Goal: Task Accomplishment & Management: Complete application form

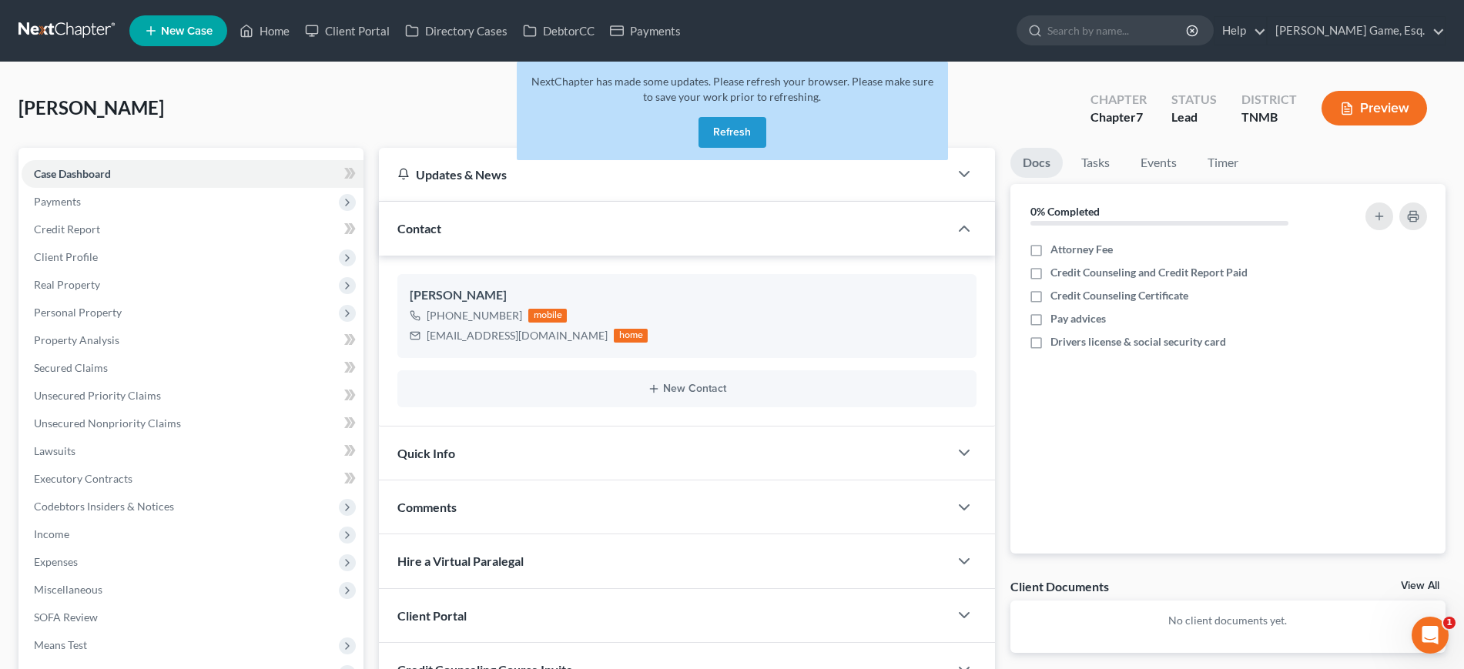
click at [750, 148] on button "Refresh" at bounding box center [733, 132] width 68 height 31
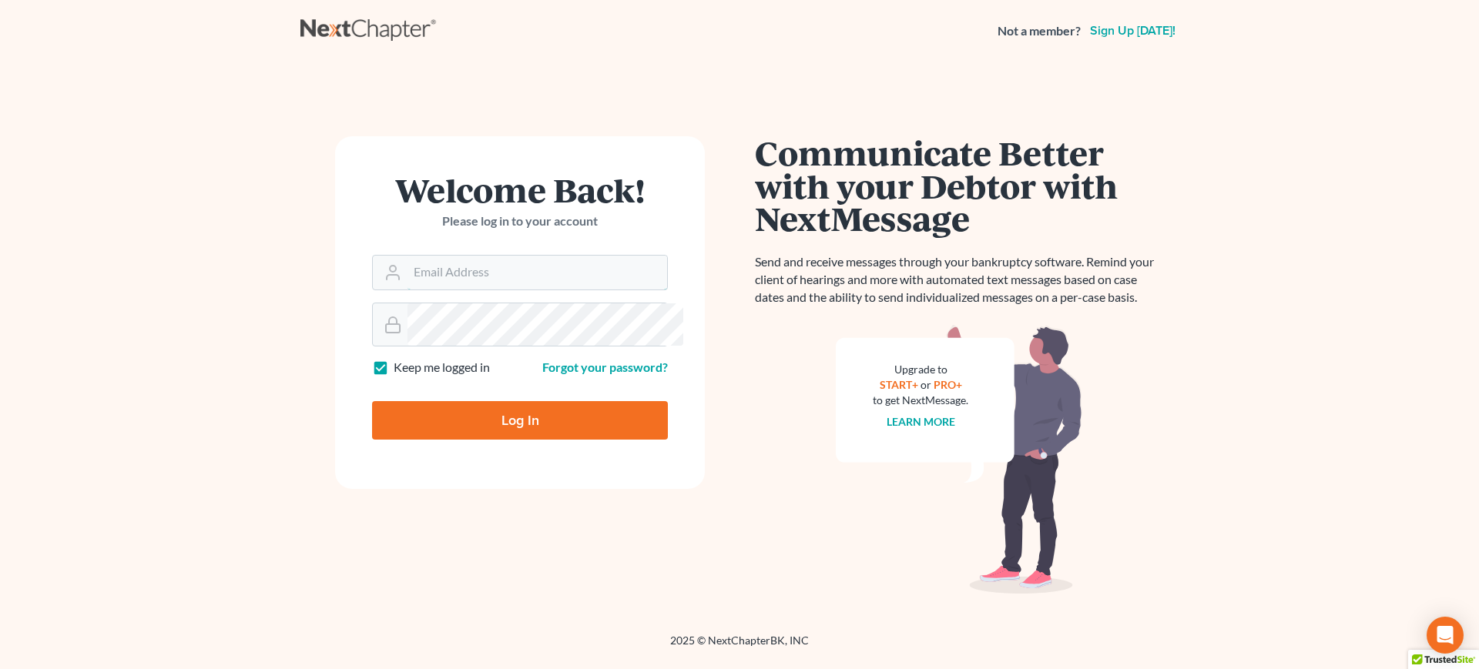
type input "[EMAIL_ADDRESS][DOMAIN_NAME]"
click at [562, 440] on input "Log In" at bounding box center [520, 420] width 296 height 39
type input "Thinking..."
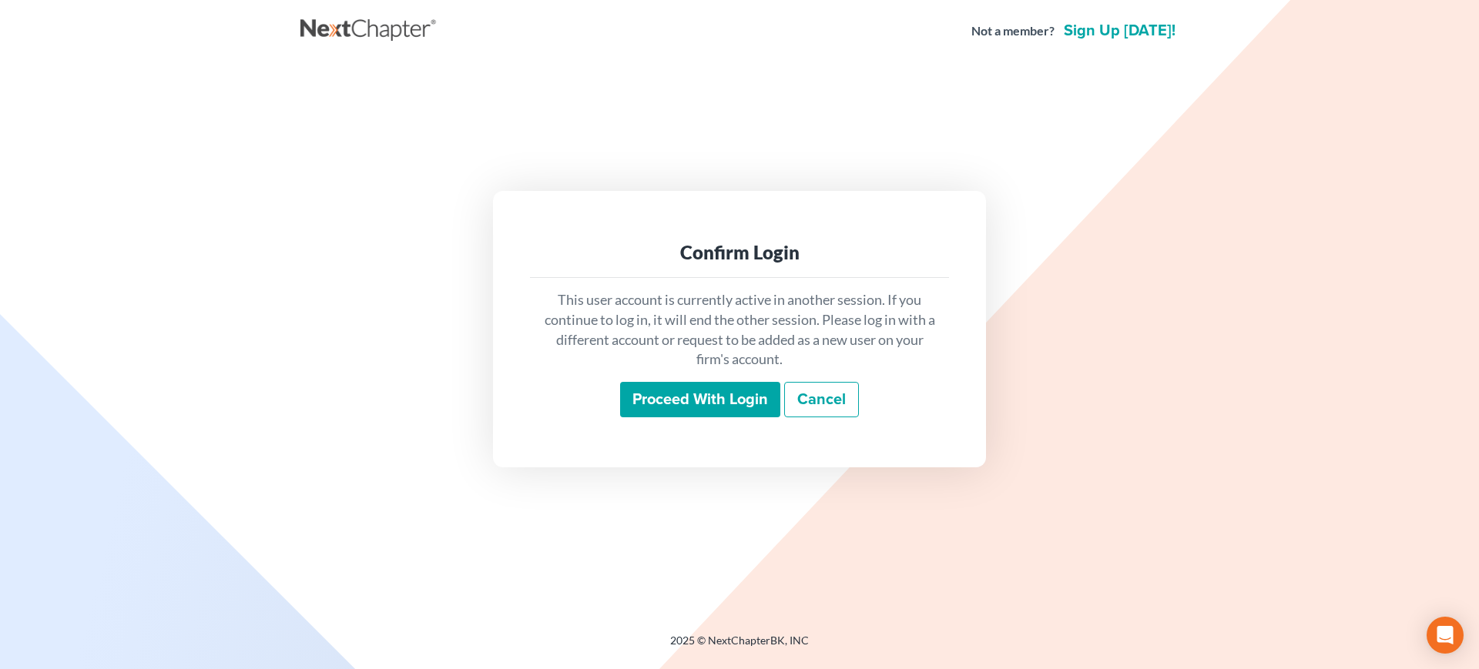
click at [744, 404] on input "Proceed with login" at bounding box center [700, 399] width 160 height 35
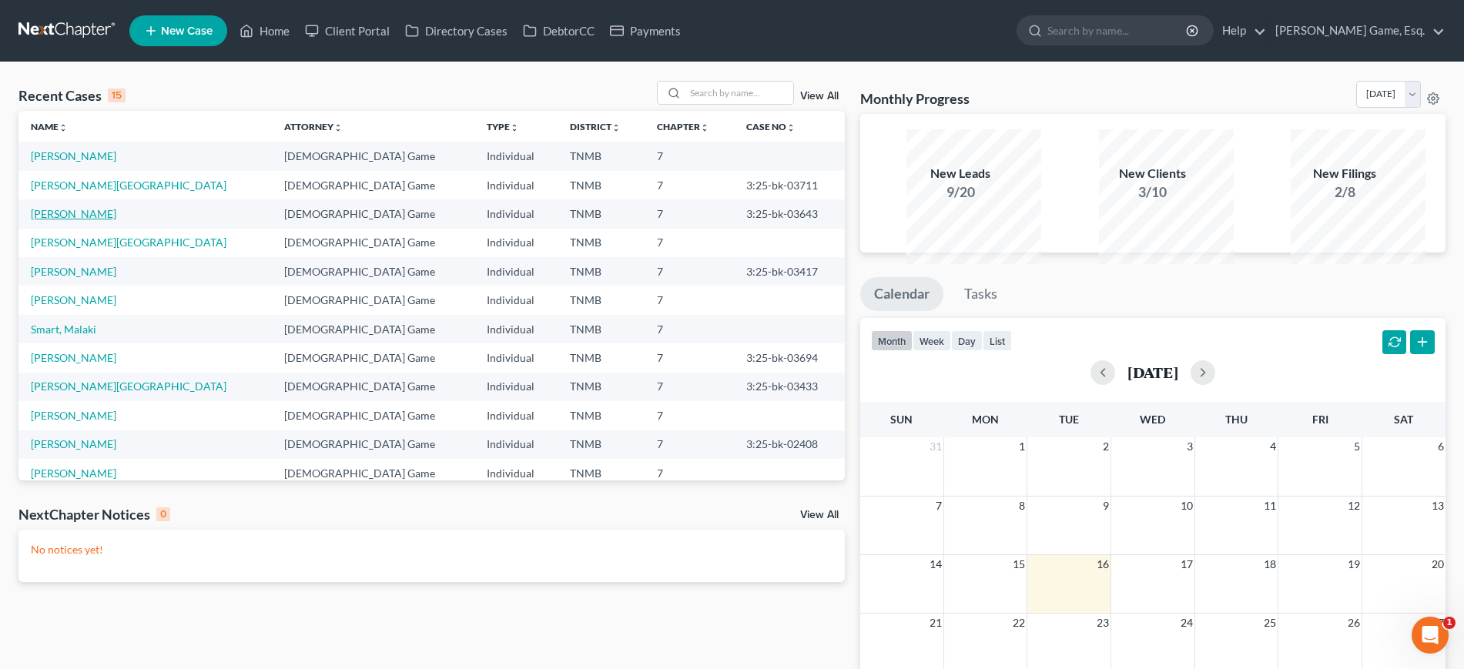
click at [70, 220] on link "Doron, Todd" at bounding box center [73, 213] width 85 height 13
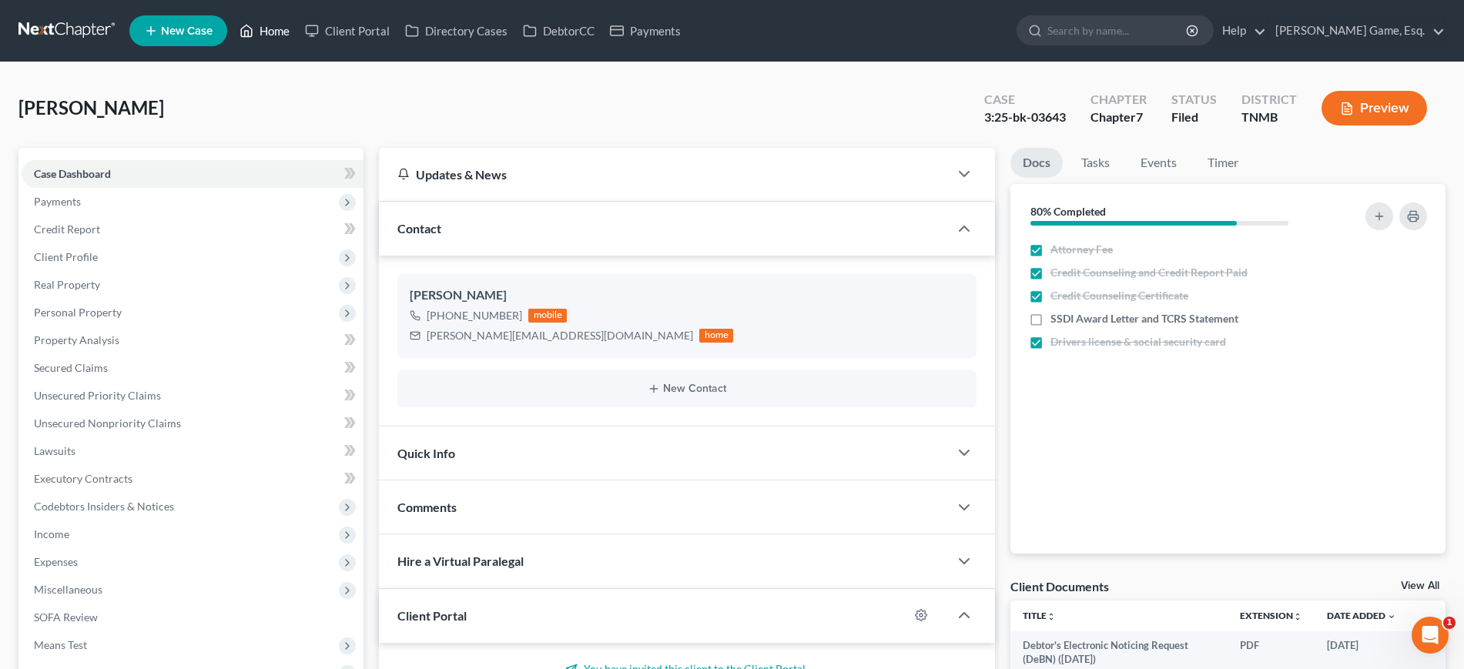
click at [297, 31] on link "Home" at bounding box center [264, 31] width 65 height 28
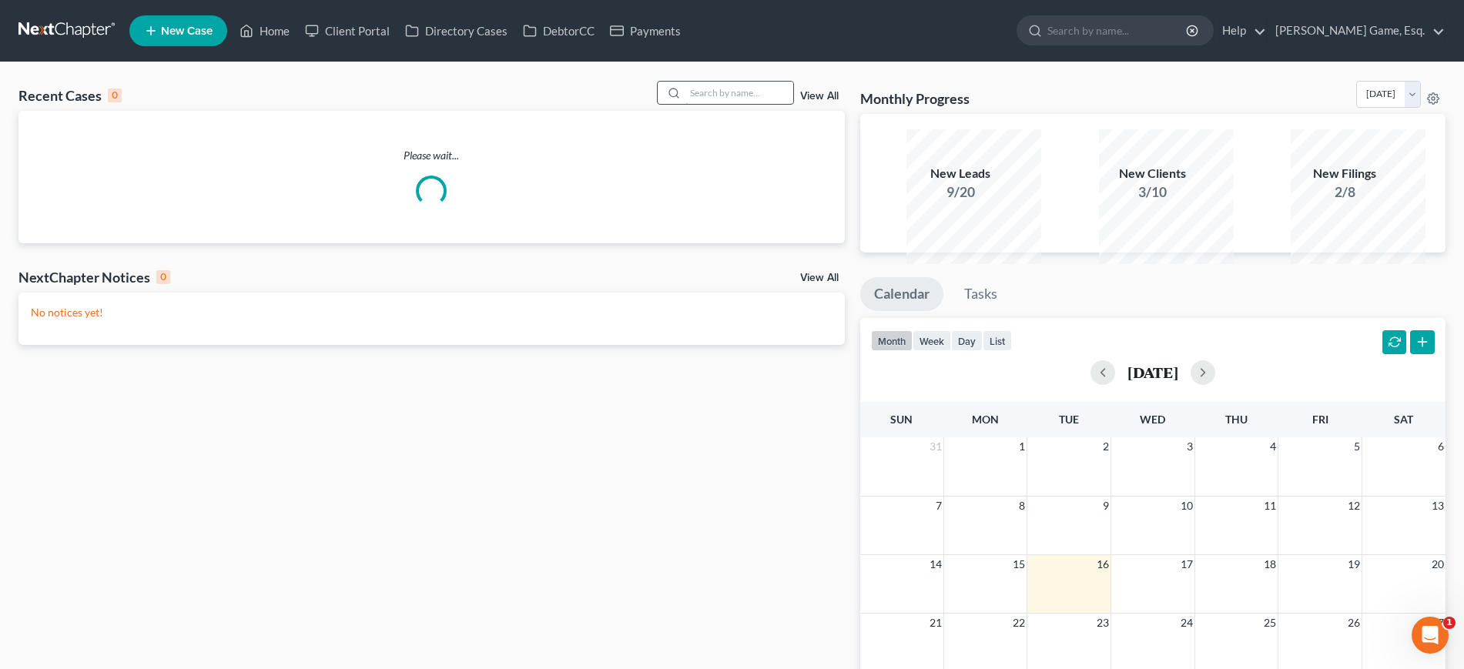
click at [687, 104] on input "search" at bounding box center [739, 93] width 108 height 22
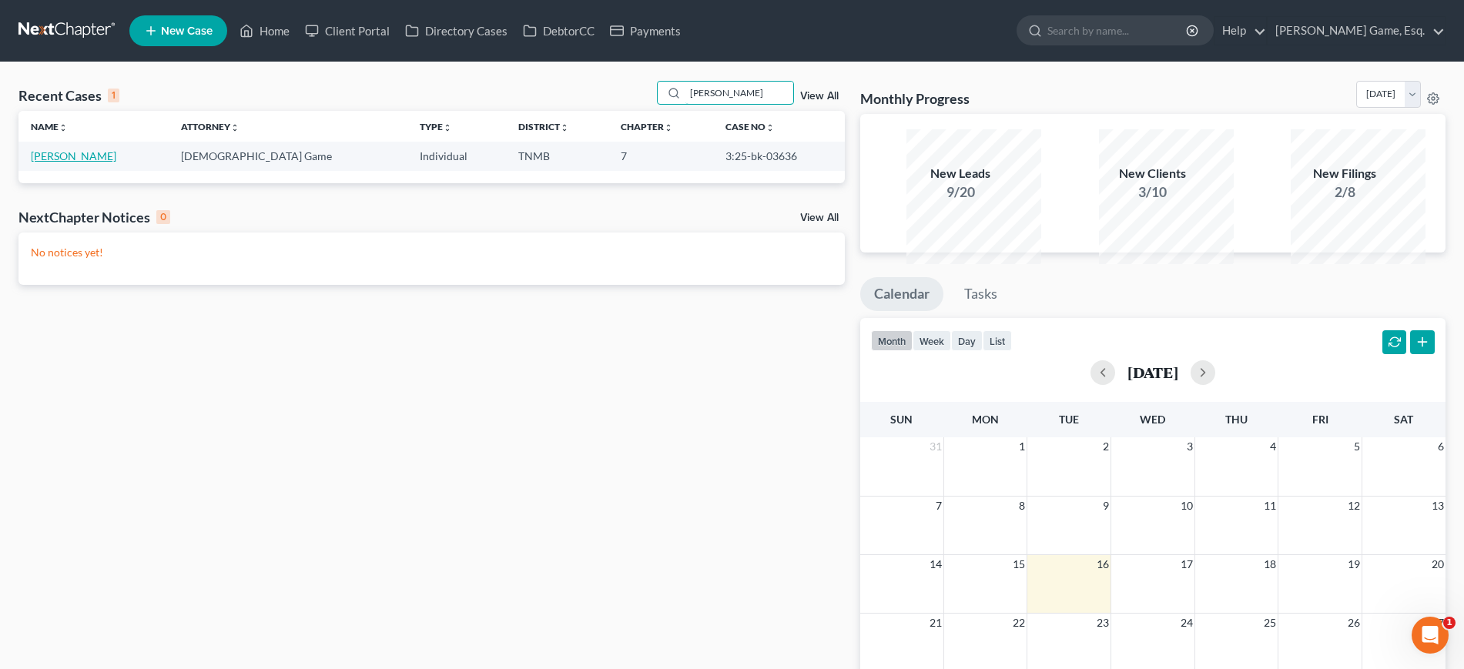
type input "estes"
click at [108, 162] on link "Estes, Joshua" at bounding box center [73, 155] width 85 height 13
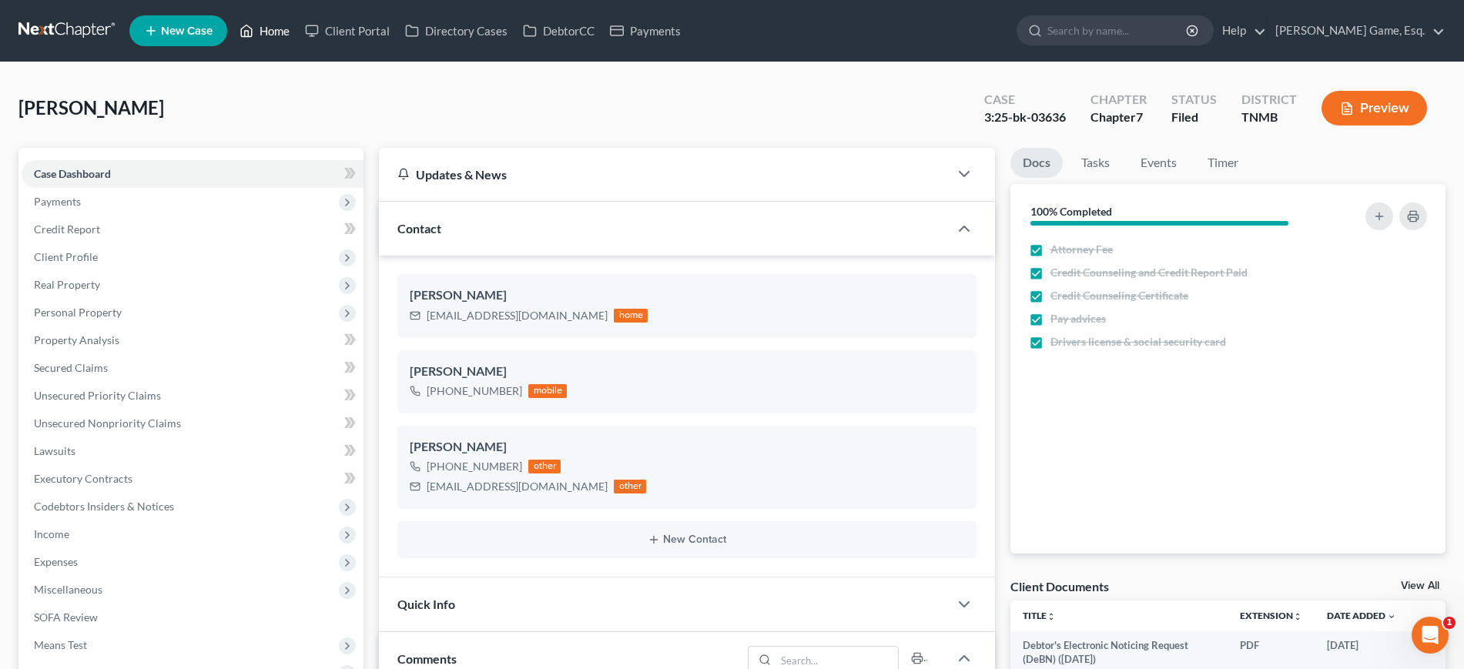
click at [297, 42] on link "Home" at bounding box center [264, 31] width 65 height 28
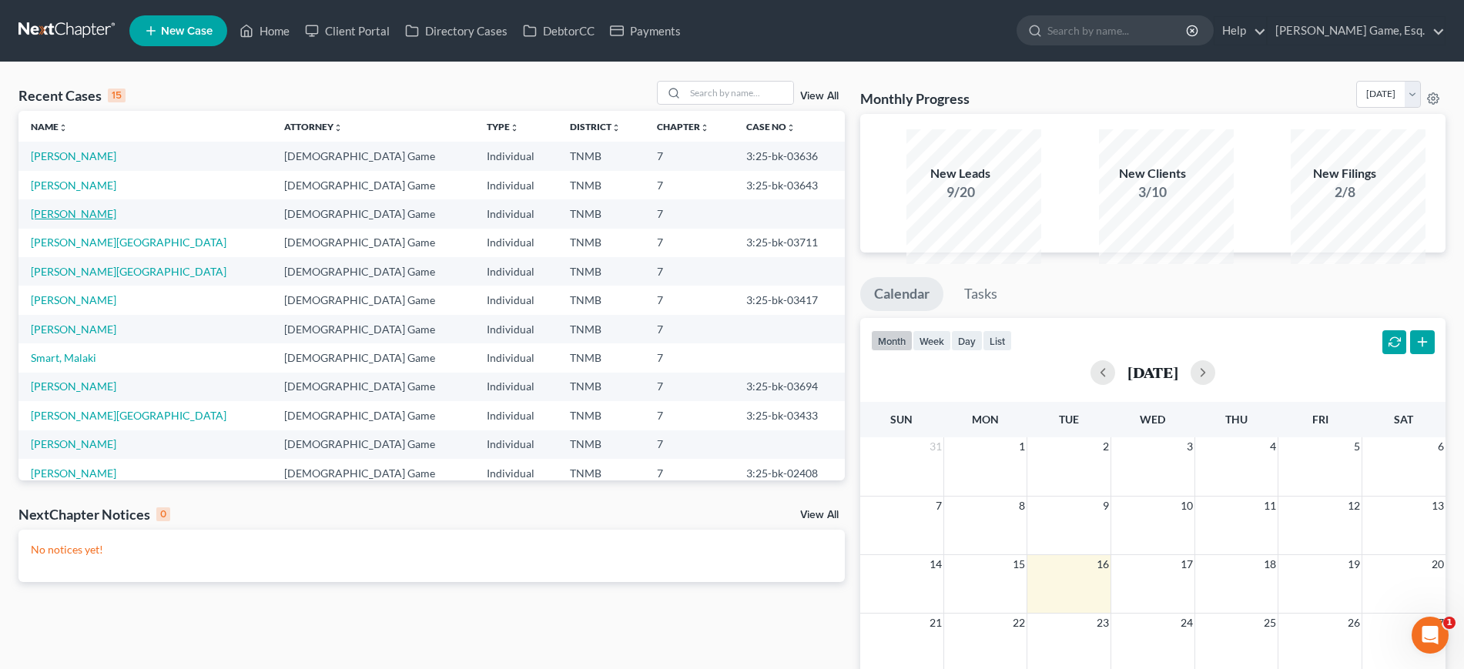
click at [101, 220] on link "[PERSON_NAME]" at bounding box center [73, 213] width 85 height 13
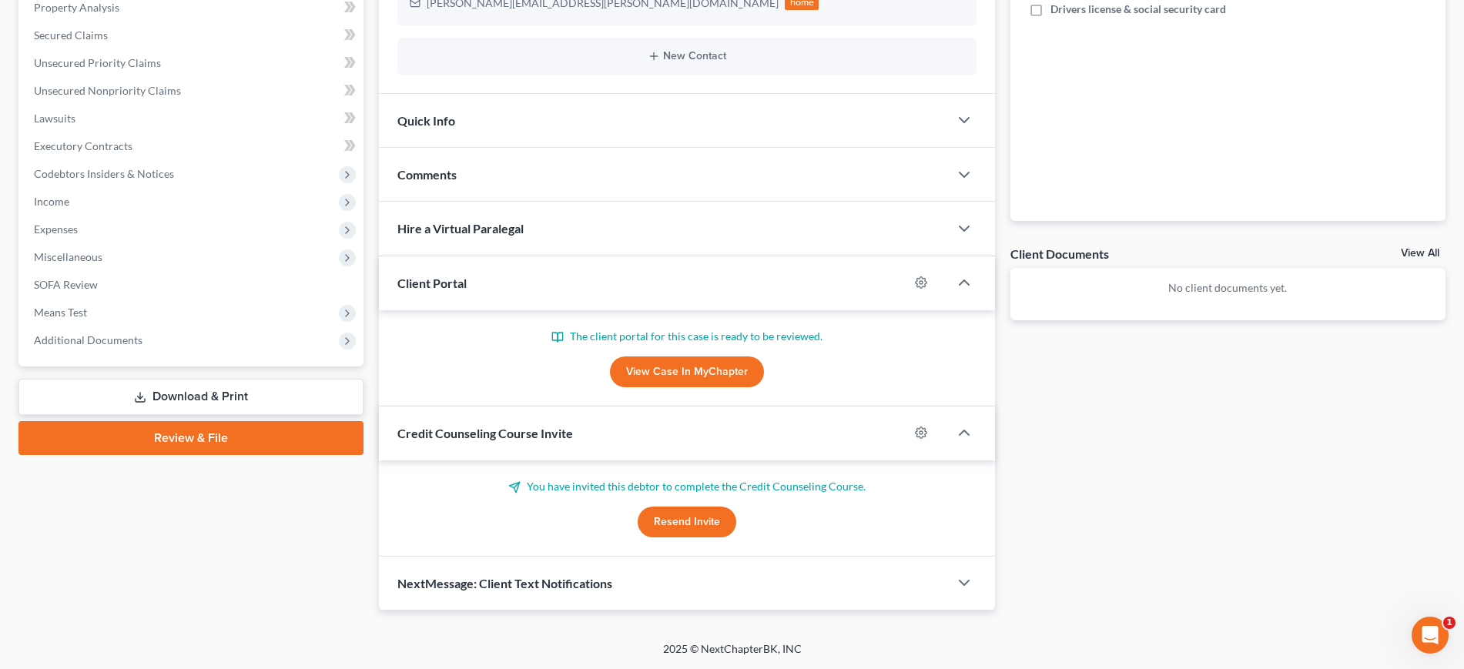
scroll to position [381, 0]
click at [536, 201] on div "Comments" at bounding box center [663, 174] width 569 height 53
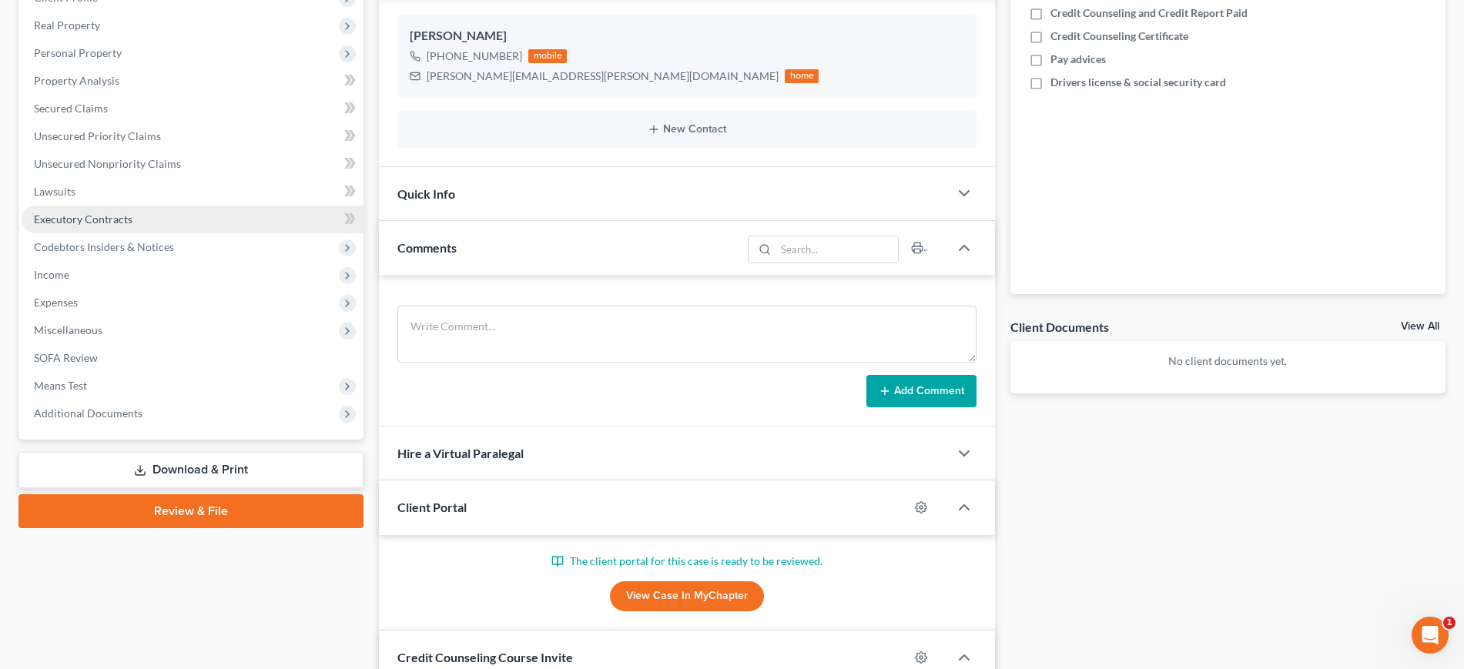
scroll to position [92, 0]
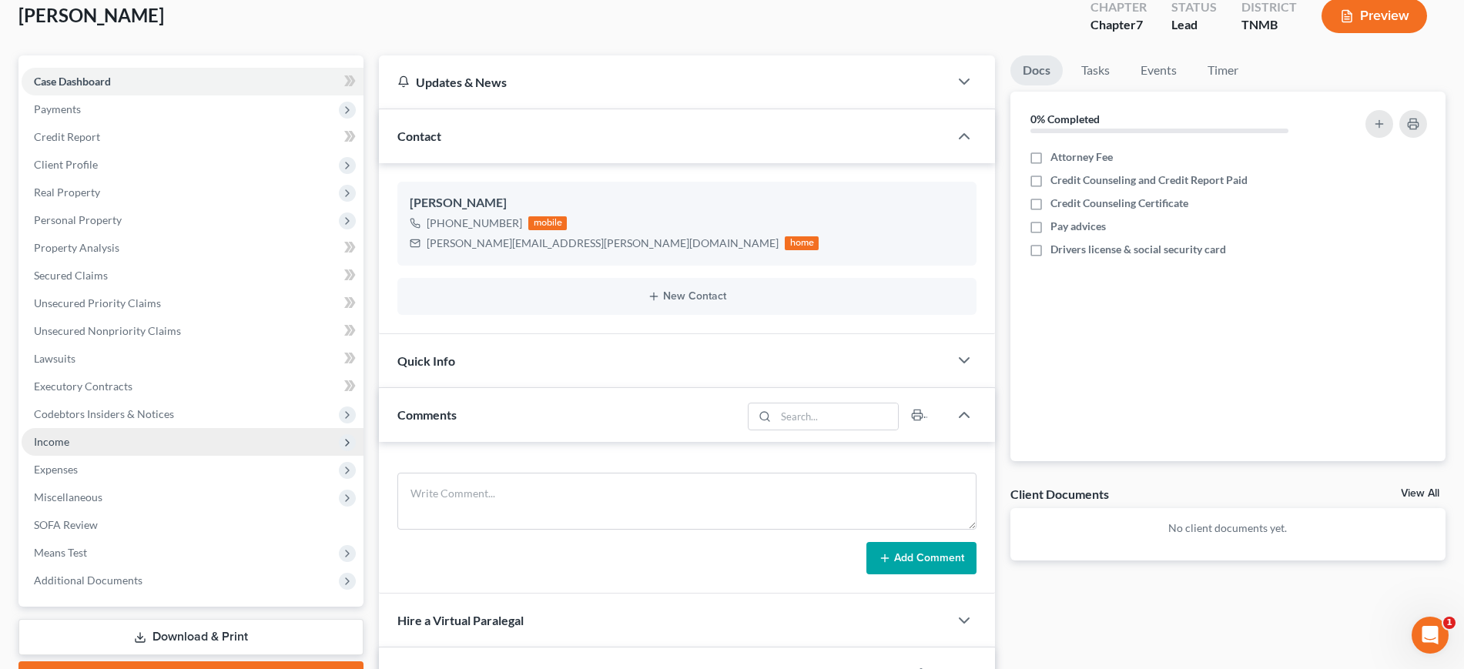
click at [138, 456] on span "Income" at bounding box center [193, 442] width 342 height 28
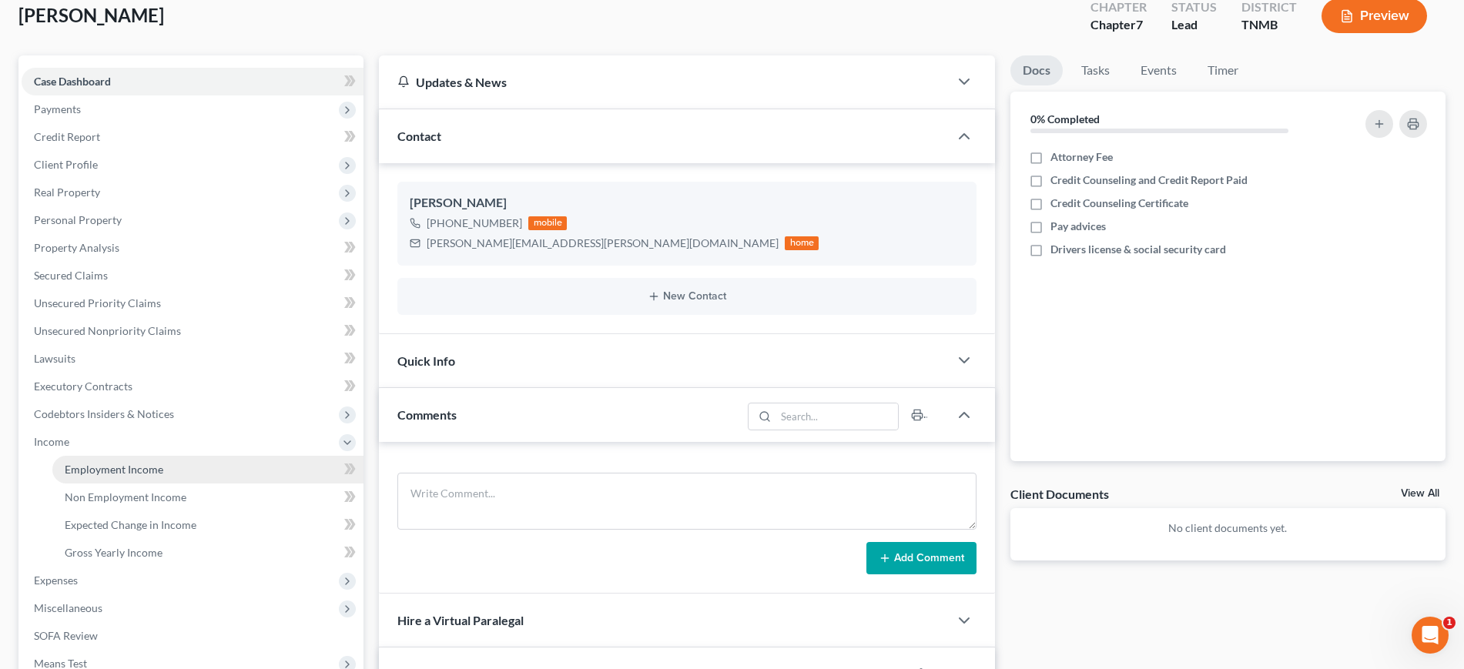
click at [163, 476] on span "Employment Income" at bounding box center [114, 469] width 99 height 13
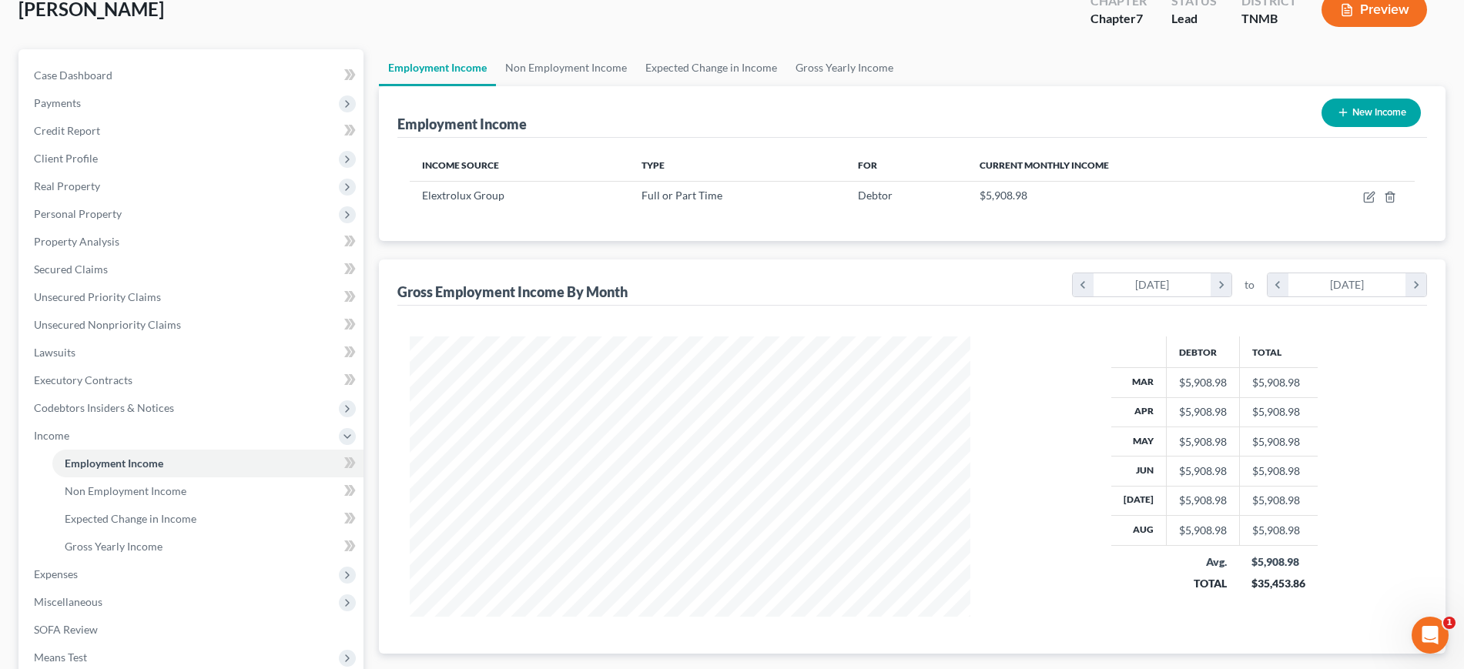
scroll to position [96, 0]
click at [603, 89] on link "Non Employment Income" at bounding box center [566, 70] width 140 height 37
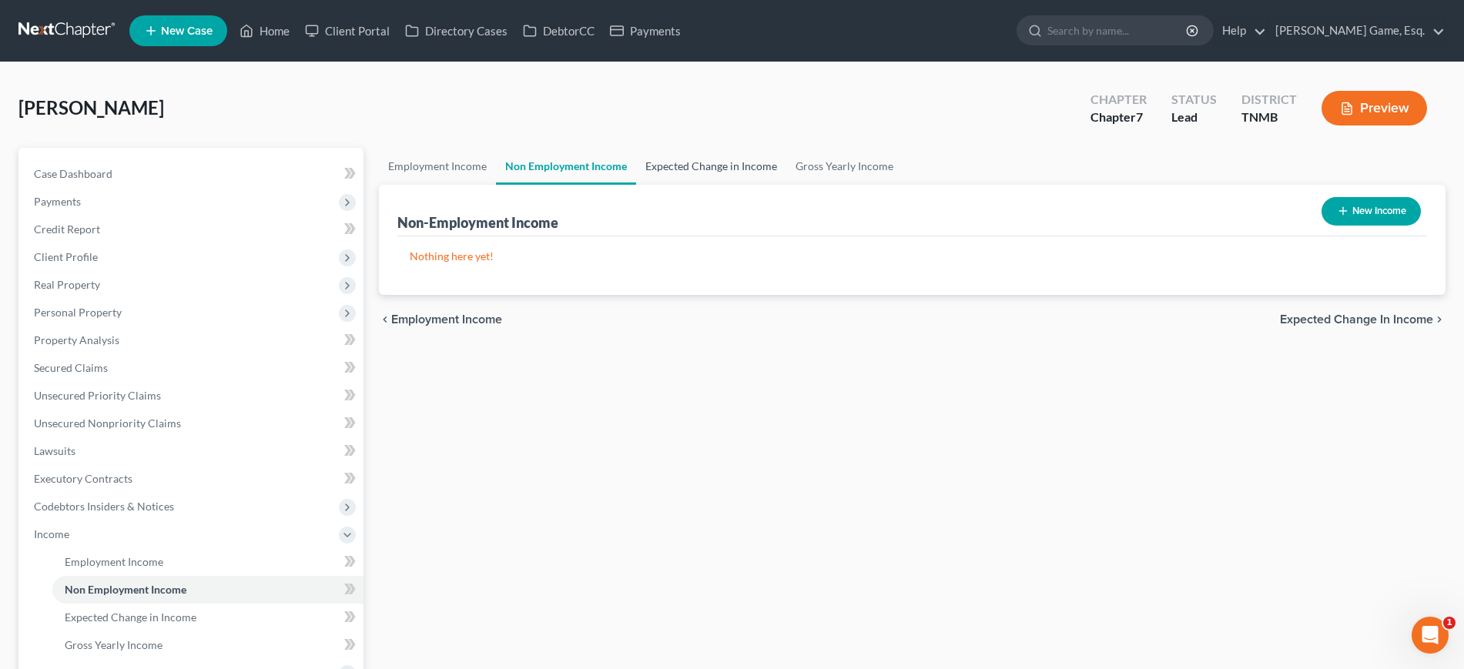
click at [772, 185] on link "Expected Change in Income" at bounding box center [711, 166] width 150 height 37
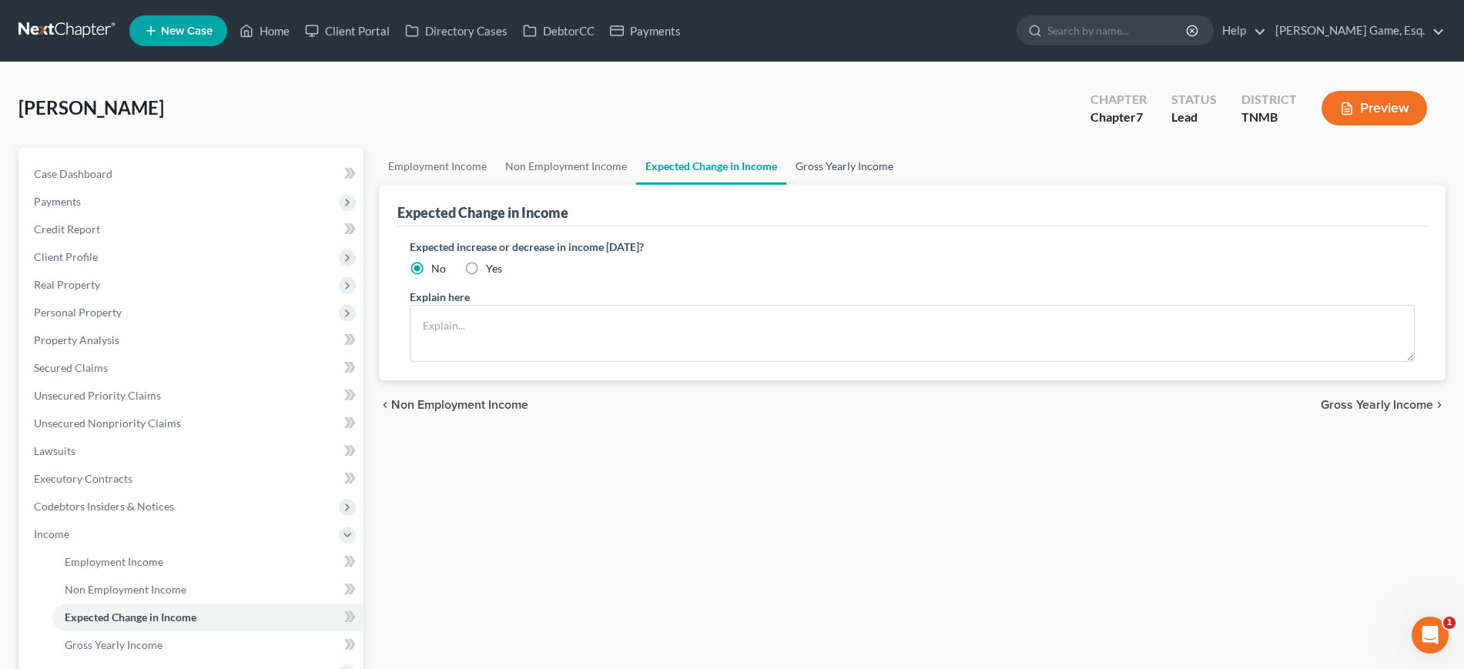
click at [903, 185] on link "Gross Yearly Income" at bounding box center [844, 166] width 116 height 37
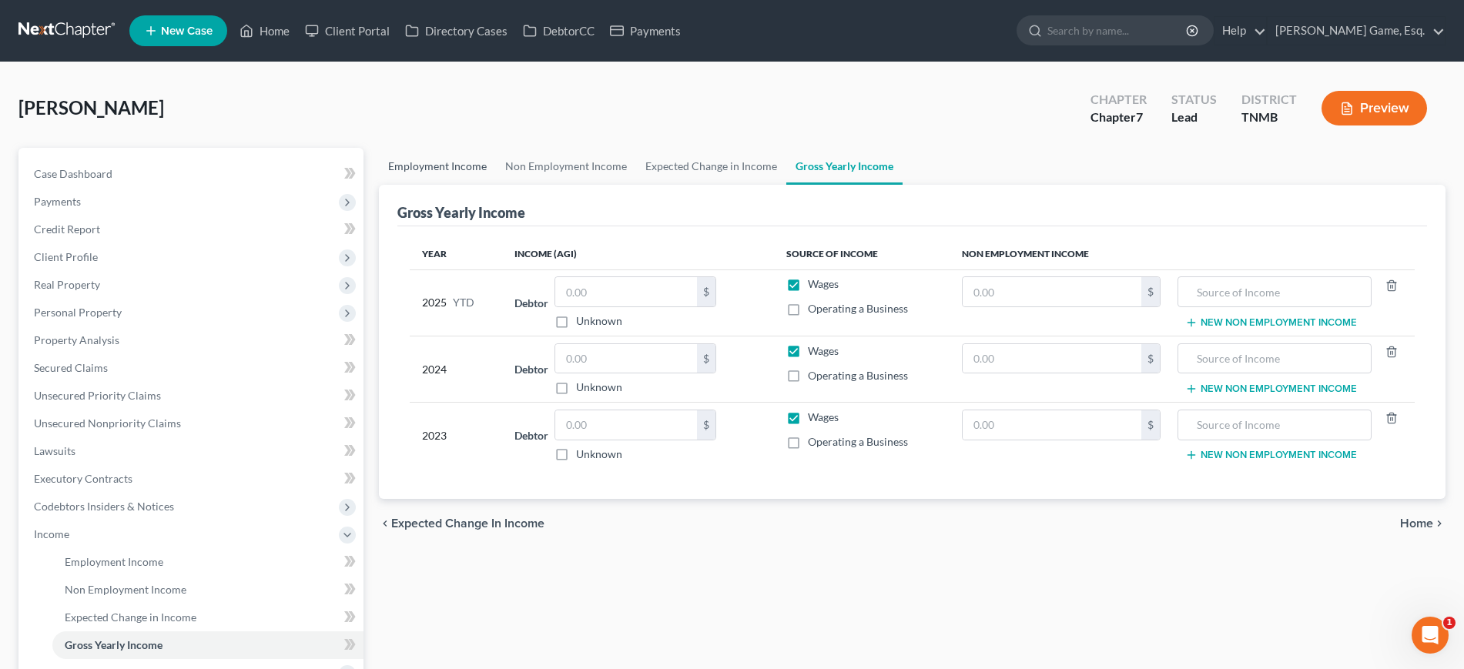
click at [496, 185] on link "Employment Income" at bounding box center [437, 166] width 117 height 37
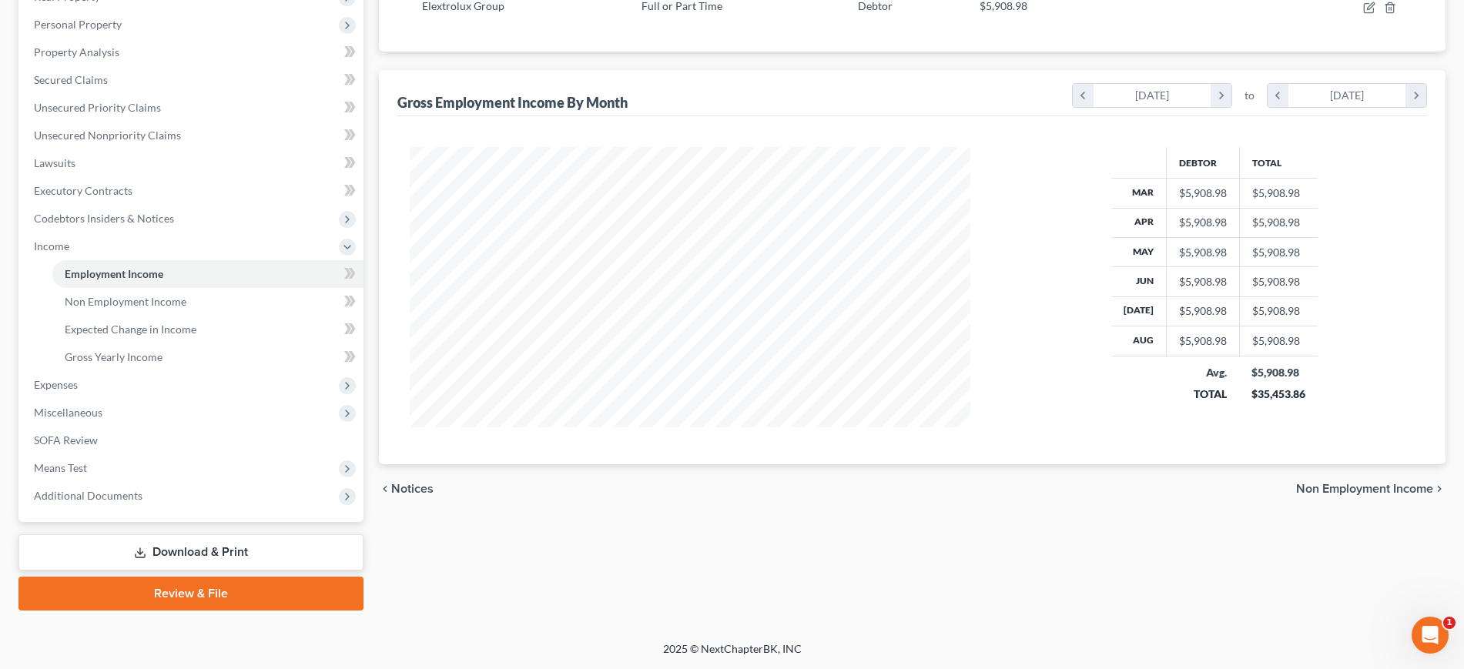
scroll to position [385, 0]
click at [87, 474] on span "Means Test" at bounding box center [60, 467] width 53 height 13
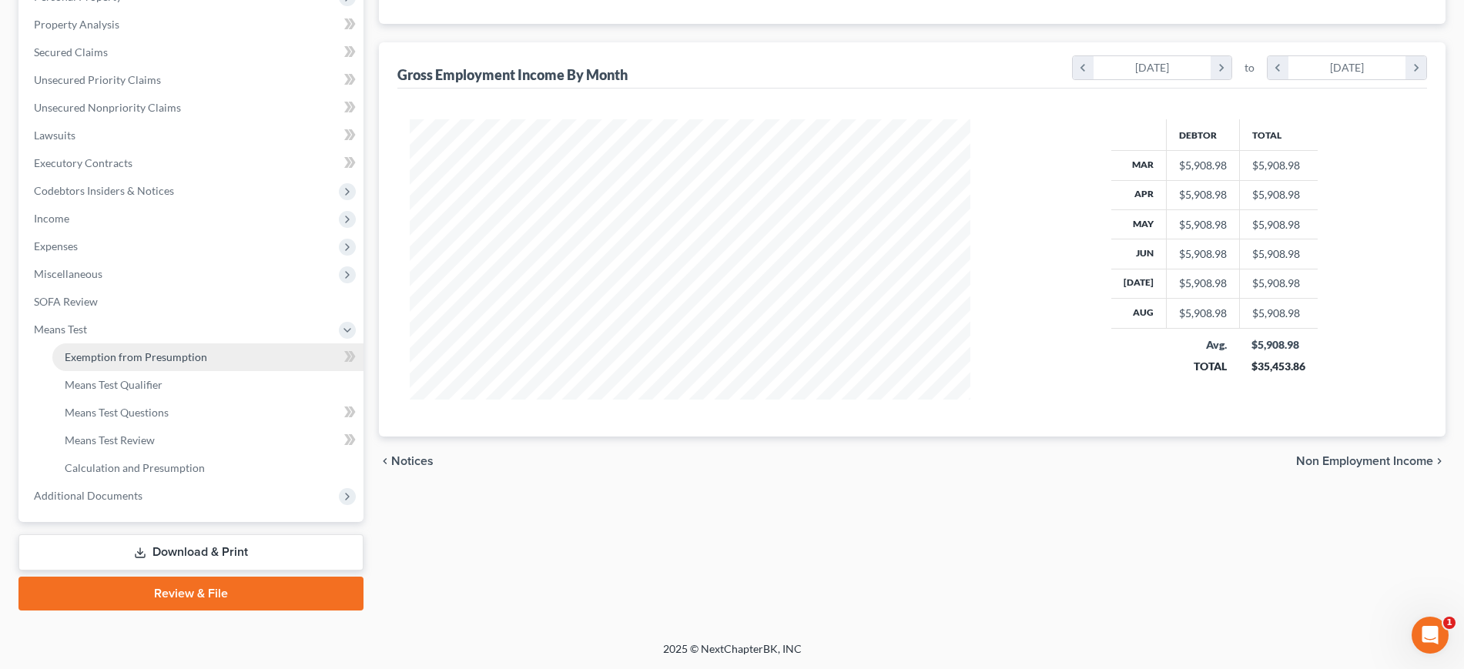
click at [156, 364] on span "Exemption from Presumption" at bounding box center [136, 356] width 142 height 13
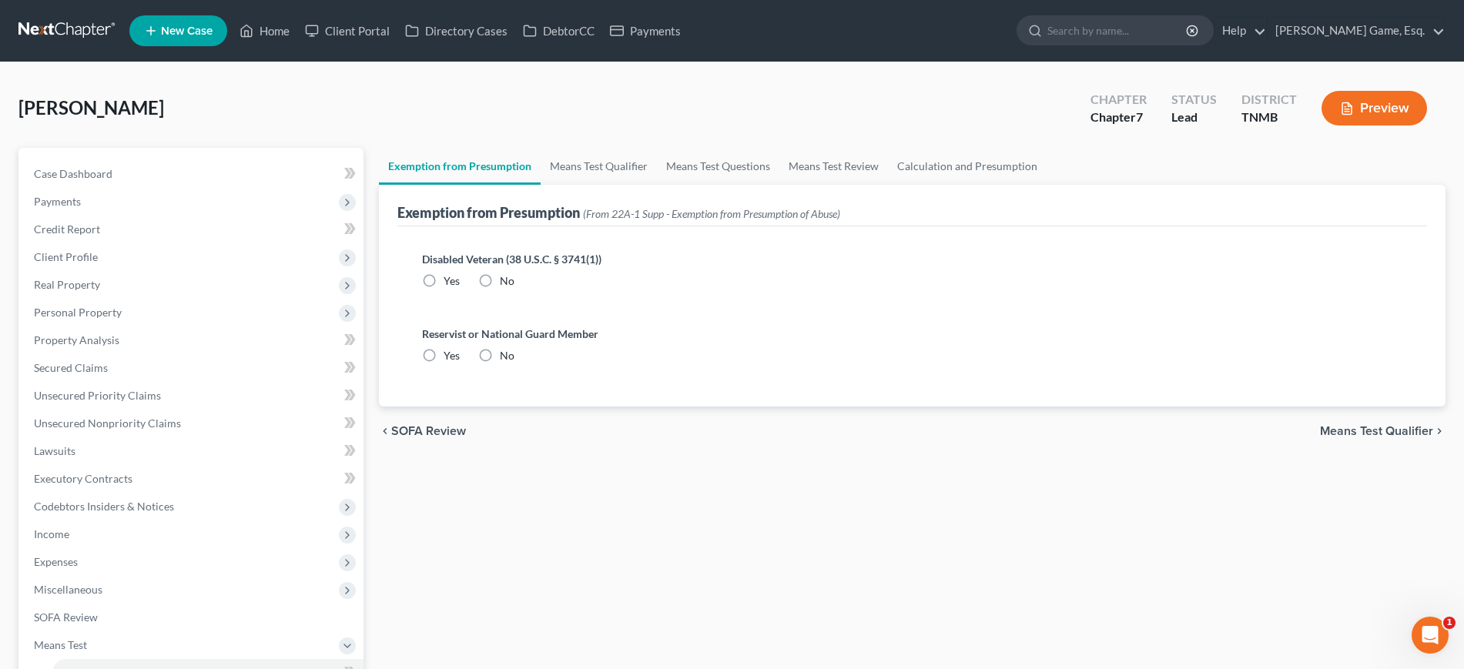
click at [510, 289] on label "No" at bounding box center [507, 280] width 15 height 15
click at [510, 283] on input "No" at bounding box center [511, 278] width 10 height 10
radio input "true"
click at [514, 364] on label "No" at bounding box center [507, 355] width 15 height 15
click at [516, 358] on input "No" at bounding box center [511, 353] width 10 height 10
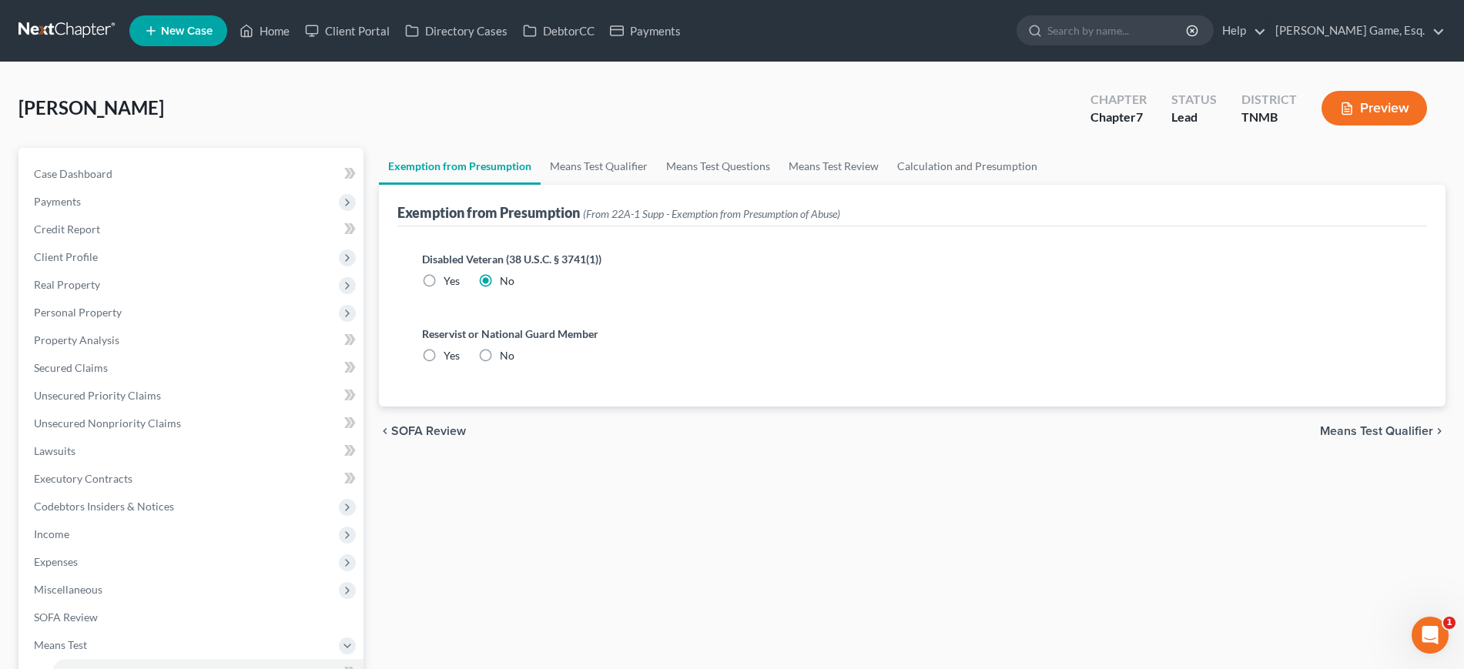
radio input "true"
click at [639, 185] on link "Means Test Qualifier" at bounding box center [599, 166] width 116 height 37
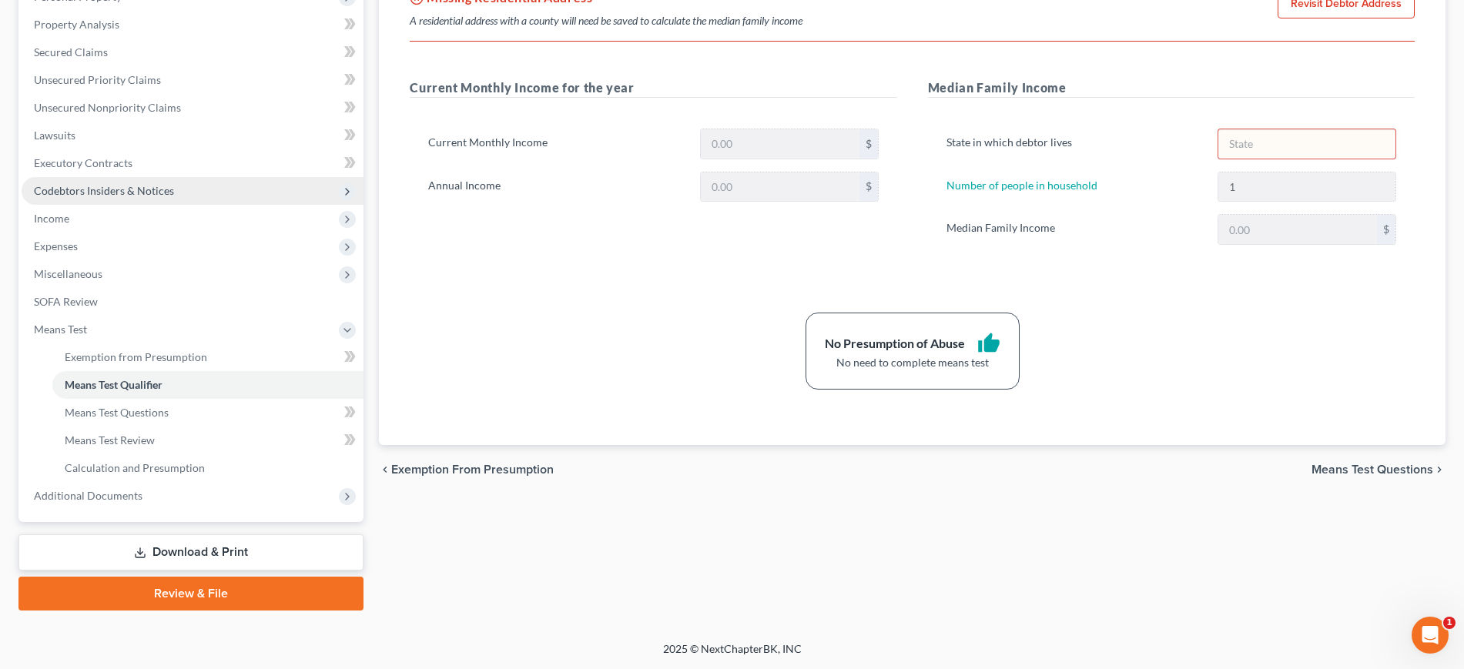
scroll to position [558, 0]
click at [142, 489] on span "Additional Documents" at bounding box center [88, 495] width 109 height 13
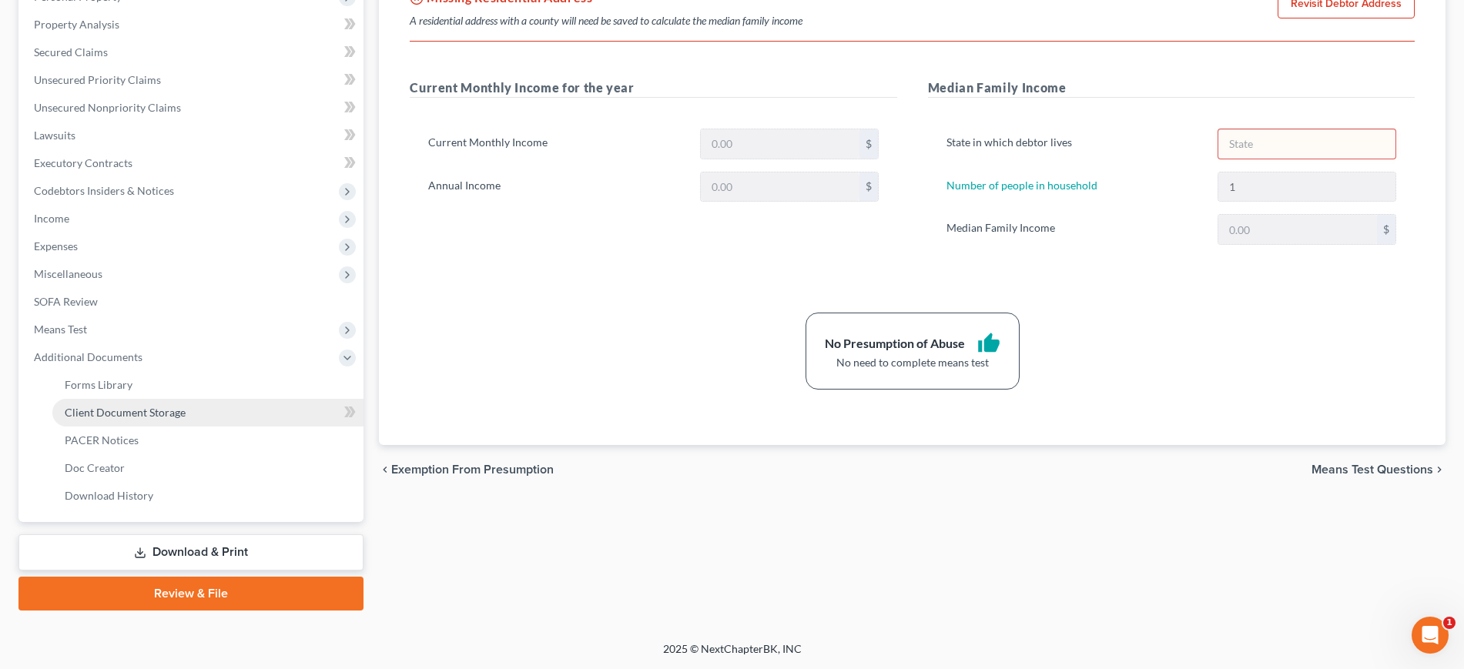
click at [186, 406] on span "Client Document Storage" at bounding box center [125, 412] width 121 height 13
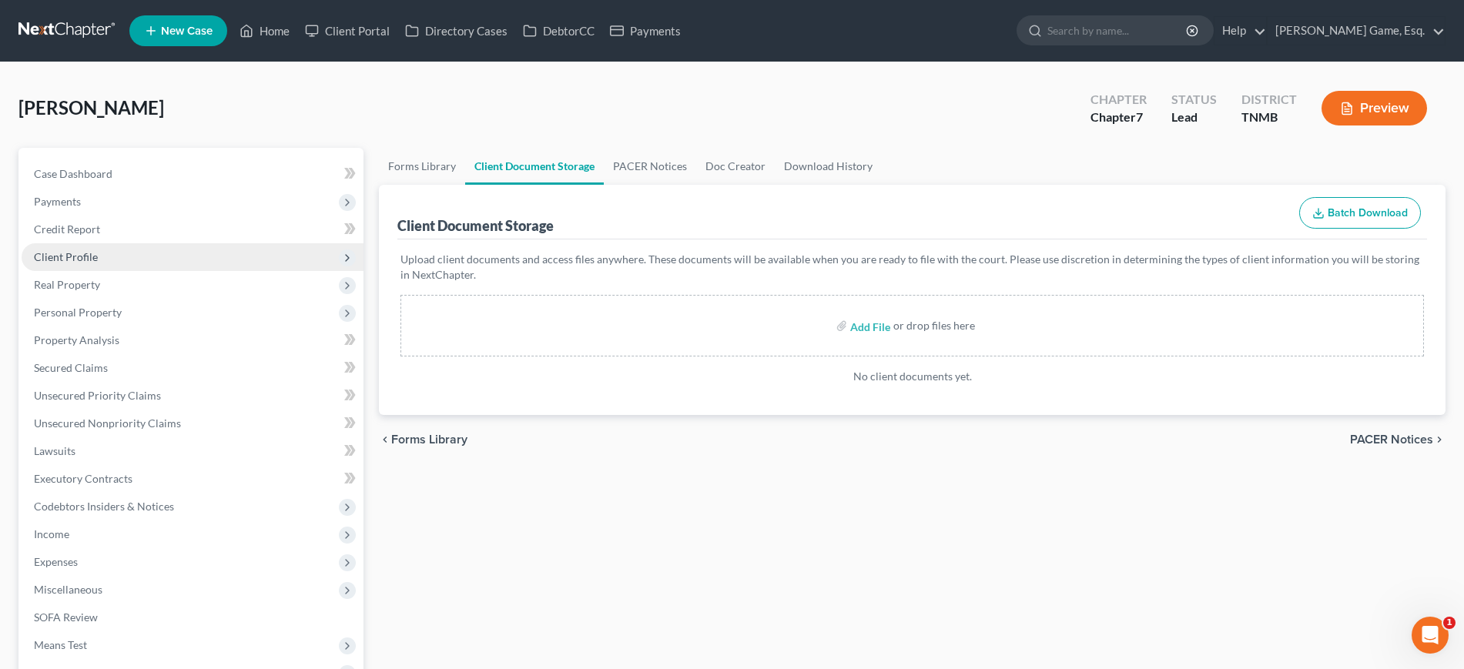
click at [128, 271] on span "Client Profile" at bounding box center [193, 257] width 342 height 28
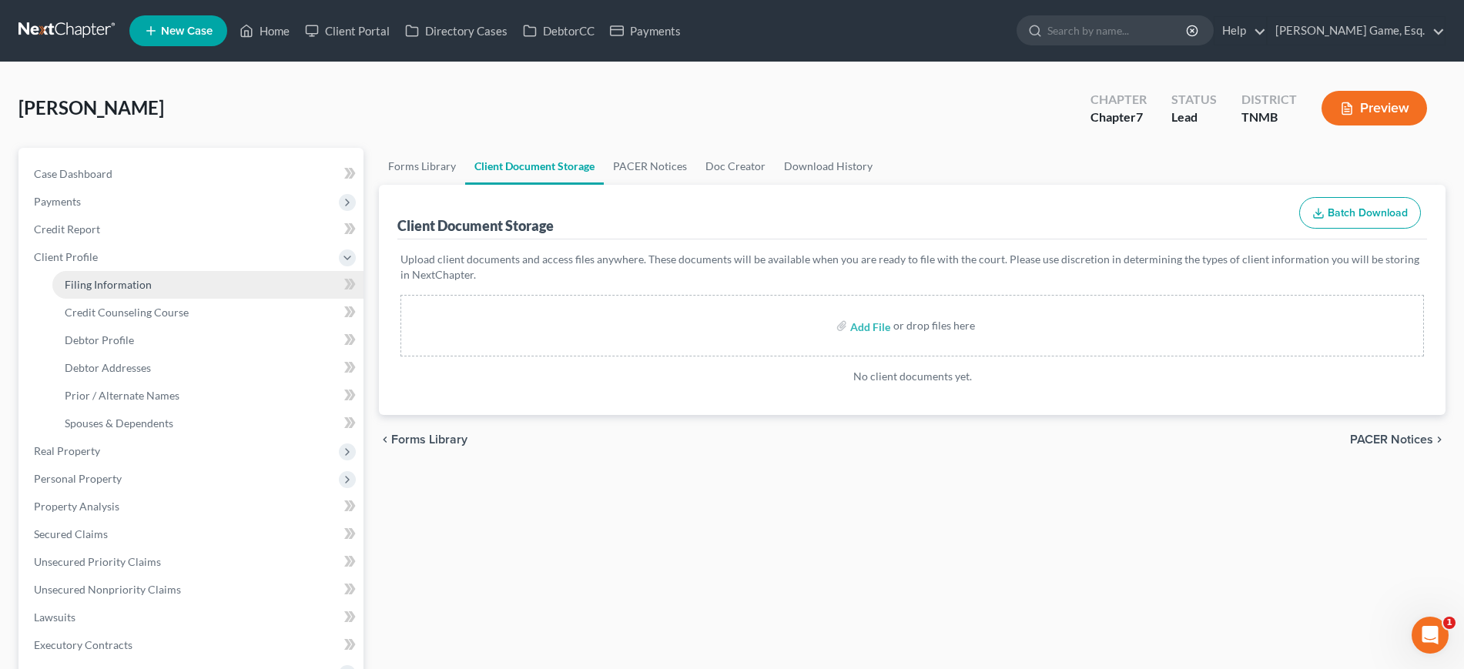
click at [152, 291] on span "Filing Information" at bounding box center [108, 284] width 87 height 13
select select "1"
select select "0"
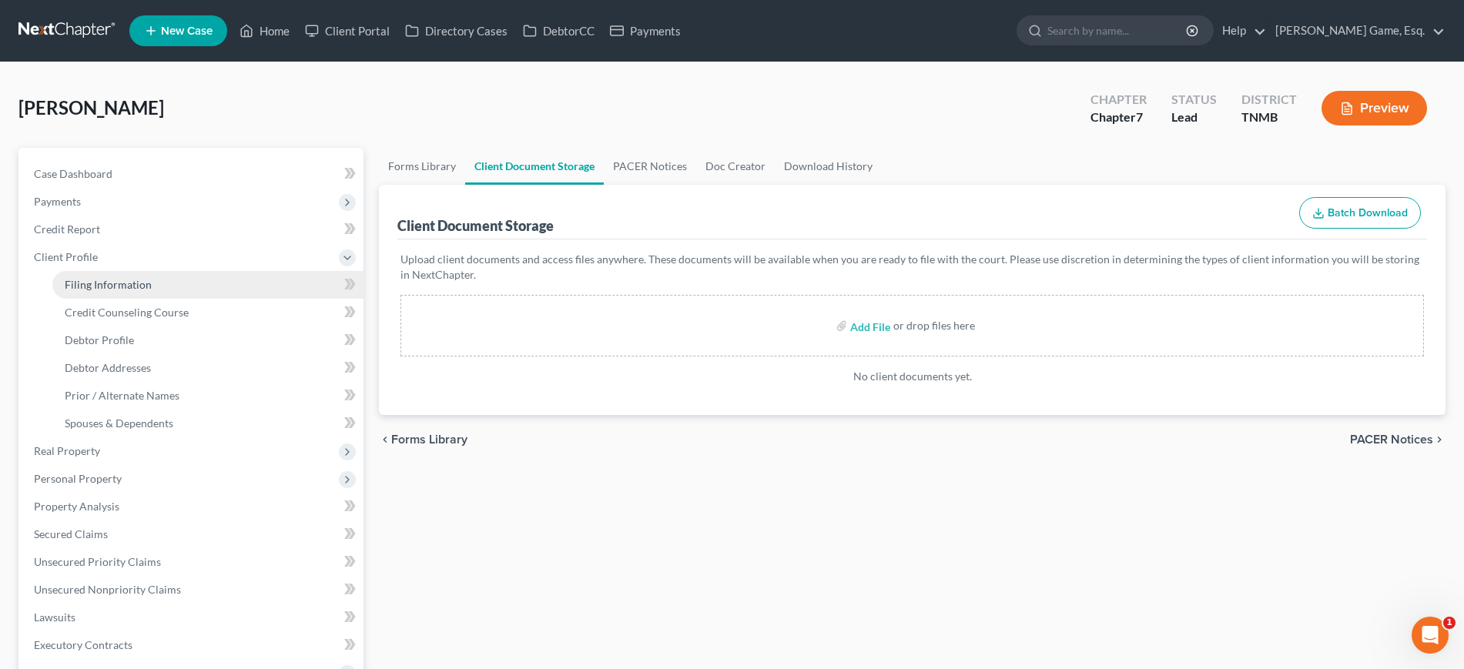
select select "75"
select select "44"
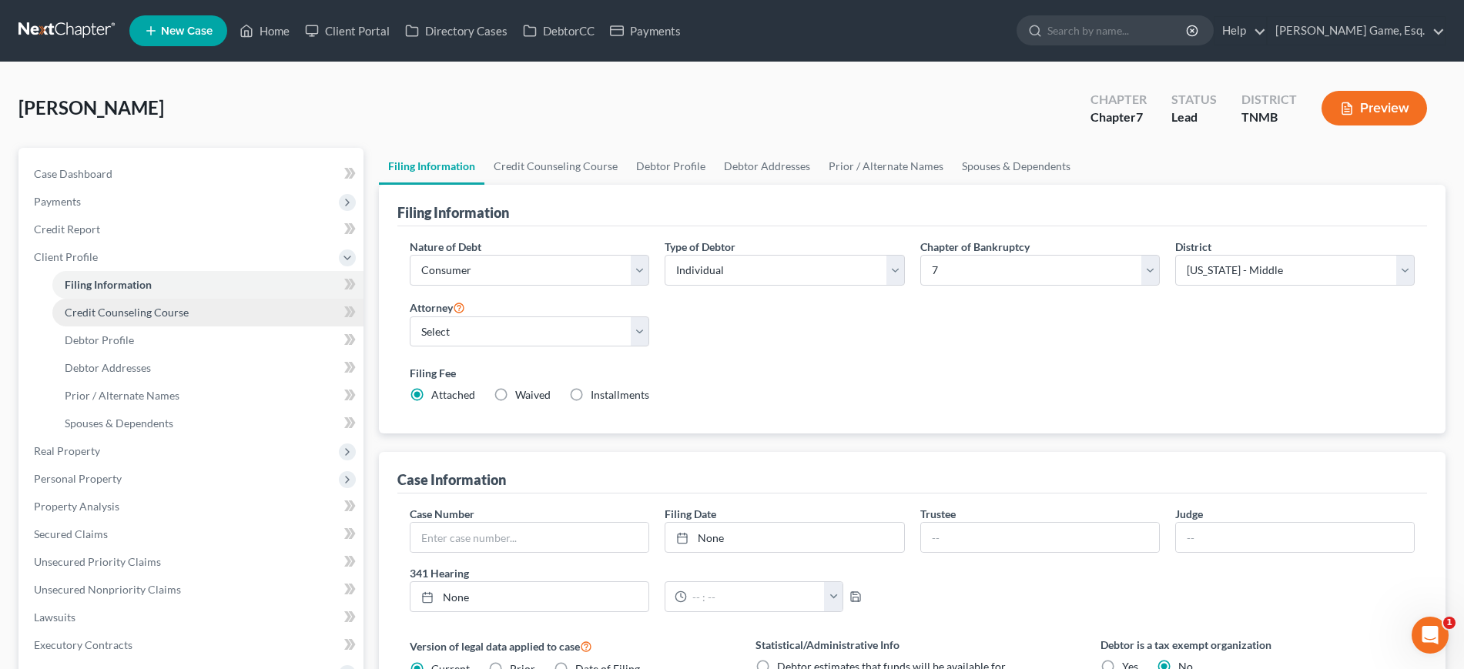
click at [181, 319] on span "Credit Counseling Course" at bounding box center [127, 312] width 124 height 13
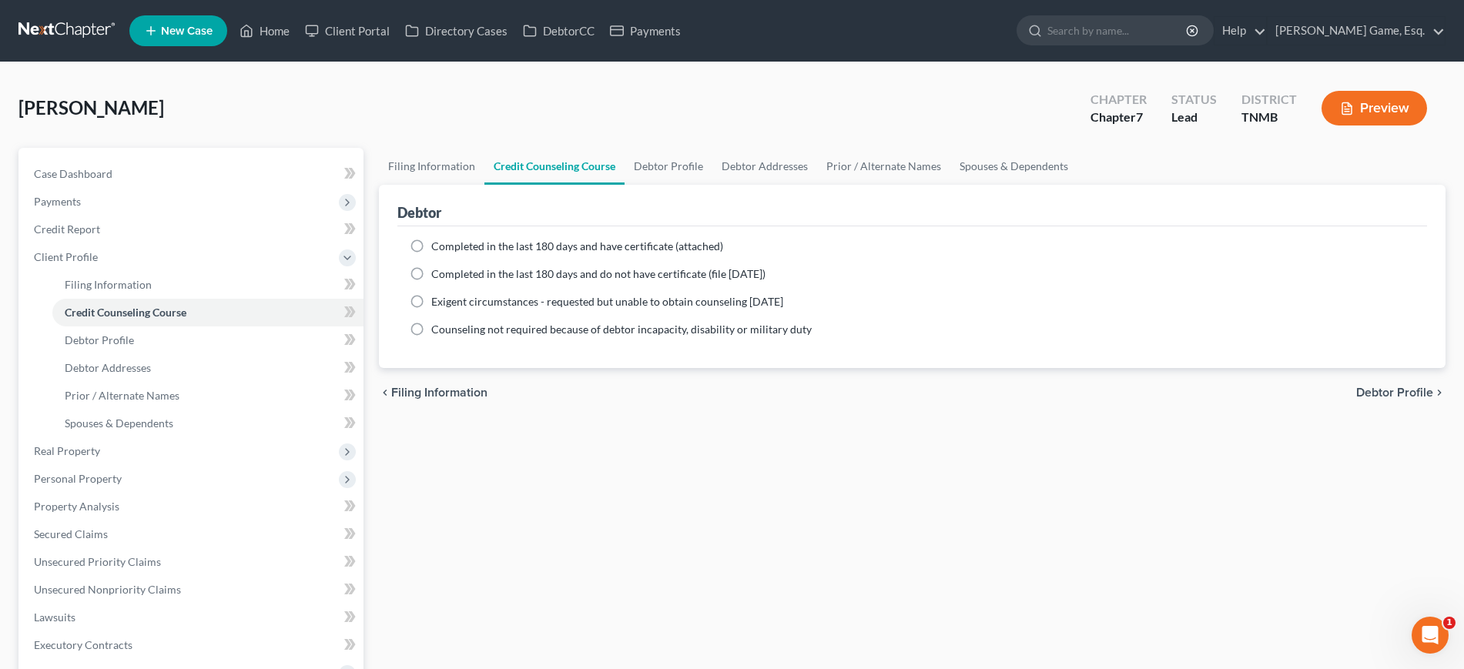
click at [441, 254] on label "Completed in the last 180 days and have certificate (attached)" at bounding box center [577, 246] width 292 height 15
click at [441, 249] on input "Completed in the last 180 days and have certificate (attached)" at bounding box center [442, 244] width 10 height 10
radio input "true"
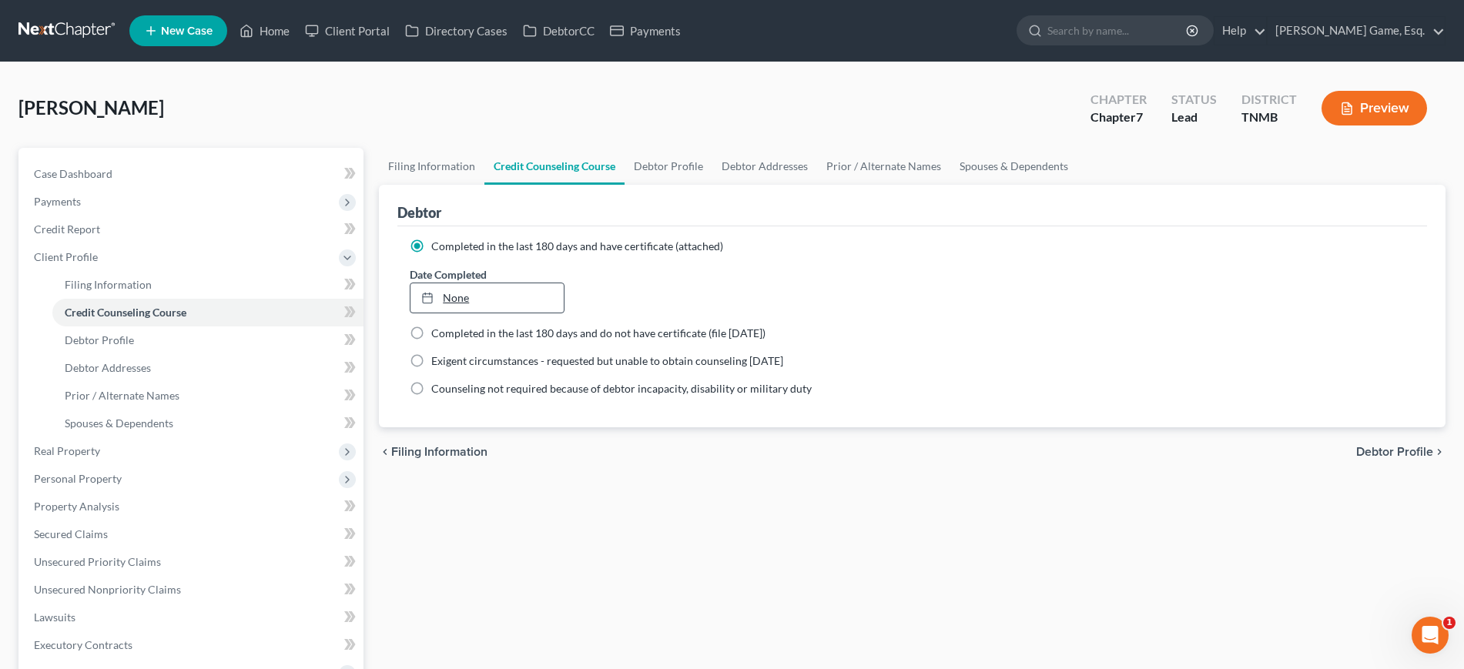
click at [517, 313] on link "None" at bounding box center [486, 297] width 153 height 29
type input "9/16/2025"
click at [427, 185] on link "Filing Information" at bounding box center [432, 166] width 106 height 37
select select "1"
select select "0"
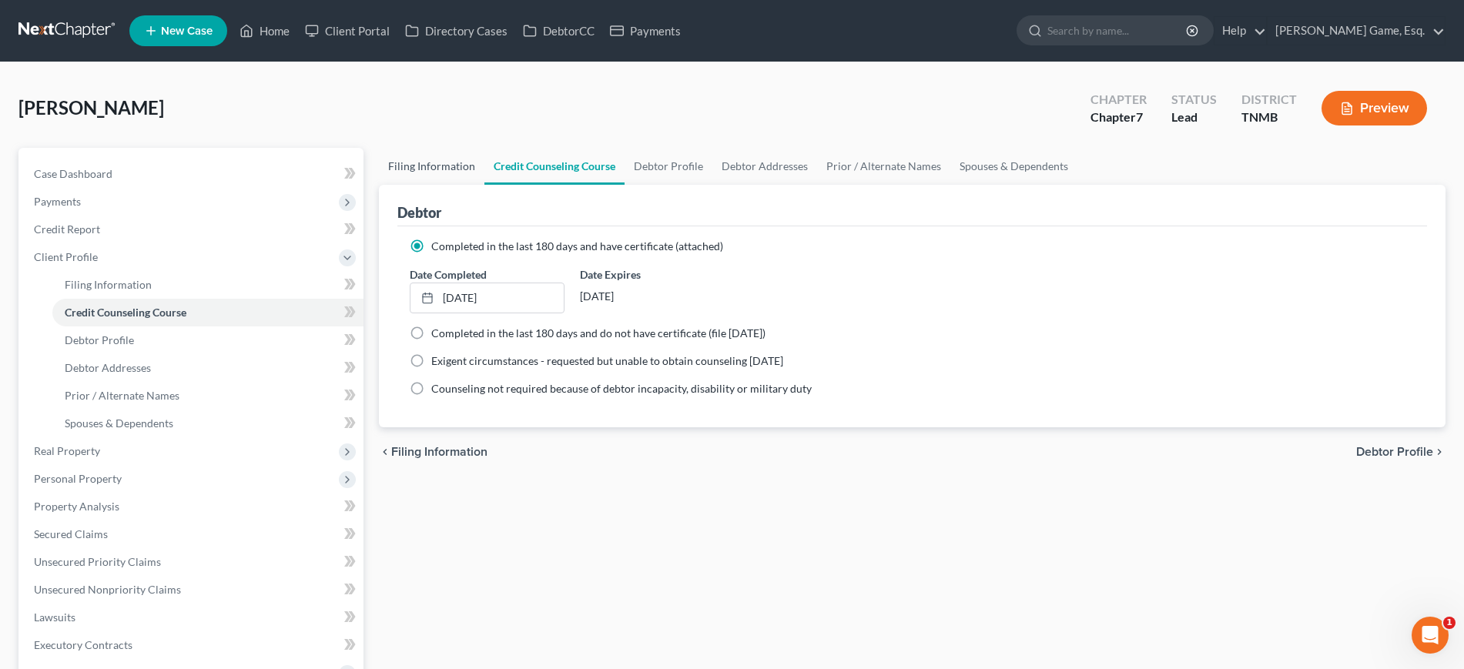
select select "0"
select select "75"
select select "0"
select select "44"
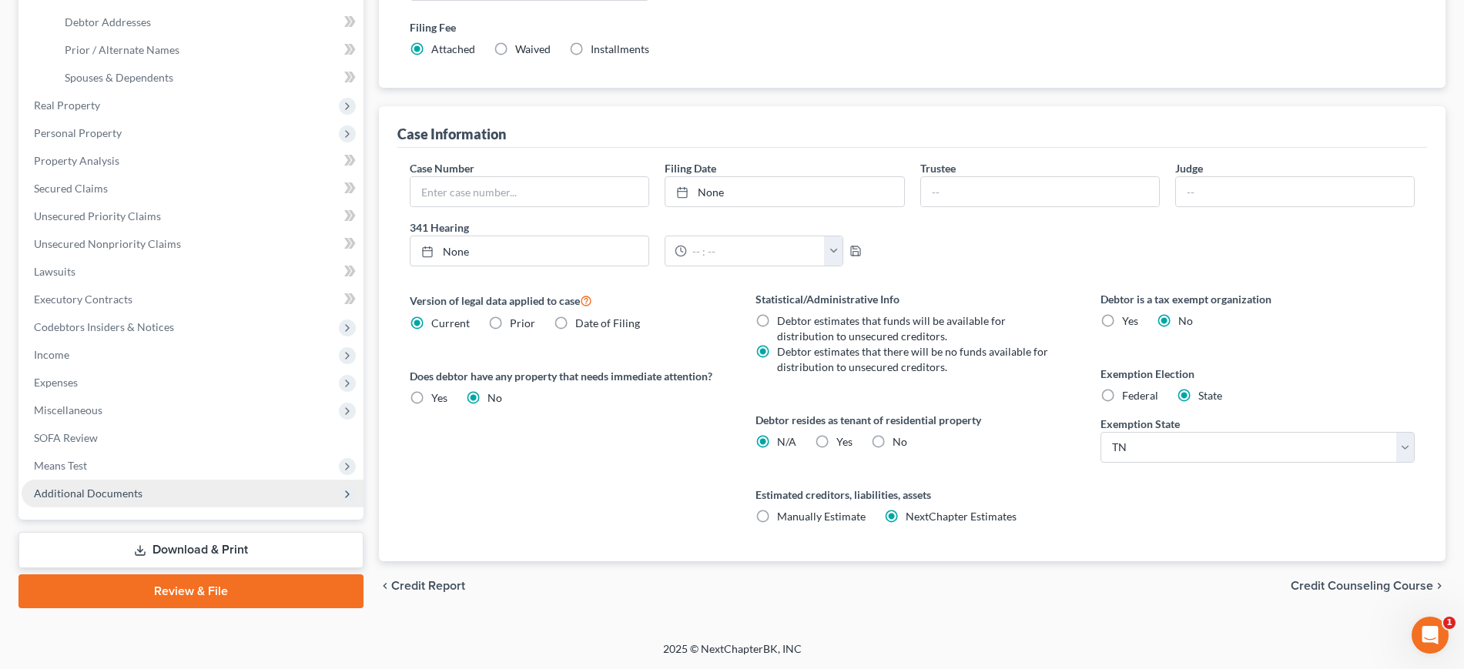
click at [183, 480] on span "Additional Documents" at bounding box center [193, 494] width 342 height 28
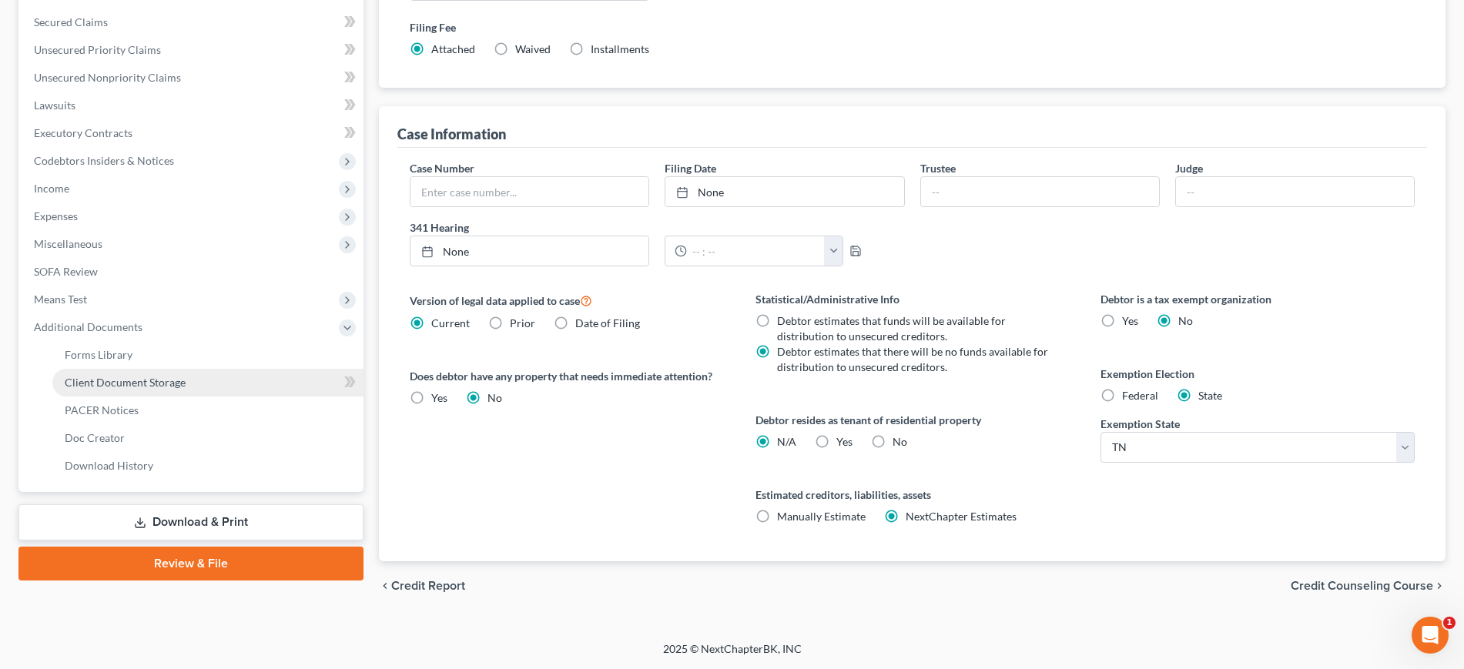
click at [186, 389] on span "Client Document Storage" at bounding box center [125, 382] width 121 height 13
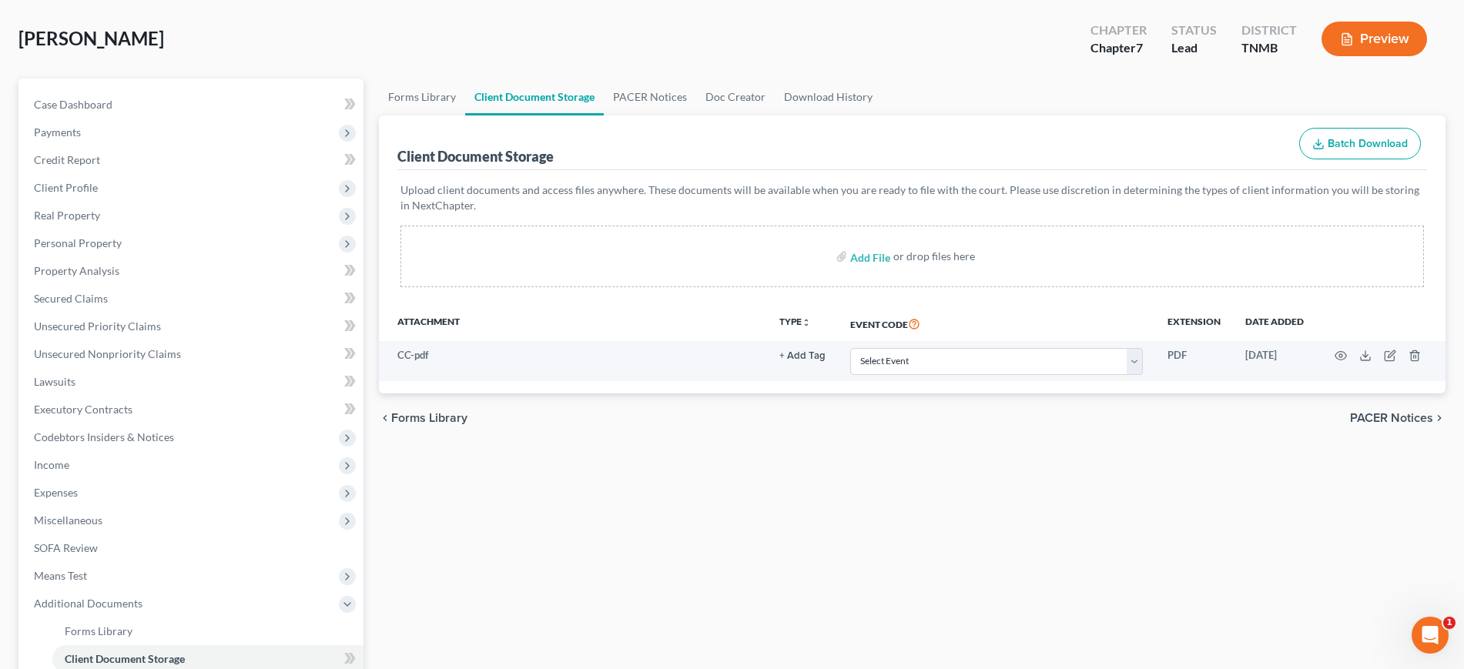
scroll to position [193, 0]
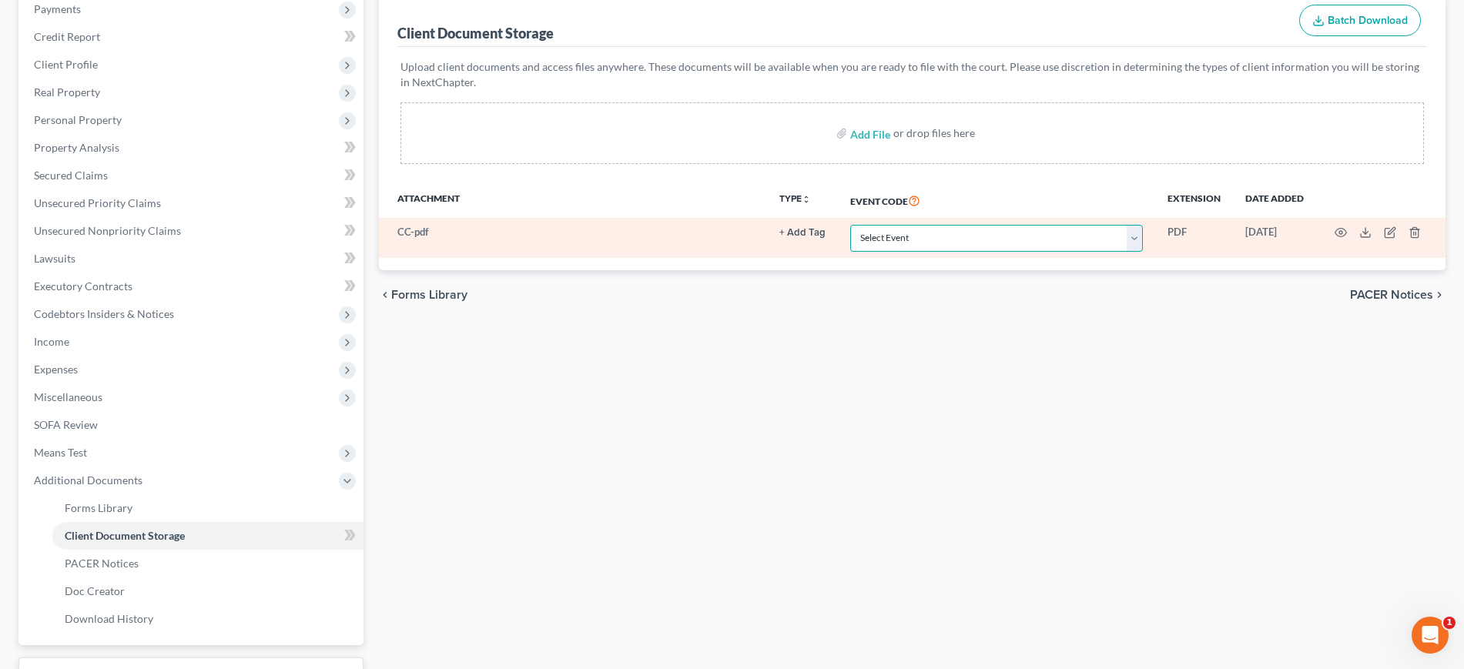
click at [884, 252] on select "Select Event Certificate of Credit Counseling Briefing (Debtor Only) Certificat…" at bounding box center [996, 238] width 293 height 27
select select "0"
click at [850, 252] on select "Select Event Certificate of Credit Counseling Briefing (Debtor Only) Certificat…" at bounding box center [996, 238] width 293 height 27
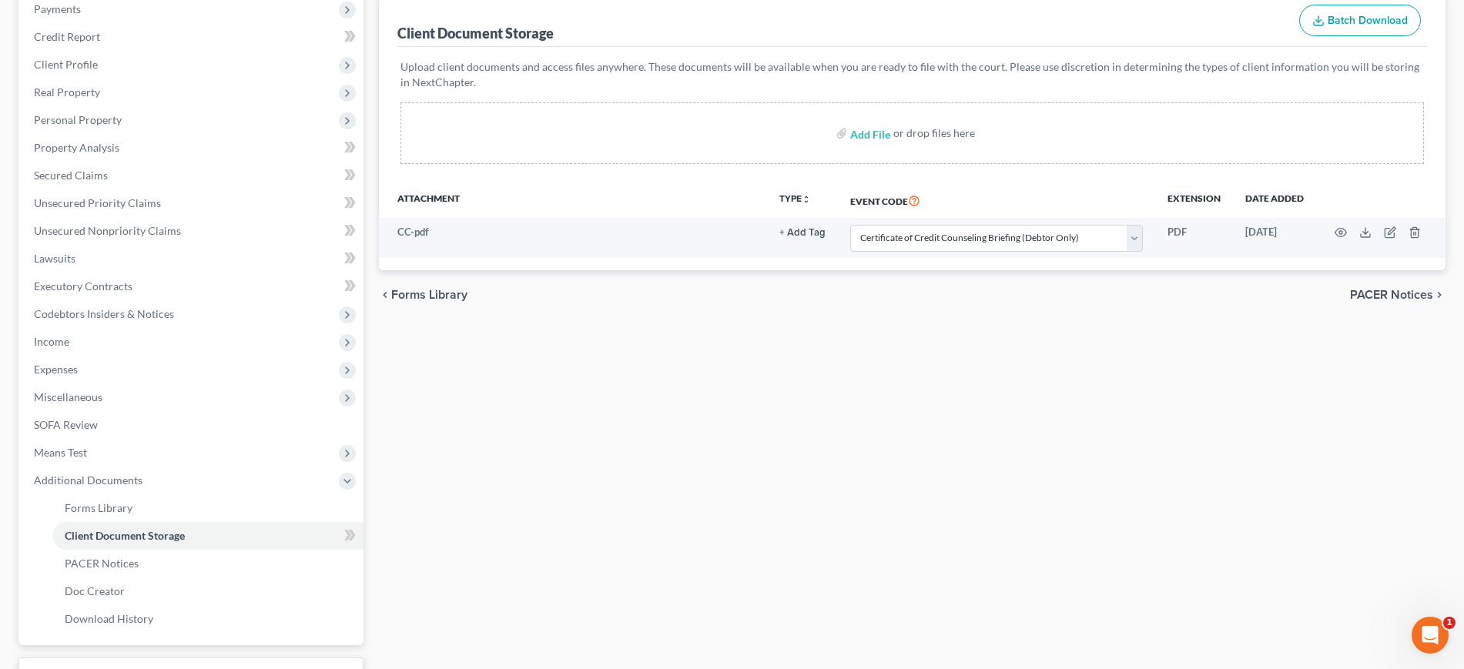
click at [555, 164] on div "Add File or drop files here" at bounding box center [912, 133] width 1024 height 62
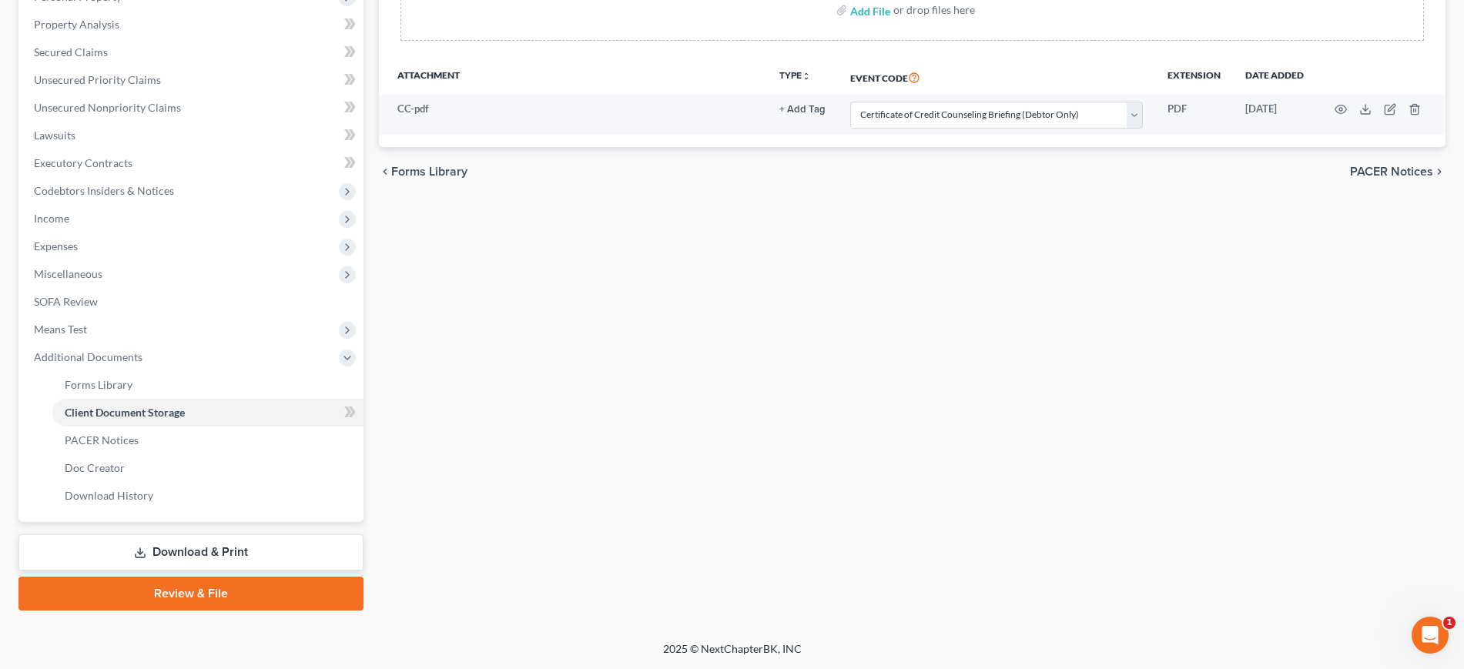
scroll to position [0, 0]
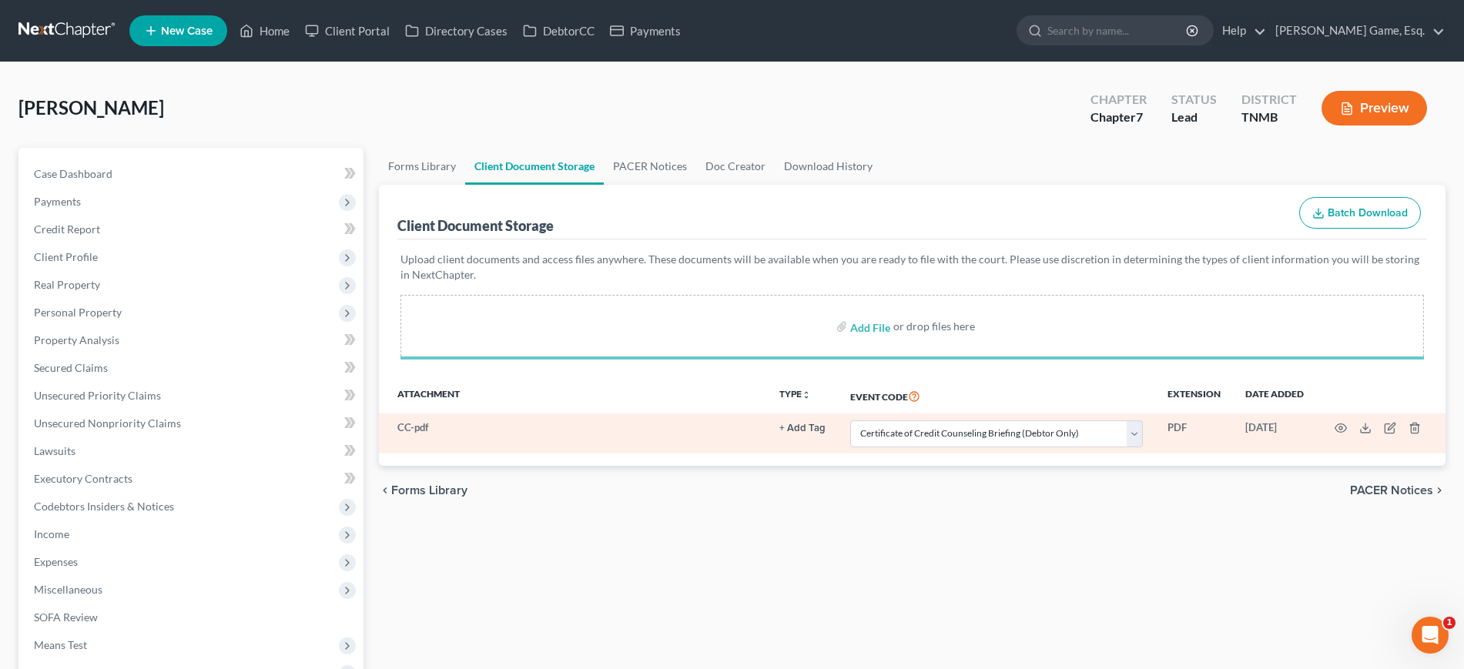
select select "0"
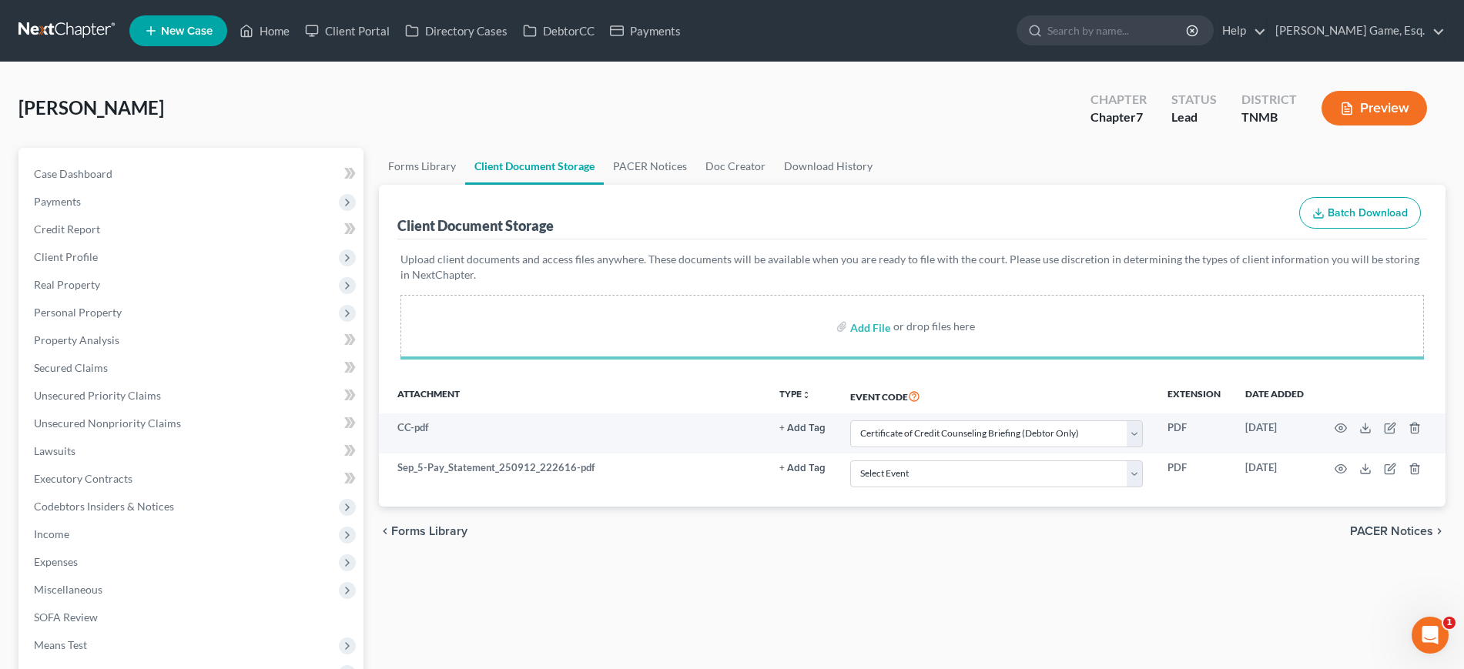
select select "0"
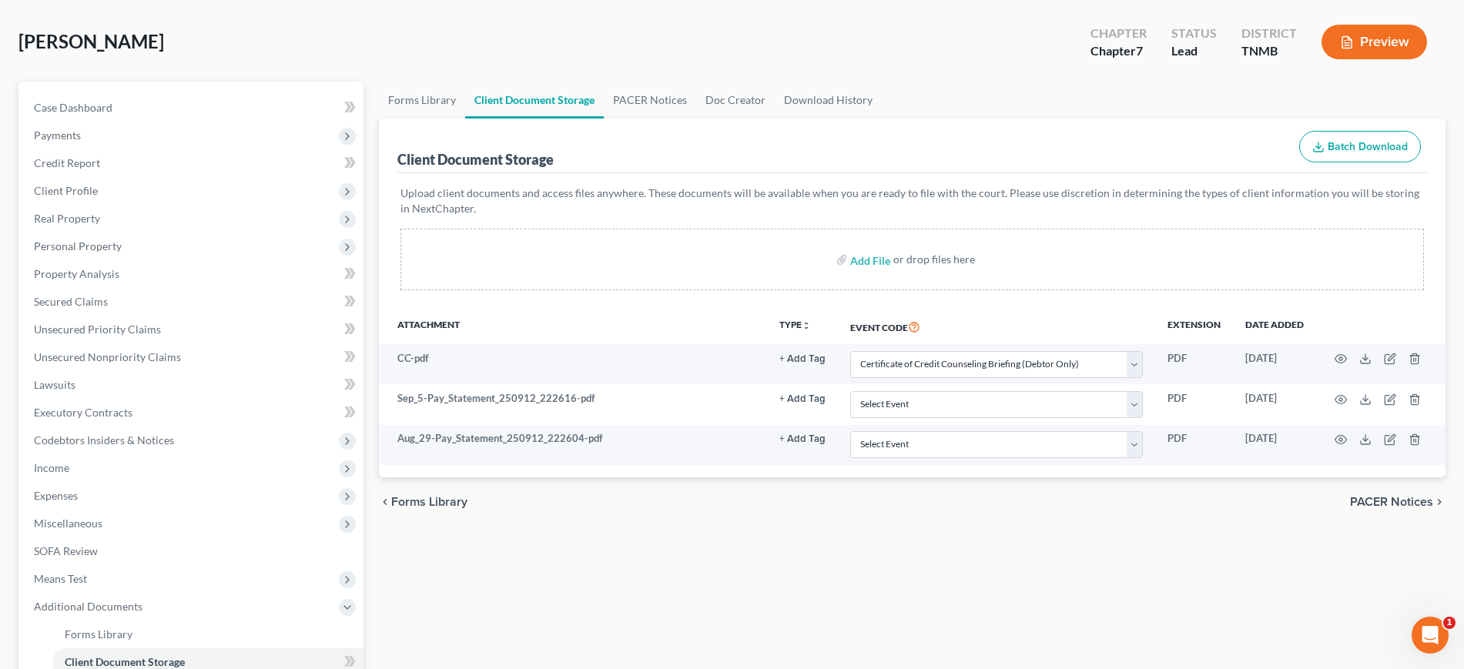
scroll to position [289, 0]
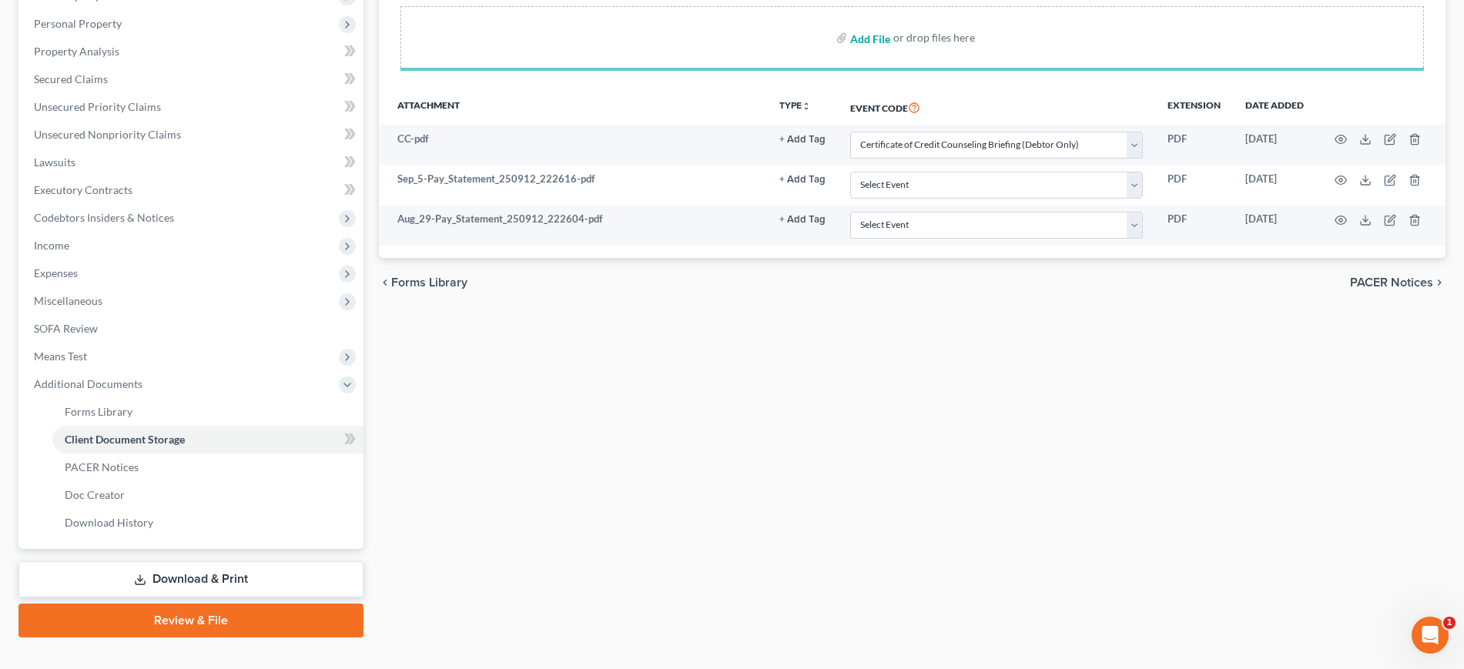
select select "0"
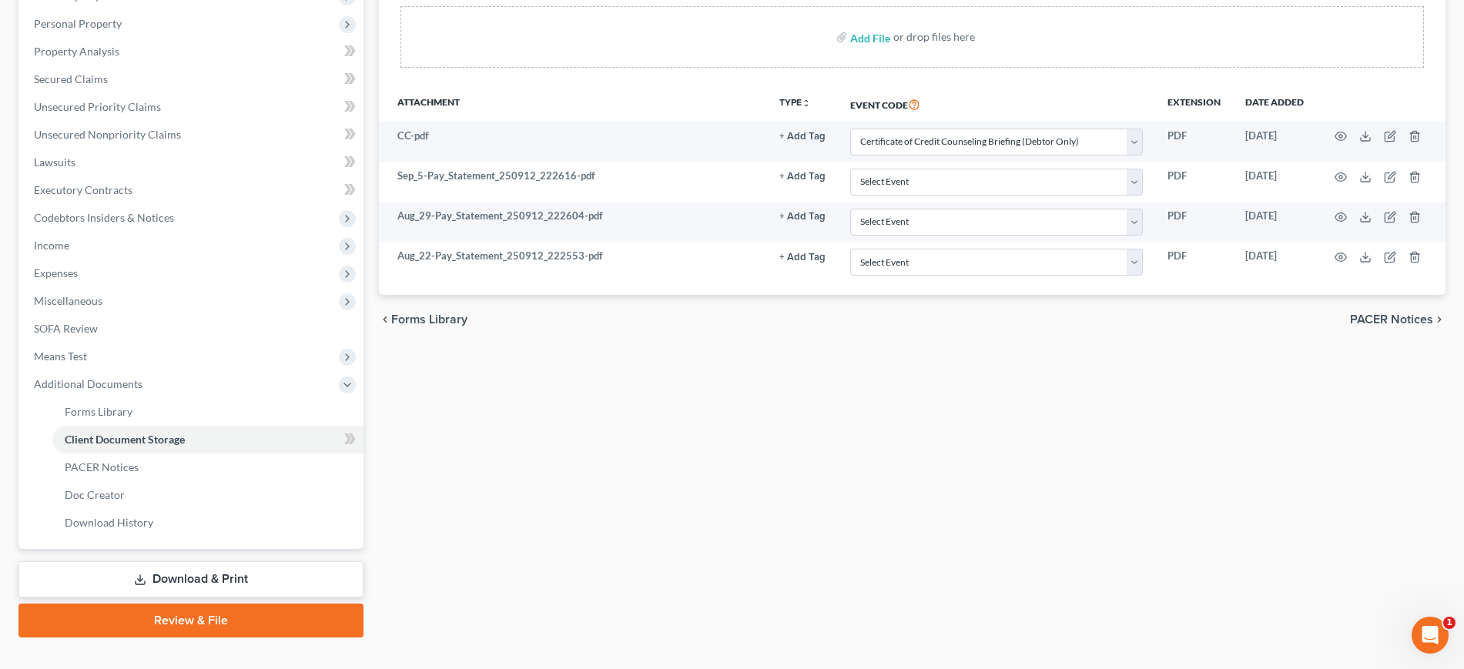
select select "0"
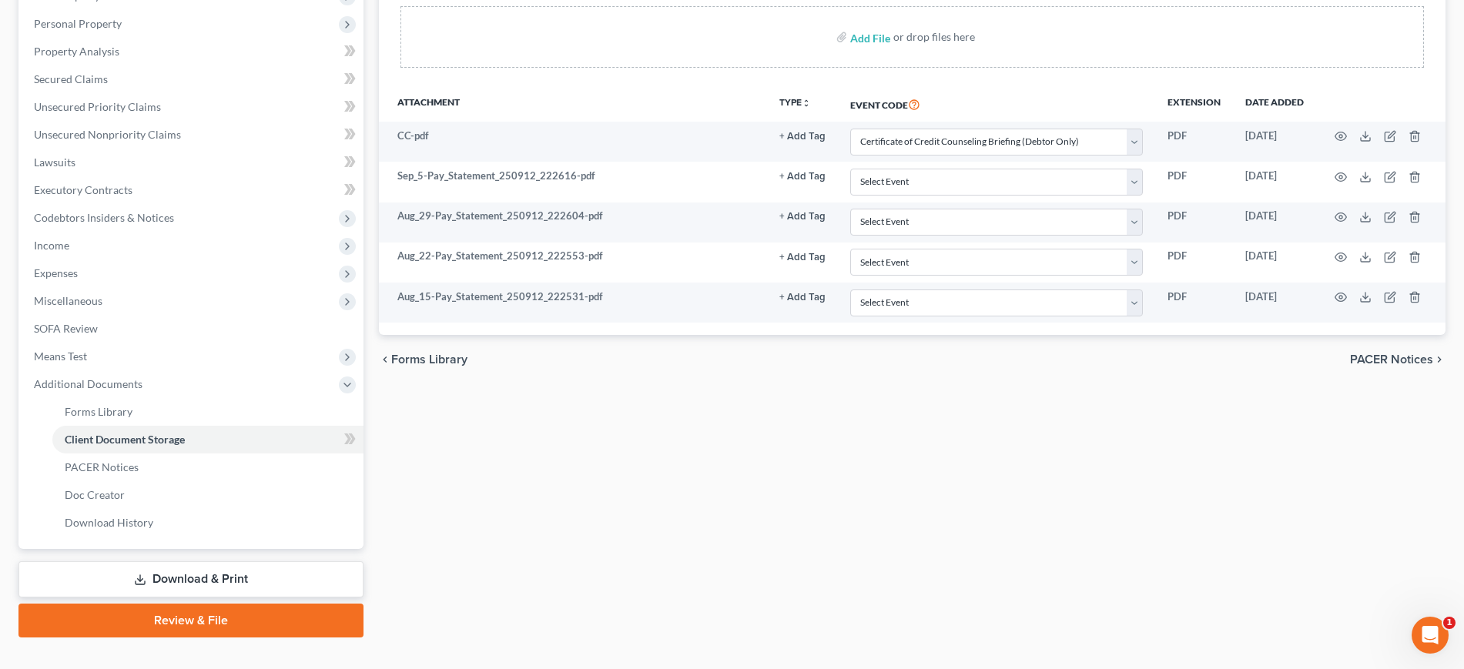
select select "0"
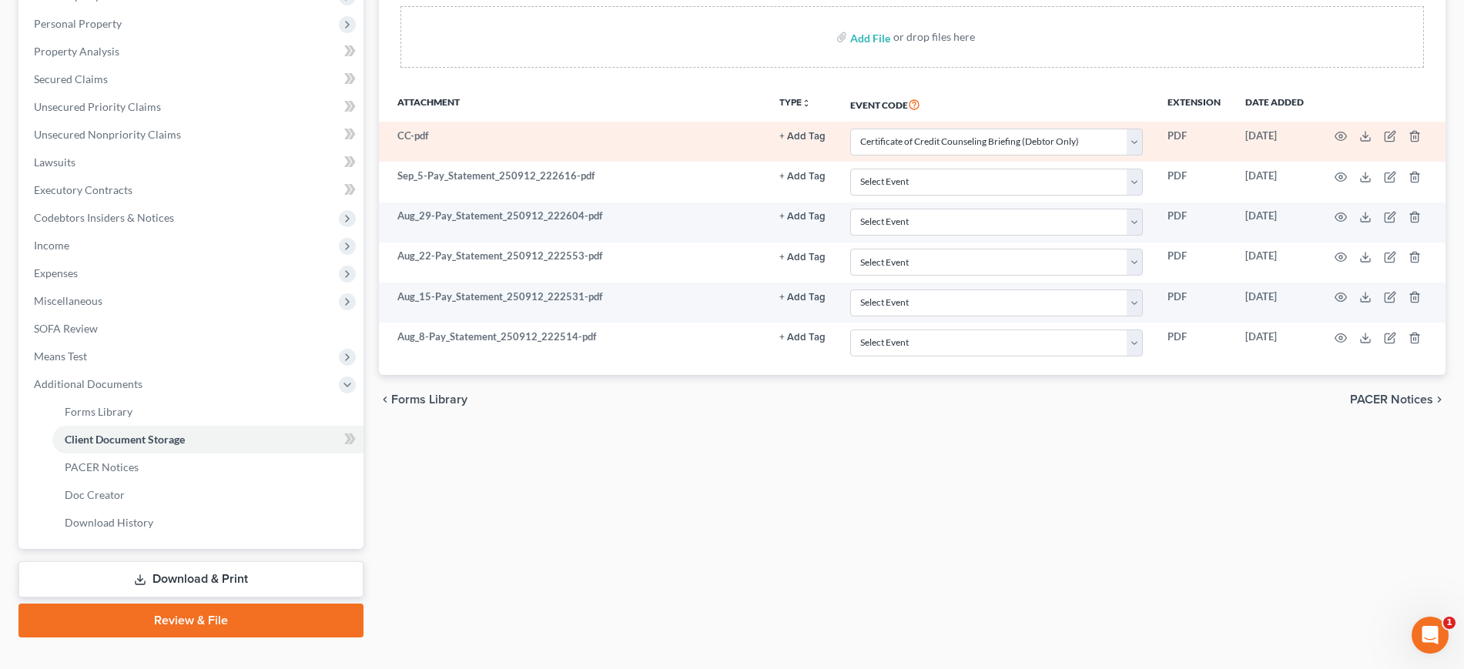
scroll to position [193, 0]
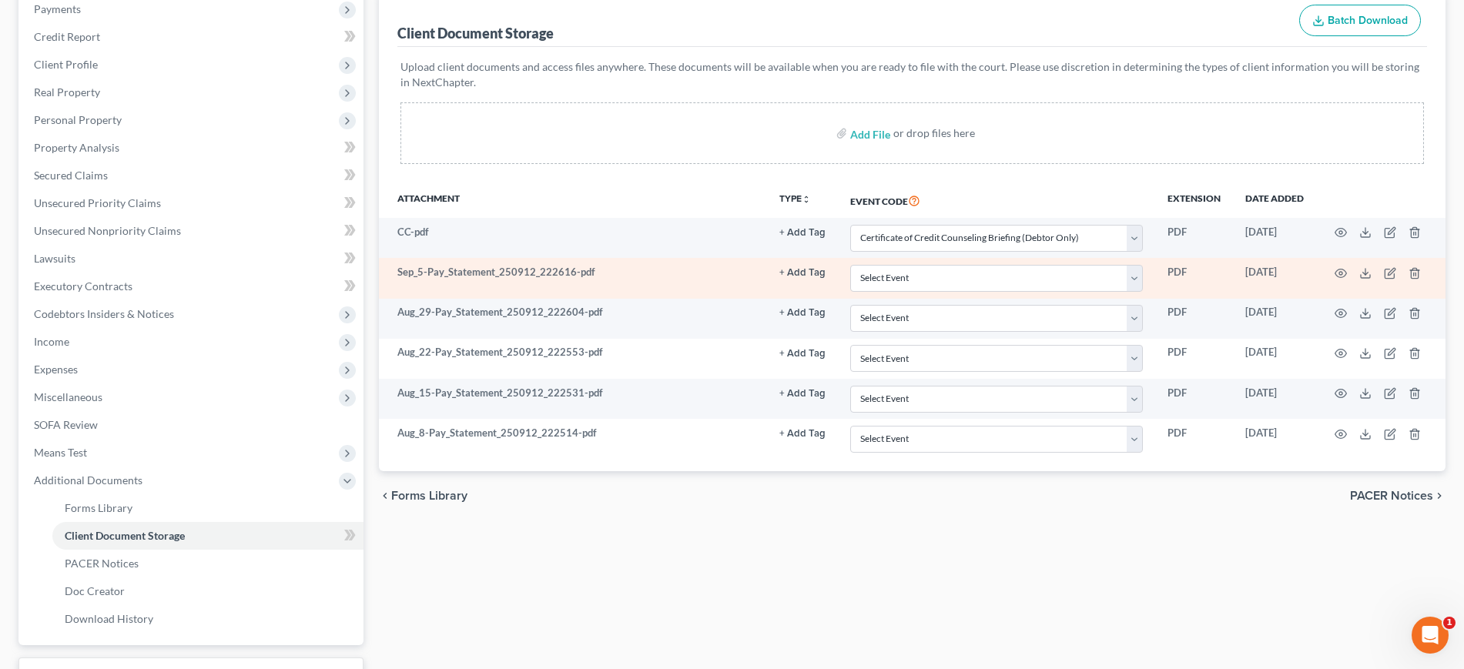
select select "0"
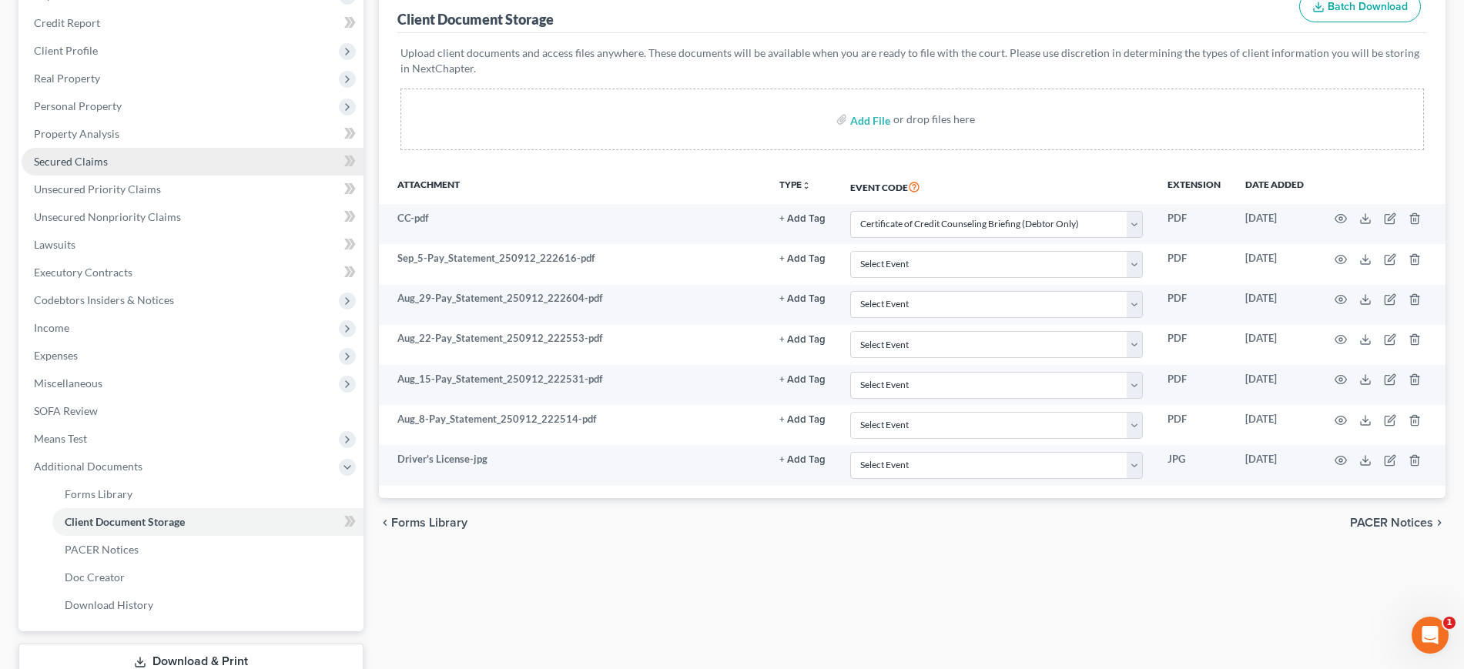
scroll to position [173, 0]
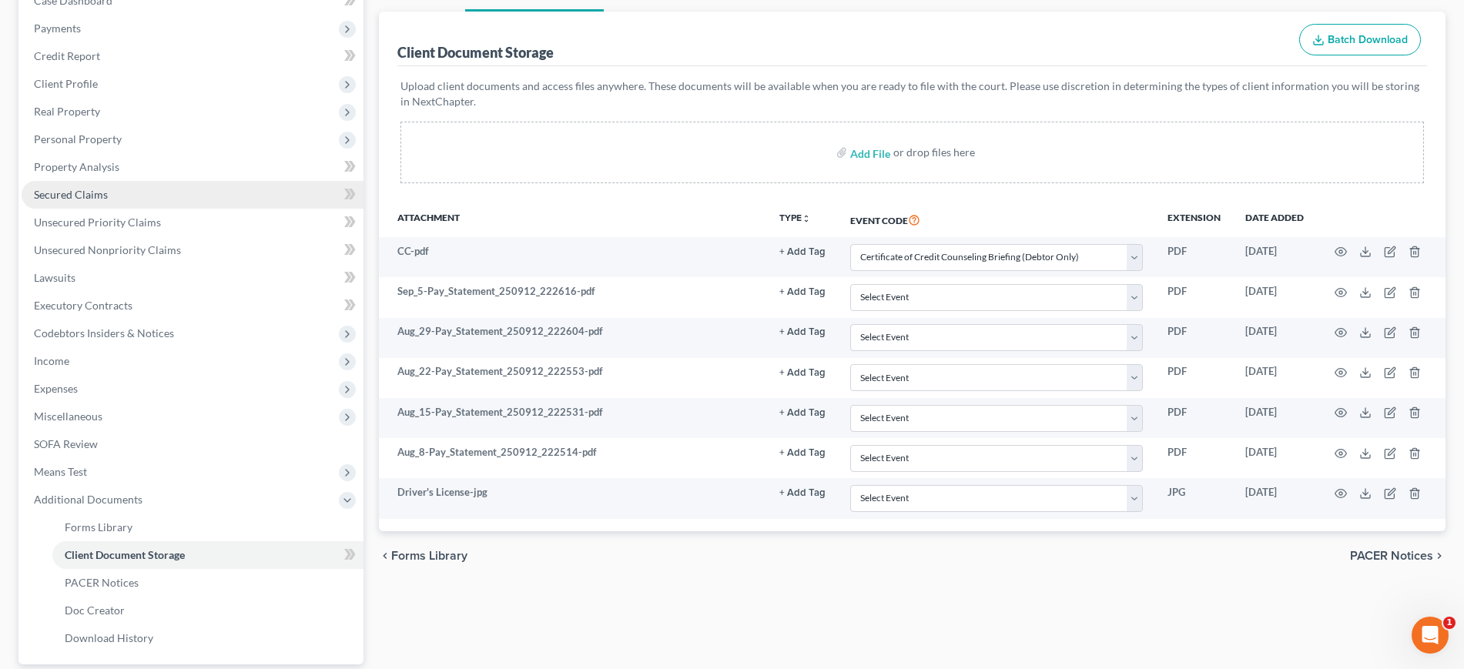
click at [147, 209] on link "Secured Claims" at bounding box center [193, 195] width 342 height 28
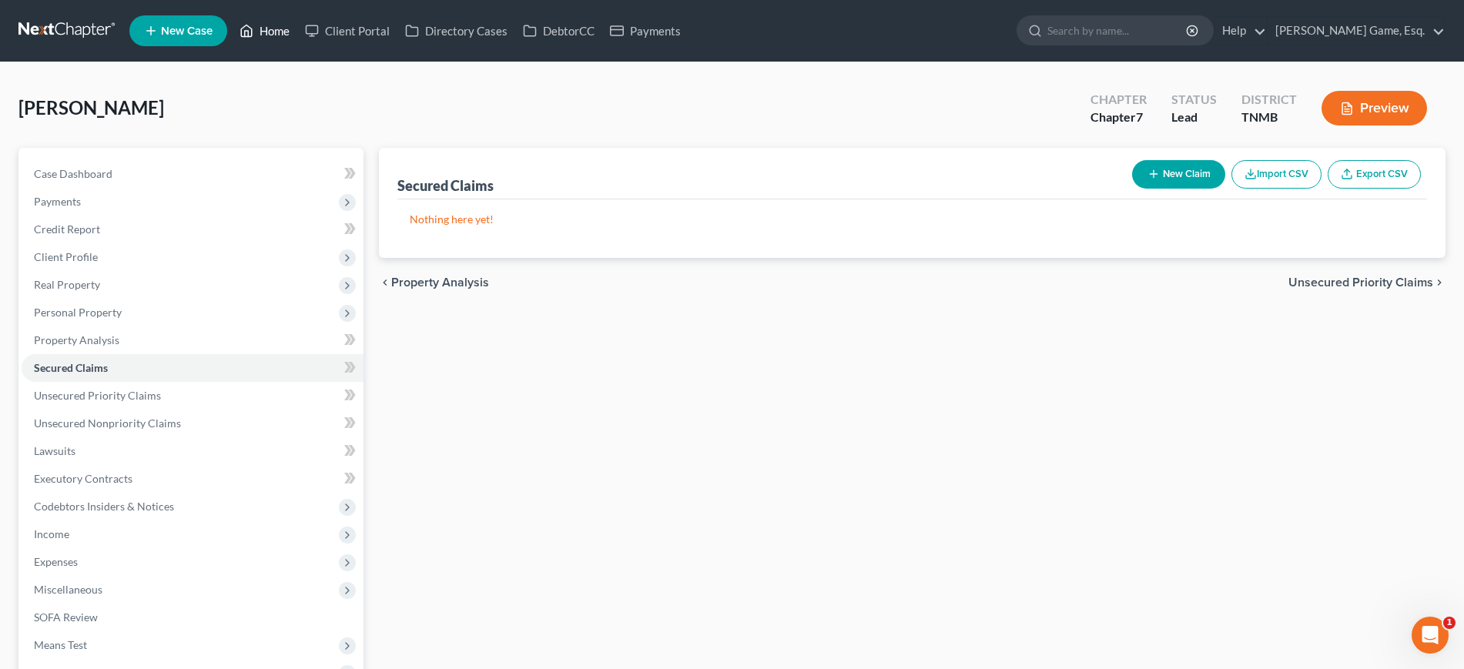
click at [297, 45] on link "Home" at bounding box center [264, 31] width 65 height 28
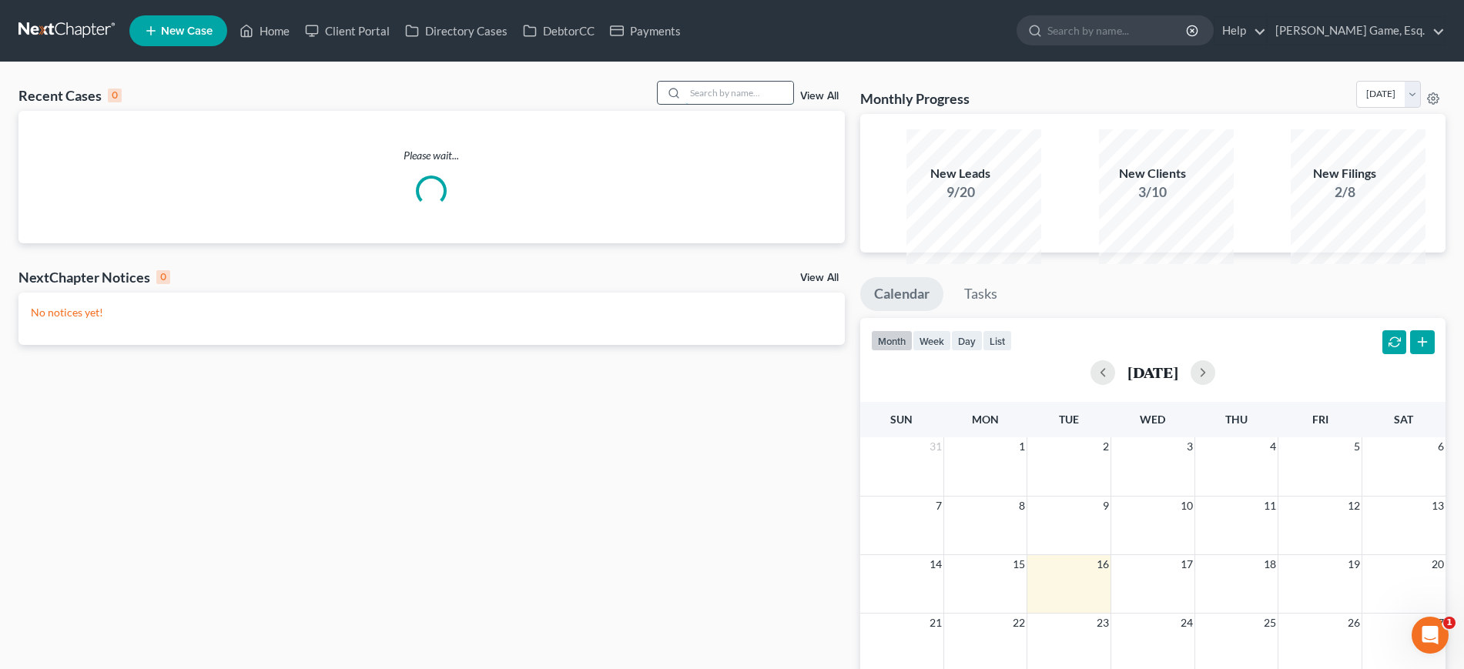
click at [732, 104] on input "search" at bounding box center [739, 93] width 108 height 22
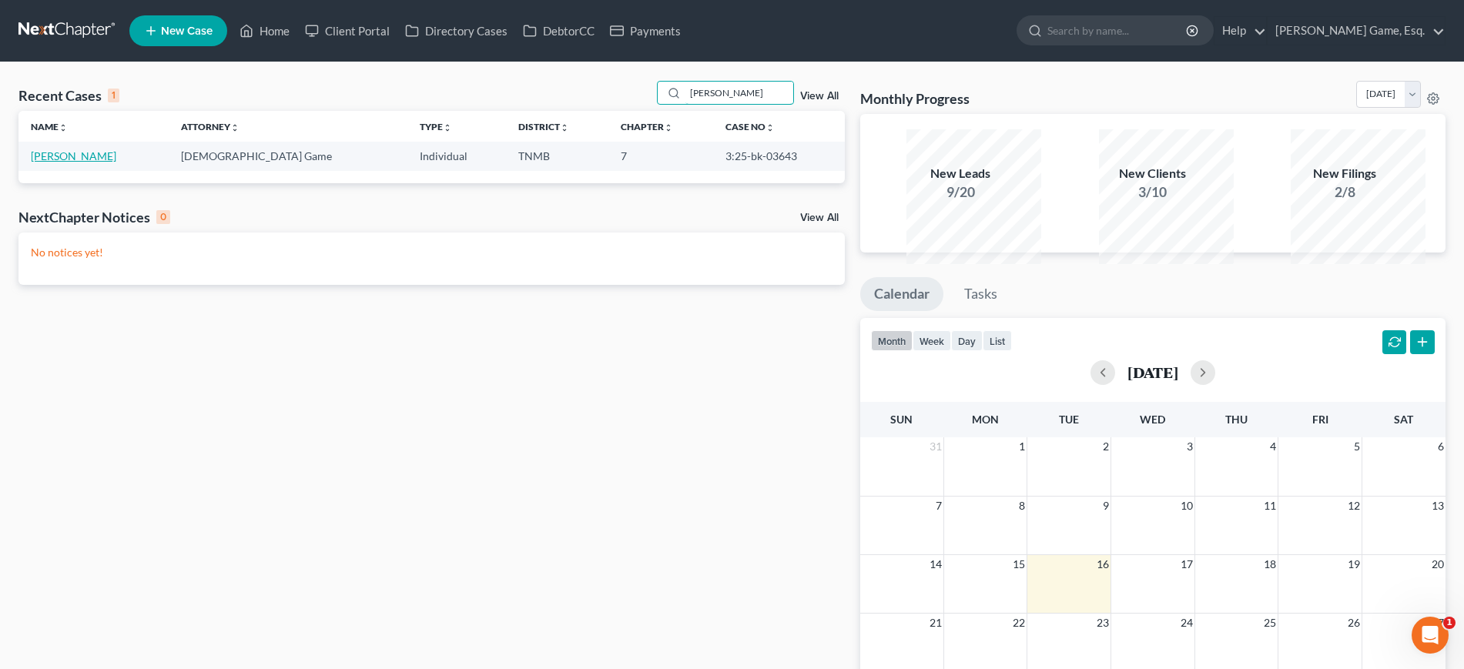
type input "todd"
click at [93, 162] on link "Doron, Todd" at bounding box center [73, 155] width 85 height 13
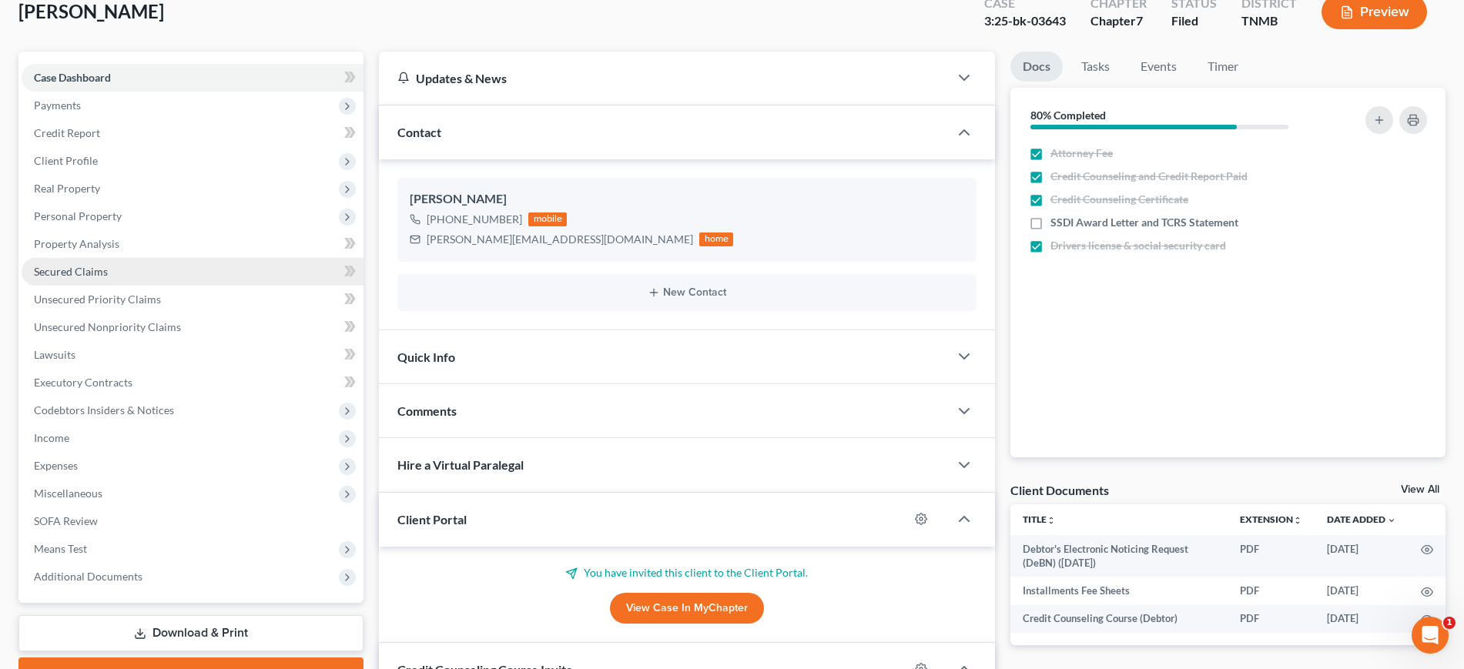
click at [147, 286] on link "Secured Claims" at bounding box center [193, 272] width 342 height 28
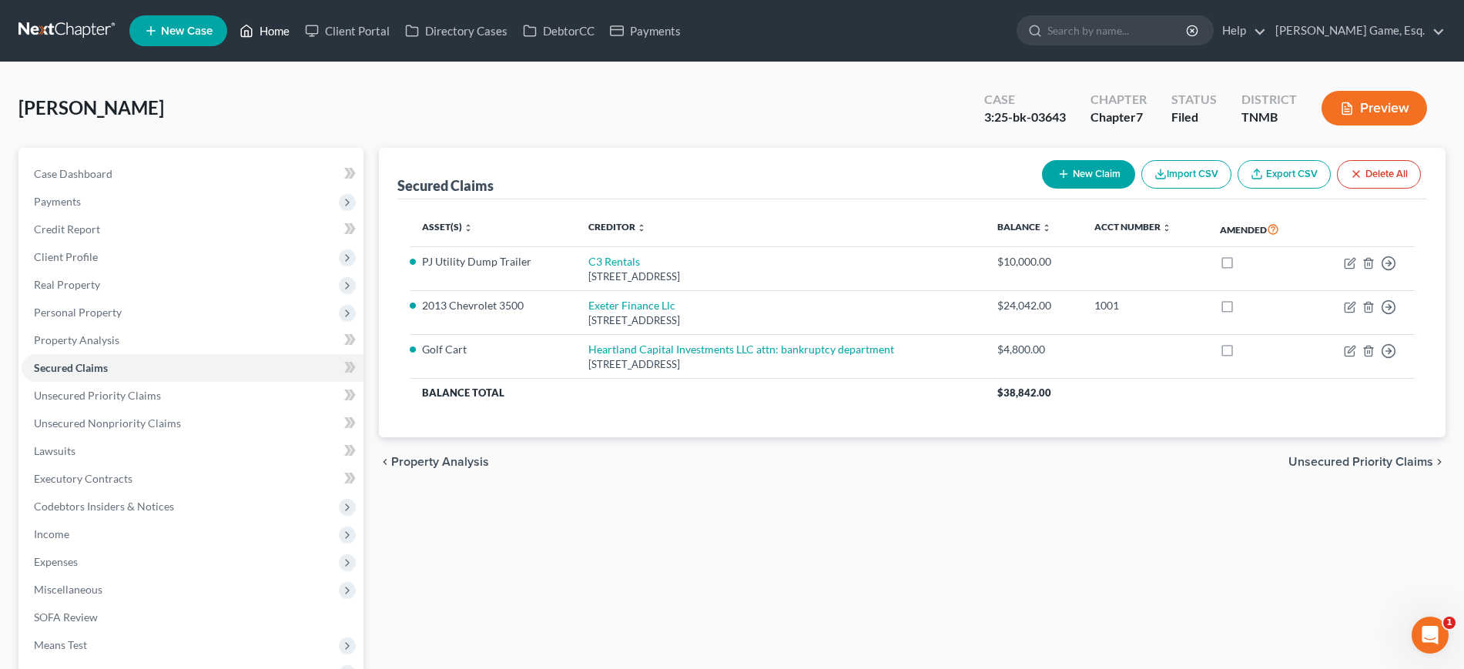
click at [297, 33] on link "Home" at bounding box center [264, 31] width 65 height 28
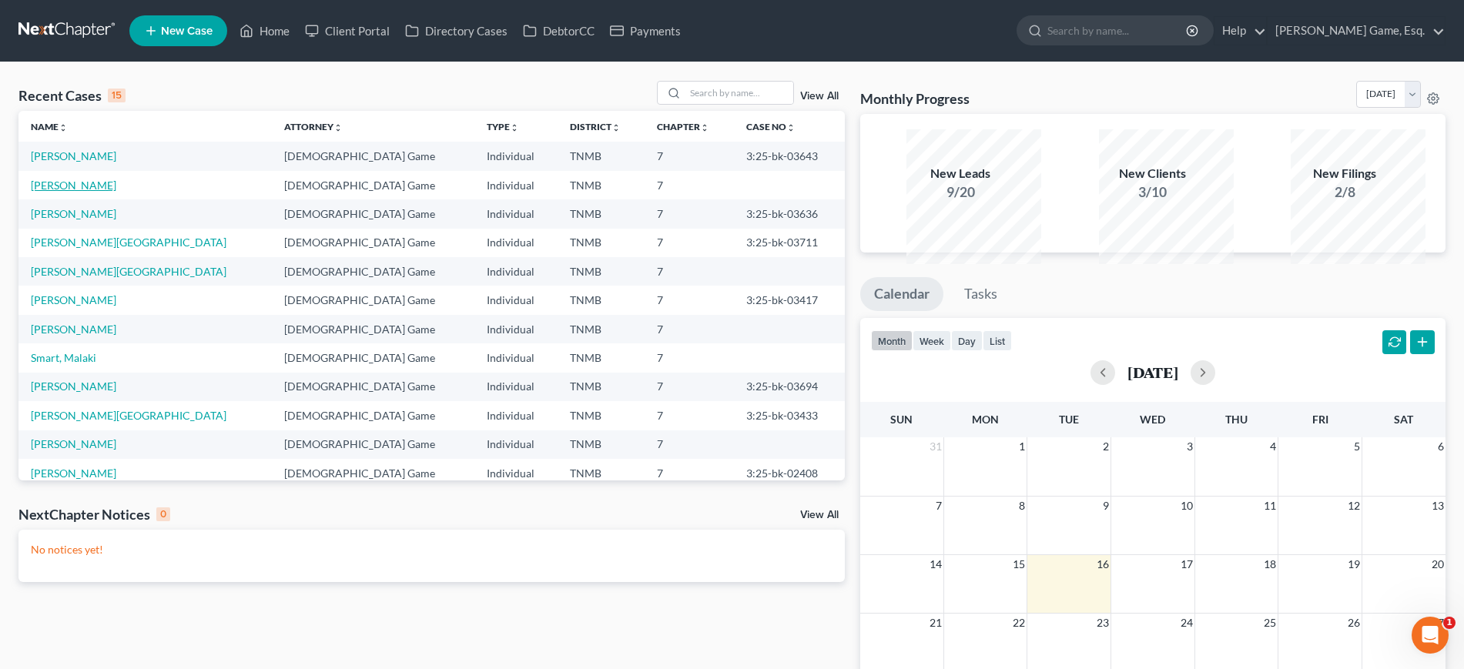
click at [56, 192] on link "[PERSON_NAME]" at bounding box center [73, 185] width 85 height 13
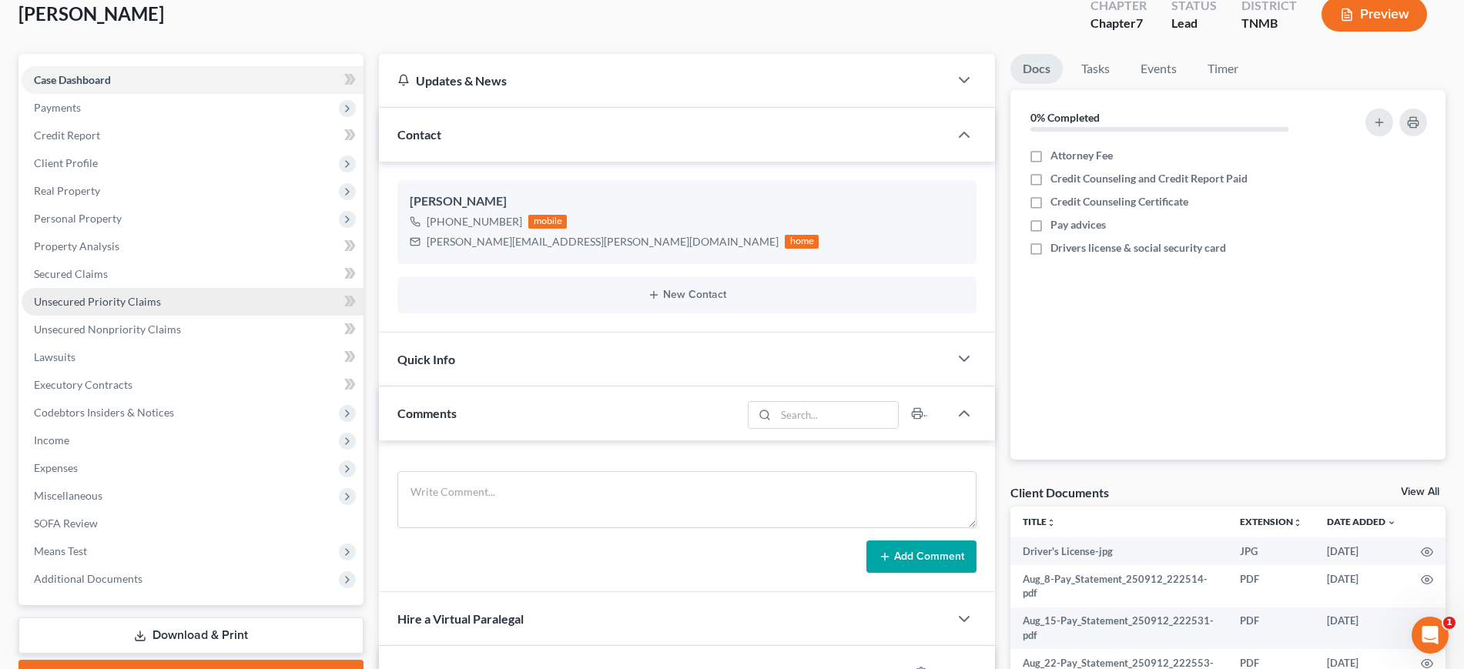
scroll to position [193, 0]
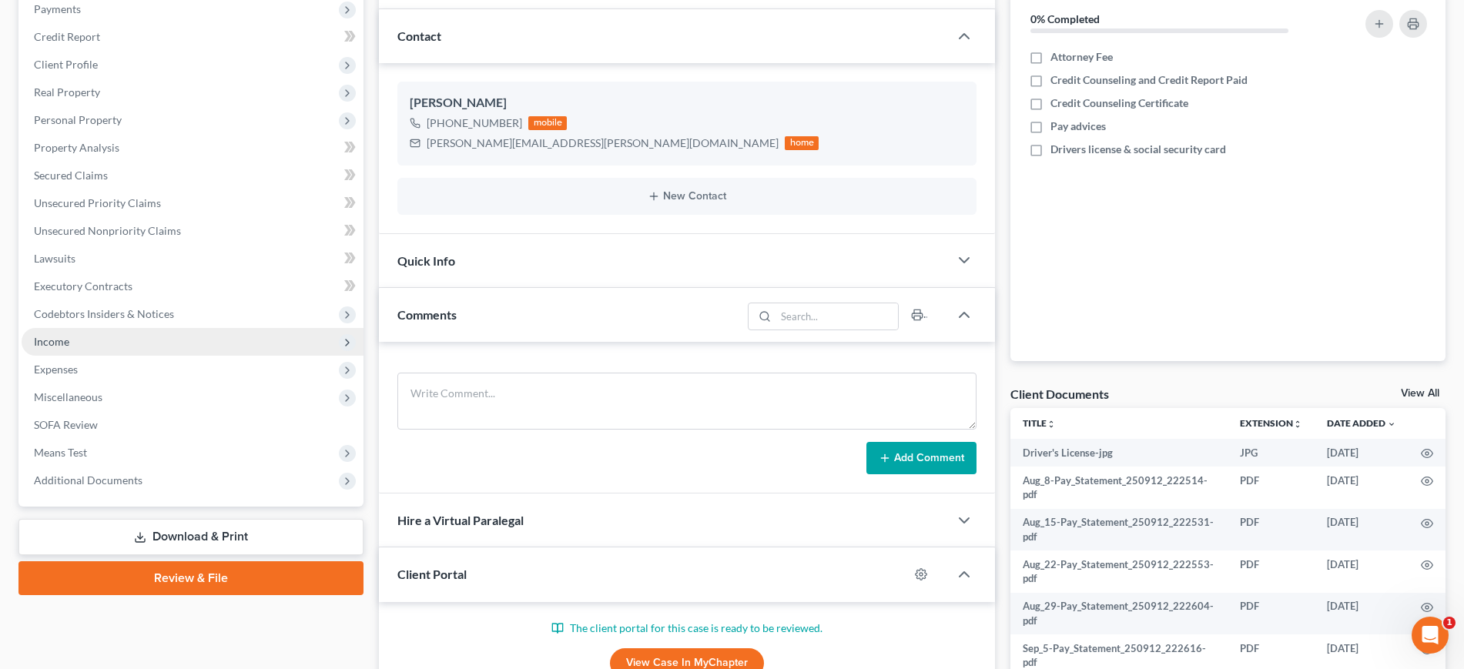
click at [110, 356] on span "Income" at bounding box center [193, 342] width 342 height 28
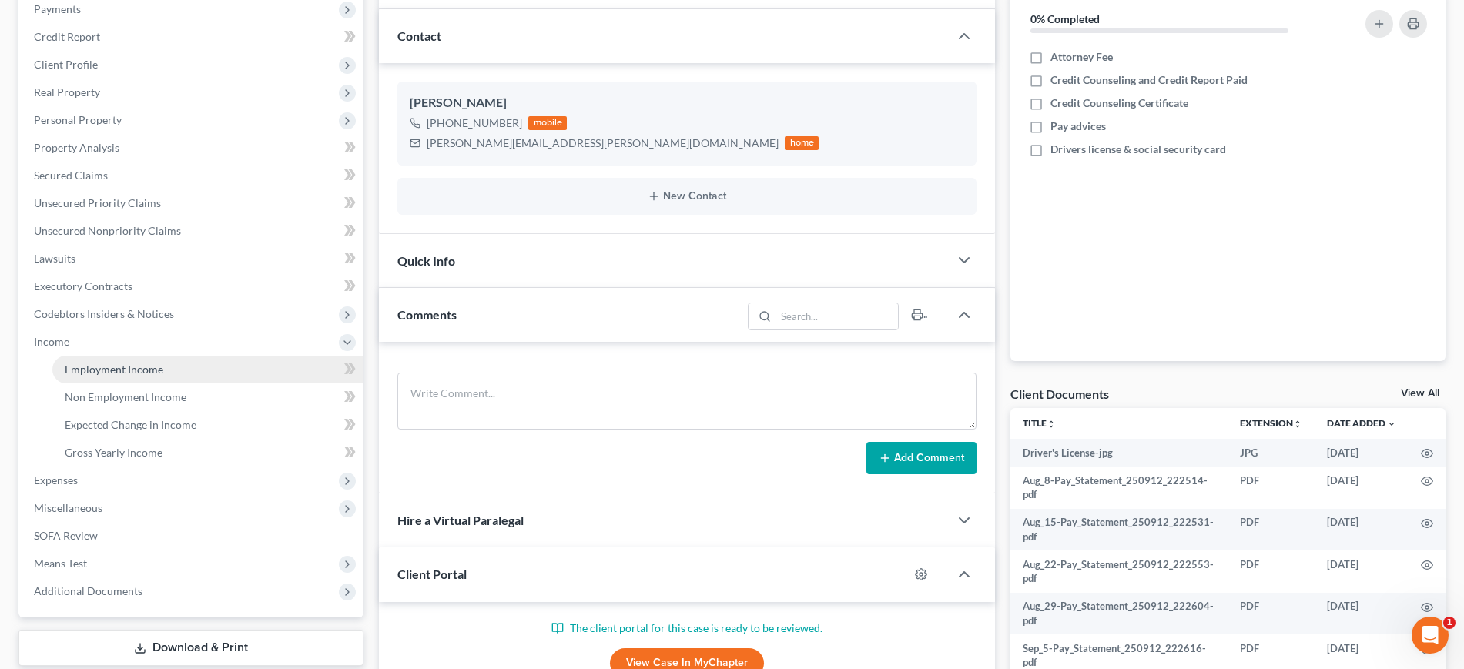
click at [140, 376] on span "Employment Income" at bounding box center [114, 369] width 99 height 13
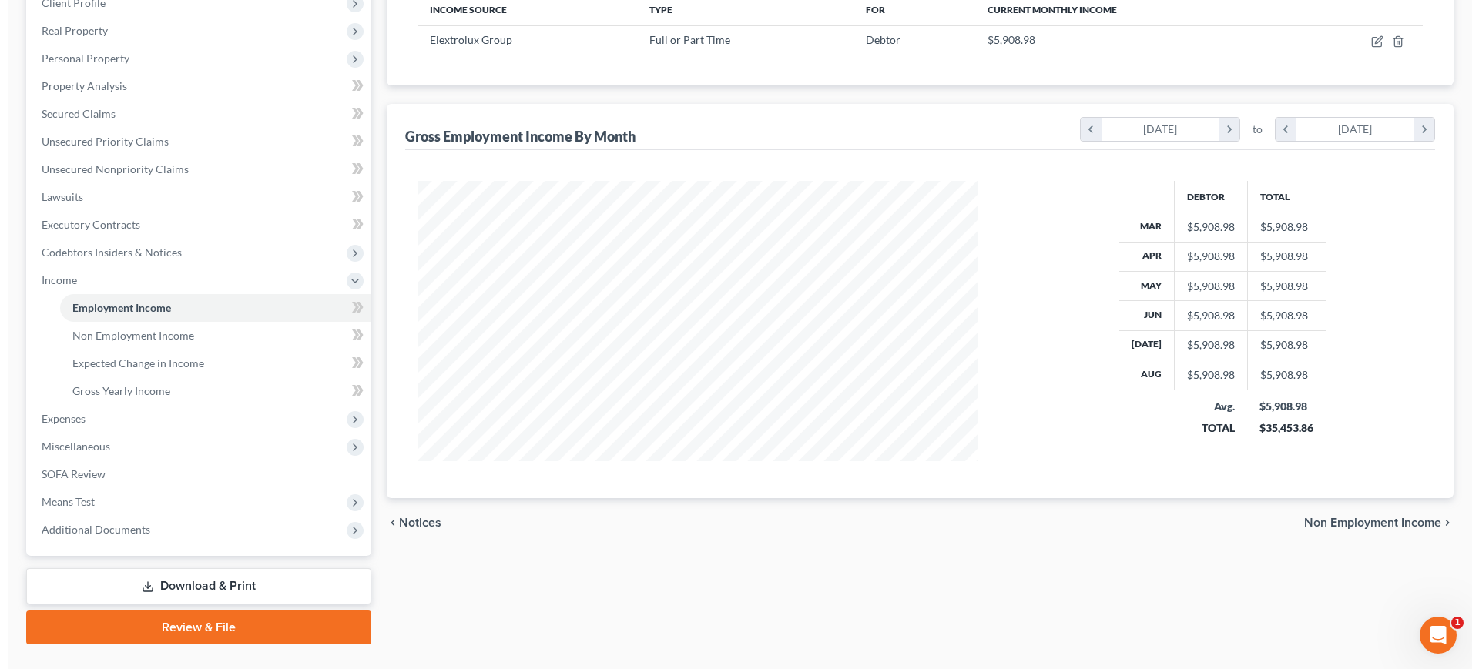
scroll to position [96, 0]
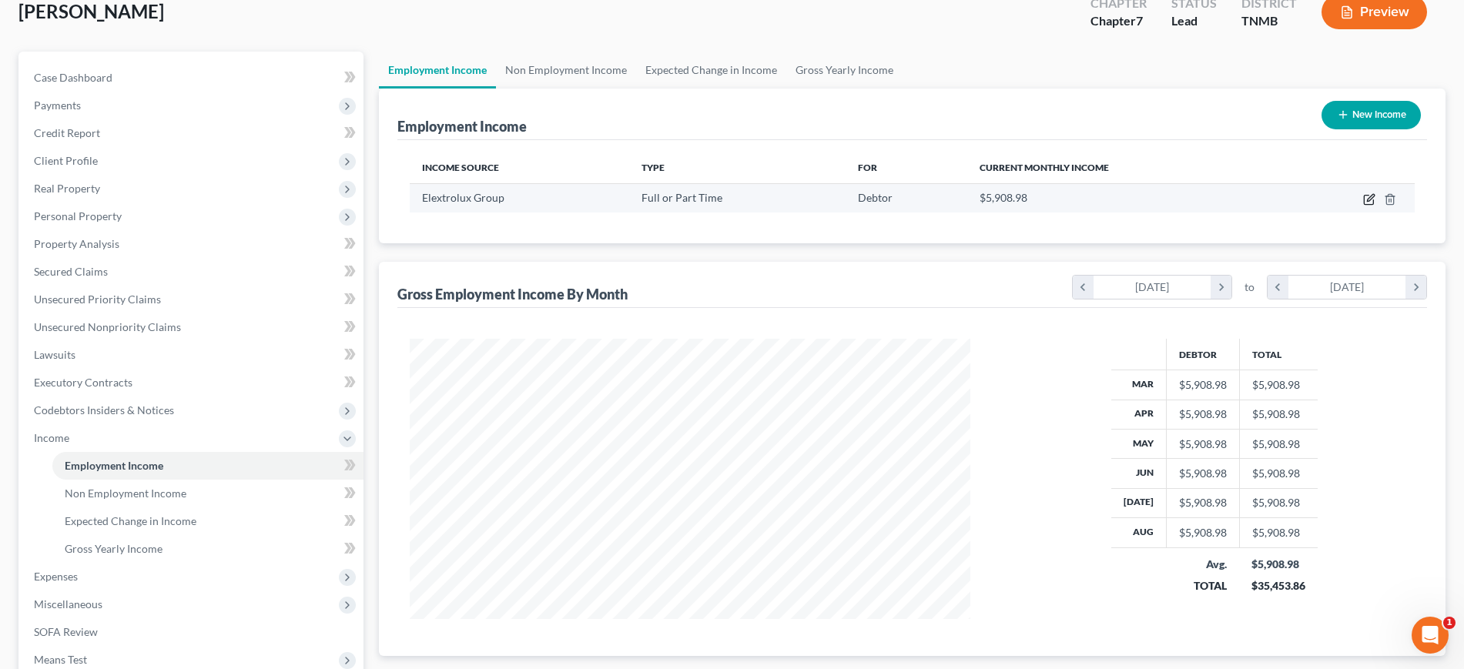
click at [1363, 206] on icon "button" at bounding box center [1369, 199] width 12 height 12
select select "0"
select select "28"
select select "3"
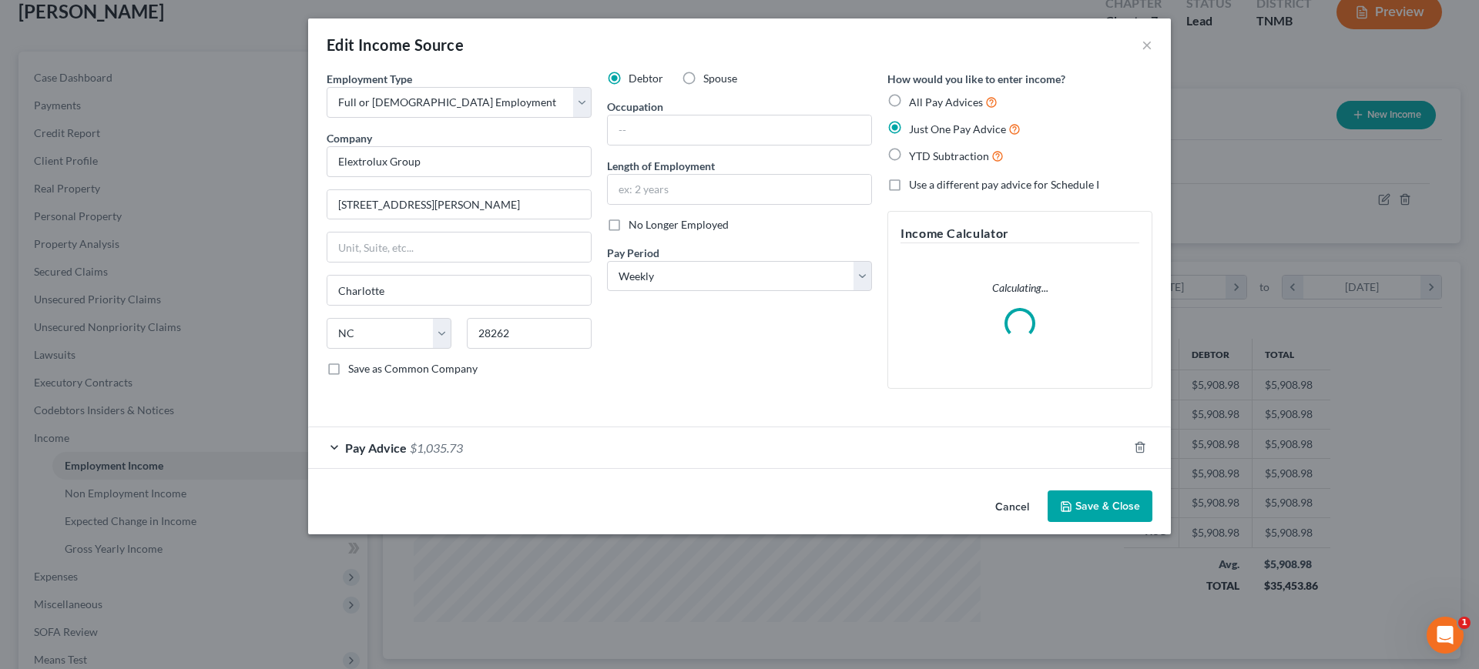
scroll to position [20, 0]
click at [541, 468] on div "Pay Advice $1,035.73" at bounding box center [717, 447] width 819 height 41
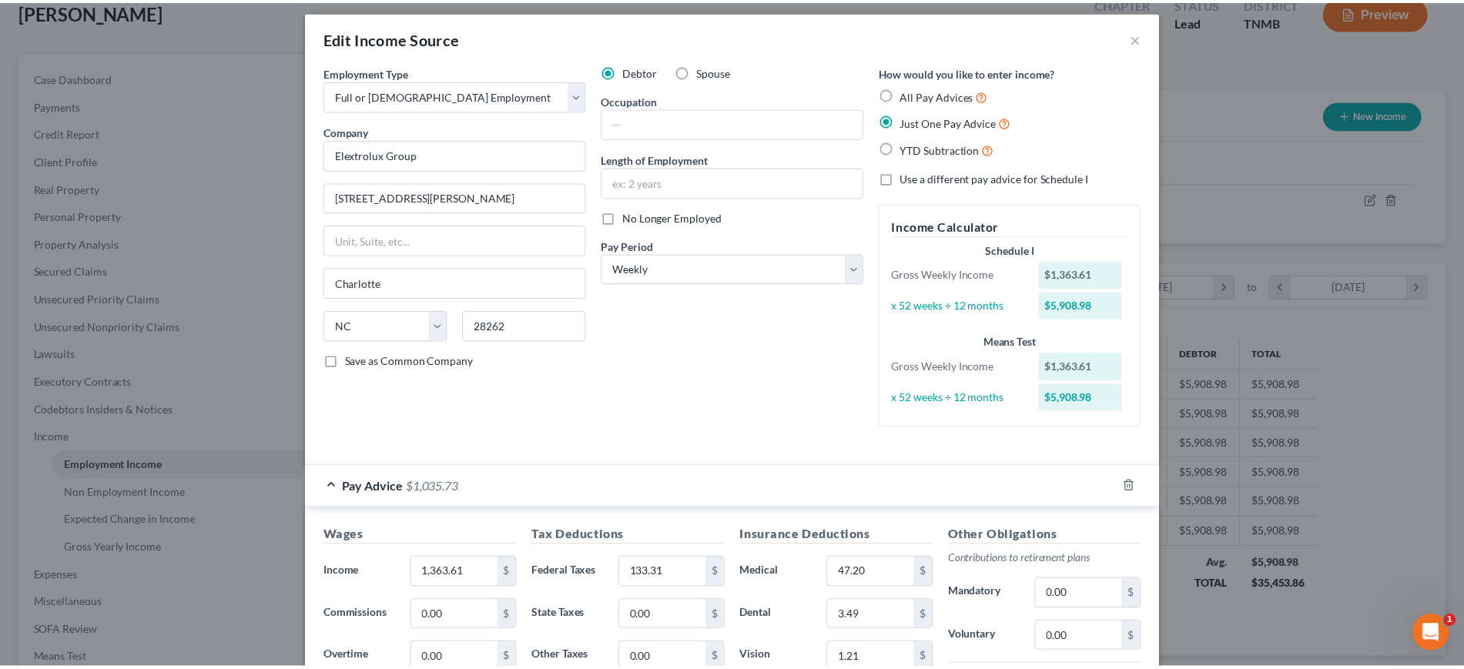
scroll to position [0, 0]
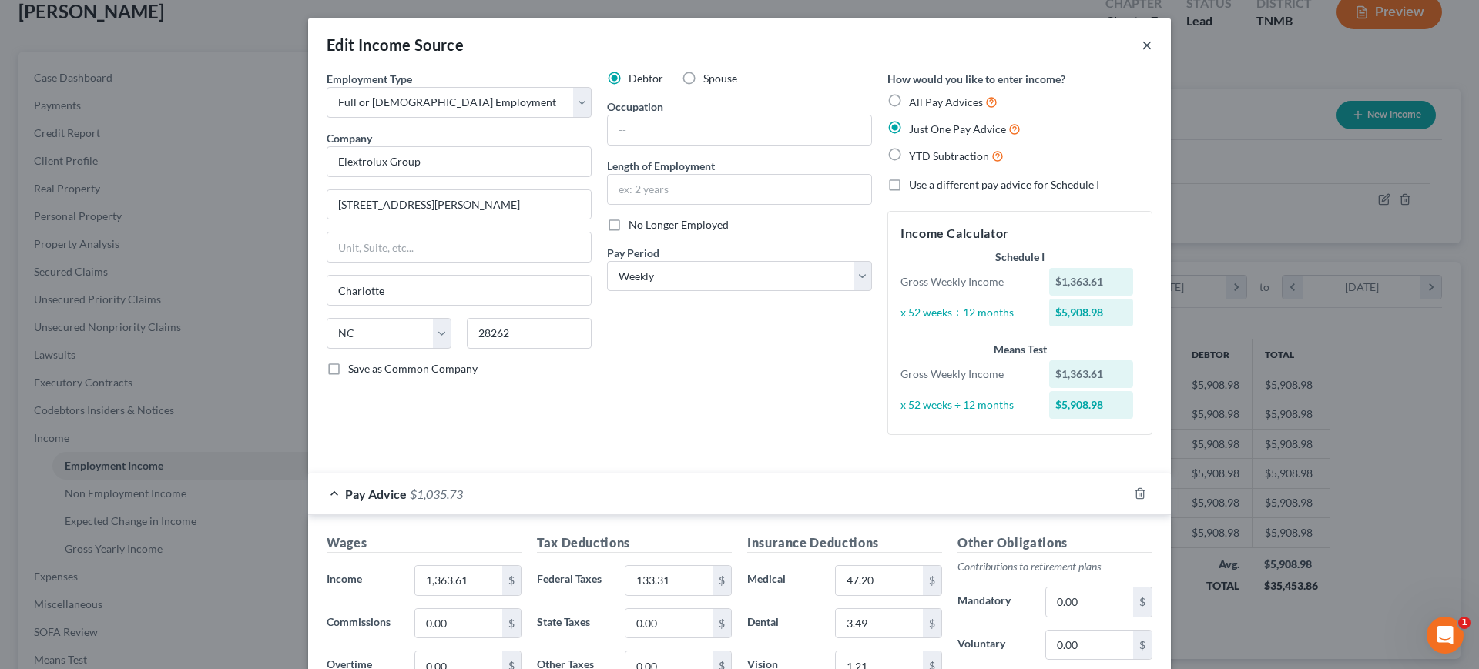
click at [1152, 53] on button "×" at bounding box center [1146, 44] width 11 height 18
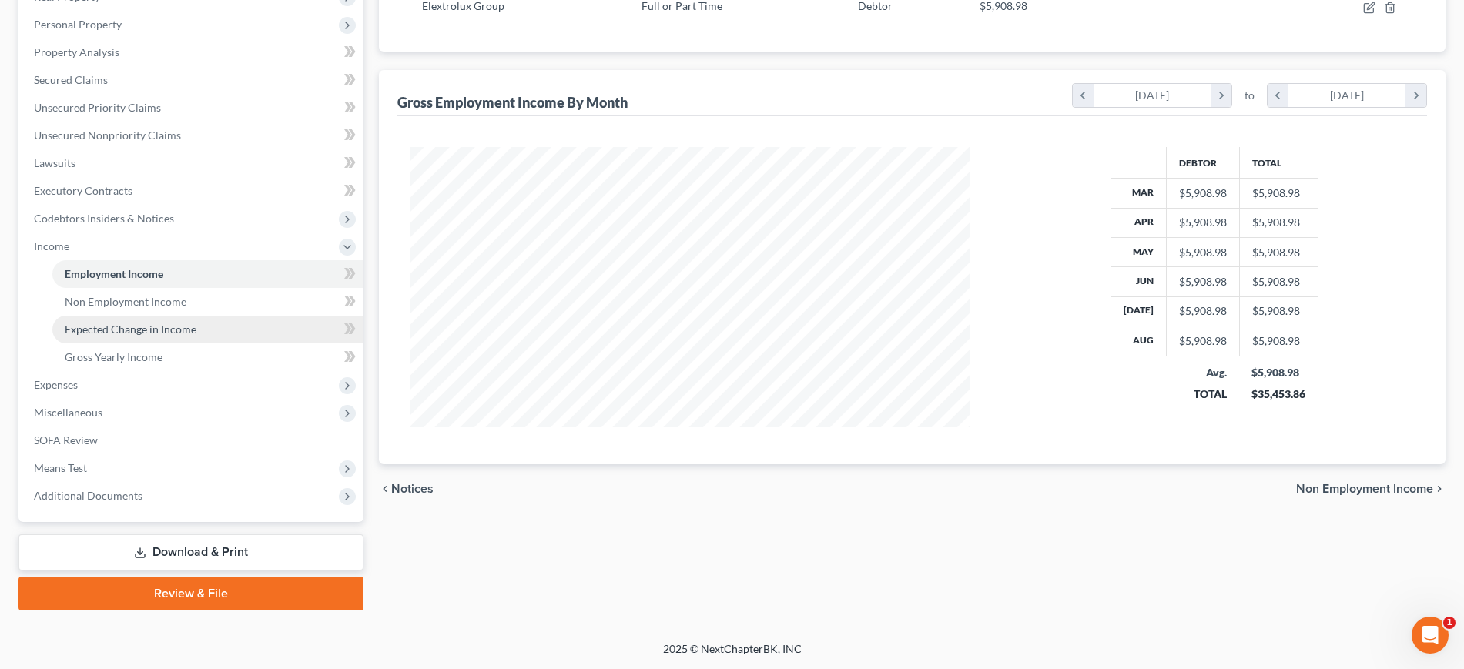
scroll to position [524, 0]
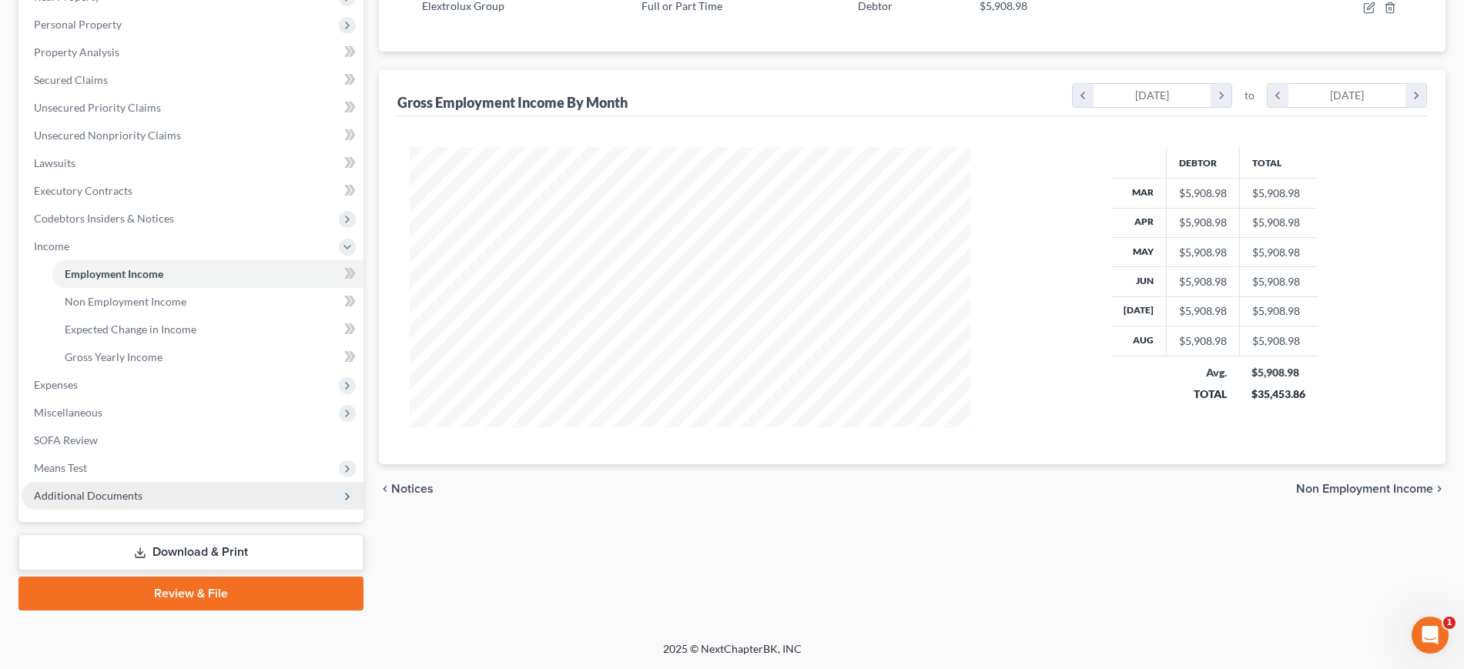
click at [185, 482] on span "Additional Documents" at bounding box center [193, 496] width 342 height 28
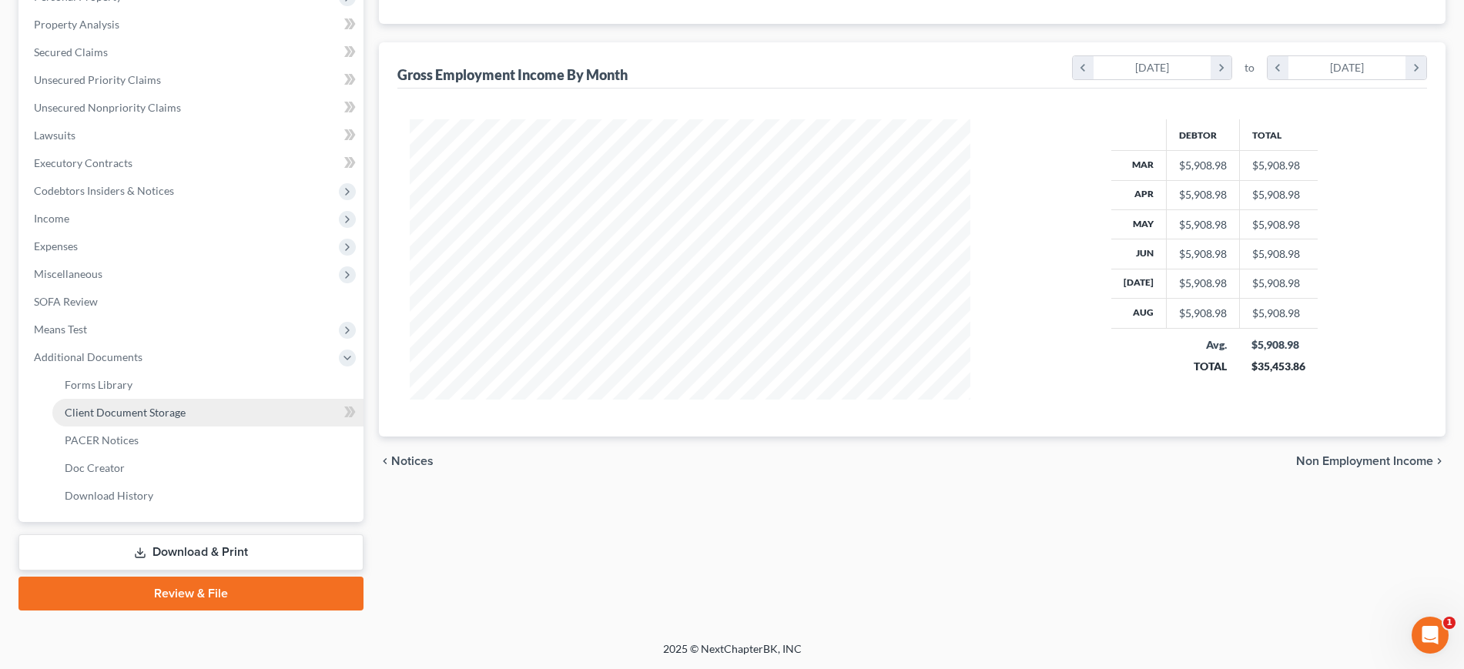
click at [186, 406] on span "Client Document Storage" at bounding box center [125, 412] width 121 height 13
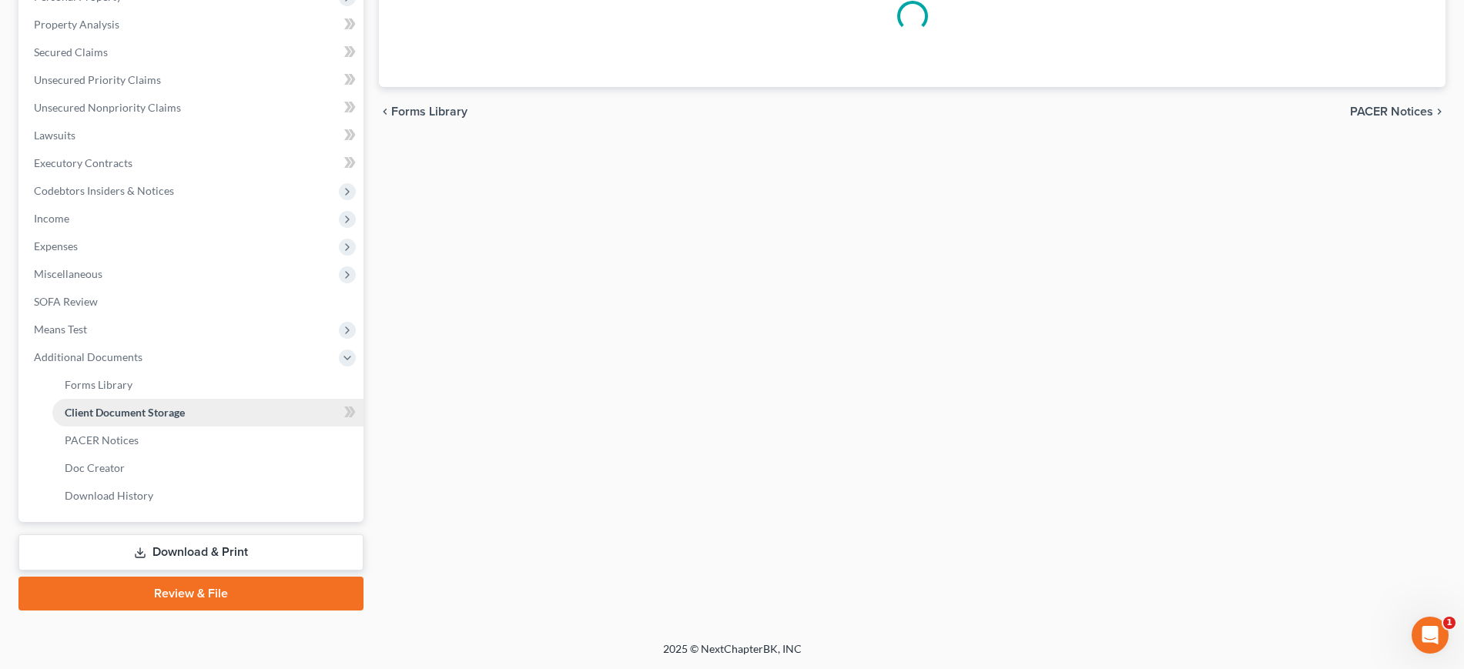
select select "0"
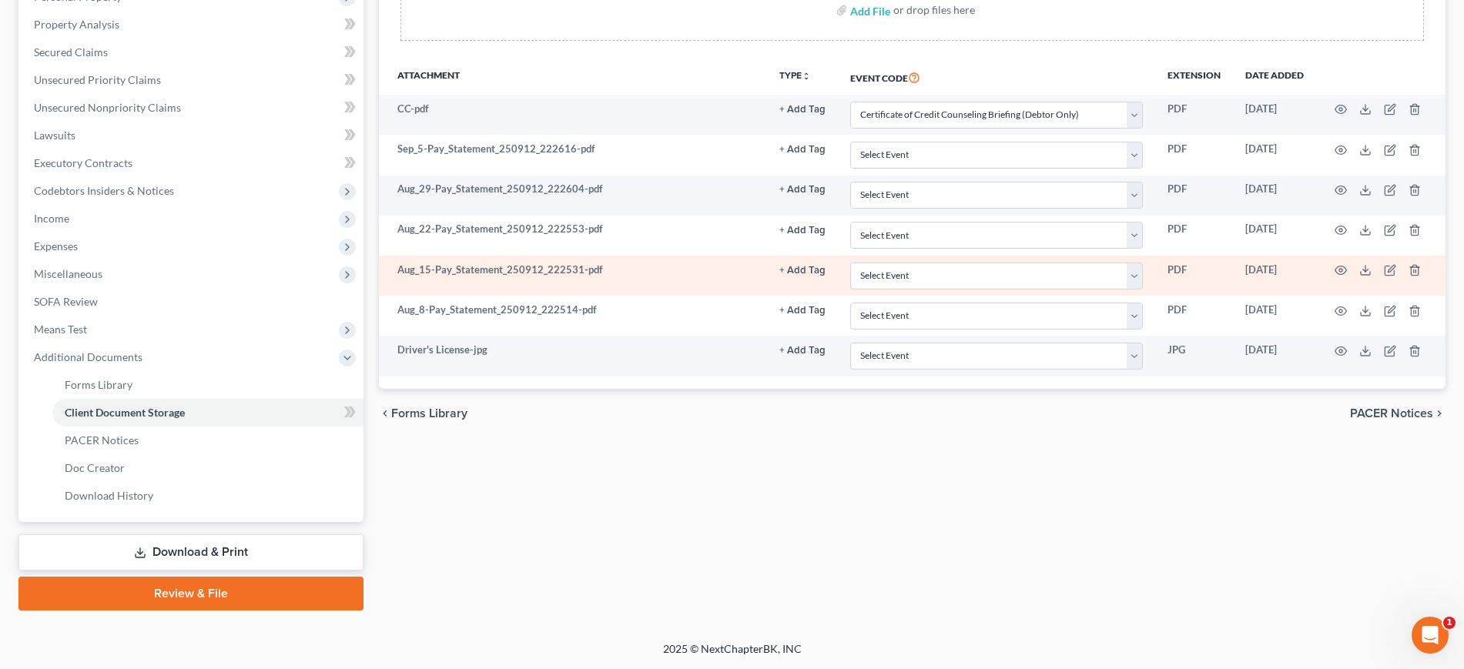
scroll to position [289, 0]
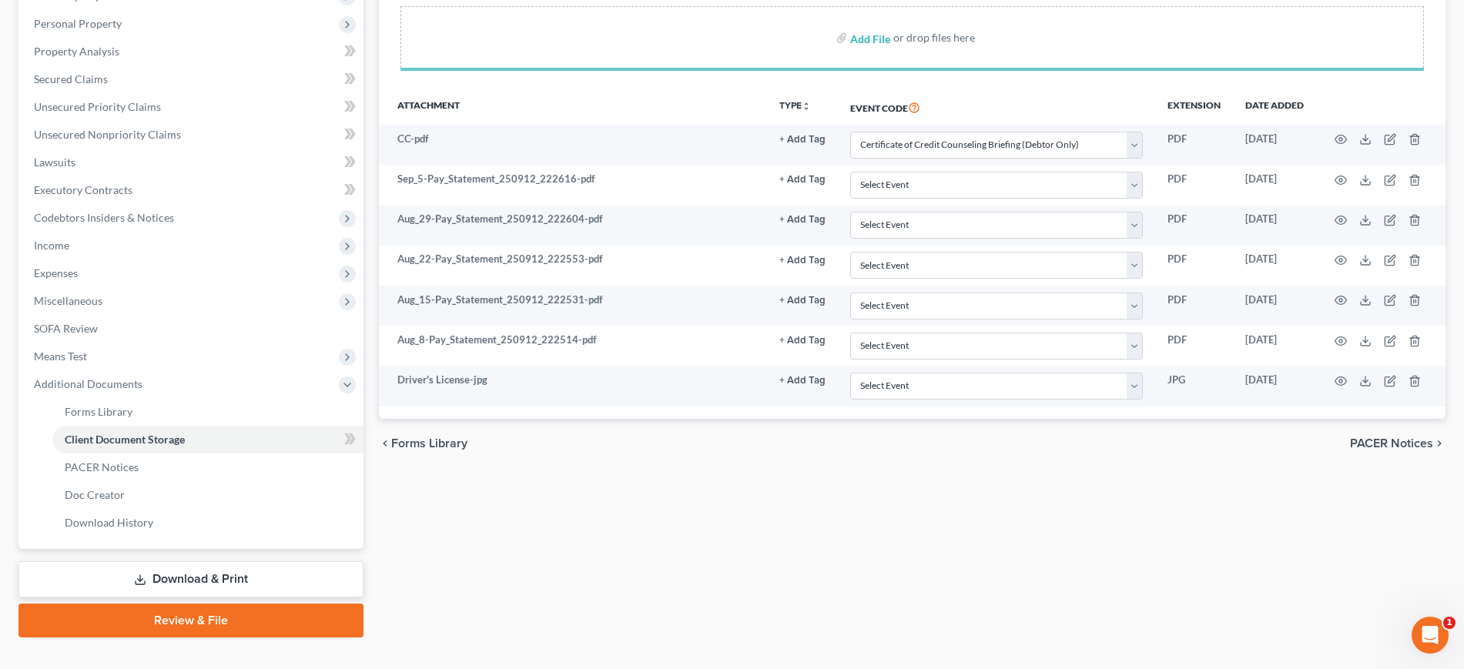
select select "0"
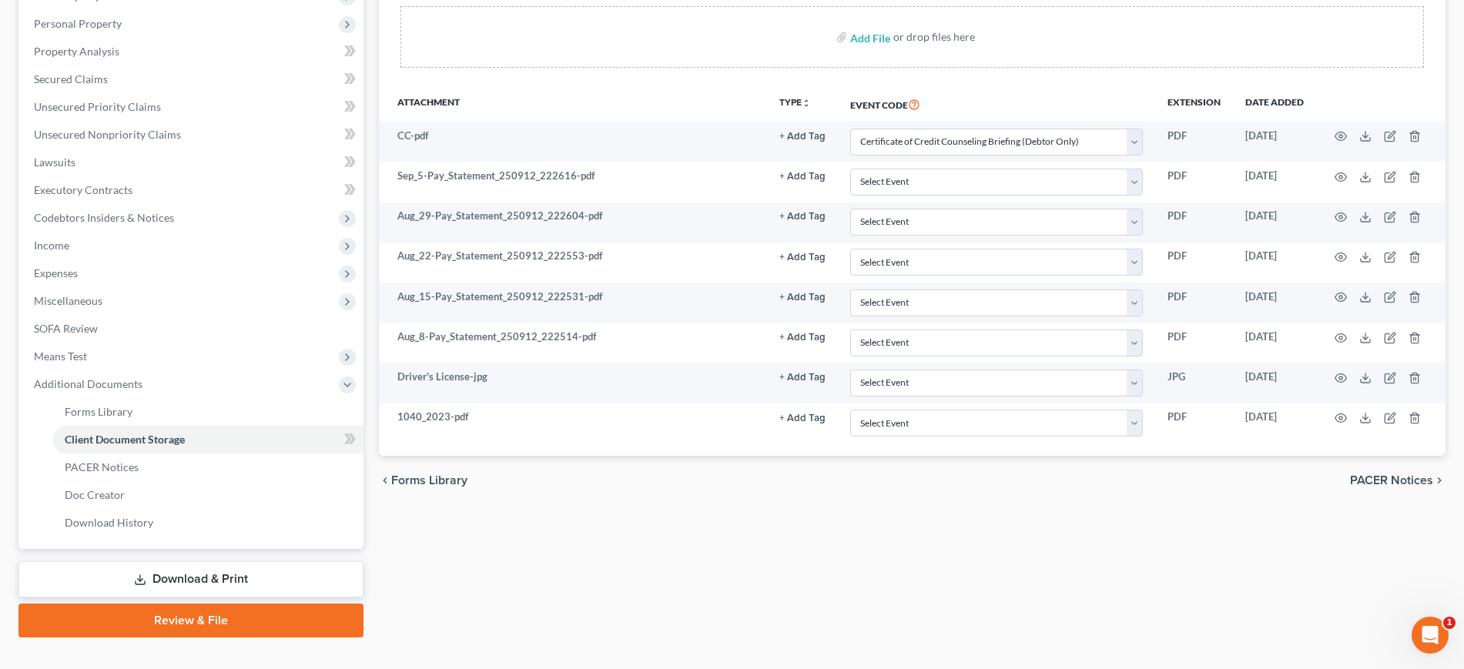
select select "0"
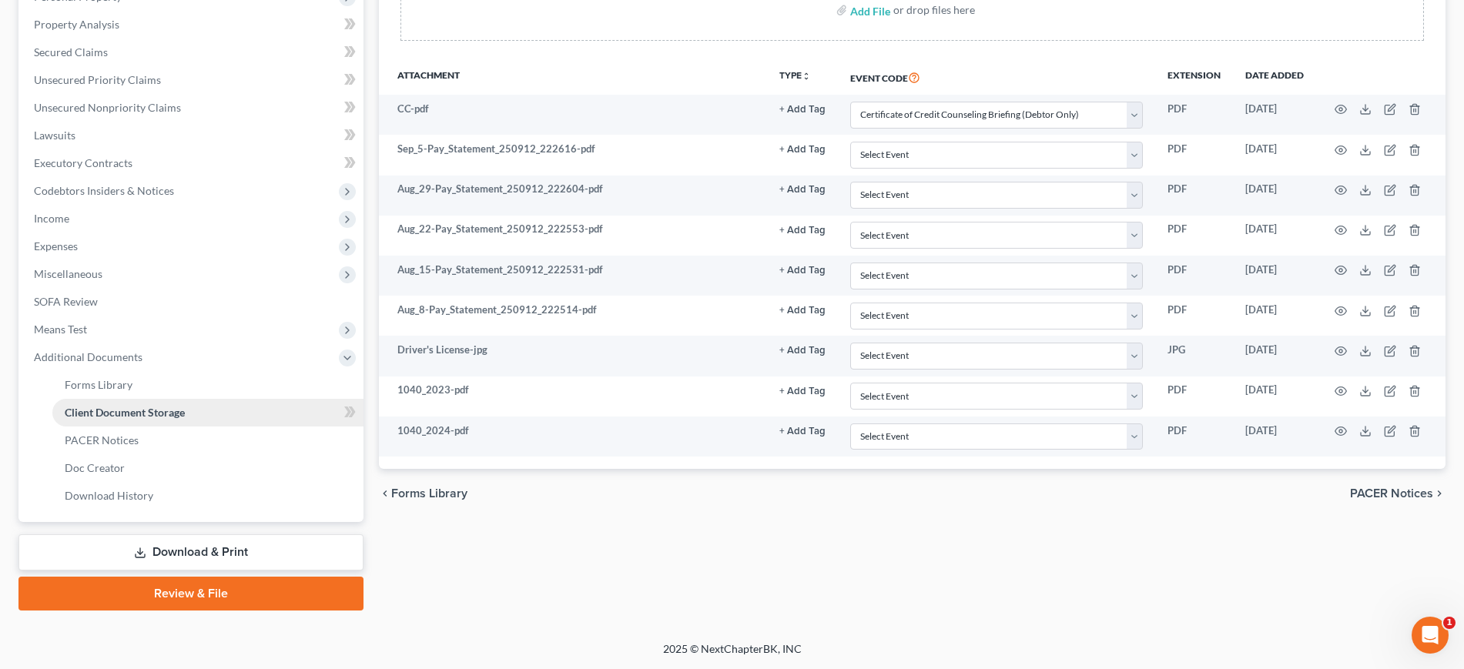
scroll to position [481, 0]
click at [125, 205] on span "Income" at bounding box center [193, 219] width 342 height 28
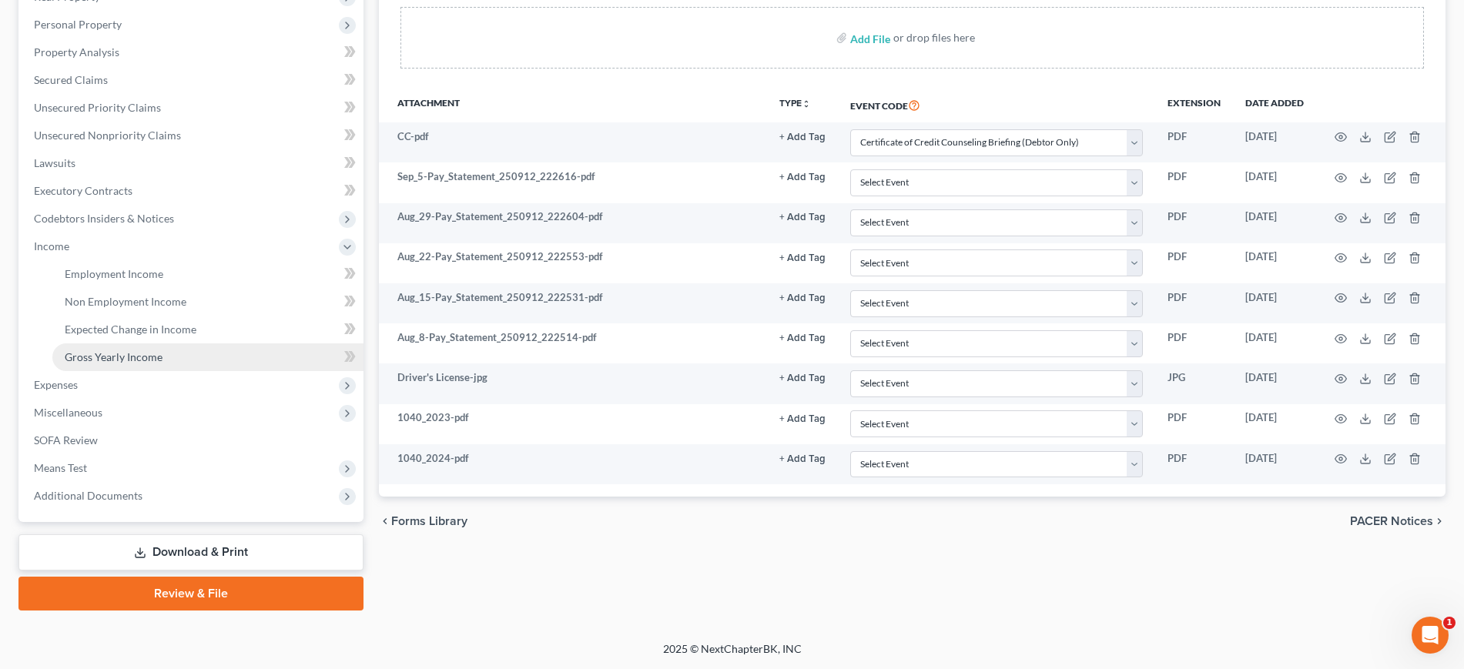
click at [162, 350] on span "Gross Yearly Income" at bounding box center [114, 356] width 98 height 13
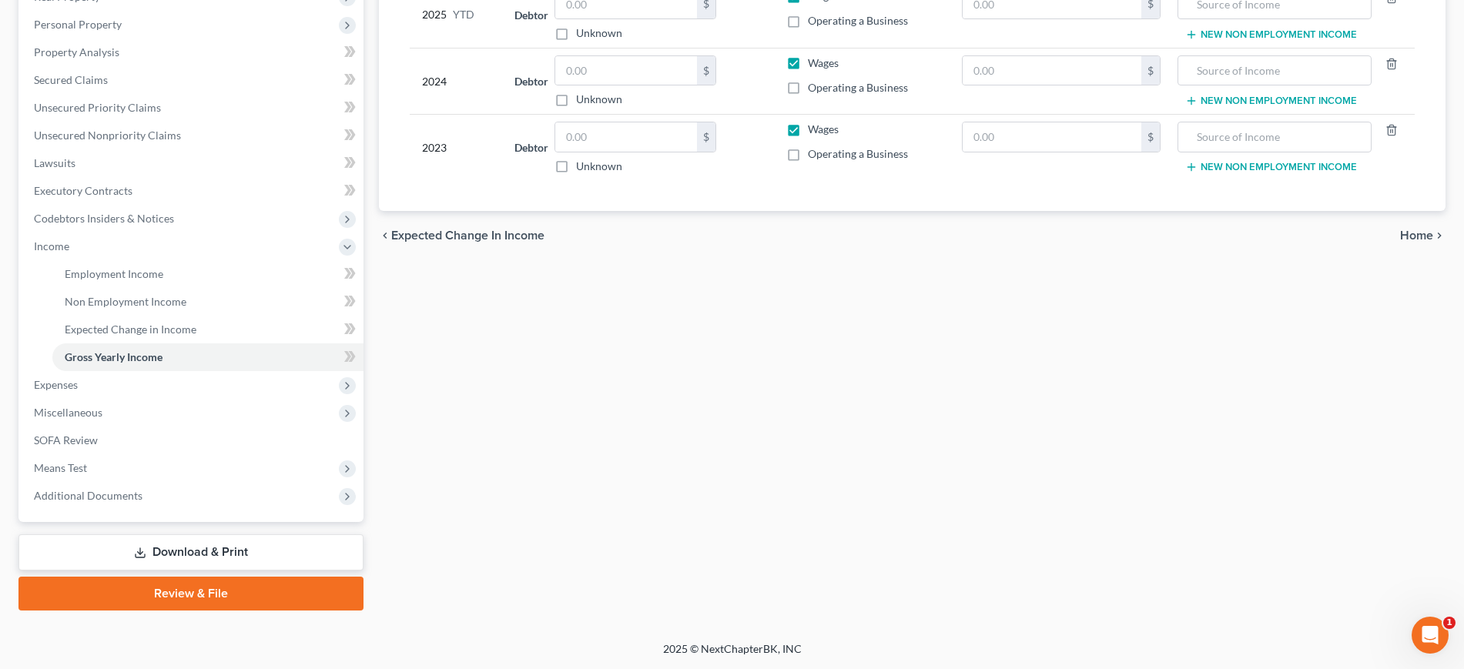
scroll to position [524, 0]
click at [134, 489] on span "Additional Documents" at bounding box center [88, 495] width 109 height 13
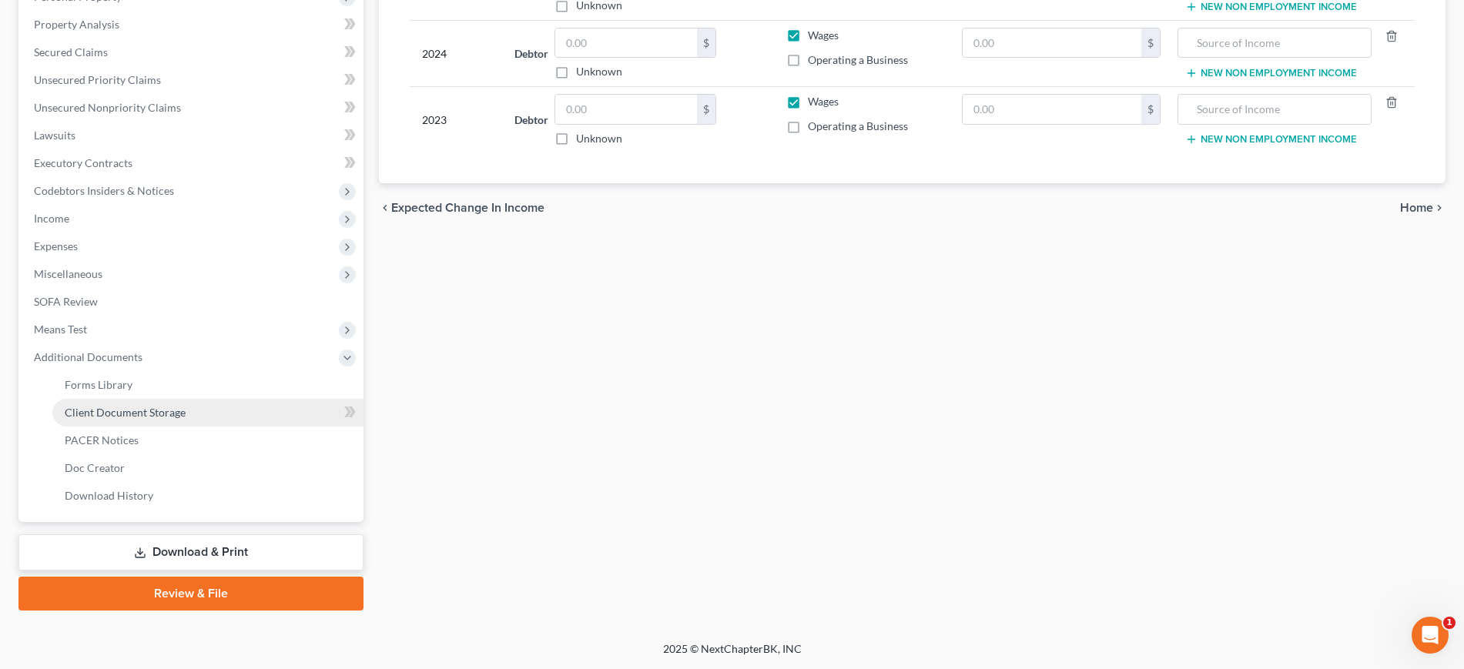
click at [150, 406] on span "Client Document Storage" at bounding box center [125, 412] width 121 height 13
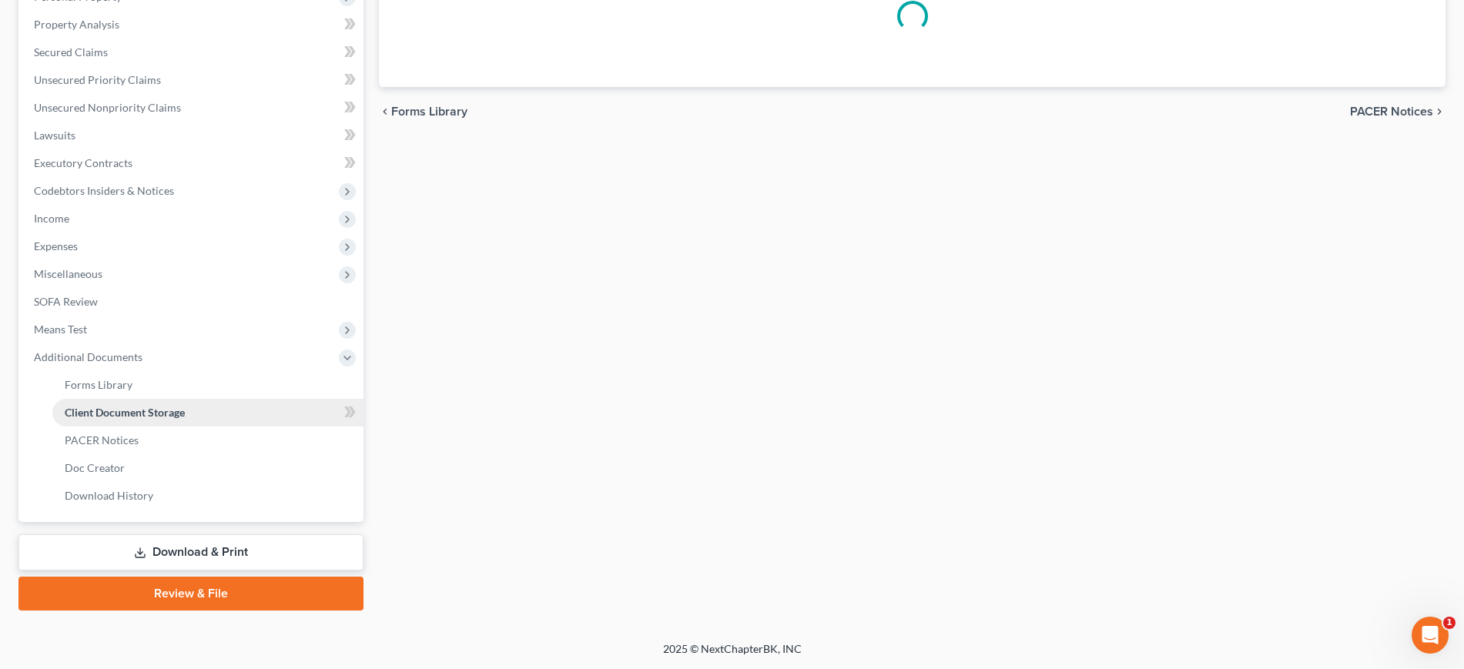
select select "0"
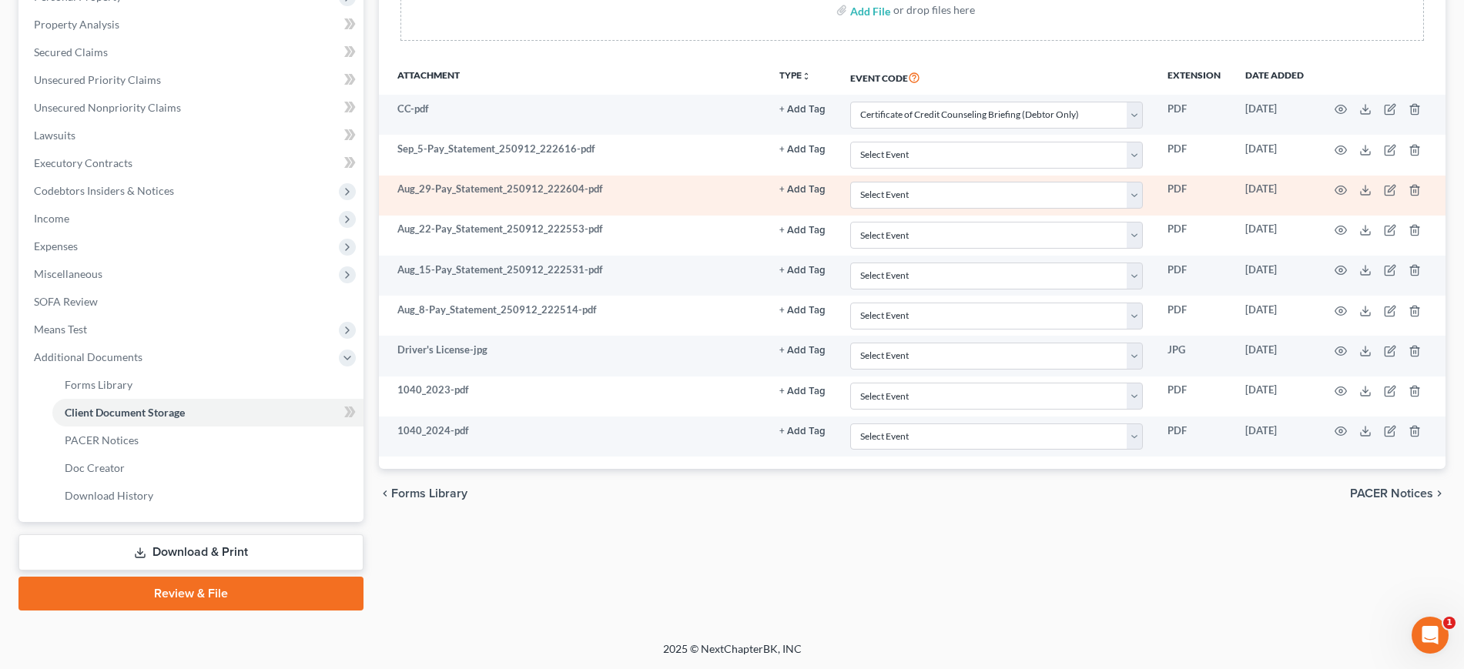
scroll to position [481, 0]
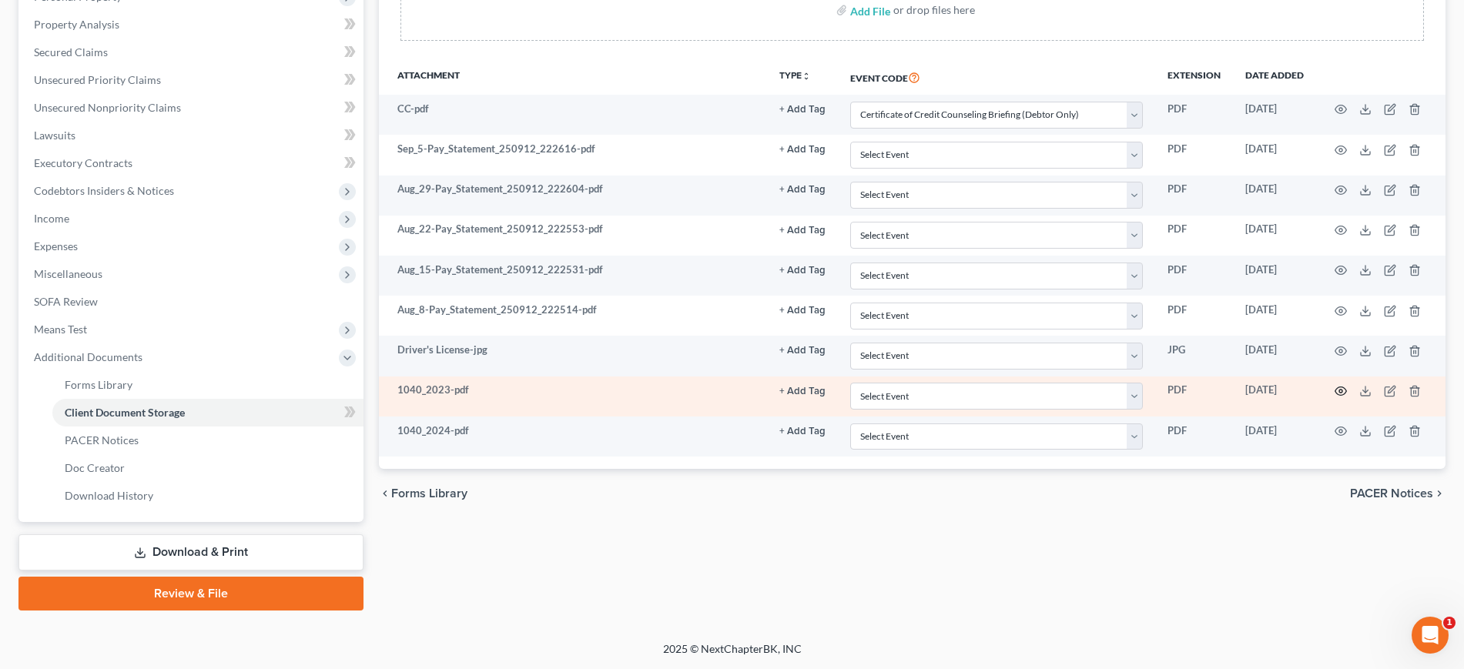
click at [1335, 393] on icon "button" at bounding box center [1341, 391] width 12 height 12
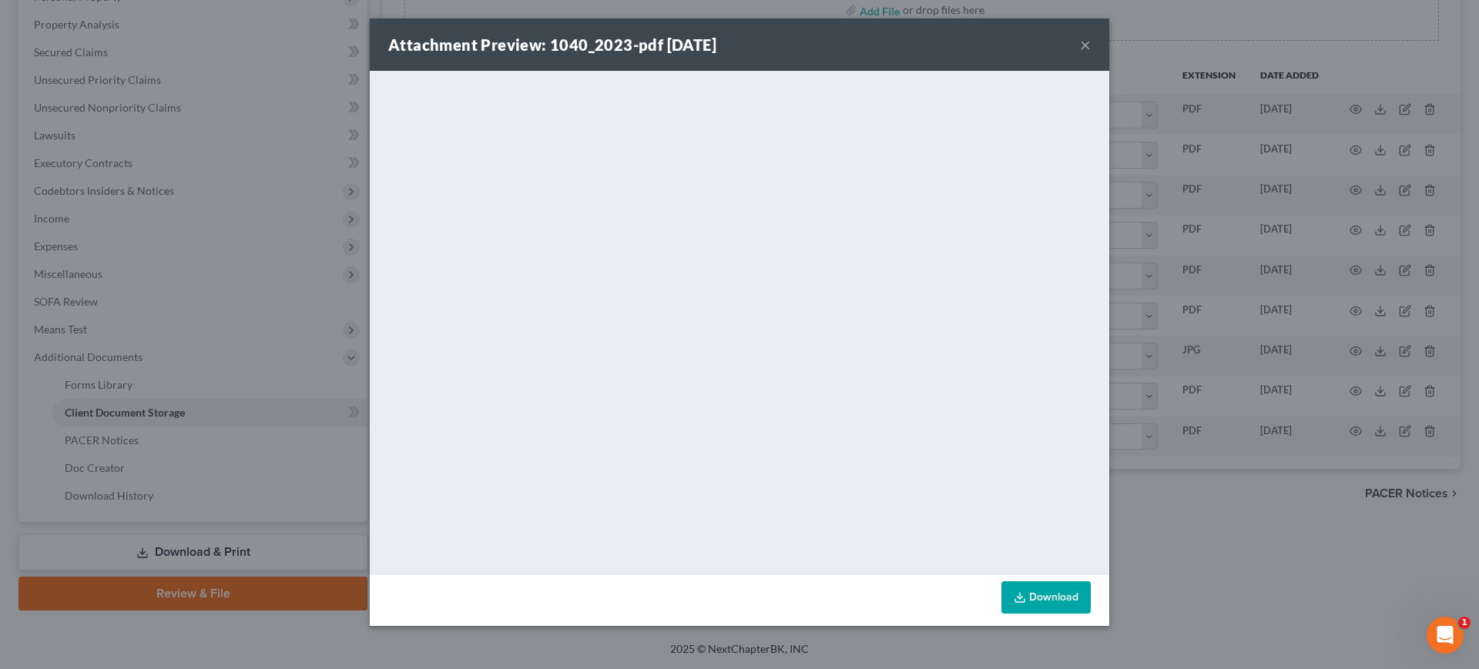
click at [1091, 54] on button "×" at bounding box center [1085, 44] width 11 height 18
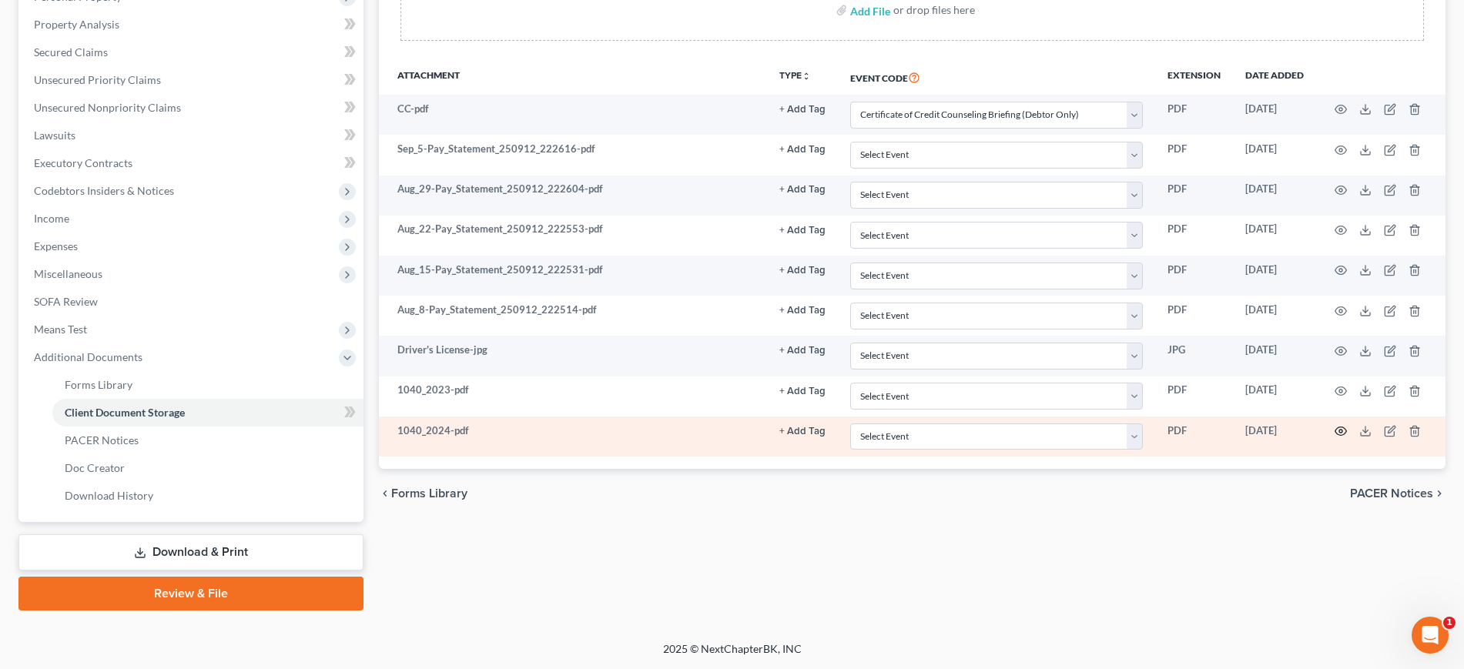
click at [1335, 437] on icon "button" at bounding box center [1341, 431] width 12 height 12
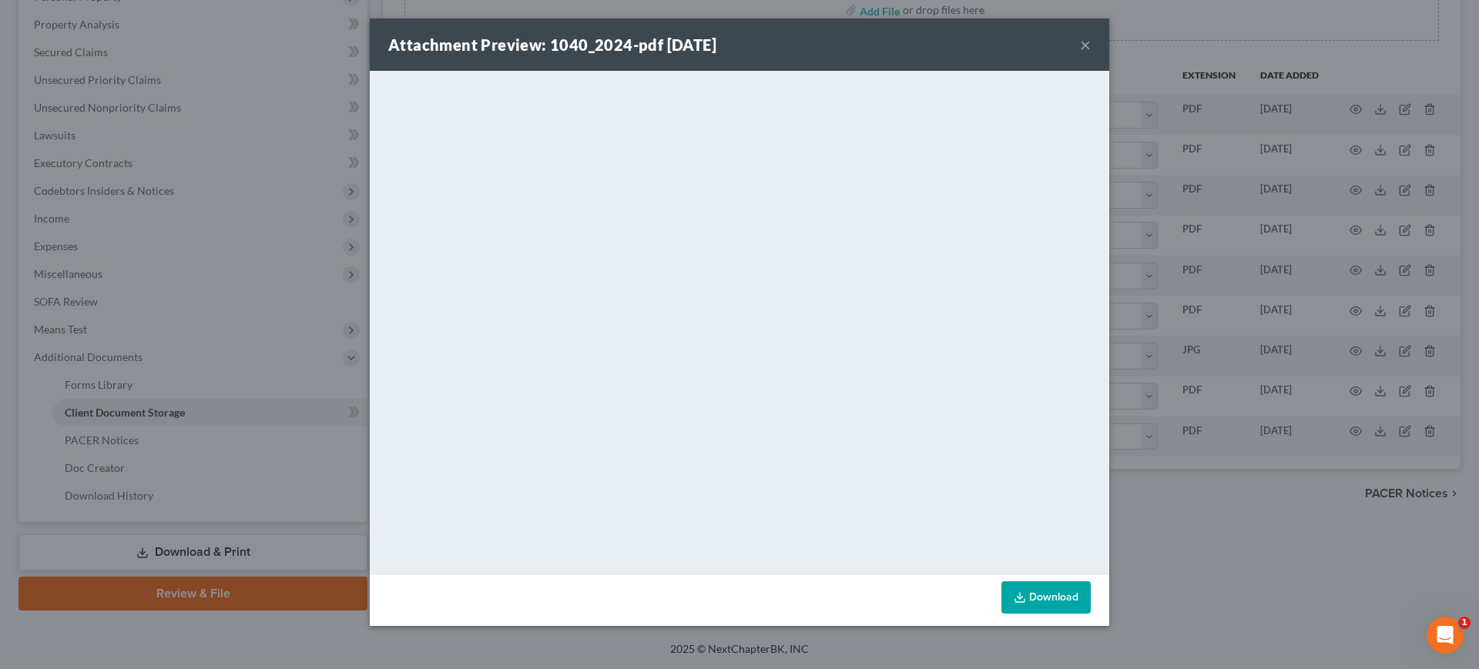
click at [1091, 54] on button "×" at bounding box center [1085, 44] width 11 height 18
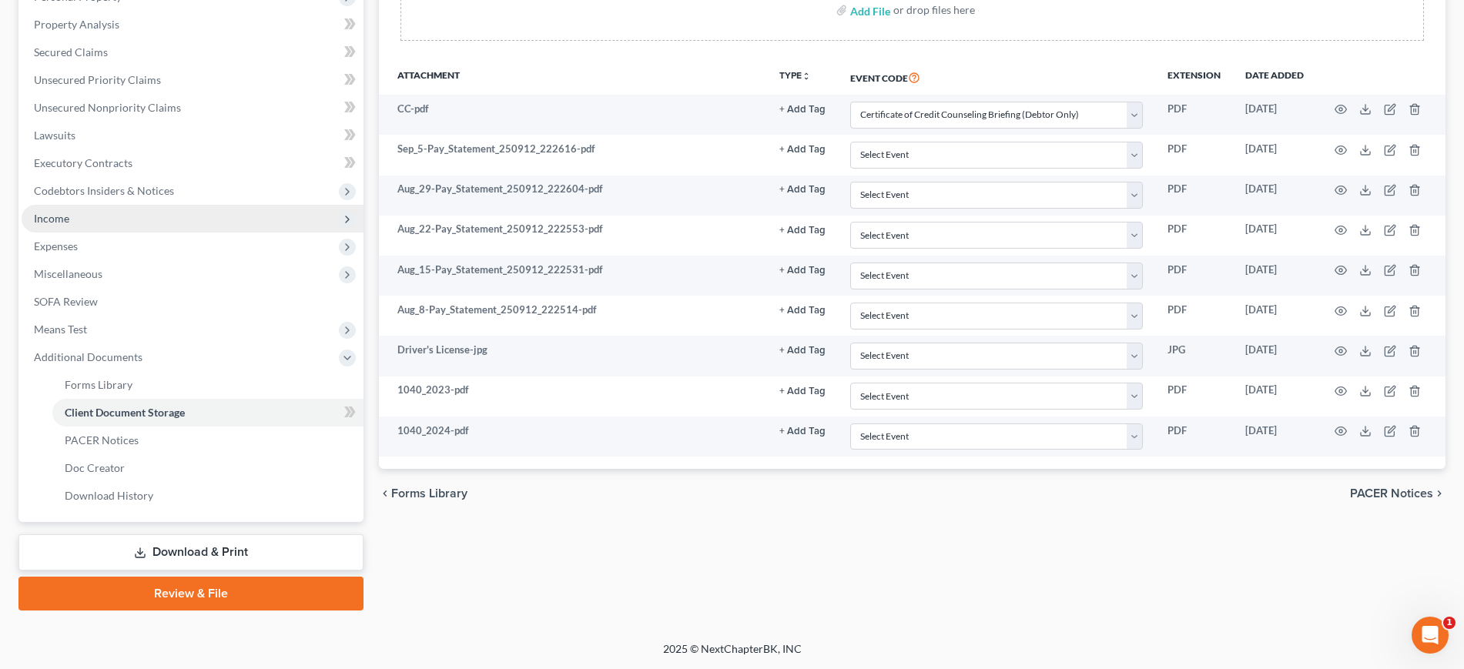
click at [106, 205] on span "Income" at bounding box center [193, 219] width 342 height 28
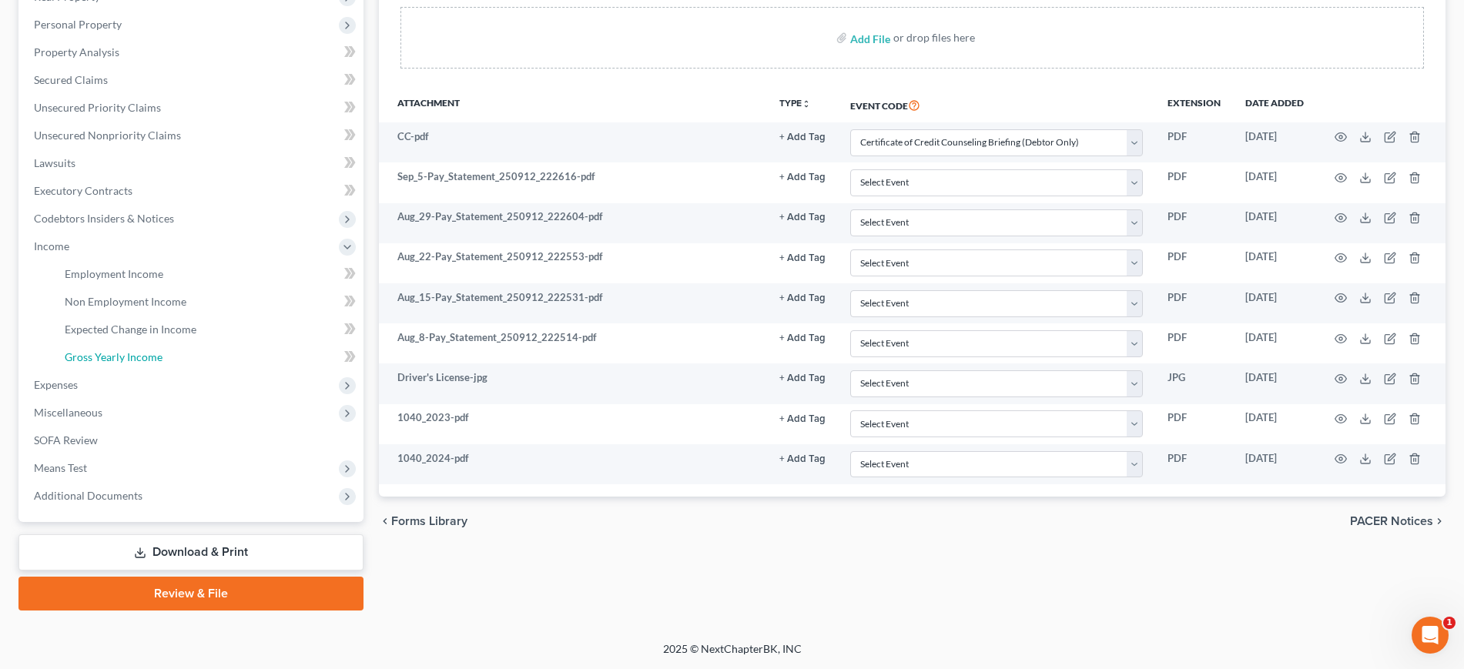
click at [161, 350] on span "Gross Yearly Income" at bounding box center [114, 356] width 98 height 13
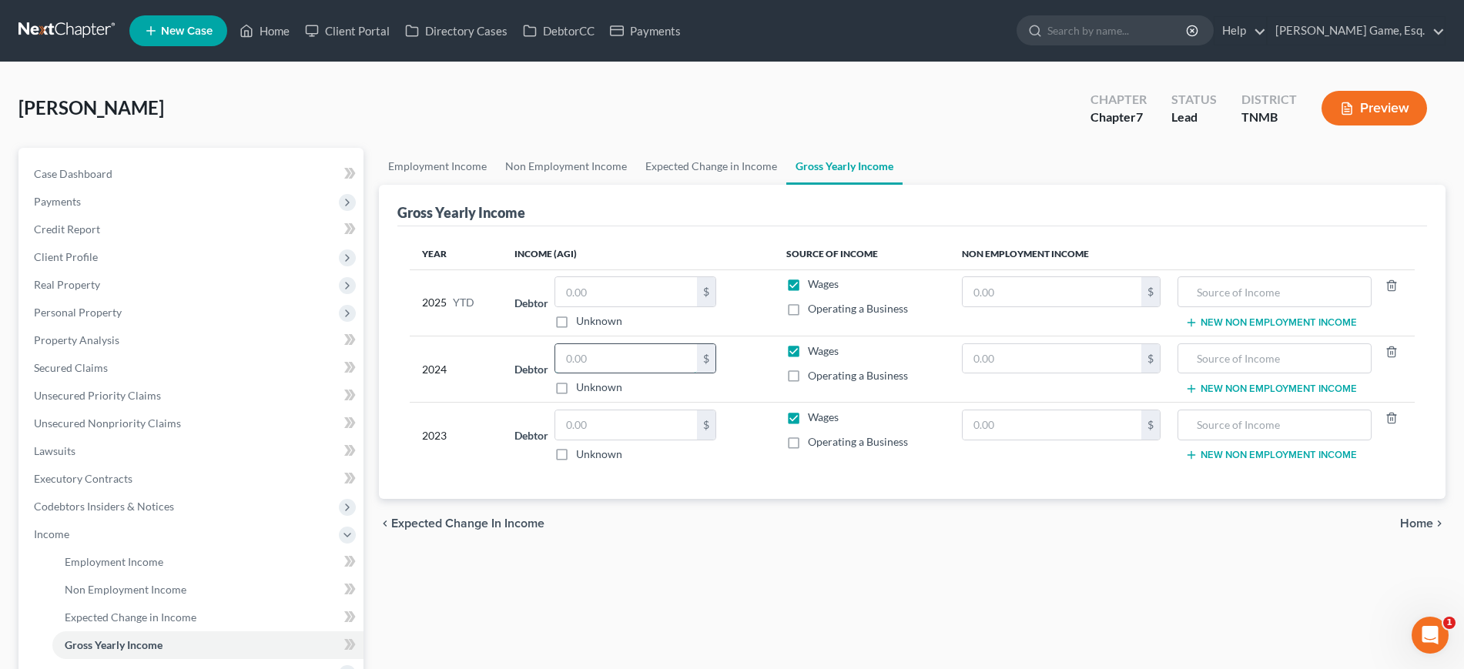
click at [584, 374] on input "text" at bounding box center [626, 358] width 142 height 29
type input "70,153"
click at [601, 440] on input "text" at bounding box center [626, 424] width 142 height 29
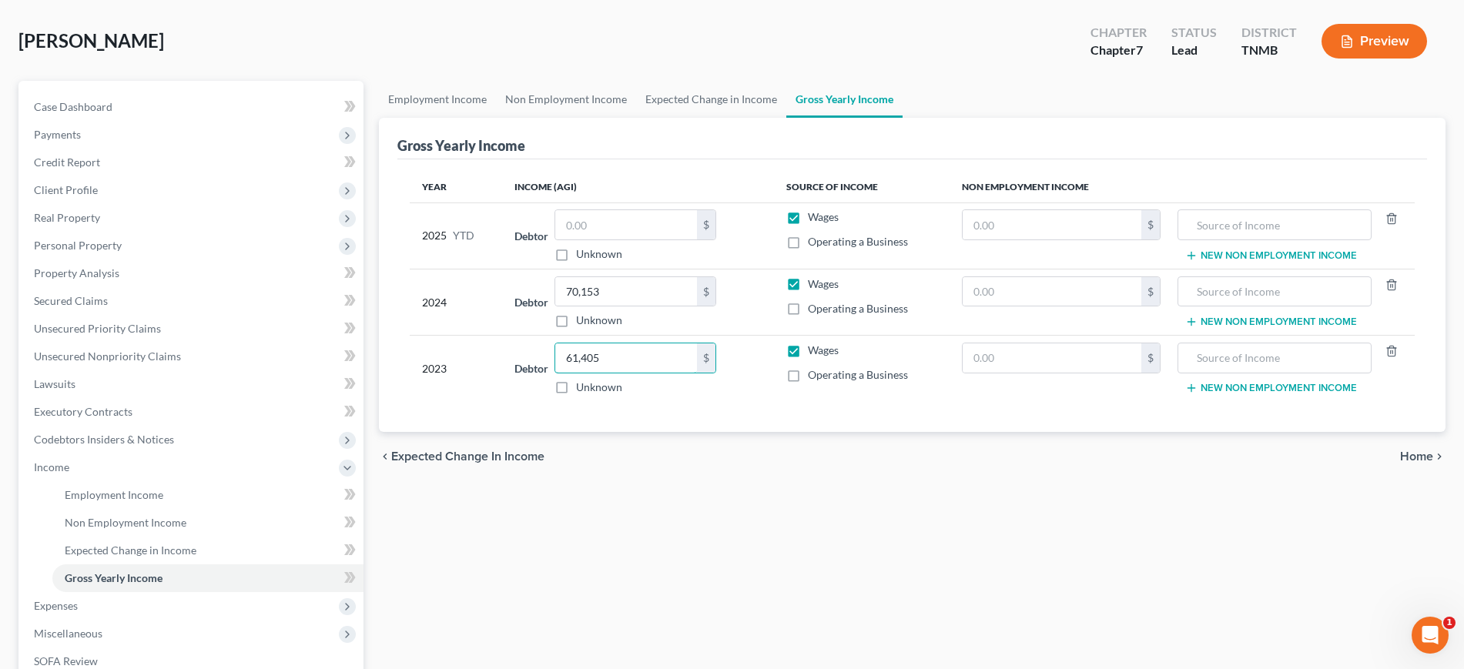
scroll to position [96, 0]
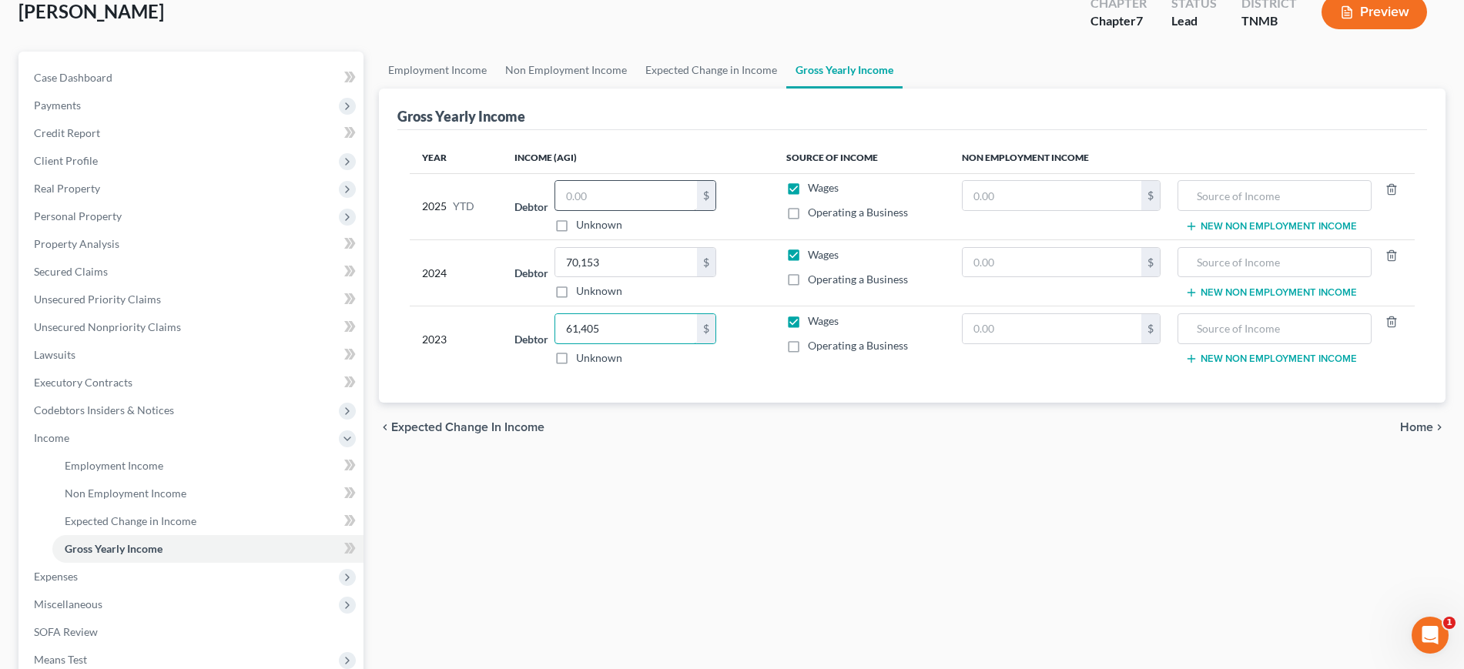
type input "61,405"
click at [621, 210] on input "text" at bounding box center [626, 195] width 142 height 29
click at [600, 210] on input "text" at bounding box center [626, 195] width 142 height 29
type input "50,007.29"
click at [682, 196] on div "Year Income (AGI) Source of Income Non Employment Income 2025 YTD Debtor 50,007…" at bounding box center [912, 266] width 1030 height 273
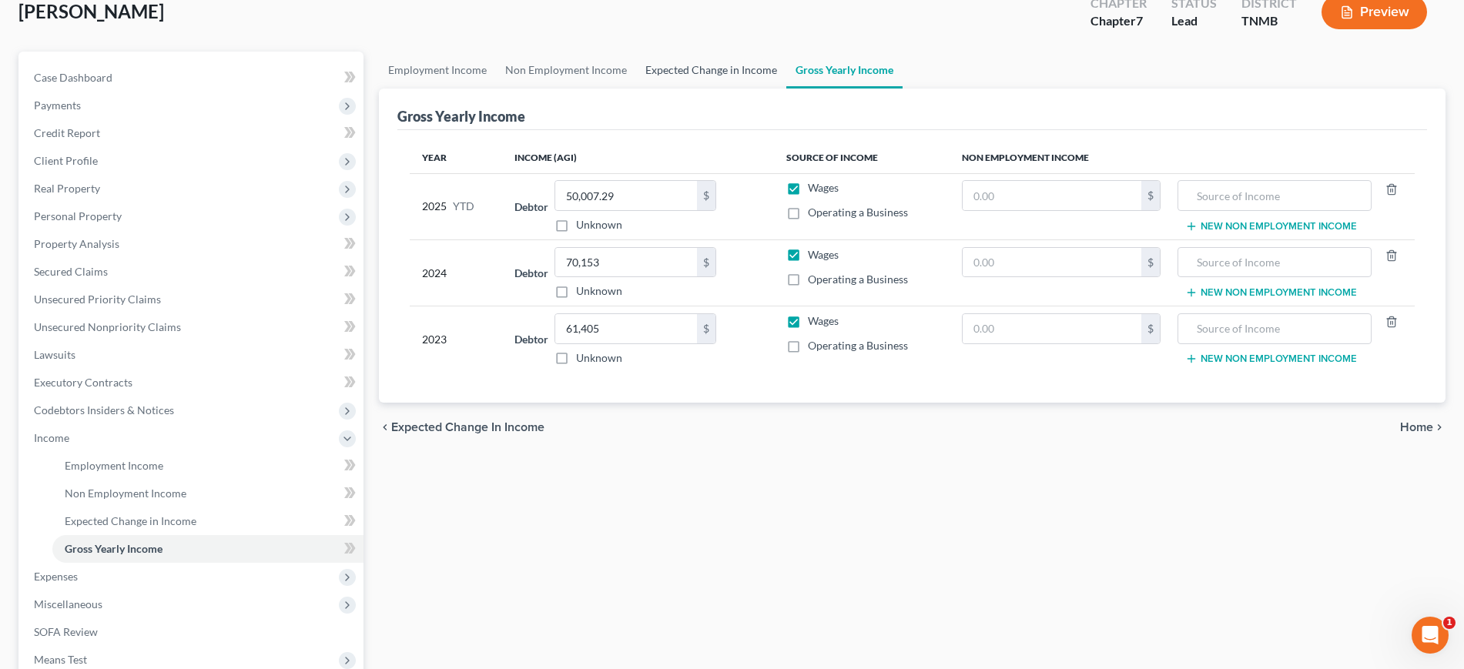
click at [742, 89] on link "Expected Change in Income" at bounding box center [711, 70] width 150 height 37
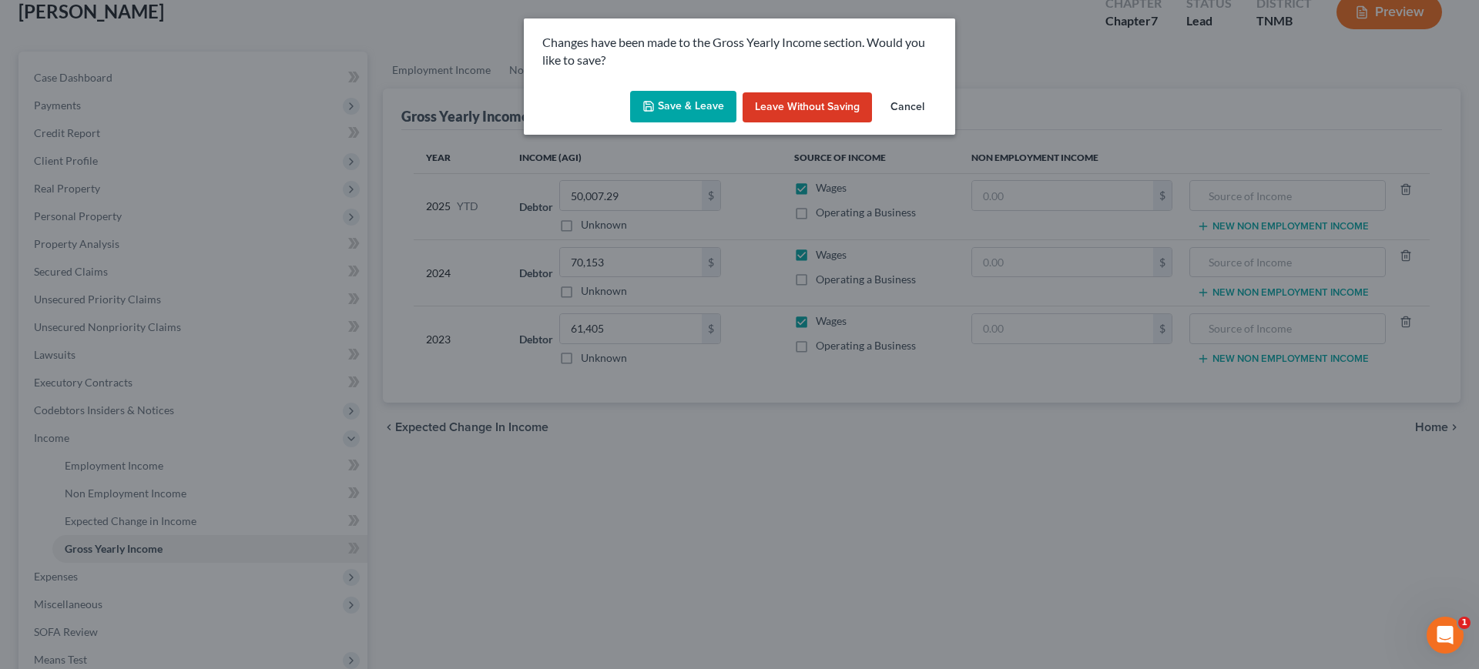
click at [692, 123] on button "Save & Leave" at bounding box center [683, 107] width 106 height 32
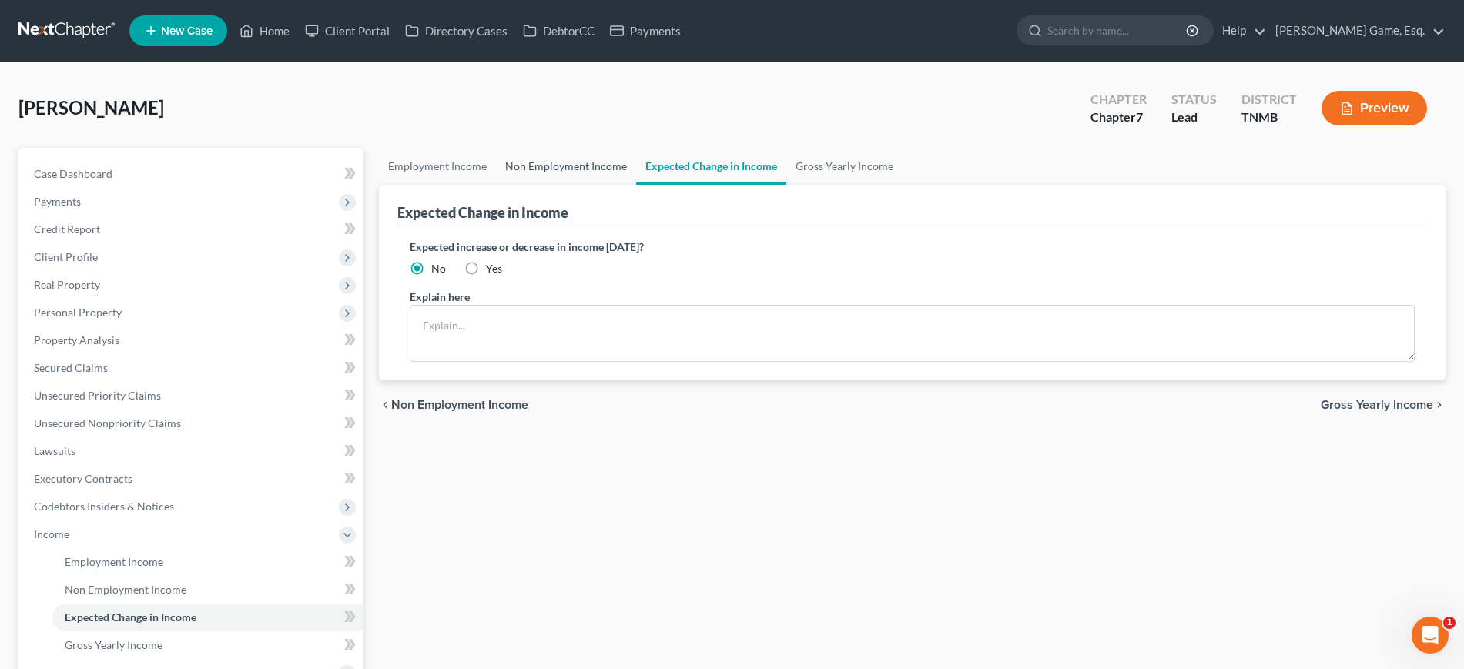
click at [630, 185] on link "Non Employment Income" at bounding box center [566, 166] width 140 height 37
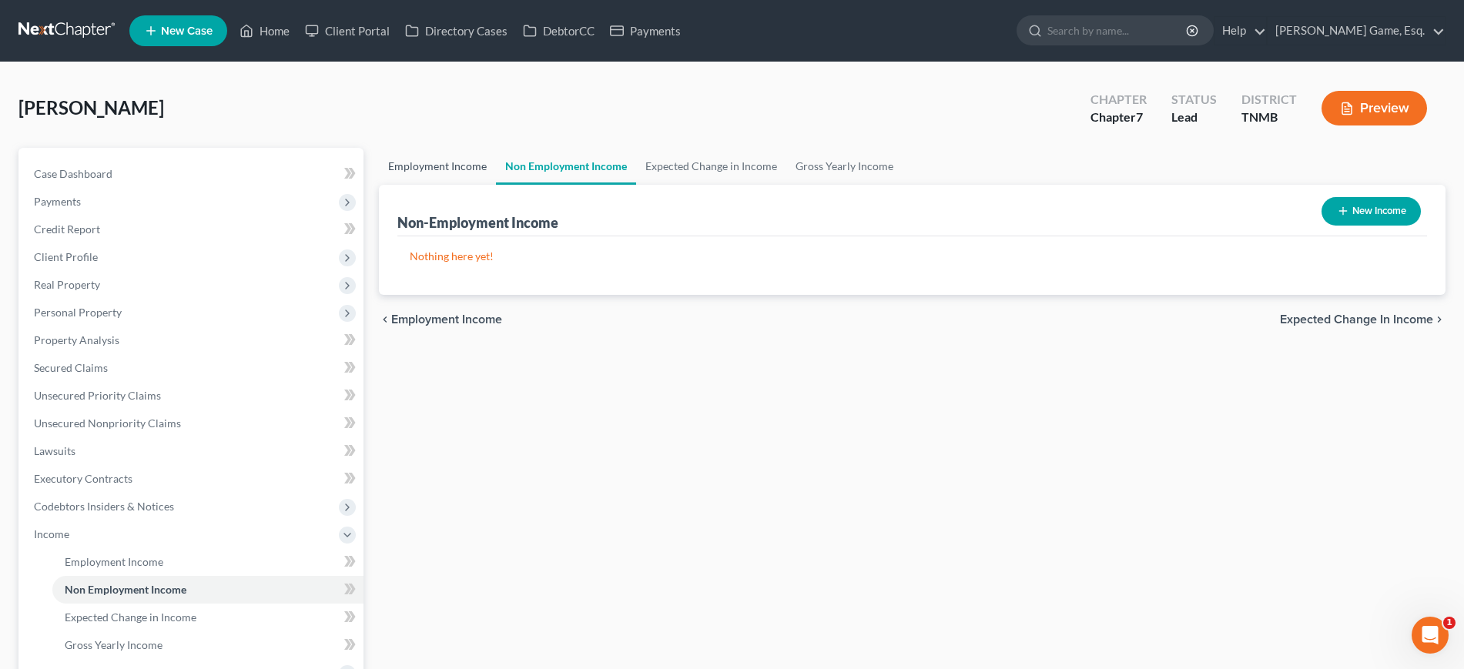
click at [471, 185] on link "Employment Income" at bounding box center [437, 166] width 117 height 37
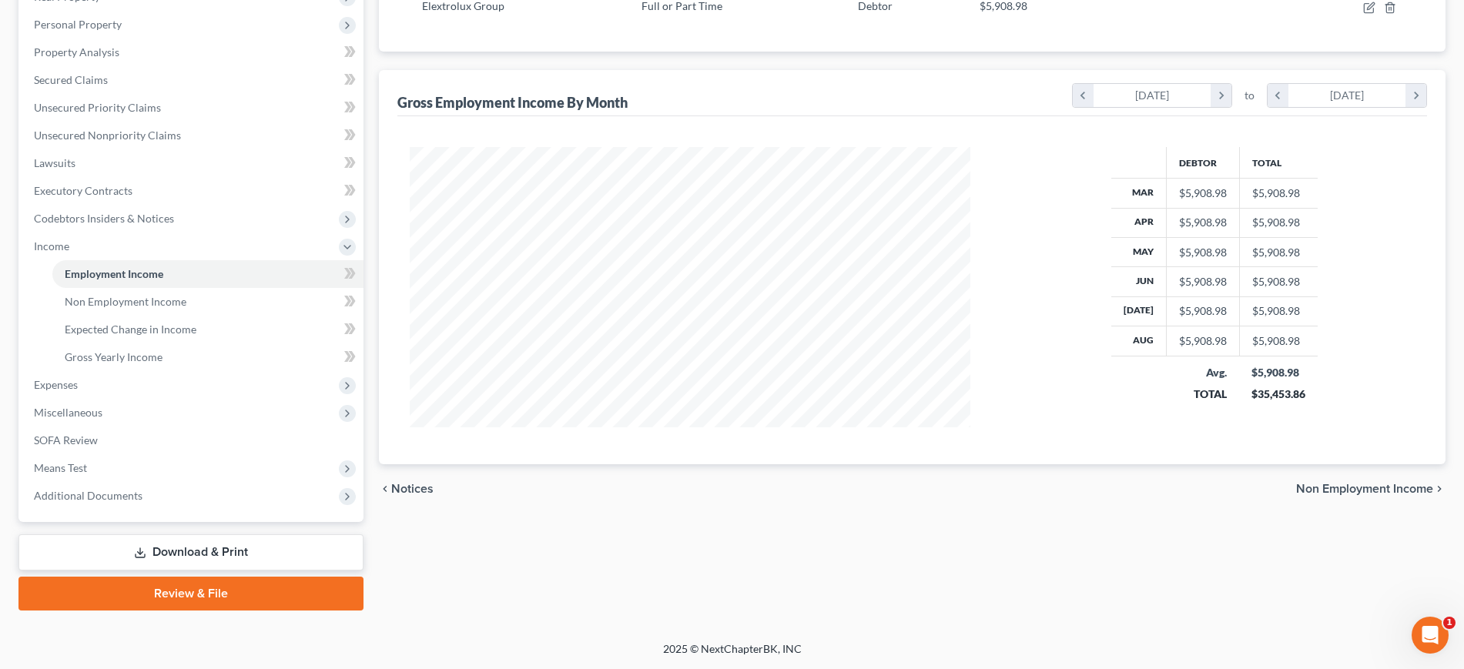
scroll to position [481, 0]
click at [78, 378] on span "Expenses" at bounding box center [56, 384] width 44 height 13
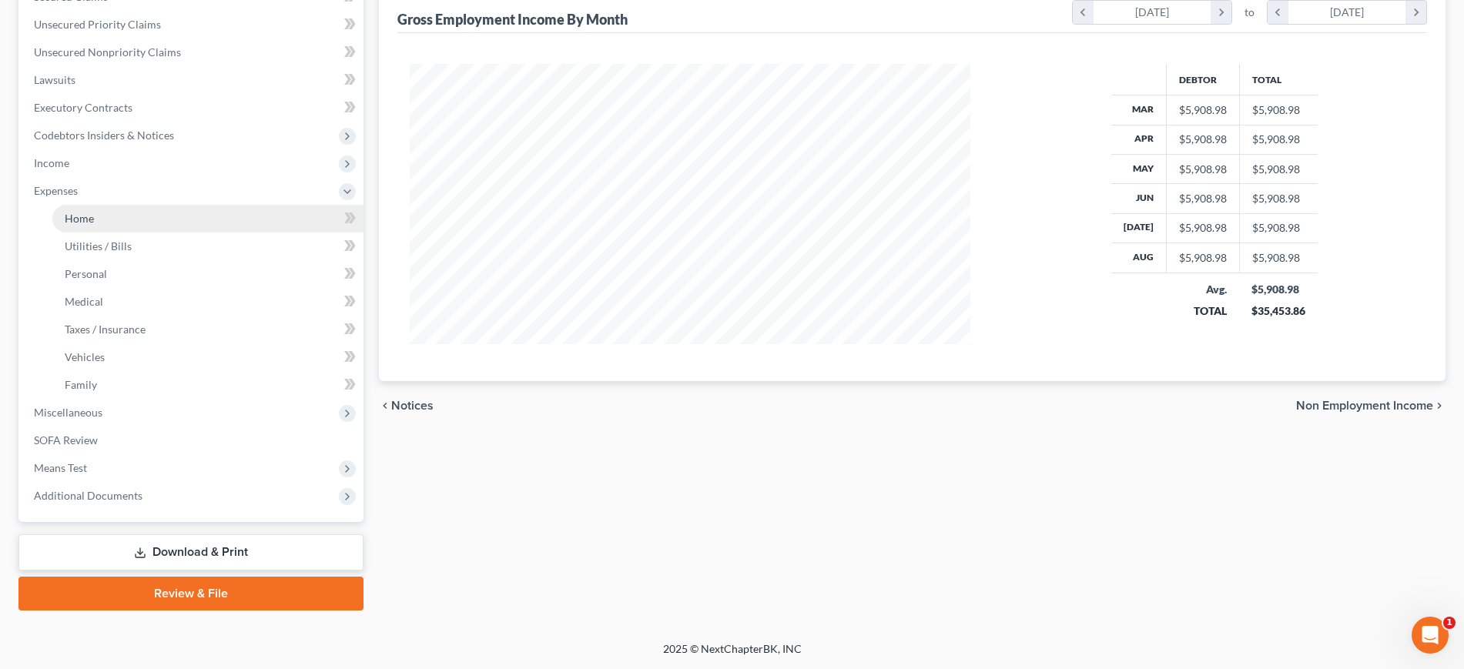
click at [142, 233] on link "Home" at bounding box center [207, 219] width 311 height 28
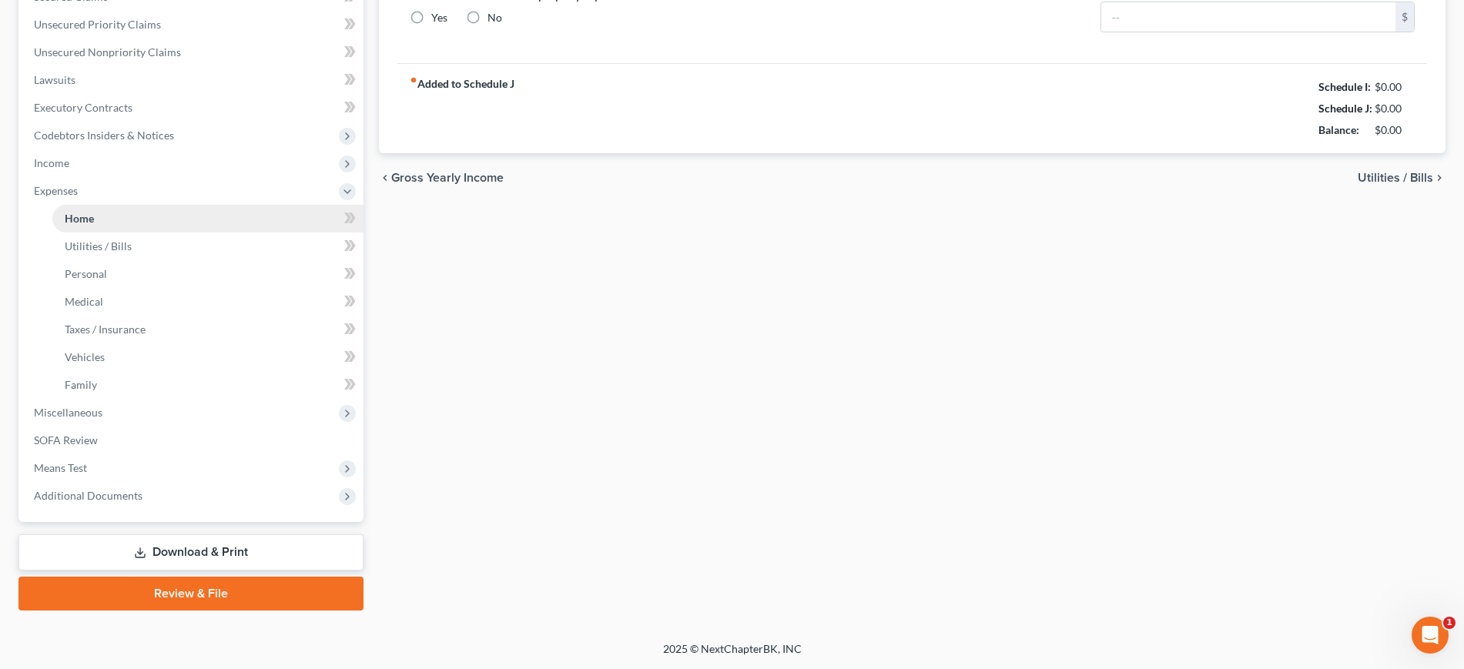
type input "0.00"
radio input "true"
type input "0.00"
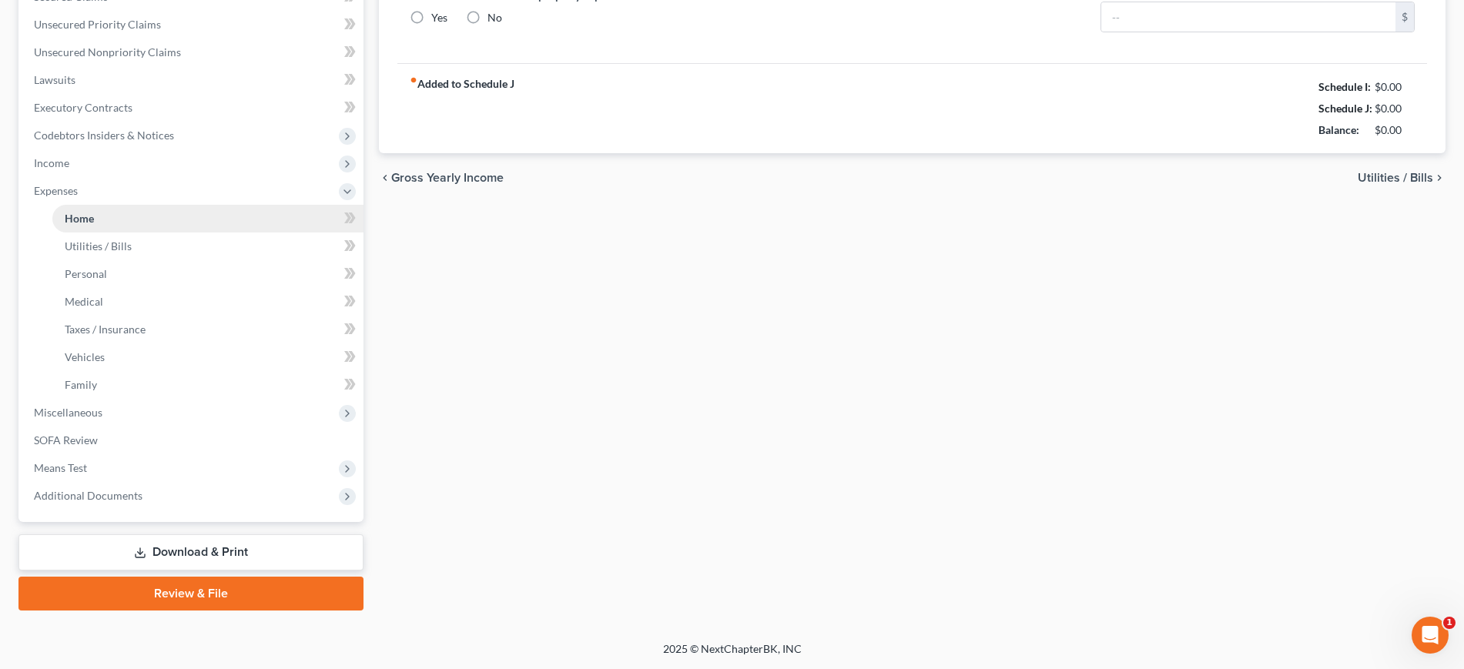
type input "0.00"
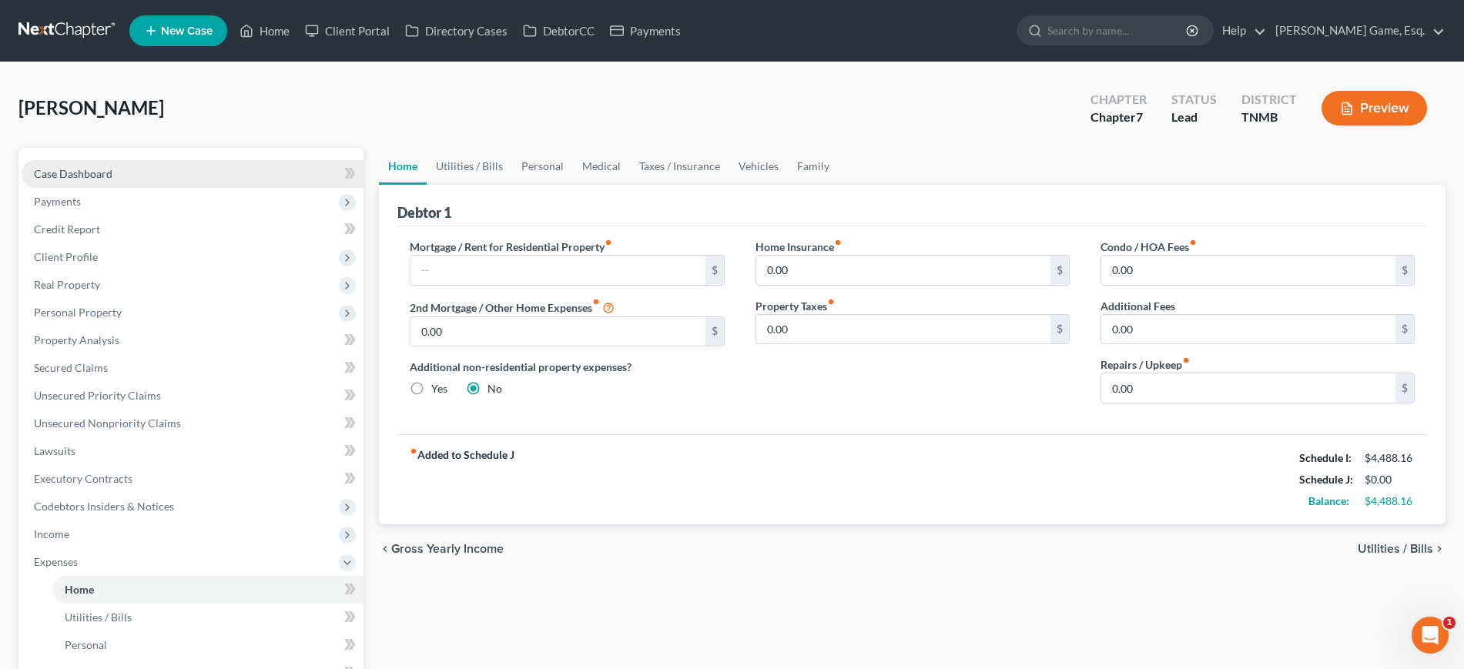
click at [150, 188] on link "Case Dashboard" at bounding box center [193, 174] width 342 height 28
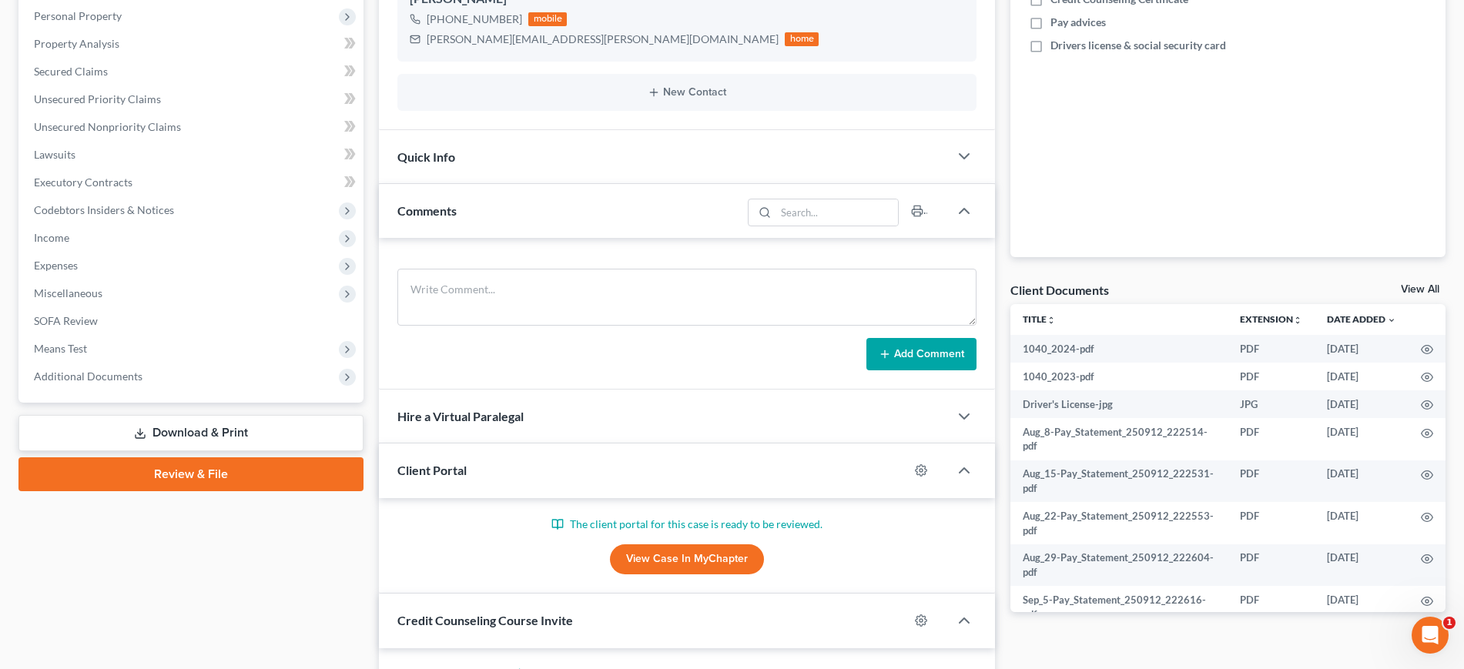
scroll to position [578, 0]
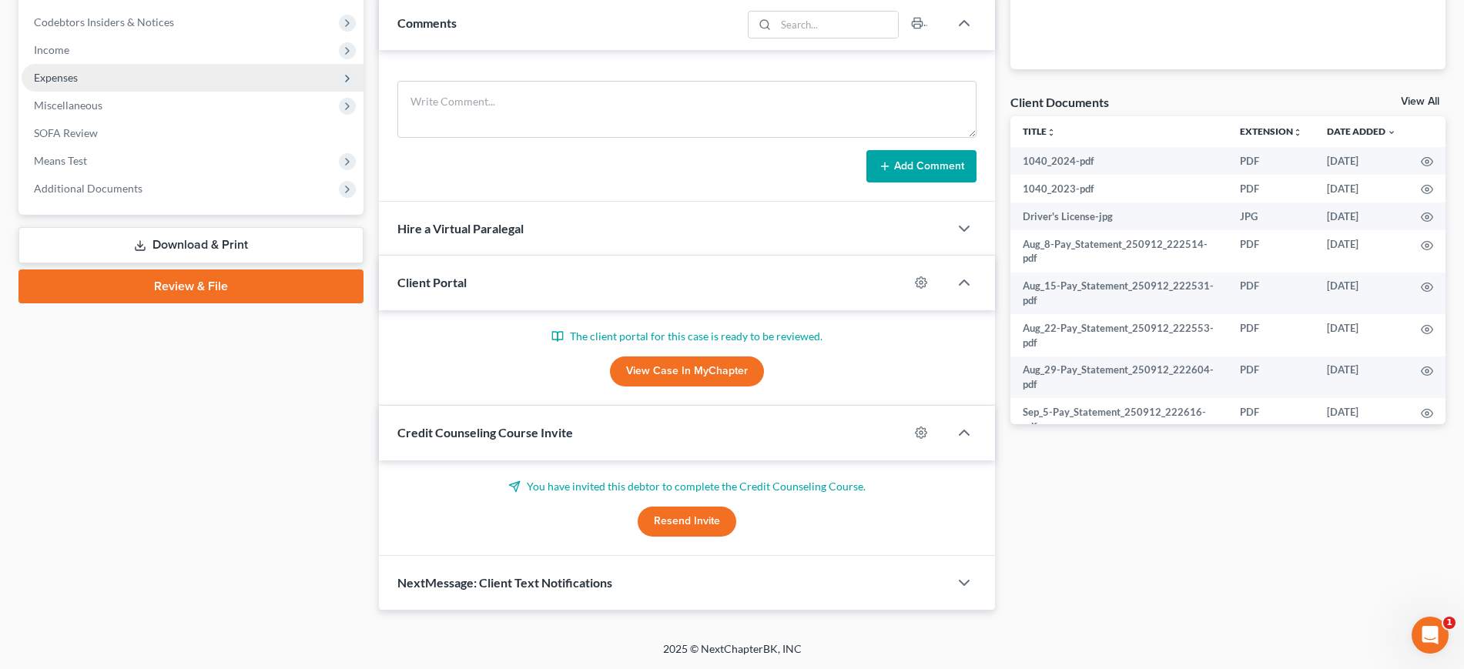
drag, startPoint x: 126, startPoint y: 87, endPoint x: 131, endPoint y: 112, distance: 26.0
click at [126, 64] on span "Income" at bounding box center [193, 50] width 342 height 28
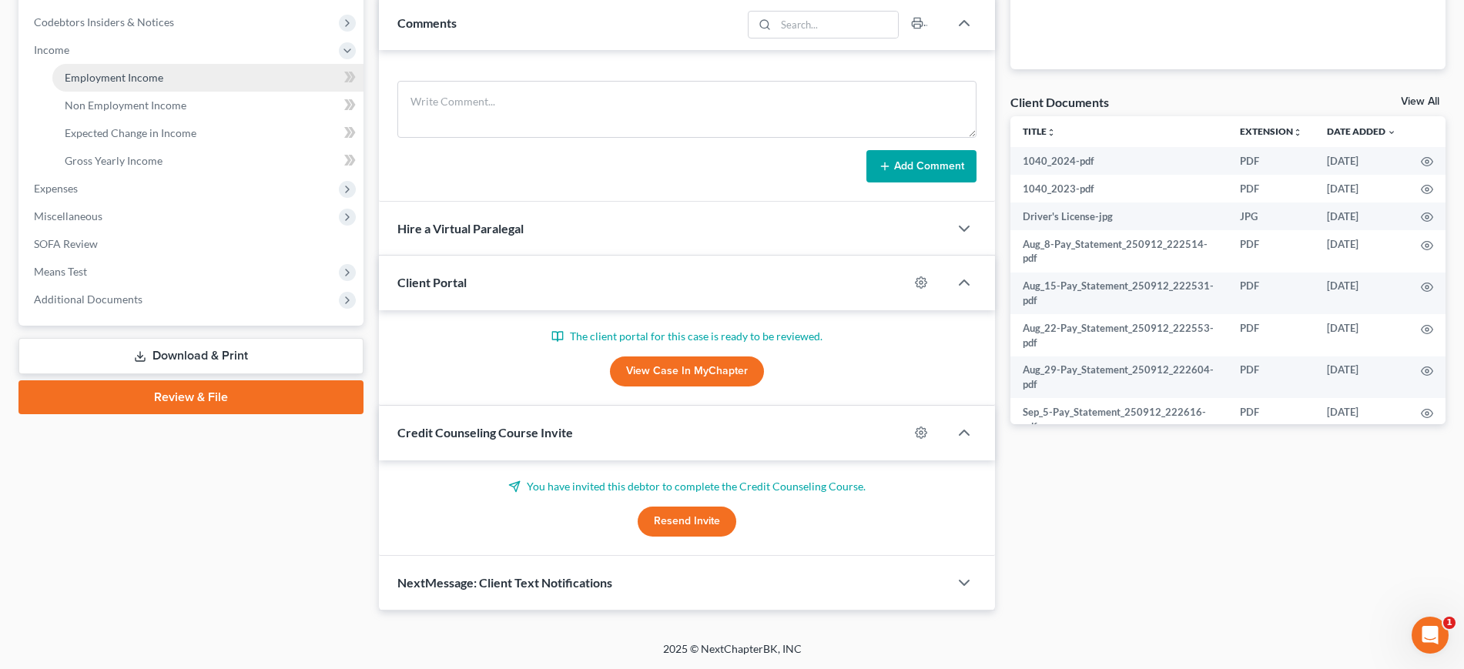
click at [144, 92] on link "Employment Income" at bounding box center [207, 78] width 311 height 28
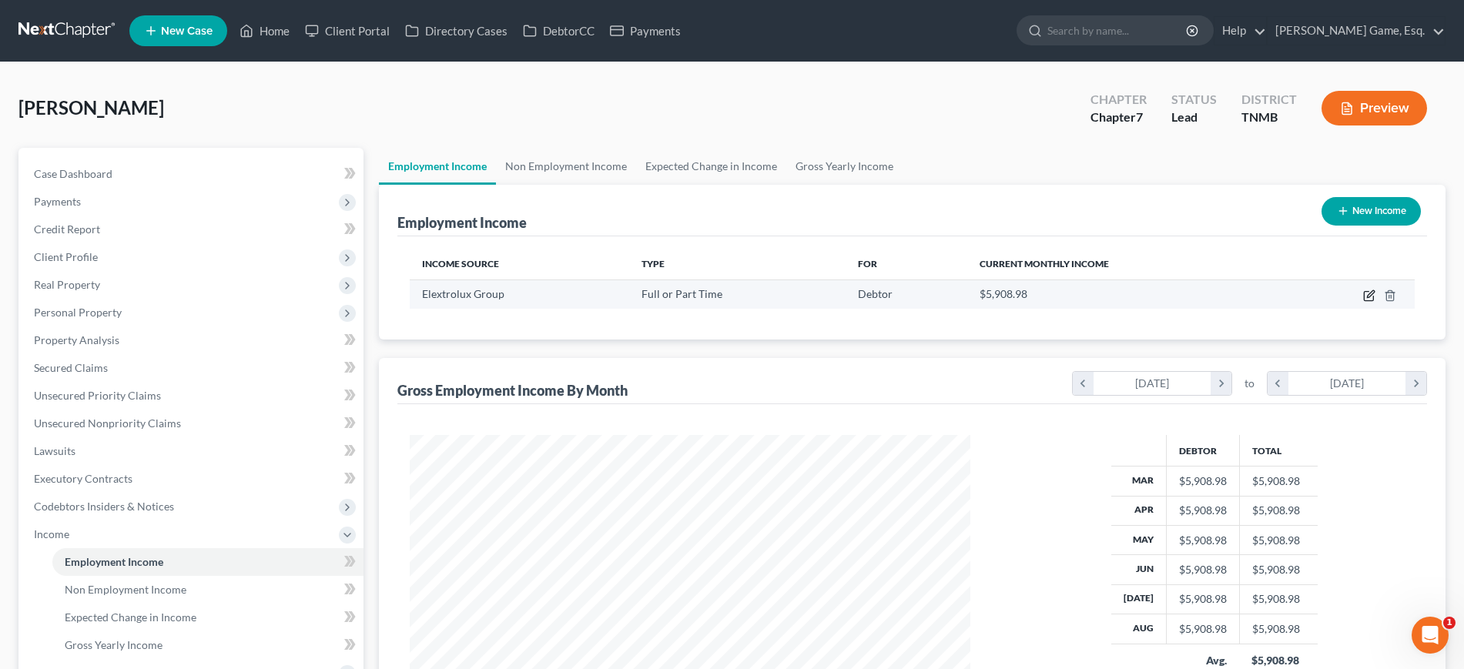
click at [1364, 301] on icon "button" at bounding box center [1368, 296] width 9 height 9
select select "0"
select select "28"
select select "3"
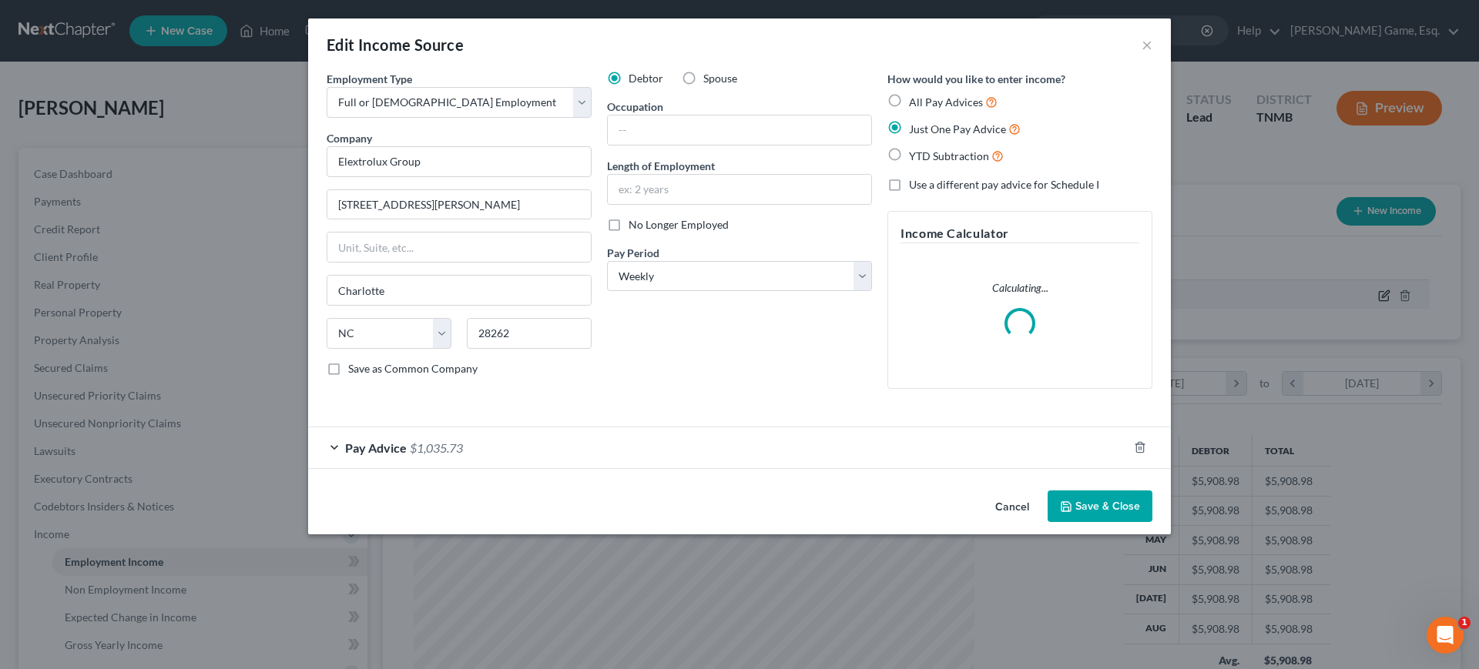
scroll to position [343, 598]
click at [688, 204] on input "text" at bounding box center [739, 189] width 263 height 29
click at [699, 145] on input "text" at bounding box center [739, 130] width 263 height 29
type input "Tech 1"
click at [662, 204] on input "text" at bounding box center [739, 189] width 263 height 29
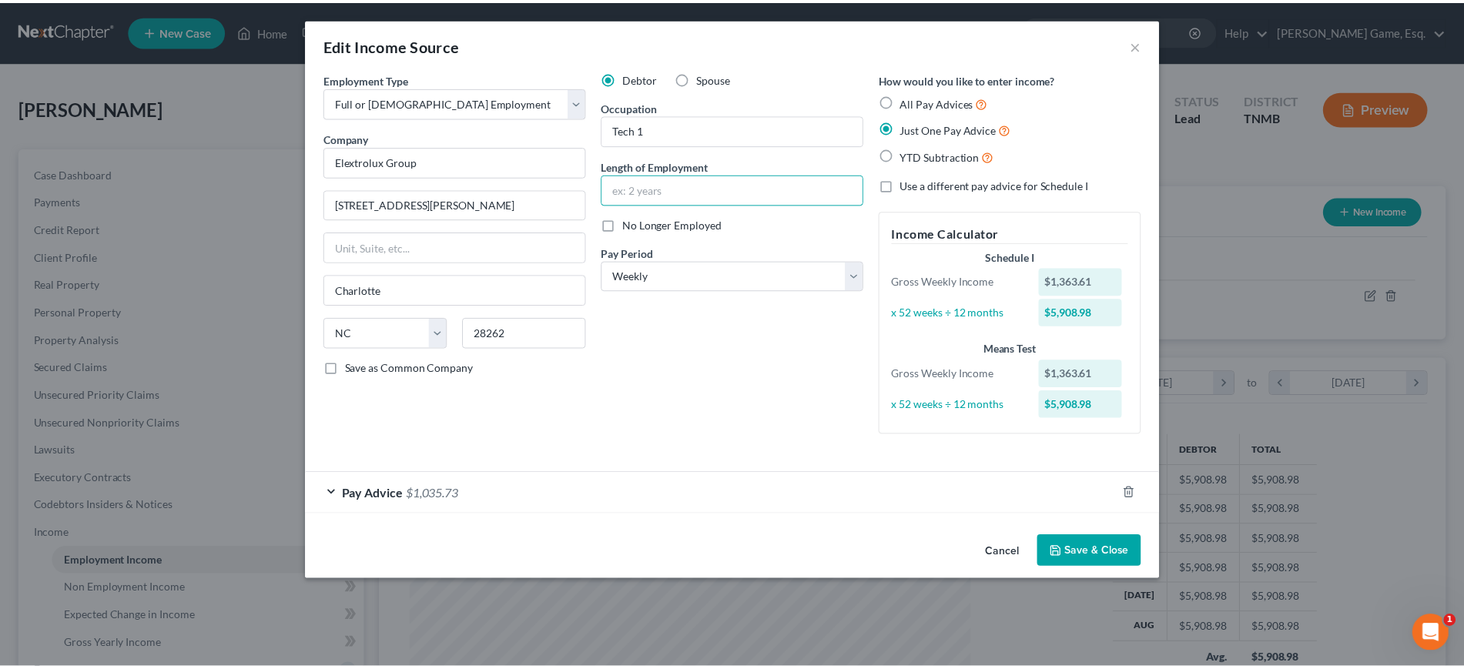
scroll to position [78, 0]
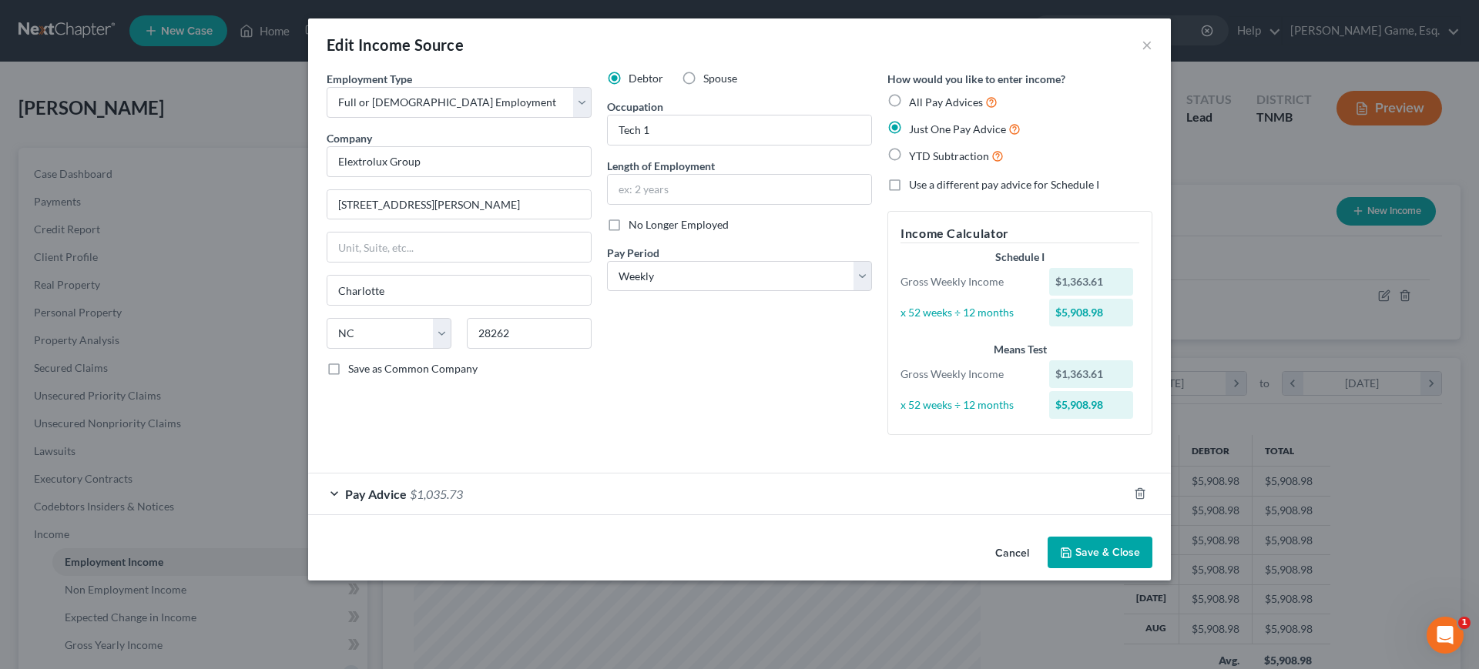
click at [1152, 569] on button "Save & Close" at bounding box center [1099, 553] width 105 height 32
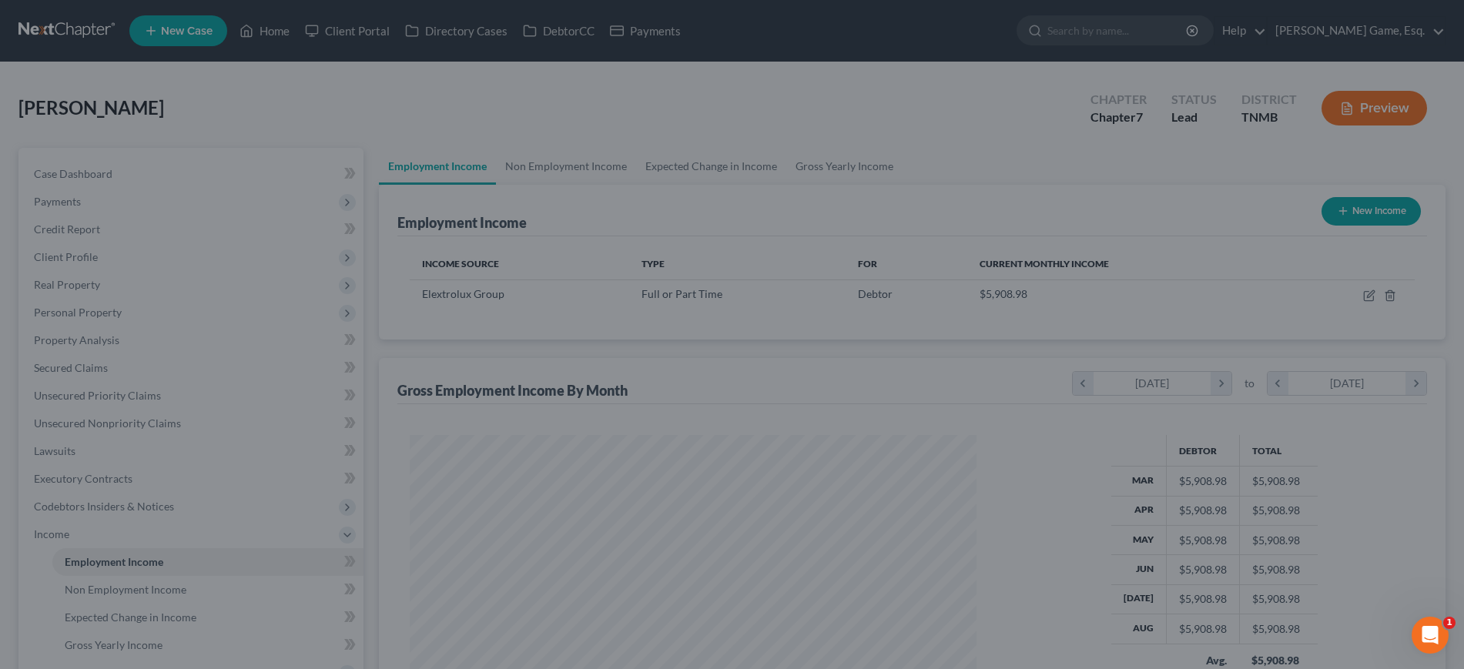
scroll to position [769789, 769541]
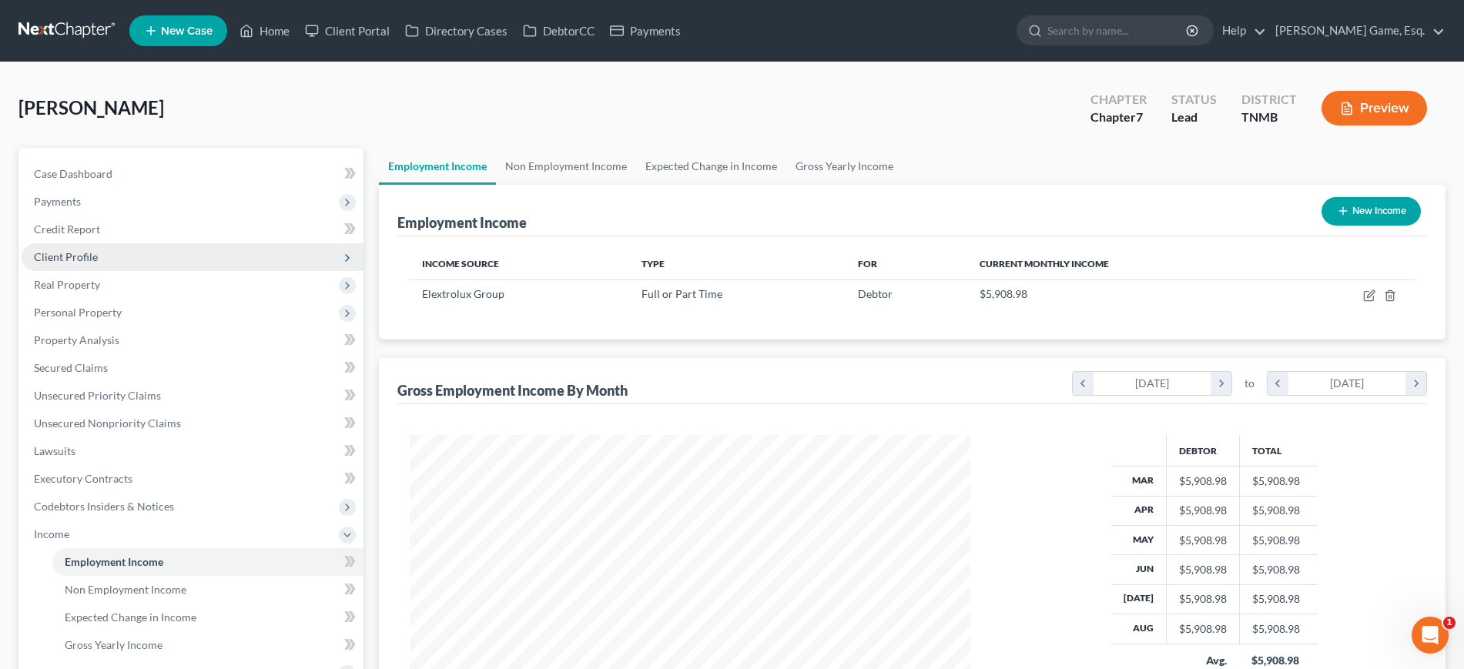
click at [98, 263] on span "Client Profile" at bounding box center [66, 256] width 64 height 13
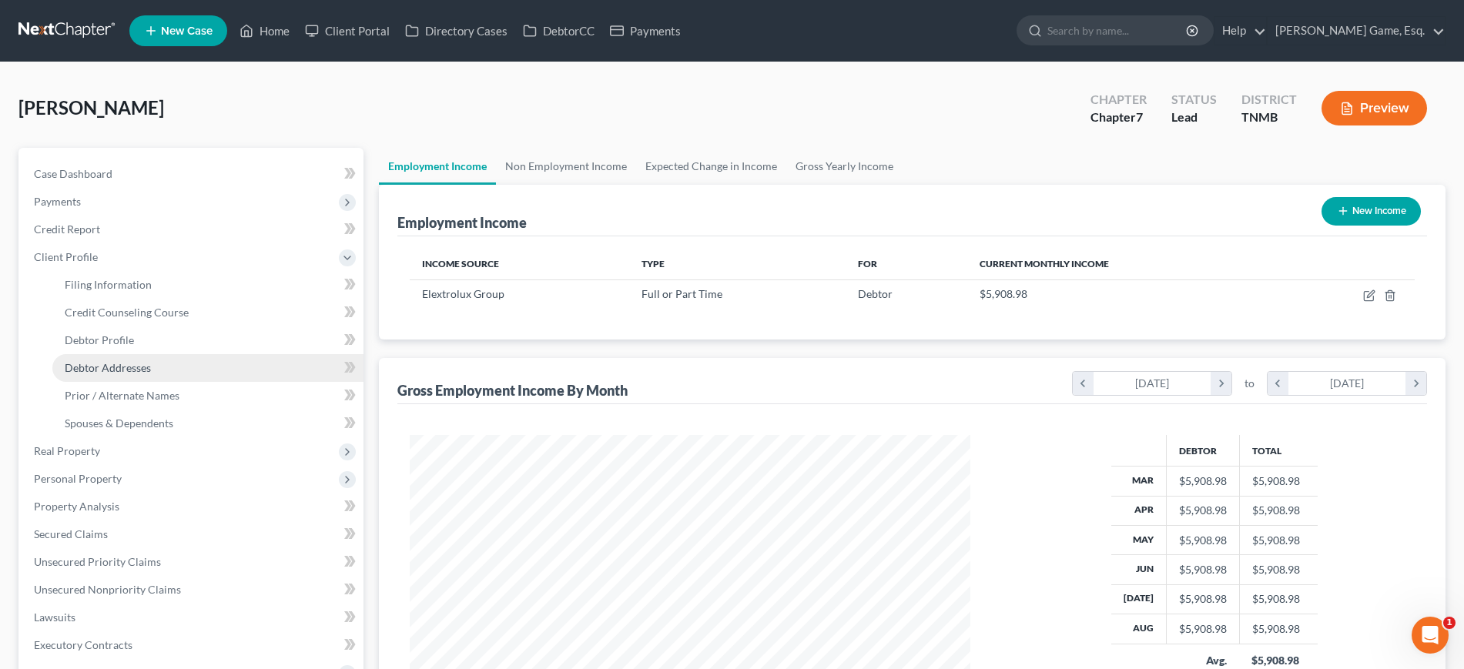
click at [142, 374] on span "Debtor Addresses" at bounding box center [108, 367] width 86 height 13
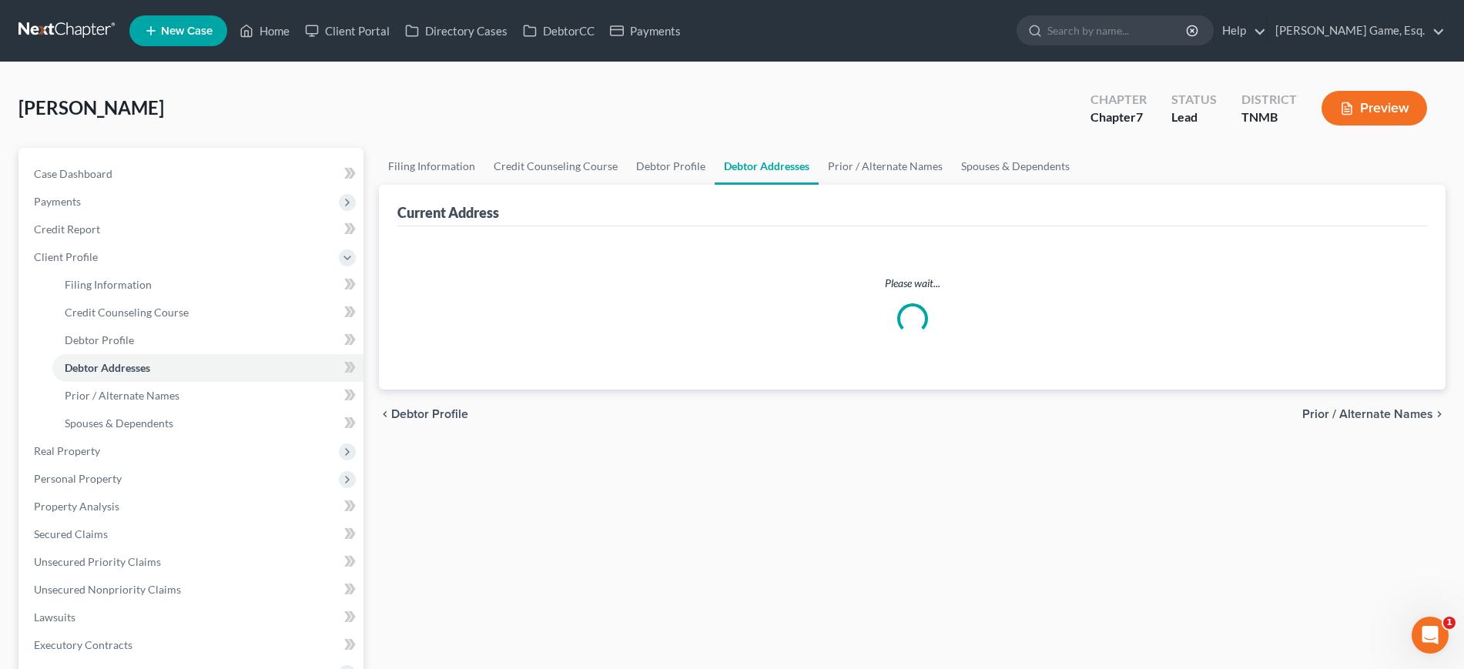
select select "0"
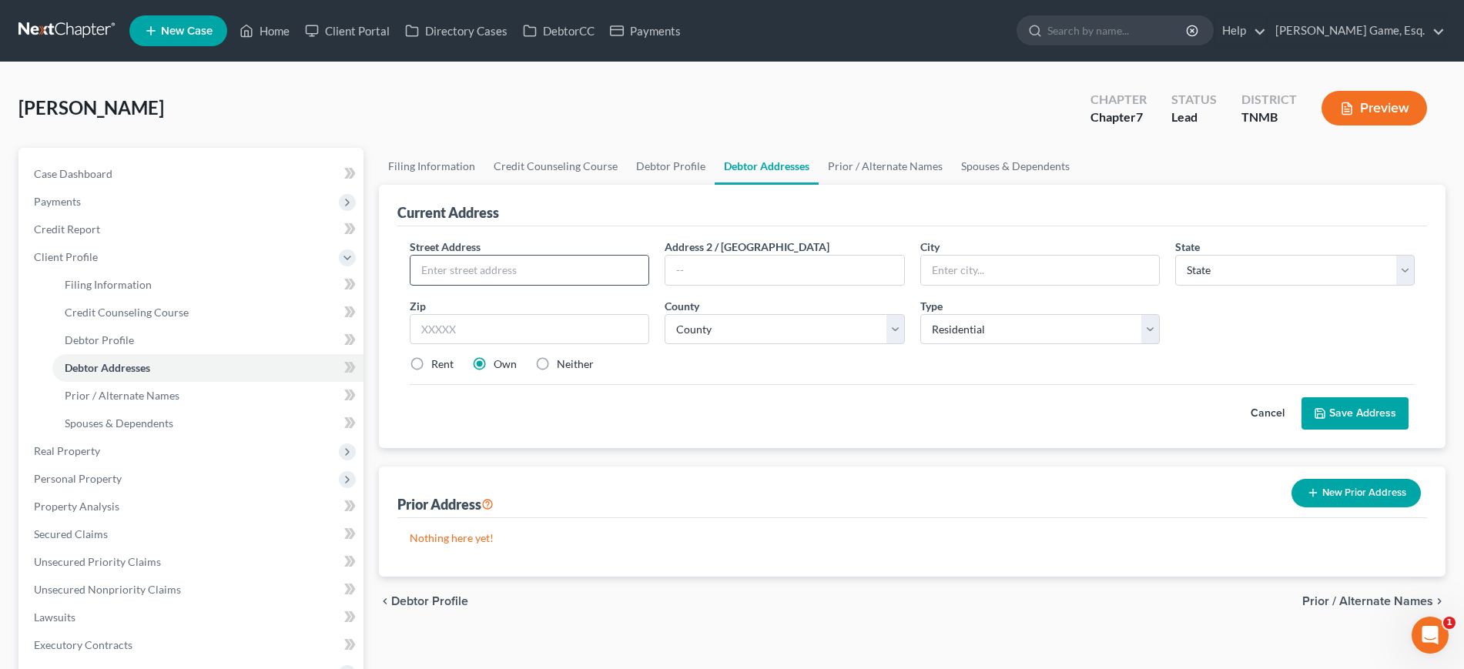
click at [571, 285] on input "text" at bounding box center [529, 270] width 238 height 29
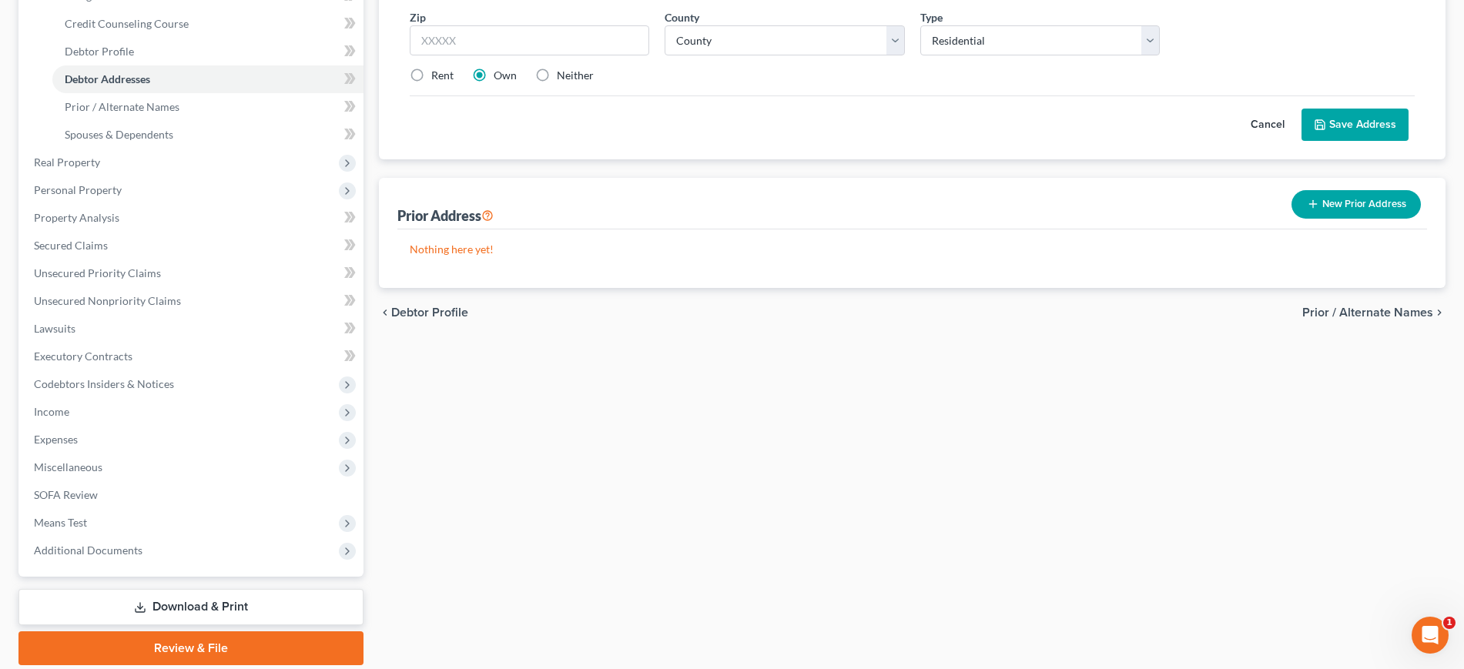
scroll to position [96, 0]
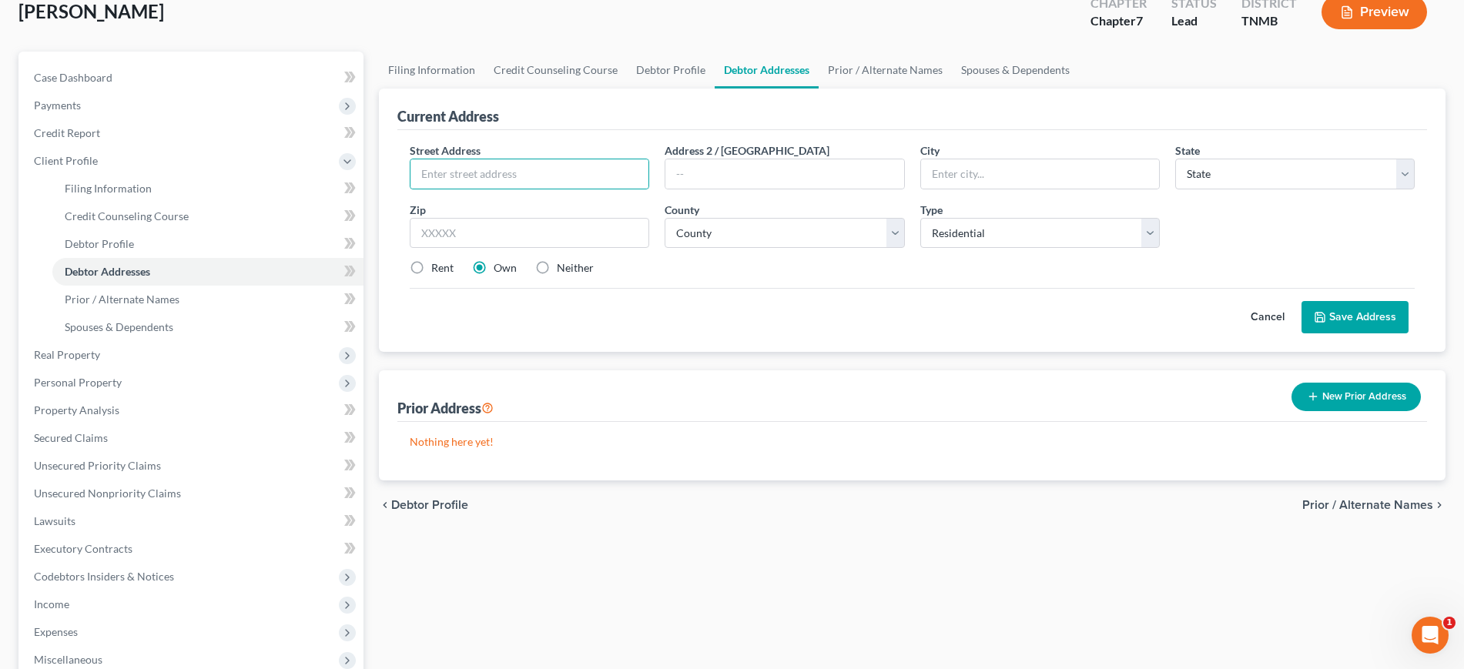
click at [431, 276] on label "Rent" at bounding box center [442, 267] width 22 height 15
click at [437, 270] on input "Rent" at bounding box center [442, 265] width 10 height 10
radio input "true"
click at [538, 189] on input "text" at bounding box center [529, 173] width 238 height 29
click at [538, 189] on input "397 HILLTOP" at bounding box center [529, 173] width 238 height 29
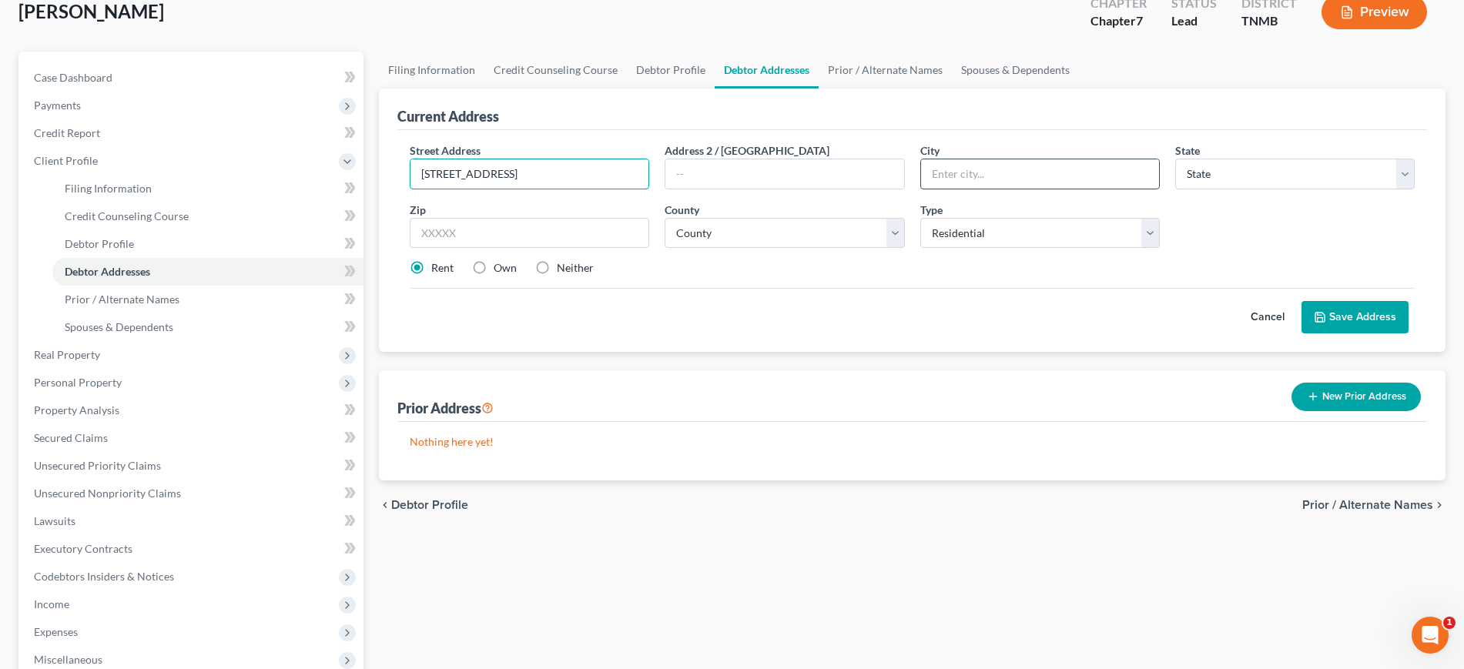
type input "[STREET_ADDRESS]"
click at [1094, 189] on input "text" at bounding box center [1040, 173] width 238 height 29
type input "CLARKSVILLE"
click at [1230, 189] on select "State [US_STATE] AK AR AZ CA CO CT DE DC [GEOGRAPHIC_DATA] [GEOGRAPHIC_DATA] GU…" at bounding box center [1295, 174] width 240 height 31
select select "44"
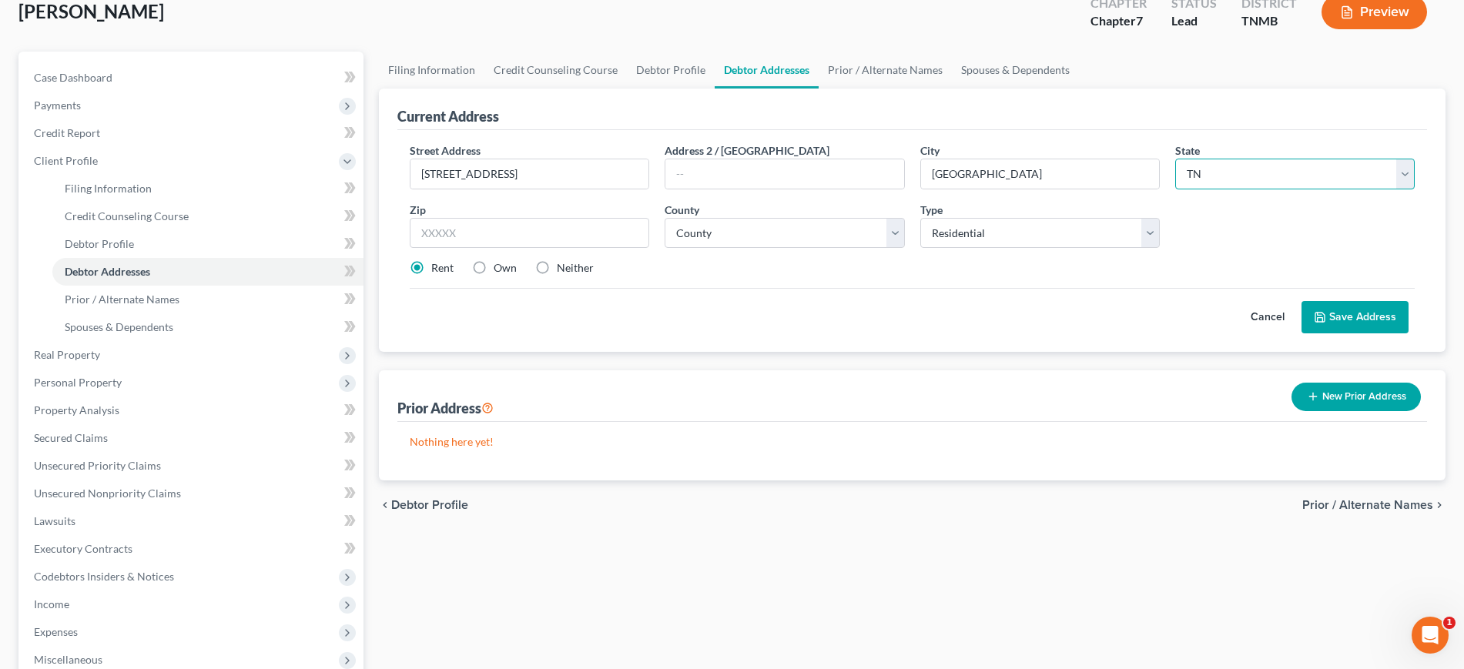
click at [1175, 189] on select "State [US_STATE] AK AR AZ CA CO CT DE DC [GEOGRAPHIC_DATA] [GEOGRAPHIC_DATA] GU…" at bounding box center [1295, 174] width 240 height 31
click at [536, 249] on input "text" at bounding box center [530, 233] width 240 height 31
type input "37040"
click at [699, 249] on select "County Anderson County Bedford County Benton County Bledsoe County Blount Count…" at bounding box center [785, 233] width 240 height 31
type input "[GEOGRAPHIC_DATA]"
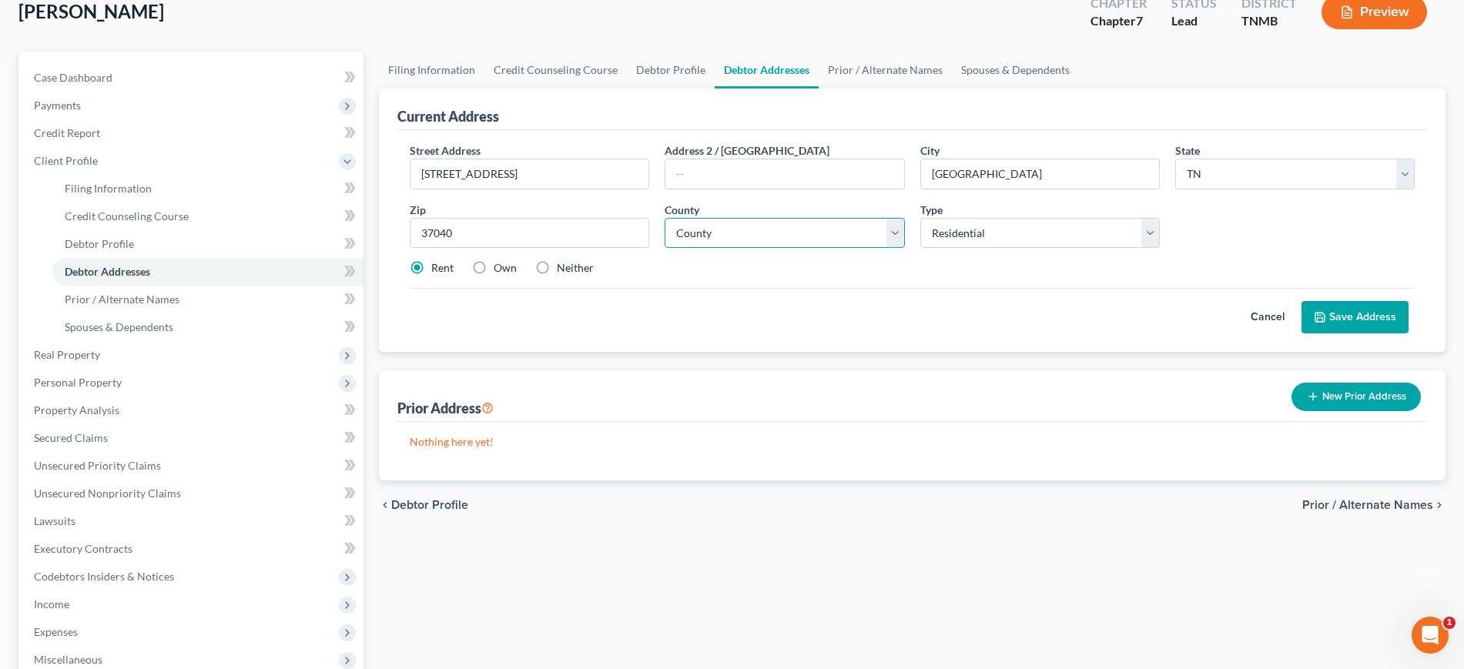
select select "62"
click at [669, 249] on select "County Anderson County Bedford County Benton County Bledsoe County Blount Count…" at bounding box center [785, 233] width 240 height 31
click at [1033, 249] on select "Select Residential Mailing Rental Business" at bounding box center [1040, 233] width 240 height 31
click at [1328, 333] on button "Save Address" at bounding box center [1355, 317] width 107 height 32
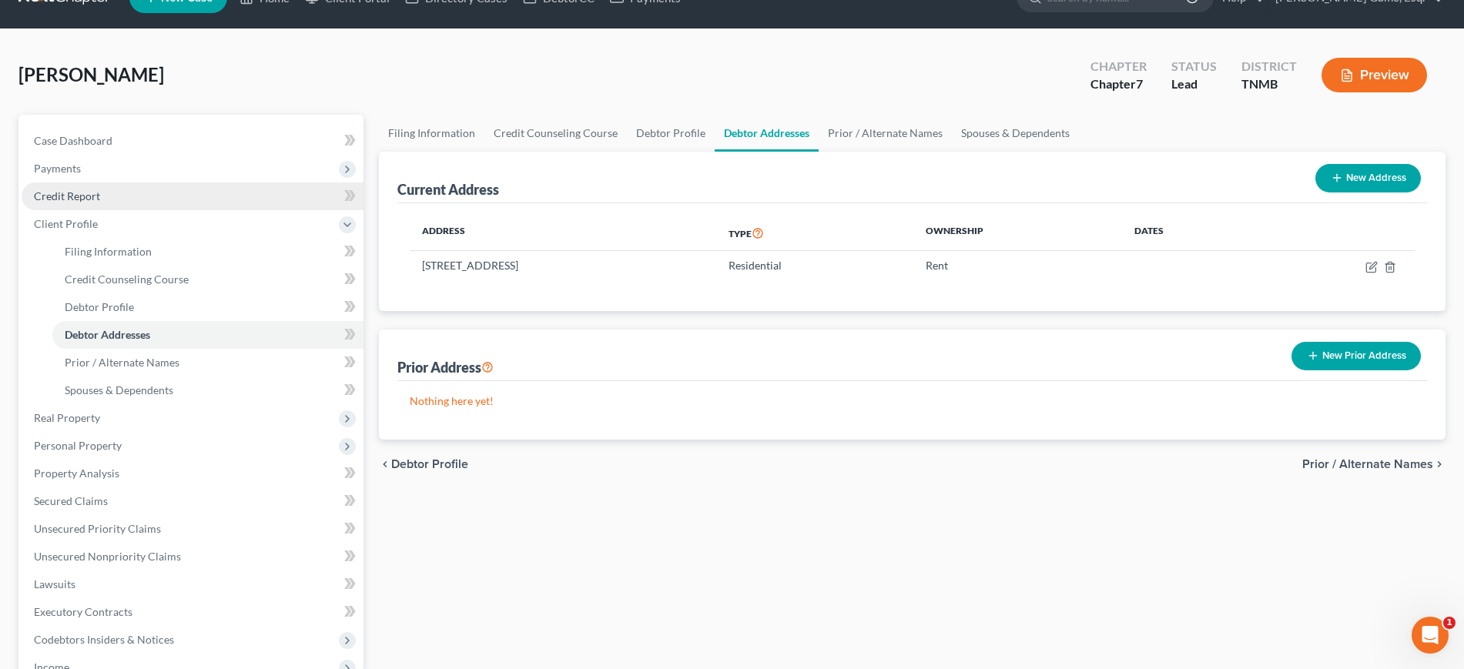
scroll to position [0, 0]
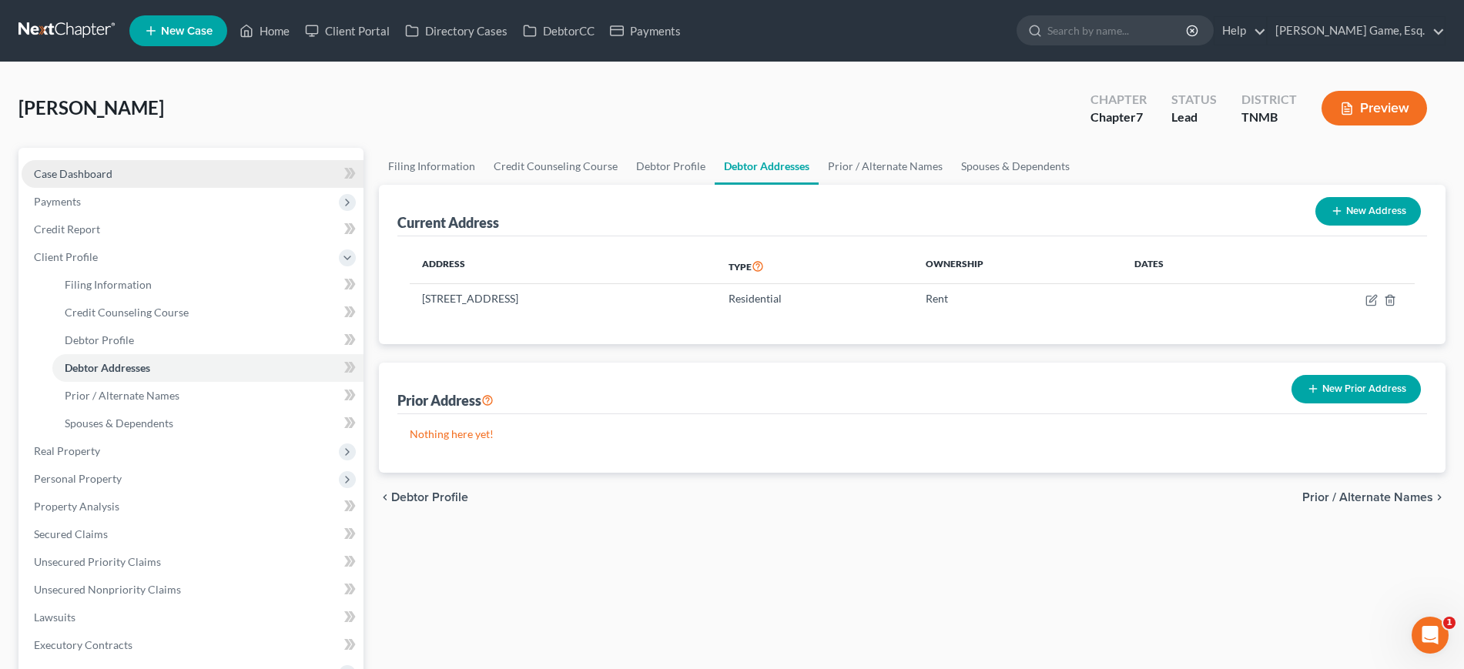
click at [112, 180] on span "Case Dashboard" at bounding box center [73, 173] width 79 height 13
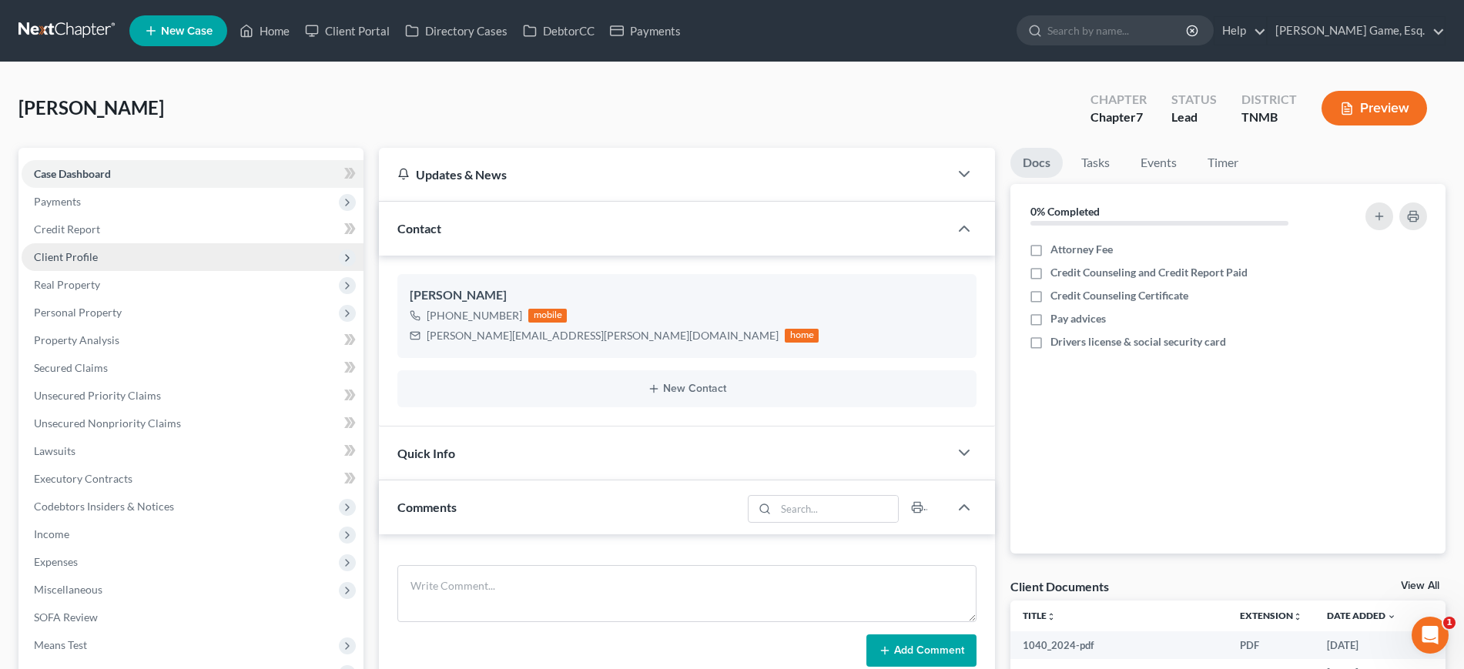
click at [130, 271] on span "Client Profile" at bounding box center [193, 257] width 342 height 28
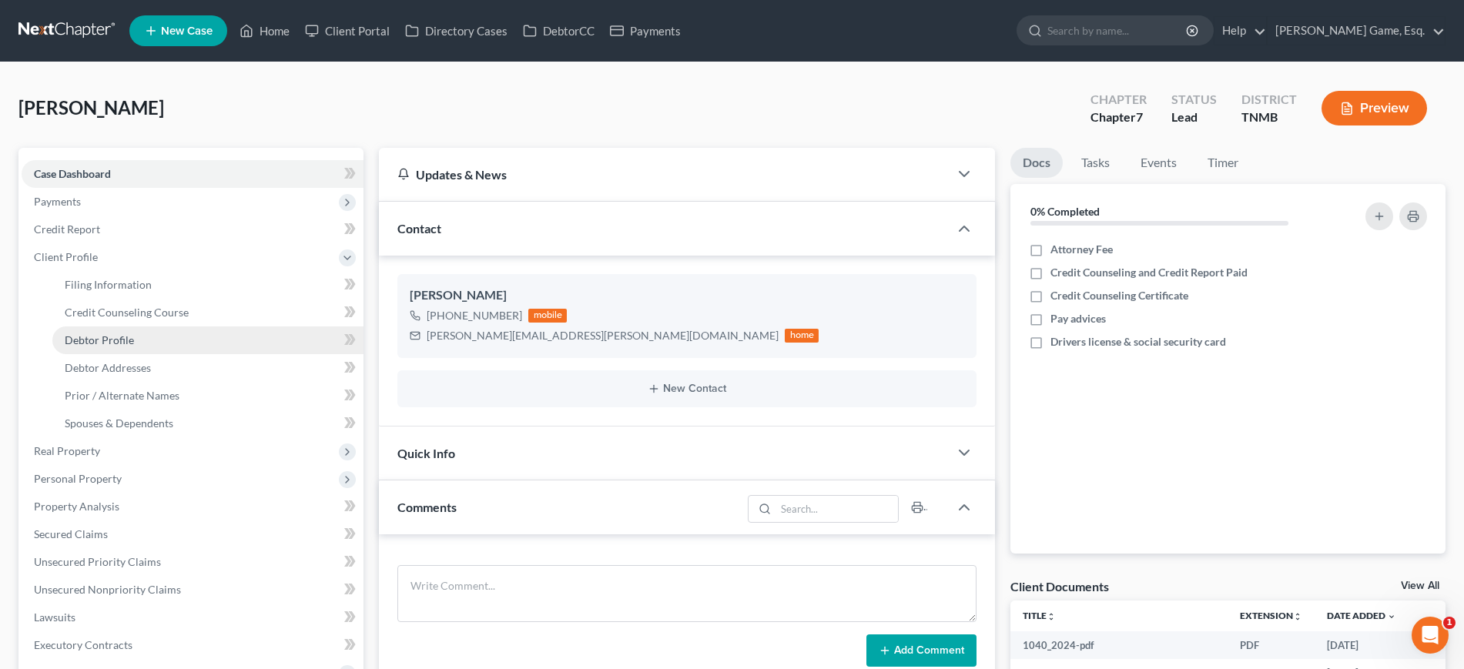
click at [183, 354] on link "Debtor Profile" at bounding box center [207, 341] width 311 height 28
select select "0"
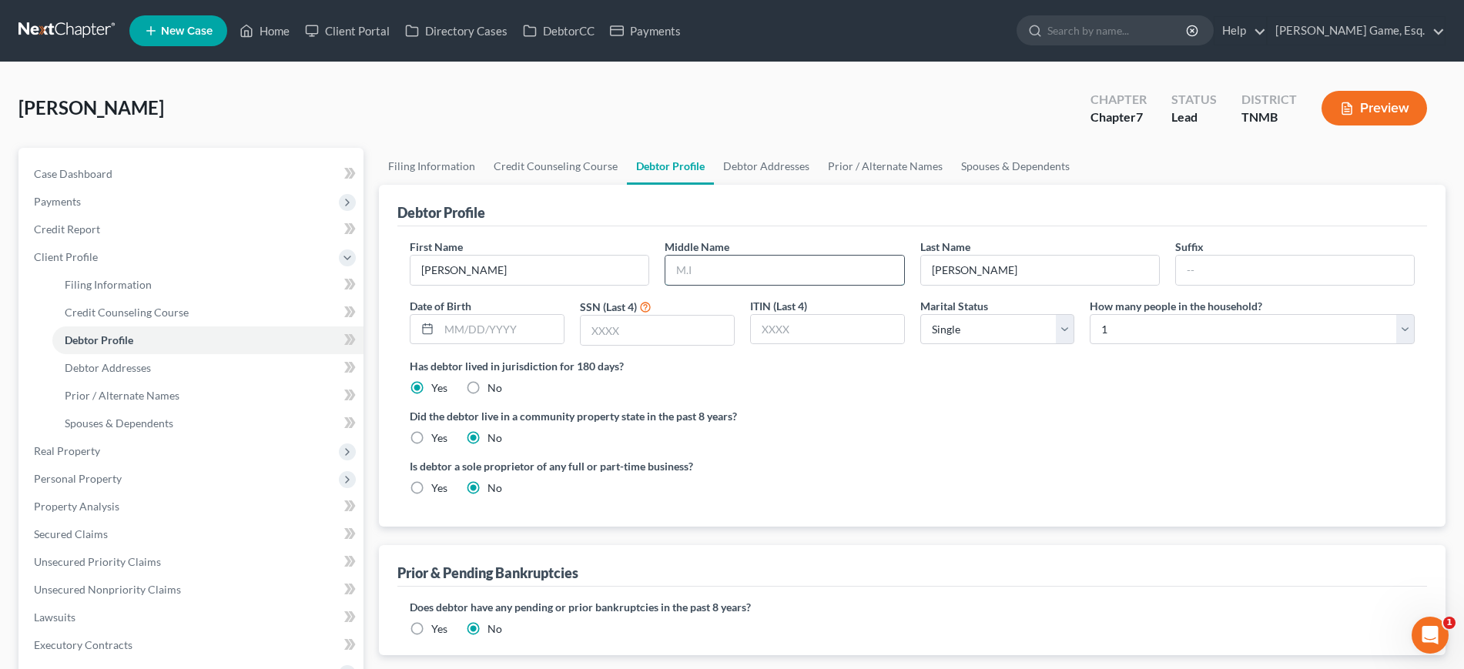
click at [827, 285] on input "text" at bounding box center [784, 270] width 238 height 29
type input "c"
type input "Clay"
click at [823, 283] on div "First Name Zackary Middle Name Clay Last Name McVay Suffix Date of Birth SSN (L…" at bounding box center [912, 376] width 1030 height 300
click at [685, 345] on input "text" at bounding box center [657, 330] width 153 height 29
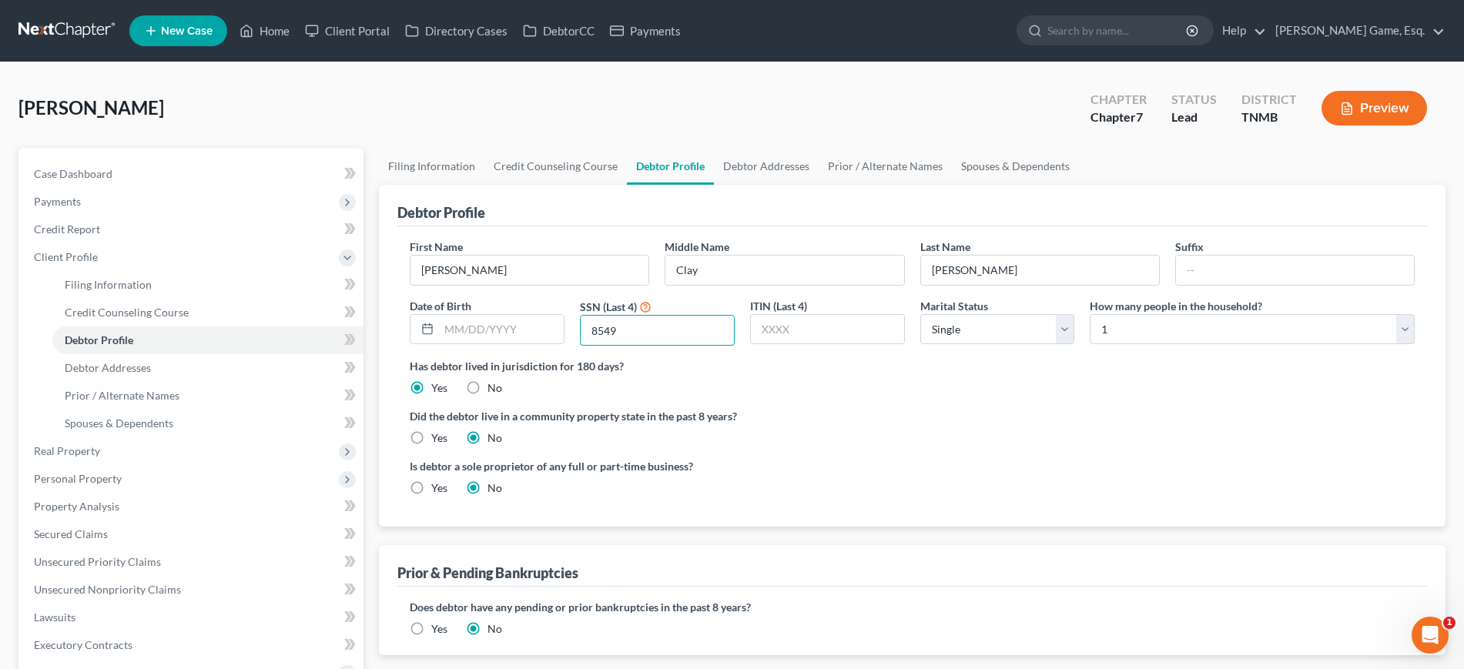
type input "8549"
click at [1055, 508] on ng-include "First Name [PERSON_NAME] Middle Name [PERSON_NAME] Last Name [PERSON_NAME] Suff…" at bounding box center [912, 374] width 1005 height 270
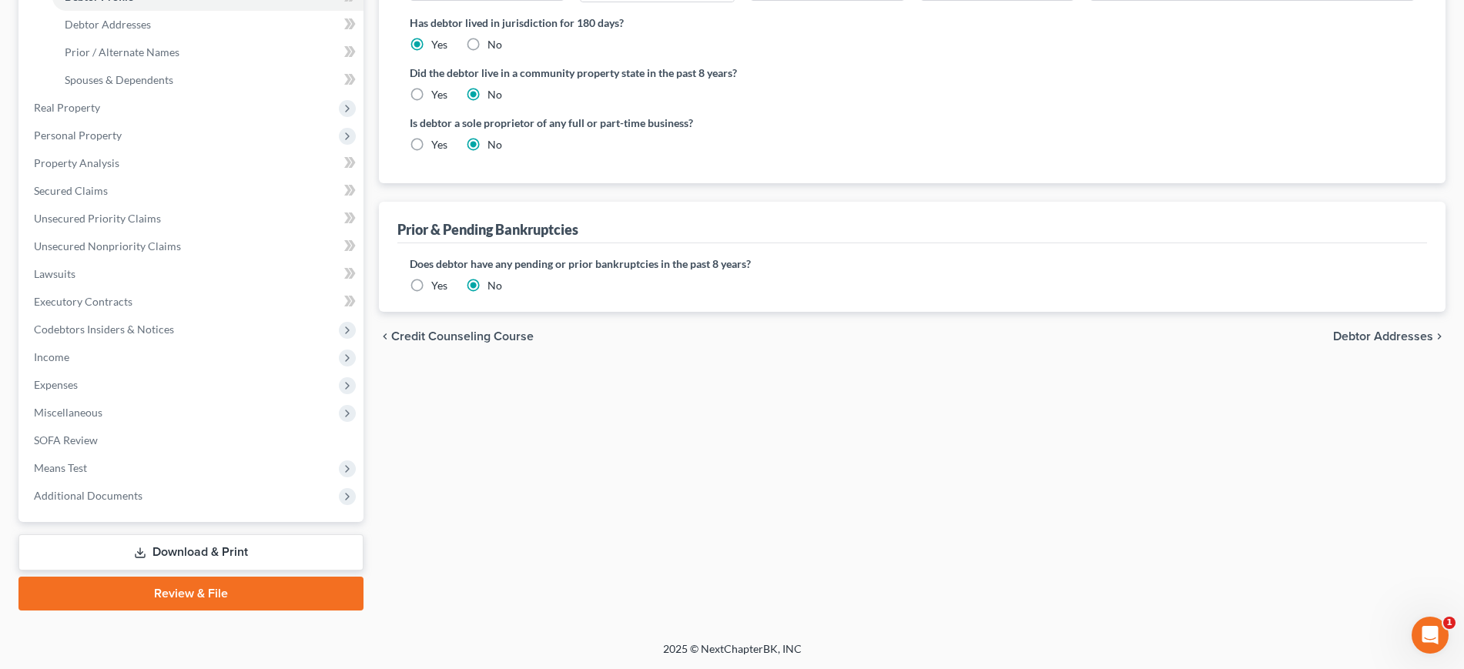
drag, startPoint x: 152, startPoint y: 451, endPoint x: 160, endPoint y: 476, distance: 26.1
click at [142, 489] on span "Additional Documents" at bounding box center [88, 495] width 109 height 13
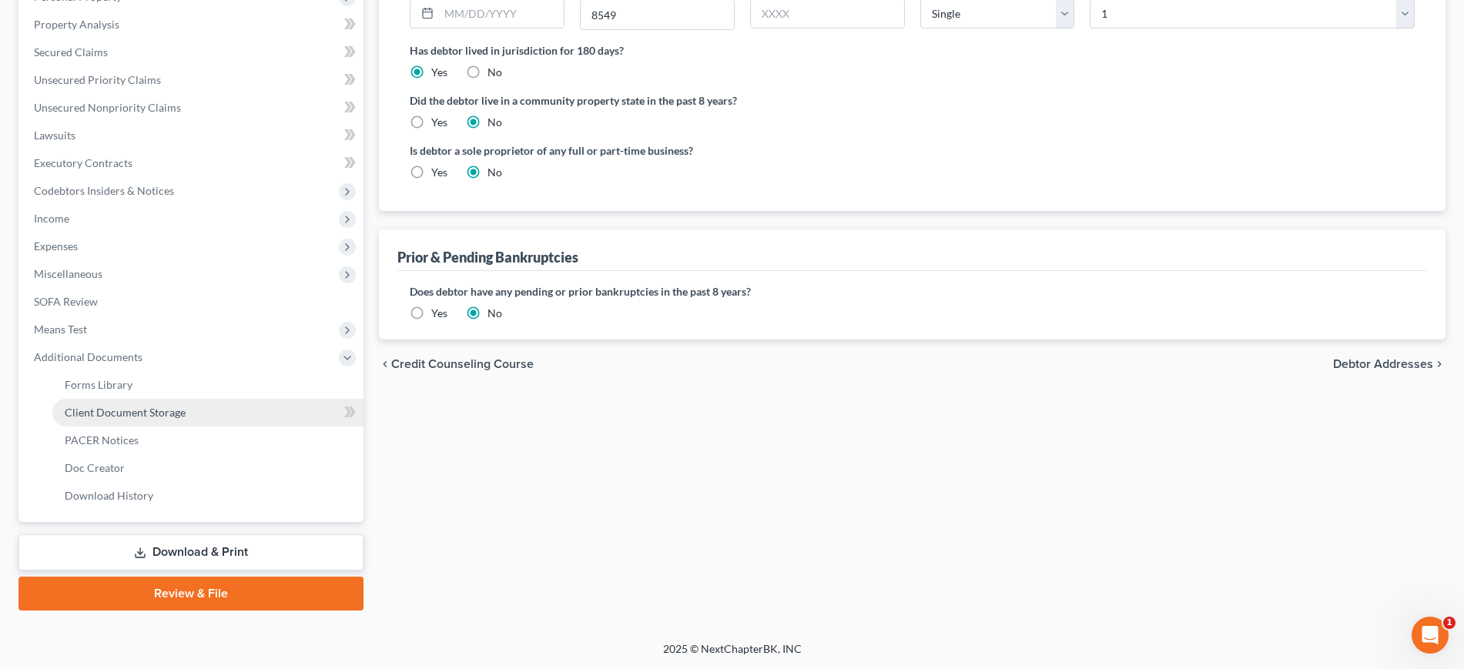
click at [181, 419] on span "Client Document Storage" at bounding box center [125, 412] width 121 height 13
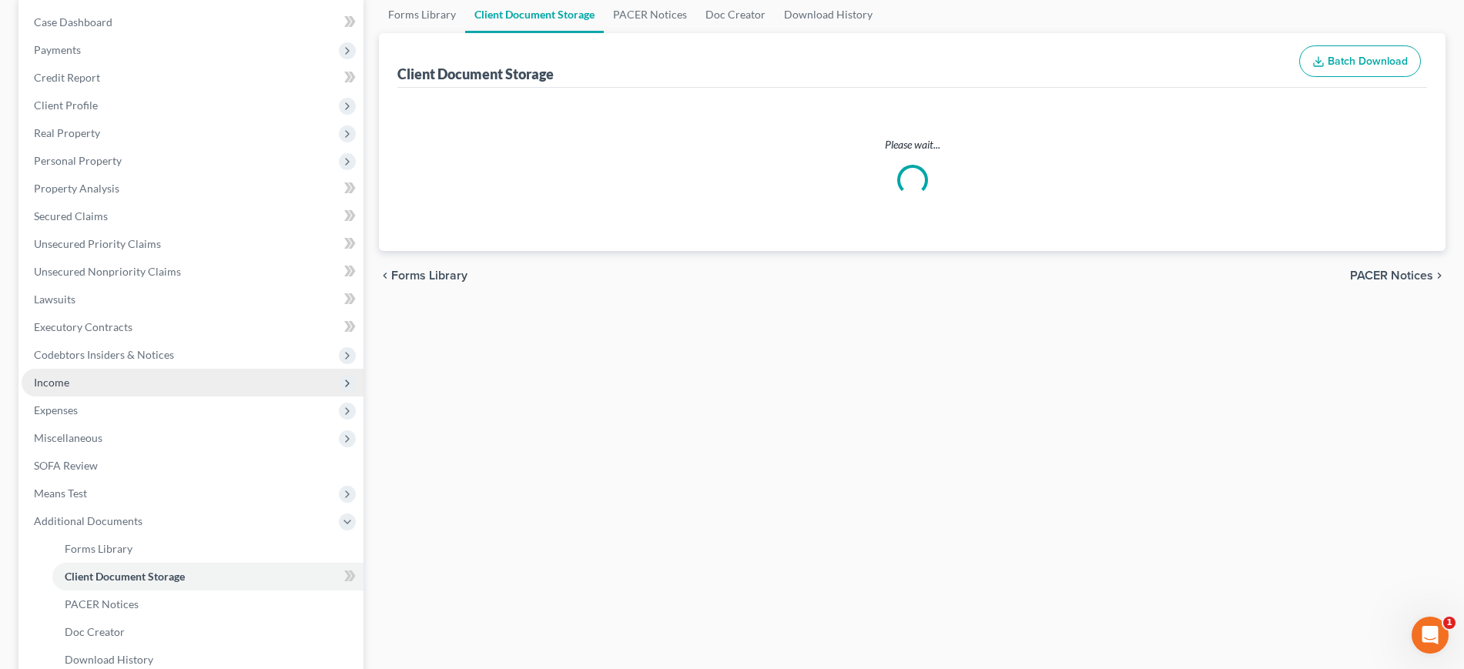
select select "0"
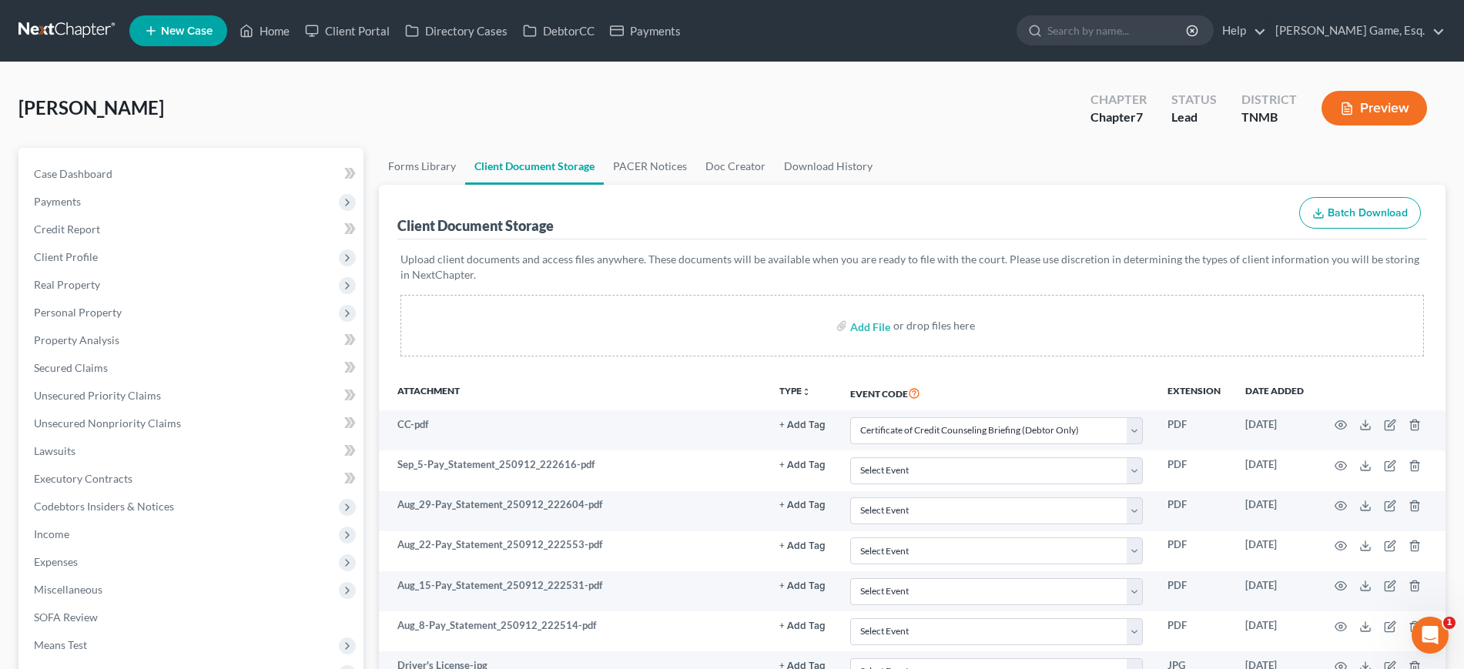
scroll to position [193, 0]
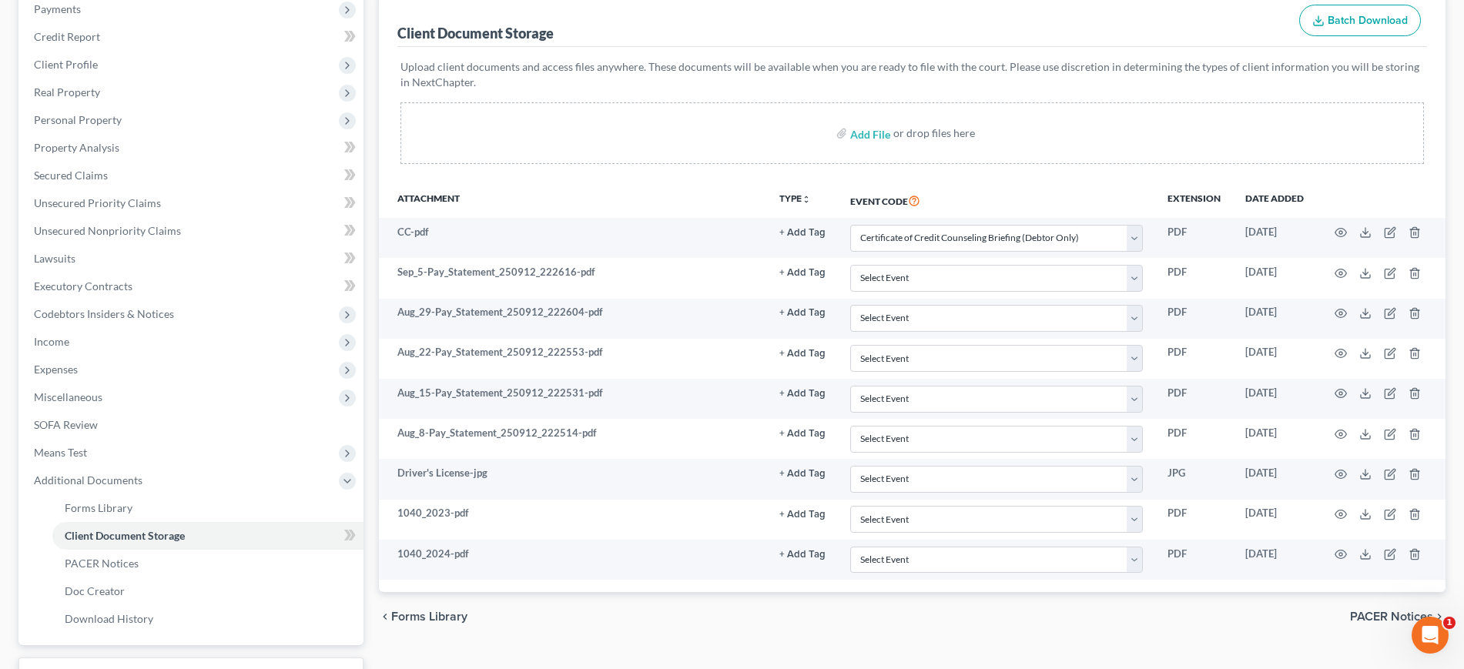
select select "0"
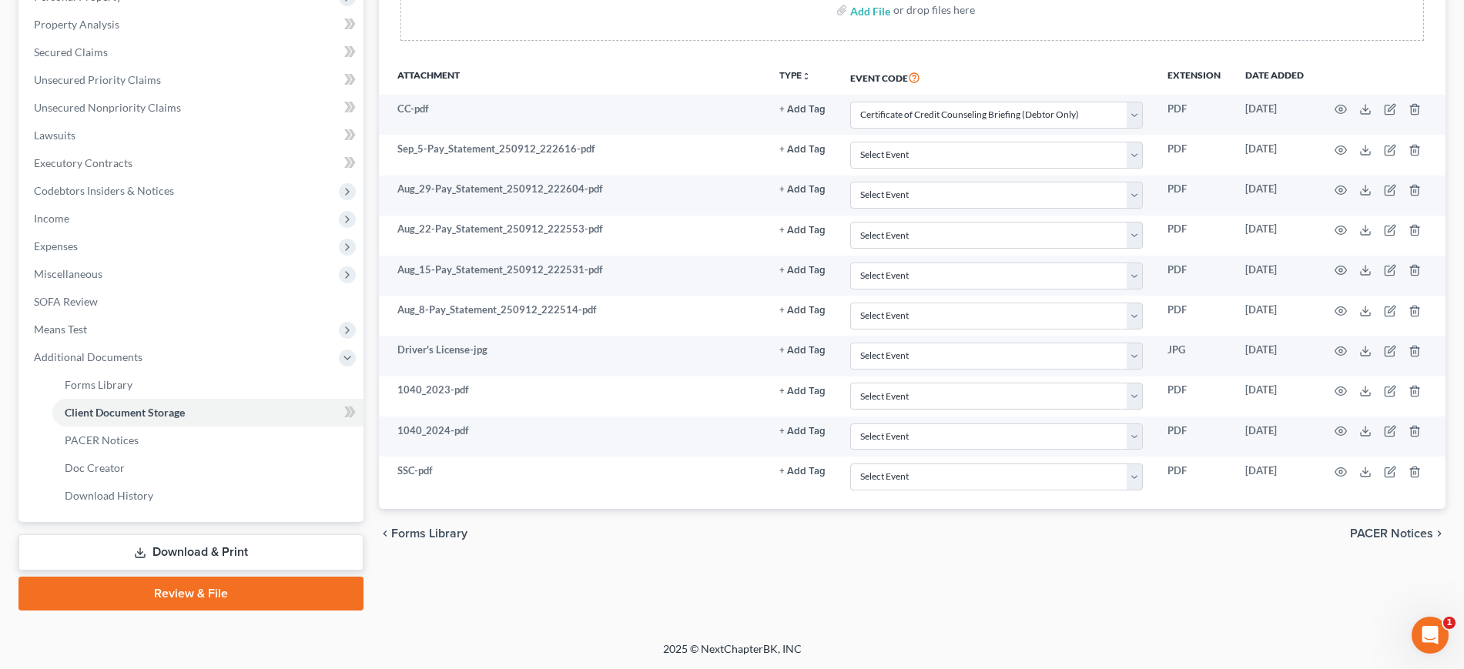
scroll to position [558, 0]
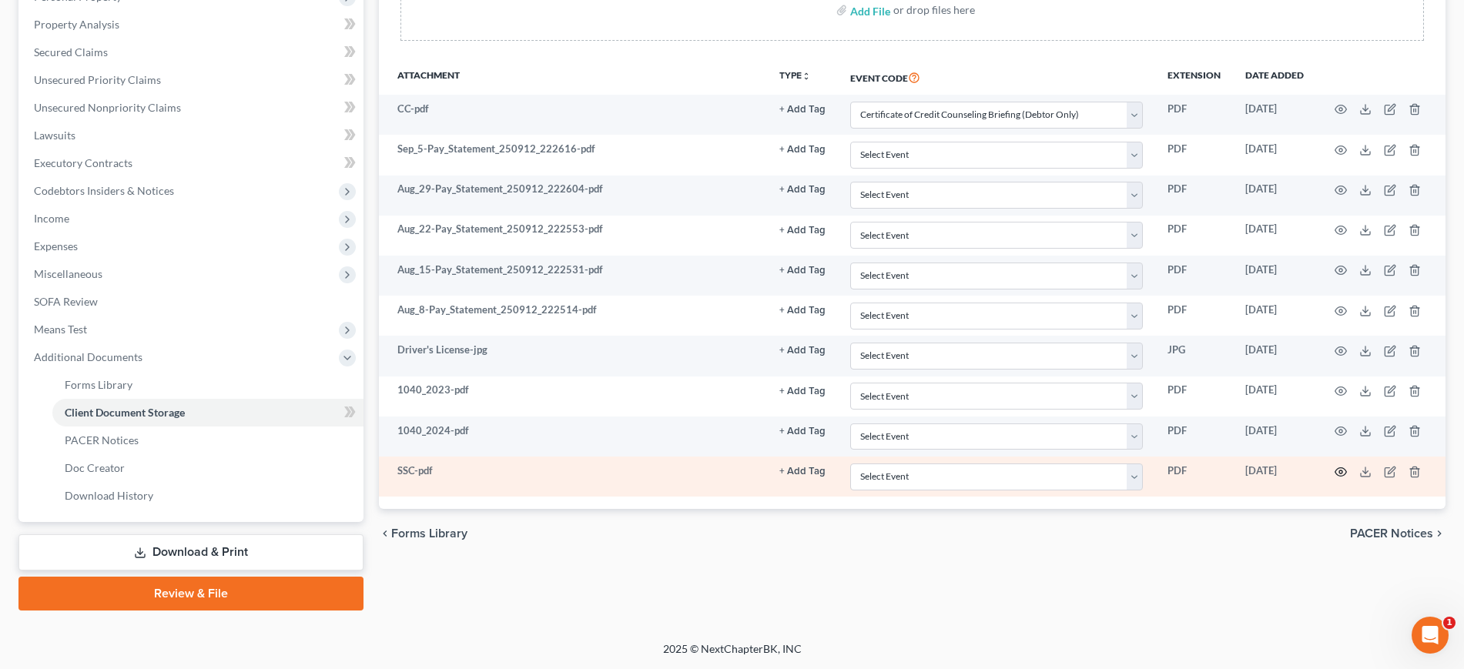
click at [1339, 471] on circle "button" at bounding box center [1340, 472] width 3 height 3
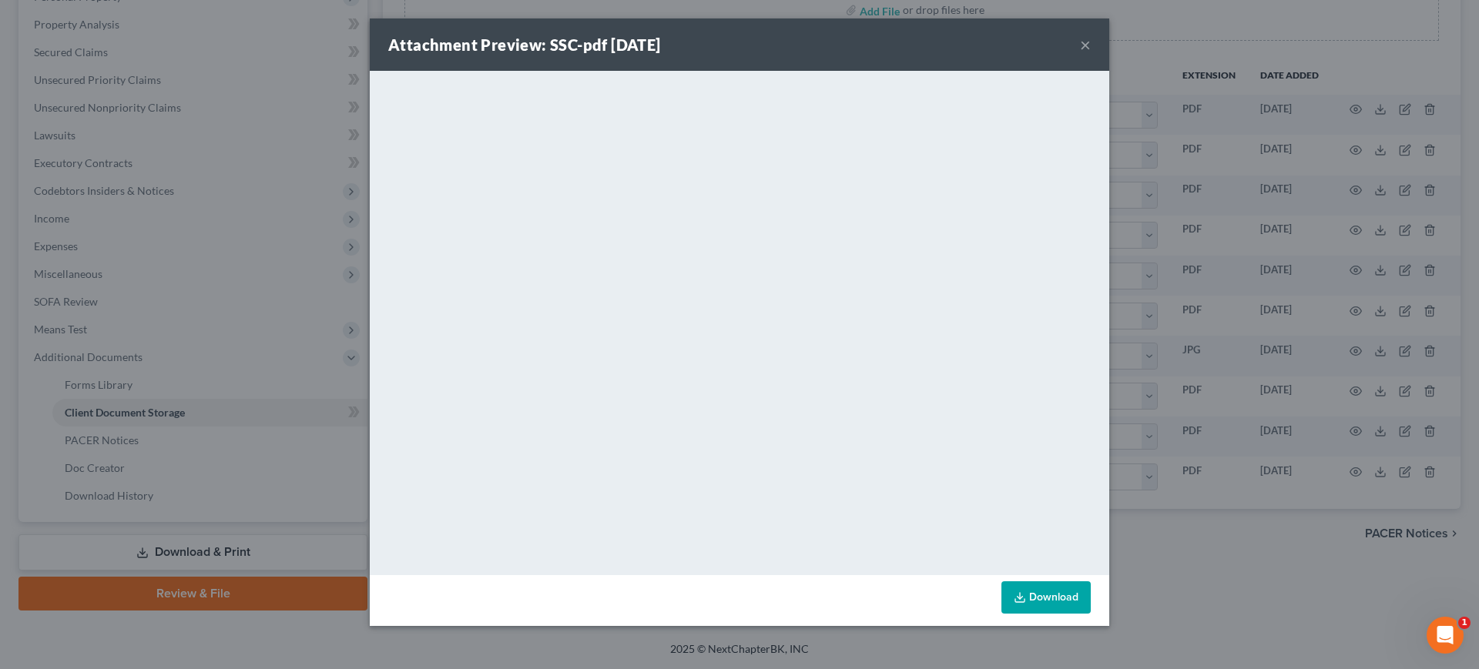
click at [1091, 52] on button "×" at bounding box center [1085, 44] width 11 height 18
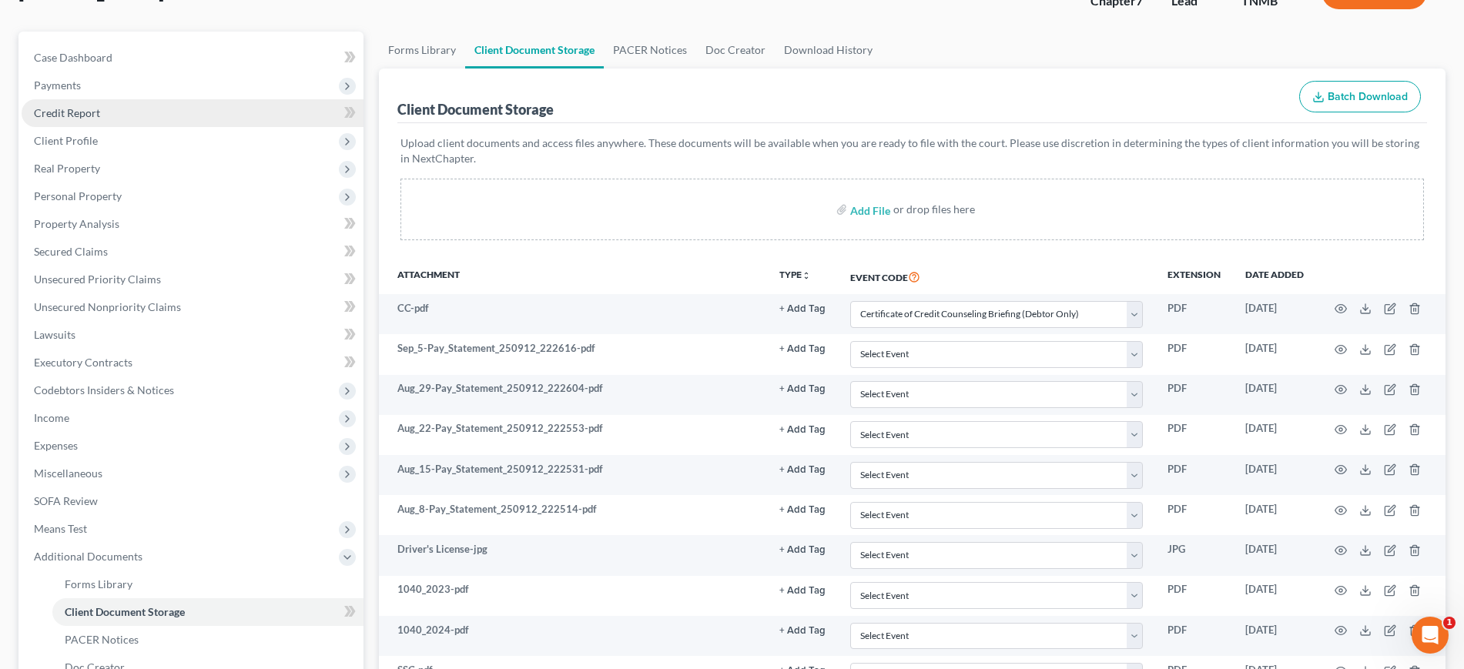
scroll to position [0, 0]
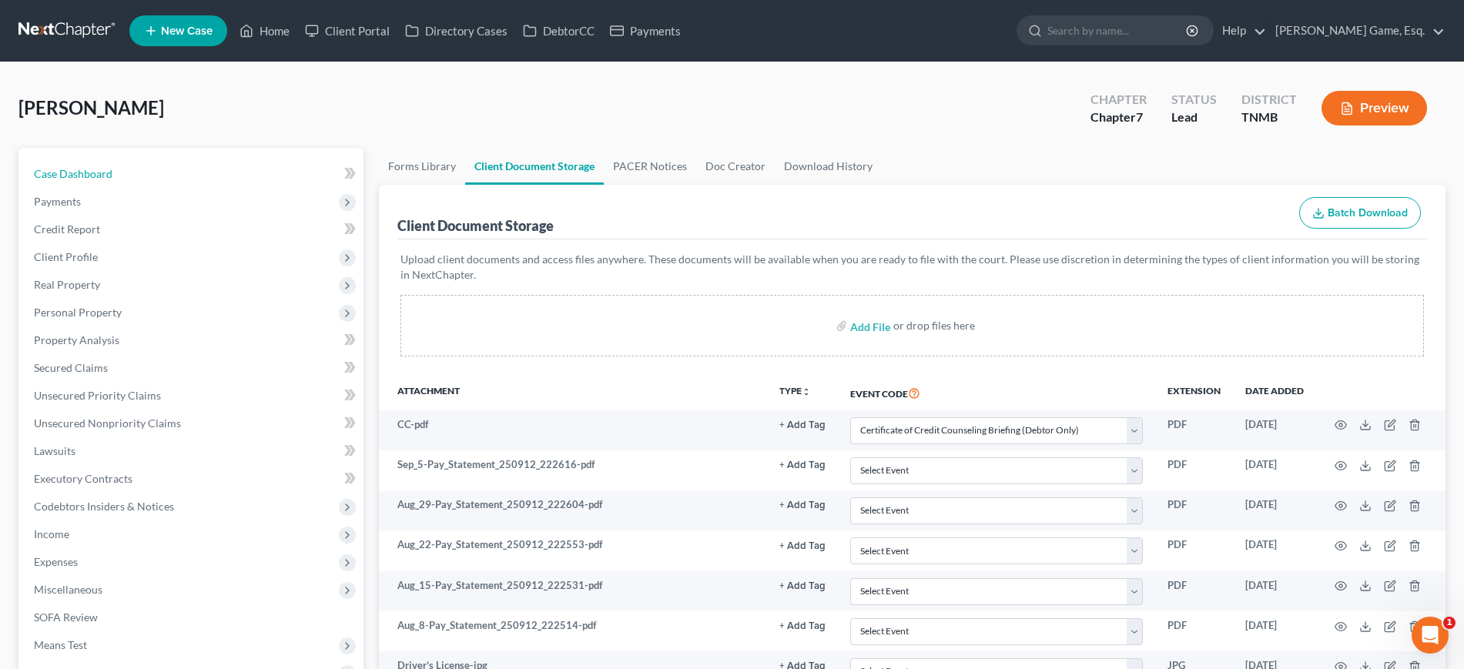
click at [112, 180] on span "Case Dashboard" at bounding box center [73, 173] width 79 height 13
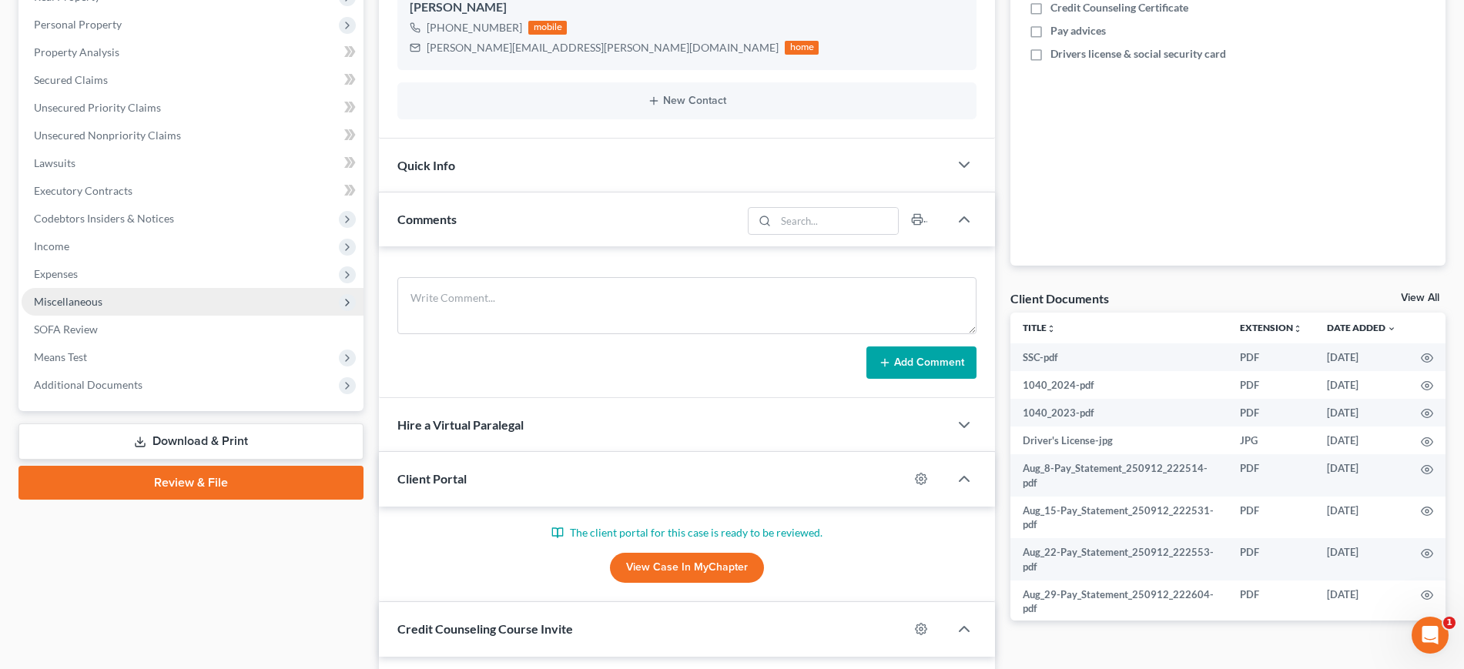
scroll to position [289, 0]
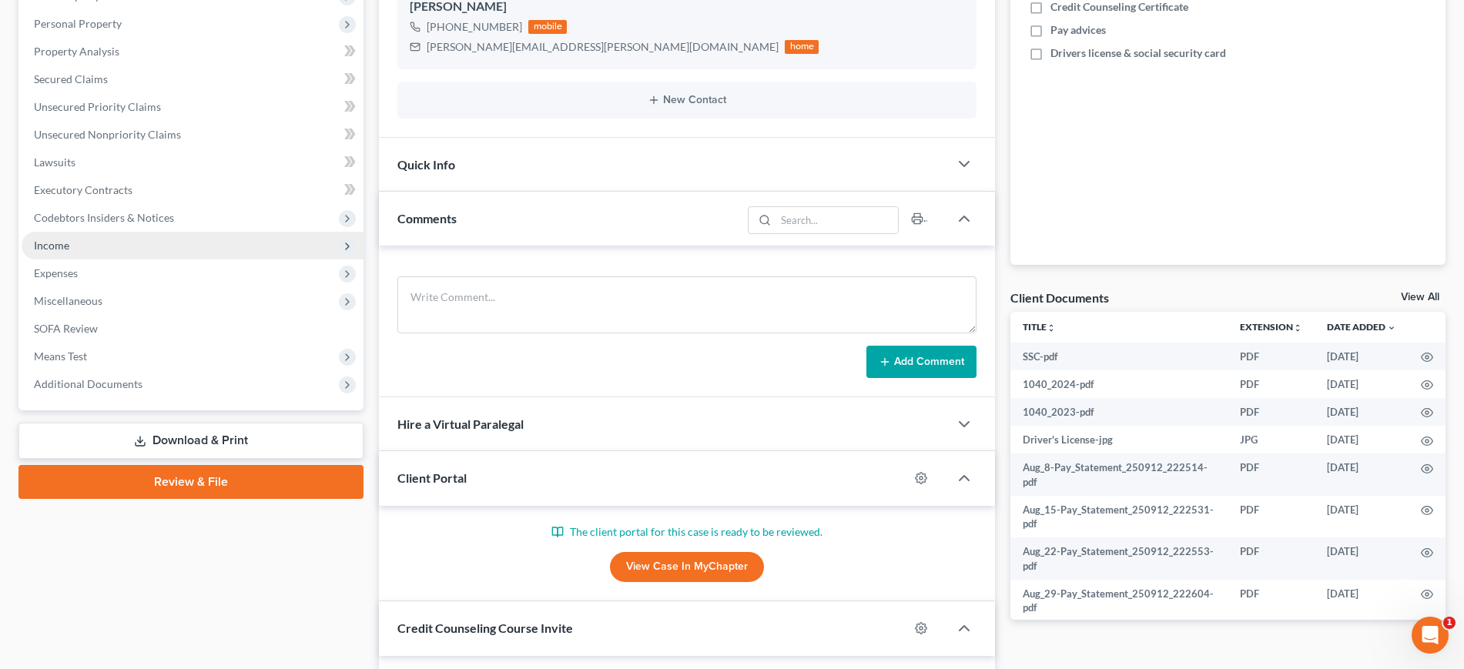
click at [96, 260] on span "Income" at bounding box center [193, 246] width 342 height 28
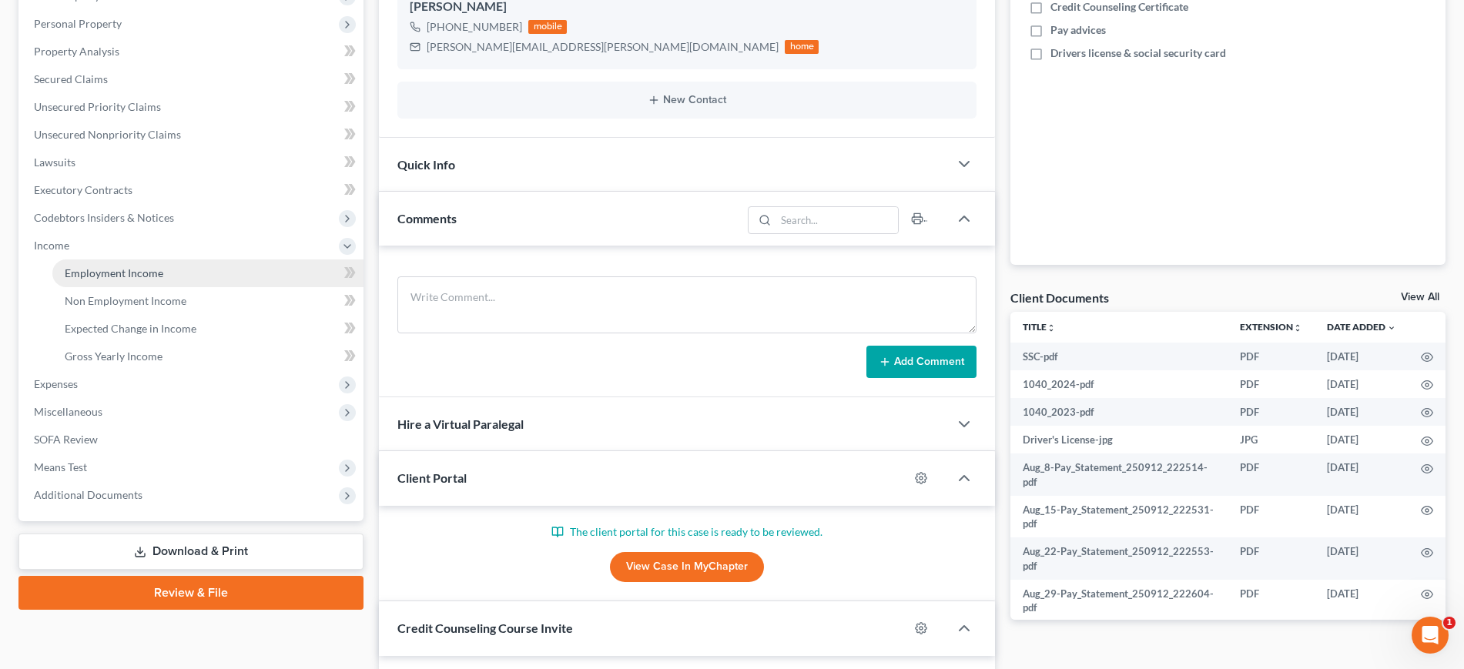
click at [142, 280] on span "Employment Income" at bounding box center [114, 272] width 99 height 13
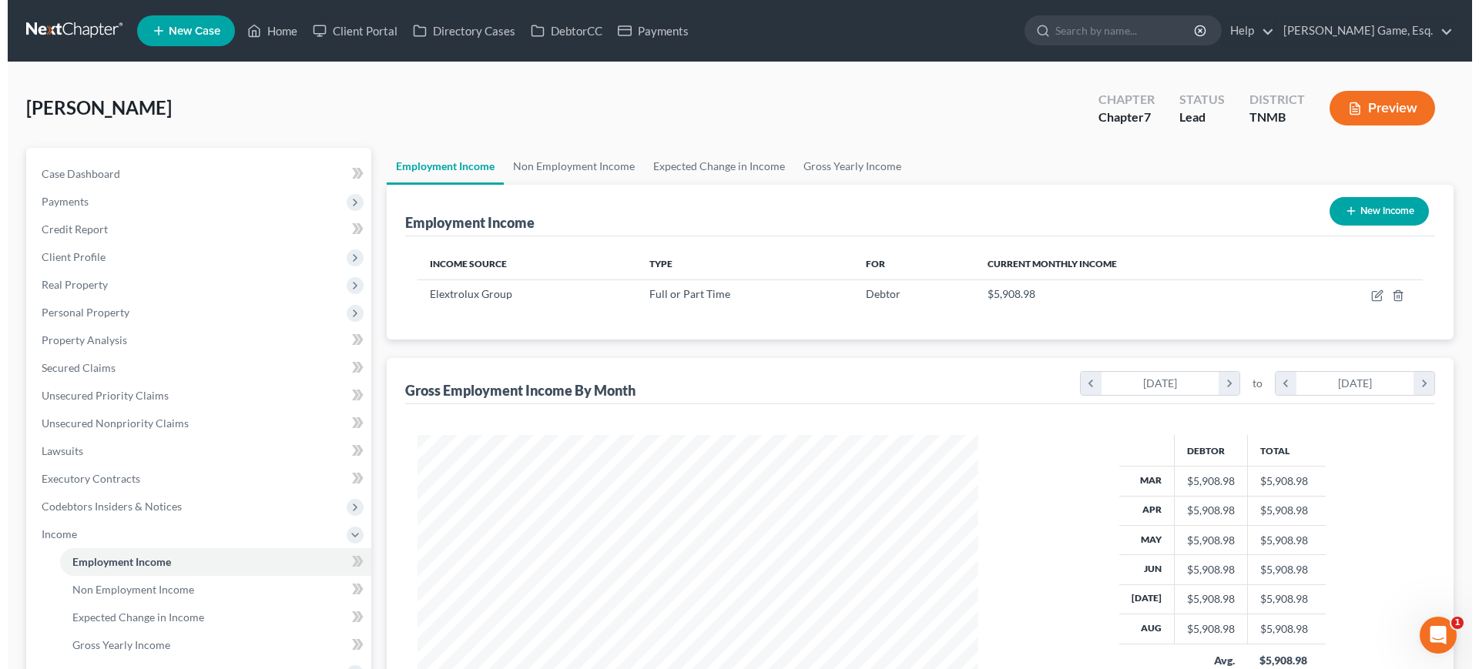
scroll to position [343, 591]
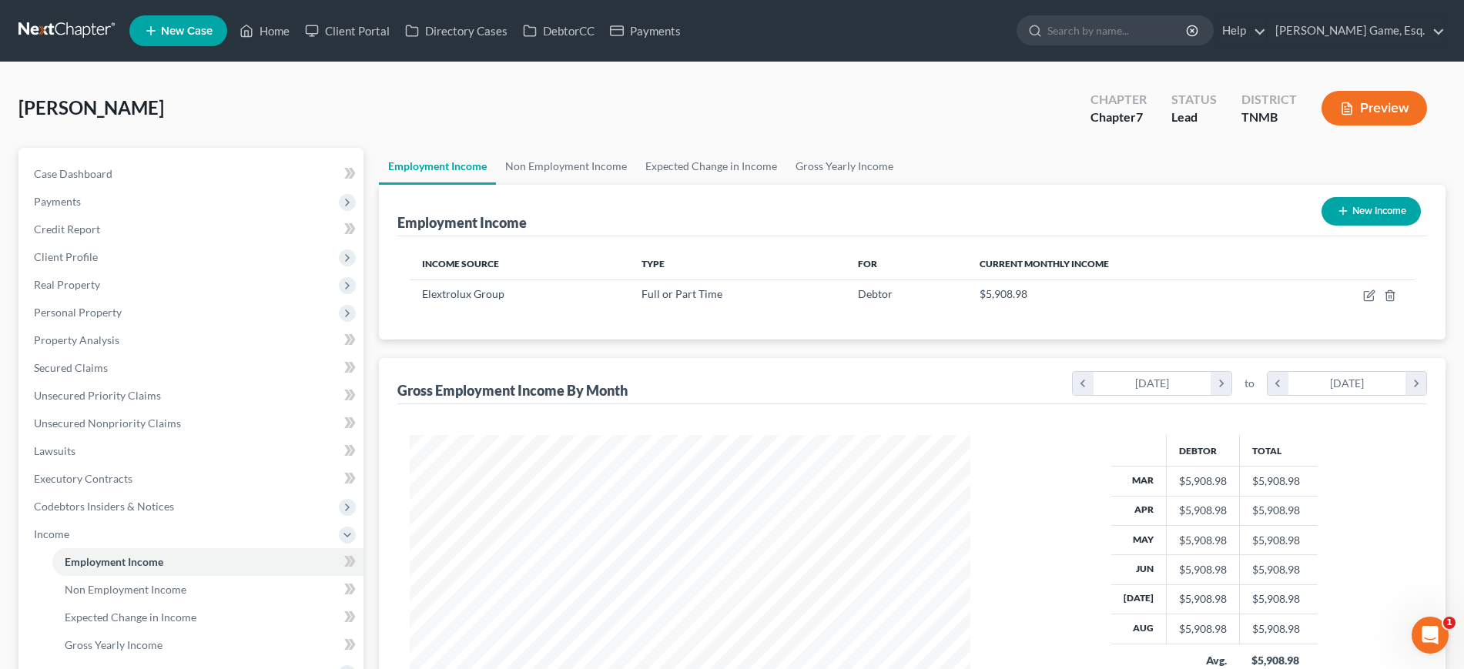
click at [1362, 226] on button "New Income" at bounding box center [1371, 211] width 99 height 28
select select "0"
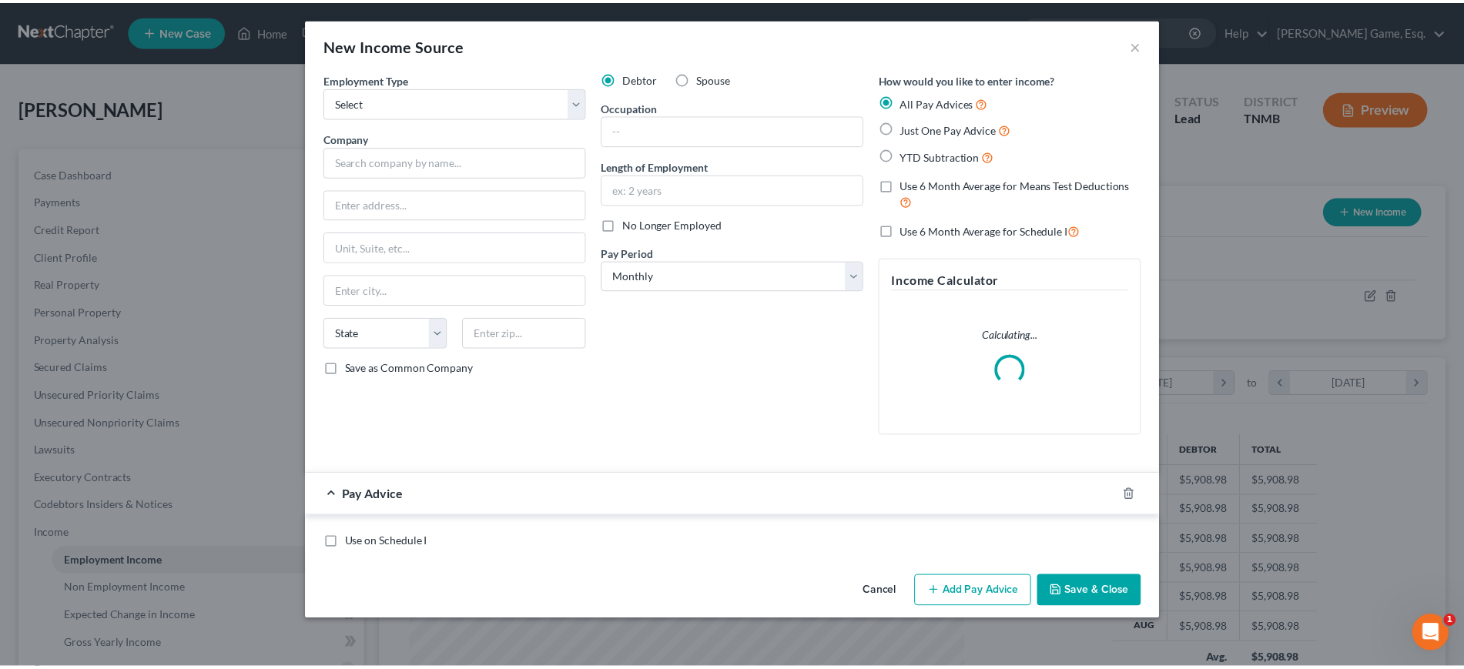
scroll to position [343, 598]
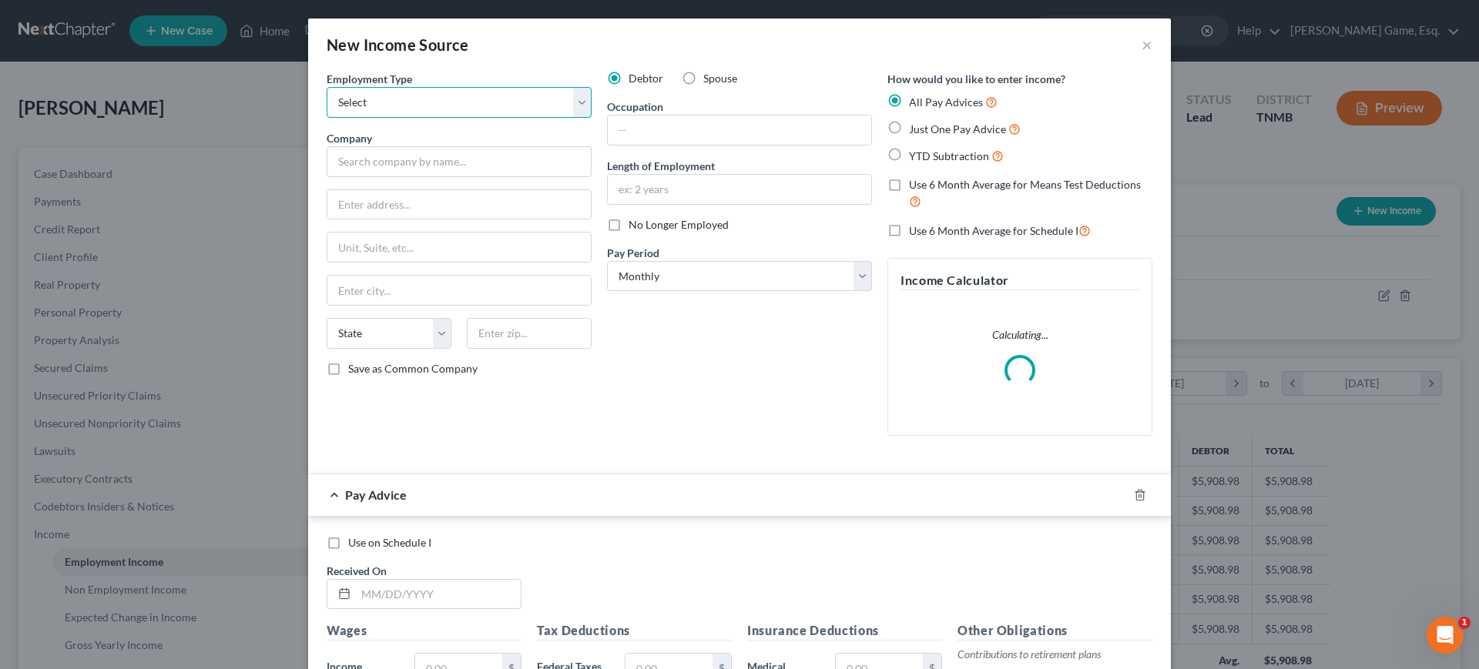
click at [444, 118] on select "Select Full or Part Time Employment Self Employment" at bounding box center [459, 102] width 265 height 31
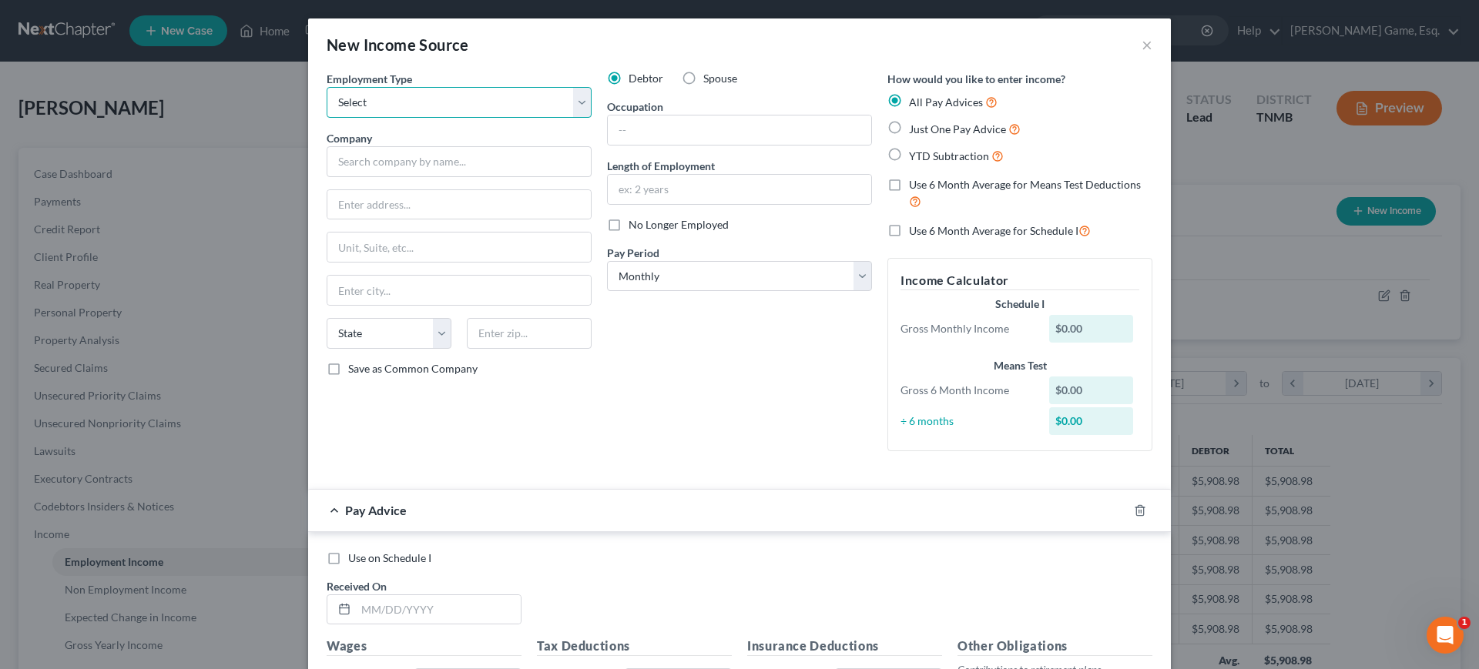
select select "0"
click at [327, 109] on select "Select Full or Part Time Employment Self Employment" at bounding box center [459, 102] width 265 height 31
click at [628, 233] on label "No Longer Employed" at bounding box center [678, 224] width 100 height 15
click at [635, 227] on input "No Longer Employed" at bounding box center [640, 222] width 10 height 10
checkbox input "true"
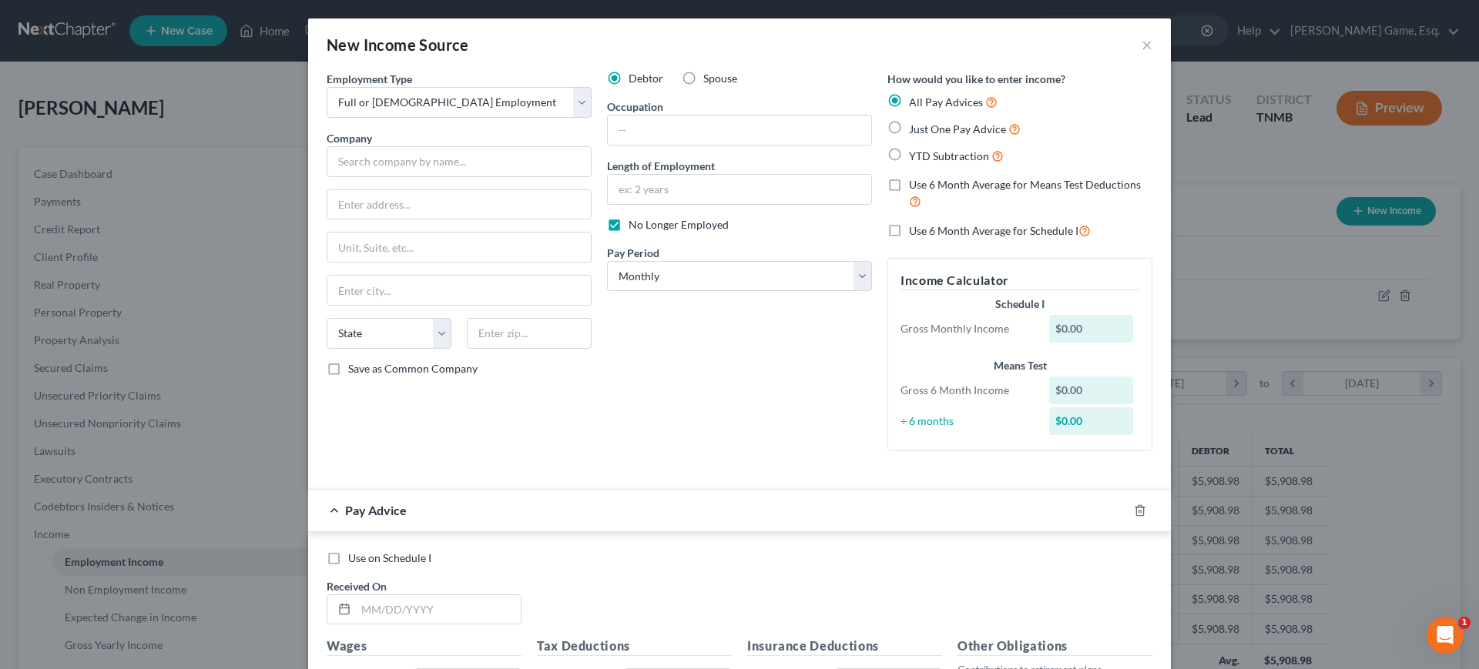
click at [703, 86] on label "Spouse" at bounding box center [720, 78] width 34 height 15
click at [709, 81] on input "Spouse" at bounding box center [714, 76] width 10 height 10
radio input "true"
click at [1152, 54] on button "×" at bounding box center [1146, 44] width 11 height 18
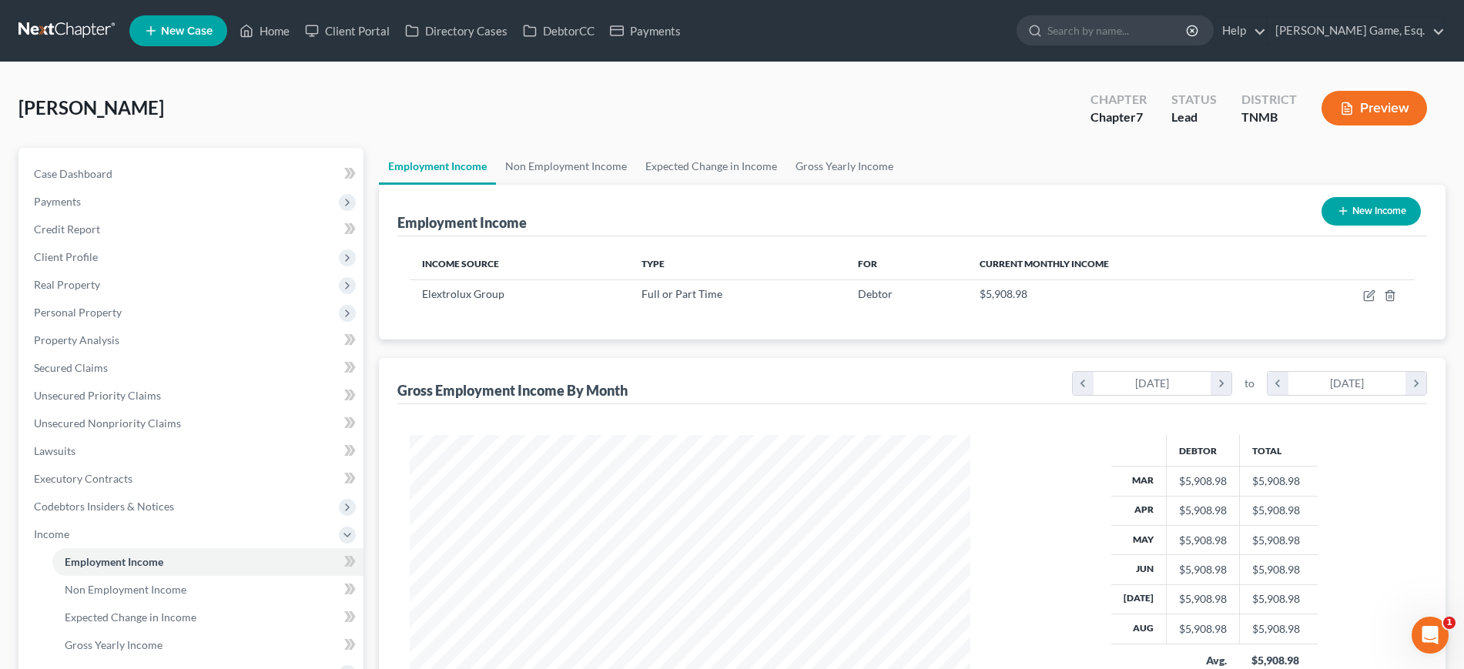
scroll to position [769789, 769541]
click at [129, 271] on span "Client Profile" at bounding box center [193, 257] width 342 height 28
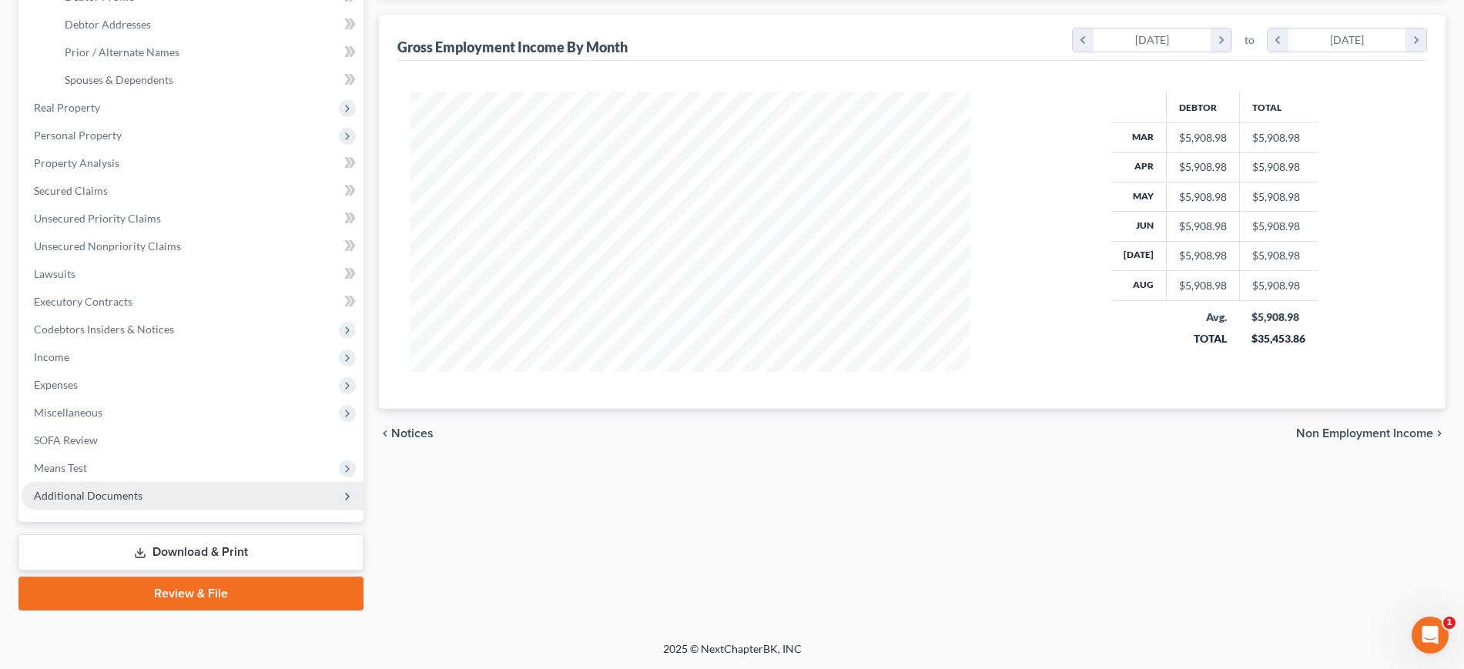
click at [95, 482] on span "Additional Documents" at bounding box center [193, 496] width 342 height 28
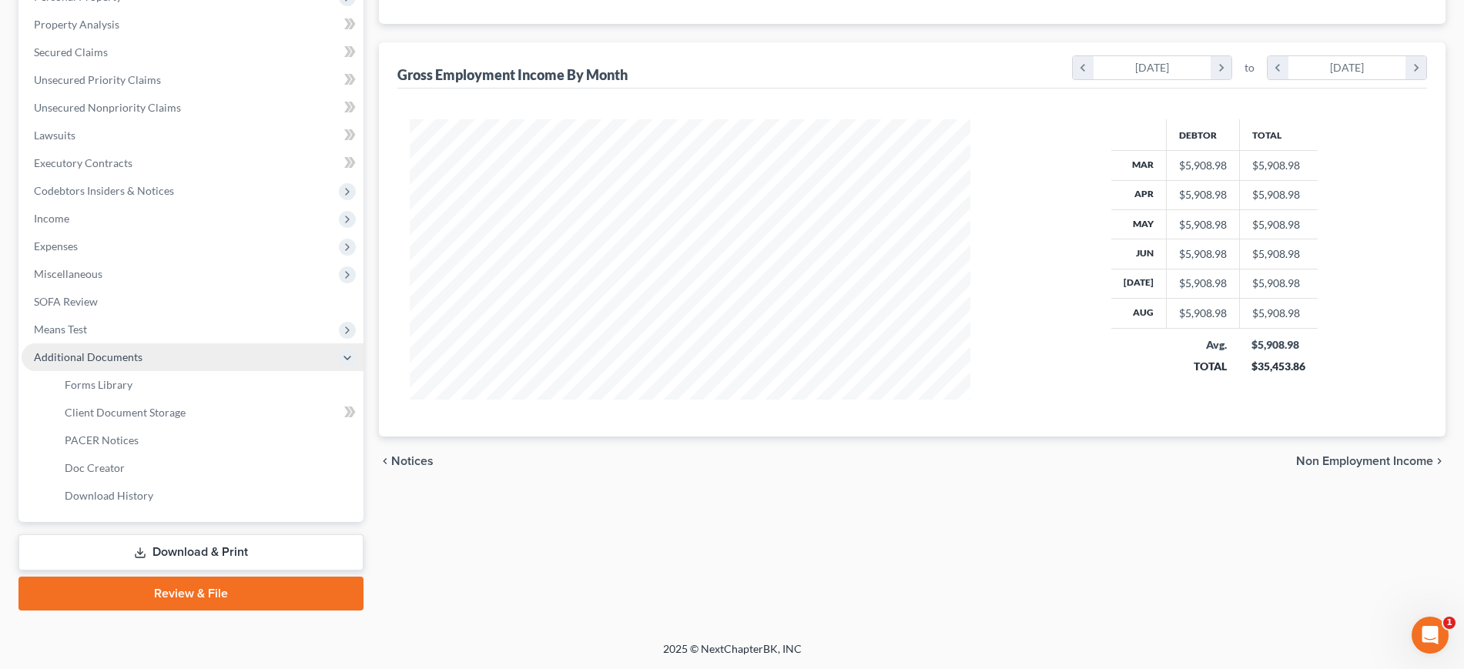
scroll to position [385, 0]
click at [87, 336] on span "Means Test" at bounding box center [60, 329] width 53 height 13
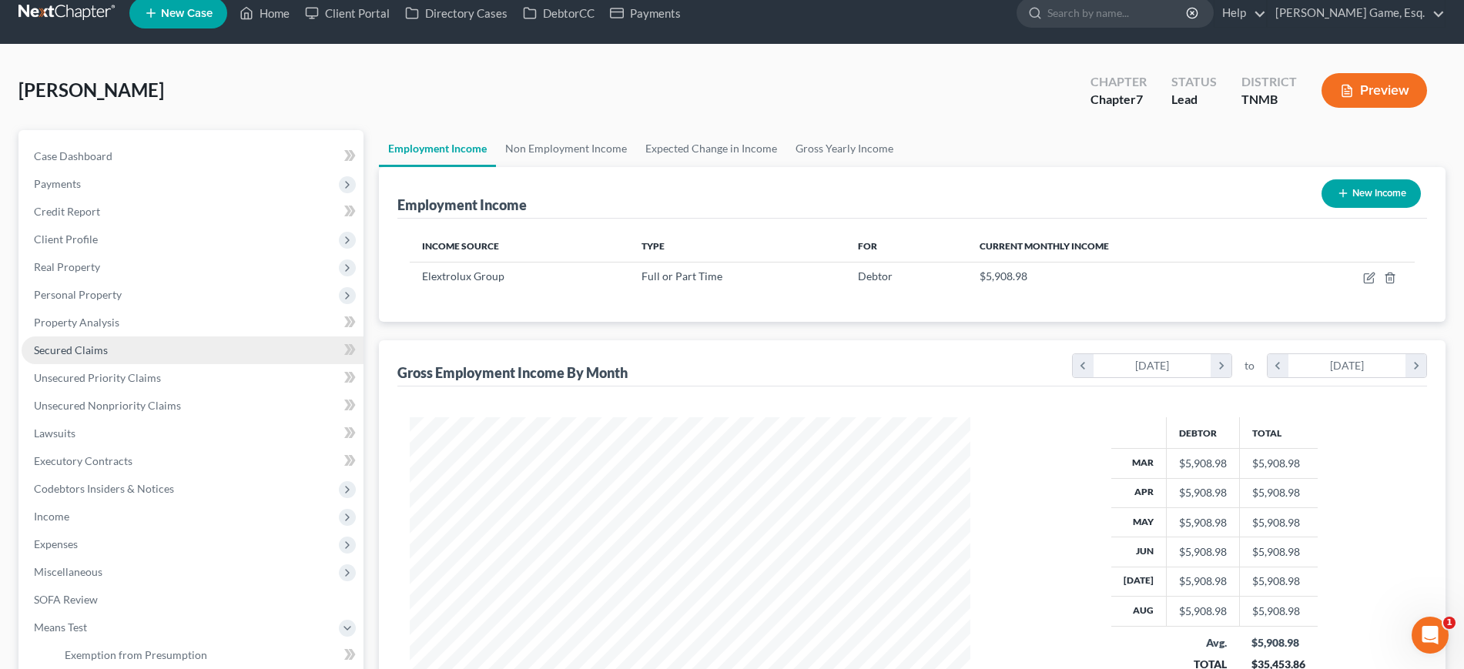
scroll to position [0, 0]
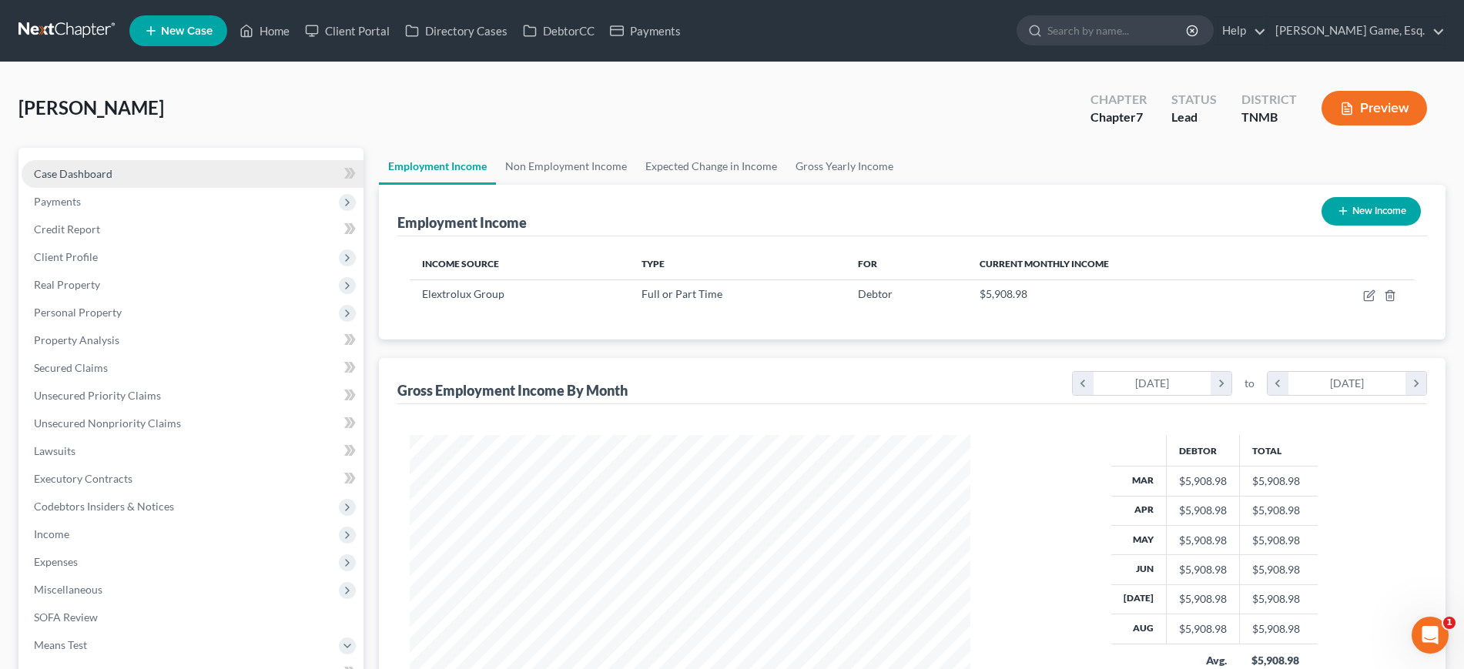
click at [143, 188] on link "Case Dashboard" at bounding box center [193, 174] width 342 height 28
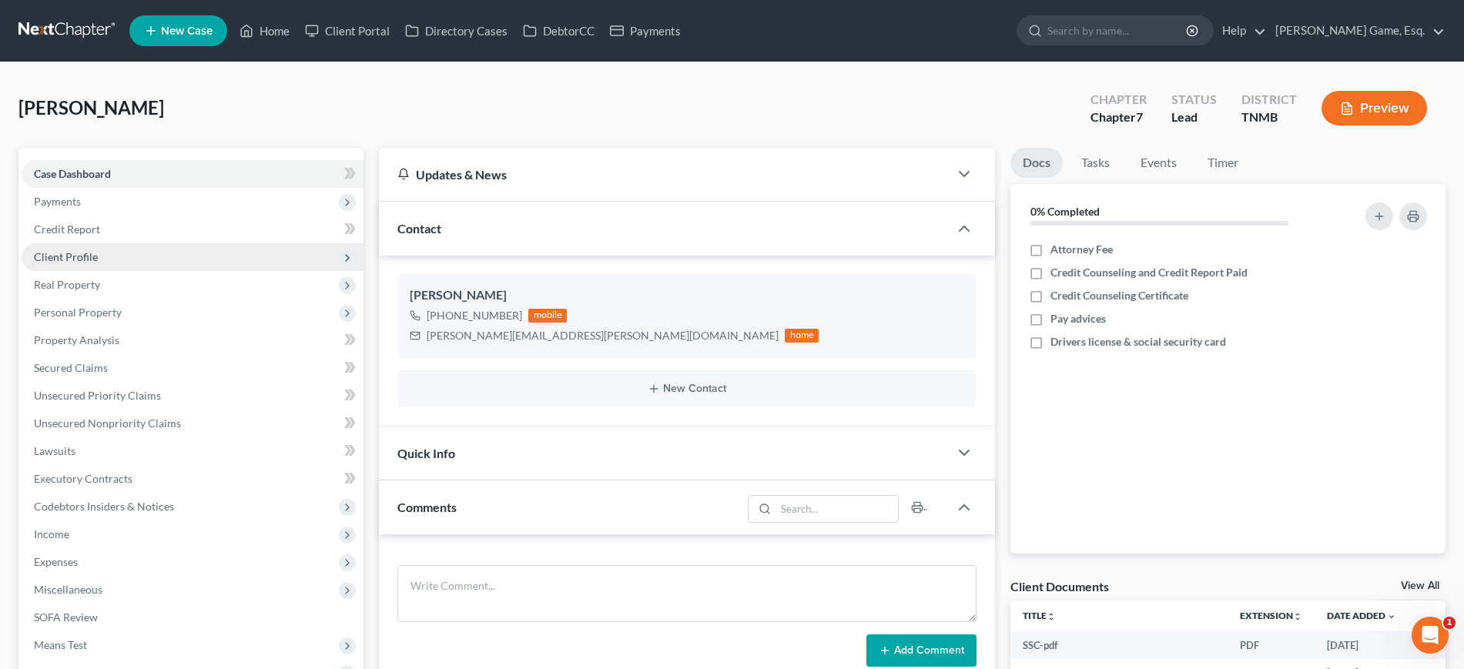
click at [132, 271] on span "Client Profile" at bounding box center [193, 257] width 342 height 28
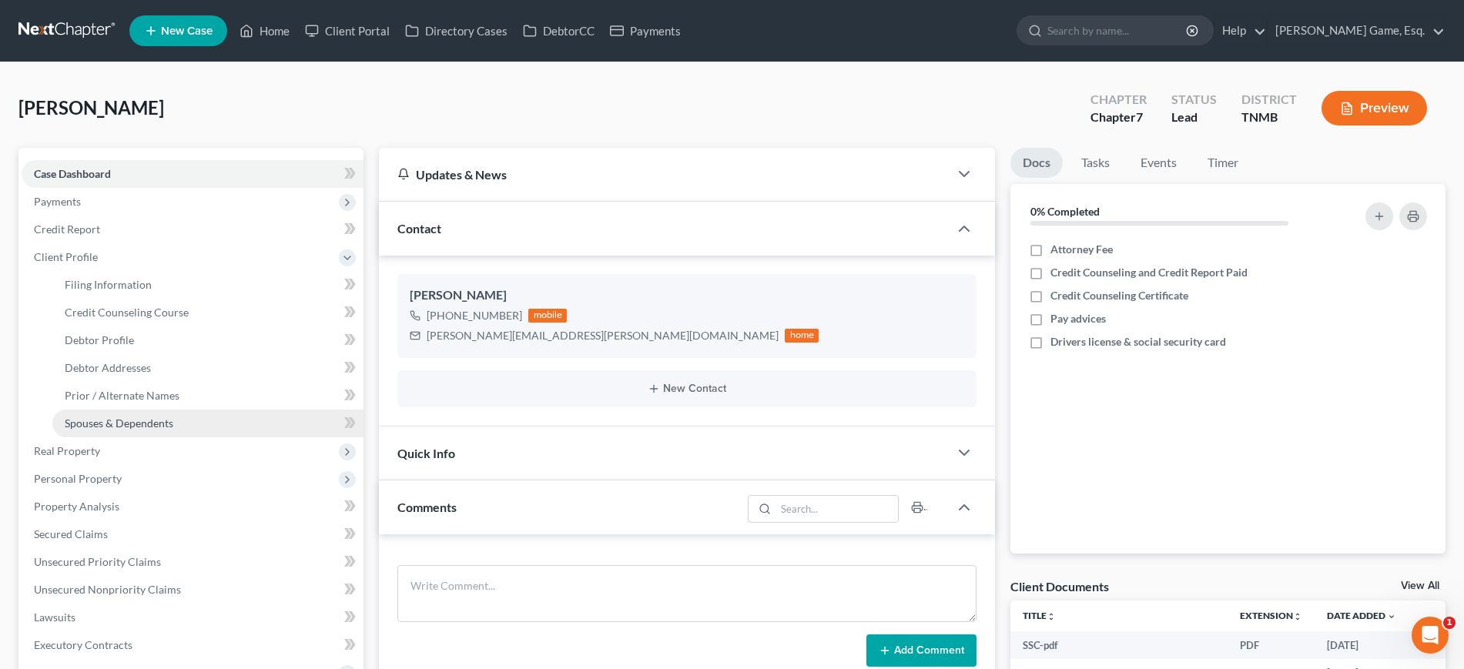
click at [155, 430] on span "Spouses & Dependents" at bounding box center [119, 423] width 109 height 13
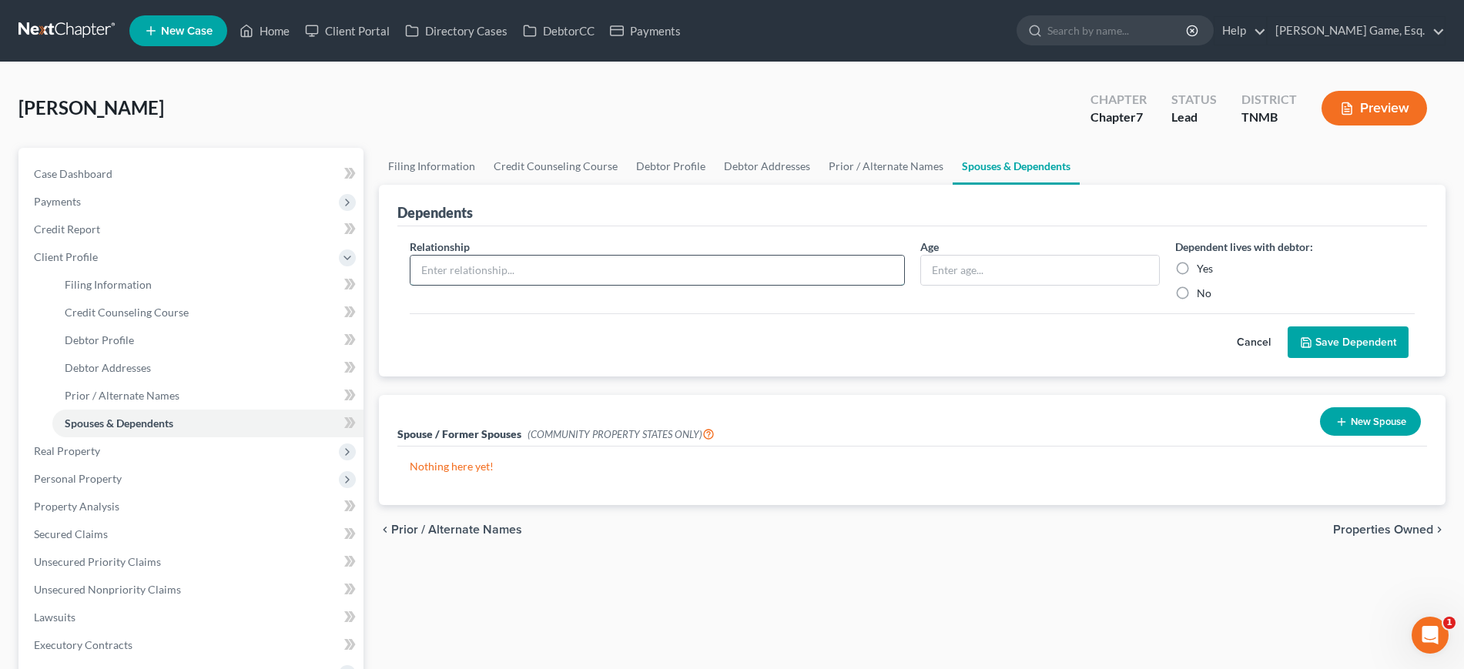
click at [663, 285] on input "text" at bounding box center [656, 270] width 493 height 29
type input "Fiance"
click at [1197, 276] on label "Yes" at bounding box center [1205, 268] width 16 height 15
click at [1203, 271] on input "Yes" at bounding box center [1208, 266] width 10 height 10
radio input "true"
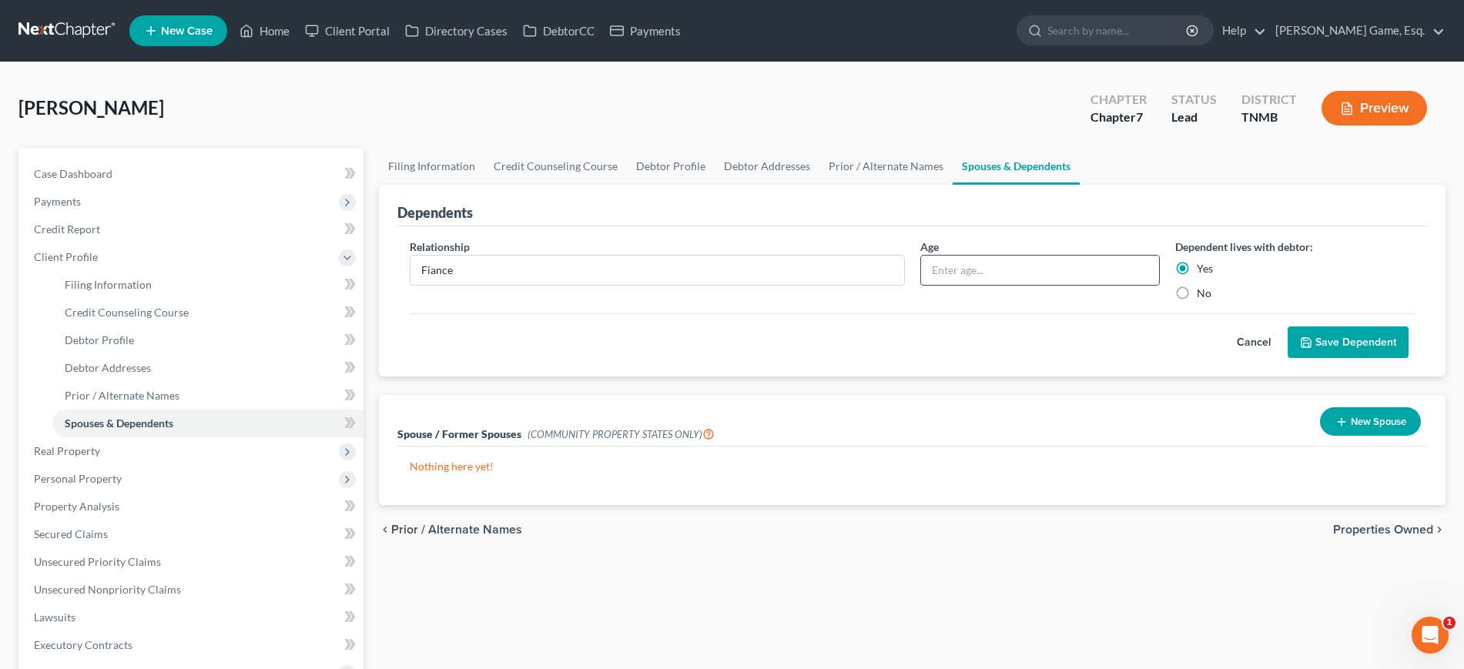
click at [1001, 285] on input "text" at bounding box center [1040, 270] width 238 height 29
click at [1342, 359] on button "Save Dependent" at bounding box center [1348, 343] width 121 height 32
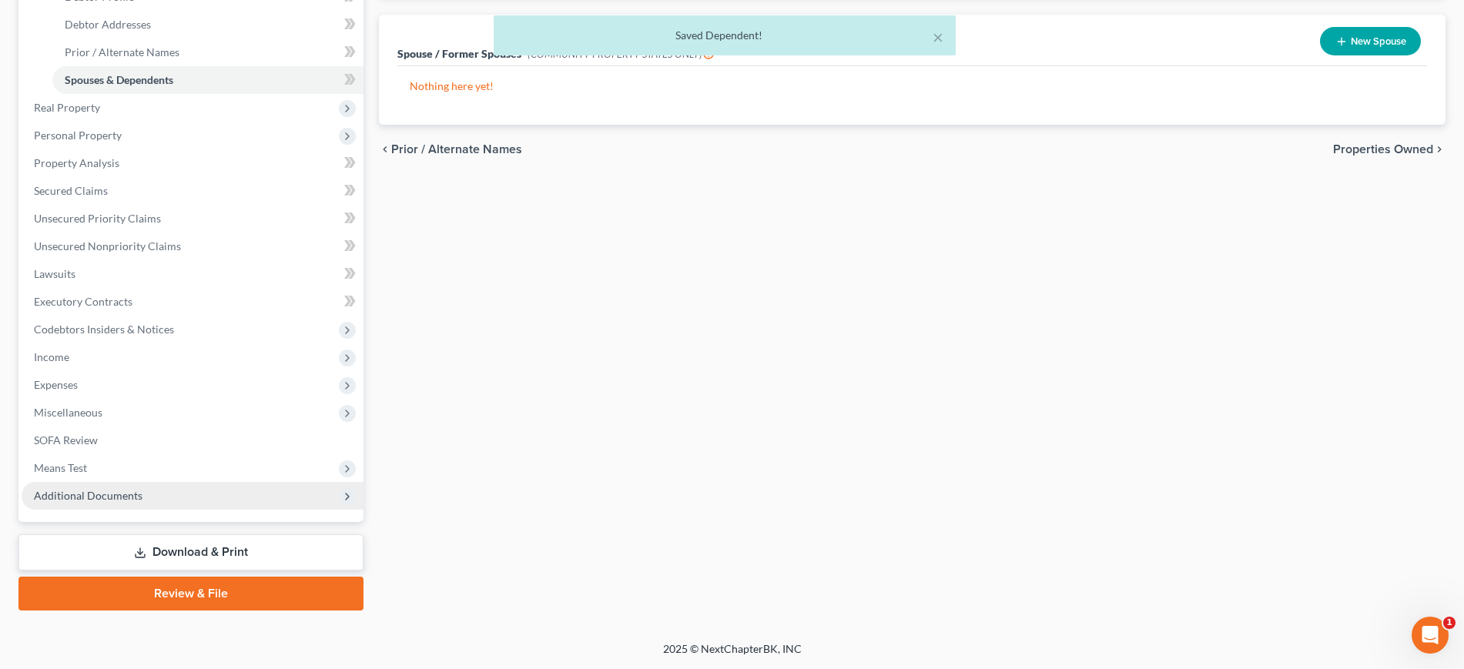
click at [176, 482] on span "Additional Documents" at bounding box center [193, 496] width 342 height 28
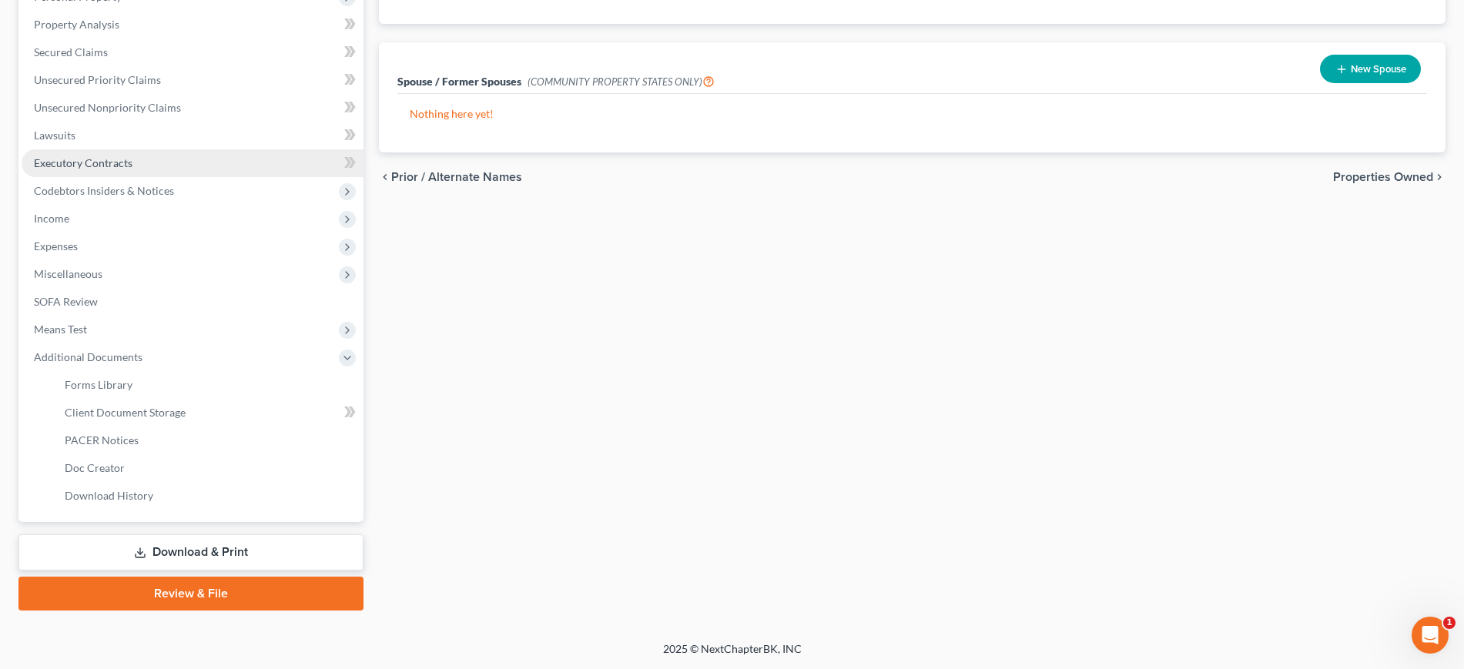
scroll to position [481, 0]
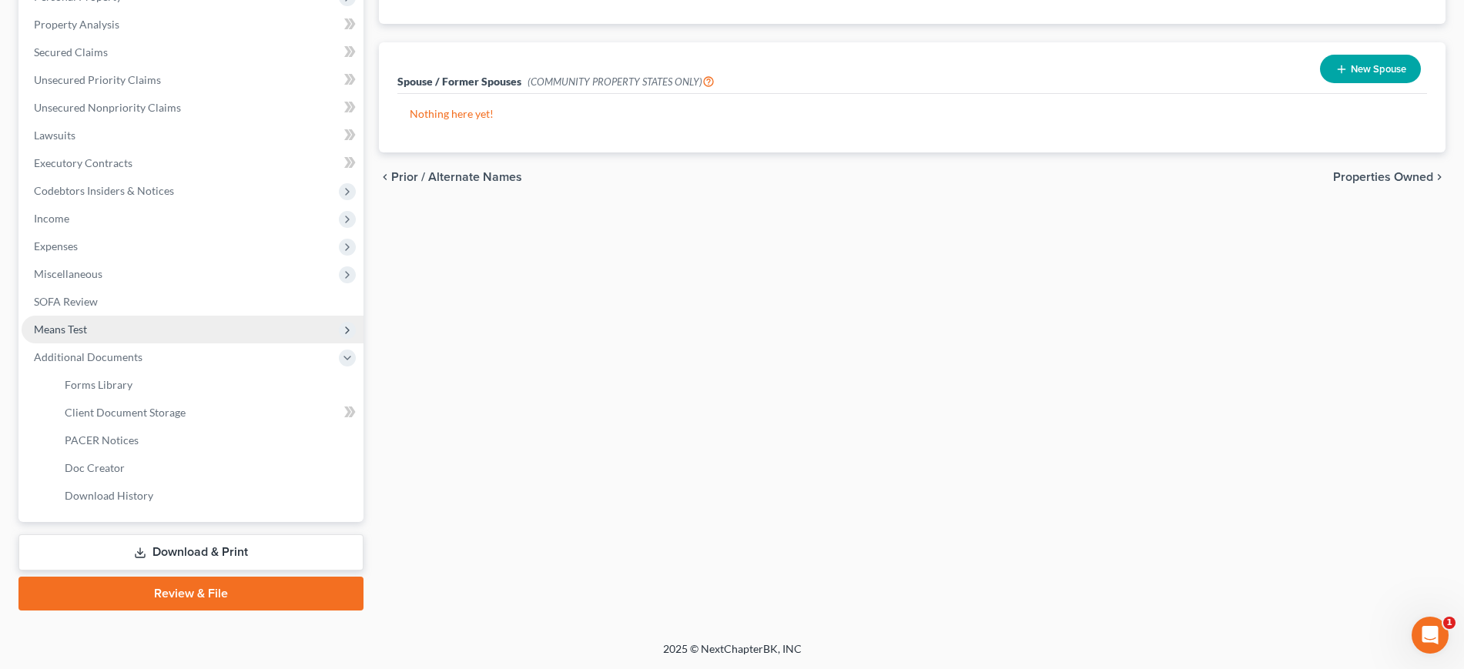
click at [136, 323] on span "Means Test" at bounding box center [193, 330] width 342 height 28
click at [151, 347] on link "Exemption from Presumption" at bounding box center [207, 357] width 311 height 28
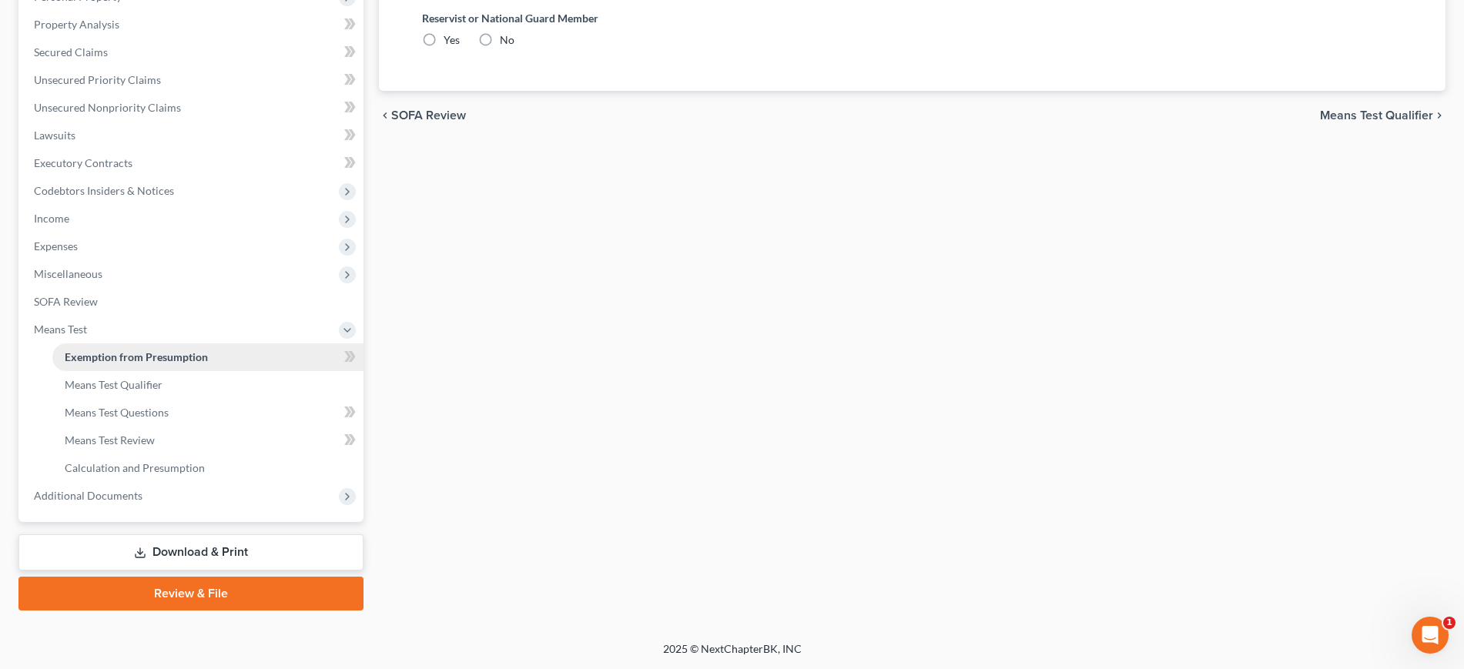
radio input "true"
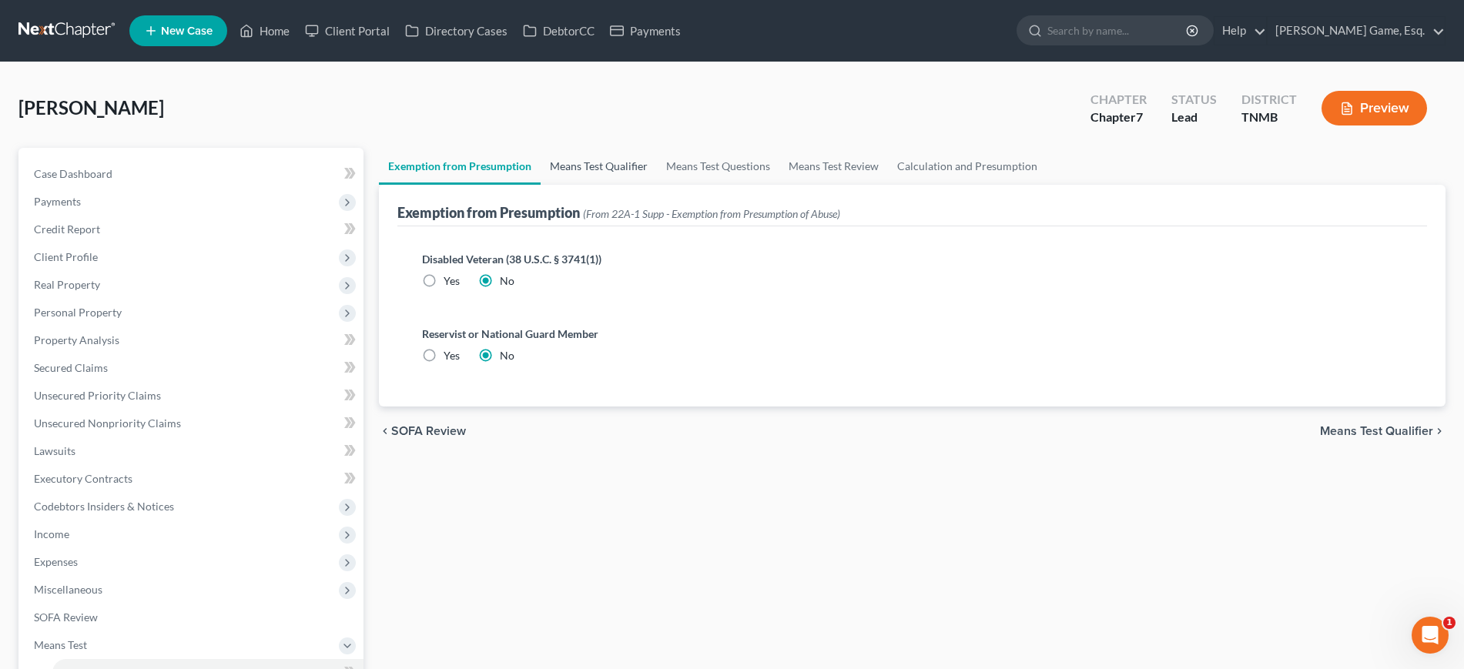
click at [648, 185] on link "Means Test Qualifier" at bounding box center [599, 166] width 116 height 37
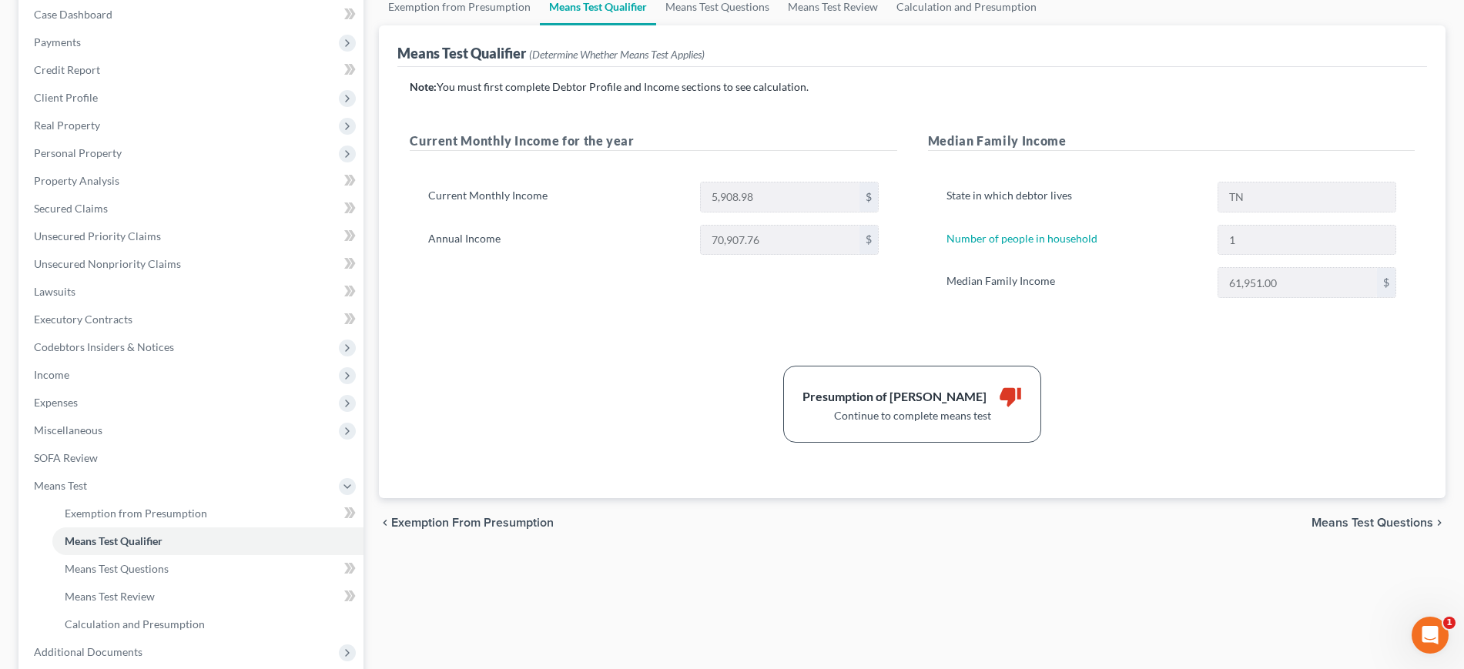
scroll to position [193, 0]
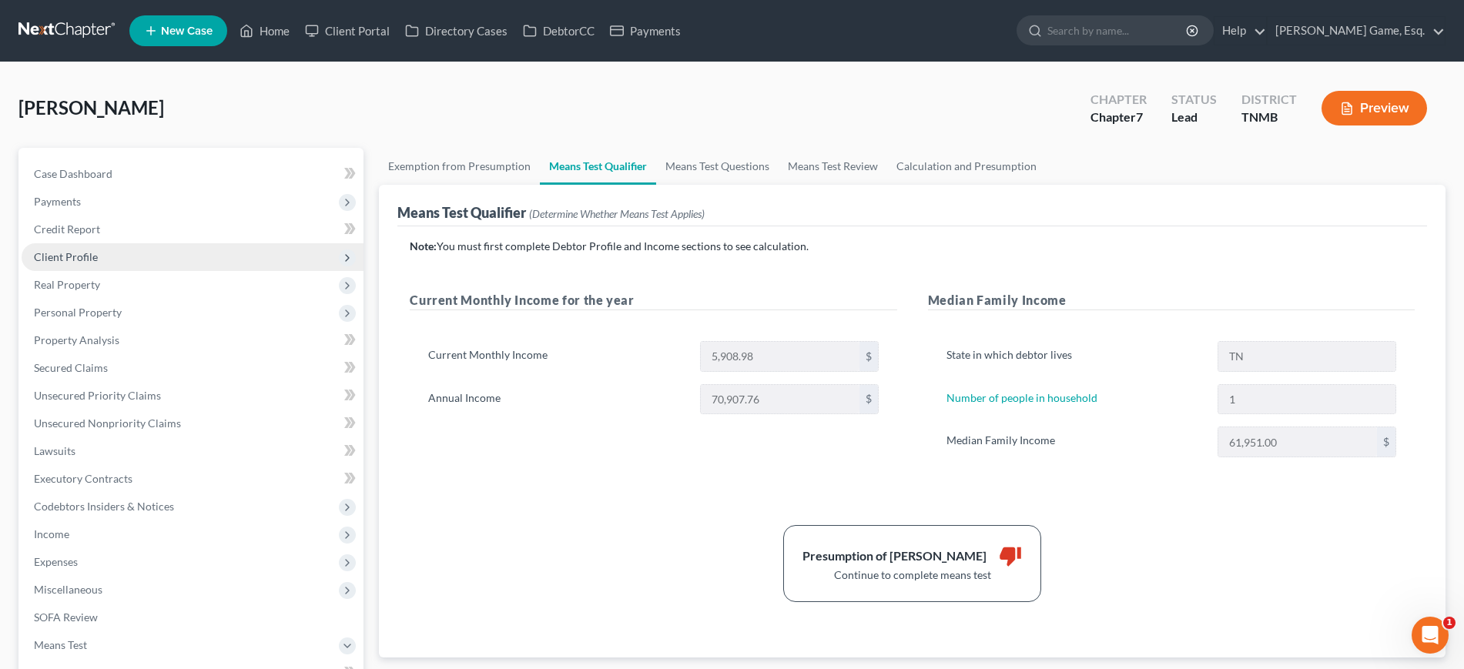
click at [98, 263] on span "Client Profile" at bounding box center [66, 256] width 64 height 13
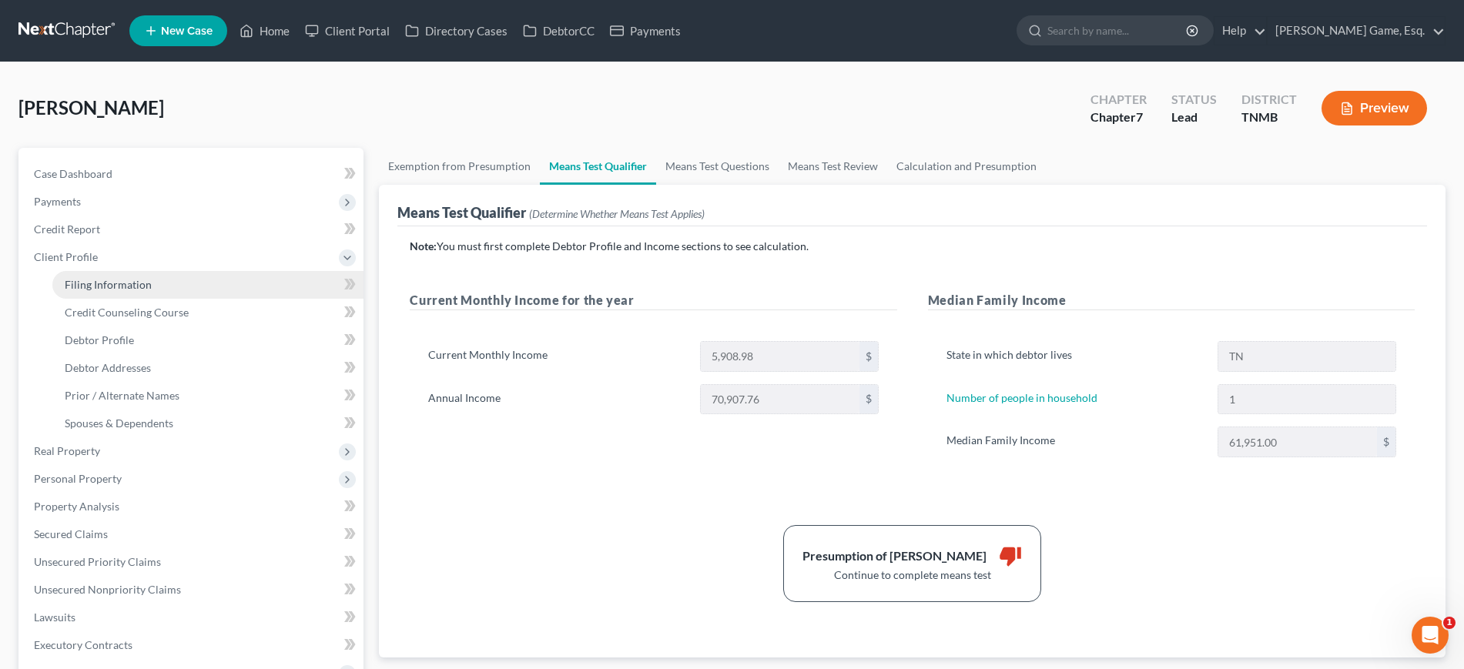
click at [146, 291] on span "Filing Information" at bounding box center [108, 284] width 87 height 13
select select "1"
select select "0"
select select "44"
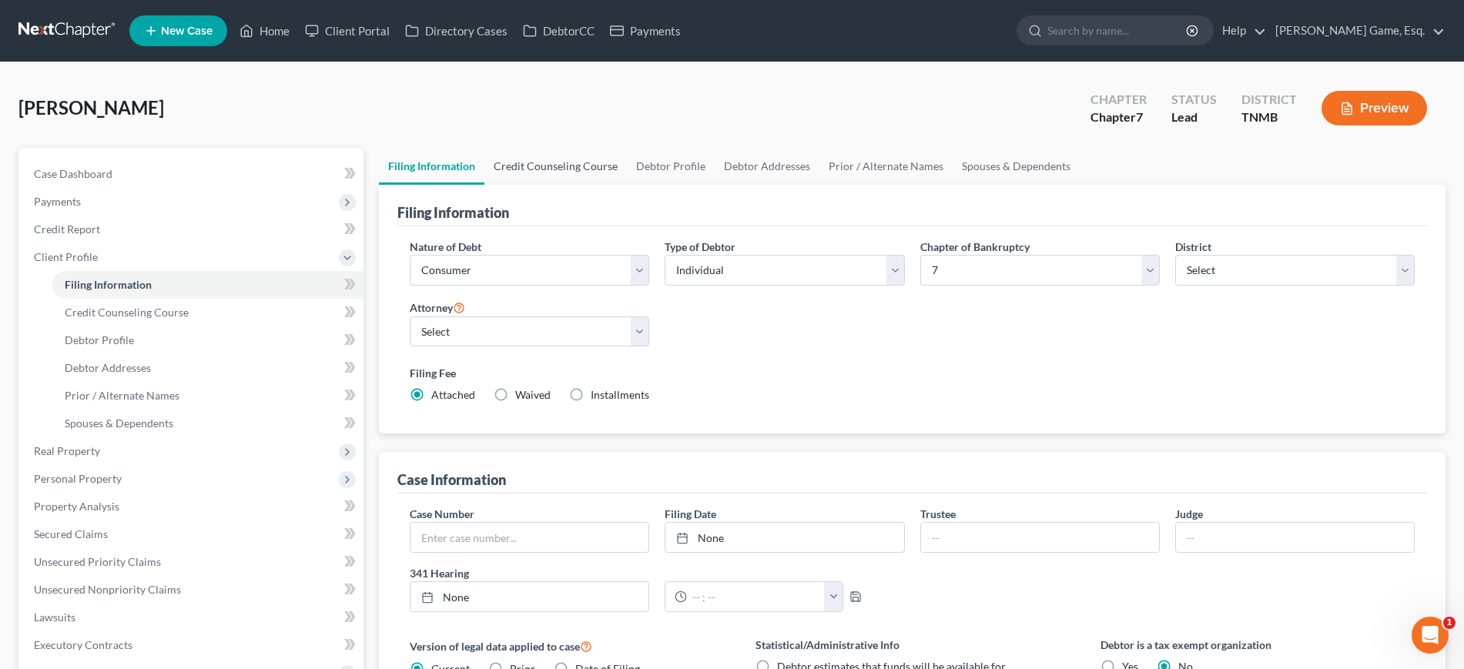
click at [627, 185] on link "Credit Counseling Course" at bounding box center [555, 166] width 142 height 37
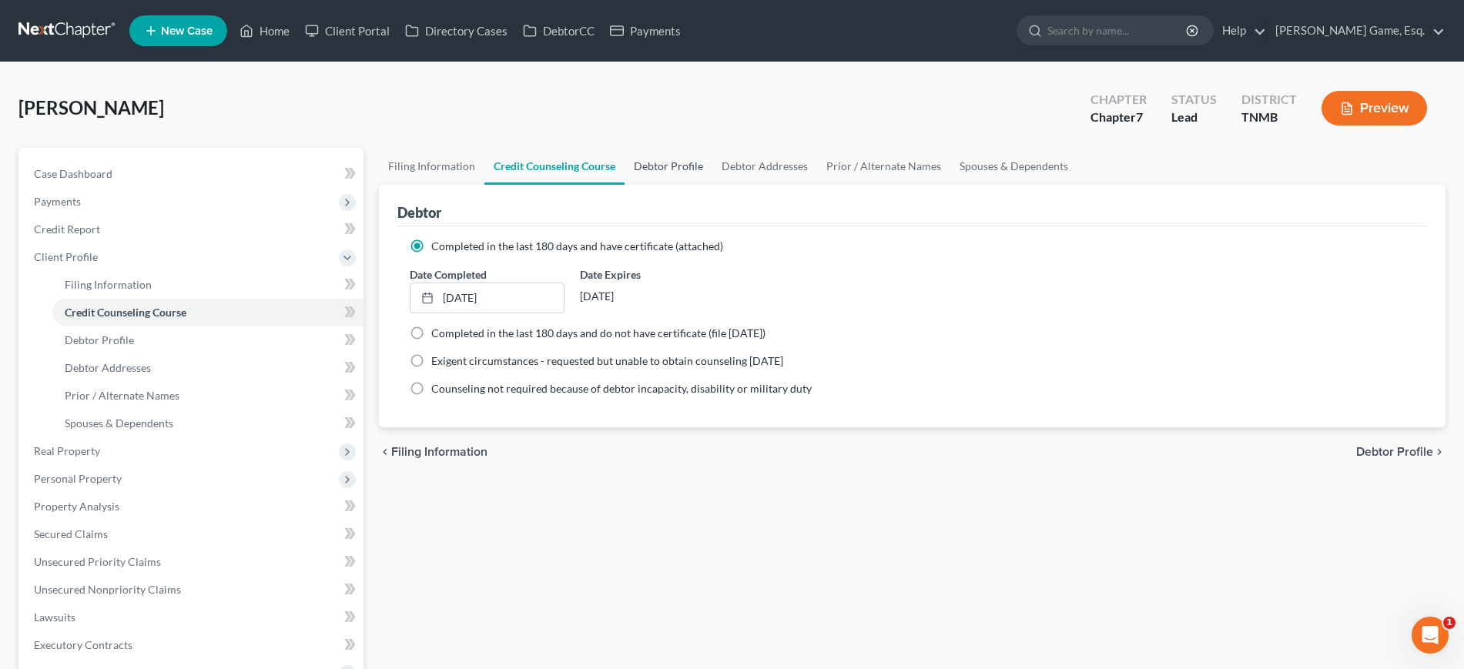
click at [712, 185] on link "Debtor Profile" at bounding box center [669, 166] width 88 height 37
select select "0"
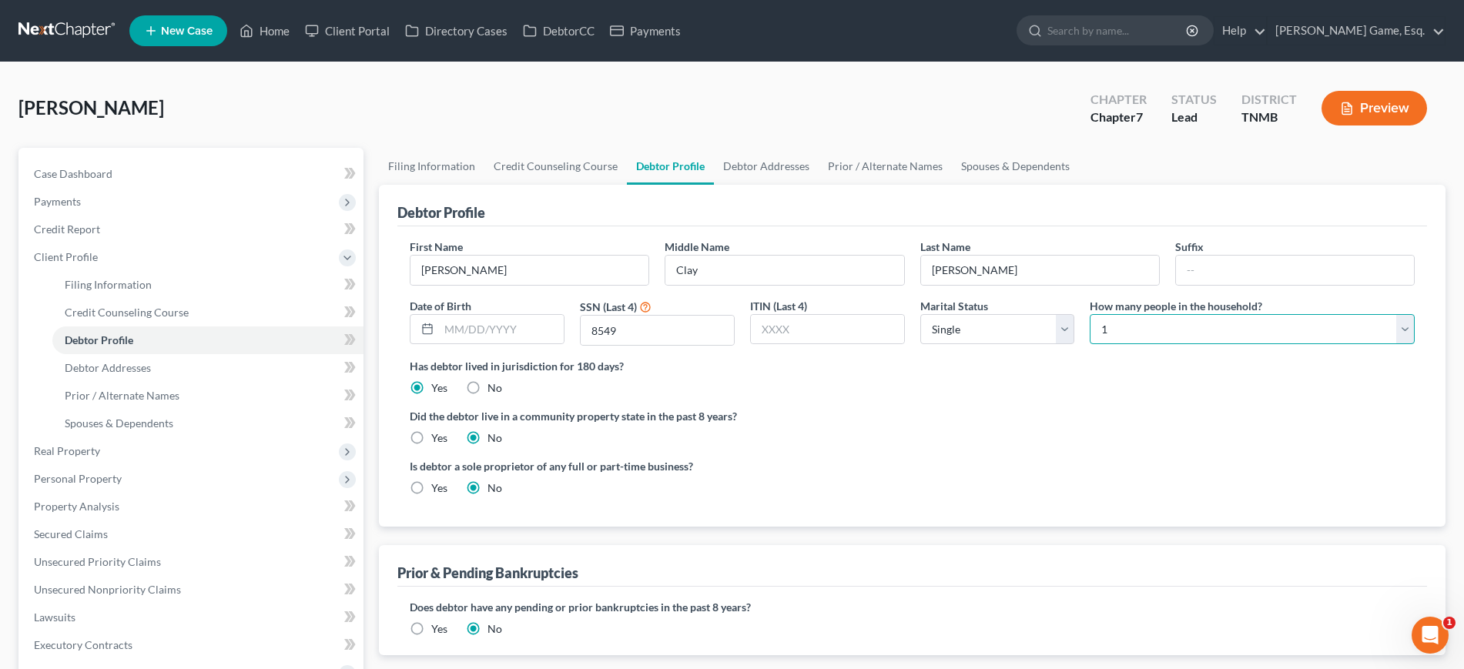
click at [1204, 345] on select "Select 1 2 3 4 5 6 7 8 9 10 11 12 13 14 15 16 17 18 19 20" at bounding box center [1252, 329] width 325 height 31
select select "1"
click at [1090, 345] on select "Select 1 2 3 4 5 6 7 8 9 10 11 12 13 14 15 16 17 18 19 20" at bounding box center [1252, 329] width 325 height 31
click at [1080, 508] on ng-include "First Name [PERSON_NAME] Middle Name [PERSON_NAME] Last Name [PERSON_NAME] Suff…" at bounding box center [912, 374] width 1005 height 270
click at [935, 345] on select "Select Single Married Separated Divorced Widowed" at bounding box center [997, 329] width 155 height 31
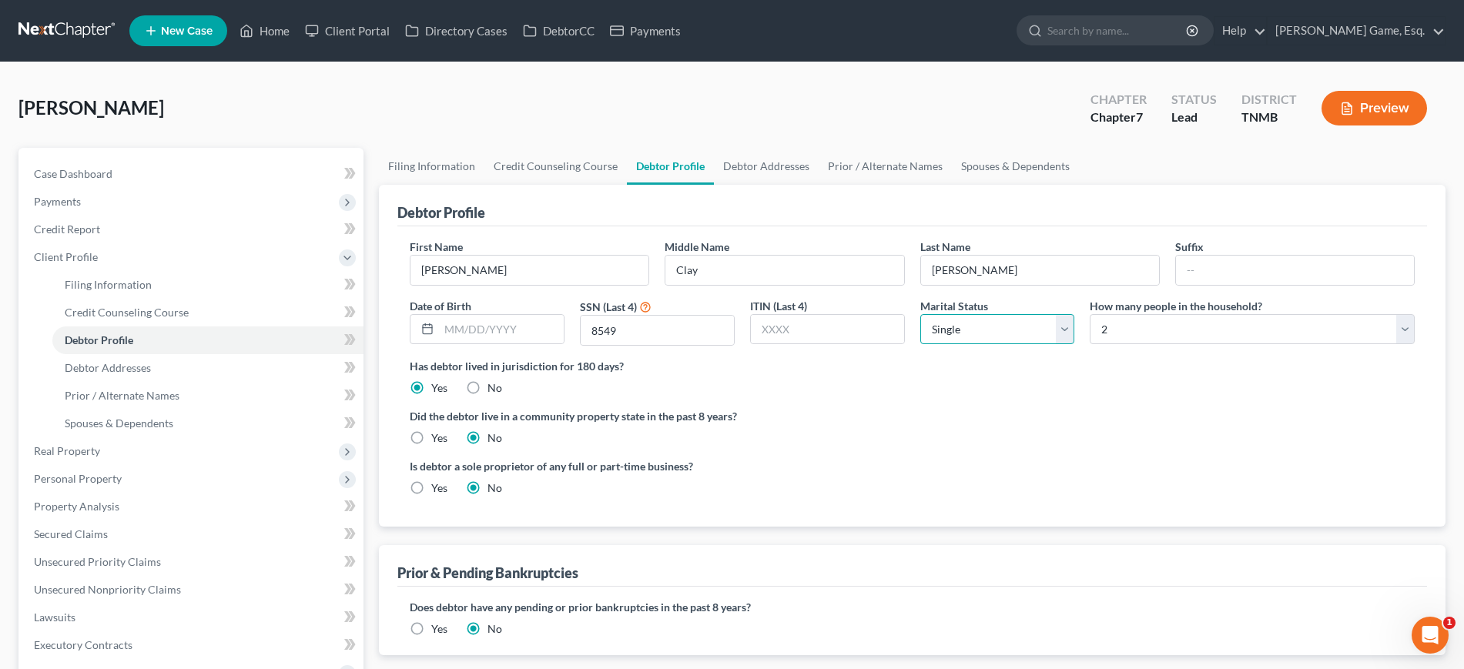
click at [940, 345] on select "Select Single Married Separated Divorced Widowed" at bounding box center [997, 329] width 155 height 31
click at [952, 185] on link "Prior / Alternate Names" at bounding box center [885, 166] width 133 height 37
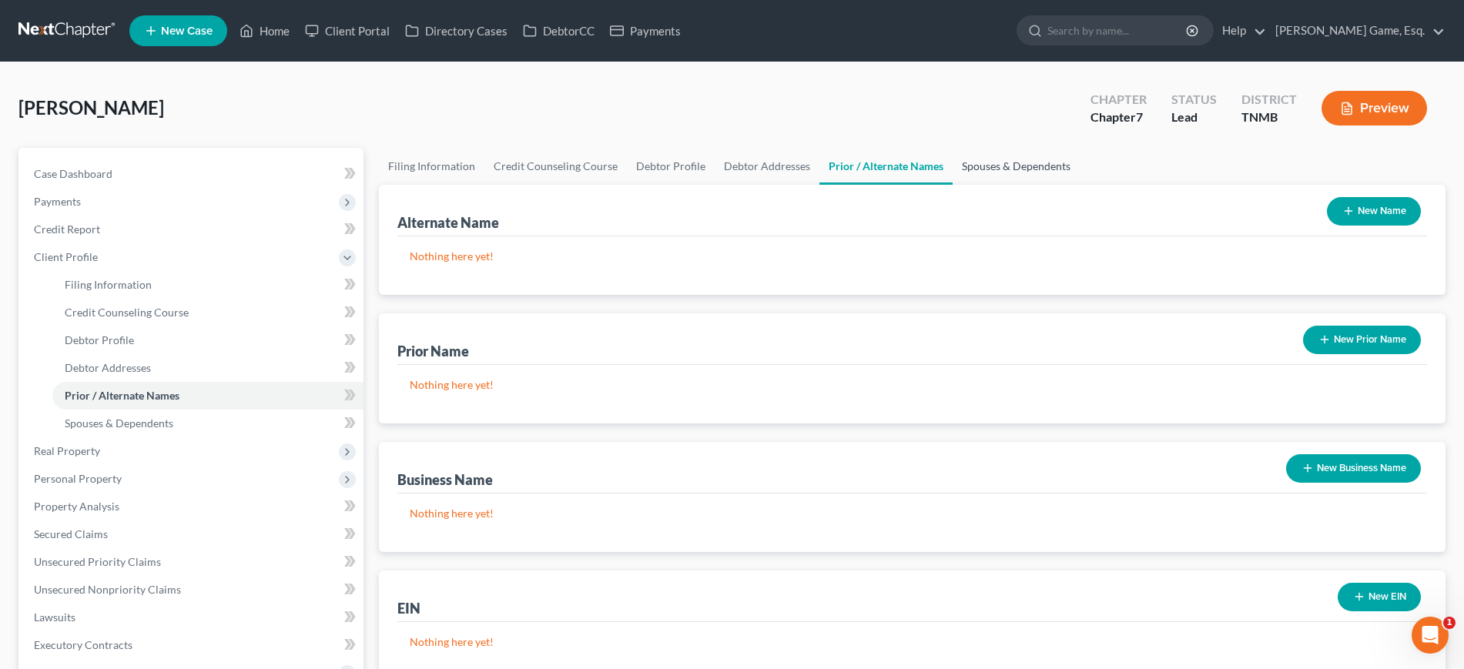
click at [1080, 185] on link "Spouses & Dependents" at bounding box center [1016, 166] width 127 height 37
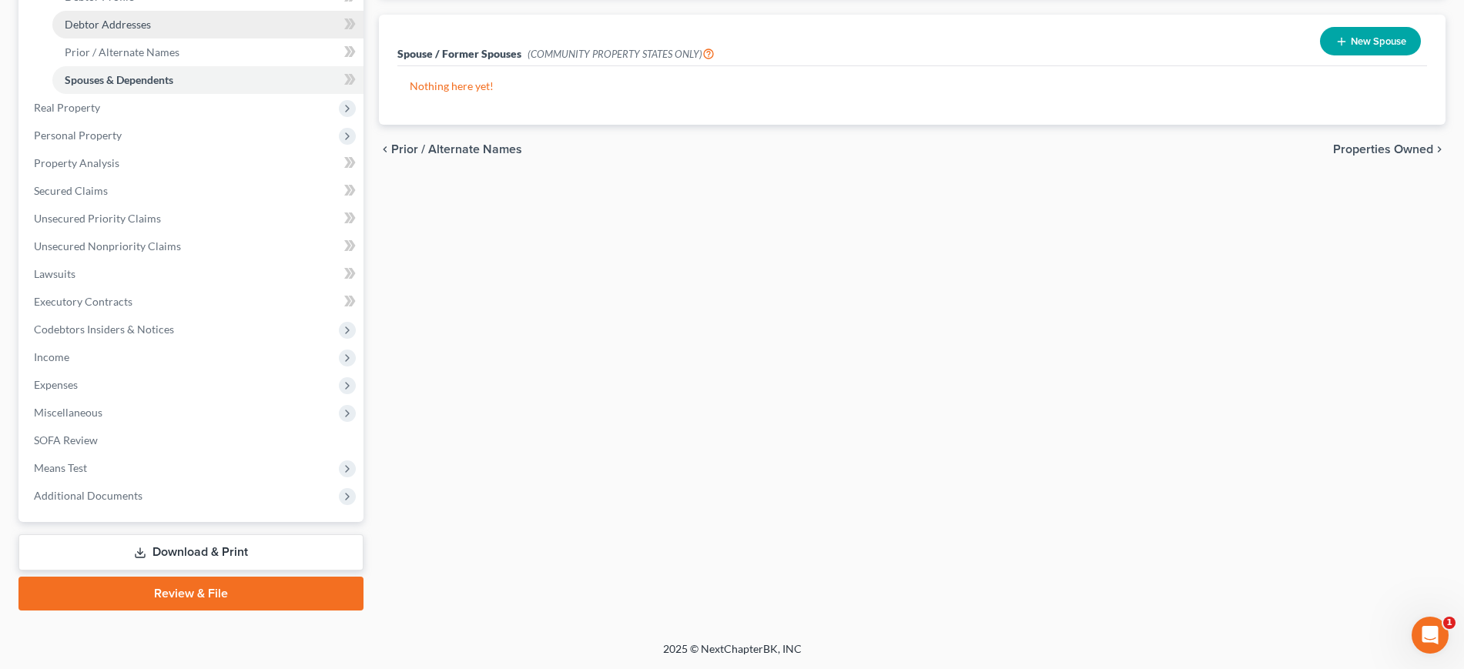
scroll to position [578, 0]
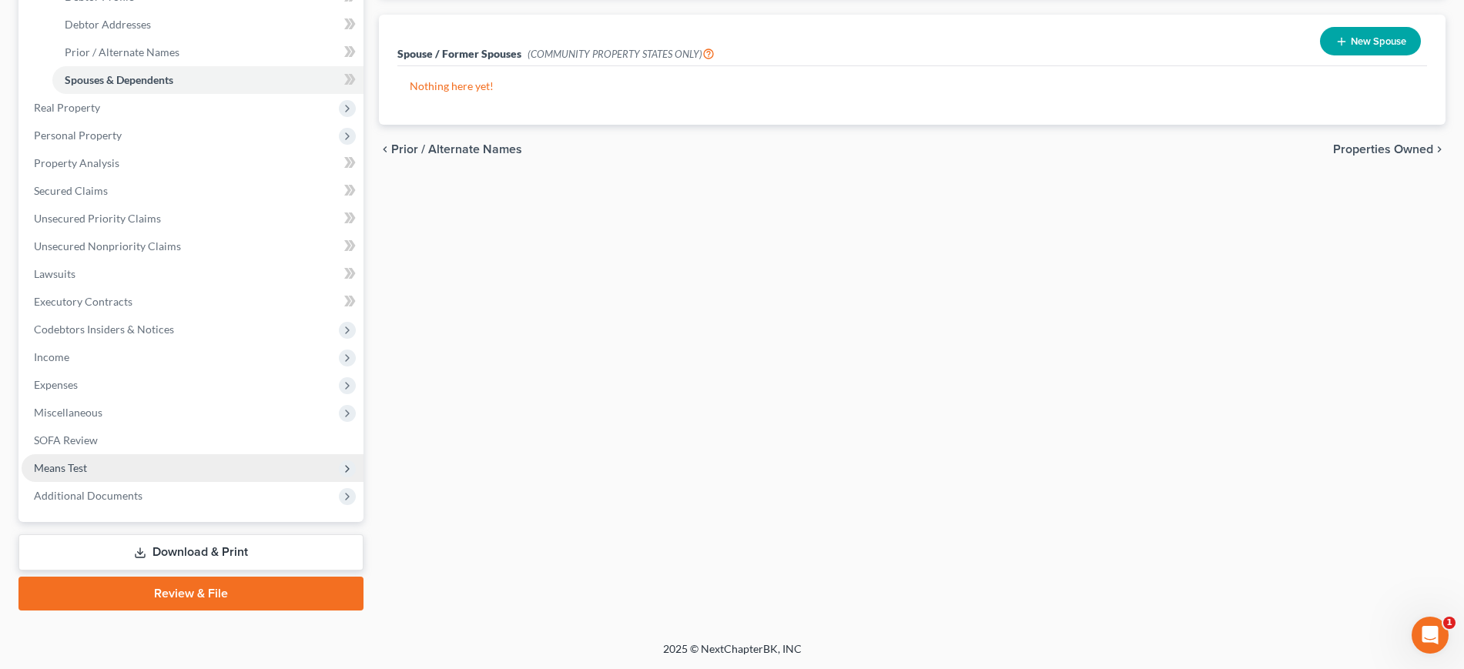
click at [115, 454] on span "Means Test" at bounding box center [193, 468] width 342 height 28
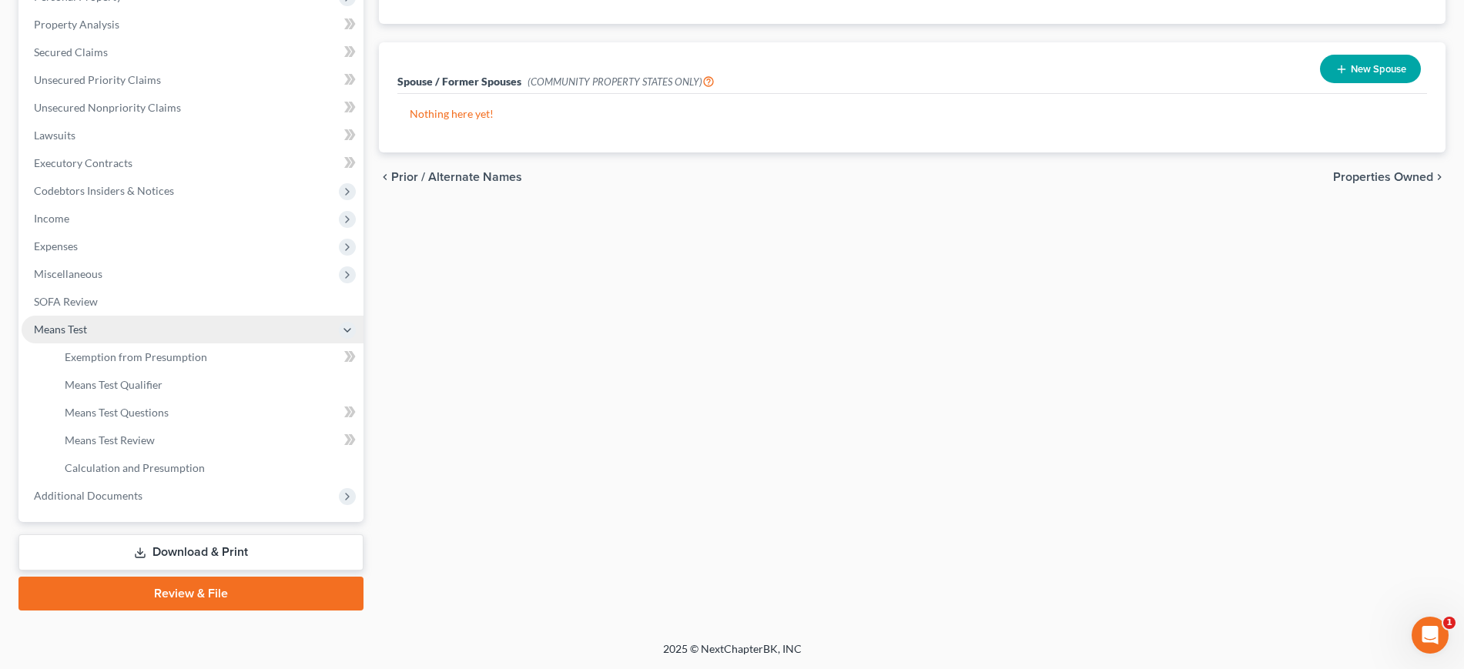
scroll to position [370, 0]
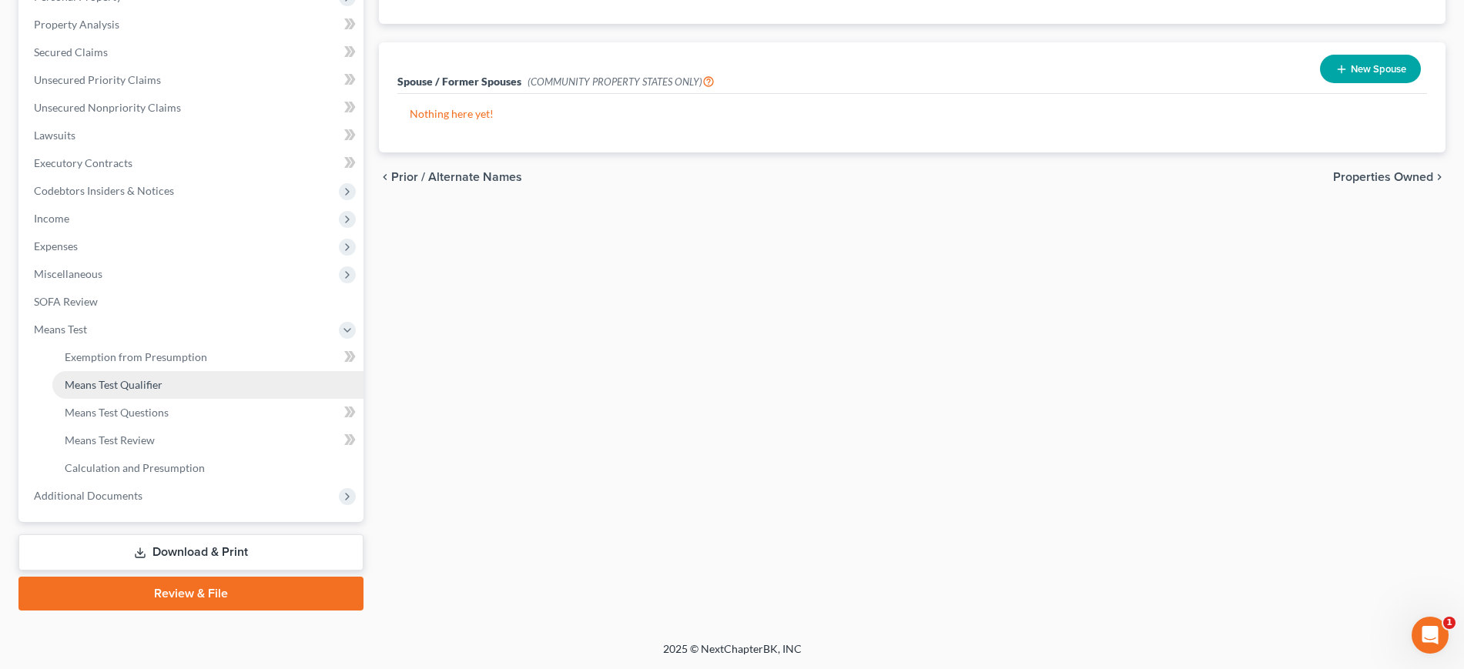
click at [149, 391] on span "Means Test Qualifier" at bounding box center [114, 384] width 98 height 13
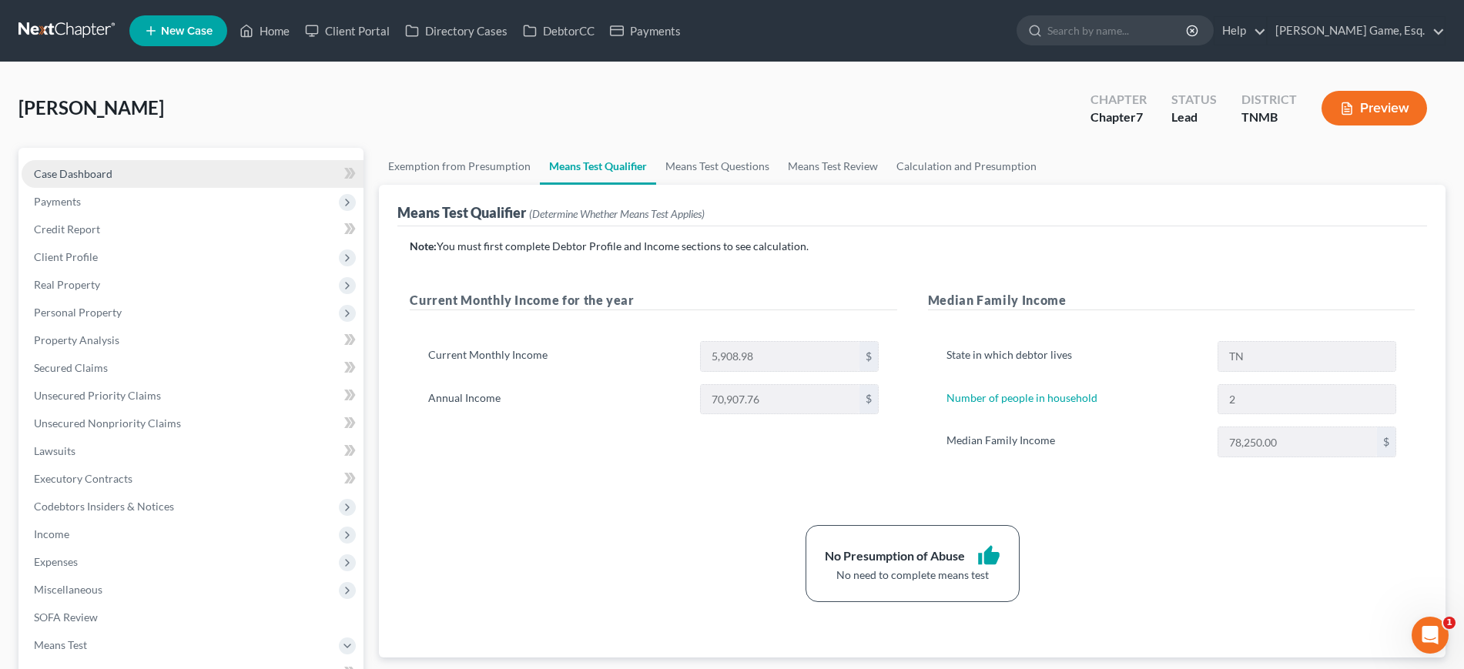
click at [142, 188] on link "Case Dashboard" at bounding box center [193, 174] width 342 height 28
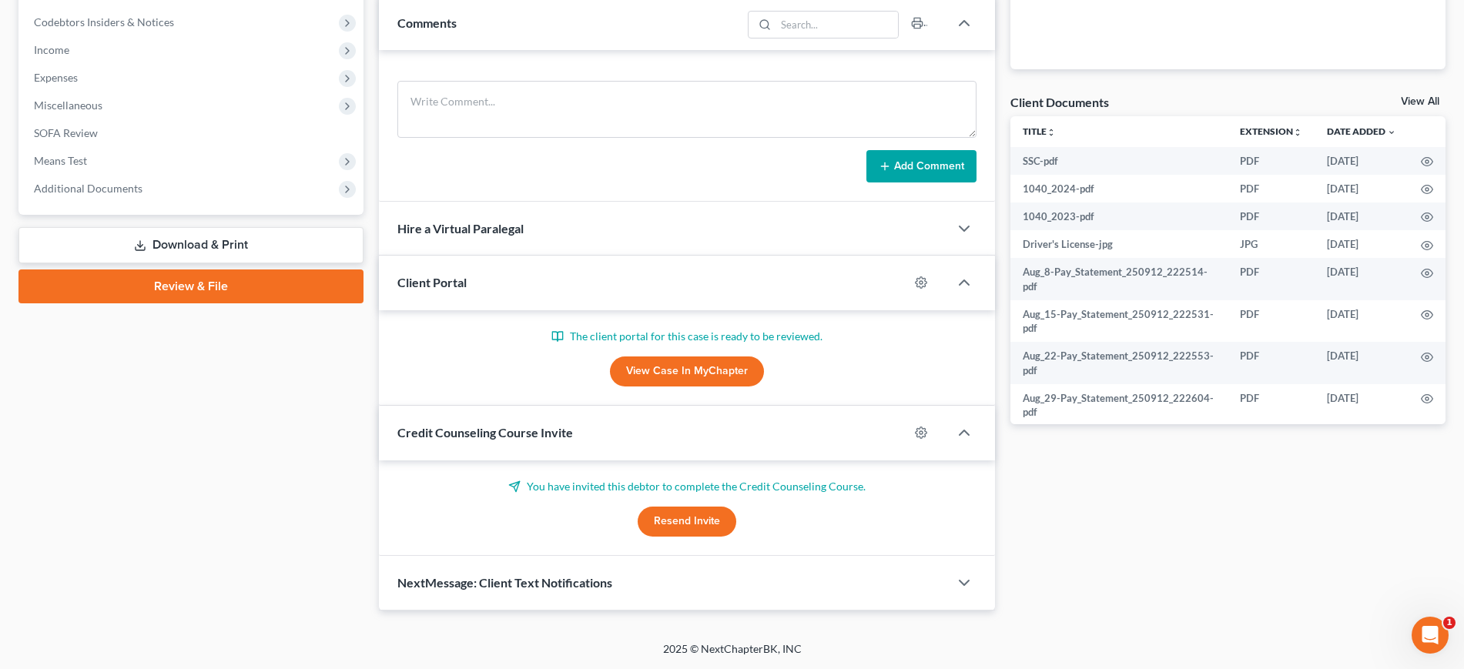
scroll to position [578, 0]
click at [179, 203] on span "Additional Documents" at bounding box center [193, 189] width 342 height 28
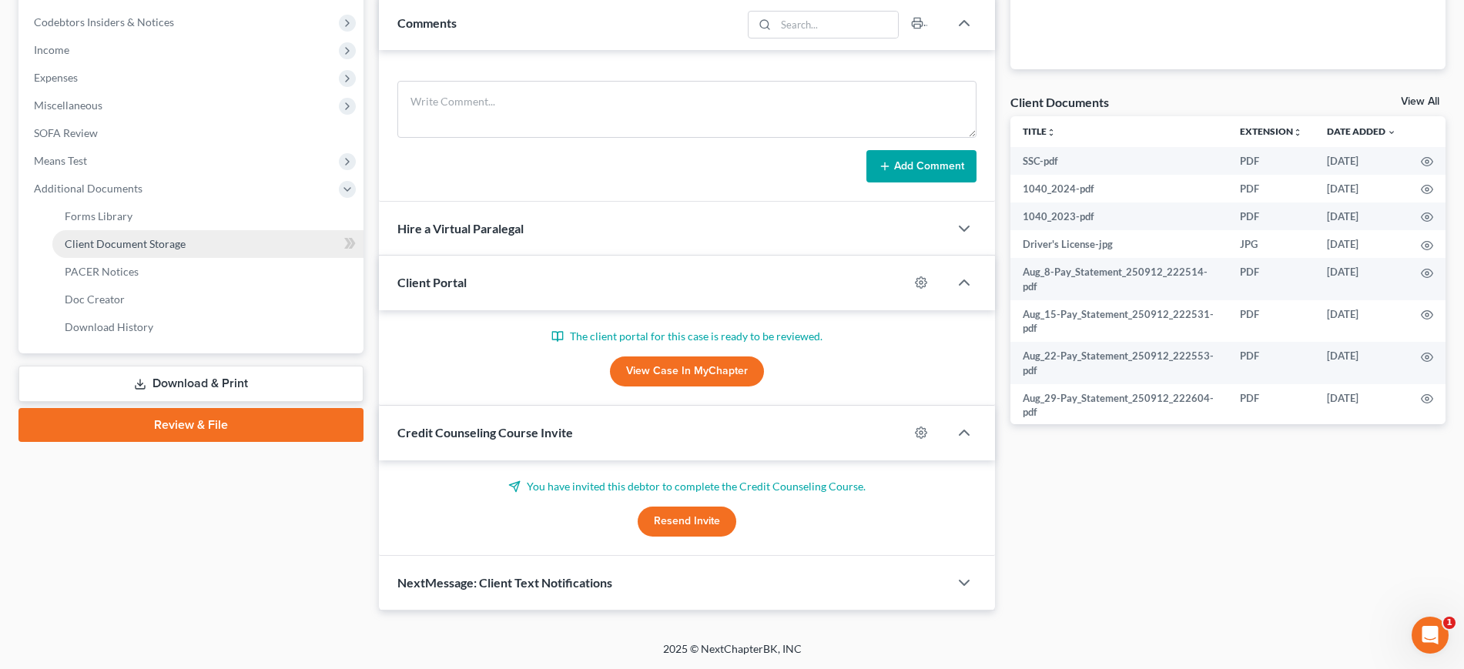
click at [169, 250] on span "Client Document Storage" at bounding box center [125, 243] width 121 height 13
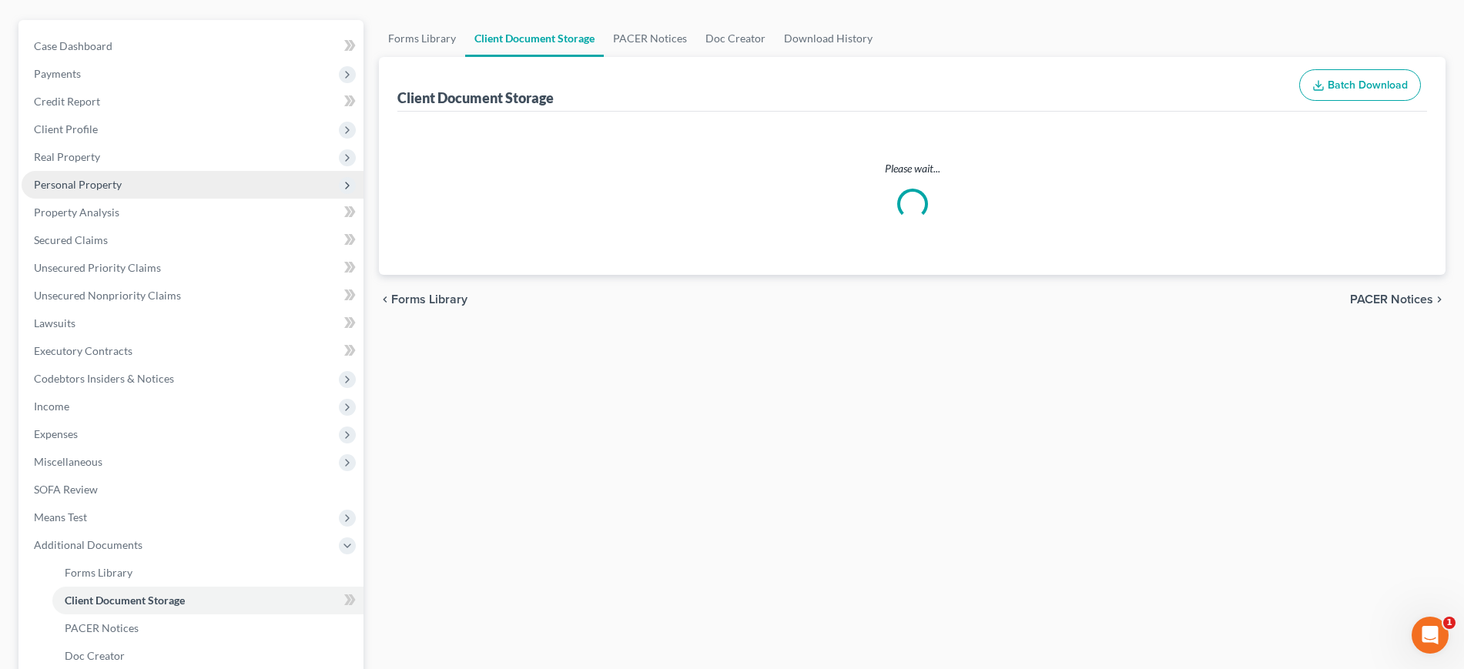
select select "0"
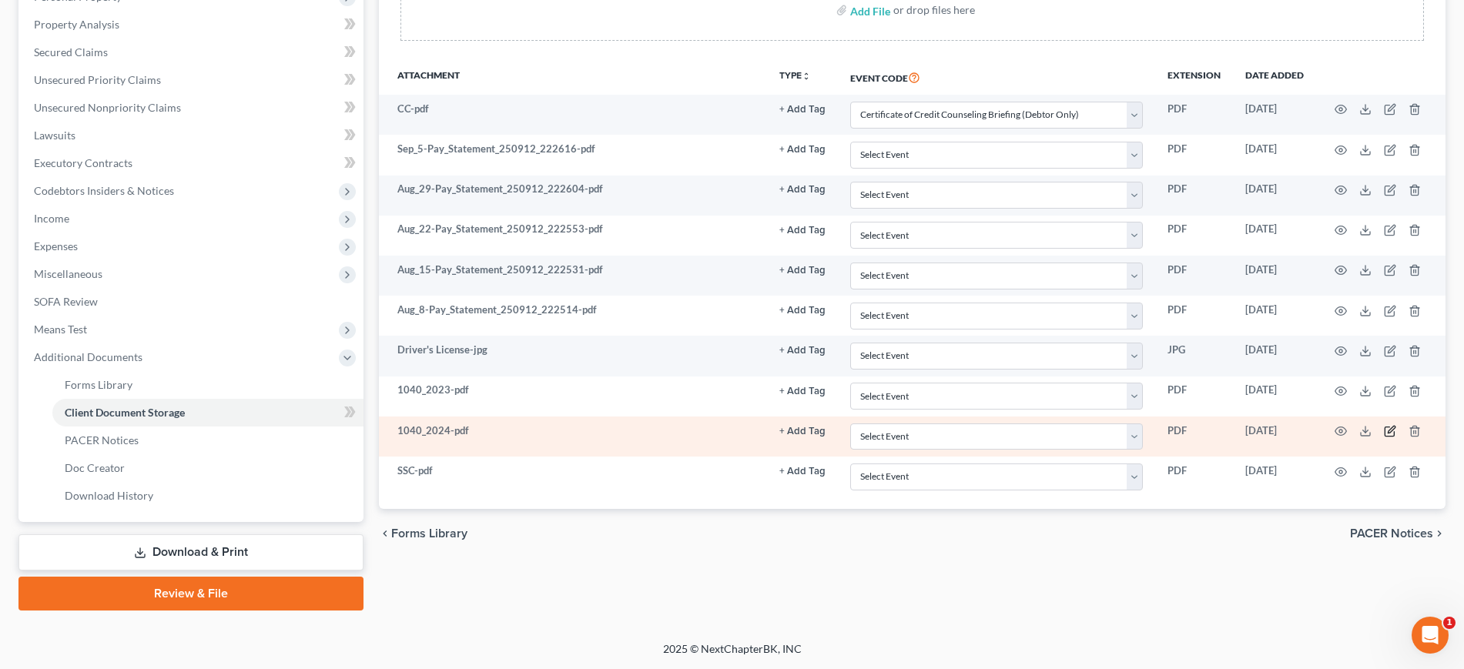
scroll to position [96, 0]
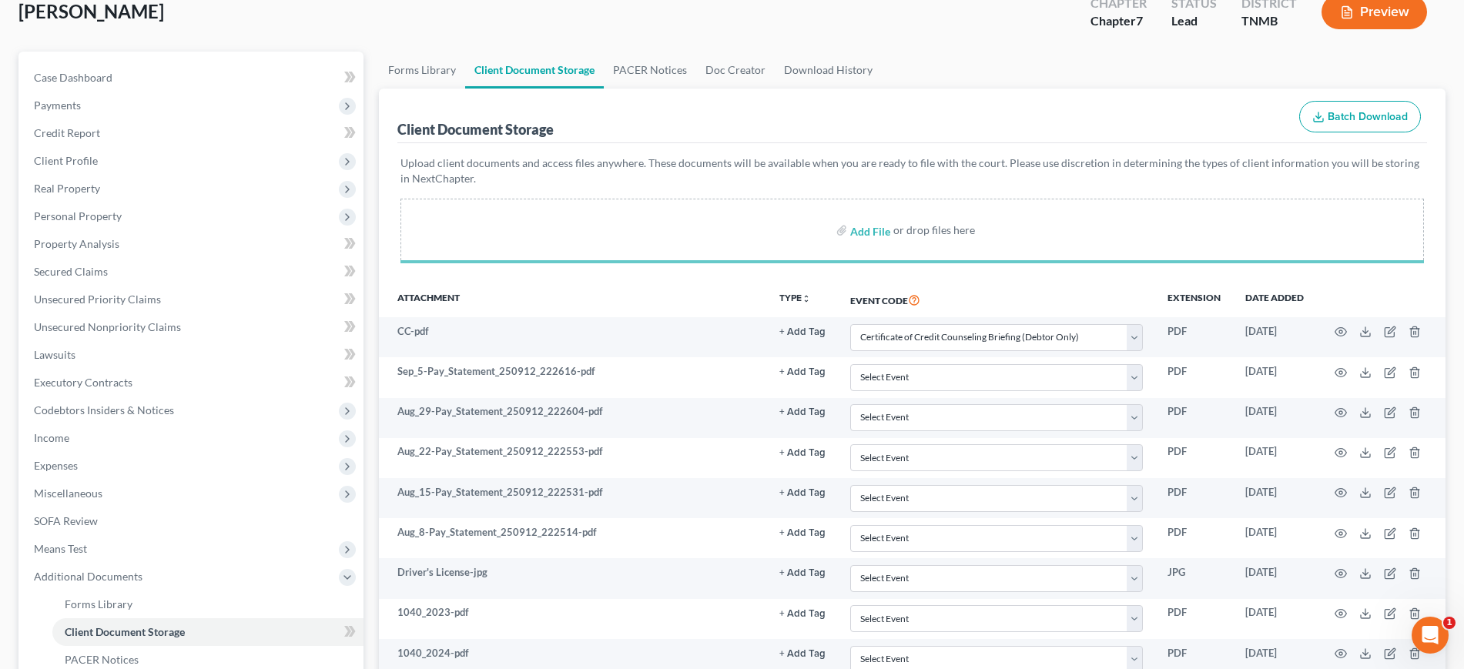
select select "0"
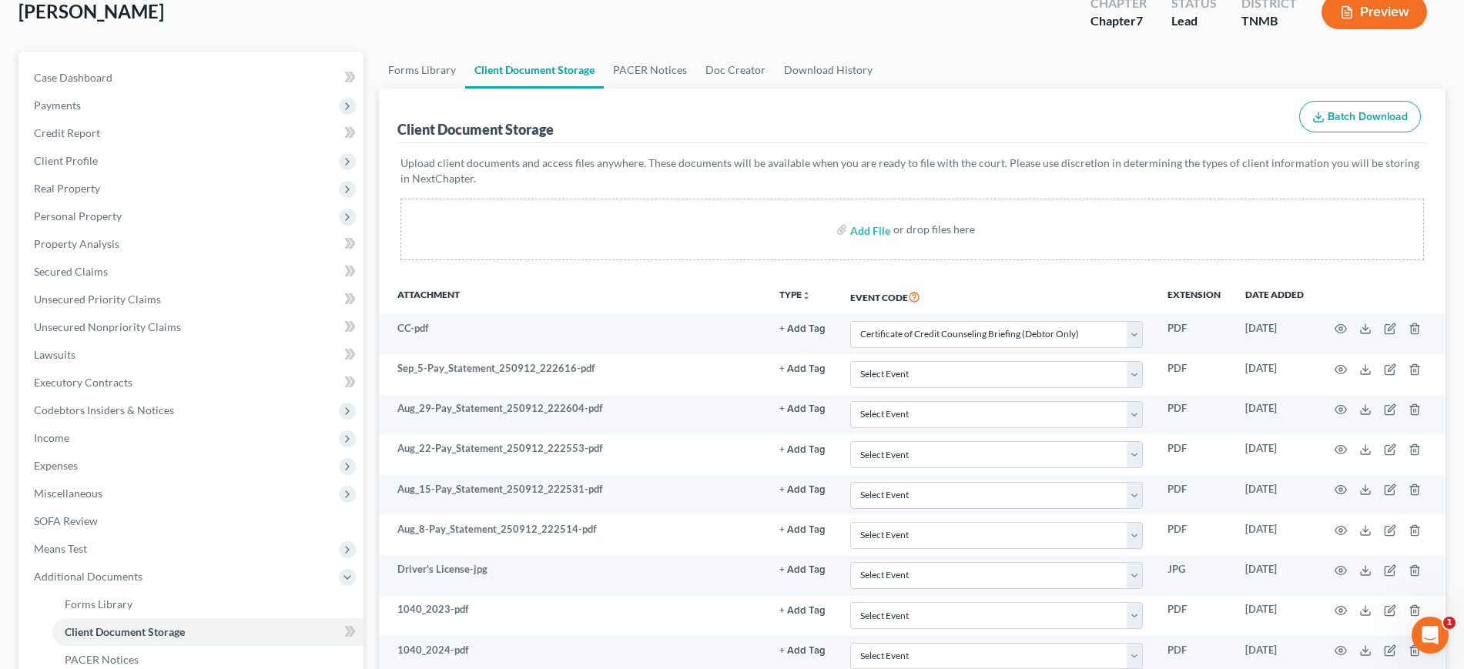
select select "0"
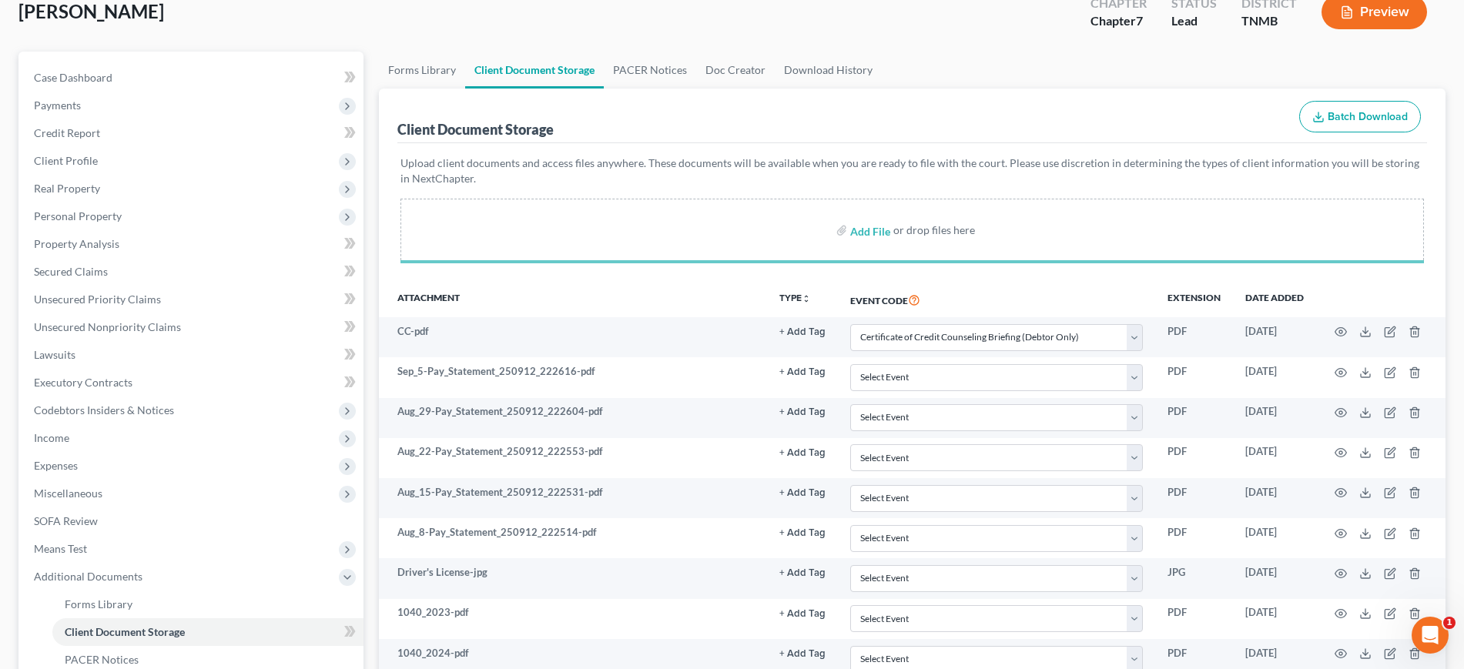
select select "0"
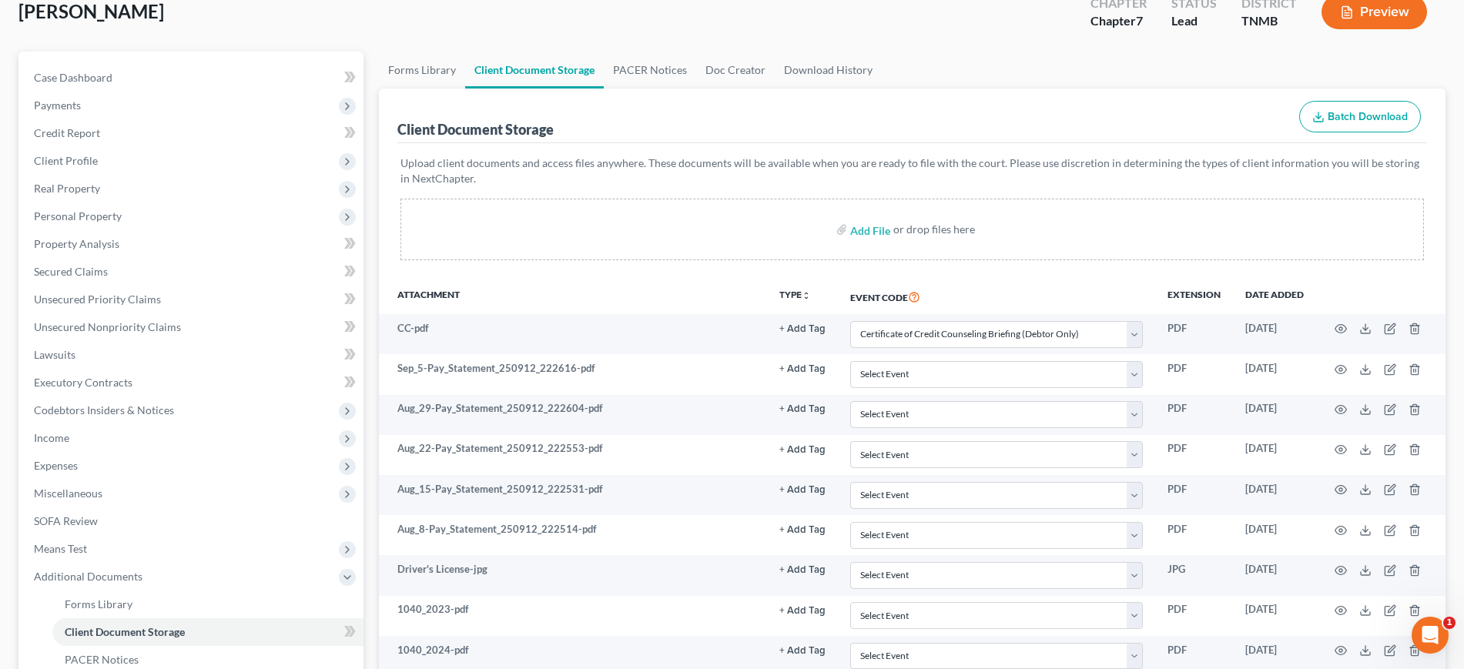
select select "0"
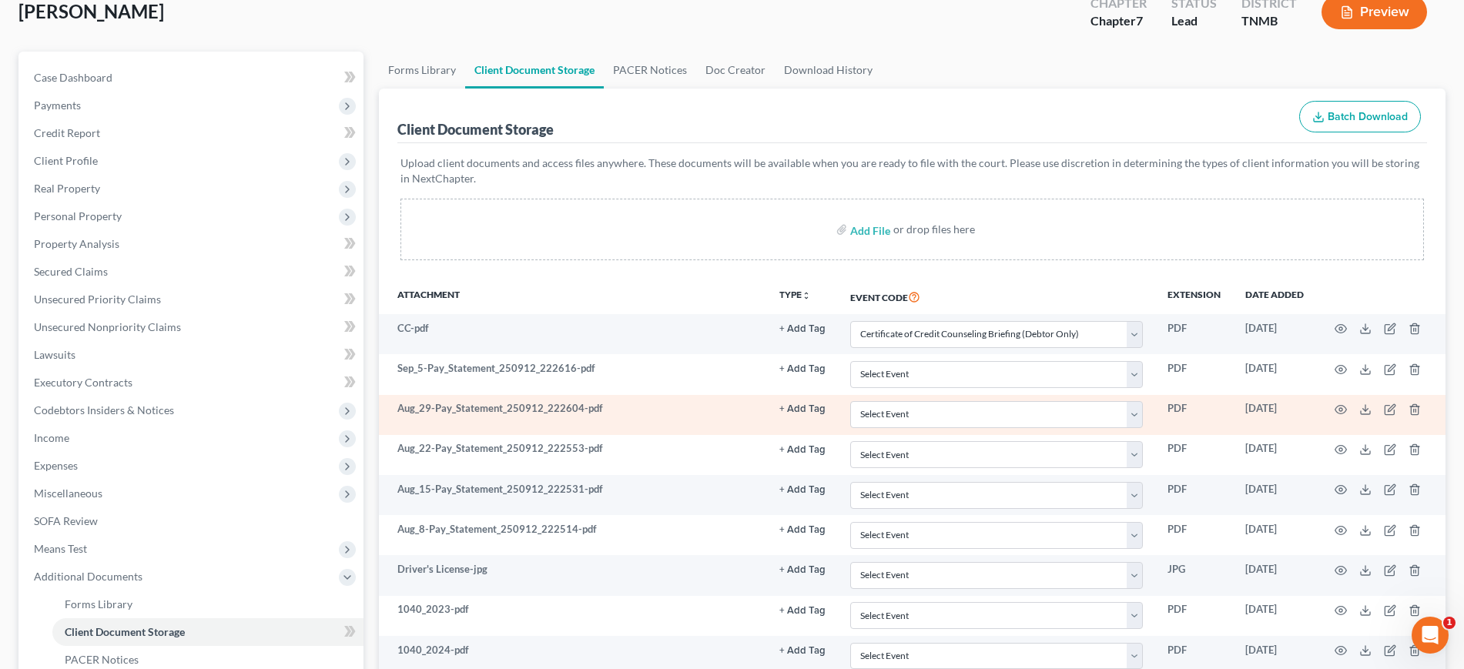
select select "0"
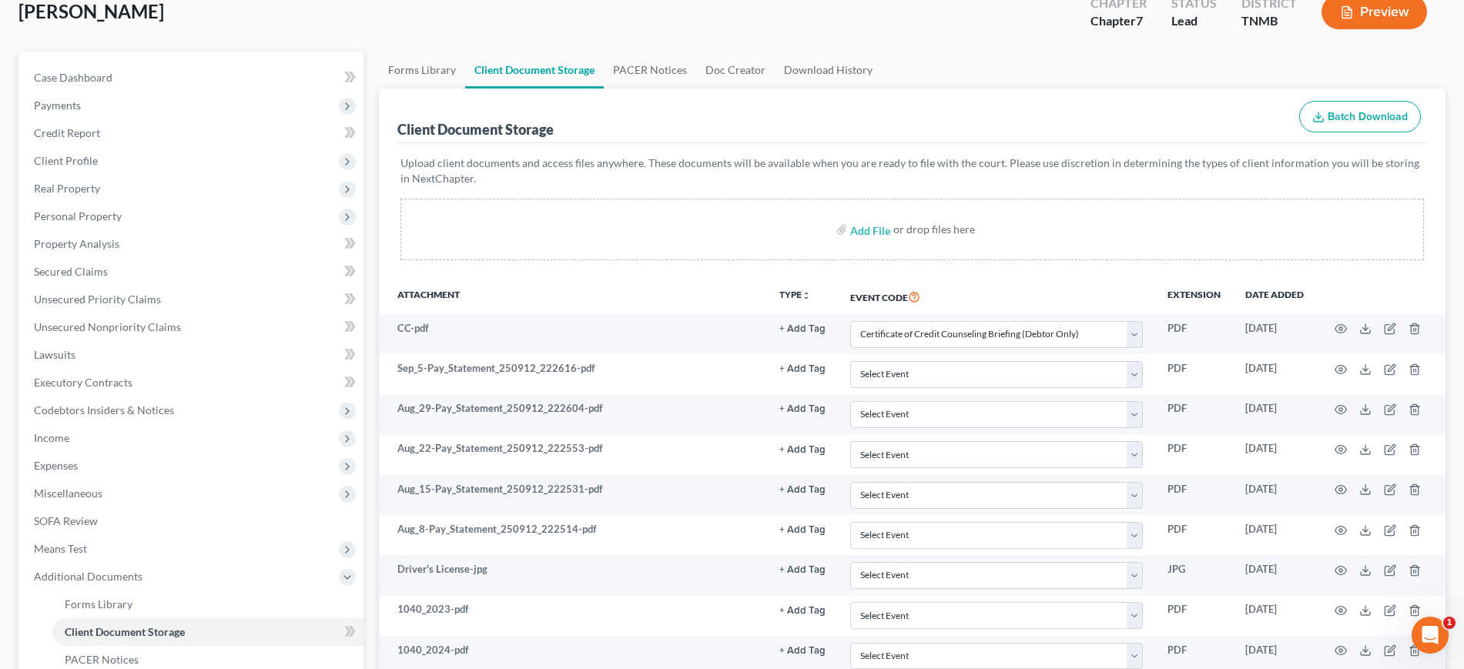
select select "0"
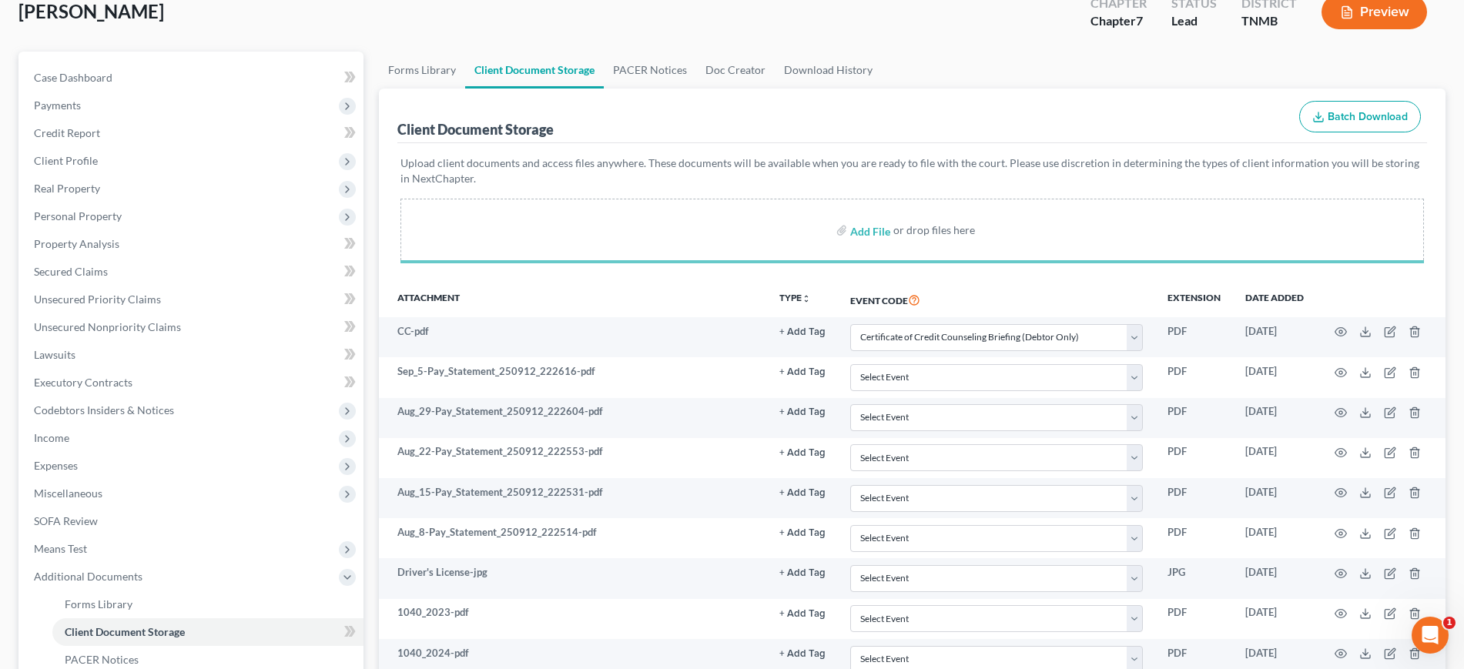
select select "0"
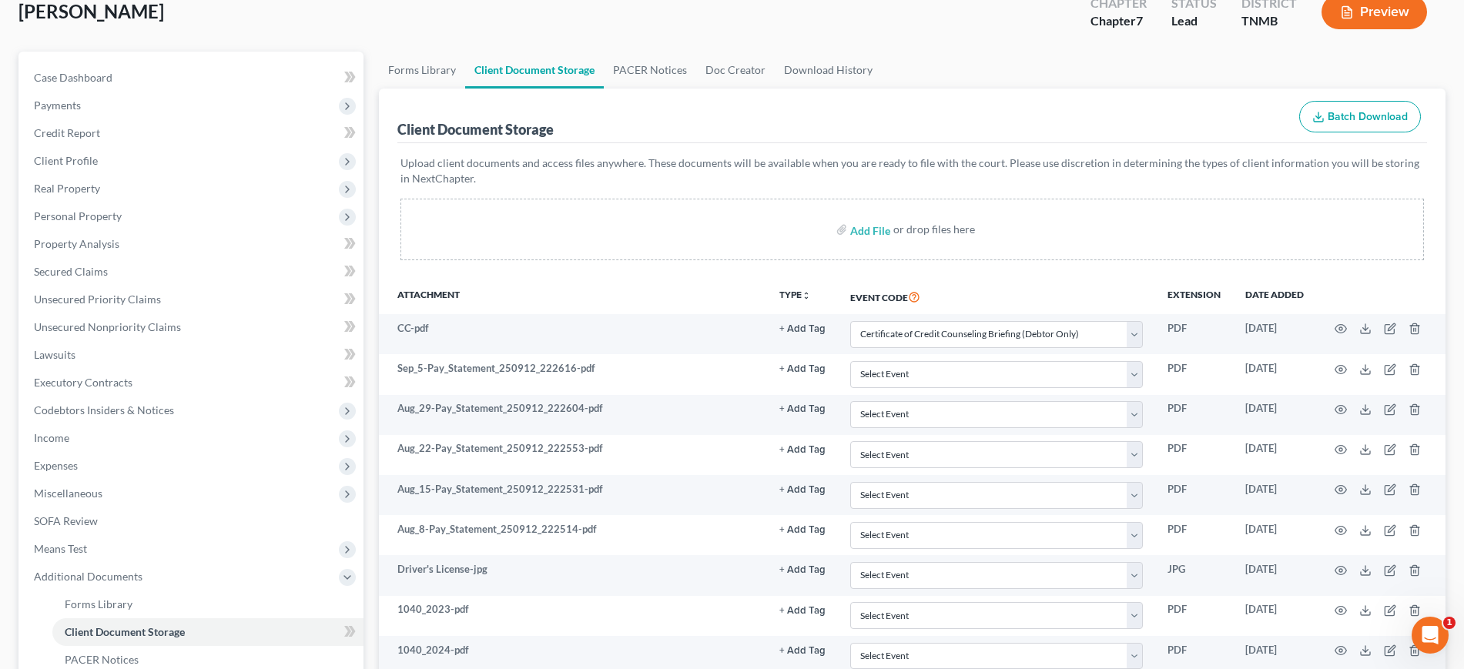
select select "0"
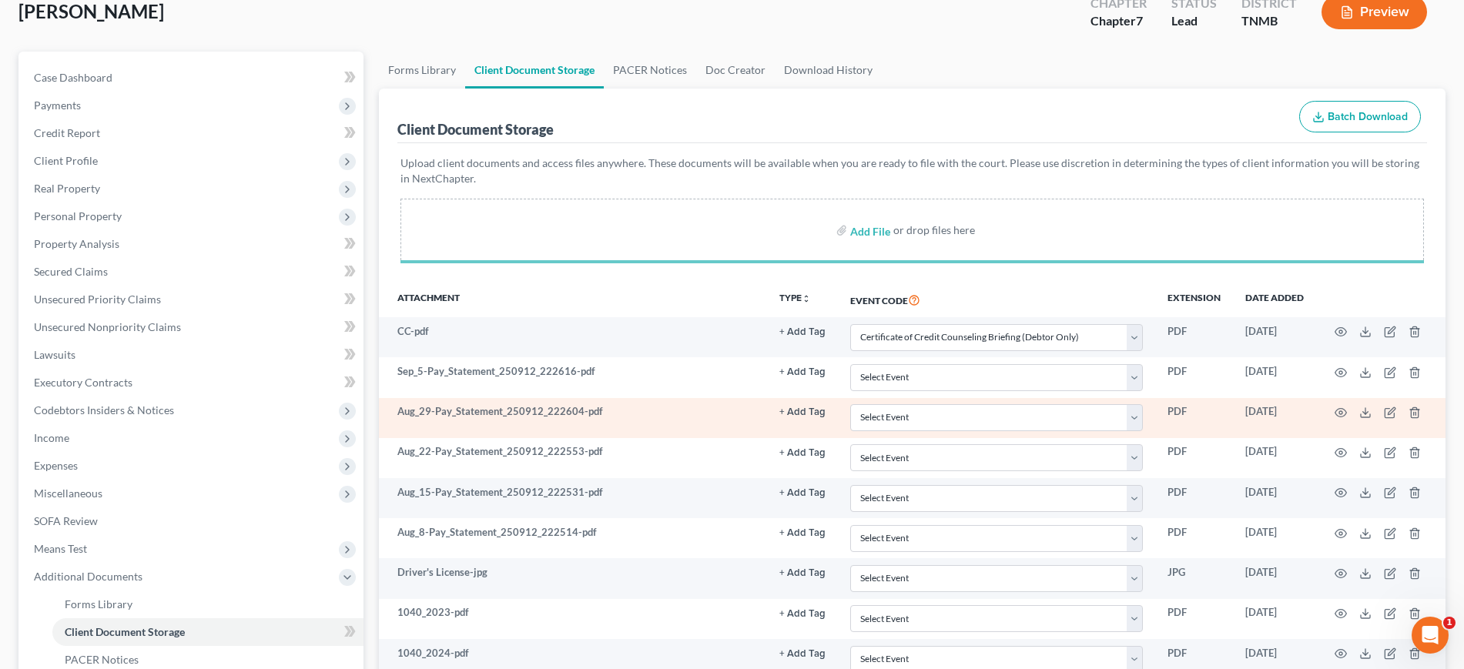
select select "0"
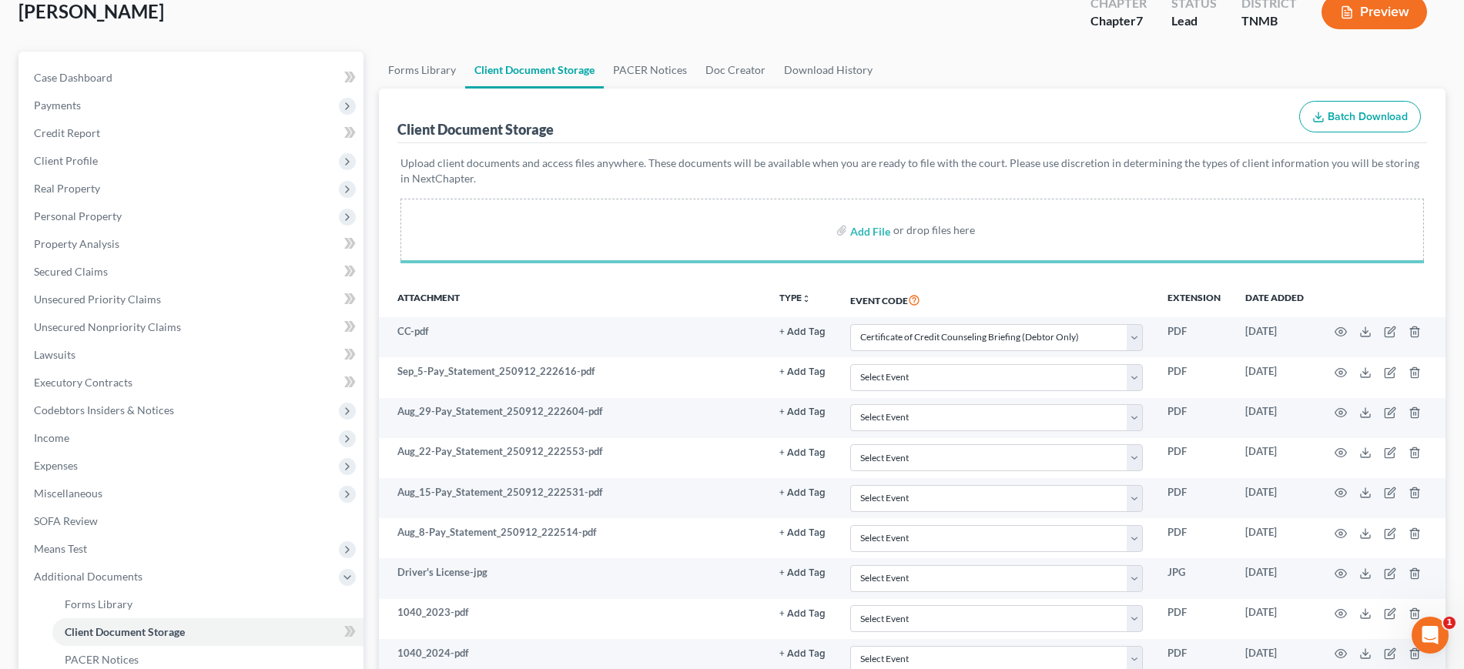
select select "0"
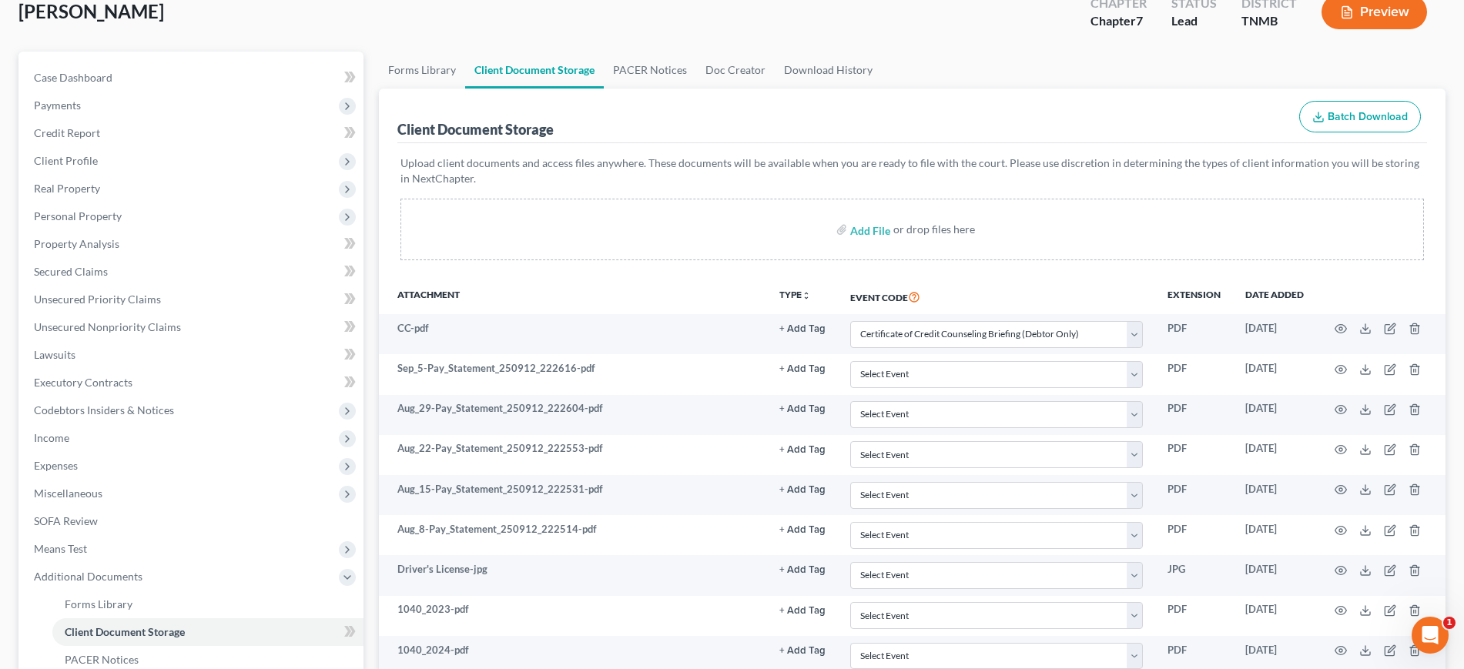
select select "0"
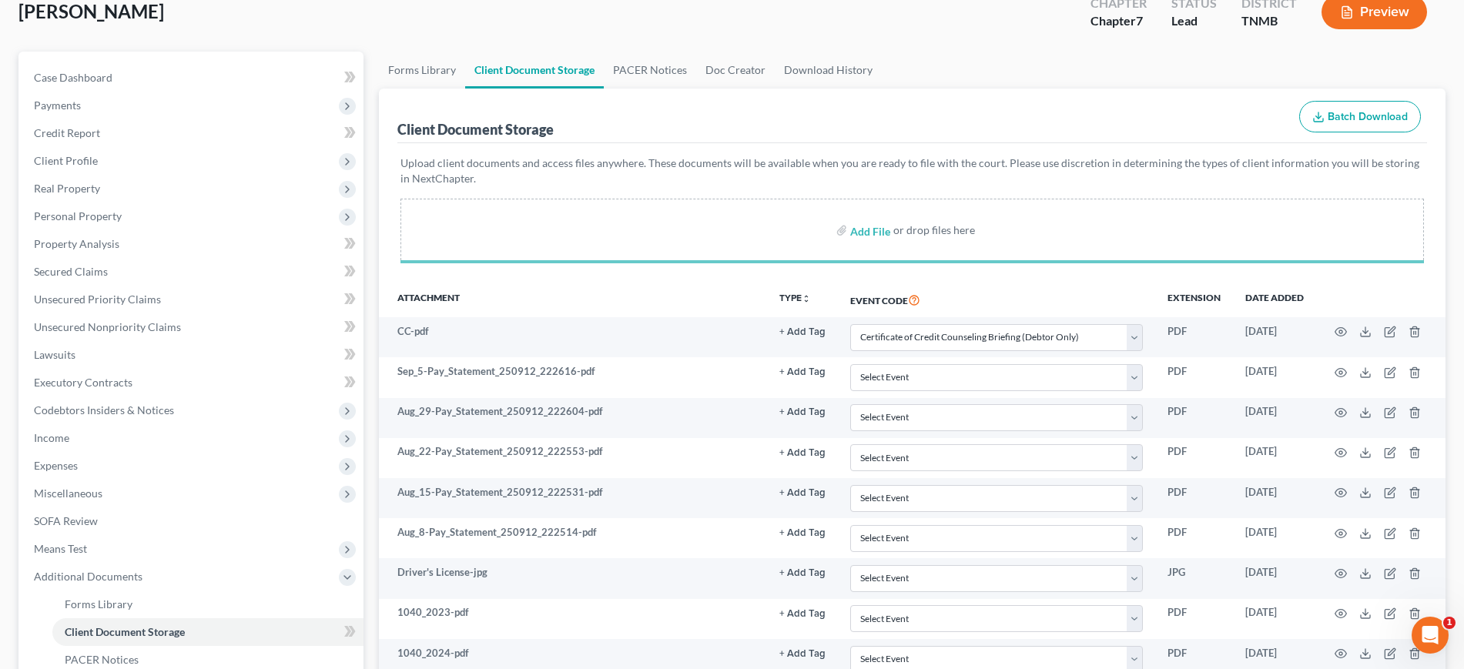
select select "0"
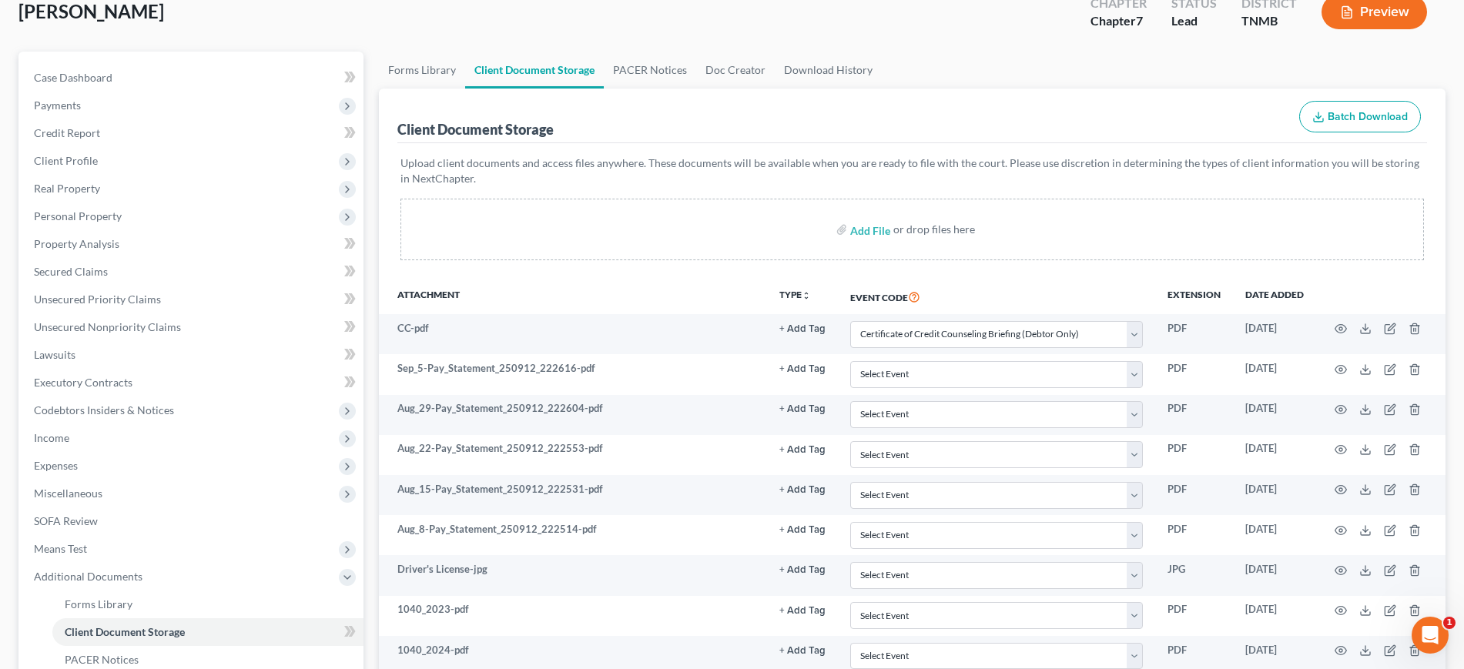
select select "0"
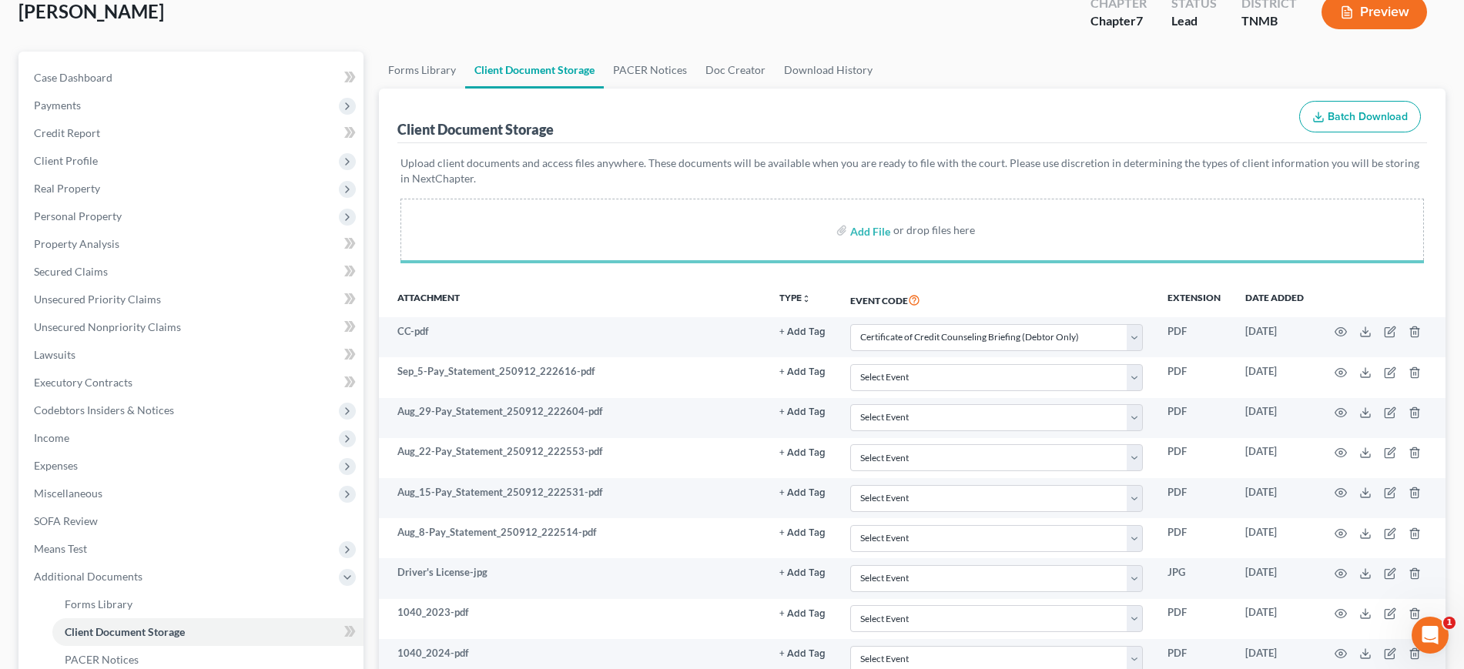
select select "0"
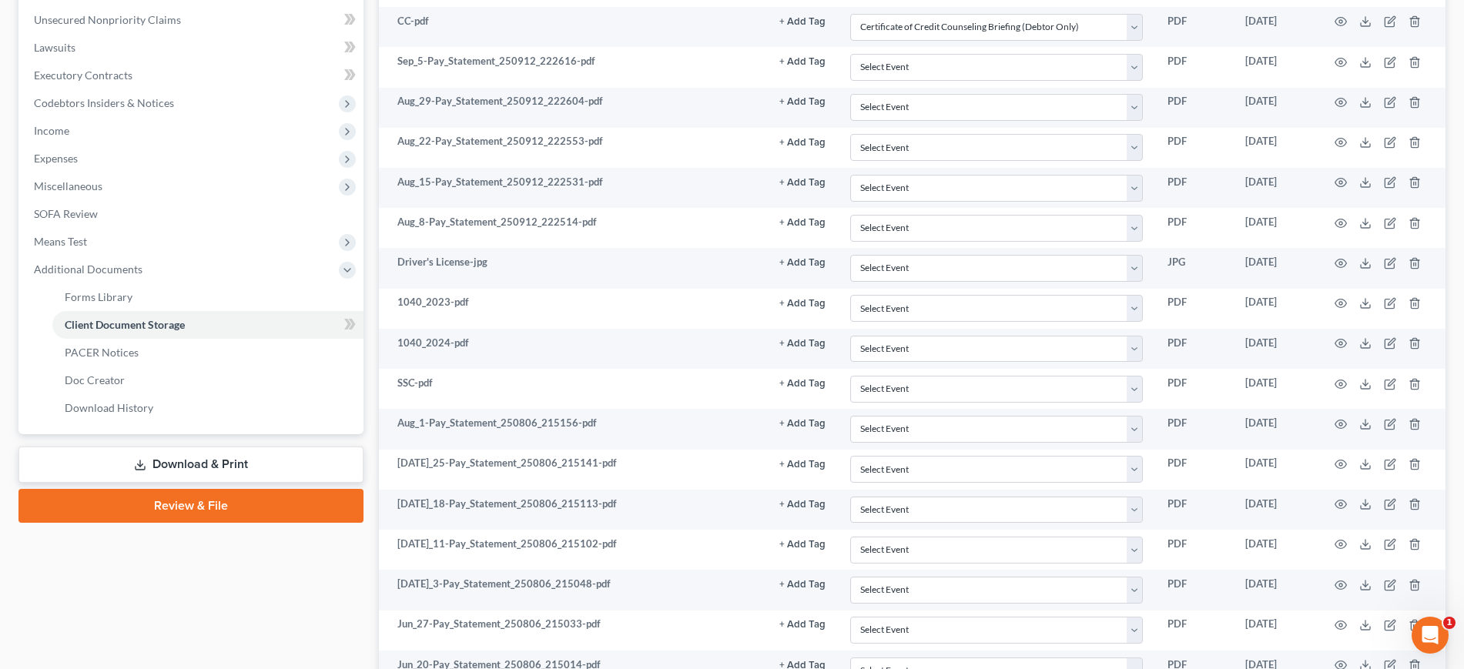
scroll to position [378, 0]
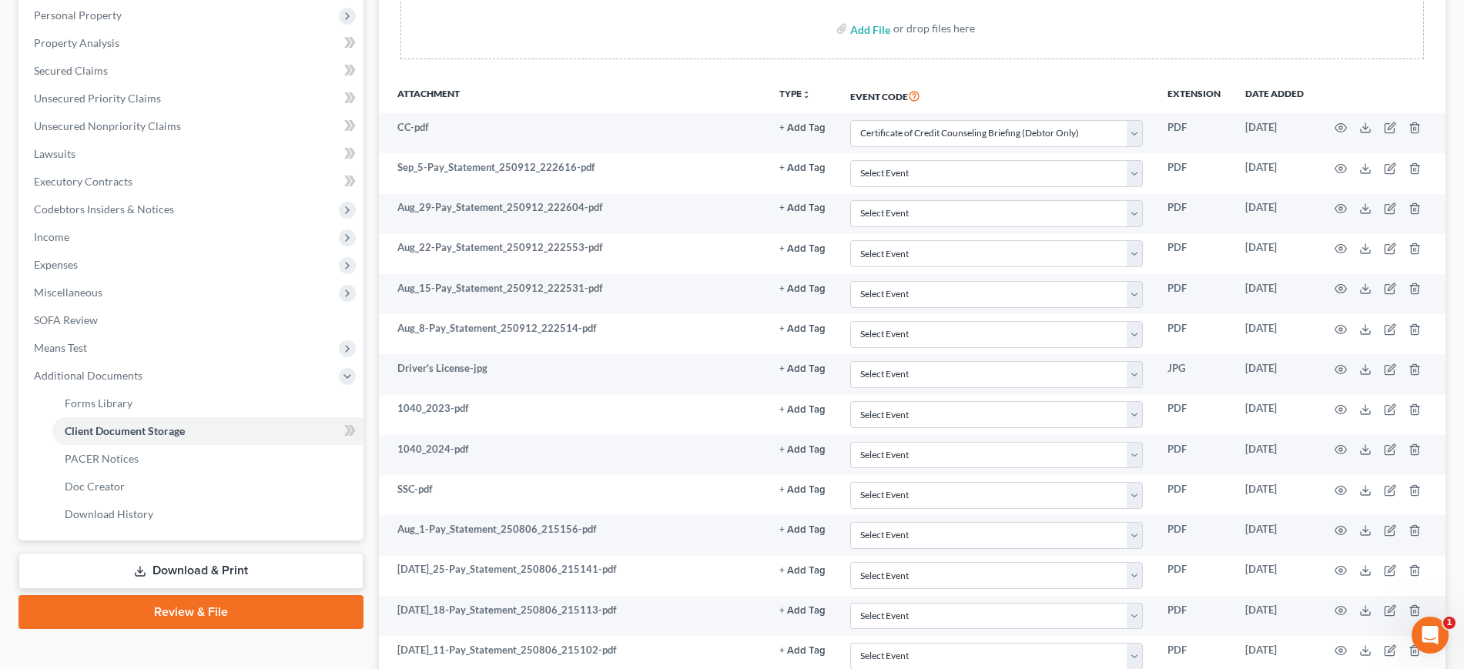
select select "0"
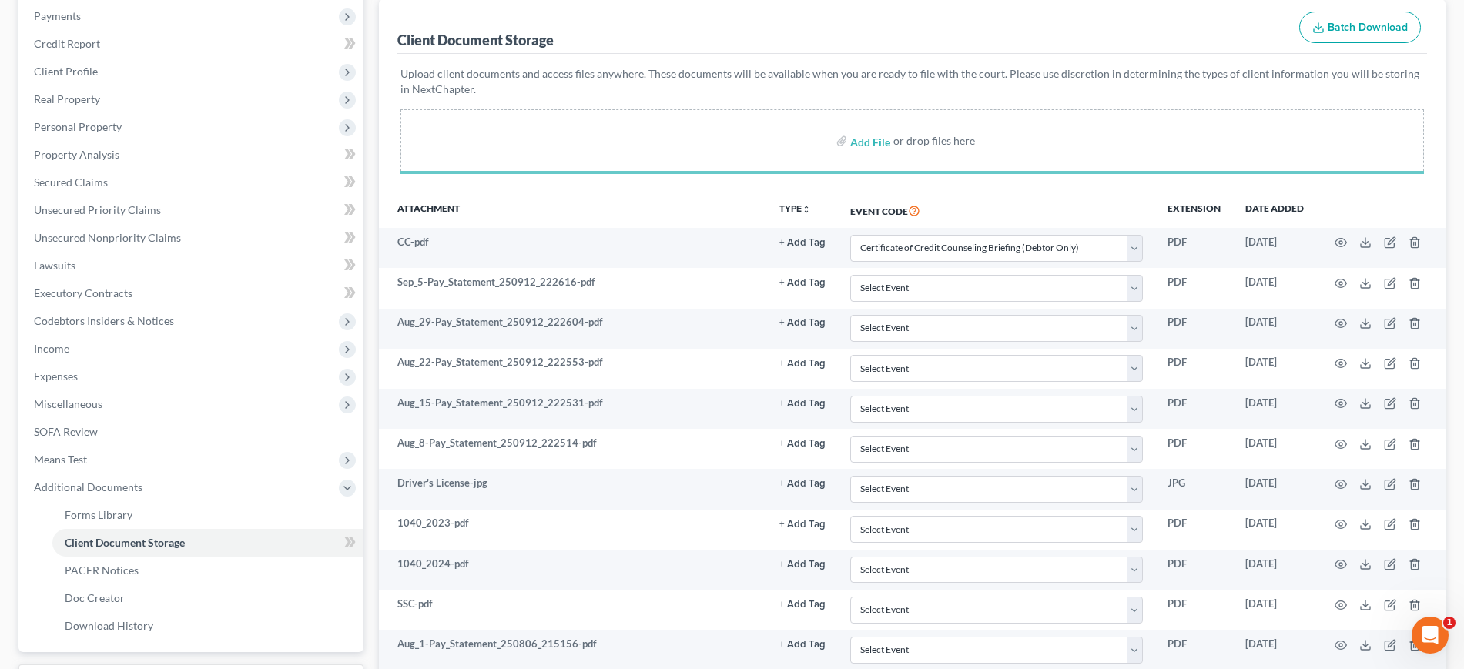
select select "0"
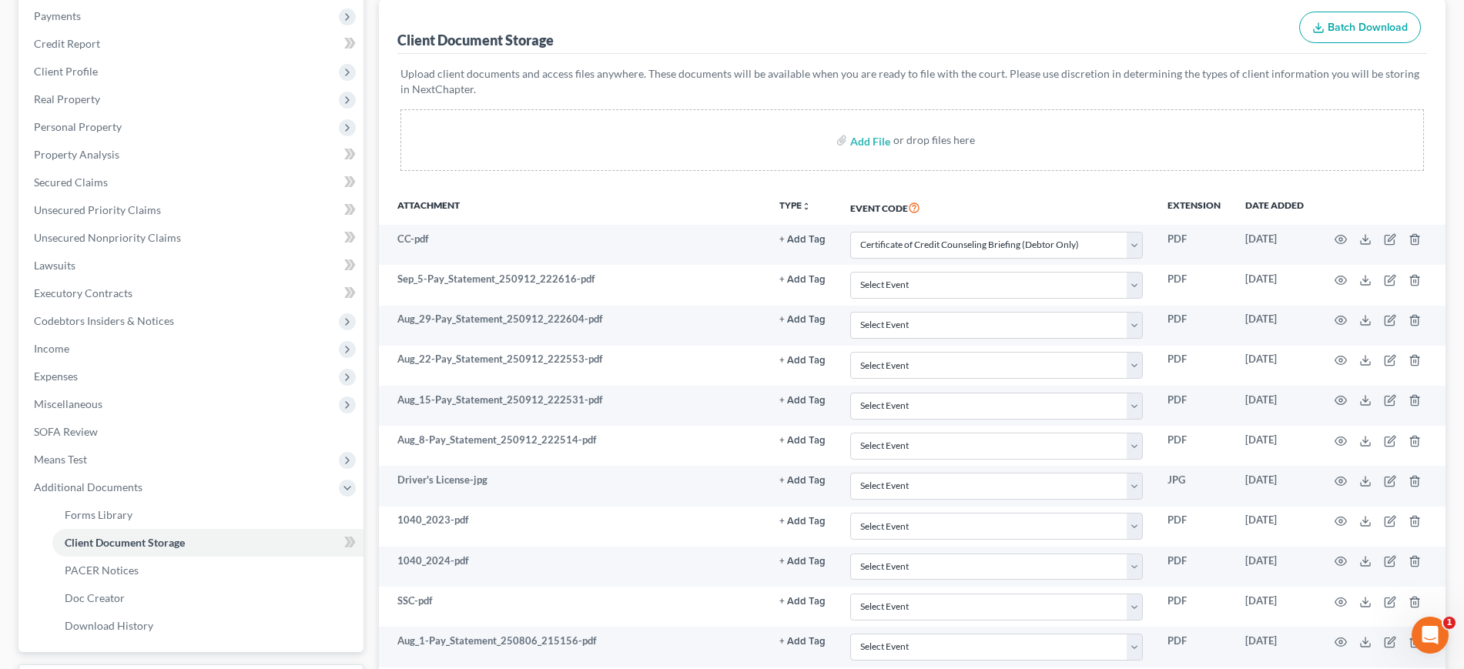
select select "0"
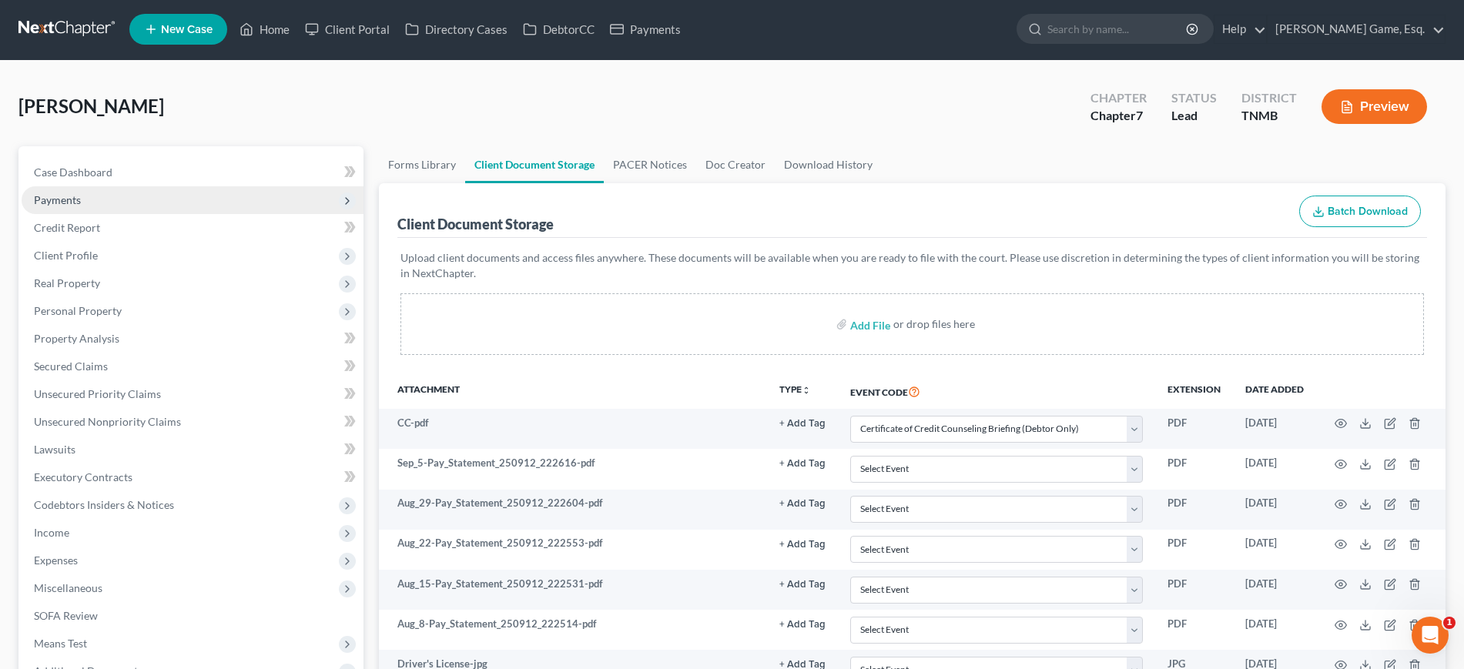
scroll to position [0, 0]
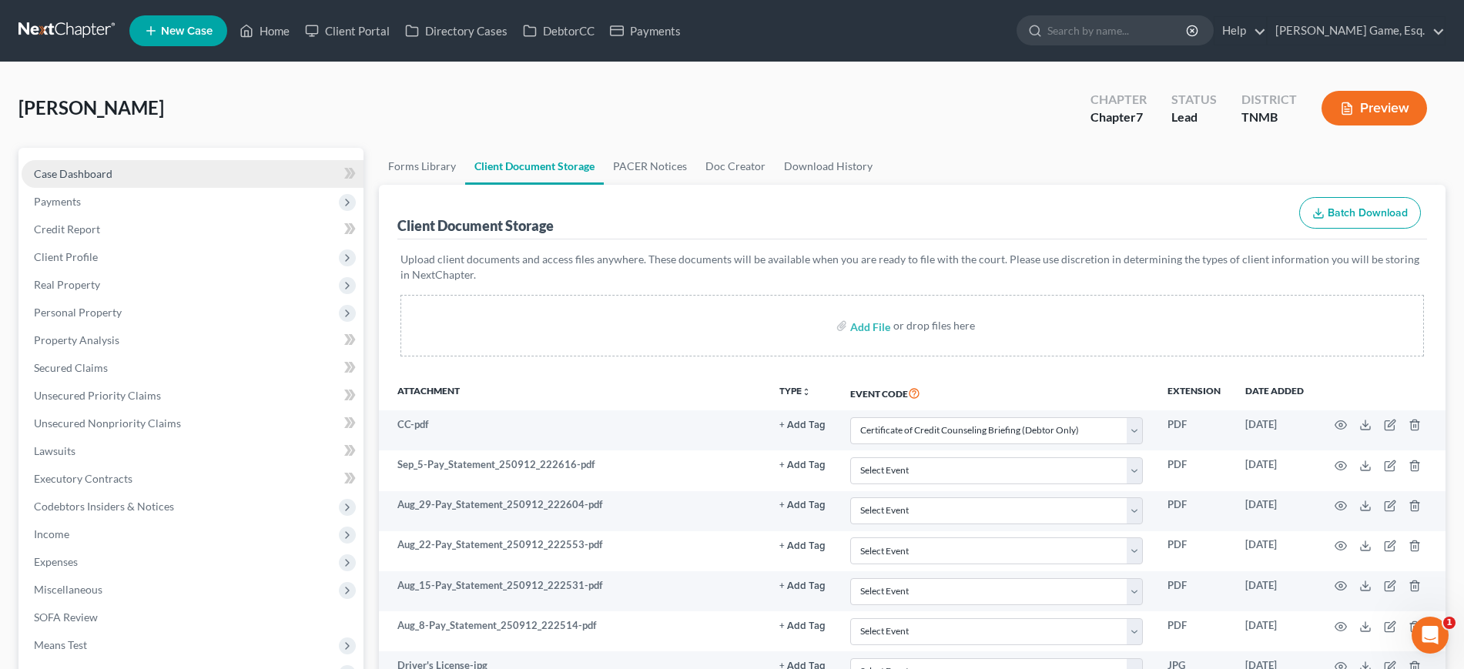
click at [203, 188] on link "Case Dashboard" at bounding box center [193, 174] width 342 height 28
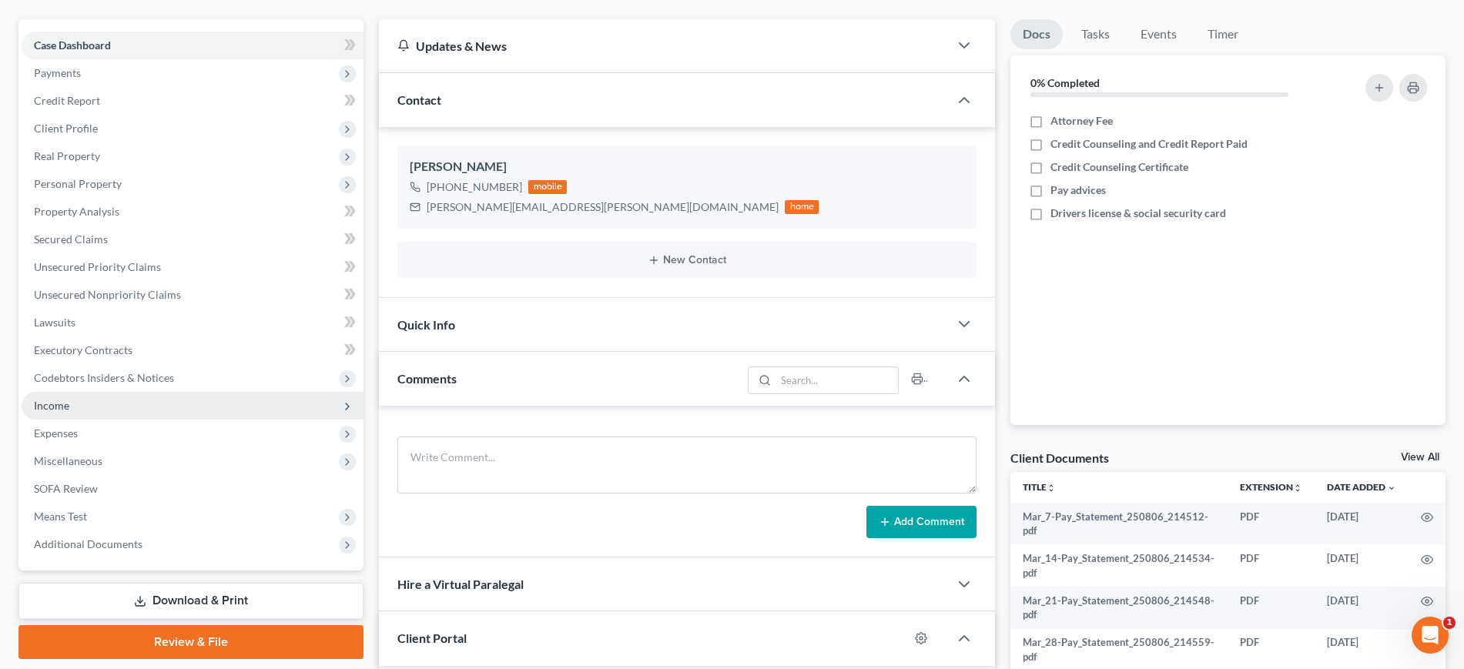
scroll to position [96, 0]
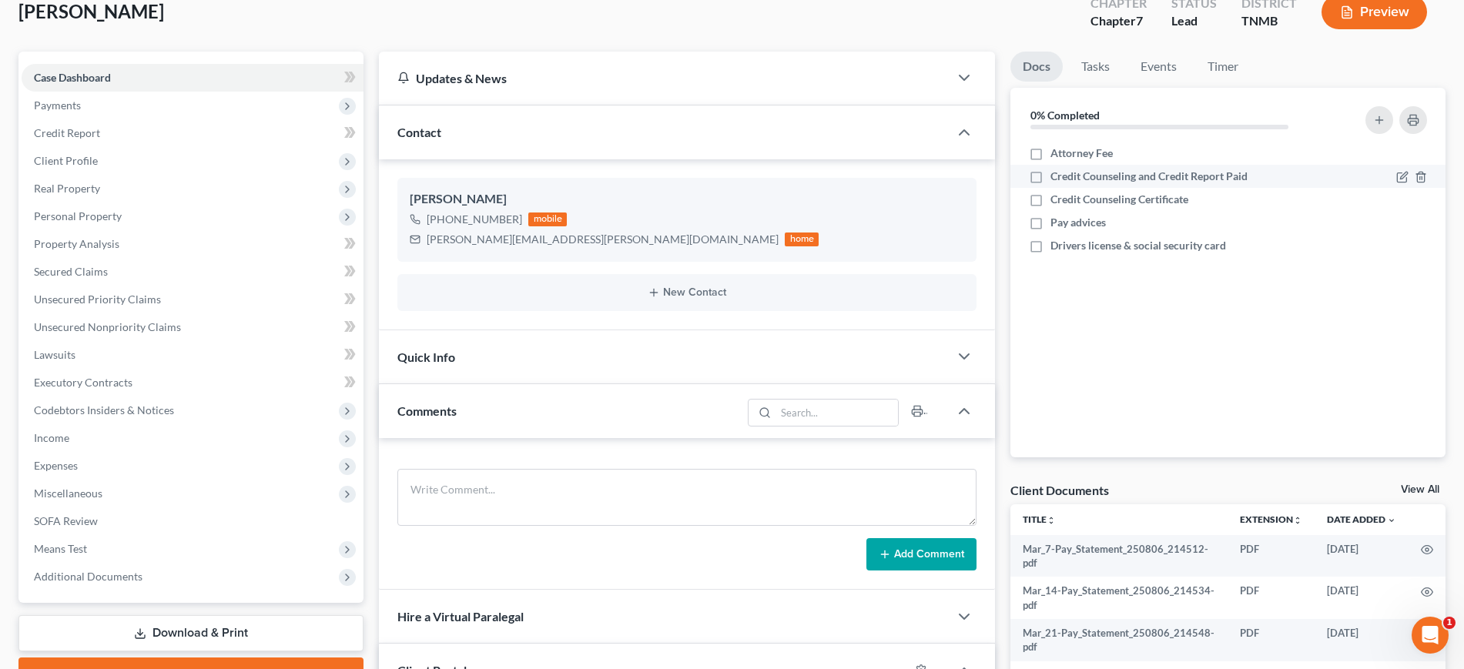
click at [1050, 161] on label "Attorney Fee" at bounding box center [1081, 153] width 62 height 15
click at [1057, 156] on input "Attorney Fee" at bounding box center [1062, 151] width 10 height 10
checkbox input "true"
click at [1050, 207] on label "Credit Counseling Certificate" at bounding box center [1119, 199] width 138 height 15
click at [1057, 202] on input "Credit Counseling Certificate" at bounding box center [1062, 197] width 10 height 10
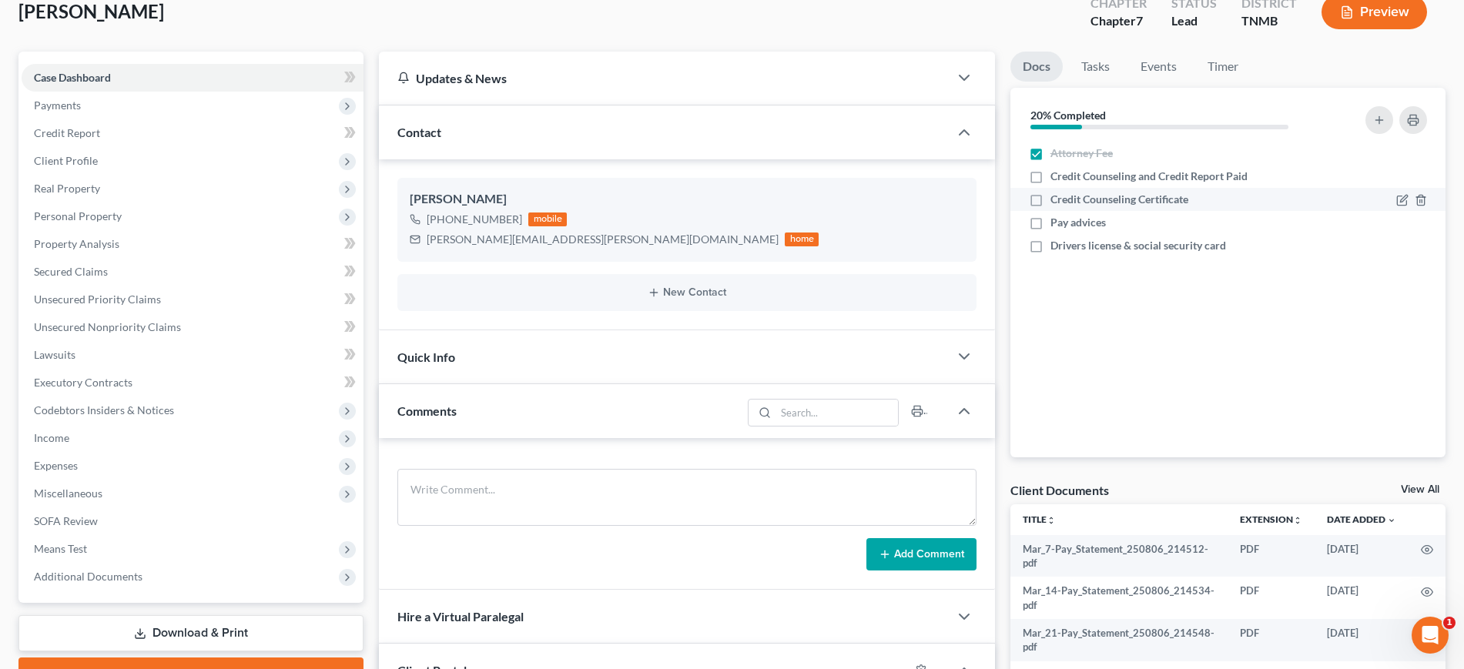
checkbox input "true"
click at [1050, 230] on label "Pay advices" at bounding box center [1077, 222] width 55 height 15
click at [1057, 225] on input "Pay advices" at bounding box center [1062, 220] width 10 height 10
checkbox input "true"
click at [1050, 253] on label "Drivers license & social security card" at bounding box center [1138, 245] width 176 height 15
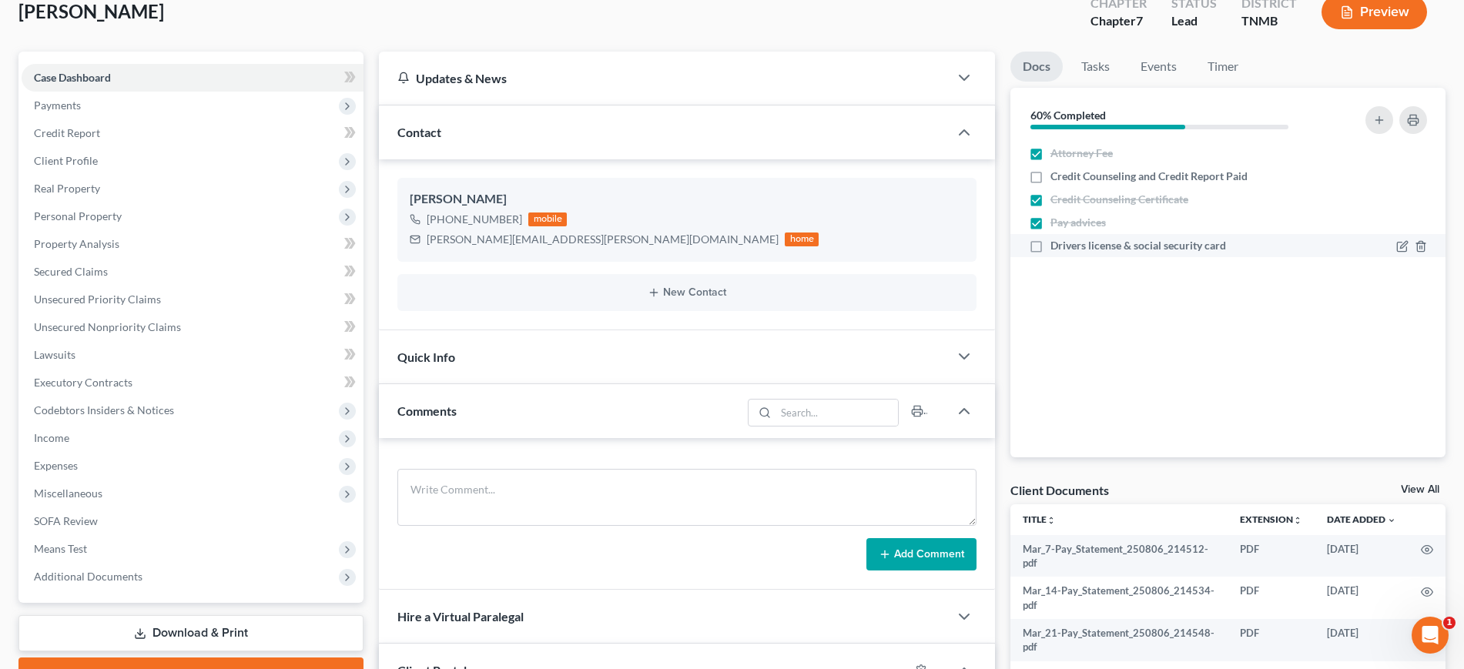
click at [1057, 248] on input "Drivers license & social security card" at bounding box center [1062, 243] width 10 height 10
checkbox input "true"
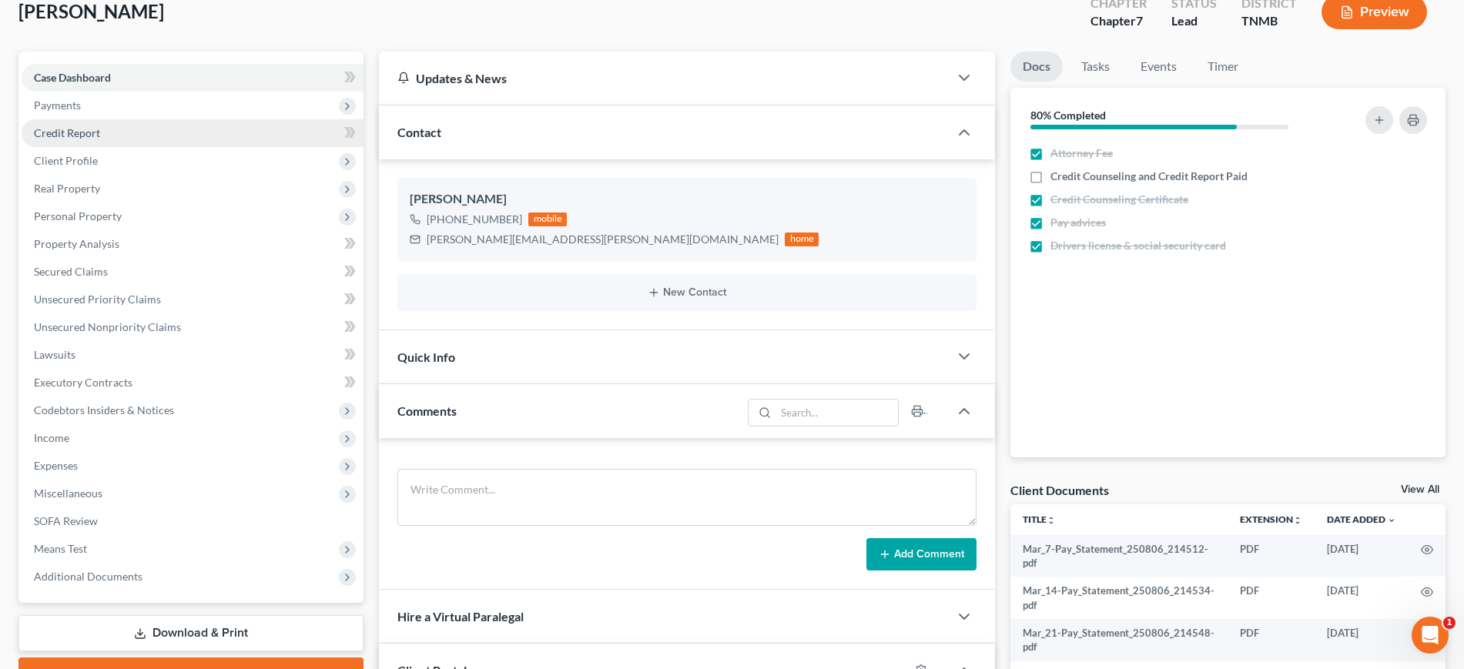
click at [130, 147] on link "Credit Report" at bounding box center [193, 133] width 342 height 28
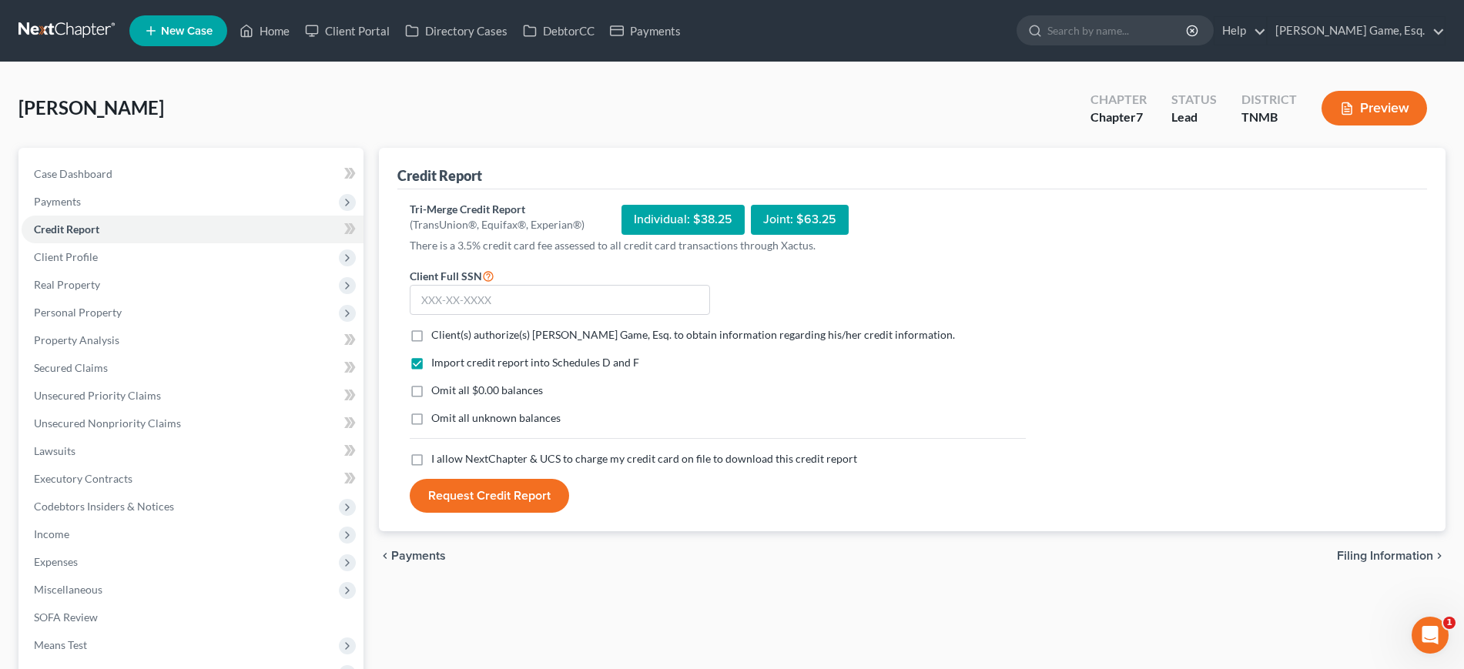
scroll to position [96, 0]
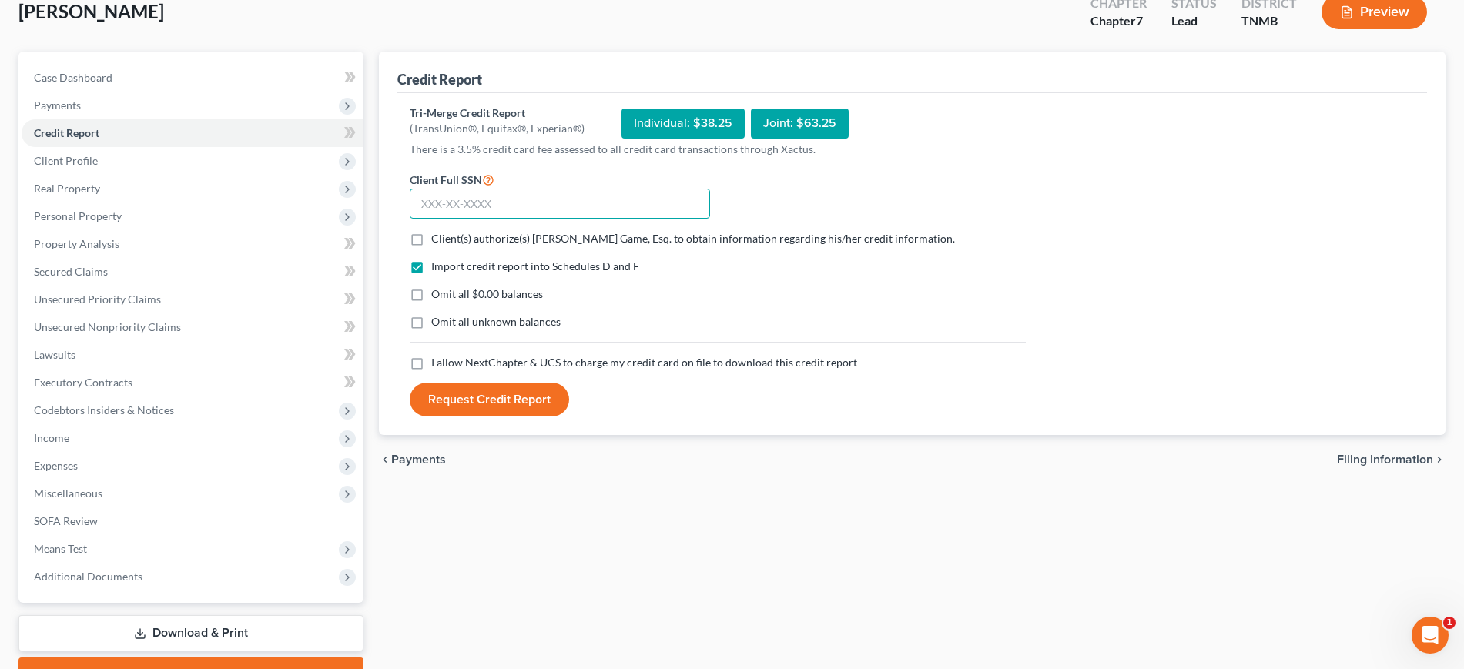
click at [585, 219] on input "text" at bounding box center [560, 204] width 300 height 31
click at [431, 246] on label "Client(s) authorize(s) [PERSON_NAME] Game, Esq. to obtain information regarding…" at bounding box center [693, 238] width 524 height 15
click at [437, 241] on input "Client(s) authorize(s) [PERSON_NAME] Game, Esq. to obtain information regarding…" at bounding box center [442, 236] width 10 height 10
checkbox input "true"
click at [434, 302] on label "Omit all $0.00 balances" at bounding box center [487, 293] width 112 height 15
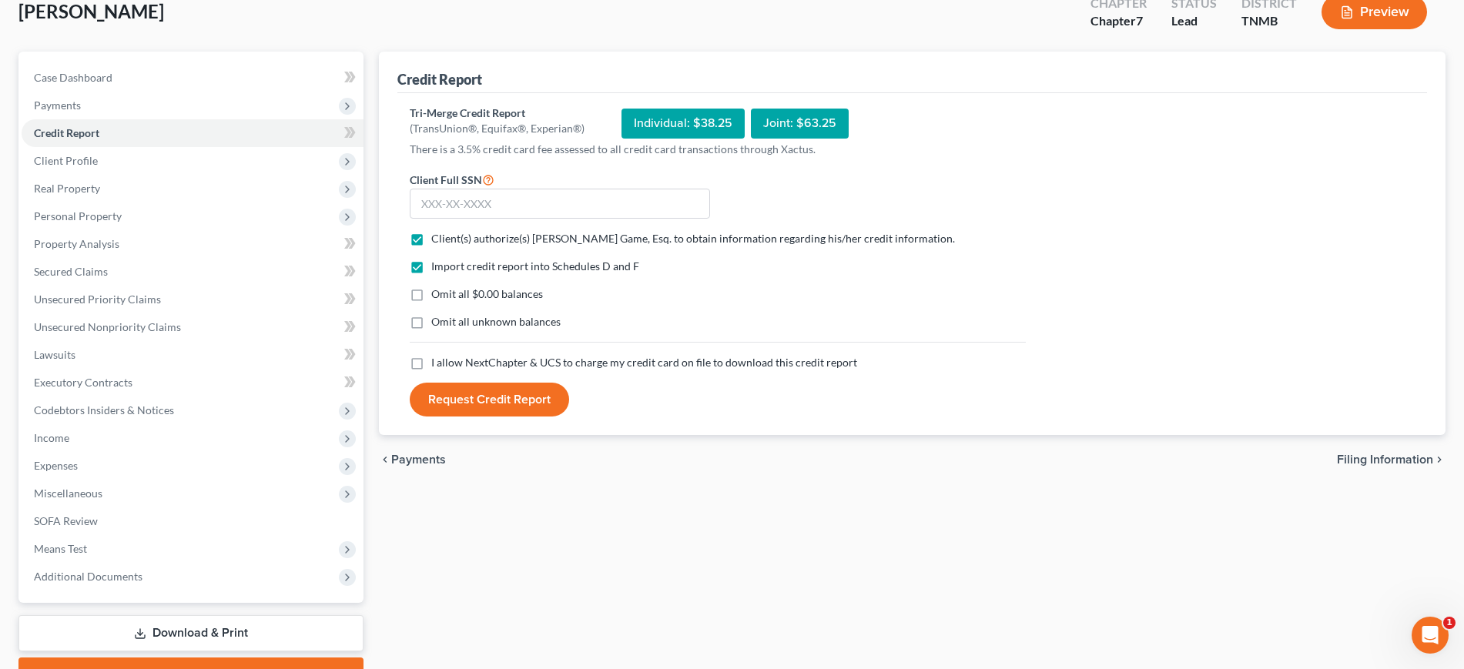
click at [437, 297] on input "Omit all $0.00 balances" at bounding box center [442, 291] width 10 height 10
checkbox input "true"
click at [434, 330] on label "Omit all unknown balances" at bounding box center [495, 321] width 129 height 15
click at [437, 324] on input "Omit all unknown balances" at bounding box center [442, 319] width 10 height 10
checkbox input "true"
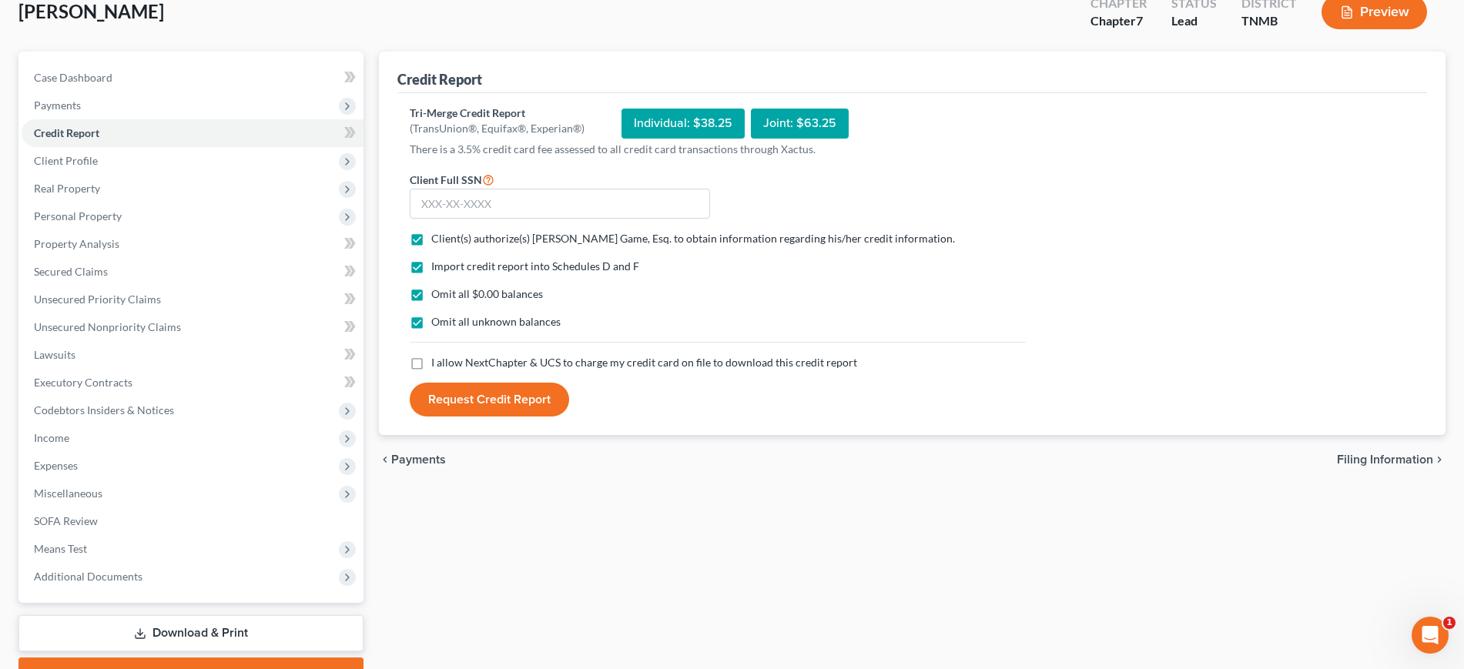
click at [436, 370] on label "I allow NextChapter & UCS to charge my credit card on file to download this cre…" at bounding box center [644, 362] width 426 height 15
click at [437, 365] on input "I allow NextChapter & UCS to charge my credit card on file to download this cre…" at bounding box center [442, 360] width 10 height 10
checkbox input "true"
click at [481, 219] on input "text" at bounding box center [560, 204] width 300 height 31
click at [534, 219] on input "text" at bounding box center [560, 204] width 300 height 31
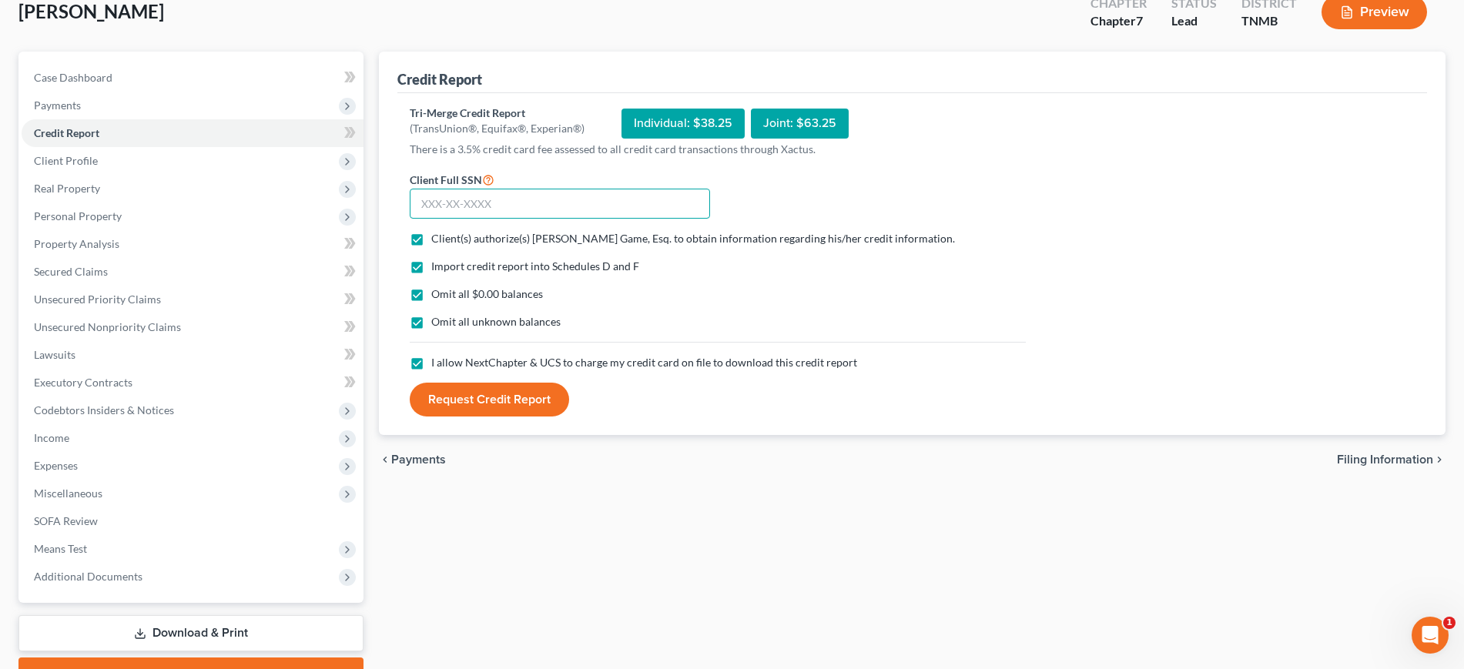
type input "6"
type input "094-88-8549"
click at [559, 417] on button "Request Credit Report" at bounding box center [489, 400] width 159 height 34
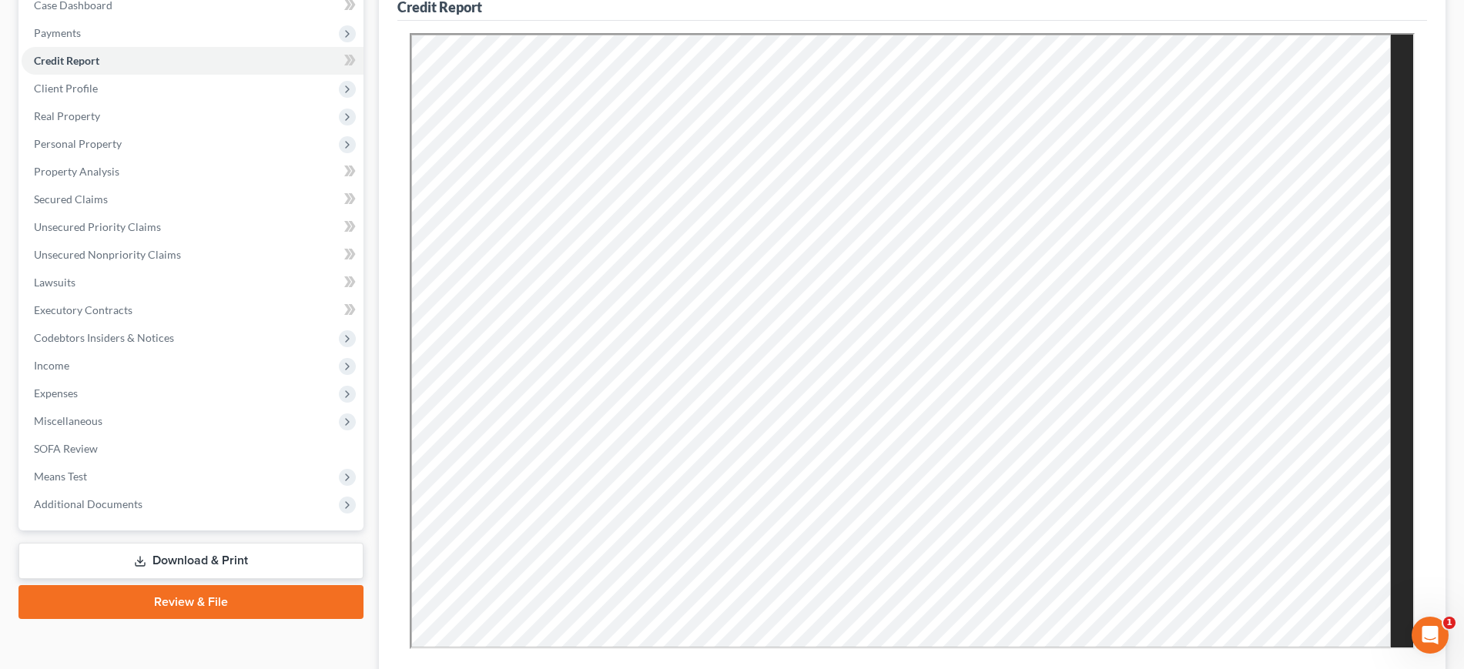
scroll to position [0, 0]
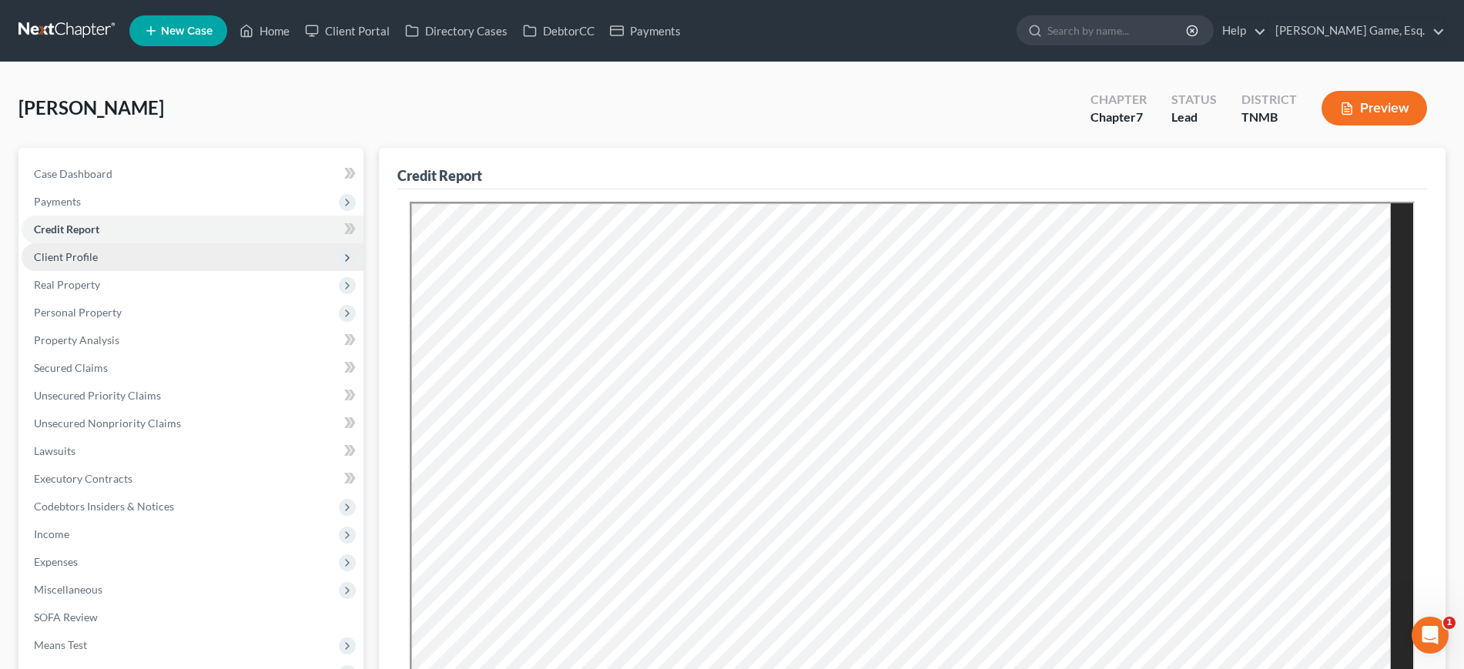
click at [98, 263] on span "Client Profile" at bounding box center [66, 256] width 64 height 13
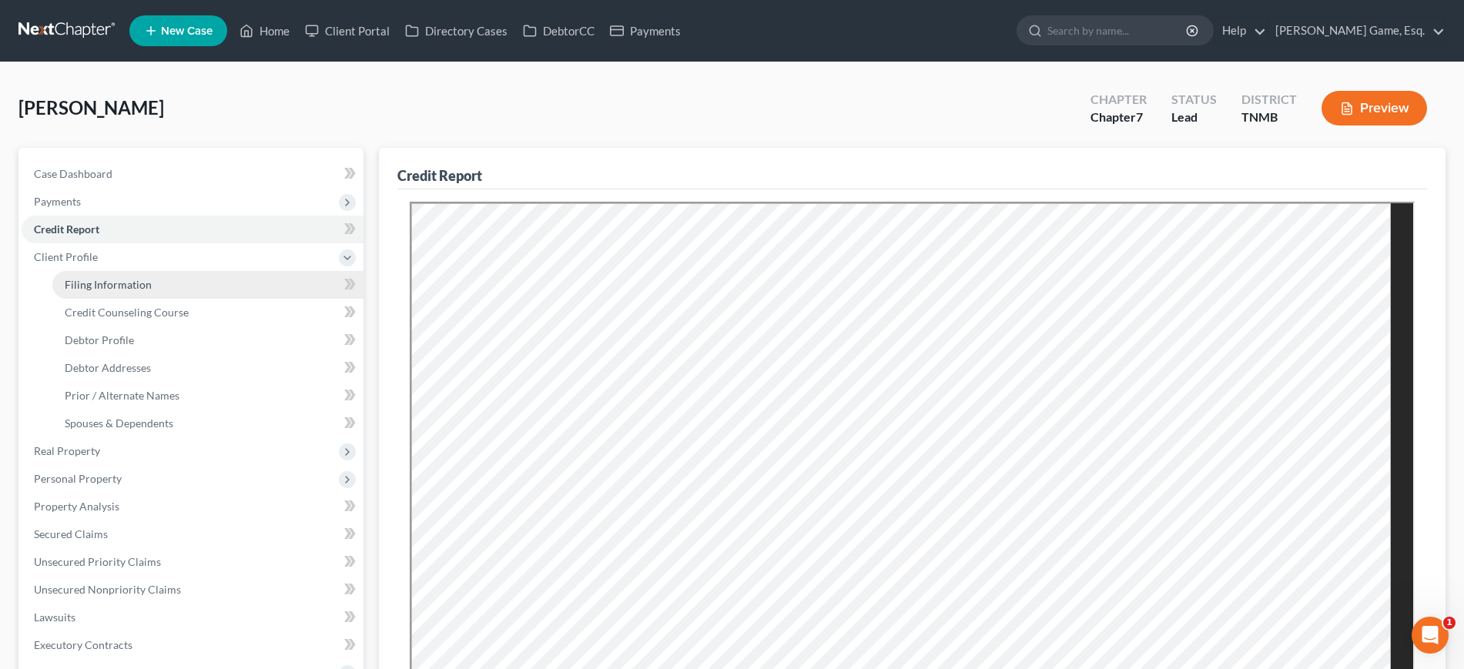
click at [146, 291] on span "Filing Information" at bounding box center [108, 284] width 87 height 13
select select "1"
select select "0"
select select "75"
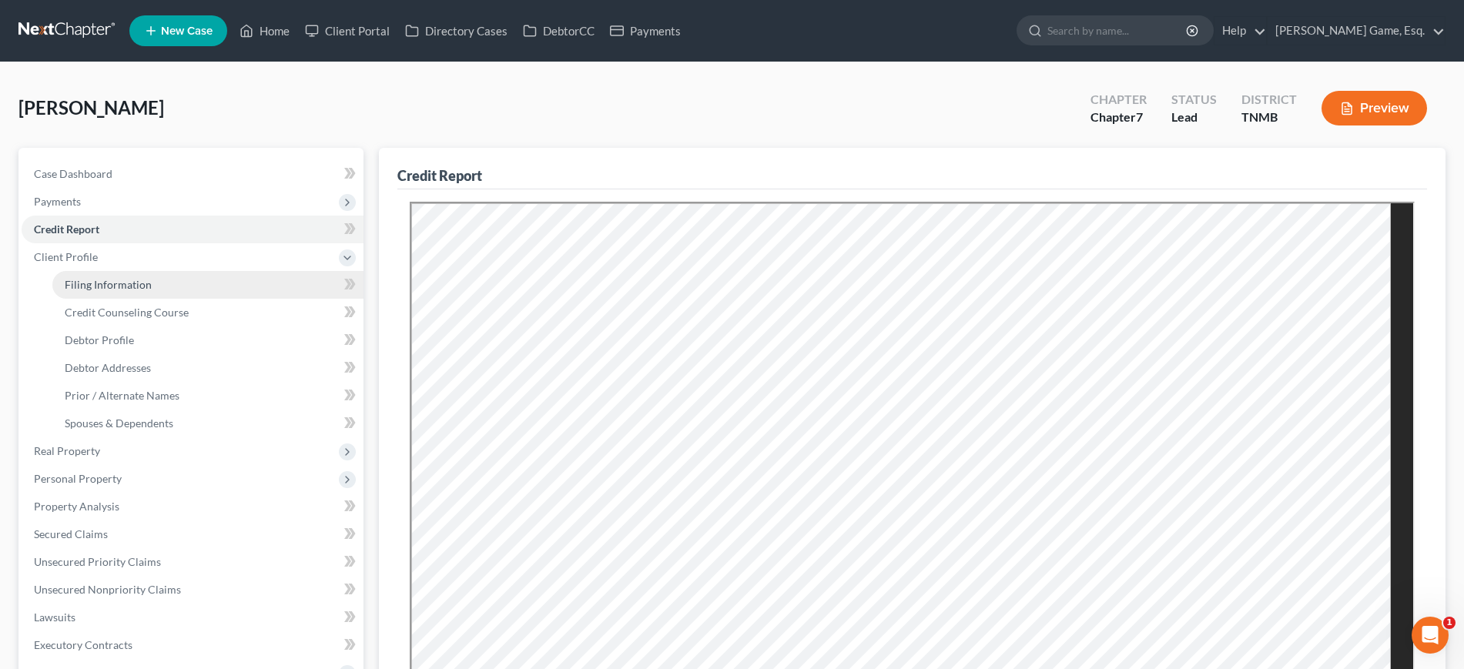
select select "0"
select select "44"
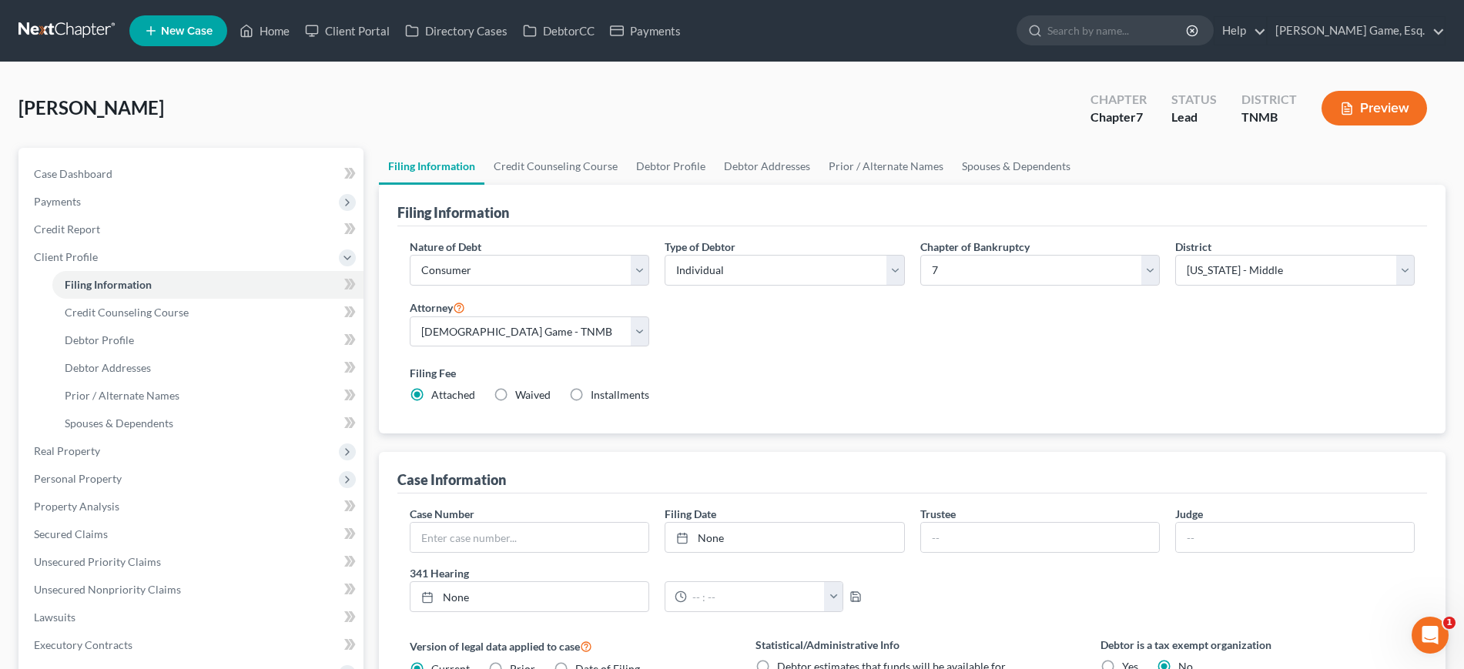
click at [600, 148] on div "[PERSON_NAME] Upgraded Chapter Chapter 7 Status Lead District TNMB Preview" at bounding box center [731, 114] width 1427 height 67
click at [608, 185] on link "Credit Counseling Course" at bounding box center [555, 166] width 142 height 37
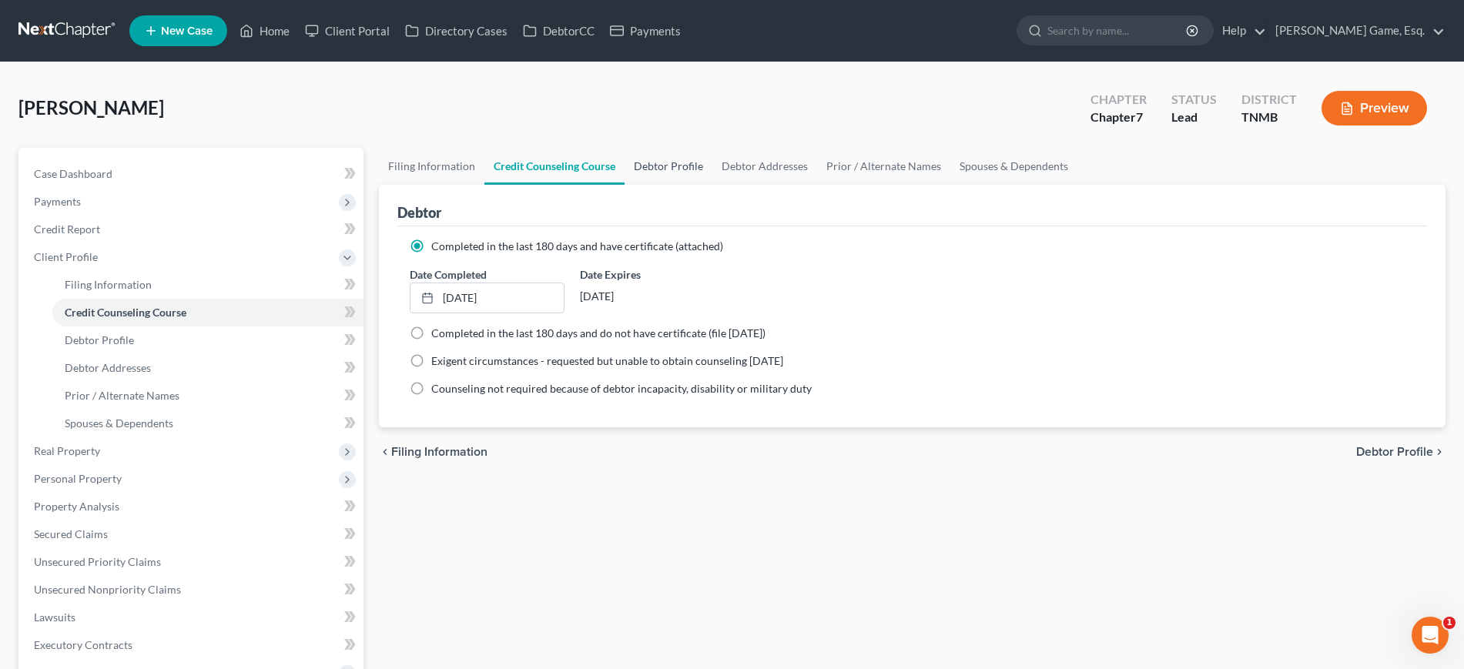
click at [712, 185] on link "Debtor Profile" at bounding box center [669, 166] width 88 height 37
select select "0"
select select "1"
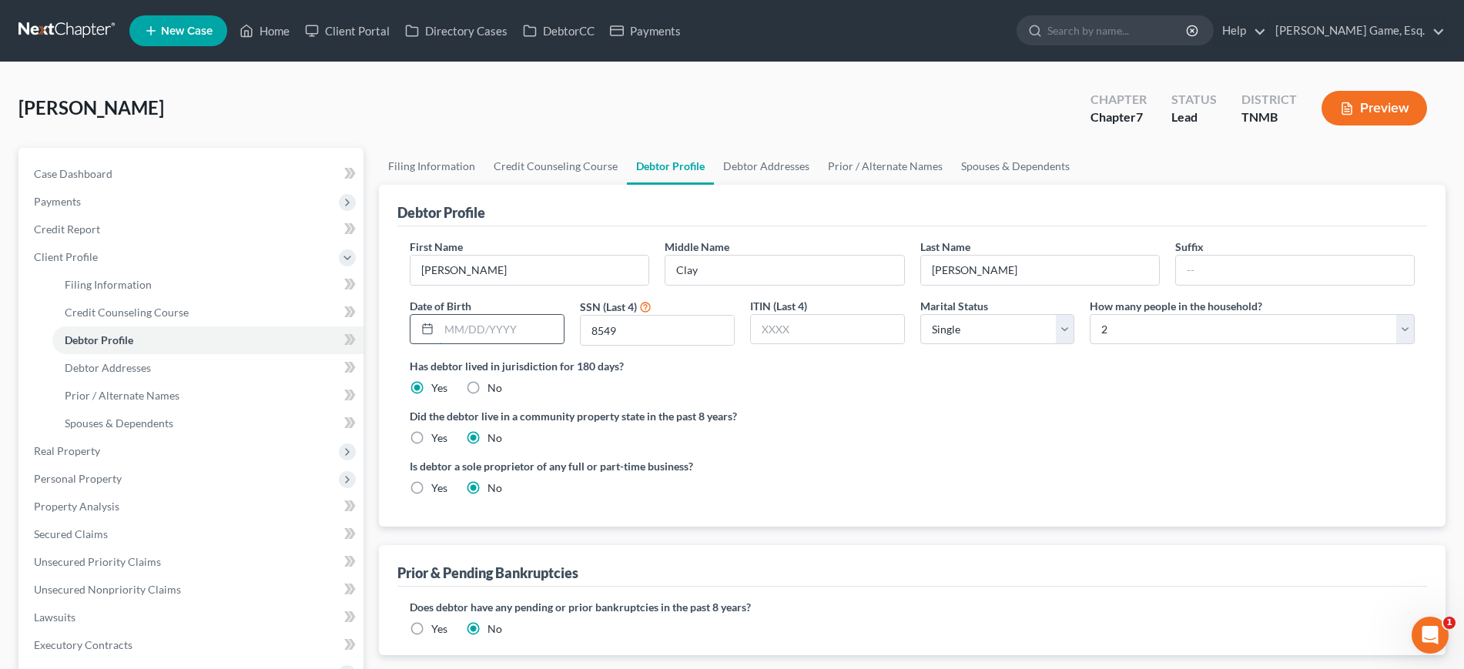
click at [539, 344] on input "text" at bounding box center [501, 329] width 125 height 29
type input "[DATE]"
click at [1008, 396] on div "Has debtor lived in jurisdiction for 180 days? Yes No Debtor must reside in jur…" at bounding box center [912, 377] width 1005 height 38
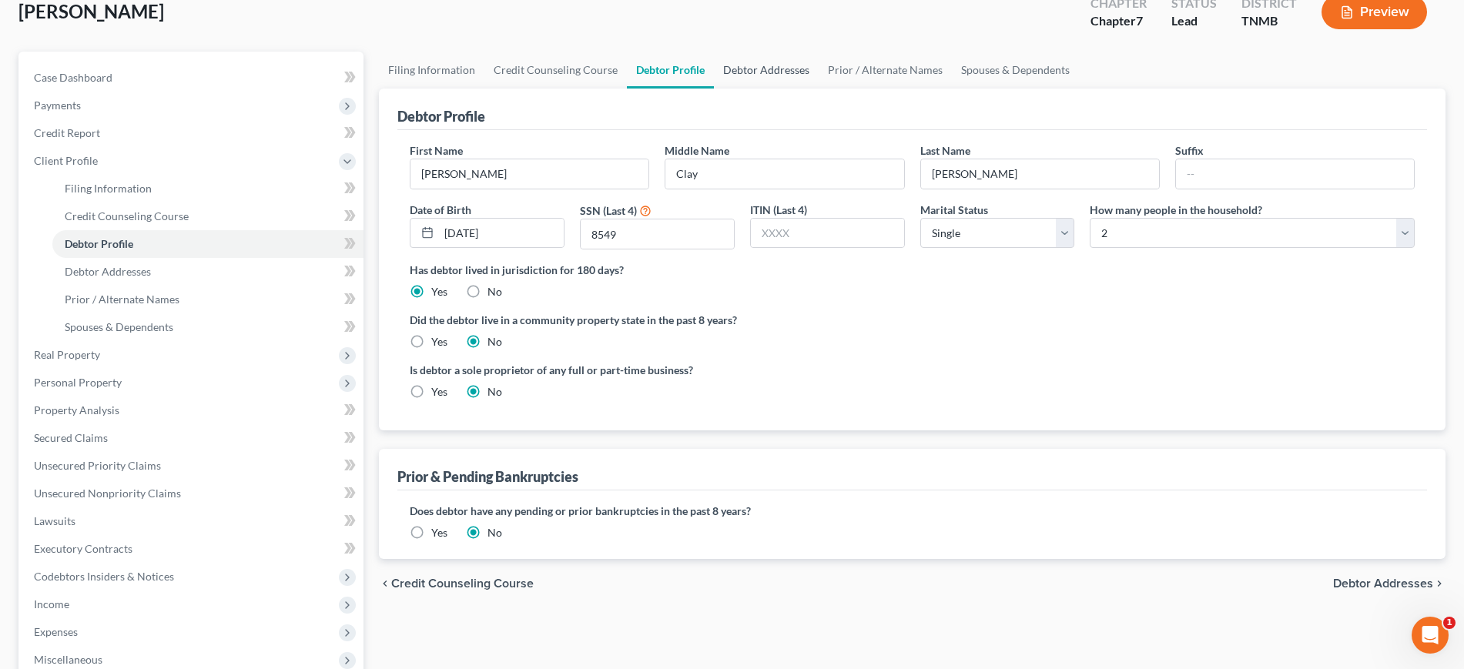
click at [819, 89] on link "Debtor Addresses" at bounding box center [766, 70] width 105 height 37
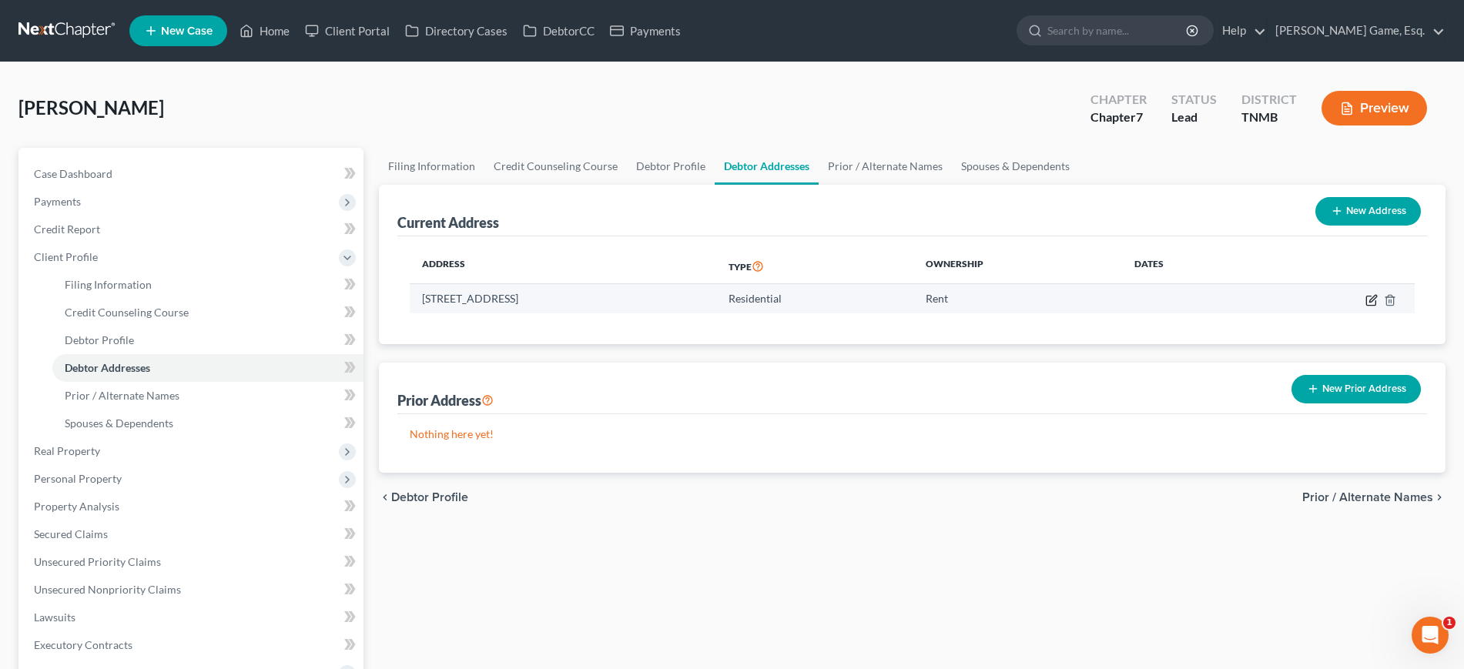
click at [1369, 302] on icon "button" at bounding box center [1372, 298] width 7 height 7
select select "44"
select select "0"
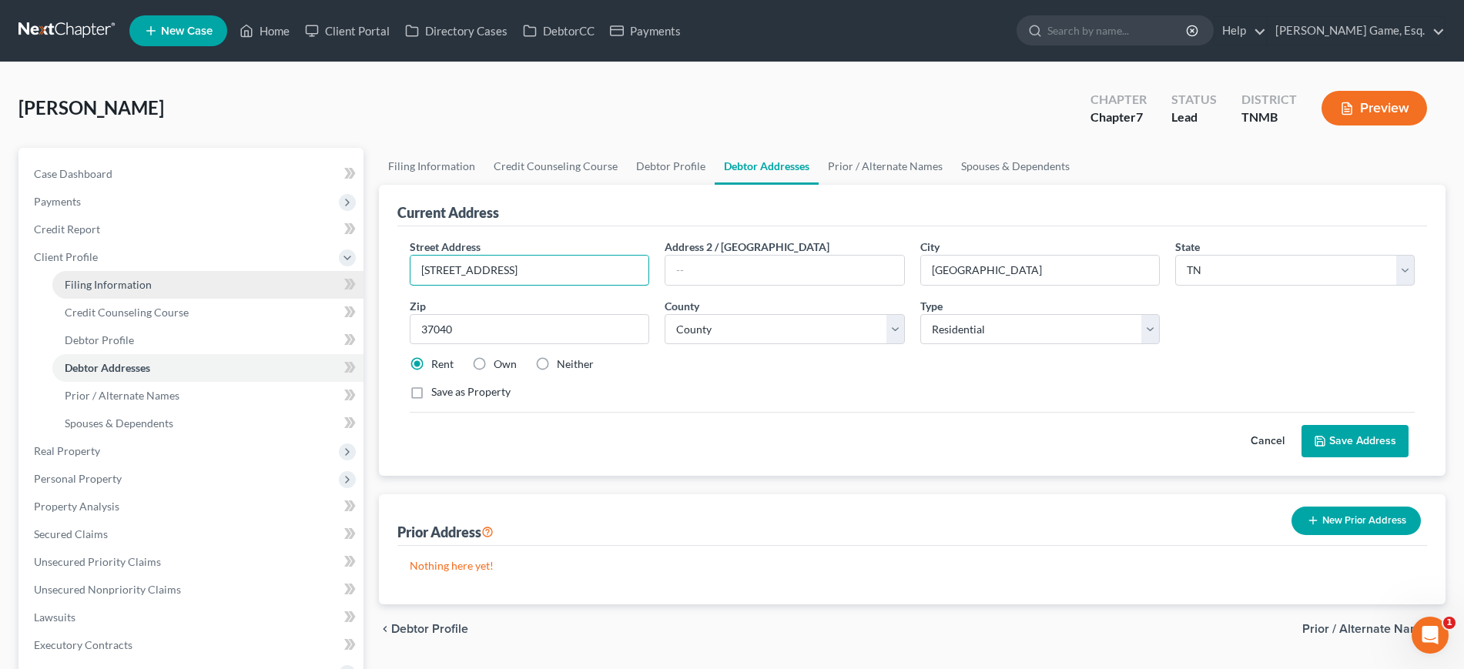
drag, startPoint x: 571, startPoint y: 344, endPoint x: 267, endPoint y: 346, distance: 303.4
click at [269, 346] on div "Petition Navigation Case Dashboard Payments Invoices Payments Payments Credit R…" at bounding box center [732, 551] width 1442 height 806
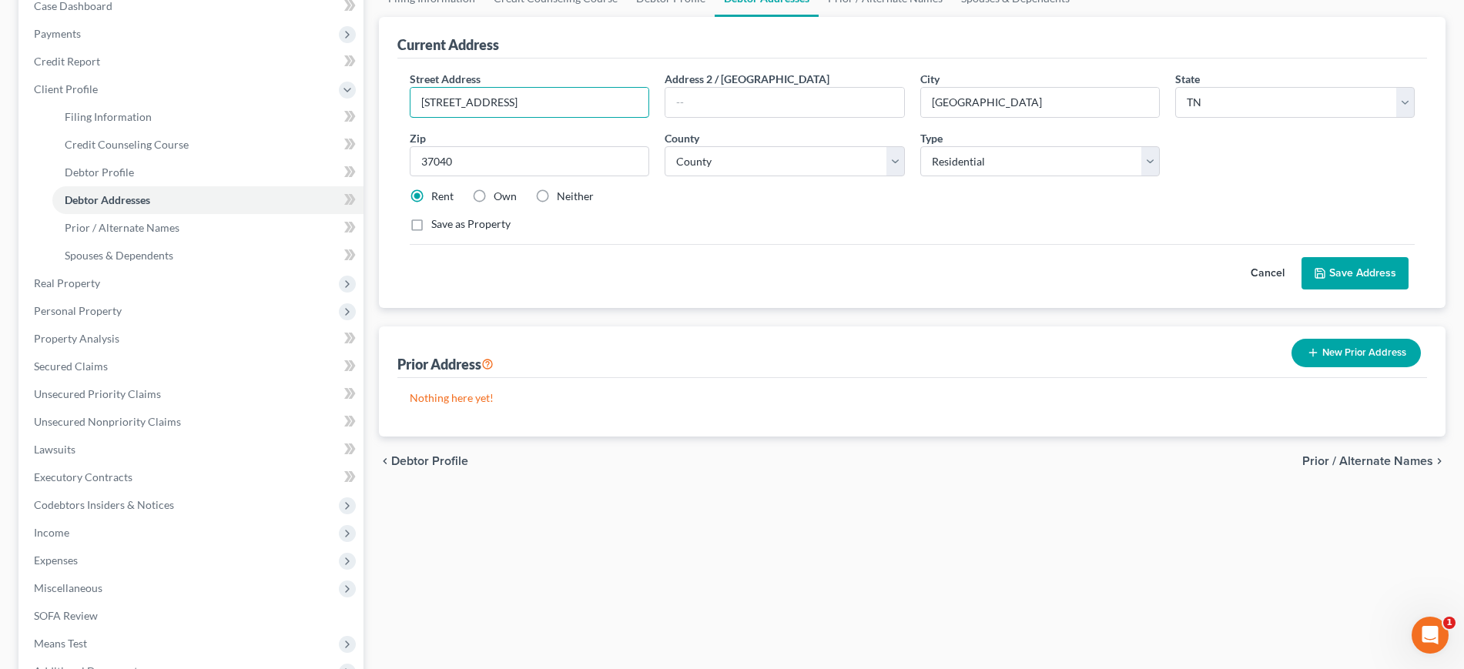
scroll to position [193, 0]
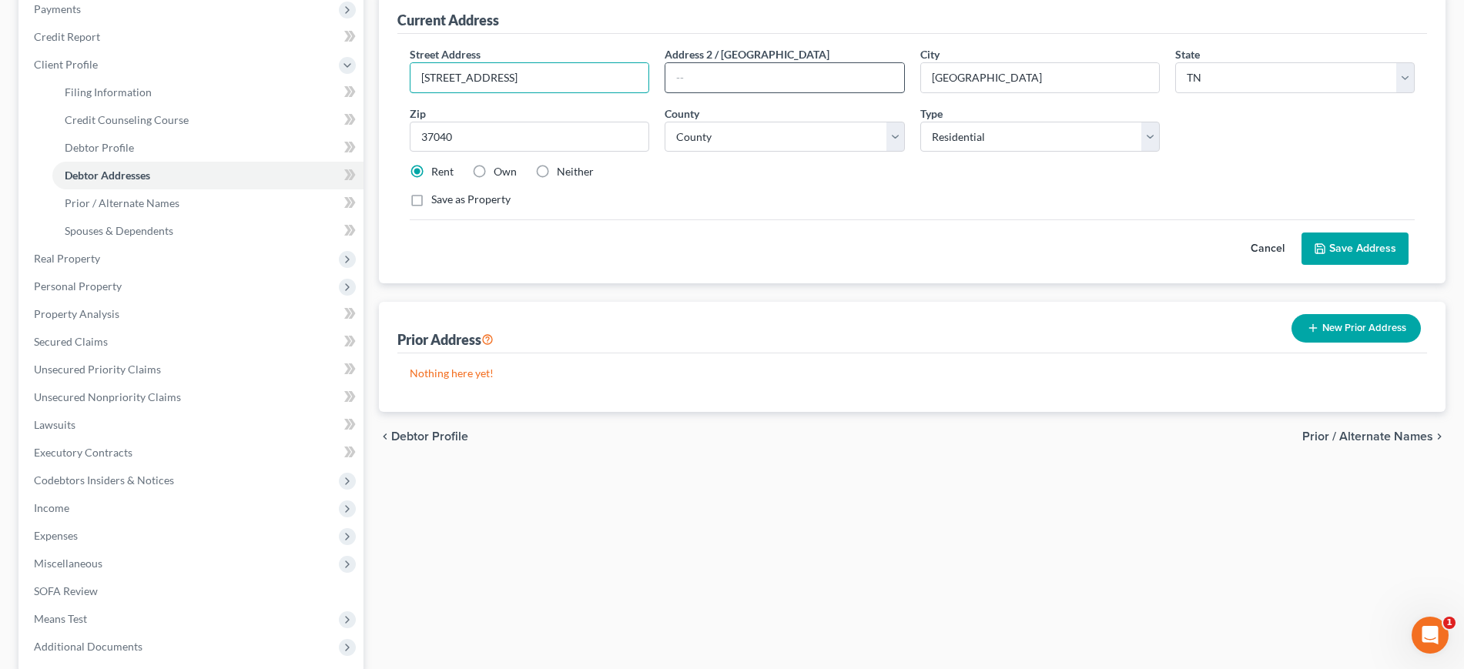
type input "[STREET_ADDRESS]"
click at [736, 92] on input "text" at bounding box center [784, 77] width 238 height 29
type input "A"
click at [611, 92] on input "[STREET_ADDRESS]" at bounding box center [529, 77] width 238 height 29
type input "[STREET_ADDRESS]"
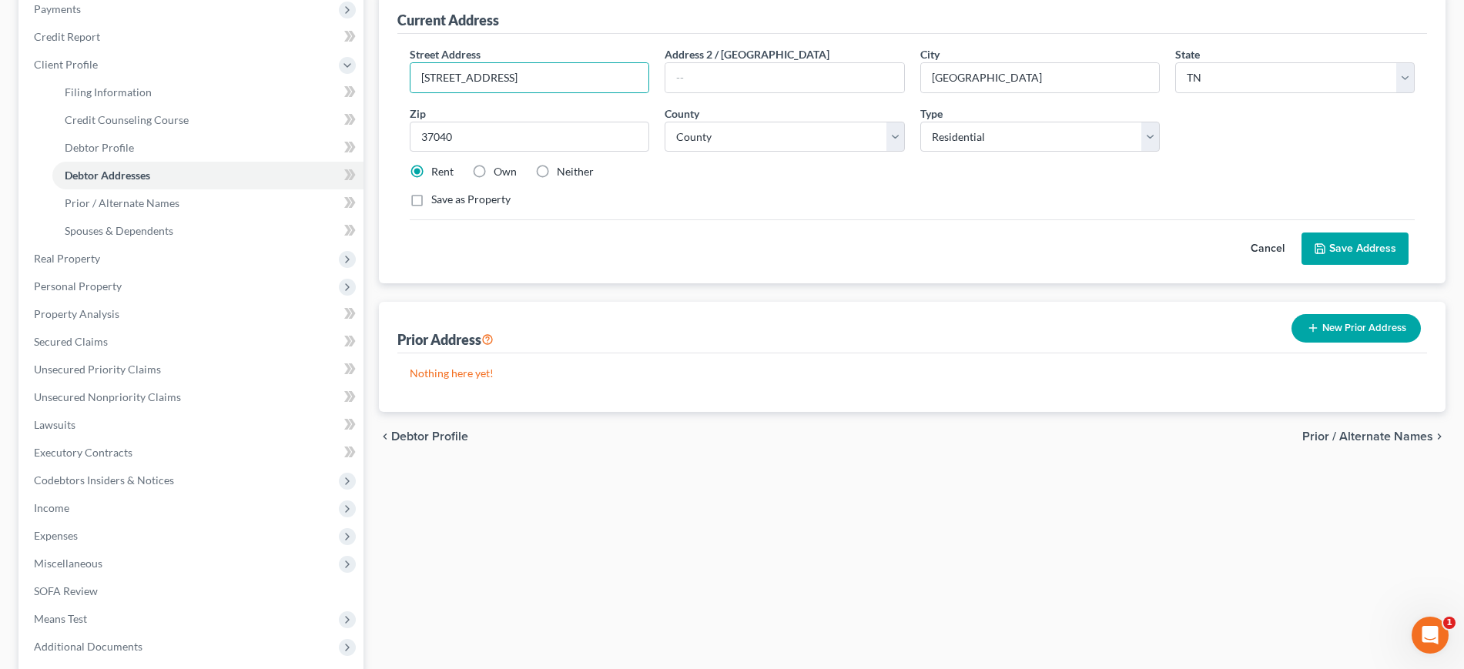
click at [1339, 265] on button "Save Address" at bounding box center [1355, 249] width 107 height 32
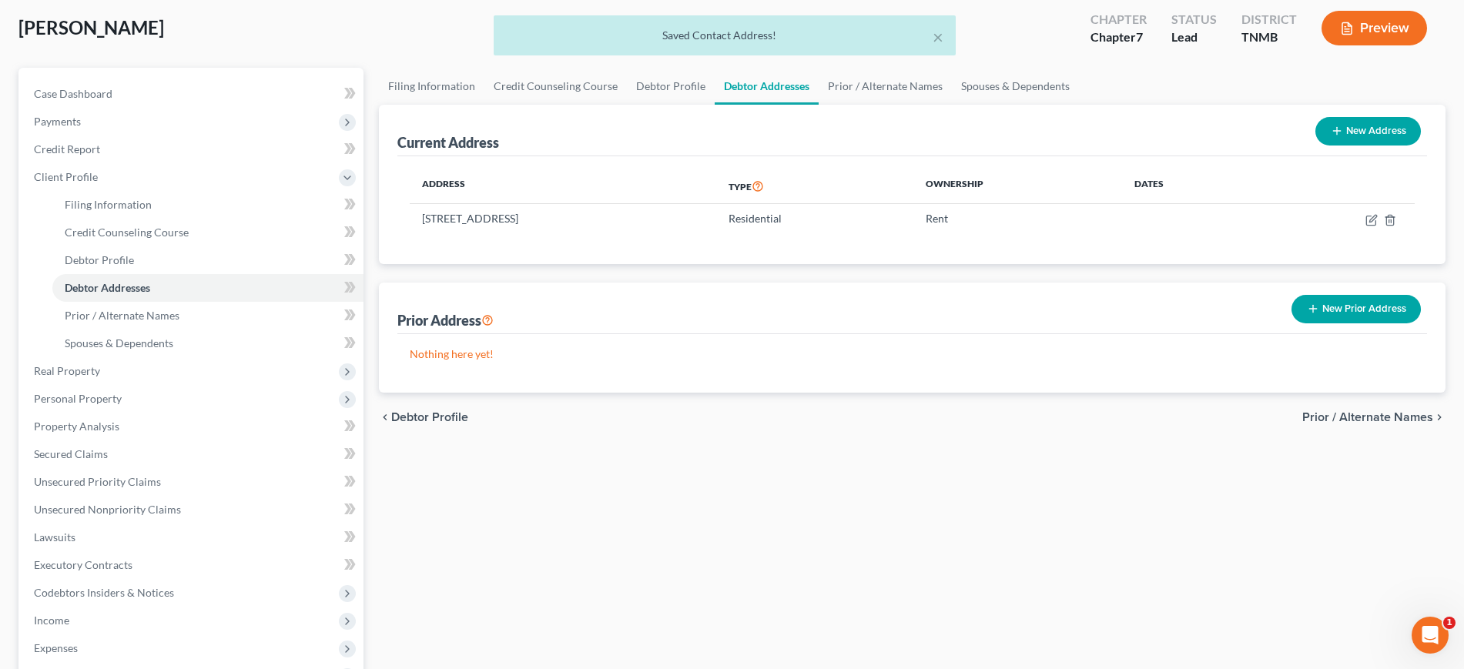
scroll to position [0, 0]
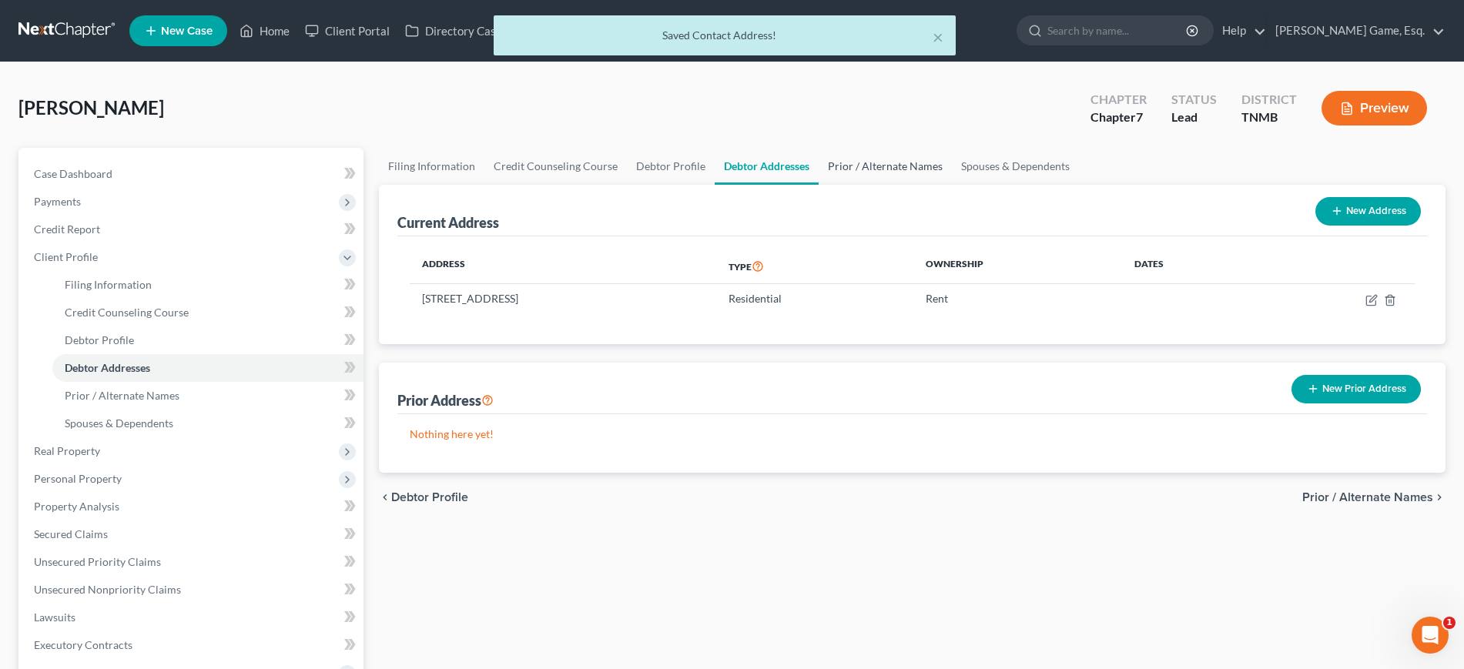
click at [952, 185] on link "Prior / Alternate Names" at bounding box center [885, 166] width 133 height 37
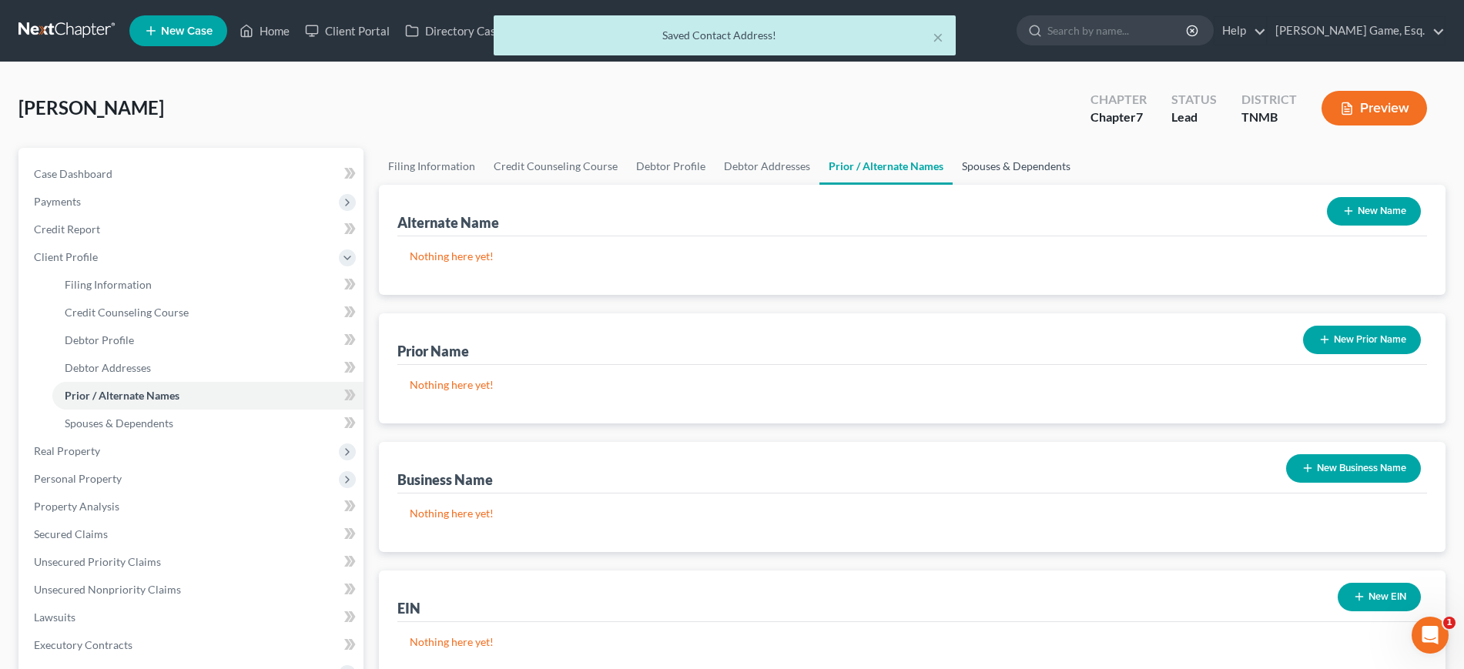
click at [1080, 185] on link "Spouses & Dependents" at bounding box center [1016, 166] width 127 height 37
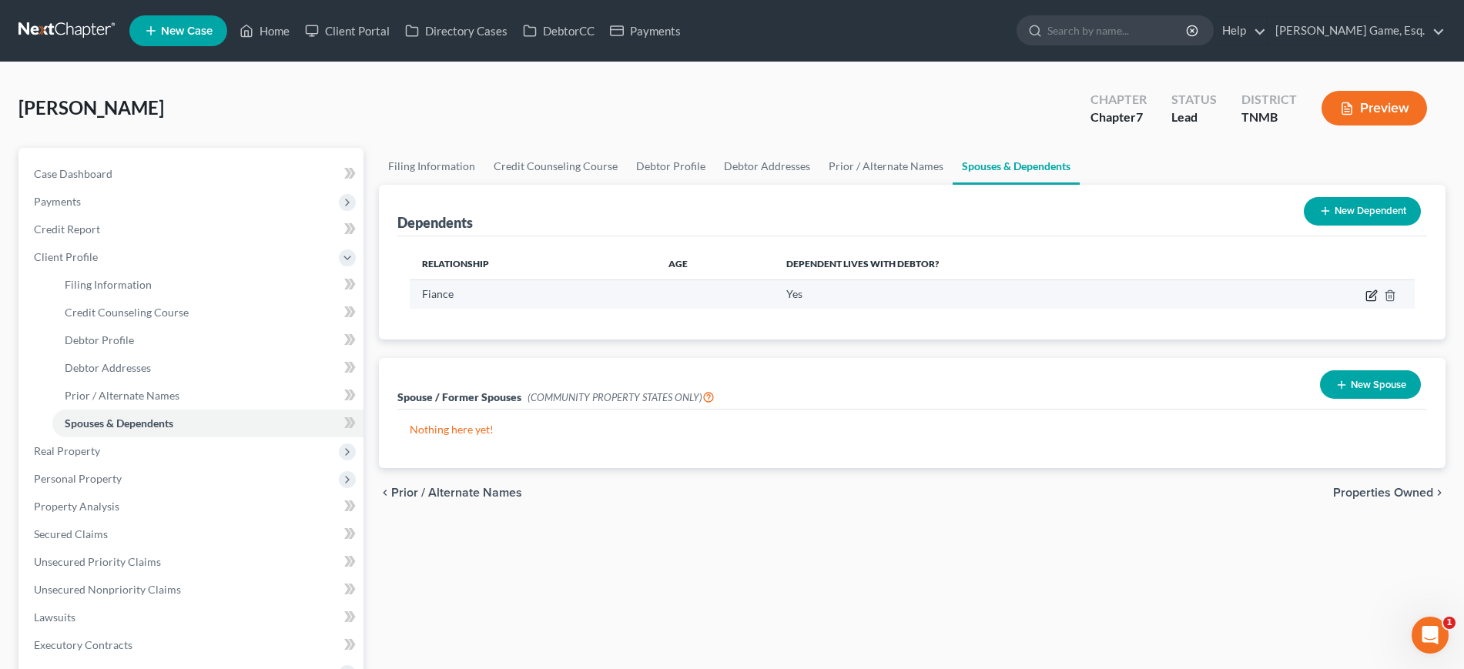
click at [1365, 302] on icon "button" at bounding box center [1371, 296] width 12 height 12
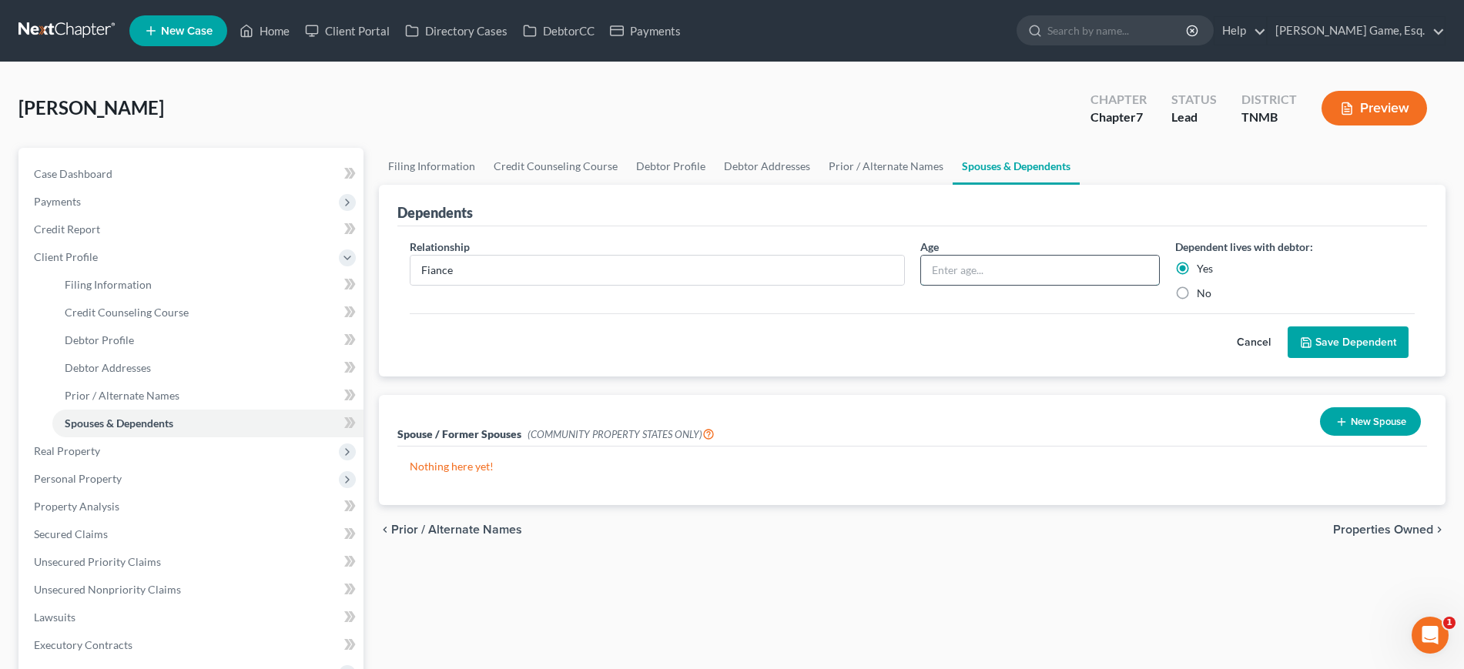
click at [983, 285] on input "text" at bounding box center [1040, 270] width 238 height 29
type input "20"
click at [1017, 359] on div "Cancel Save Dependent" at bounding box center [912, 335] width 1005 height 45
click at [1309, 359] on button "Save Dependent" at bounding box center [1348, 343] width 121 height 32
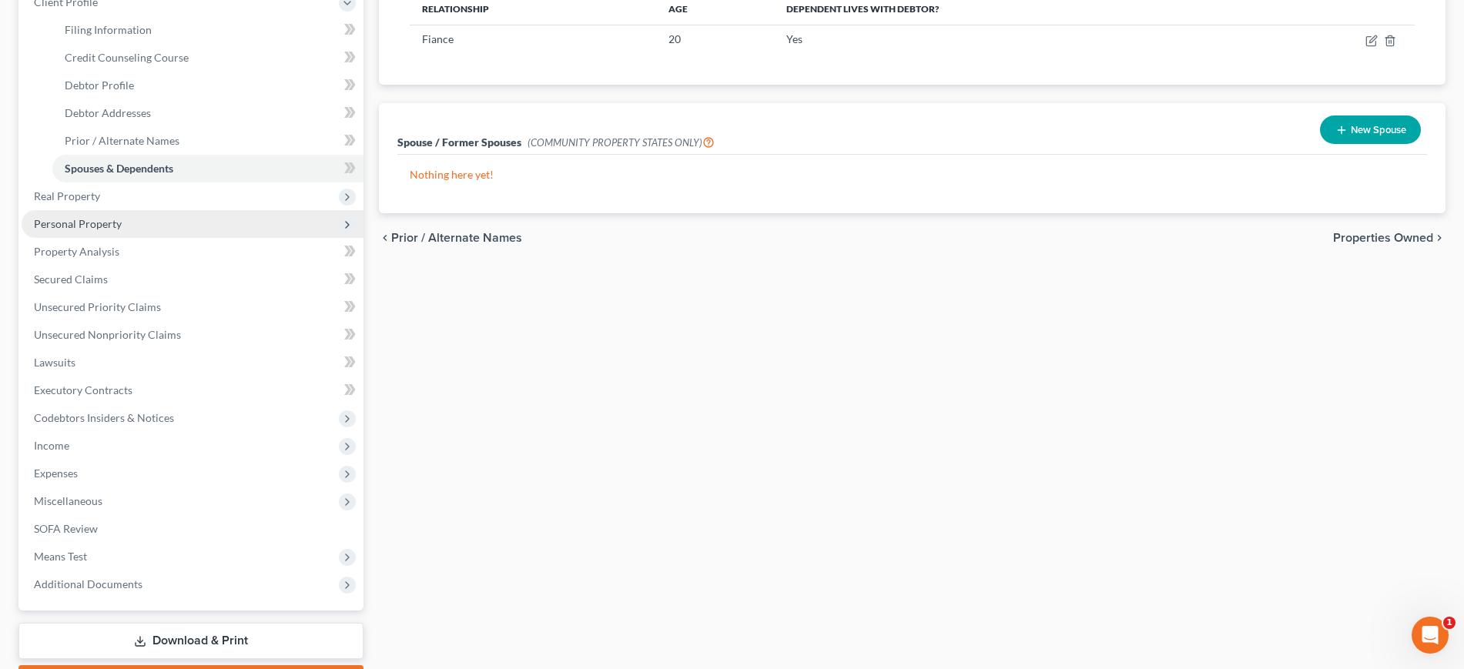
scroll to position [289, 0]
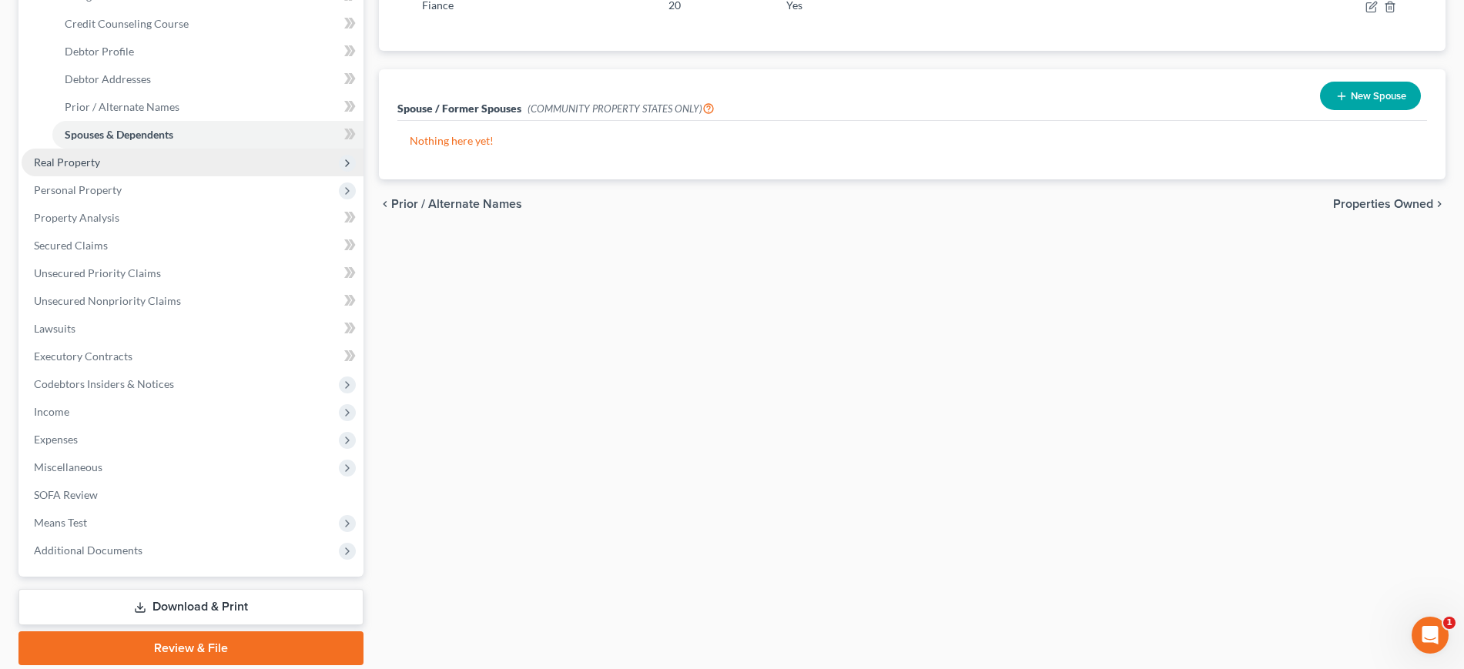
click at [130, 176] on span "Real Property" at bounding box center [193, 163] width 342 height 28
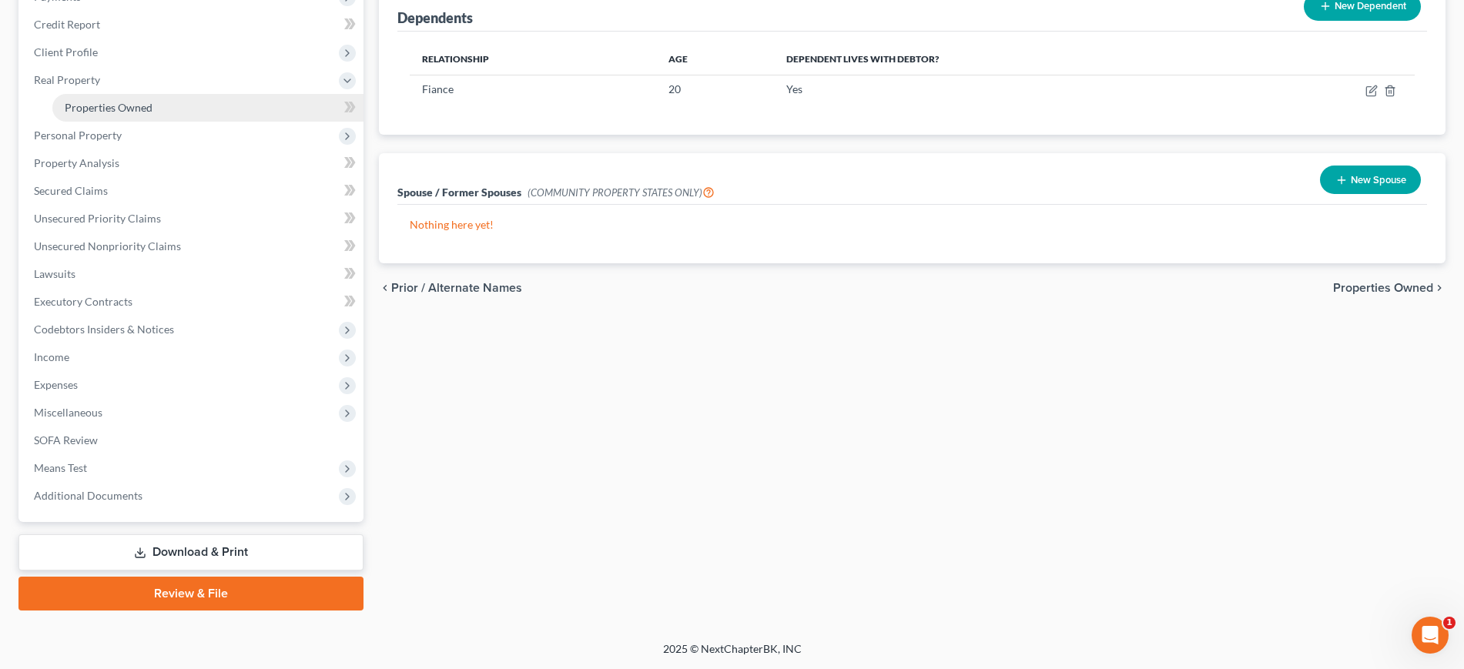
click at [152, 101] on span "Properties Owned" at bounding box center [109, 107] width 88 height 13
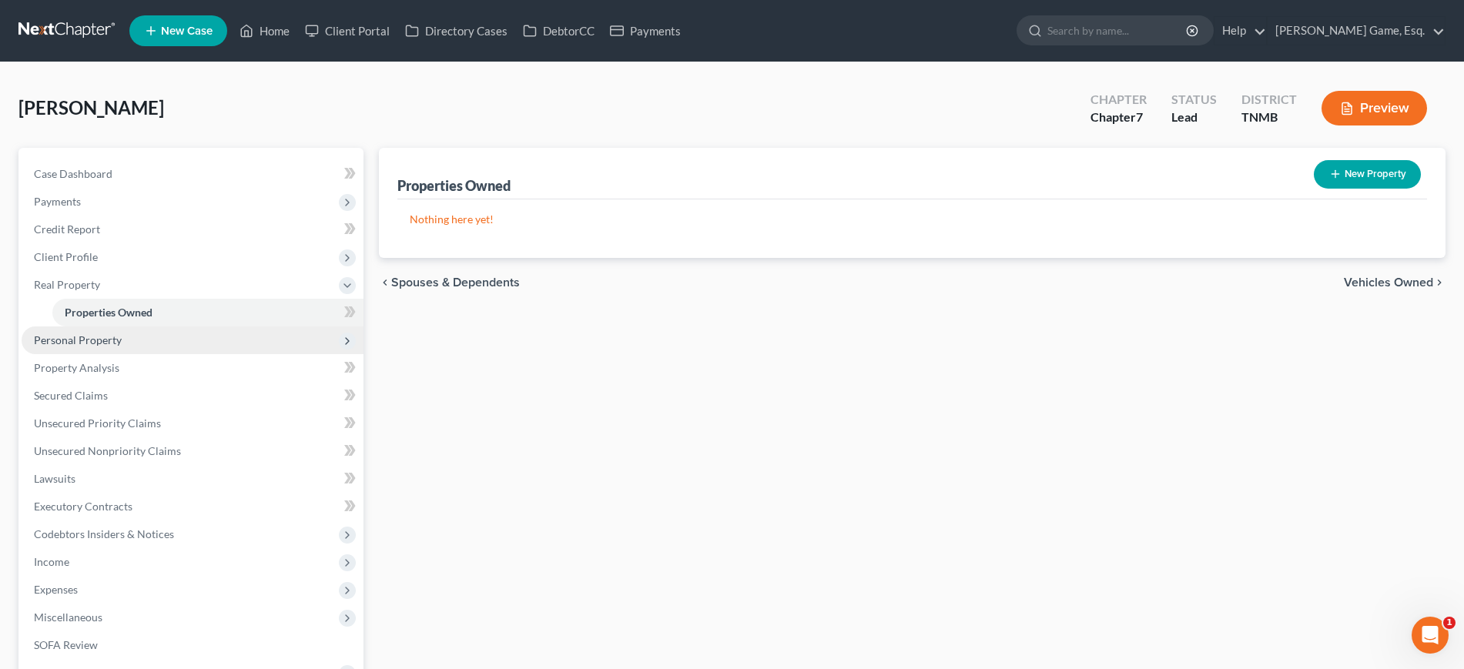
click at [122, 347] on span "Personal Property" at bounding box center [78, 339] width 88 height 13
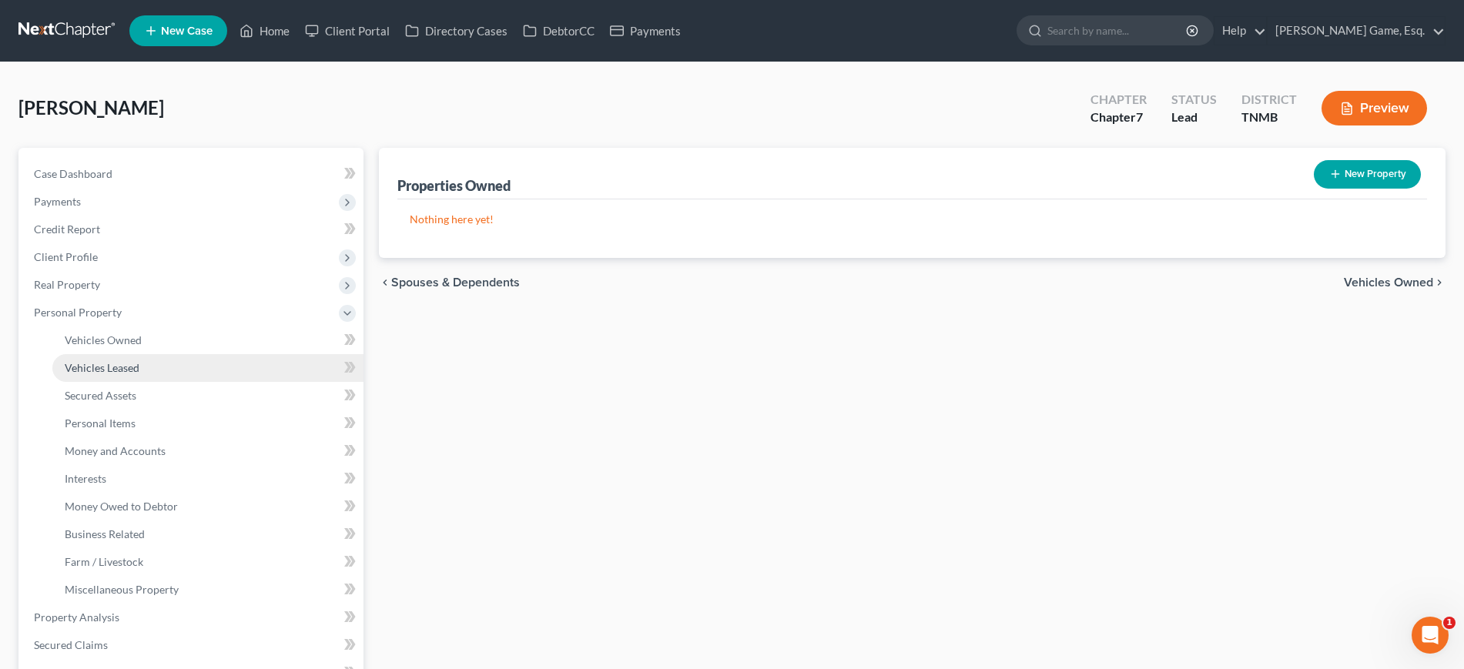
click at [139, 374] on span "Vehicles Leased" at bounding box center [102, 367] width 75 height 13
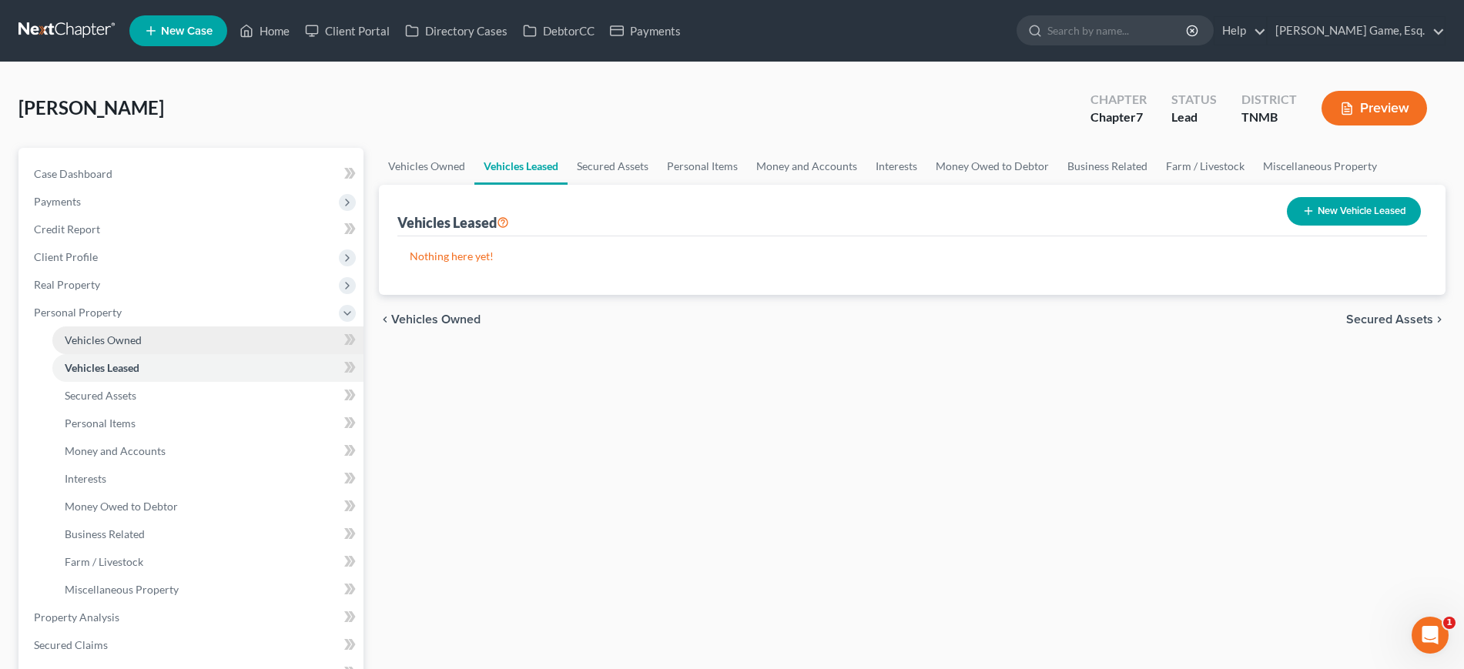
click at [142, 347] on span "Vehicles Owned" at bounding box center [103, 339] width 77 height 13
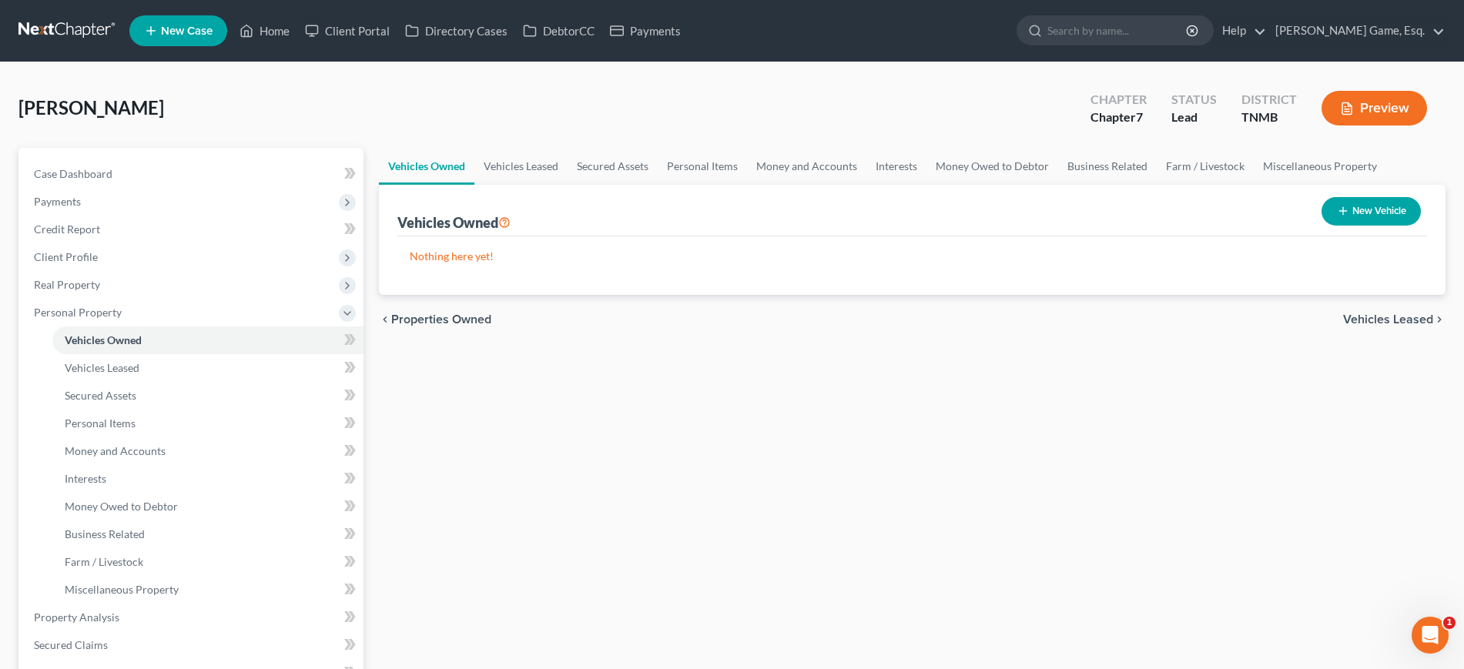
click at [1361, 226] on button "New Vehicle" at bounding box center [1371, 211] width 99 height 28
select select "0"
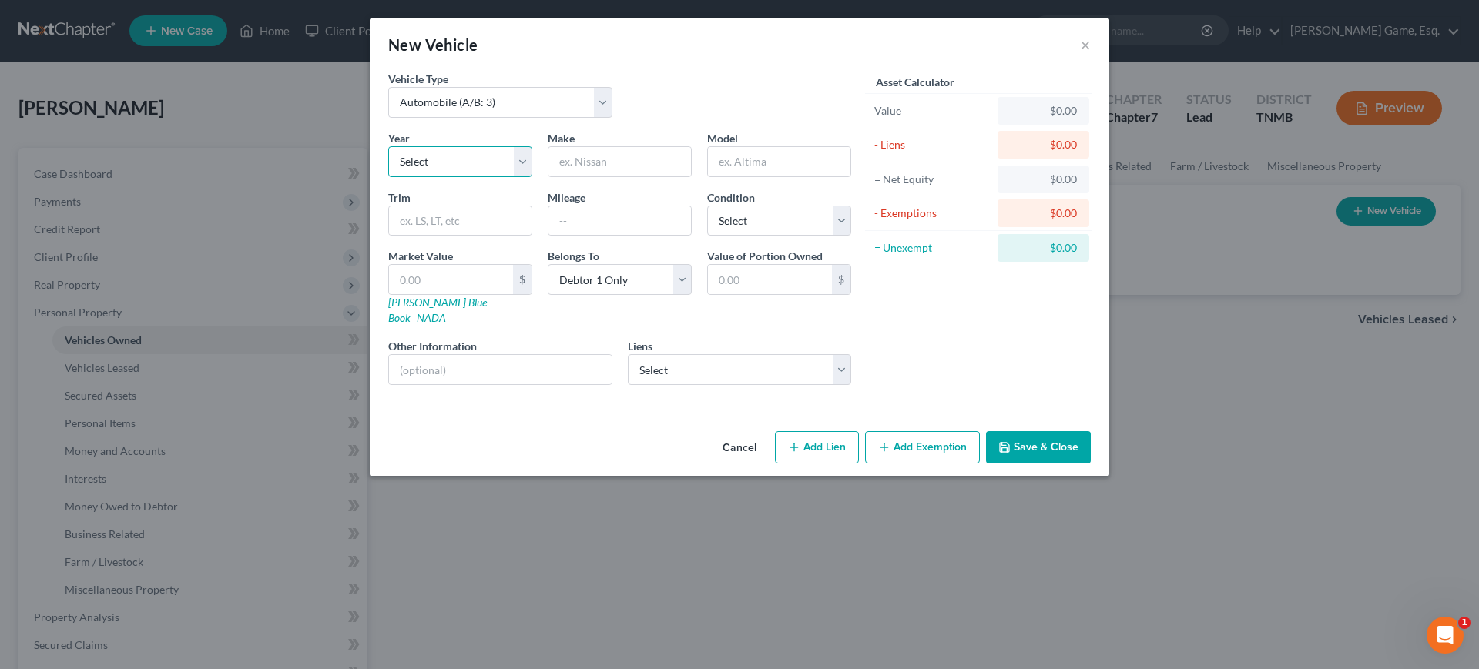
click at [404, 177] on select "Select 2026 2025 2024 2023 2022 2021 2020 2019 2018 2017 2016 2015 2014 2013 20…" at bounding box center [460, 161] width 144 height 31
select select "7"
click at [388, 177] on select "Select 2026 2025 2024 2023 2022 2021 2020 2019 2018 2017 2016 2015 2014 2013 20…" at bounding box center [460, 161] width 144 height 31
click at [565, 176] on input "text" at bounding box center [619, 161] width 142 height 29
type input "Dodge"
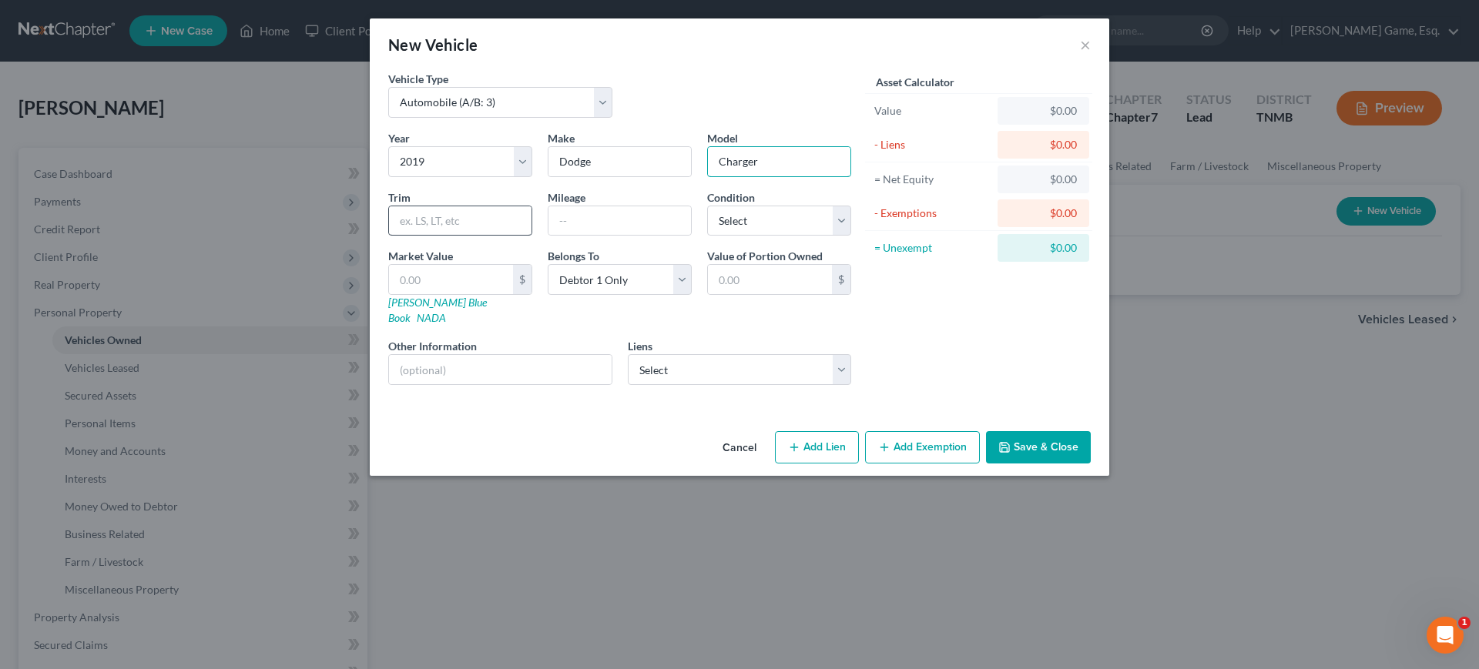
type input "Charger"
click at [414, 236] on input "text" at bounding box center [460, 220] width 142 height 29
click at [464, 236] on input "text" at bounding box center [460, 220] width 142 height 29
click at [548, 236] on input "text" at bounding box center [619, 220] width 142 height 29
type input "150000"
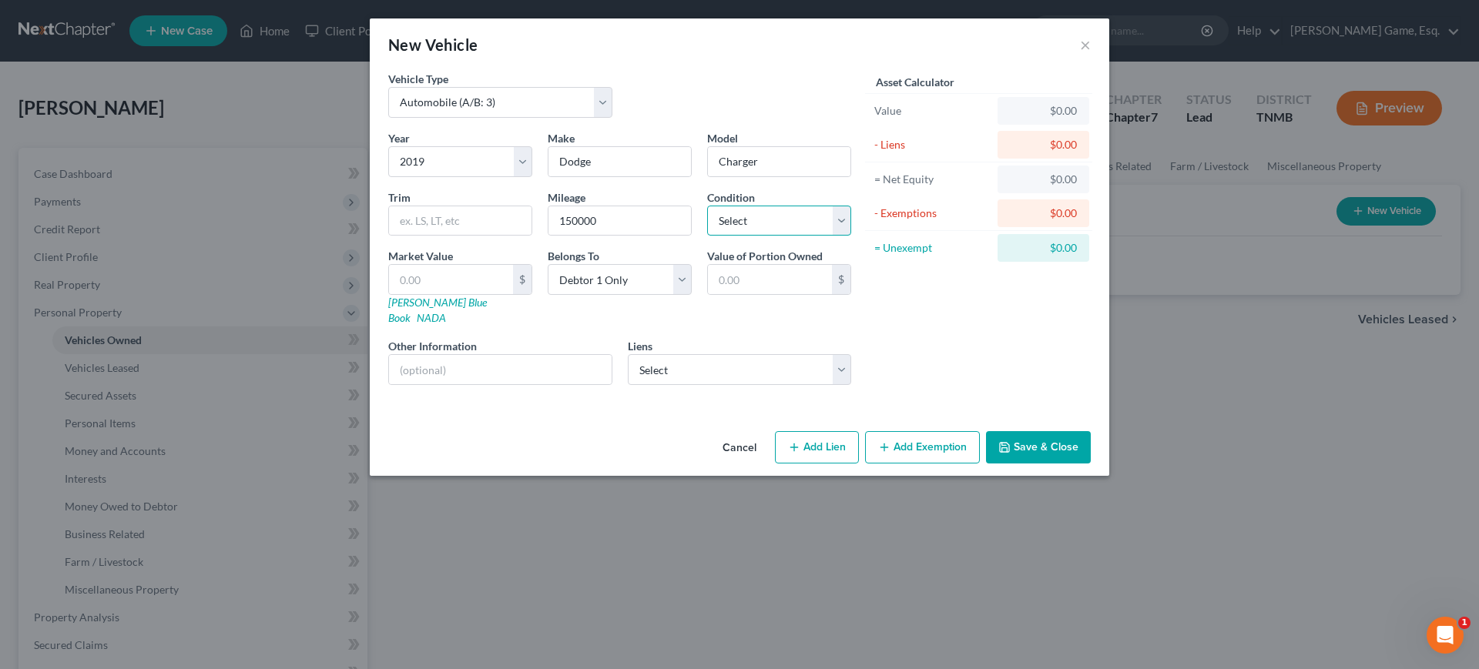
click at [732, 236] on select "Select Excellent Very Good Good Fair Poor" at bounding box center [779, 221] width 144 height 31
select select "2"
click at [707, 236] on select "Select Excellent Very Good Good Fair Poor" at bounding box center [779, 221] width 144 height 31
click at [752, 306] on div "Year Select 2026 2025 2024 2023 2022 2021 2020 2019 2018 2017 2016 2015 2014 20…" at bounding box center [619, 263] width 478 height 267
click at [388, 324] on link "[PERSON_NAME] Blue Book" at bounding box center [437, 310] width 99 height 28
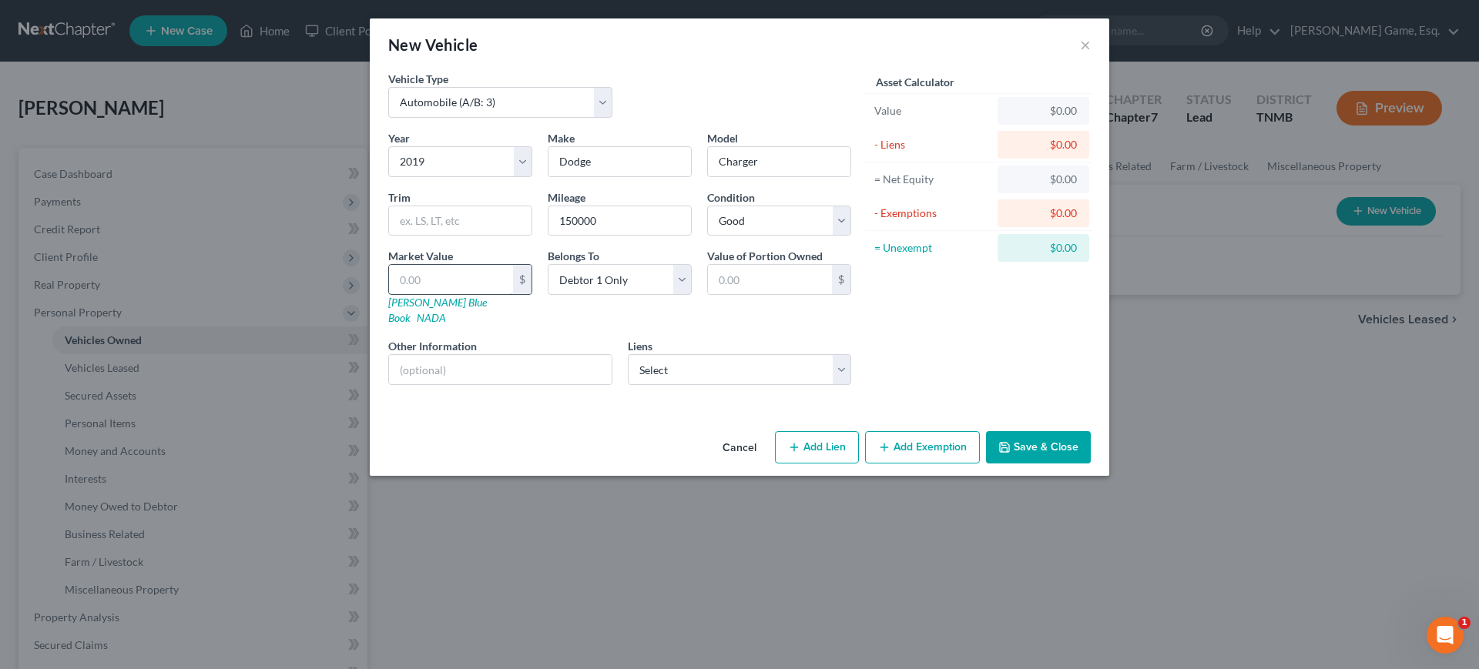
click at [417, 294] on input "text" at bounding box center [451, 279] width 124 height 29
type input "9"
type input "9.00"
type input "91"
type input "91.00"
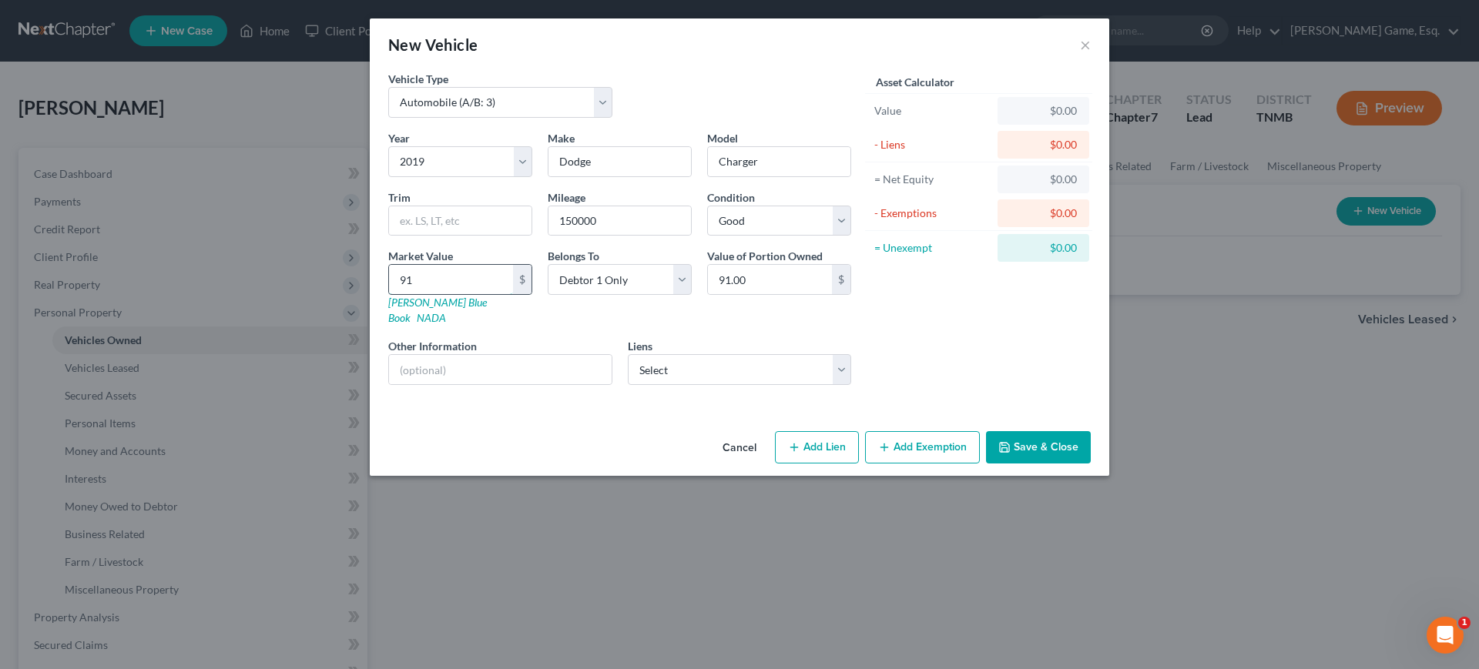
type input "912"
type input "912.00"
type input "9123"
type input "9,123.00"
type input "9,123"
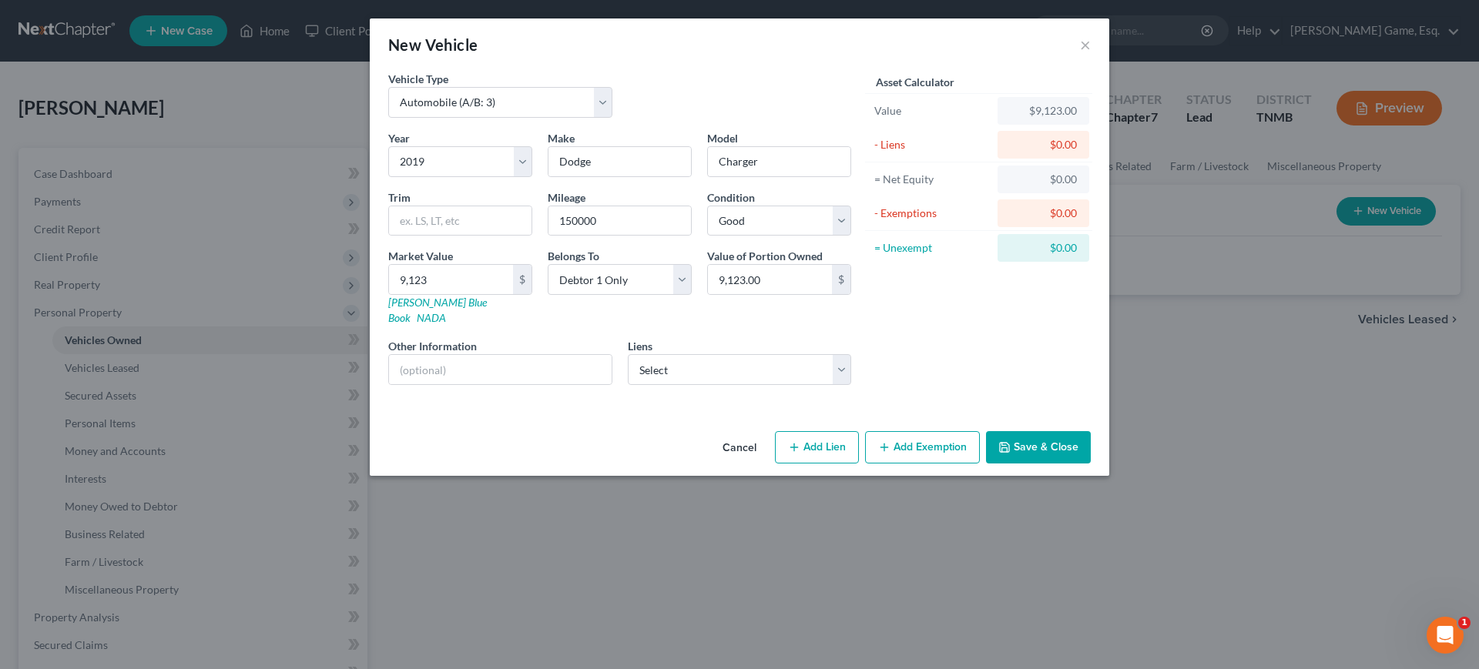
click at [540, 326] on div "Belongs To * Select Debtor 1 Only Debtor 2 Only Debtor 1 And Debtor 2 Only At L…" at bounding box center [619, 287] width 159 height 78
click at [682, 385] on select "Select Altra Federal Cu - $26,023.00 Planters Bank, Inc - $3,975.00" at bounding box center [740, 369] width 224 height 31
select select "1"
click at [628, 385] on select "Select Altra Federal Cu - $26,023.00 Planters Bank, Inc - $3,975.00" at bounding box center [740, 369] width 224 height 31
select select
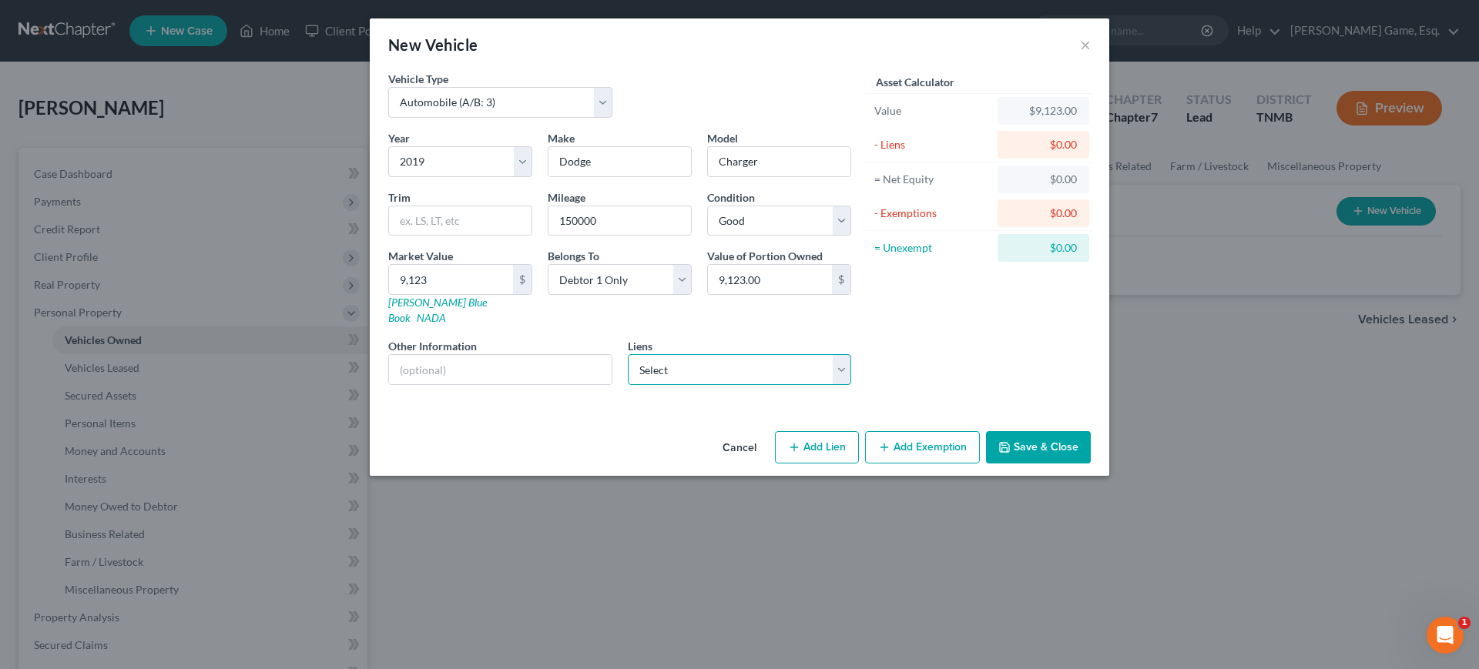
select select "18"
select select "0"
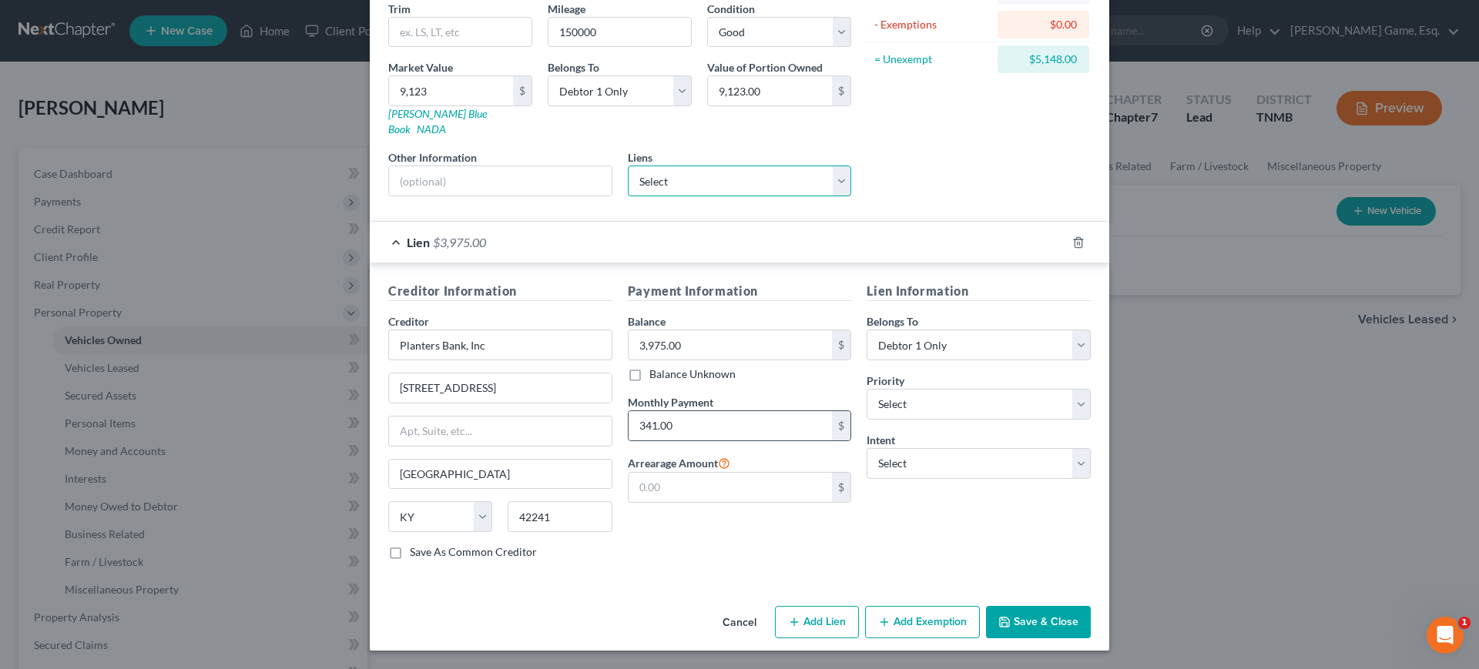
scroll to position [378, 0]
click at [973, 448] on select "Select Surrender Redeem Reaffirm Avoid Other" at bounding box center [978, 463] width 224 height 31
select select "2"
click at [888, 448] on select "Select Surrender Redeem Reaffirm Avoid Other" at bounding box center [978, 463] width 224 height 31
click at [961, 472] on div "Lien Information Belongs To * Select Debtor 1 Only Debtor 2 Only Debtor 1 And D…" at bounding box center [979, 427] width 240 height 290
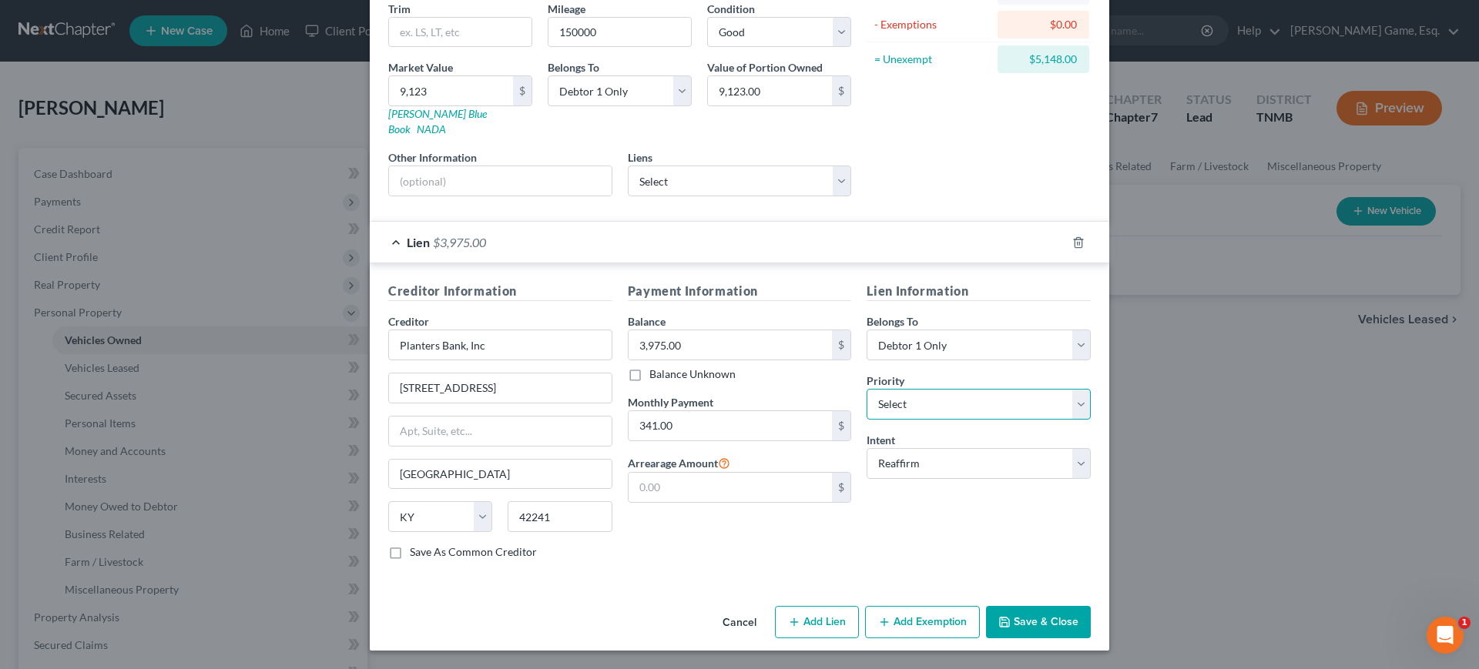
click at [961, 389] on select "Select 1st 2nd 3rd 4th 5th 6th 7th 8th 9th 10th 11th 12th 13th 14th 15th 16th 1…" at bounding box center [978, 404] width 224 height 31
click at [934, 494] on div "Lien Information Belongs To * Select Debtor 1 Only Debtor 2 Only Debtor 1 And D…" at bounding box center [979, 427] width 240 height 290
click at [1091, 608] on button "Save & Close" at bounding box center [1038, 622] width 105 height 32
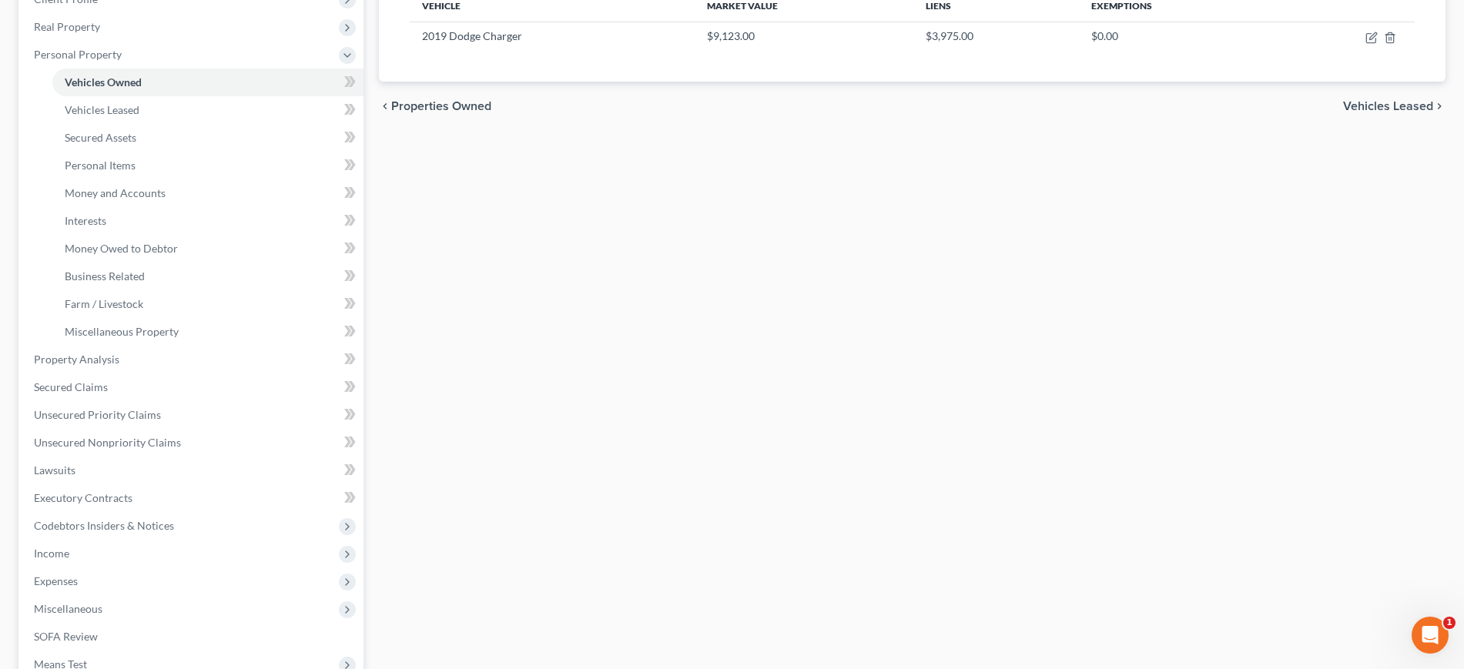
scroll to position [289, 0]
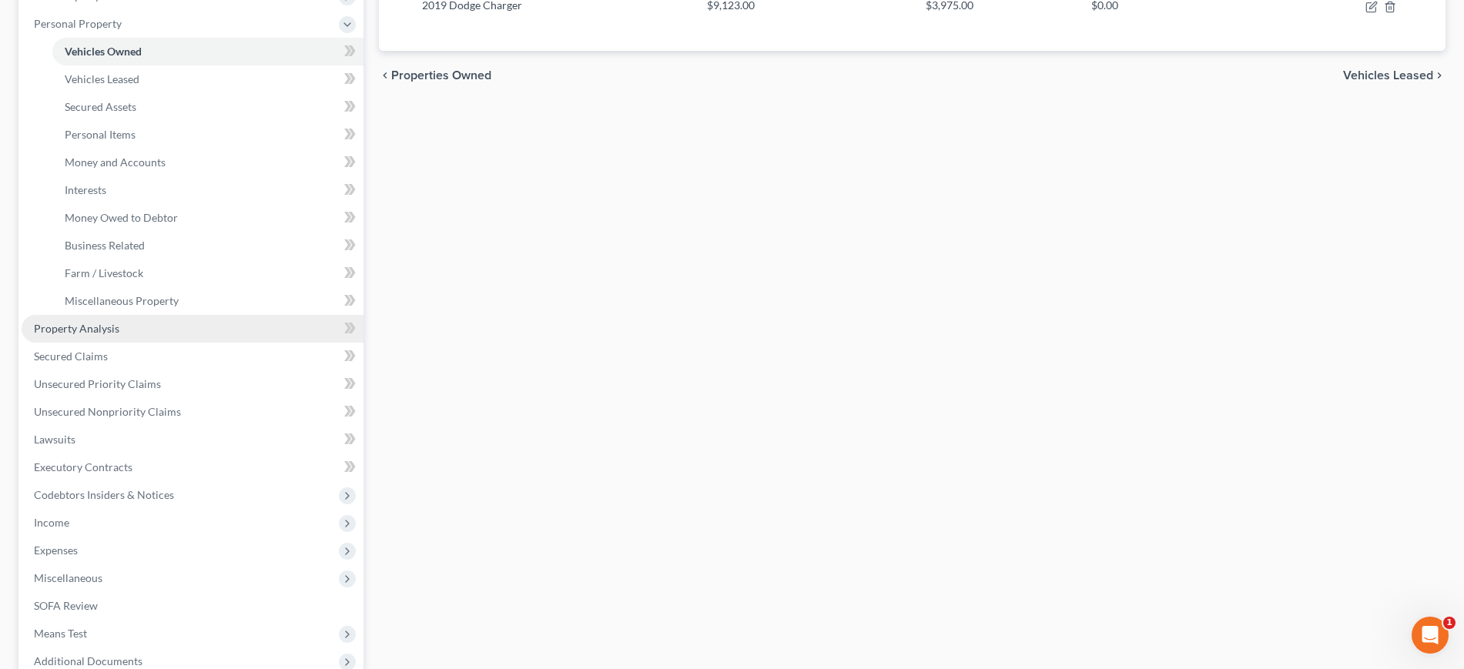
click at [154, 343] on link "Property Analysis" at bounding box center [193, 329] width 342 height 28
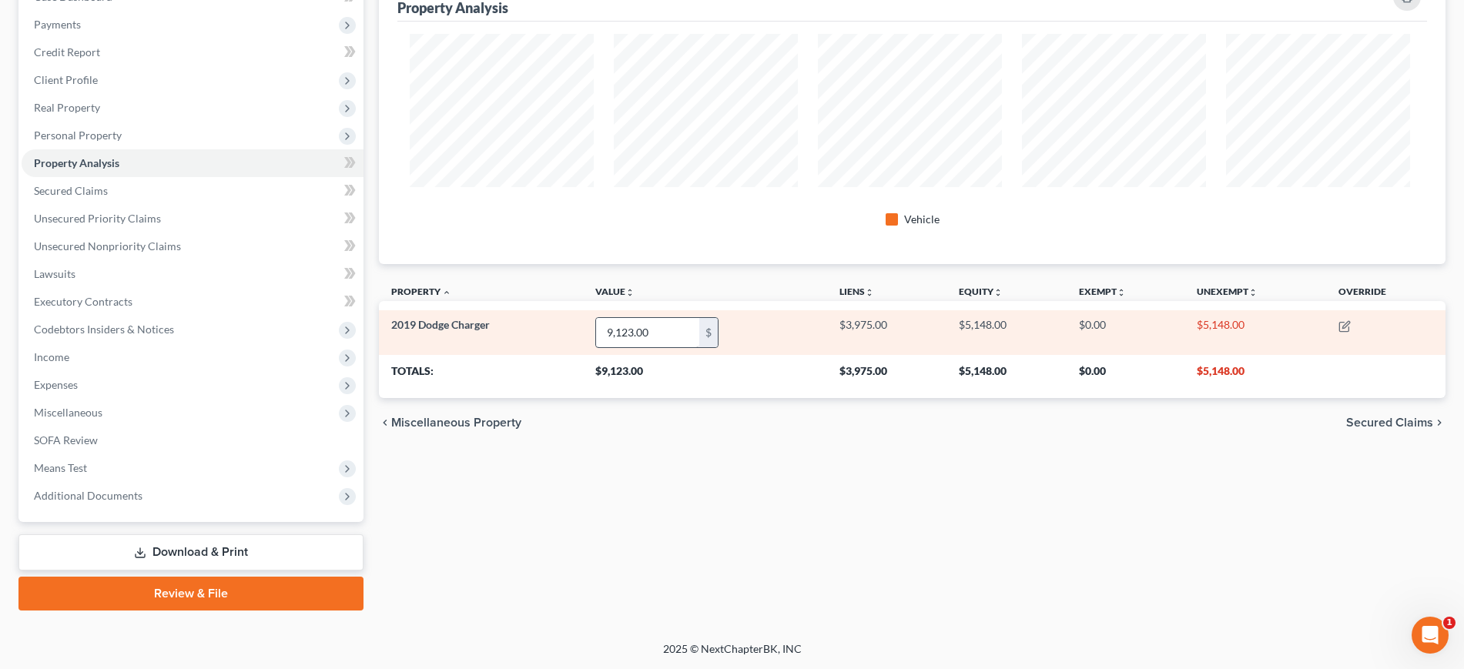
scroll to position [289, 0]
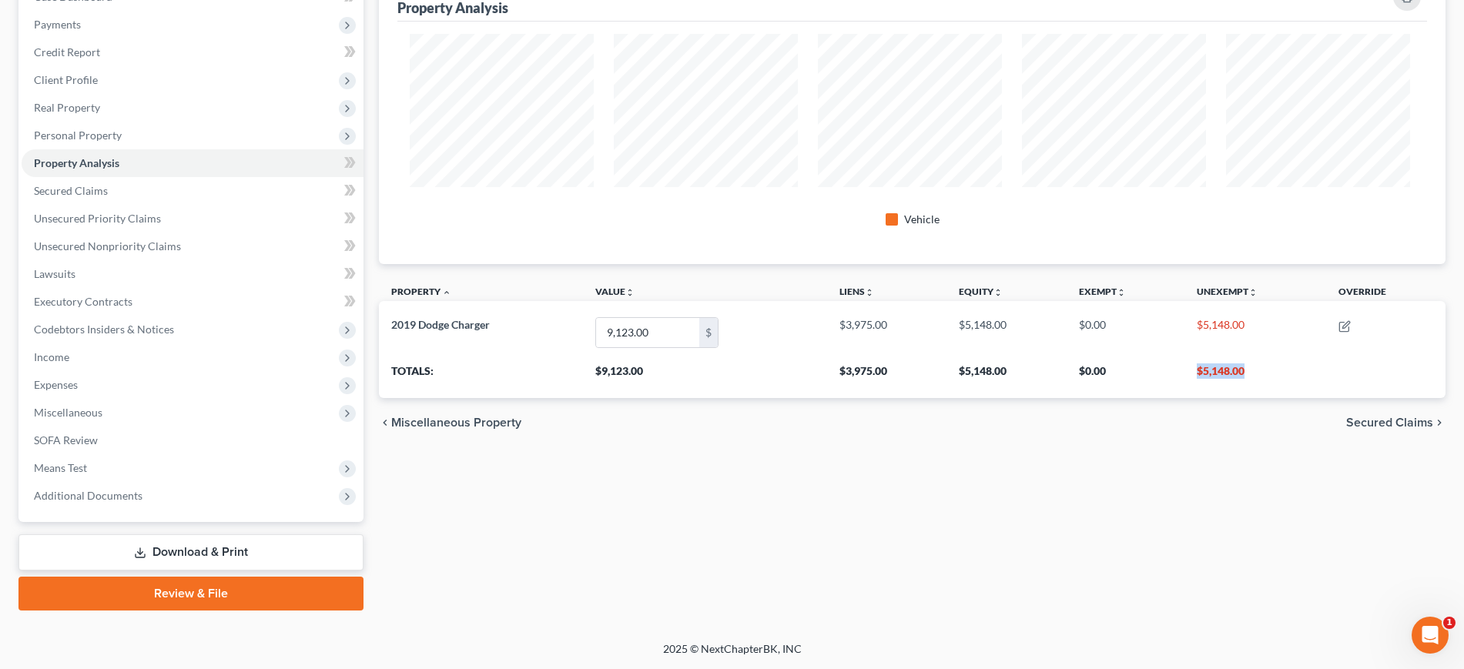
drag, startPoint x: 1203, startPoint y: 343, endPoint x: 1329, endPoint y: 350, distance: 126.5
click at [1329, 355] on tr "Totals: $9,123.00 $3,975.00 $5,148.00 $0.00 $5,148.00" at bounding box center [912, 376] width 1067 height 43
click at [1077, 447] on div "chevron_left Miscellaneous Property Secured Claims chevron_right" at bounding box center [912, 422] width 1067 height 49
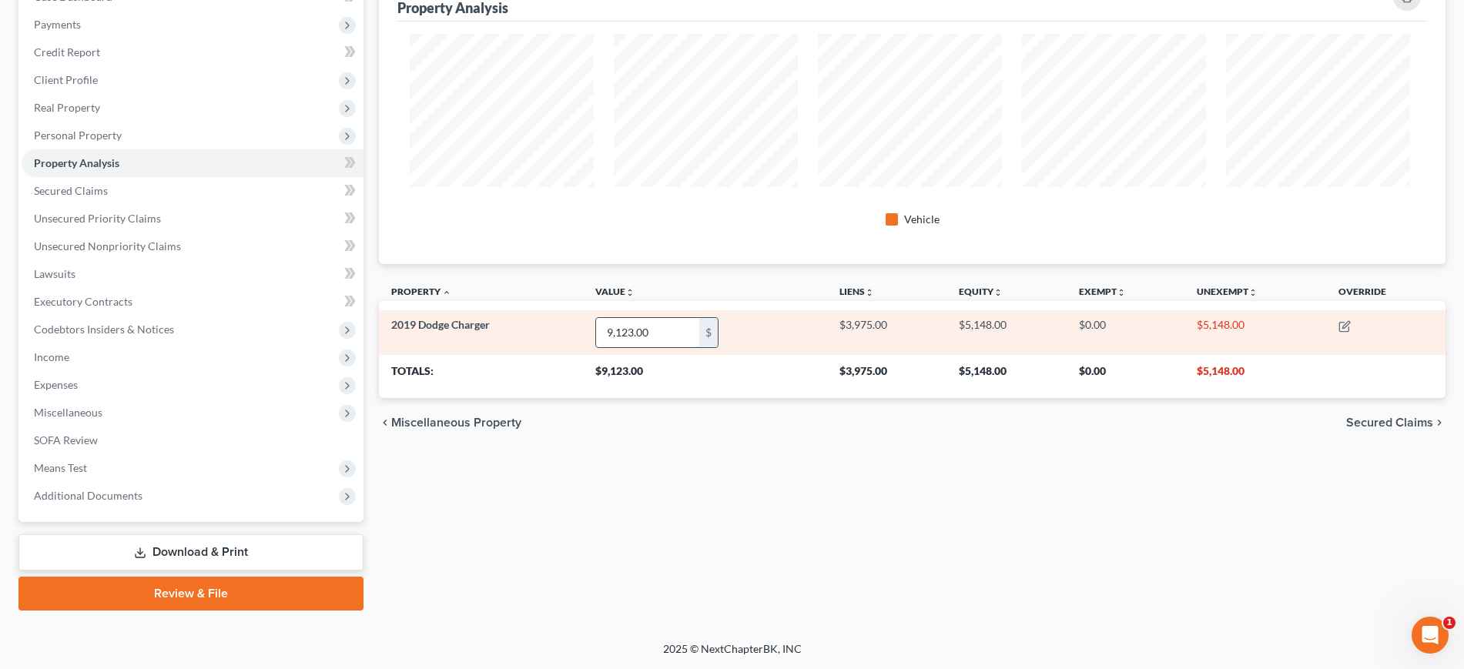
click at [621, 347] on input "9,123.00" at bounding box center [647, 332] width 103 height 29
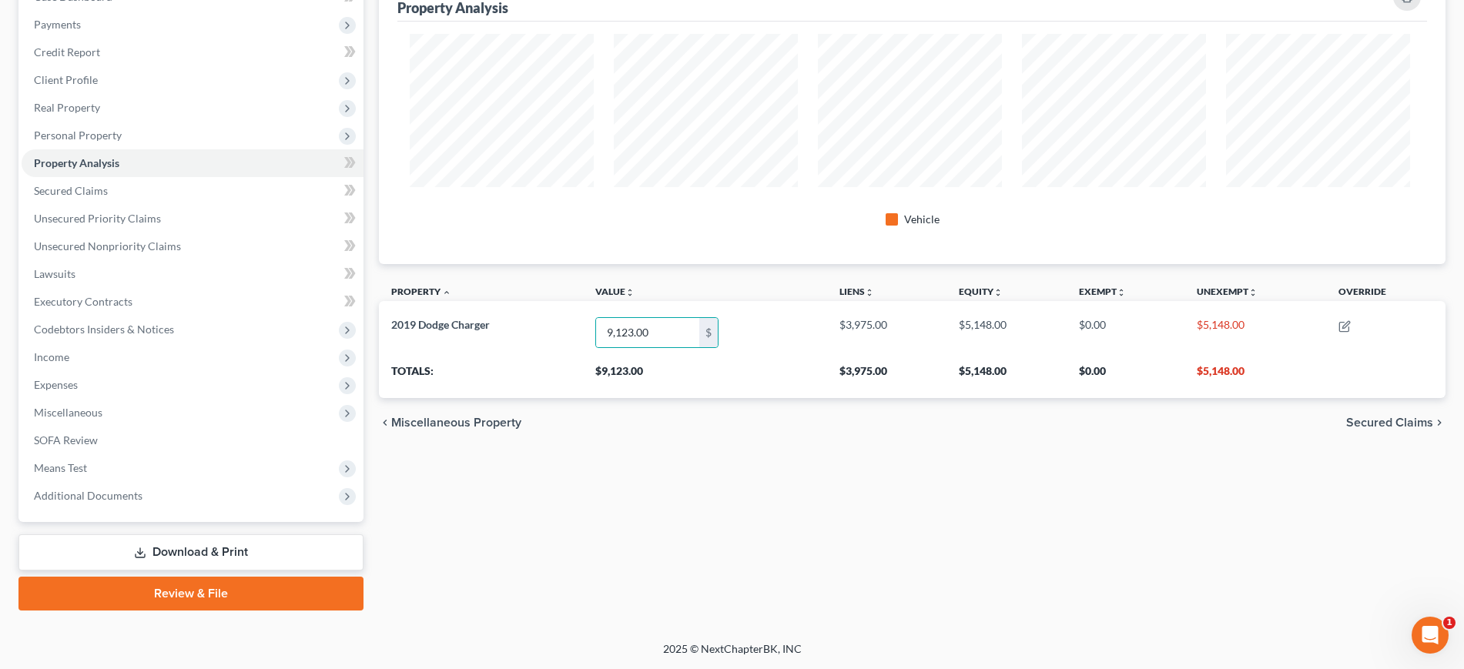
click at [715, 398] on th "$9,123.00" at bounding box center [705, 376] width 244 height 43
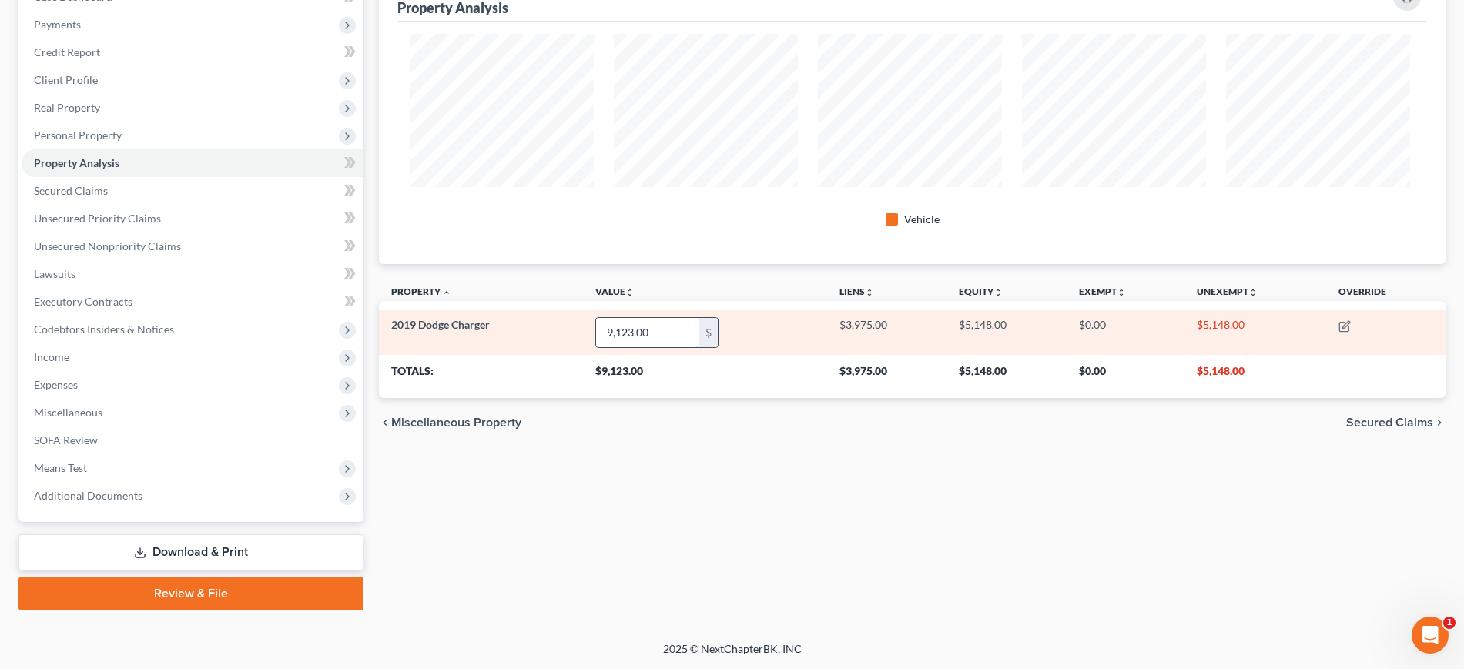
click at [675, 347] on input "9,123.00" at bounding box center [647, 332] width 103 height 29
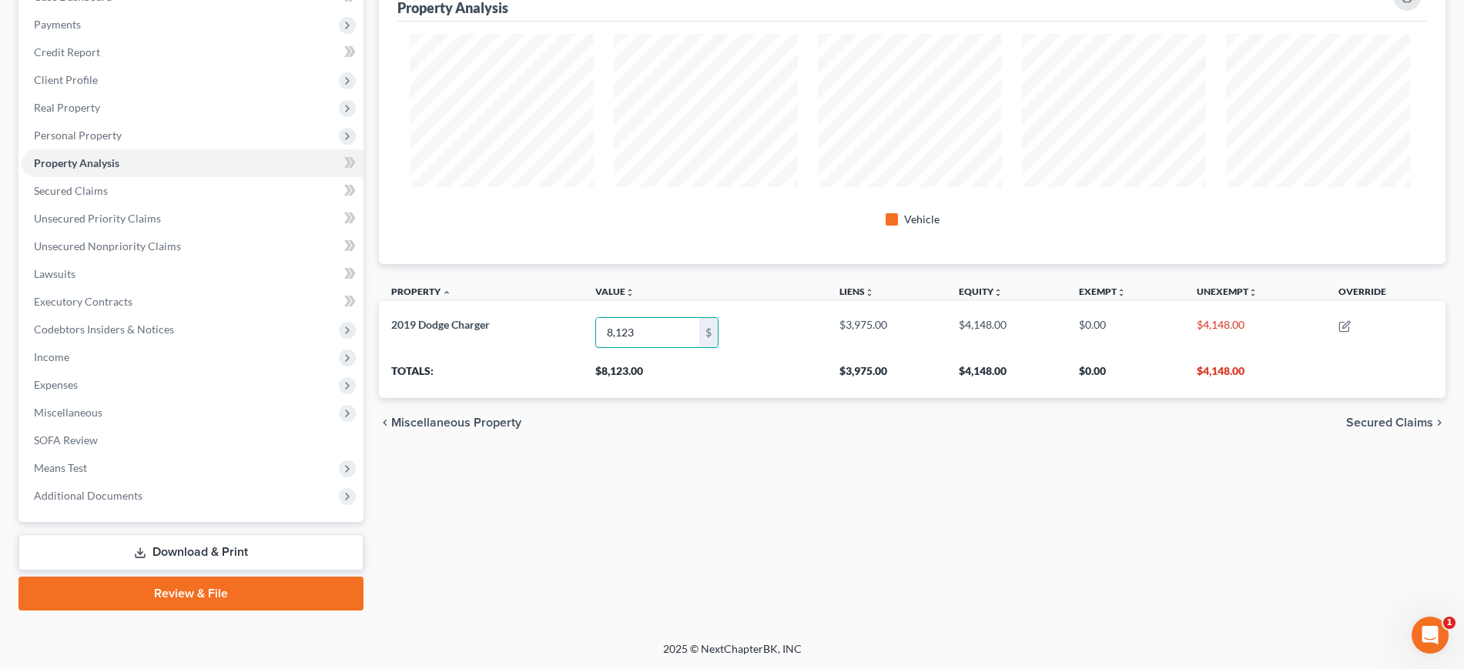
type input "8,123"
click at [802, 580] on div "Property Analysis Vehicle Property unfold_more expand_more expand_less Value un…" at bounding box center [912, 291] width 1082 height 640
click at [168, 149] on span "Personal Property" at bounding box center [193, 136] width 342 height 28
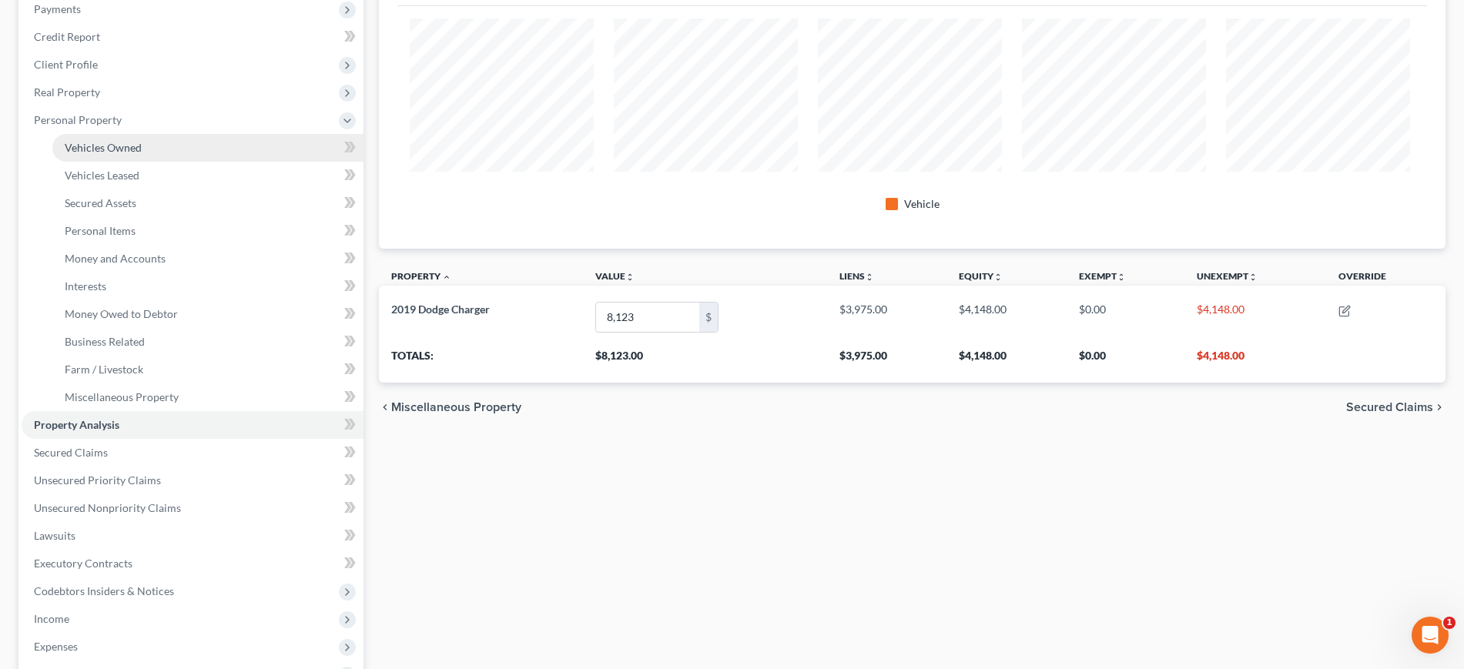
click at [171, 162] on link "Vehicles Owned" at bounding box center [207, 148] width 311 height 28
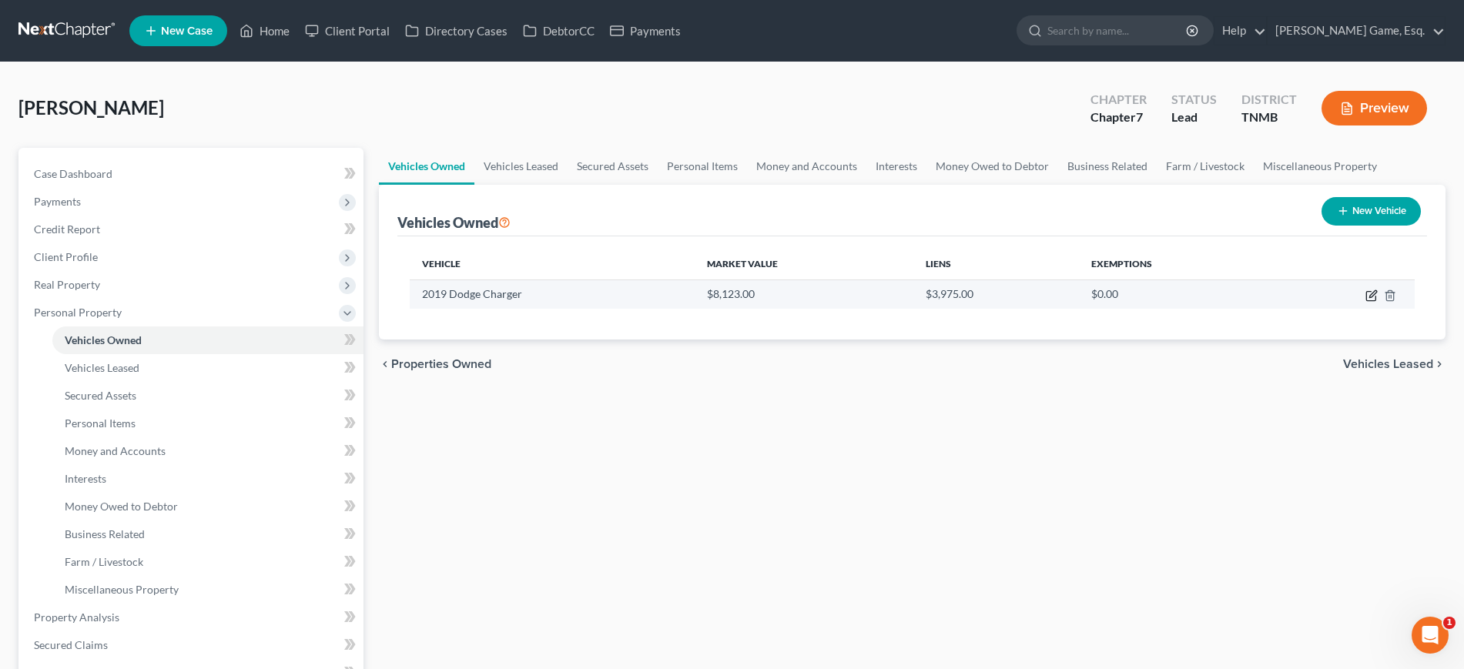
click at [1366, 301] on icon "button" at bounding box center [1370, 296] width 9 height 9
select select "0"
select select "7"
select select "2"
select select "0"
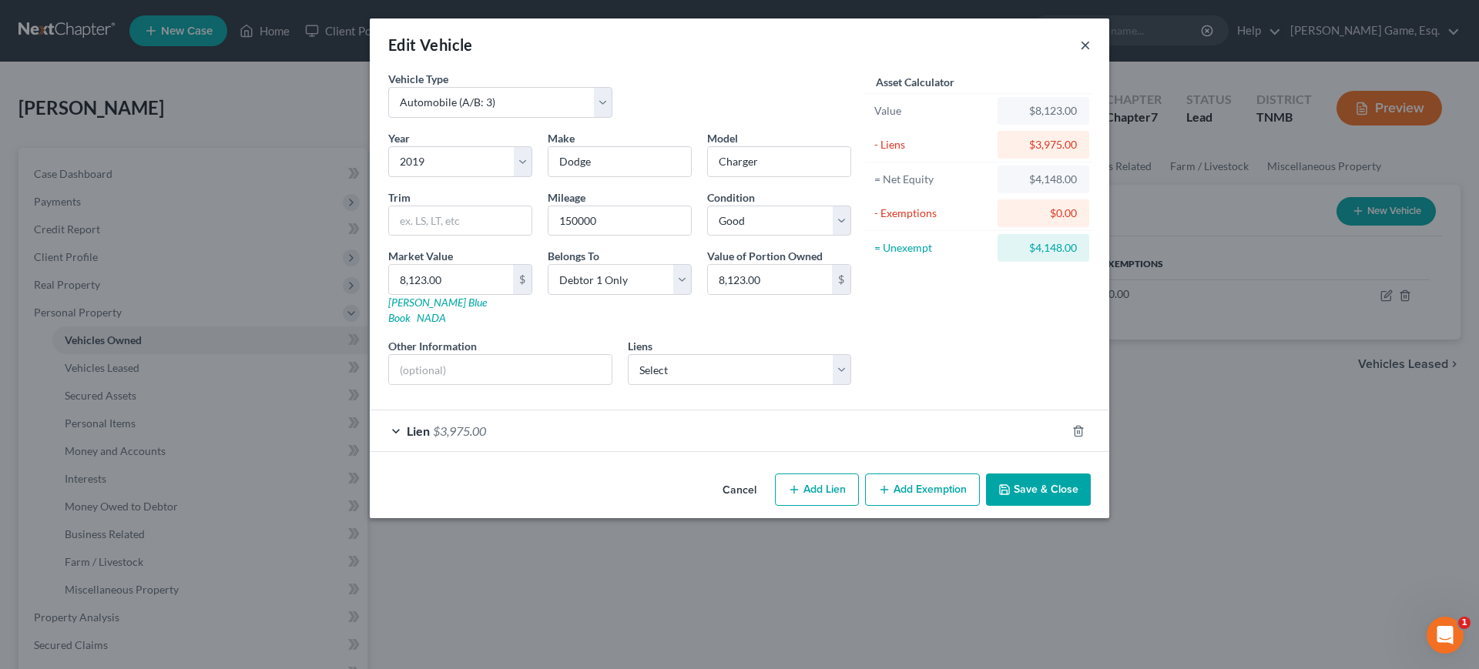
click at [1091, 50] on button "×" at bounding box center [1085, 44] width 11 height 18
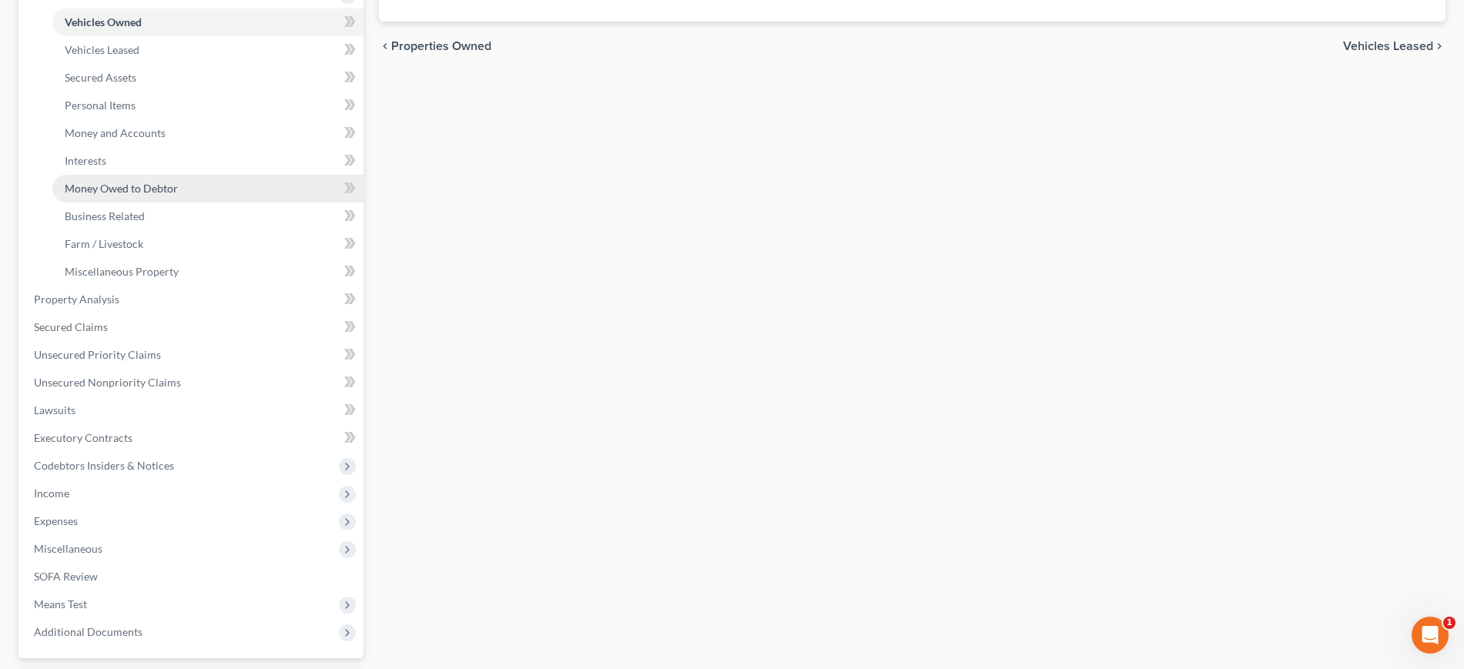
scroll to position [481, 0]
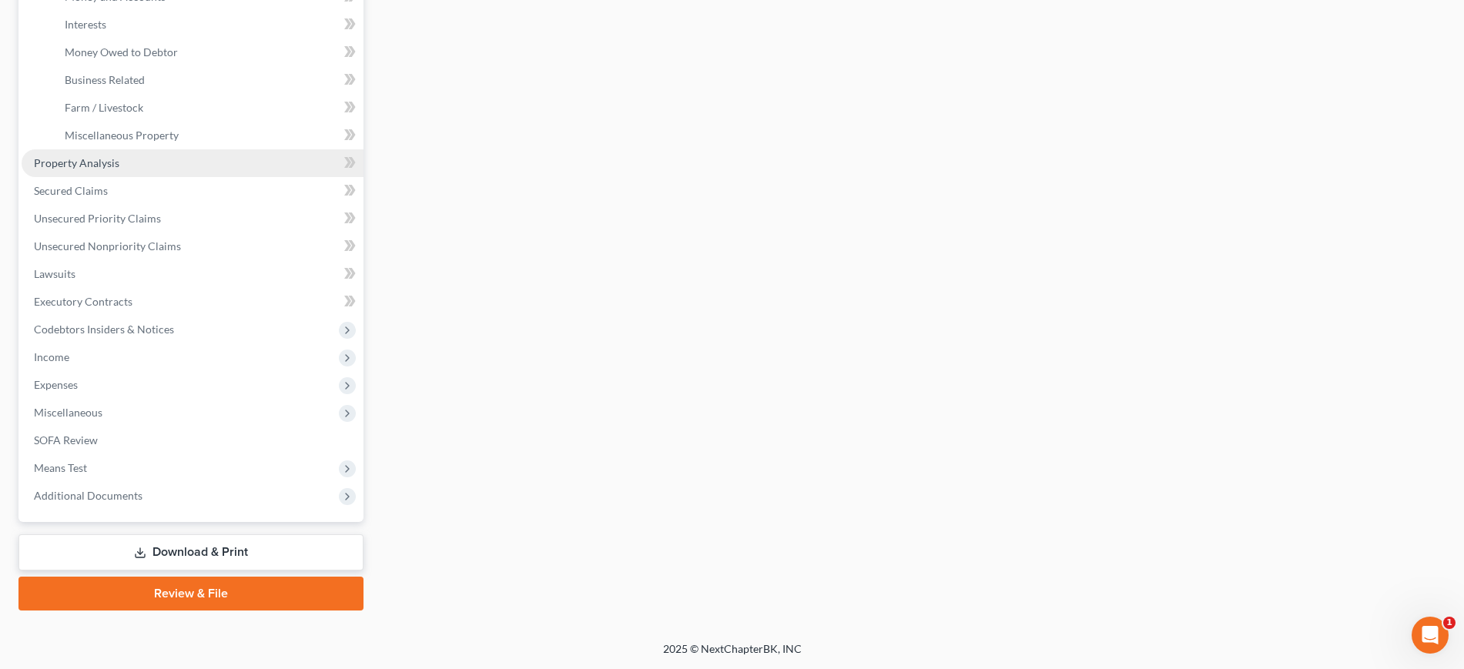
click at [152, 177] on link "Property Analysis" at bounding box center [193, 163] width 342 height 28
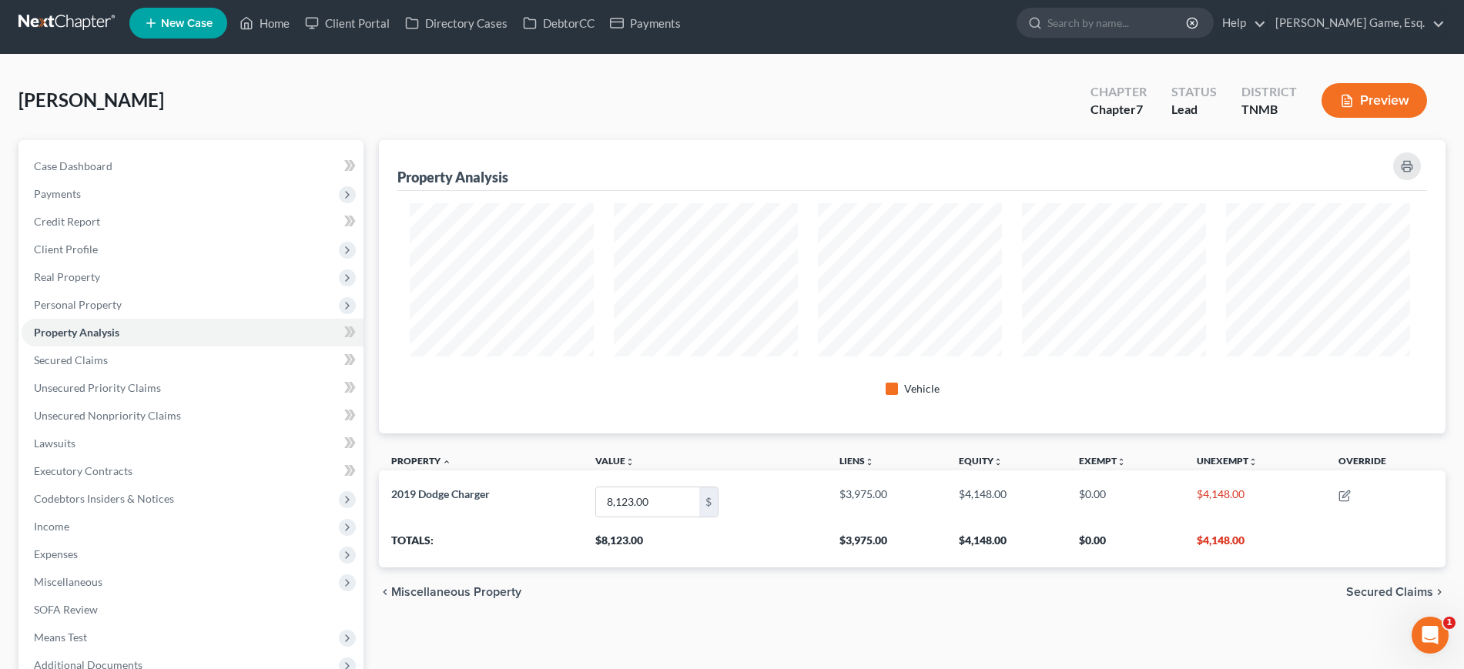
scroll to position [769805, 769073]
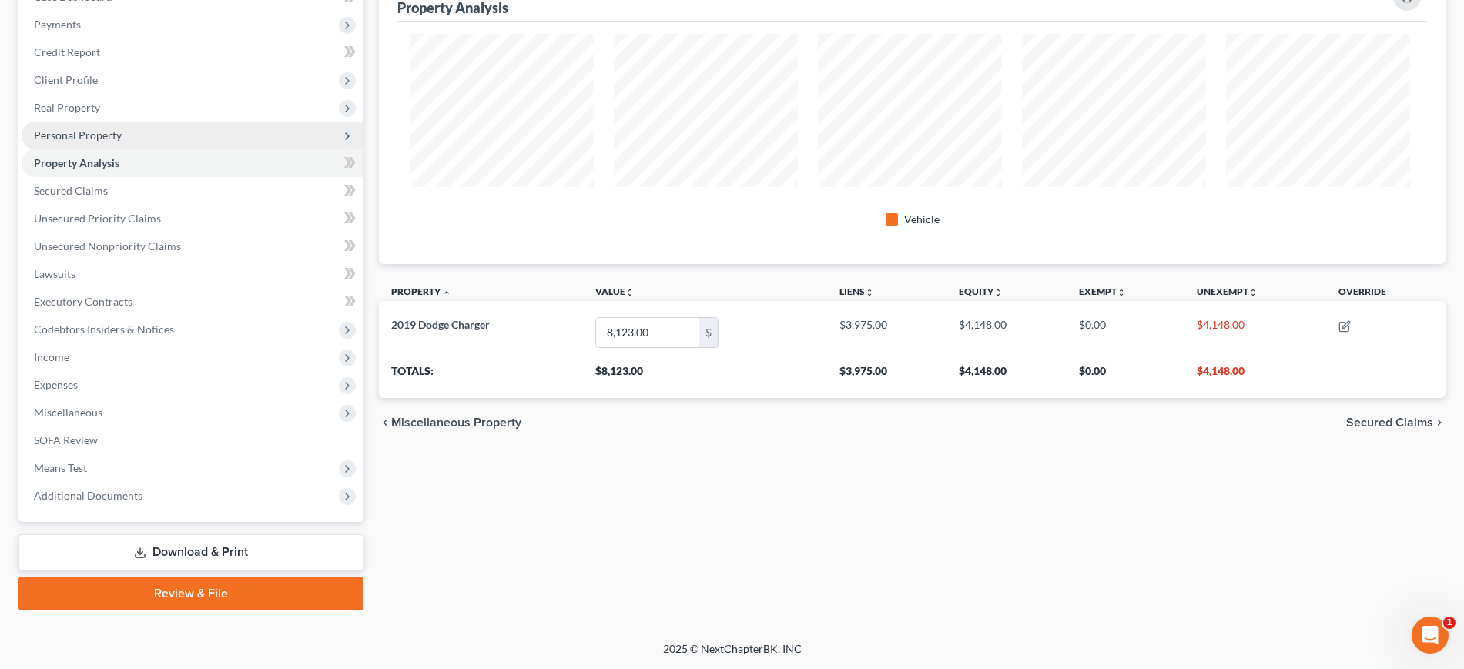
click at [155, 149] on span "Personal Property" at bounding box center [193, 136] width 342 height 28
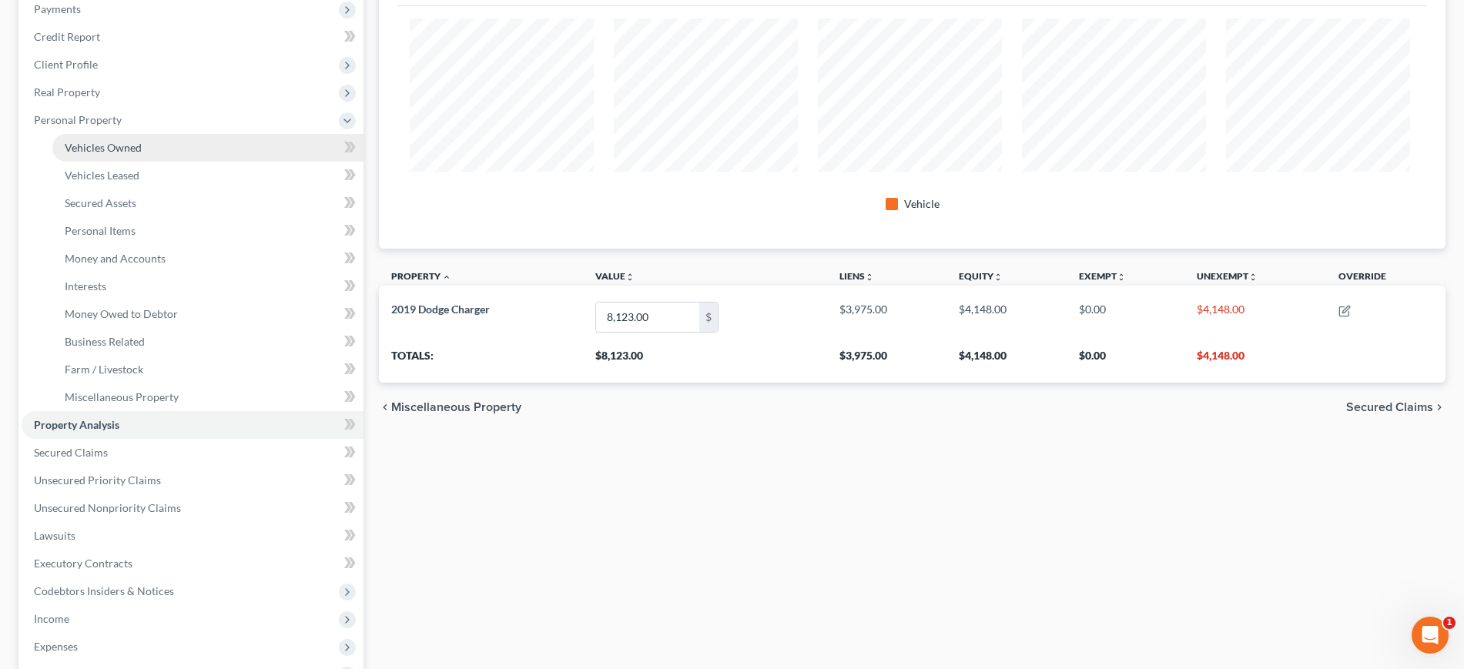
click at [142, 154] on span "Vehicles Owned" at bounding box center [103, 147] width 77 height 13
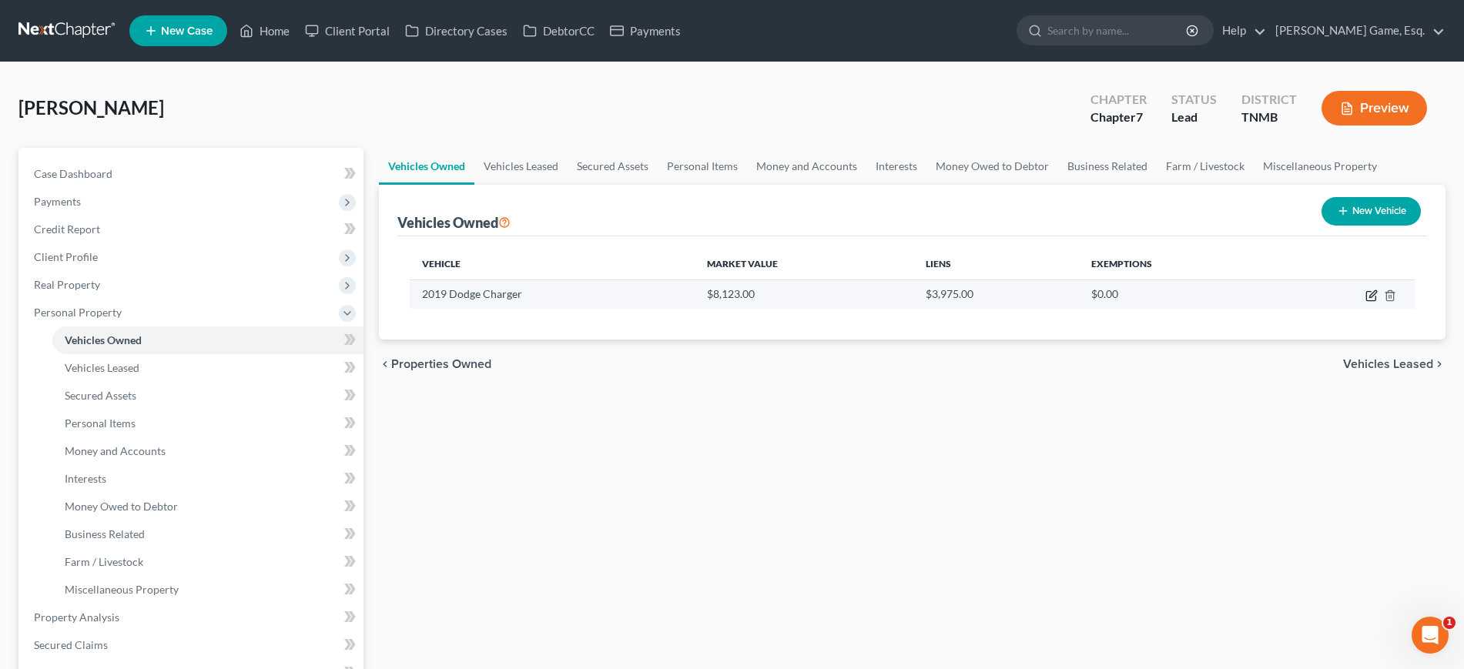
click at [1366, 301] on icon "button" at bounding box center [1370, 296] width 9 height 9
select select "0"
select select "7"
select select "2"
select select "0"
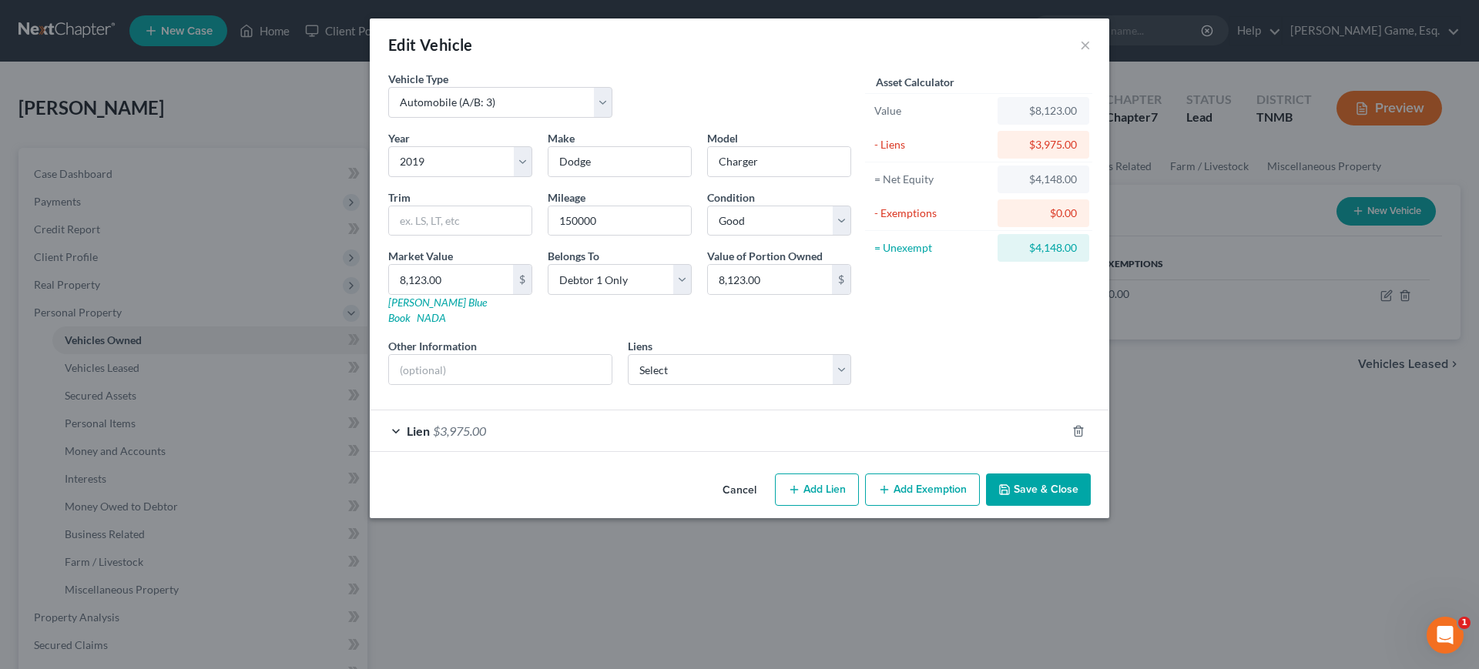
click at [964, 506] on button "Add Exemption" at bounding box center [922, 490] width 115 height 32
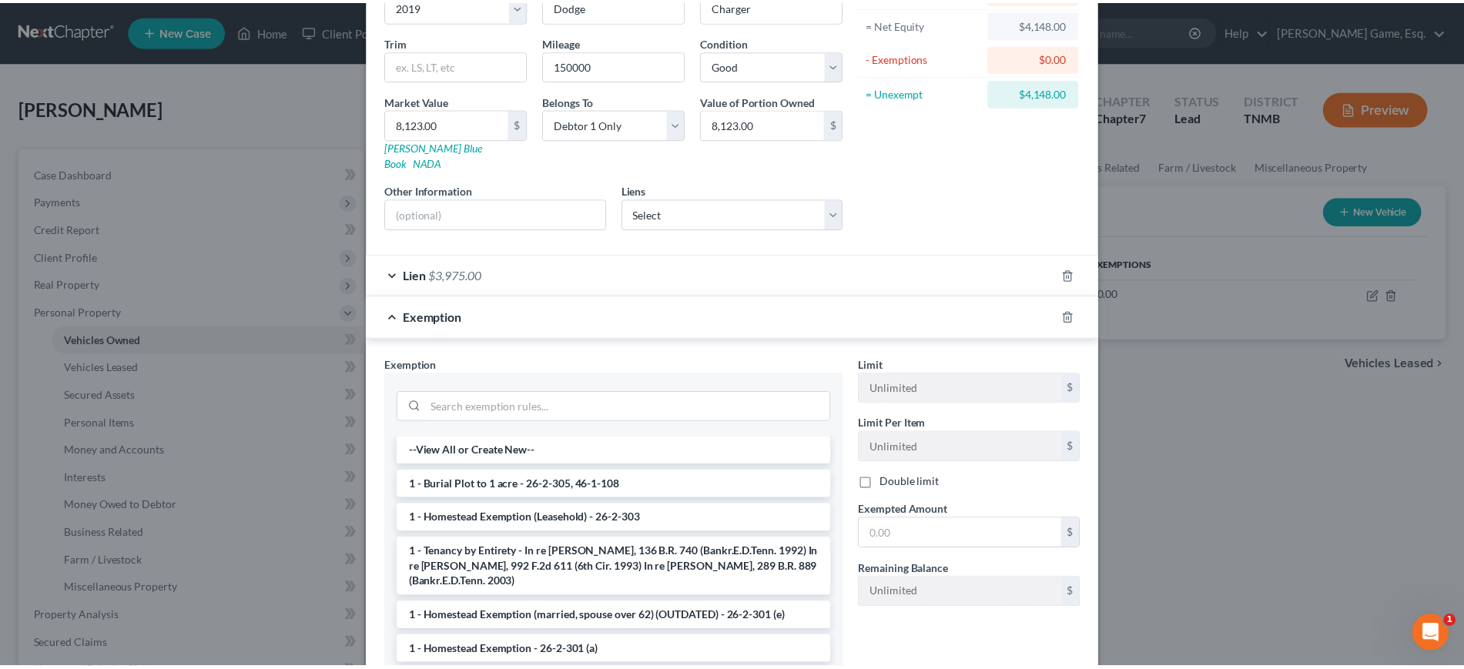
scroll to position [385, 0]
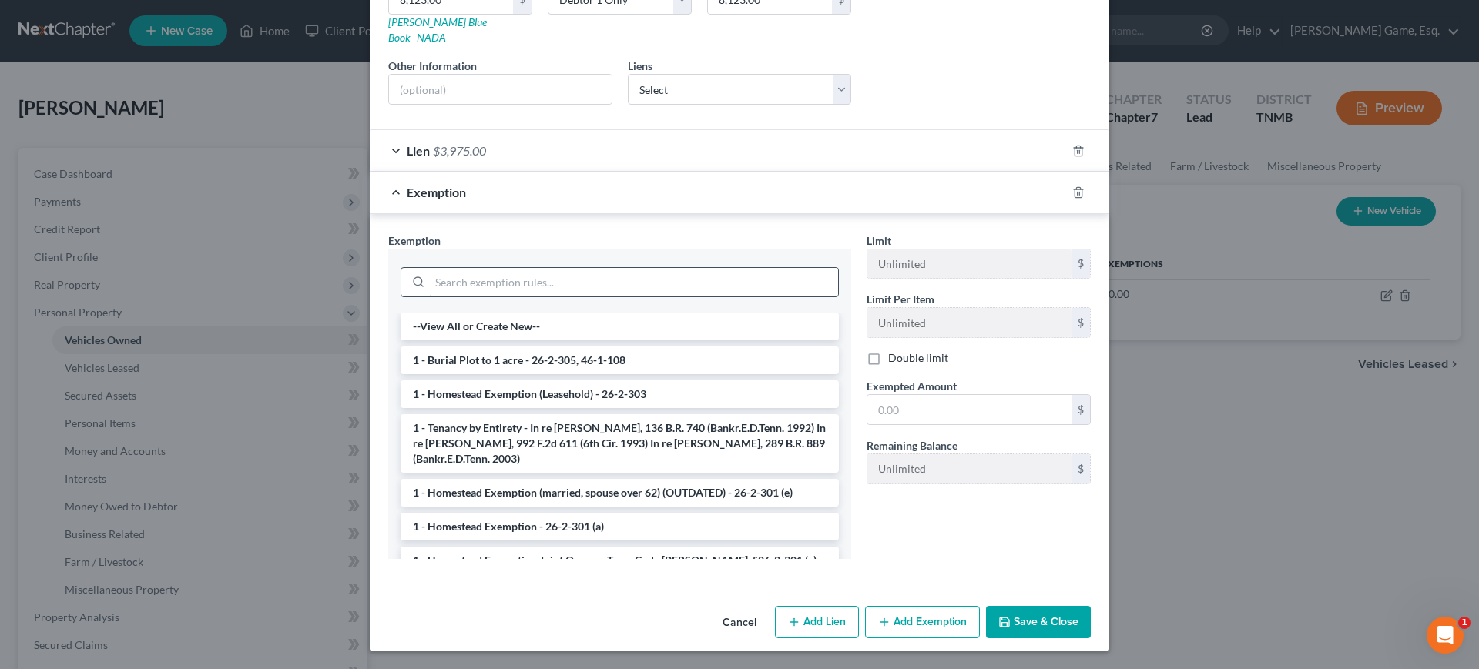
click at [502, 297] on input "search" at bounding box center [634, 282] width 408 height 29
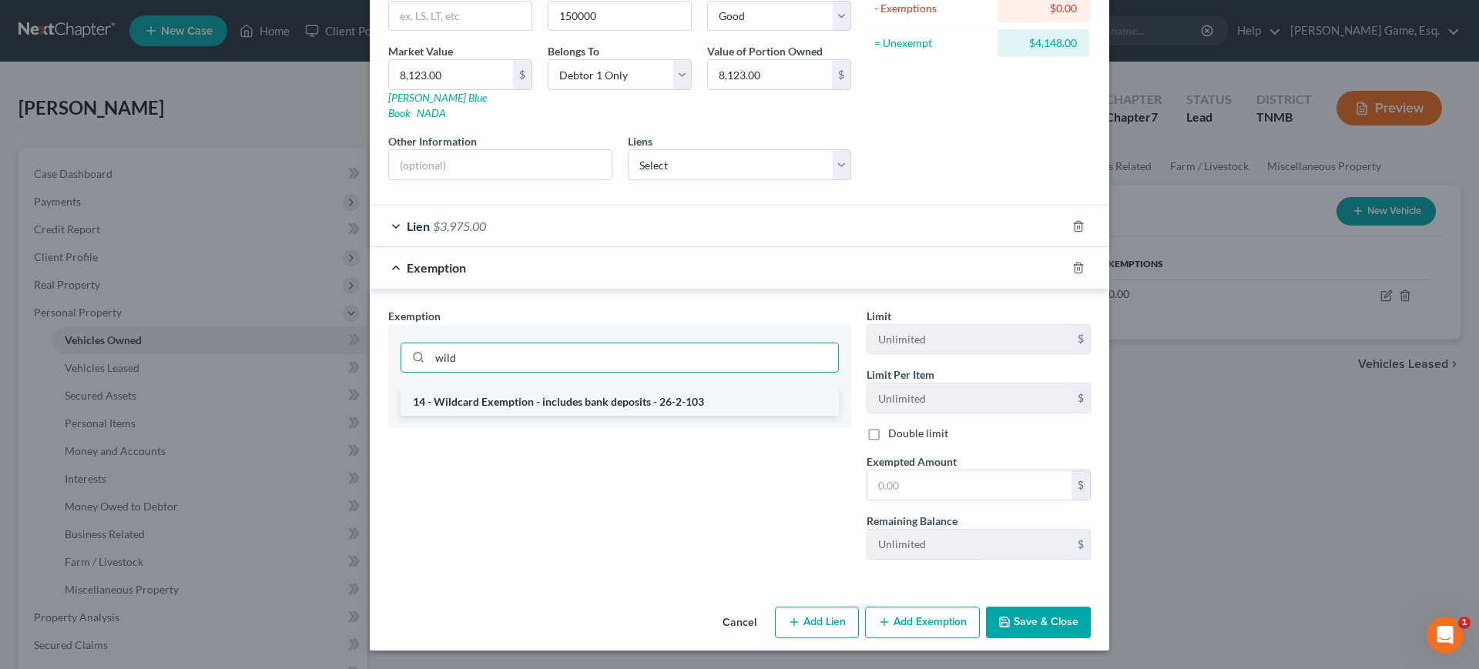
type input "wild"
click at [550, 388] on li "14 - Wildcard Exemption - includes bank deposits - 26-2-103" at bounding box center [619, 402] width 438 height 28
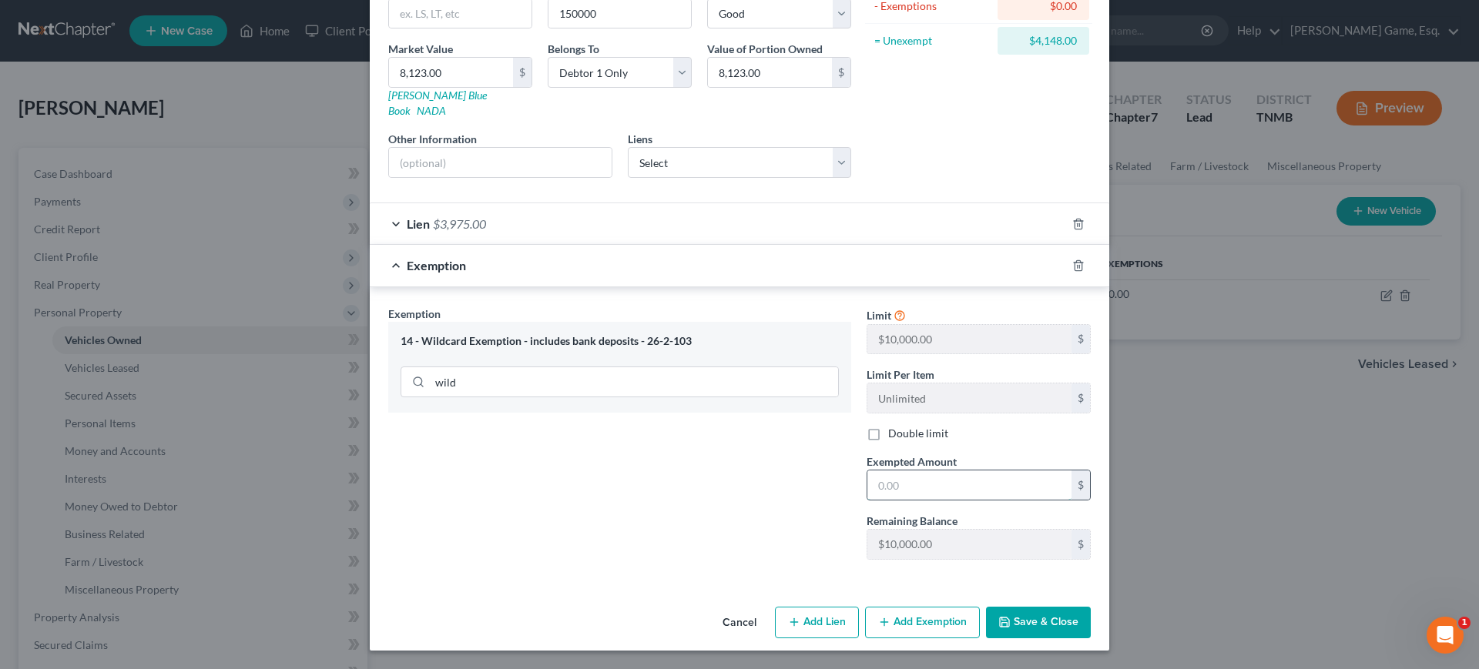
click at [1000, 471] on input "text" at bounding box center [969, 485] width 204 height 29
type input "4,148"
click at [1091, 621] on button "Save & Close" at bounding box center [1038, 623] width 105 height 32
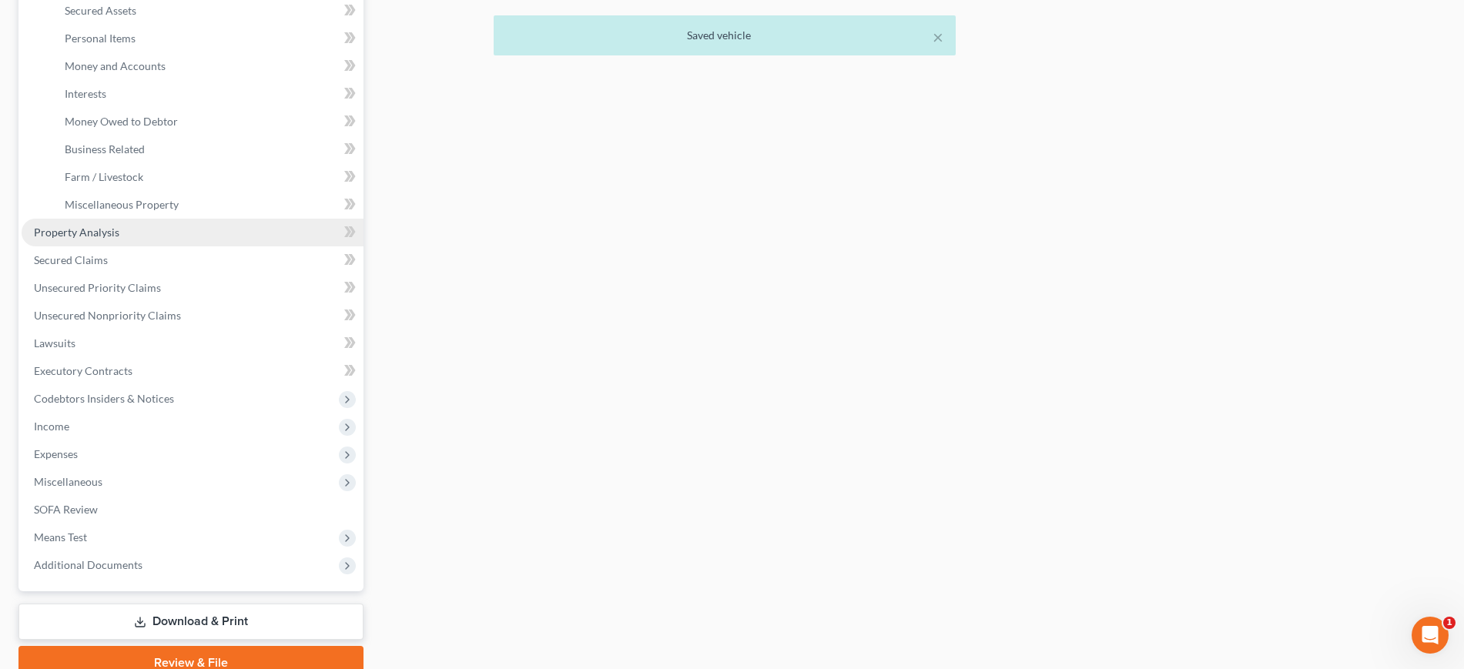
click at [188, 246] on link "Property Analysis" at bounding box center [193, 233] width 342 height 28
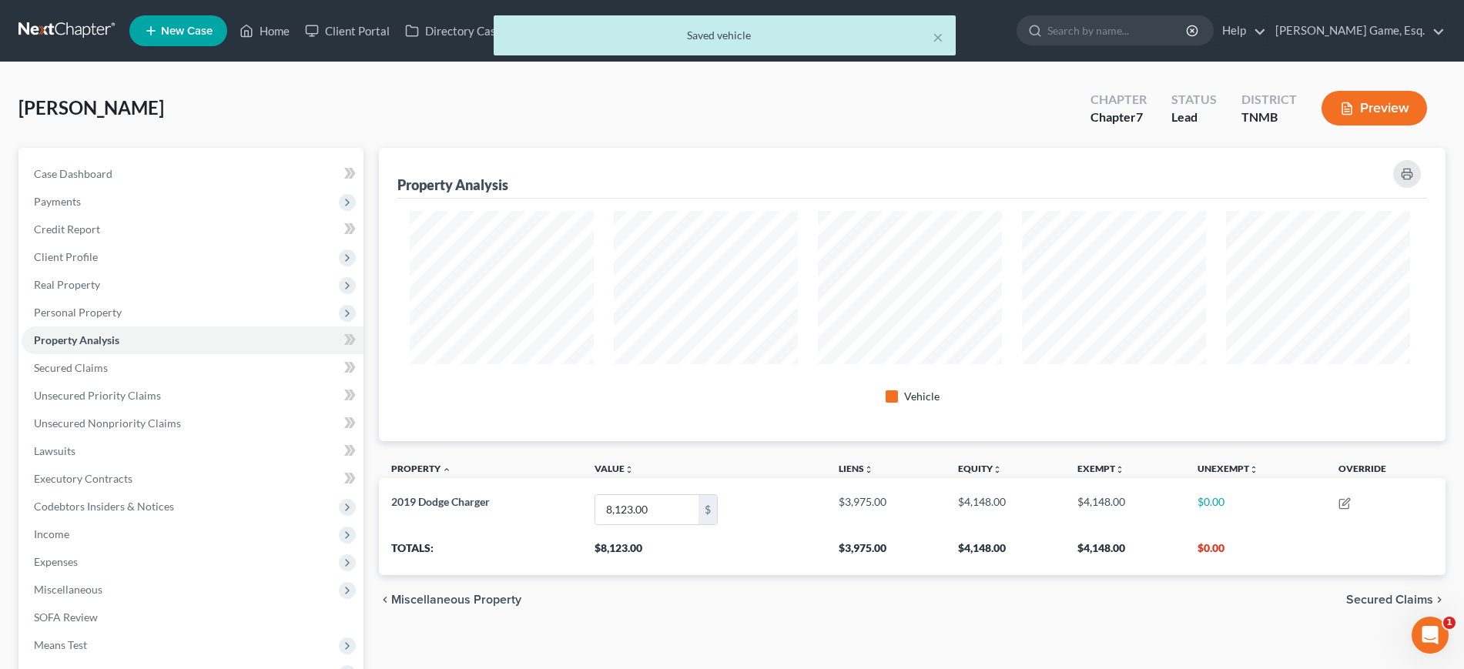
scroll to position [769805, 769073]
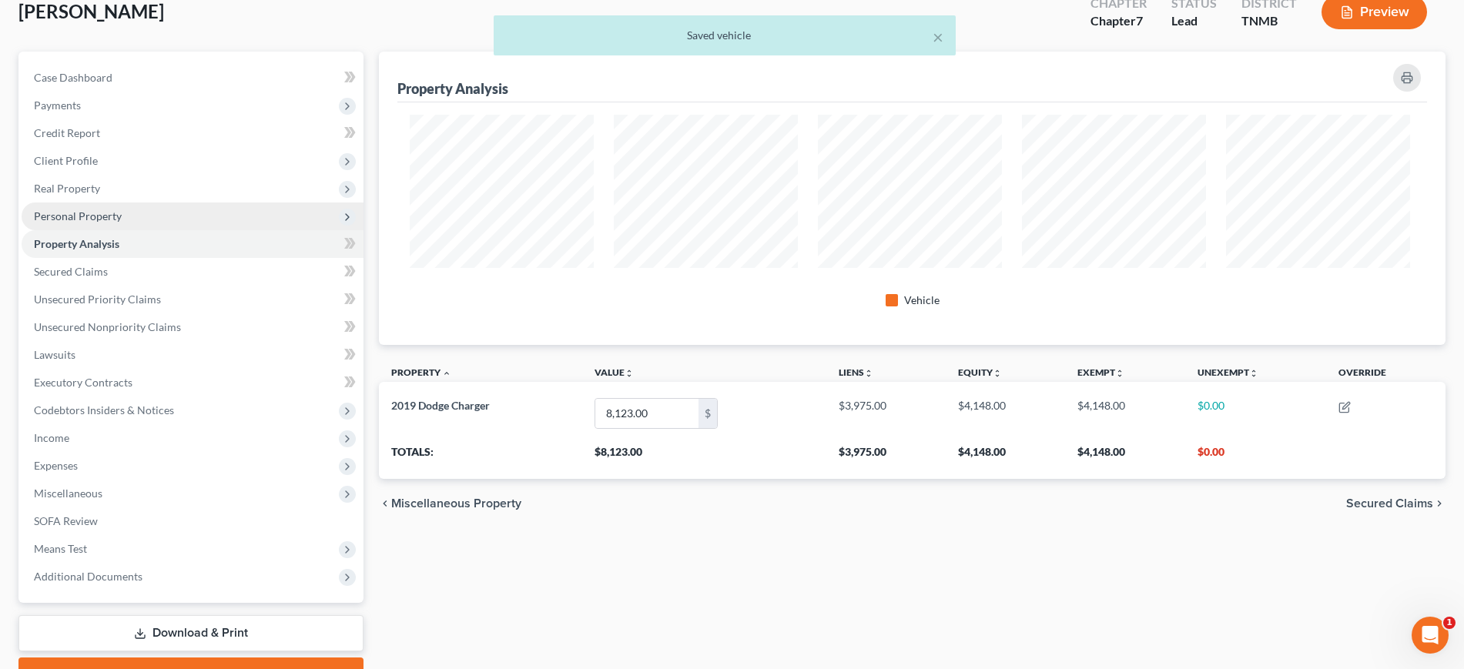
click at [186, 230] on span "Personal Property" at bounding box center [193, 217] width 342 height 28
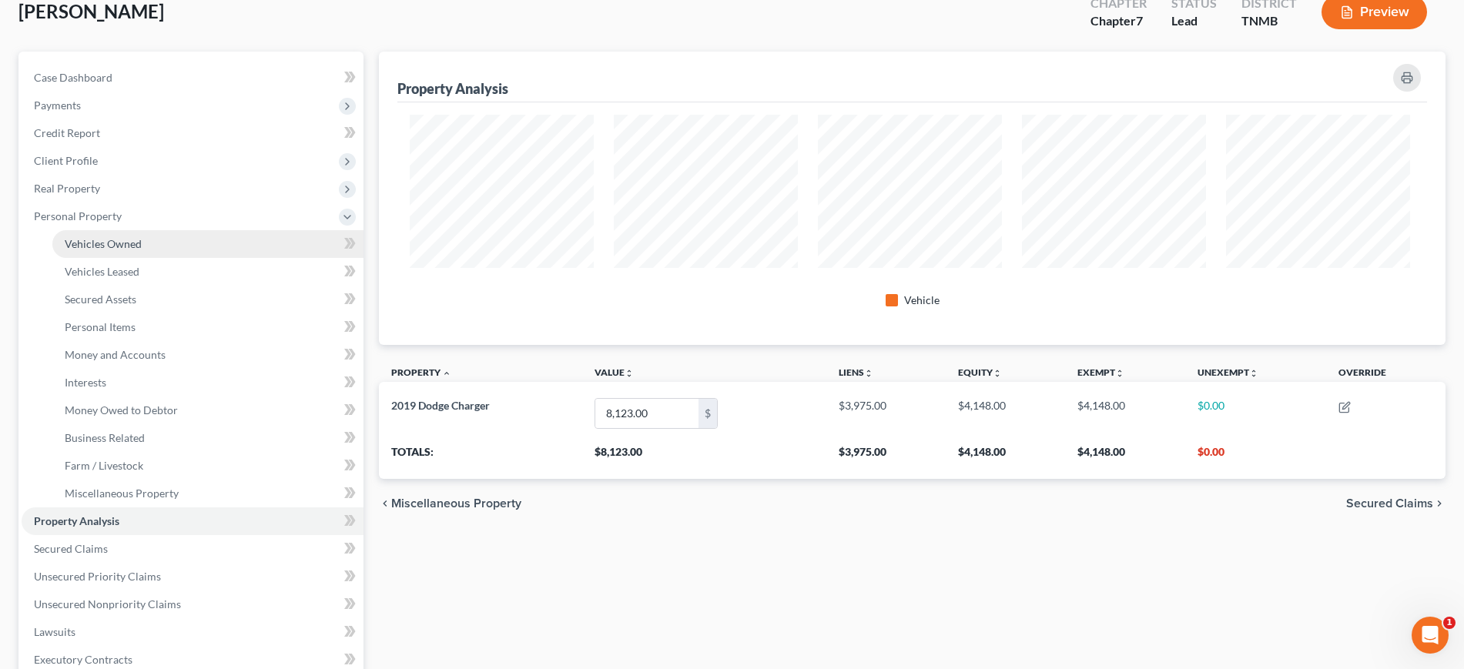
click at [196, 258] on link "Vehicles Owned" at bounding box center [207, 244] width 311 height 28
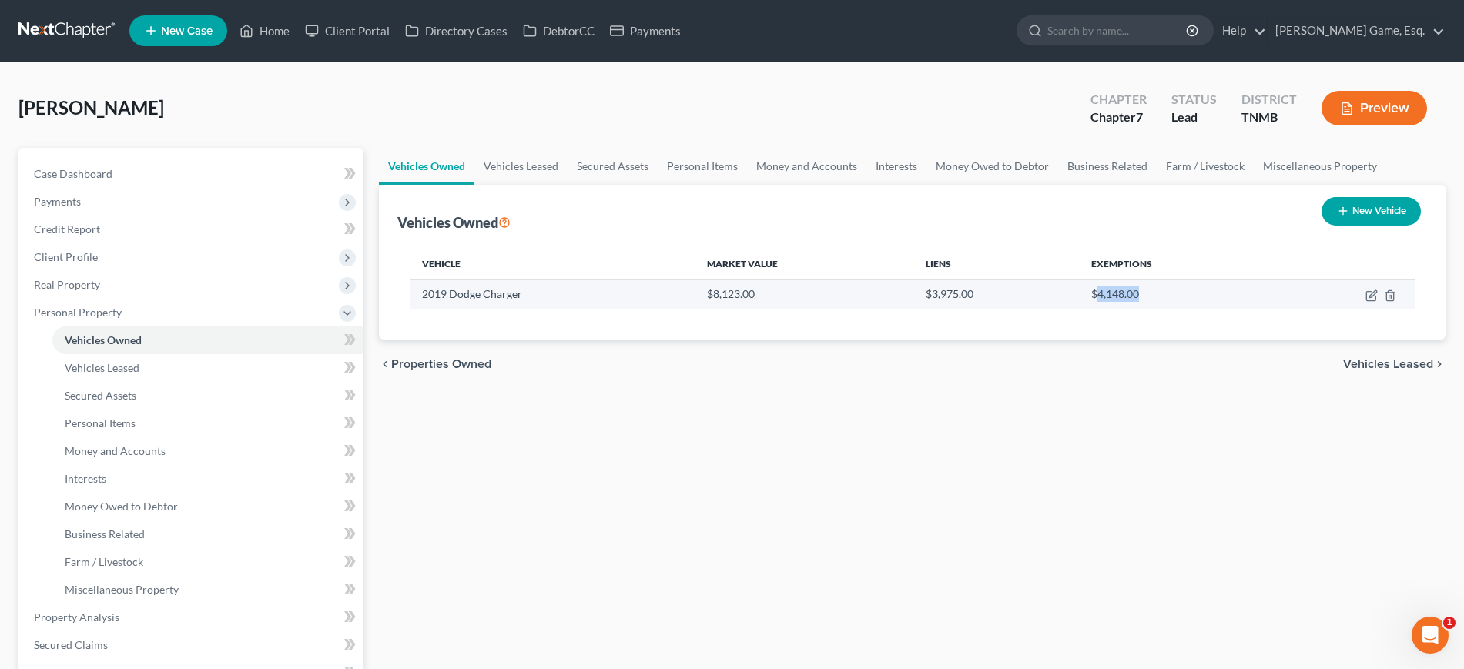
drag, startPoint x: 1108, startPoint y: 409, endPoint x: 1169, endPoint y: 411, distance: 60.9
click at [1169, 309] on td "$4,148.00" at bounding box center [1177, 294] width 196 height 29
click at [553, 185] on link "Vehicles Leased" at bounding box center [520, 166] width 93 height 37
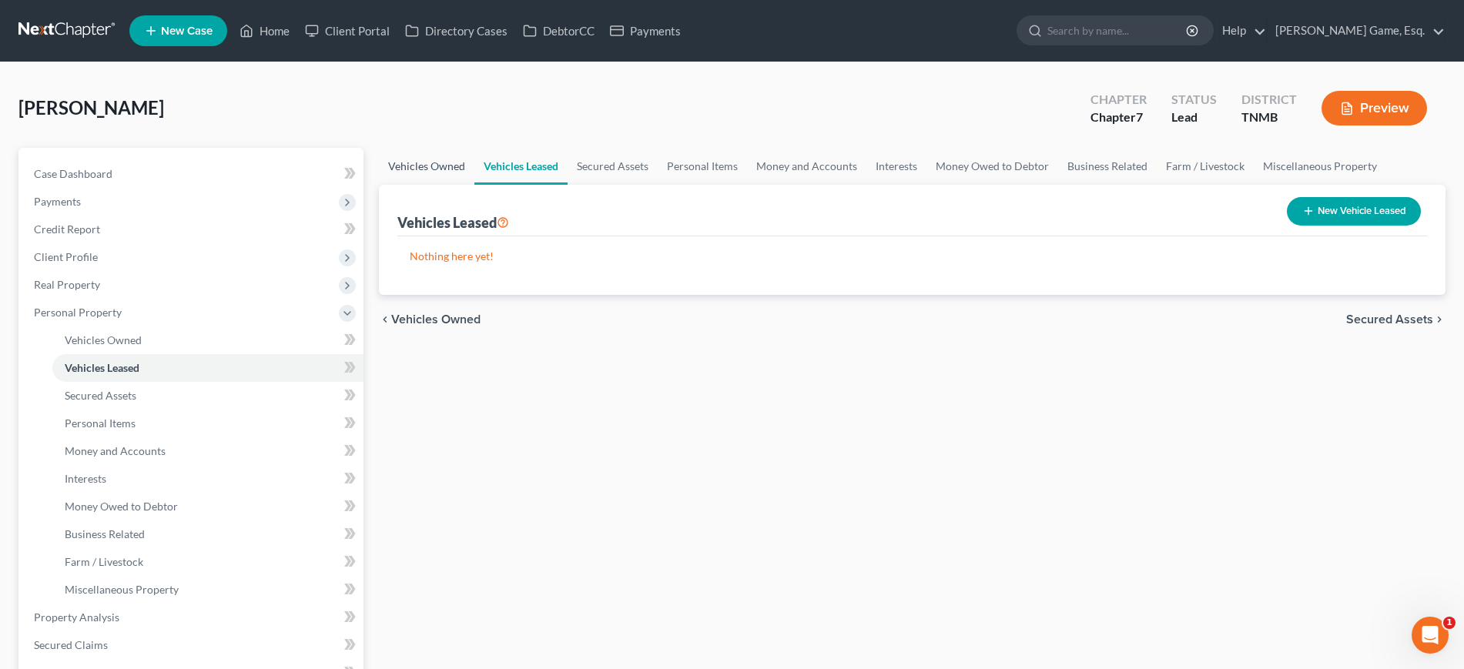
click at [462, 185] on link "Vehicles Owned" at bounding box center [426, 166] width 95 height 37
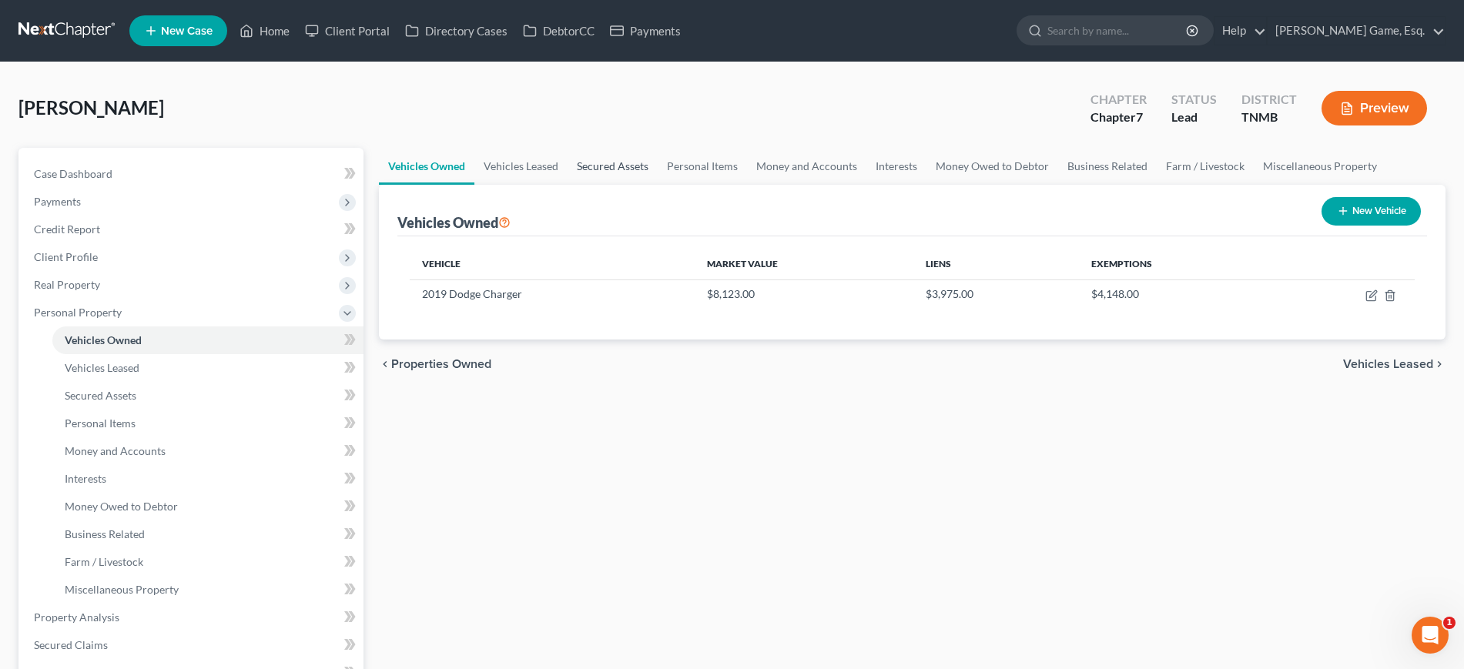
click at [658, 185] on link "Secured Assets" at bounding box center [613, 166] width 90 height 37
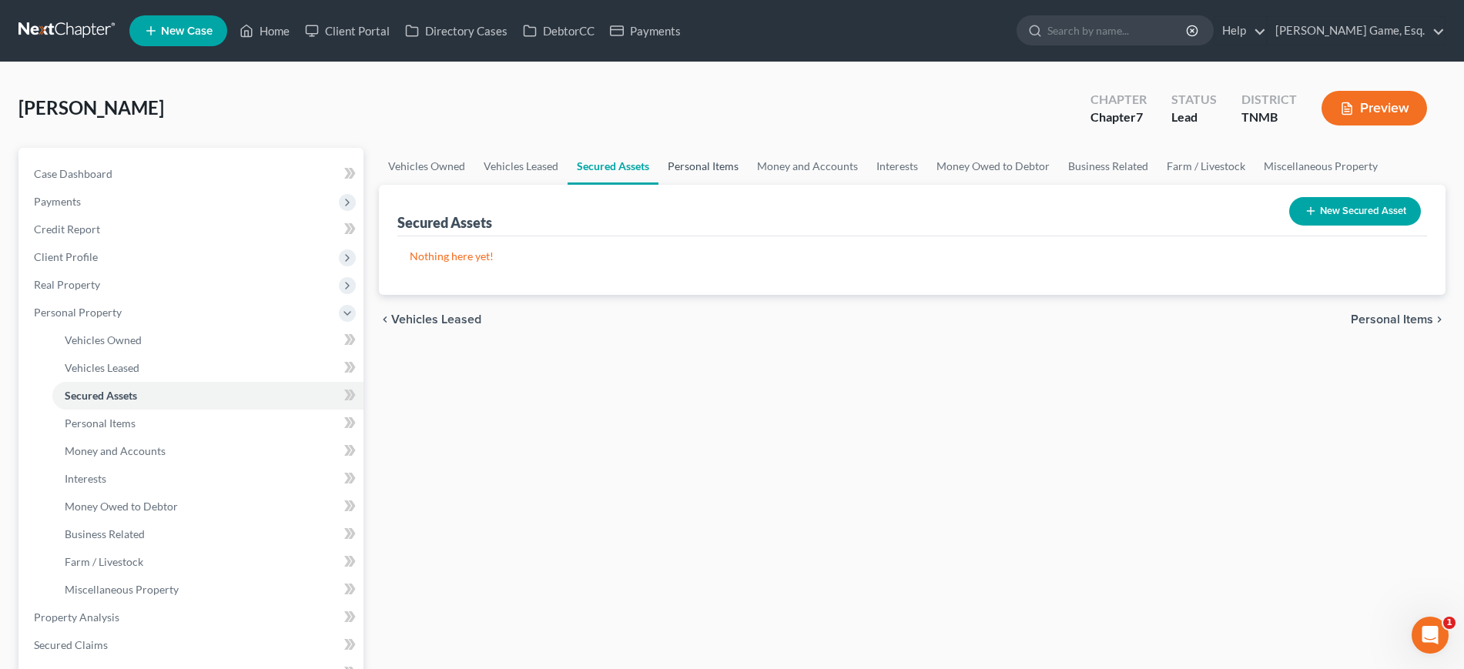
click at [748, 185] on link "Personal Items" at bounding box center [702, 166] width 89 height 37
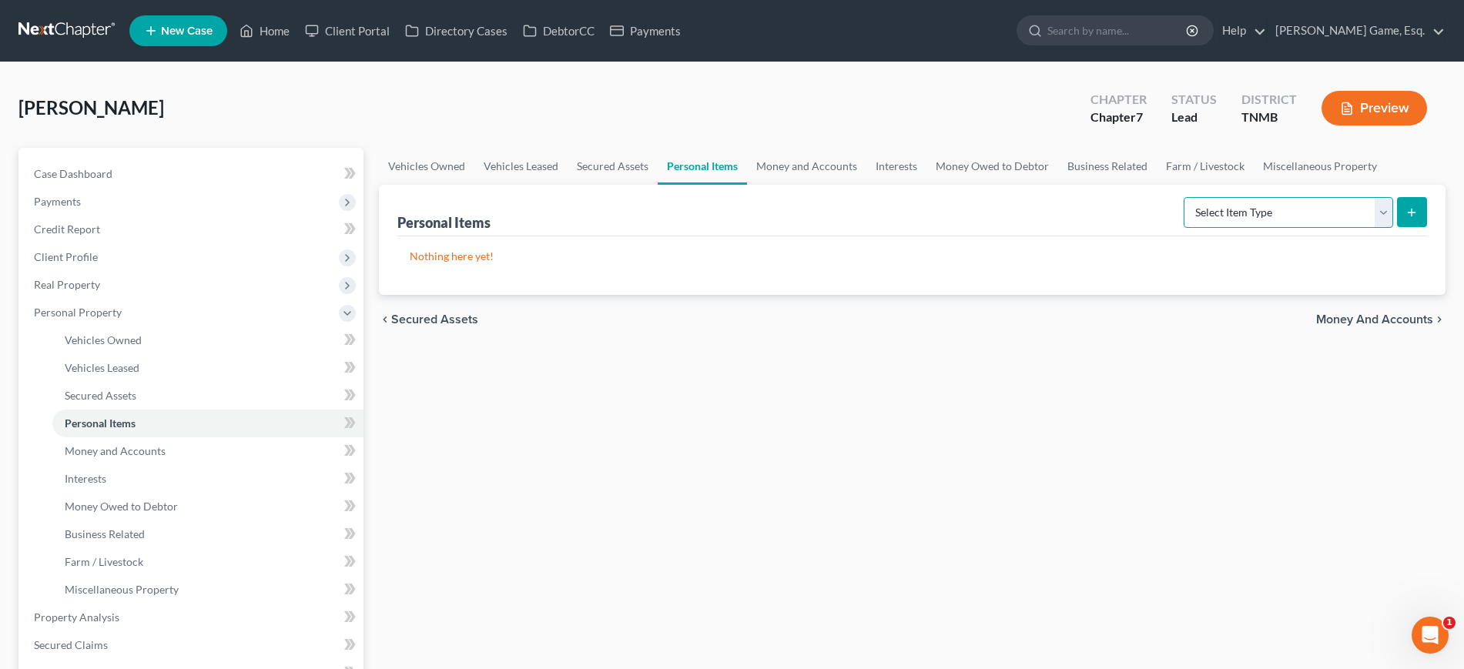
click at [1220, 228] on select "Select Item Type Clothing (A/B: 11) Collectibles Of Value (A/B: 8) Electronics …" at bounding box center [1288, 212] width 209 height 31
select select "clothing"
click at [1184, 228] on select "Select Item Type Clothing (A/B: 11) Collectibles Of Value (A/B: 8) Electronics …" at bounding box center [1288, 212] width 209 height 31
click at [1405, 219] on icon "submit" at bounding box center [1411, 212] width 12 height 12
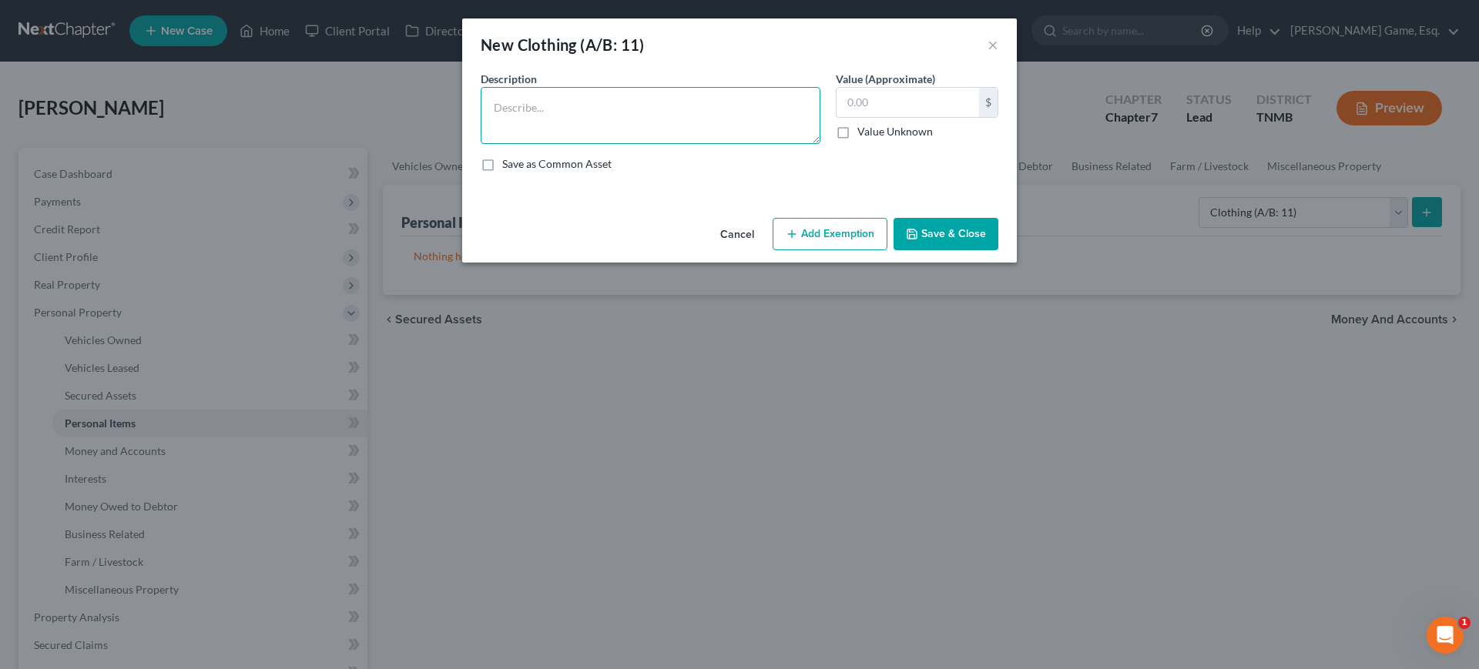
click at [629, 178] on div "Description * Value (Approximate) $ Value Unknown Balance Undetermined $ Value …" at bounding box center [739, 127] width 533 height 113
type textarea "Men's Clothing"
click at [909, 116] on input "text" at bounding box center [907, 102] width 142 height 29
type input "250"
click at [850, 250] on button "Add Exemption" at bounding box center [829, 234] width 115 height 32
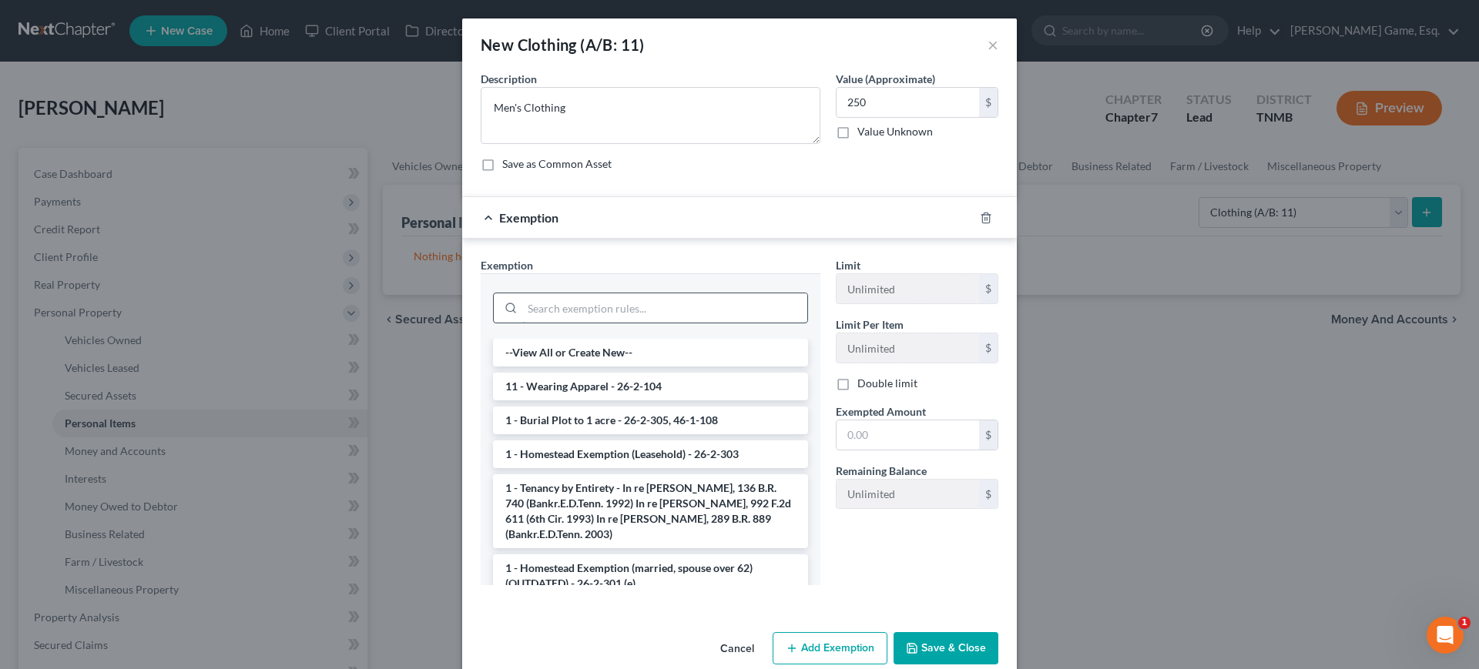
click at [605, 323] on input "search" at bounding box center [664, 307] width 285 height 29
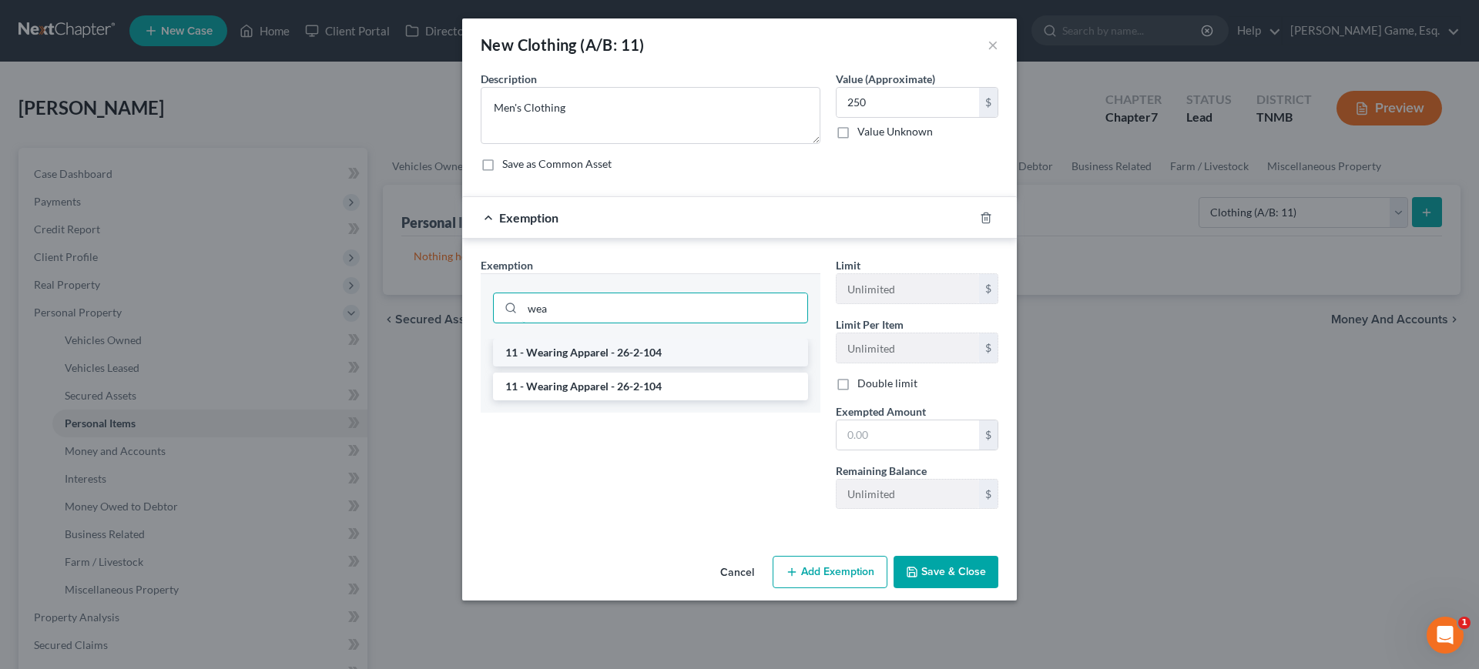
type input "wea"
click at [635, 367] on li "11 - Wearing Apparel - 26-2-104" at bounding box center [650, 353] width 315 height 28
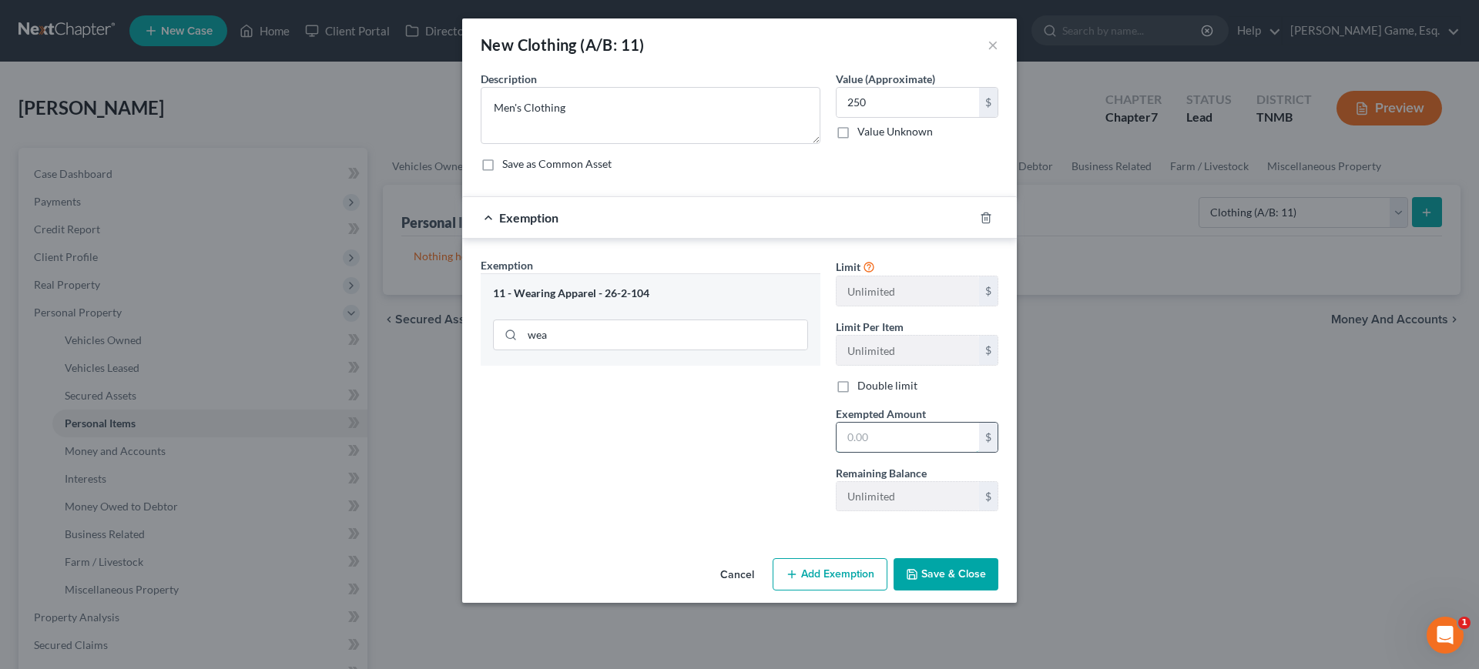
click at [897, 452] on input "text" at bounding box center [907, 437] width 142 height 29
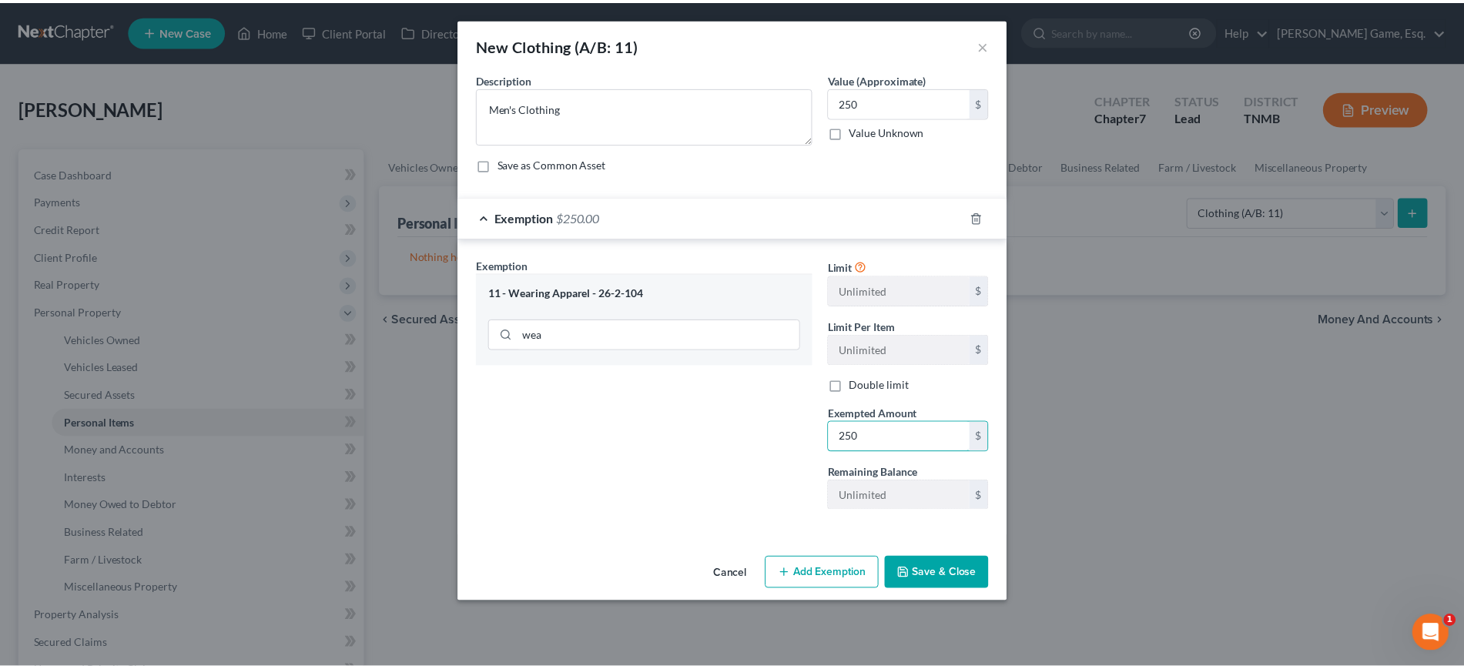
scroll to position [105, 0]
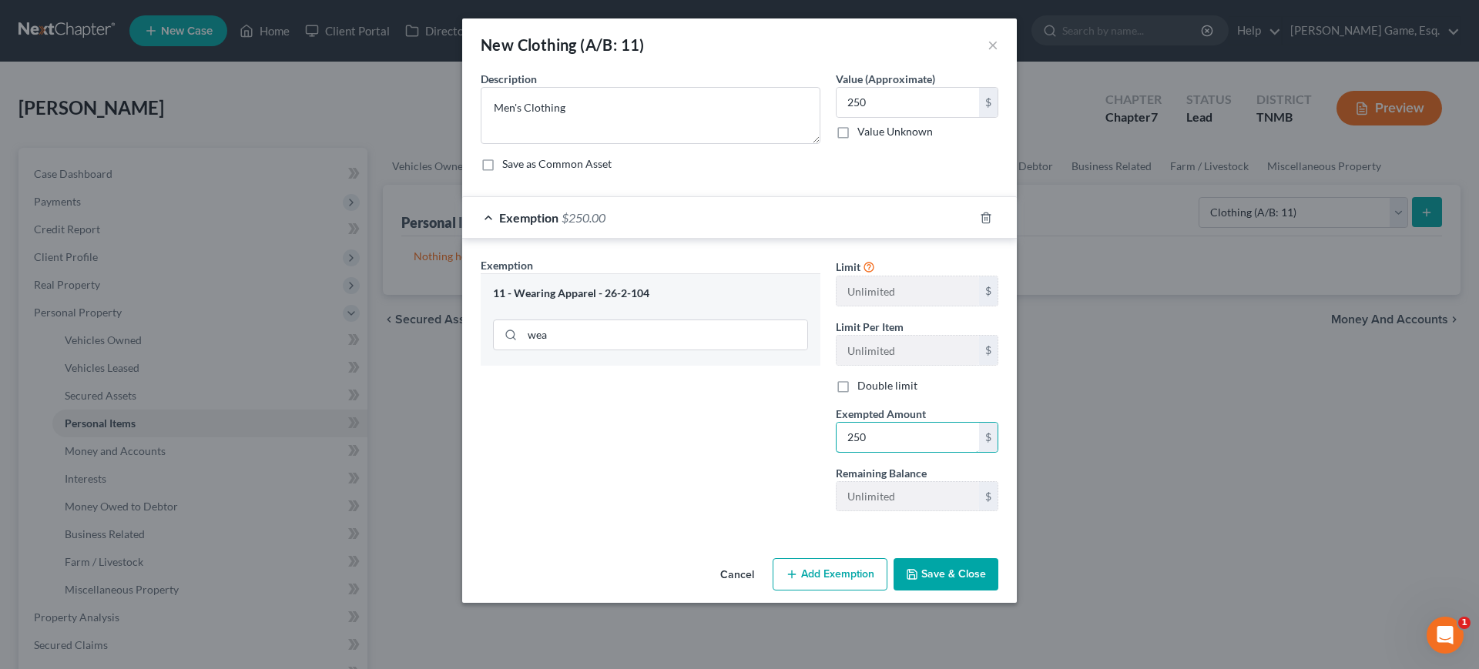
type input "250"
click at [998, 591] on button "Save & Close" at bounding box center [945, 574] width 105 height 32
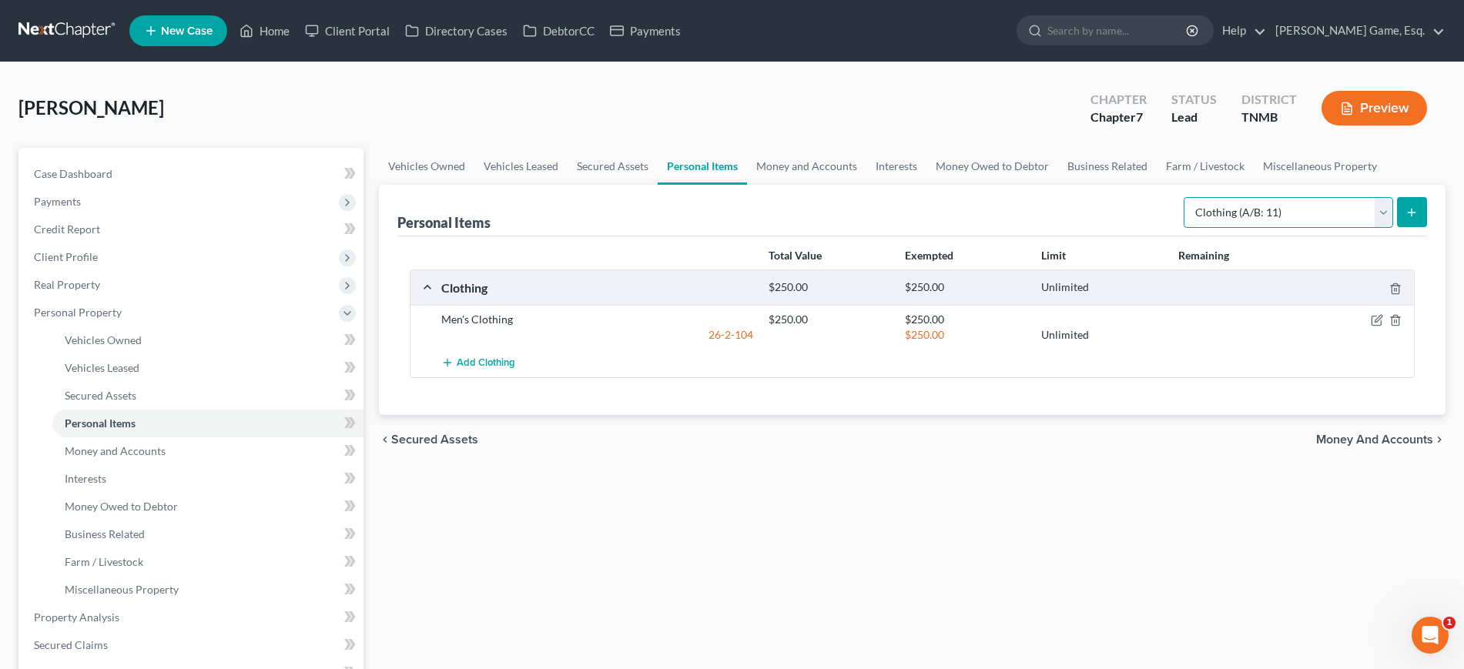
click at [1217, 228] on select "Select Item Type Clothing (A/B: 11) Collectibles Of Value (A/B: 8) Electronics …" at bounding box center [1288, 212] width 209 height 31
click at [1184, 228] on select "Select Item Type Clothing (A/B: 11) Collectibles Of Value (A/B: 8) Electronics …" at bounding box center [1288, 212] width 209 height 31
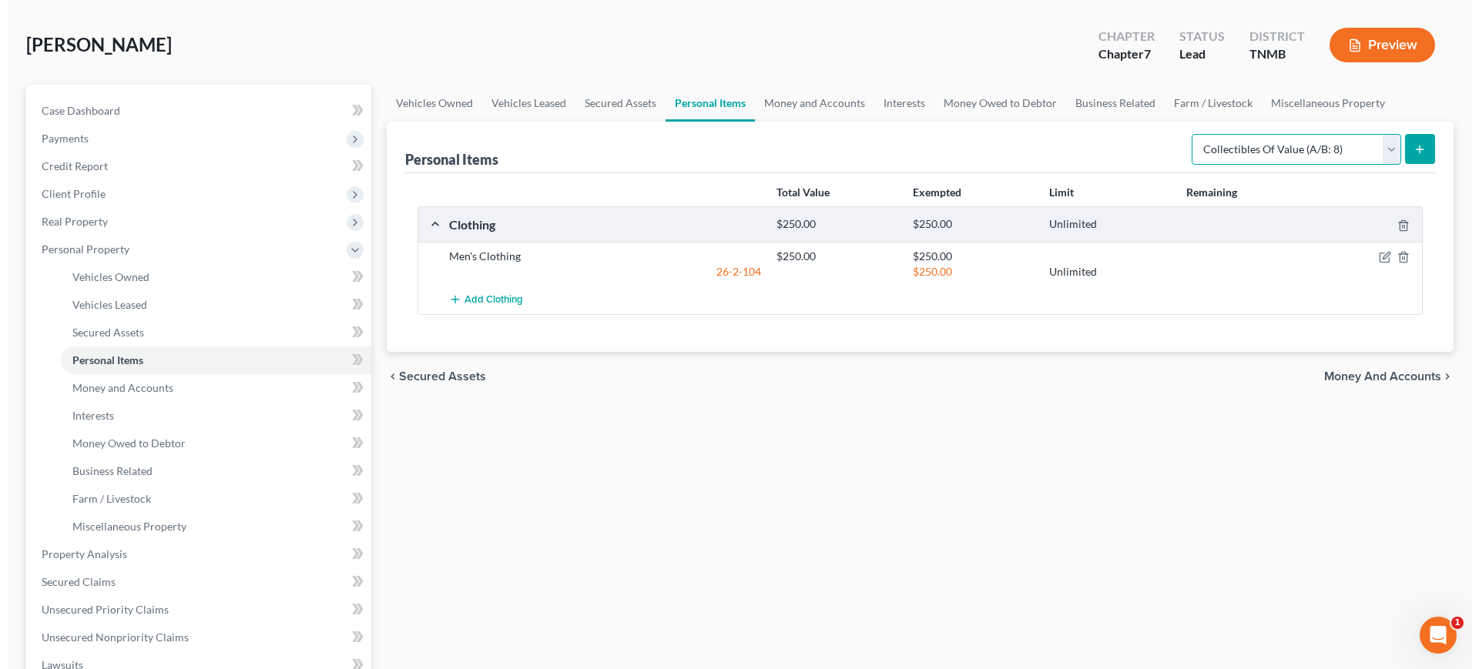
scroll to position [96, 0]
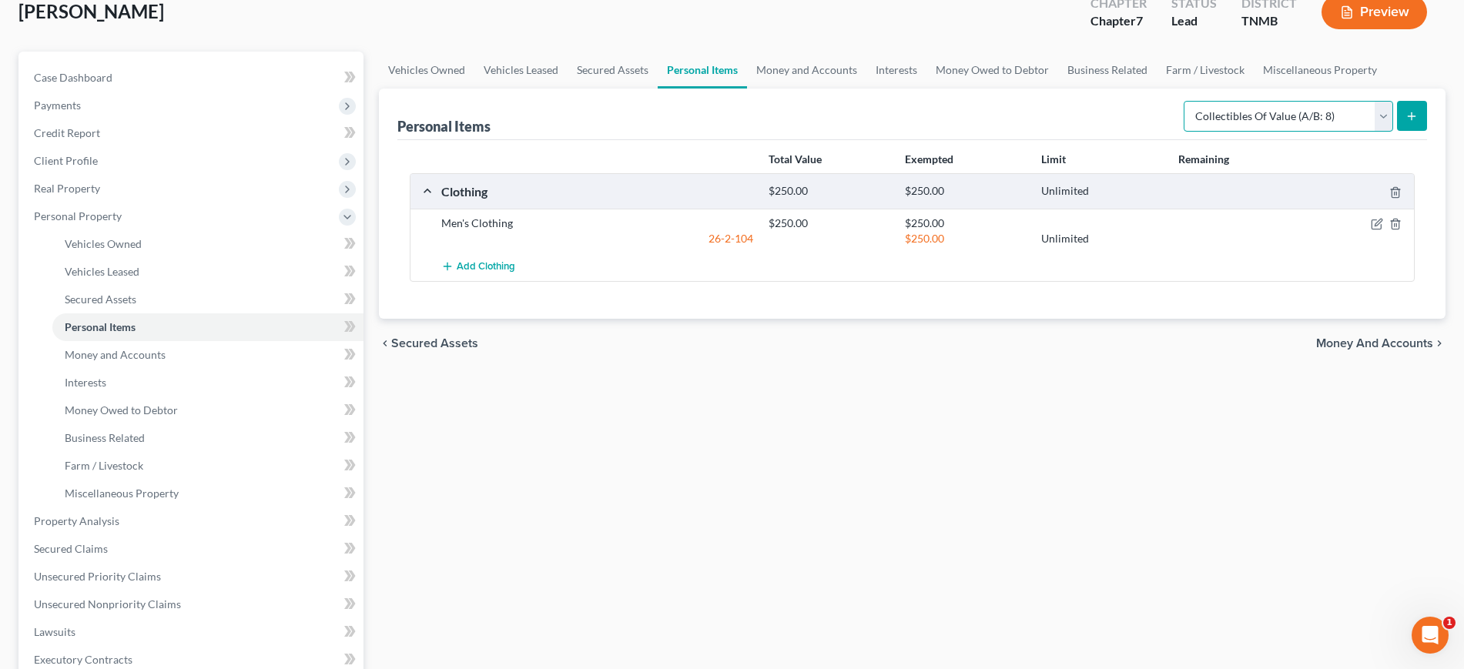
click at [1359, 132] on select "Select Item Type Clothing (A/B: 11) Collectibles Of Value (A/B: 8) Electronics …" at bounding box center [1288, 116] width 209 height 31
select select "electronics"
click at [1184, 132] on select "Select Item Type Clothing (A/B: 11) Collectibles Of Value (A/B: 8) Electronics …" at bounding box center [1288, 116] width 209 height 31
click at [1406, 131] on button "submit" at bounding box center [1412, 116] width 30 height 30
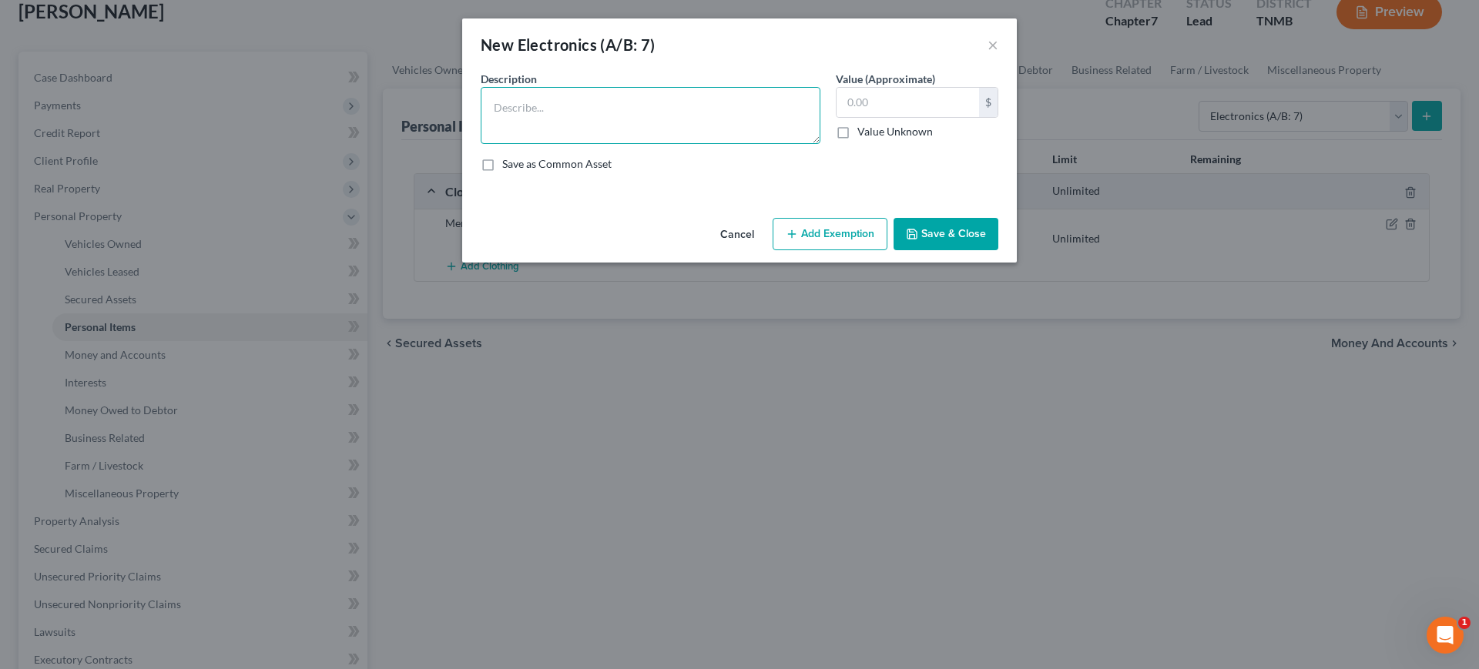
click at [490, 144] on textarea at bounding box center [651, 115] width 340 height 57
click at [770, 132] on textarea "Samsung Galaxy S21; Desktop (Intel); 3x TVs (2x55, 1x35, )" at bounding box center [651, 115] width 340 height 57
click at [786, 131] on textarea "Samsung Galaxy S21; Desktop (Intel); 3x TVs (2x55, 1x35)" at bounding box center [651, 115] width 340 height 57
click at [766, 132] on textarea "Samsung Galaxy S21; Desktop (Intel); 3x TVs (2x55, 1x35)" at bounding box center [651, 115] width 340 height 57
click at [665, 135] on textarea "Samsung Galaxy S21; Desktop (Intel); 3x TVs (2x55inch, 1x35inch)" at bounding box center [651, 115] width 340 height 57
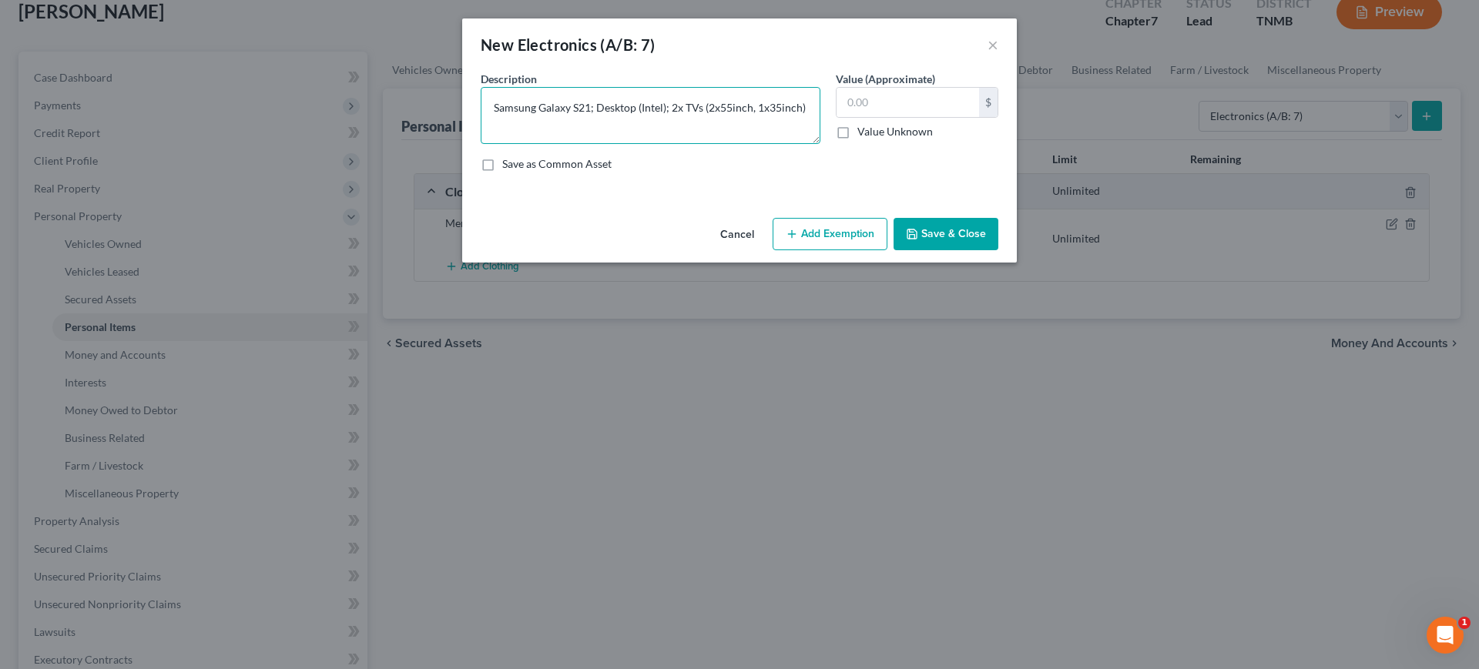
click at [815, 135] on textarea "Samsung Galaxy S21; Desktop (Intel); 2x TVs (2x55inch, 1x35inch)" at bounding box center [651, 115] width 340 height 57
click at [819, 133] on textarea "Samsung Galaxy S21; Desktop (Intel); 2x TVs (2x55inch)" at bounding box center [651, 115] width 340 height 57
type textarea "Samsung Galaxy S21; Desktop (Intel); 2x TVs (2x55inch);"
click at [907, 117] on input "text" at bounding box center [907, 102] width 142 height 29
click at [896, 117] on input "text" at bounding box center [907, 102] width 142 height 29
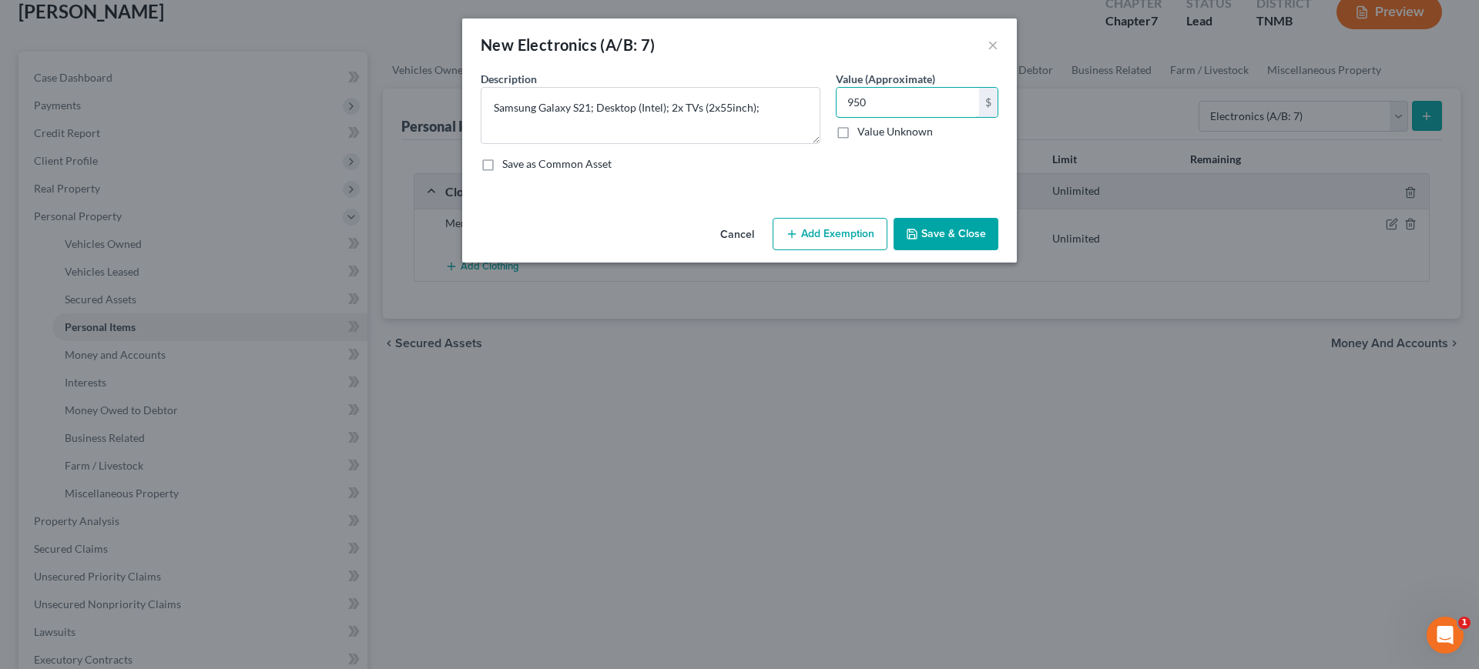
type input "950"
drag, startPoint x: 914, startPoint y: 194, endPoint x: 894, endPoint y: 231, distance: 42.0
click at [913, 184] on div "Description * Samsung Galaxy S21; Desktop (Intel); 2x TVs (2x55inch); Value (Ap…" at bounding box center [739, 127] width 533 height 113
click at [869, 250] on button "Add Exemption" at bounding box center [829, 234] width 115 height 32
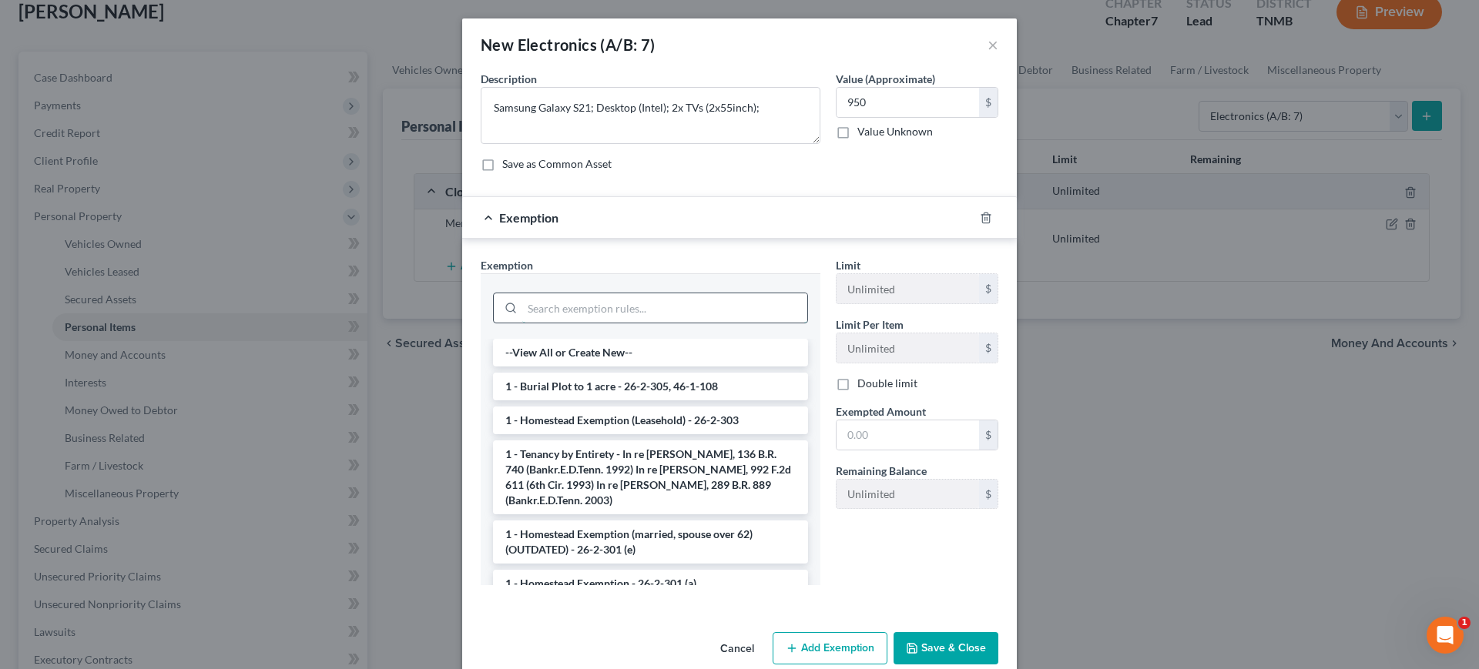
click at [675, 323] on input "search" at bounding box center [664, 307] width 285 height 29
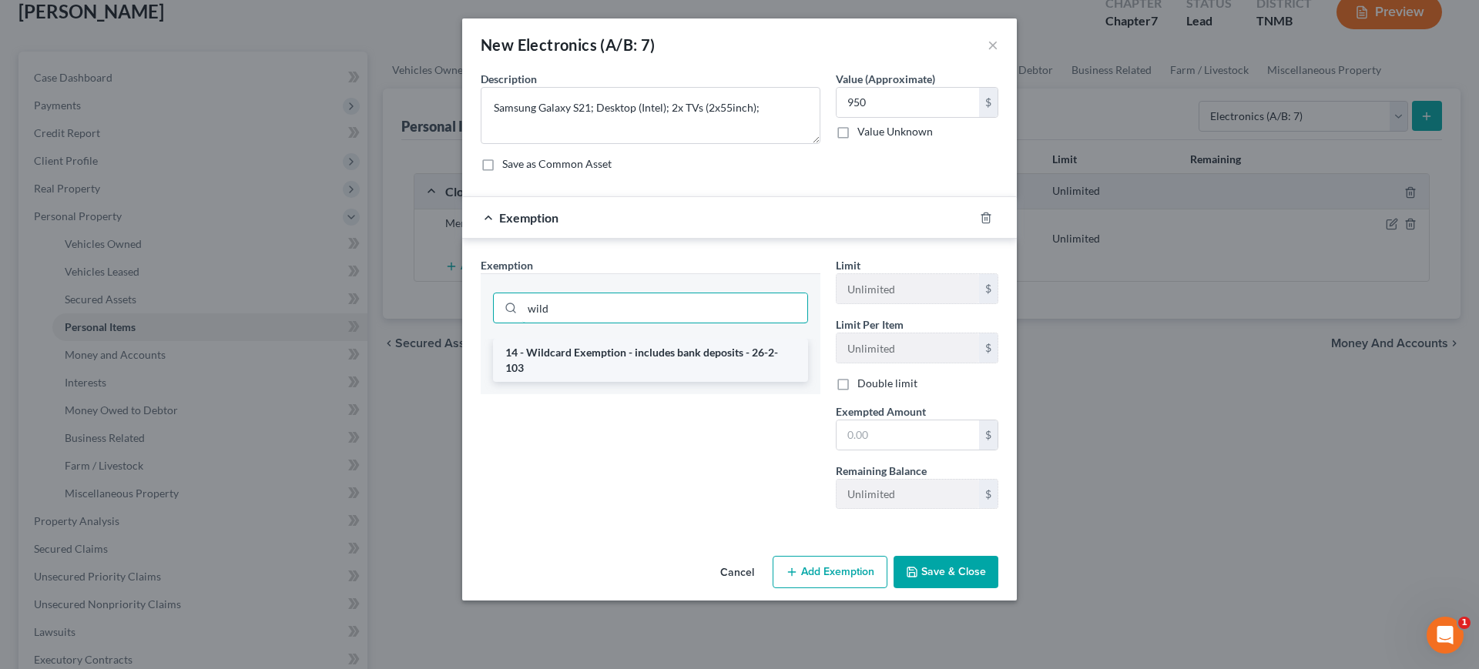
type input "wild"
click at [662, 382] on li "14 - Wildcard Exemption - includes bank deposits - 26-2-103" at bounding box center [650, 360] width 315 height 43
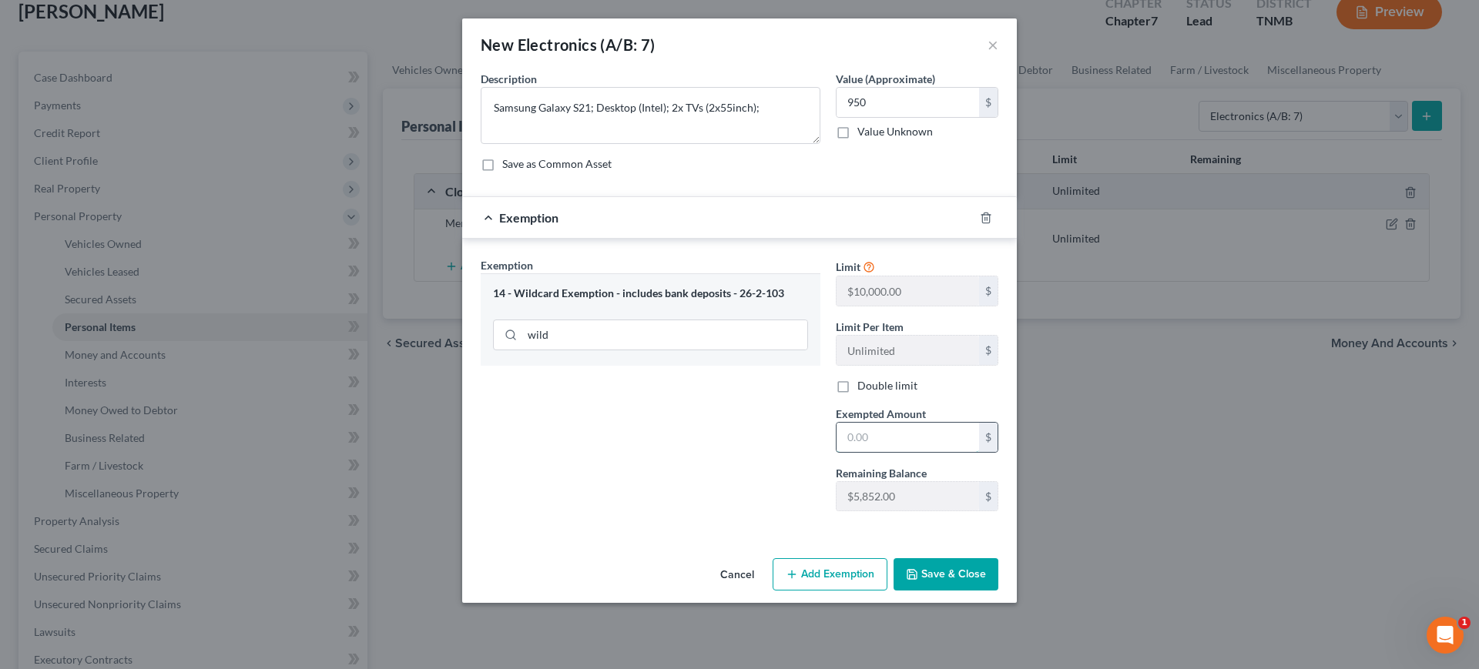
click at [890, 452] on input "text" at bounding box center [907, 437] width 142 height 29
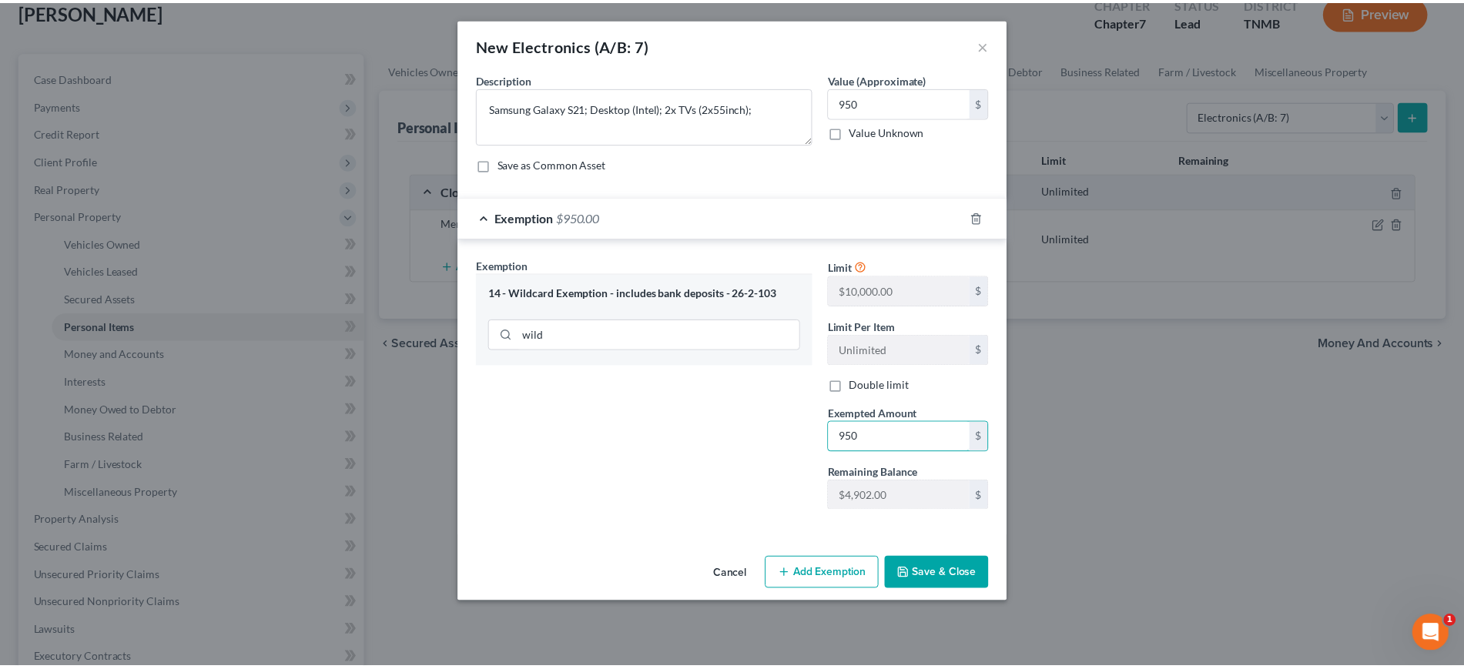
scroll to position [105, 0]
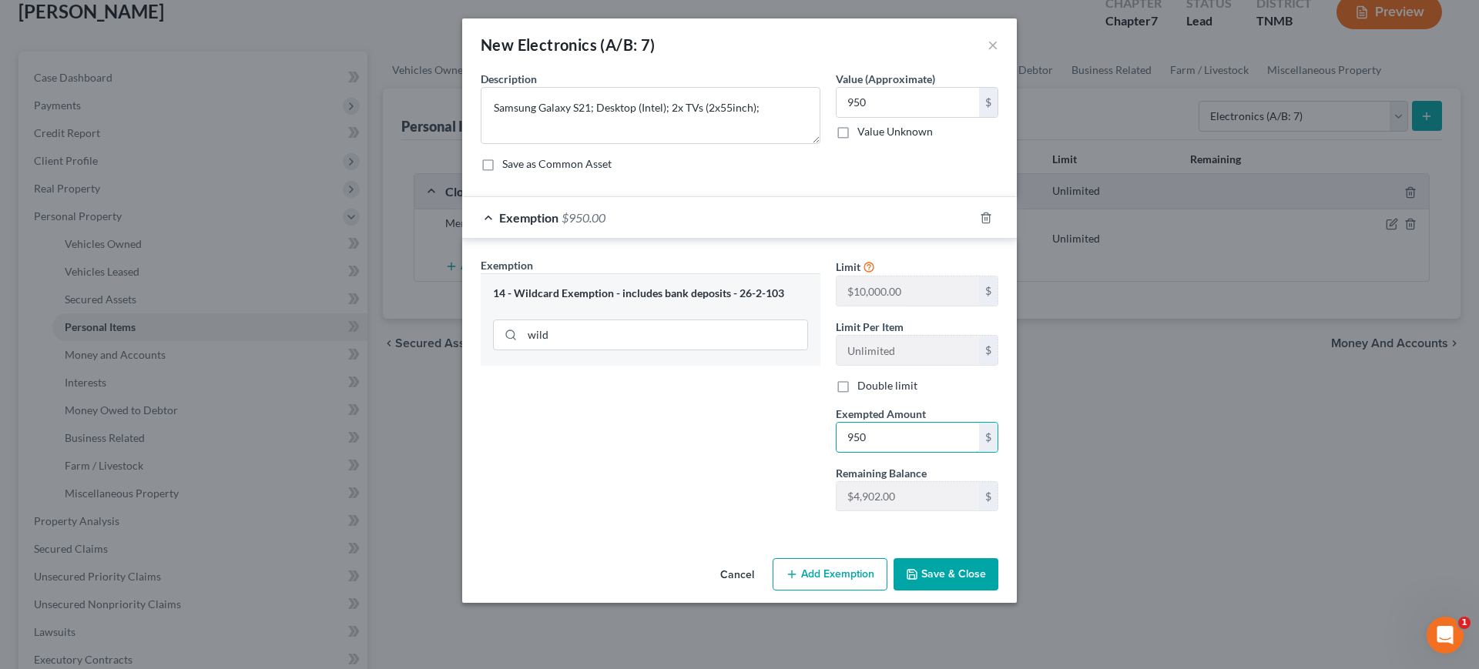
type input "950"
click at [998, 591] on button "Save & Close" at bounding box center [945, 574] width 105 height 32
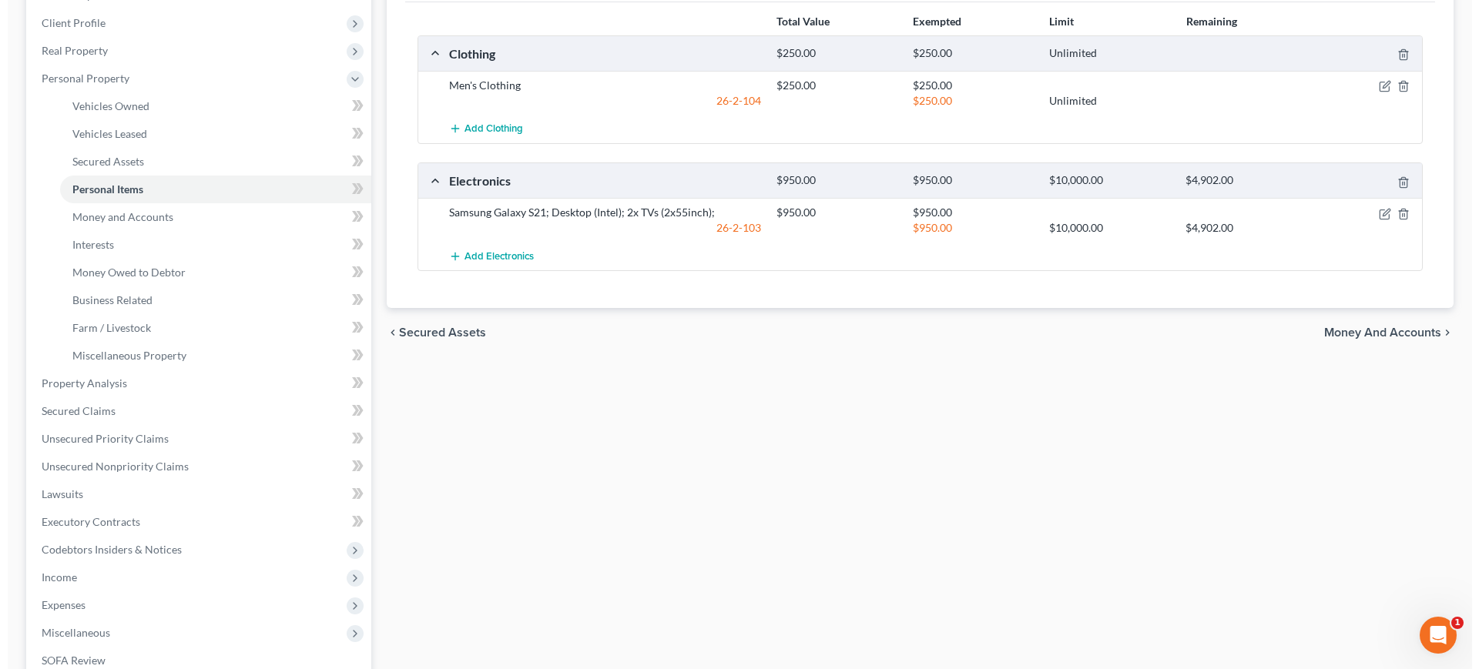
scroll to position [193, 0]
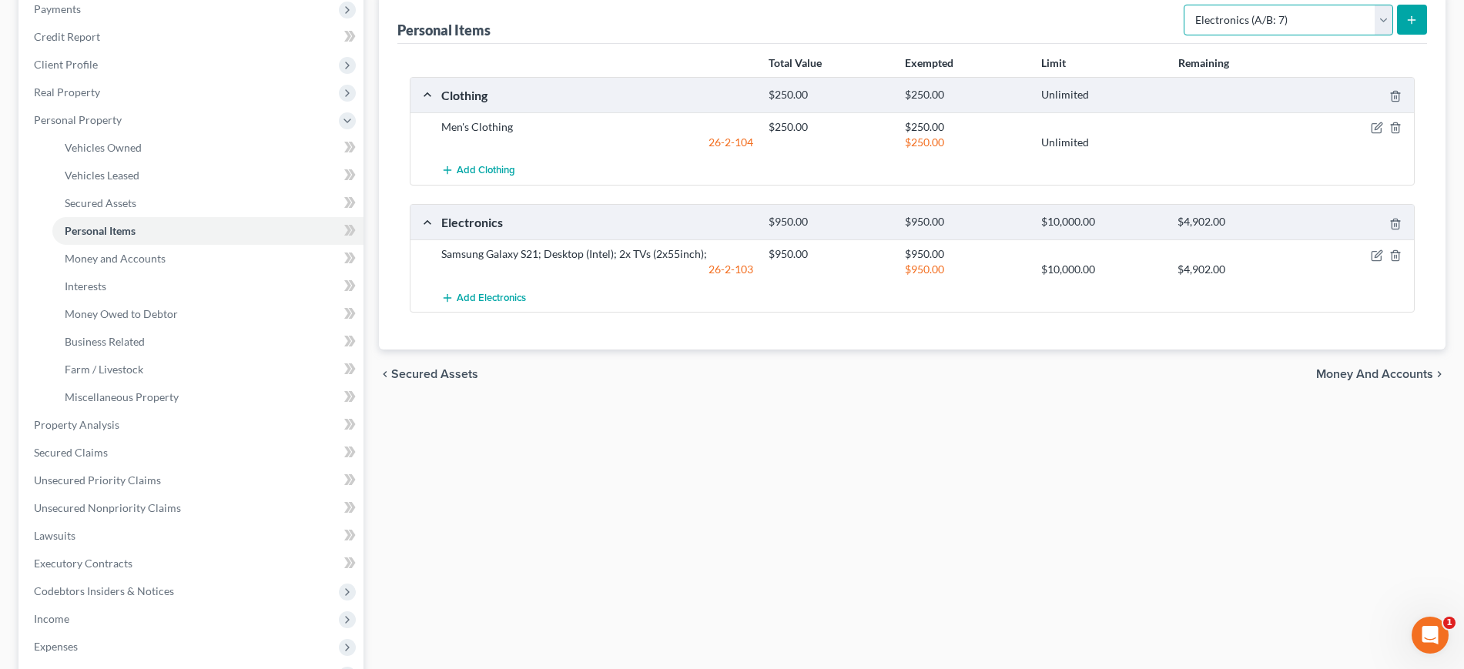
click at [1243, 35] on select "Select Item Type Clothing (A/B: 11) Collectibles Of Value (A/B: 8) Electronics …" at bounding box center [1288, 20] width 209 height 31
click at [1184, 35] on select "Select Item Type Clothing (A/B: 11) Collectibles Of Value (A/B: 8) Electronics …" at bounding box center [1288, 20] width 209 height 31
click at [1407, 35] on button "submit" at bounding box center [1412, 20] width 30 height 30
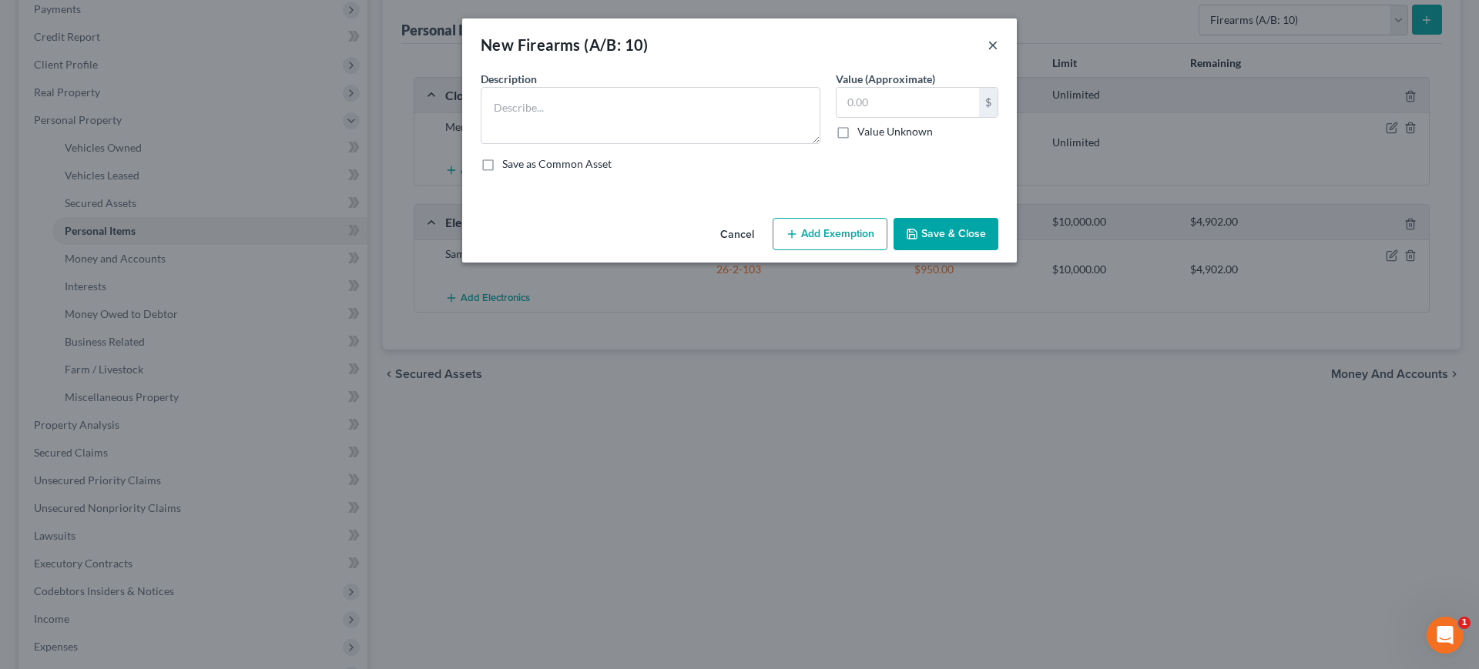
click at [998, 54] on button "×" at bounding box center [992, 44] width 11 height 18
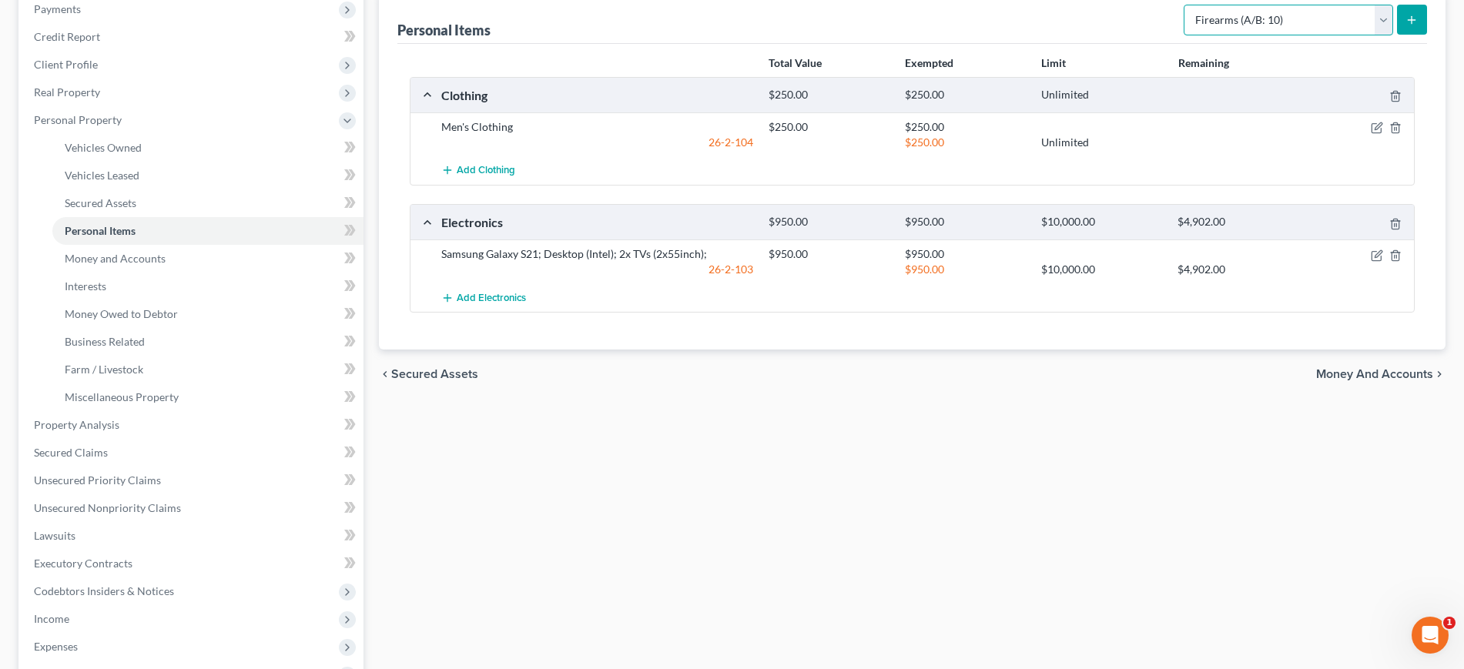
click at [1265, 35] on select "Select Item Type Clothing (A/B: 11) Collectibles Of Value (A/B: 8) Electronics …" at bounding box center [1288, 20] width 209 height 31
select select "household_goods"
click at [1184, 35] on select "Select Item Type Clothing (A/B: 11) Collectibles Of Value (A/B: 8) Electronics …" at bounding box center [1288, 20] width 209 height 31
click at [1352, 35] on select "Select Item Type Clothing (A/B: 11) Collectibles Of Value (A/B: 8) Electronics …" at bounding box center [1288, 20] width 209 height 31
click at [1351, 35] on select "Select Item Type Clothing (A/B: 11) Collectibles Of Value (A/B: 8) Electronics …" at bounding box center [1288, 20] width 209 height 31
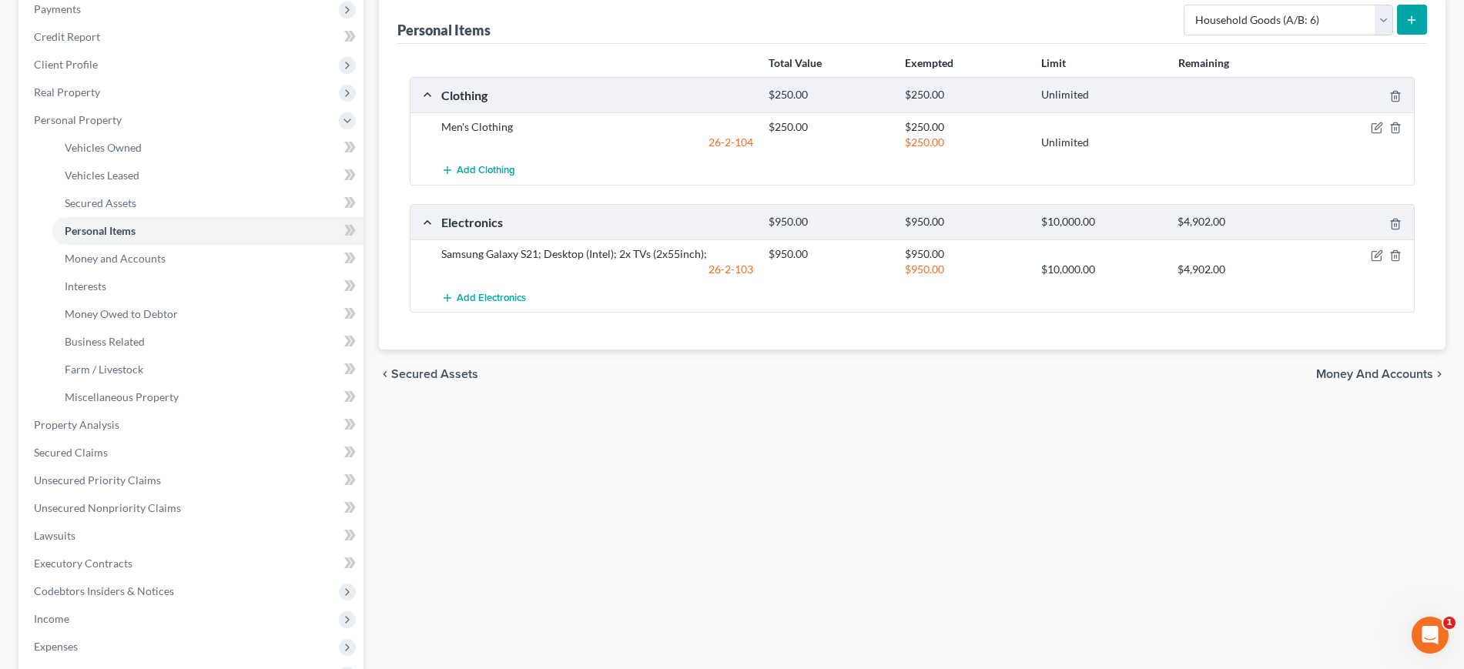
click at [1405, 35] on button "submit" at bounding box center [1412, 20] width 30 height 30
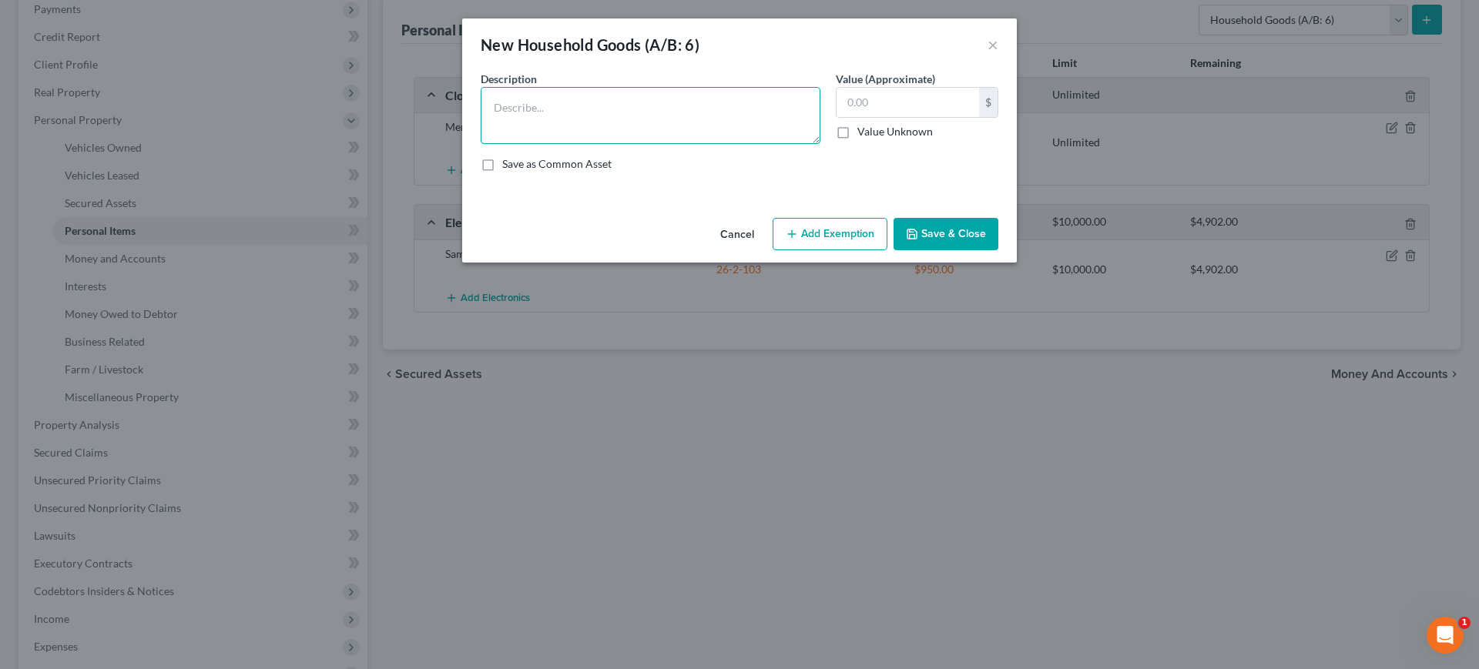
click at [634, 137] on textarea at bounding box center [651, 115] width 340 height 57
type textarea "2x loveseats; 1x couch; 1x tv stand; 1x nightstand;"
click at [981, 250] on button "Save & Close" at bounding box center [945, 234] width 105 height 32
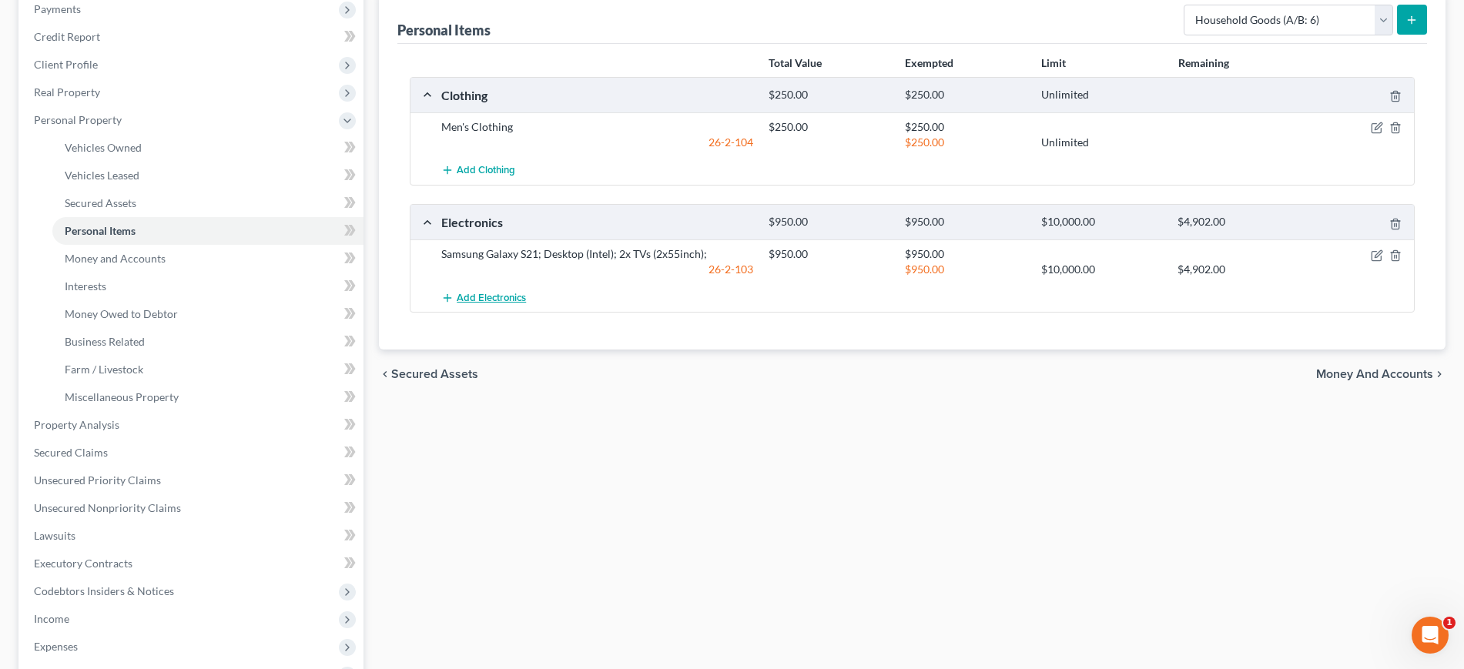
click at [526, 304] on span "Add Electronics" at bounding box center [491, 298] width 69 height 12
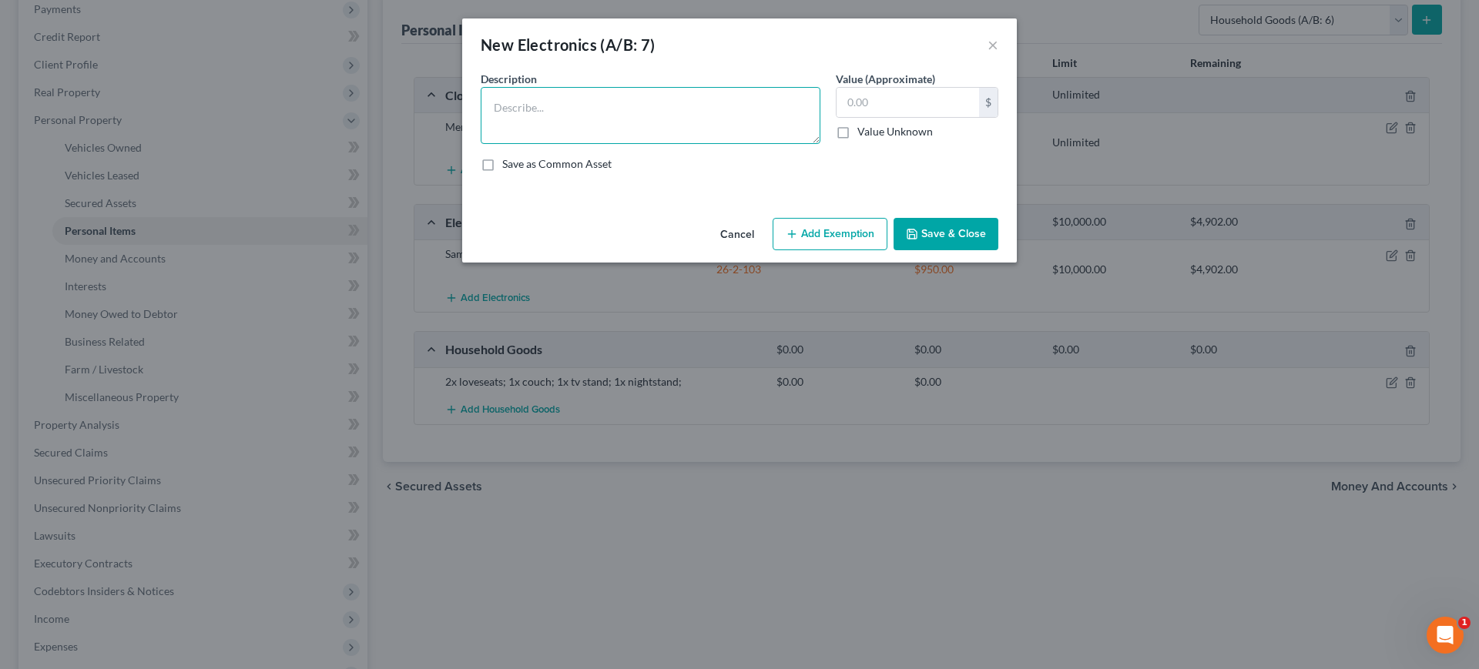
click at [544, 137] on textarea at bounding box center [651, 115] width 340 height 57
click at [565, 135] on textarea "Xbox" at bounding box center [651, 115] width 340 height 57
drag, startPoint x: 504, startPoint y: 135, endPoint x: 467, endPoint y: 129, distance: 37.4
click at [481, 129] on textarea "Xbox 1S" at bounding box center [651, 115] width 340 height 57
type textarea "Xbox X"
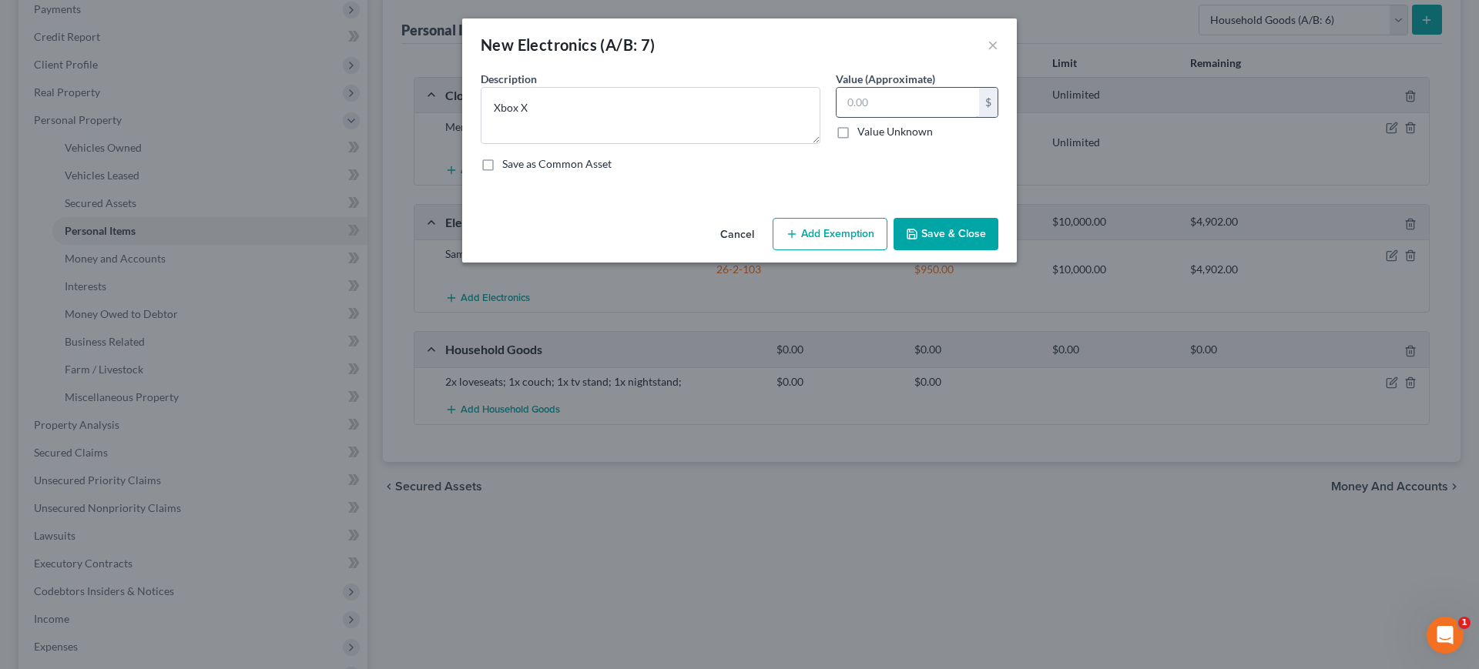
click at [886, 117] on input "text" at bounding box center [907, 102] width 142 height 29
type input "100"
click at [873, 250] on button "Add Exemption" at bounding box center [829, 234] width 115 height 32
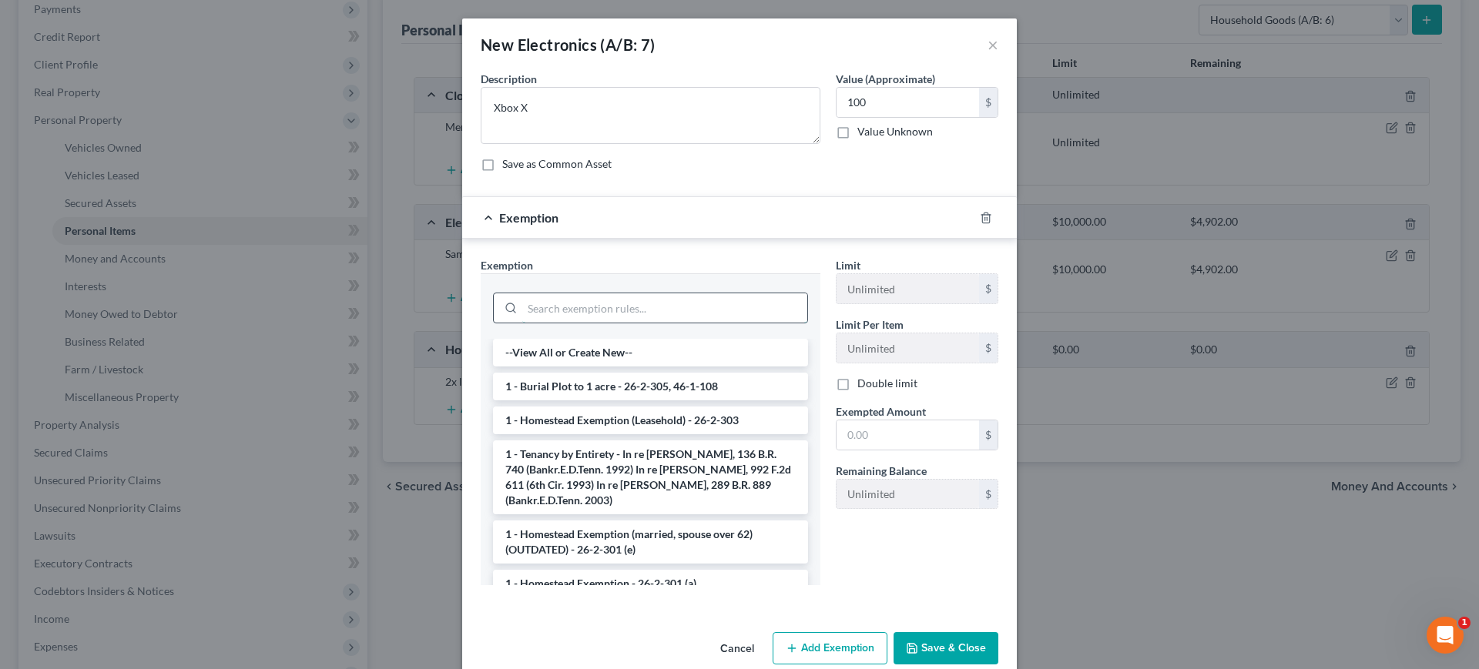
click at [595, 323] on input "search" at bounding box center [664, 307] width 285 height 29
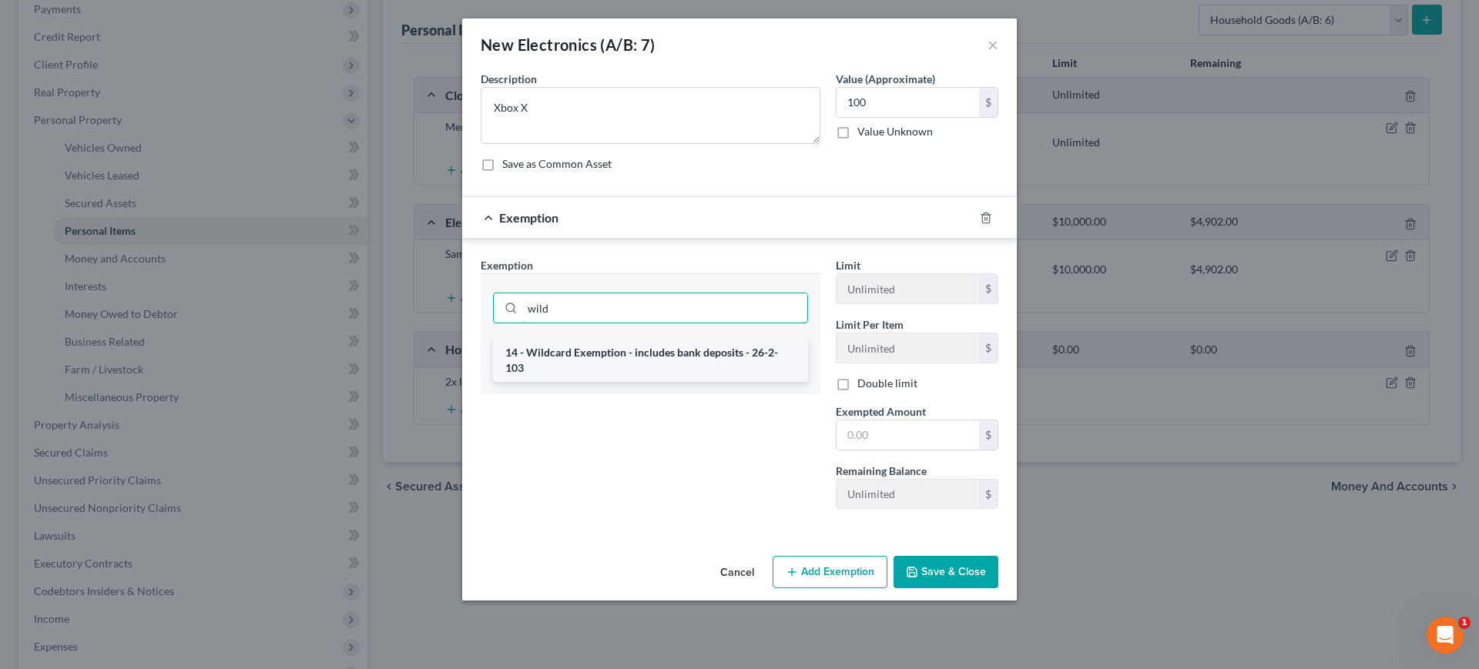
type input "wild"
click at [698, 382] on li "14 - Wildcard Exemption - includes bank deposits - 26-2-103" at bounding box center [650, 360] width 315 height 43
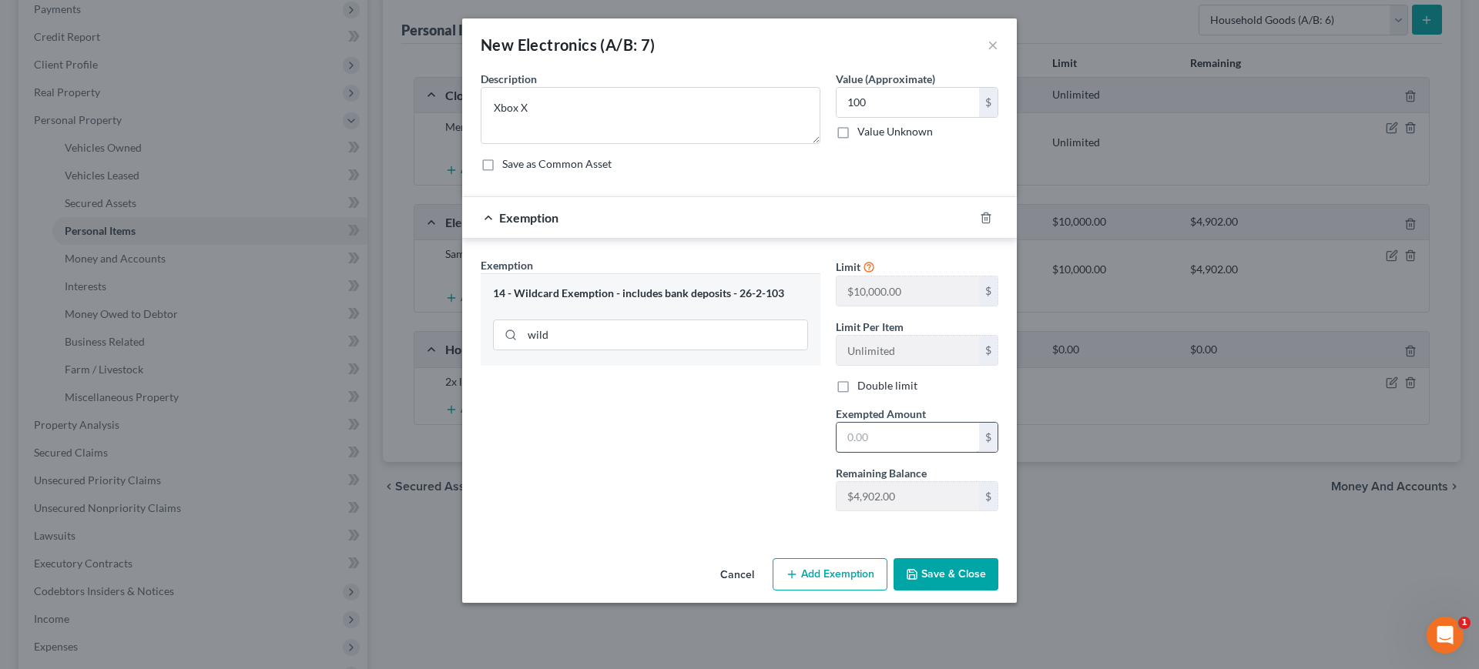
click at [879, 452] on input "text" at bounding box center [907, 437] width 142 height 29
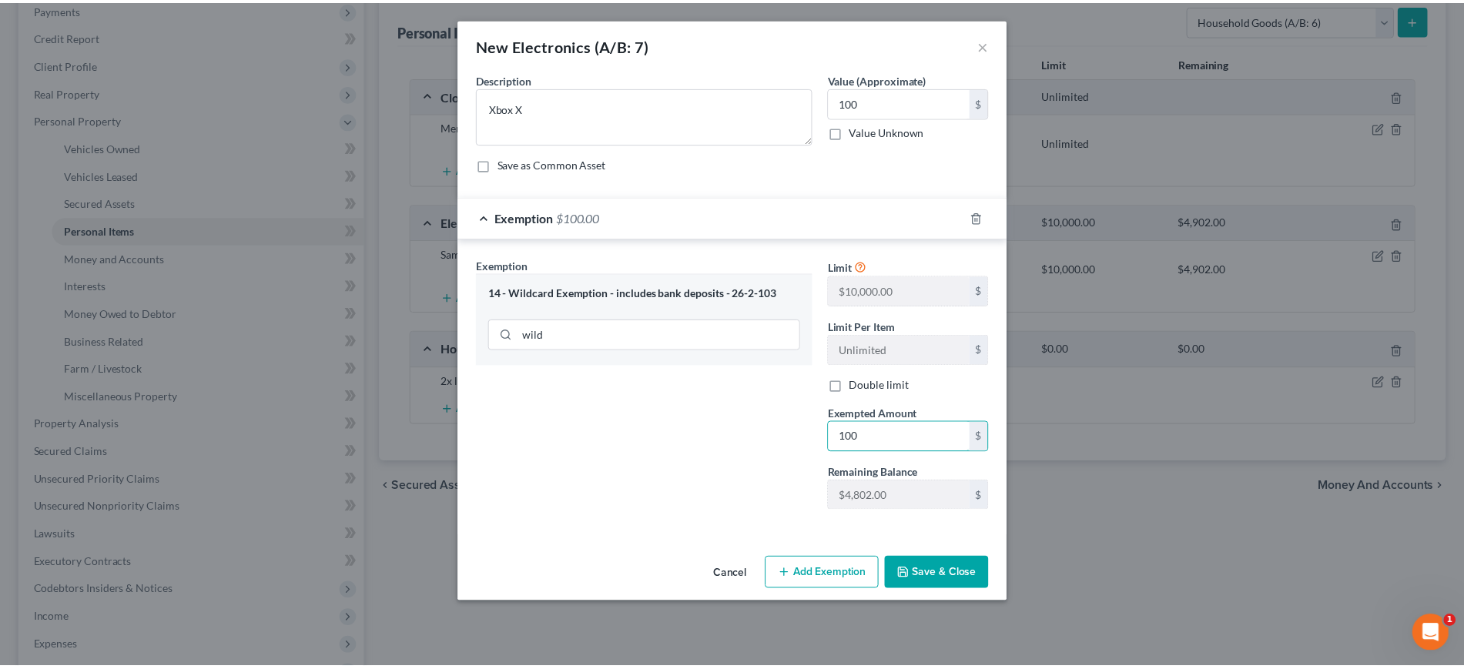
scroll to position [105, 0]
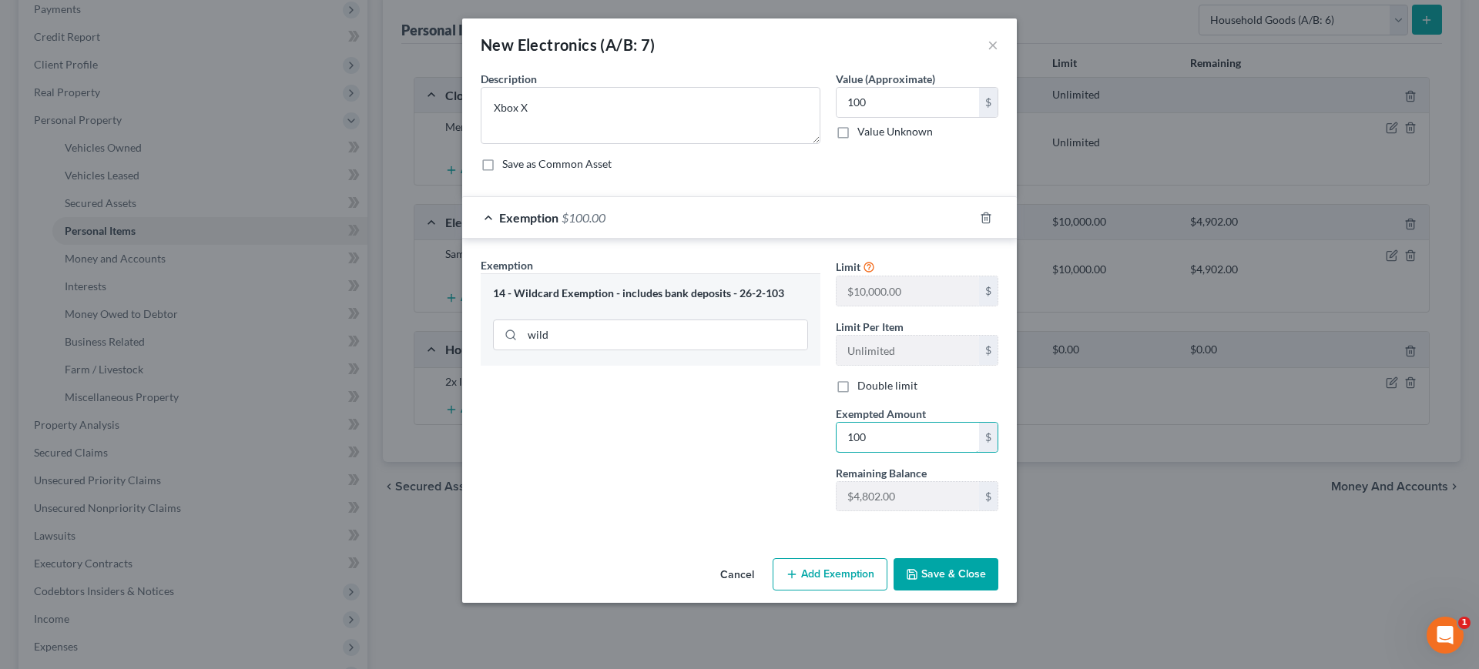
type input "100"
click at [998, 591] on button "Save & Close" at bounding box center [945, 574] width 105 height 32
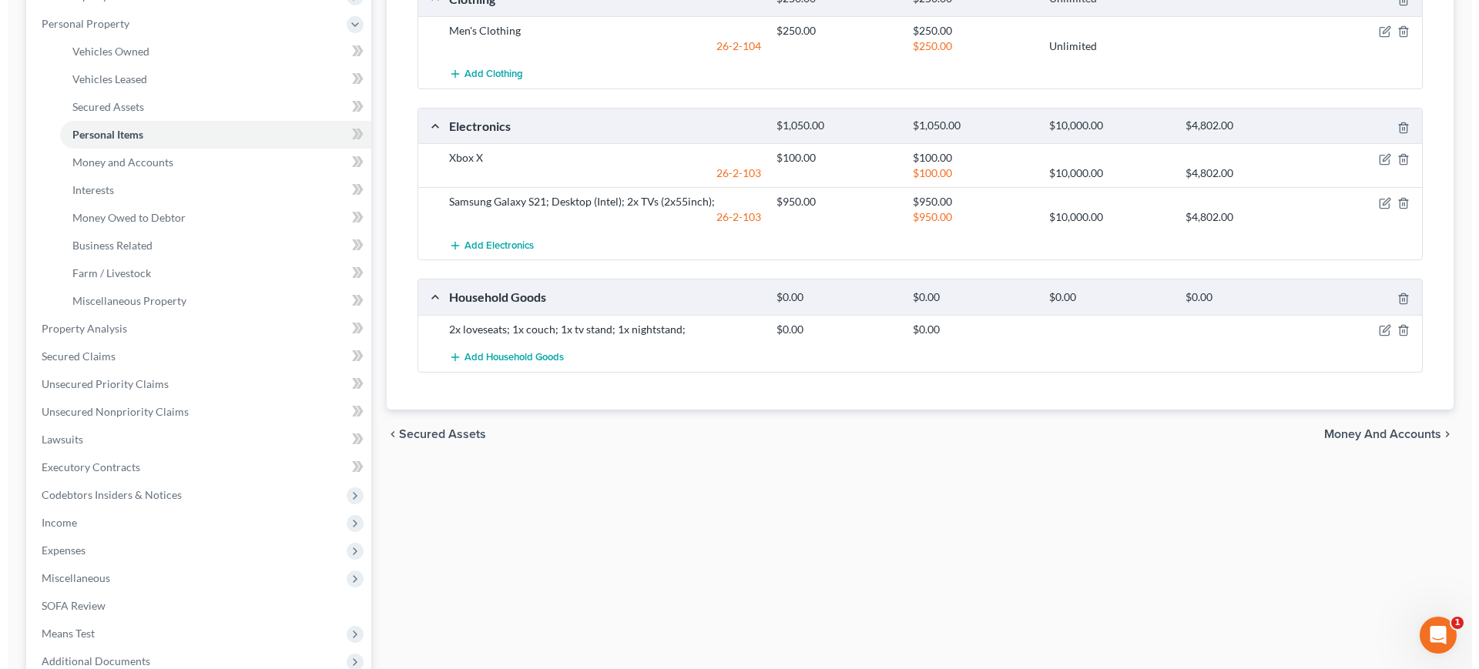
scroll to position [385, 0]
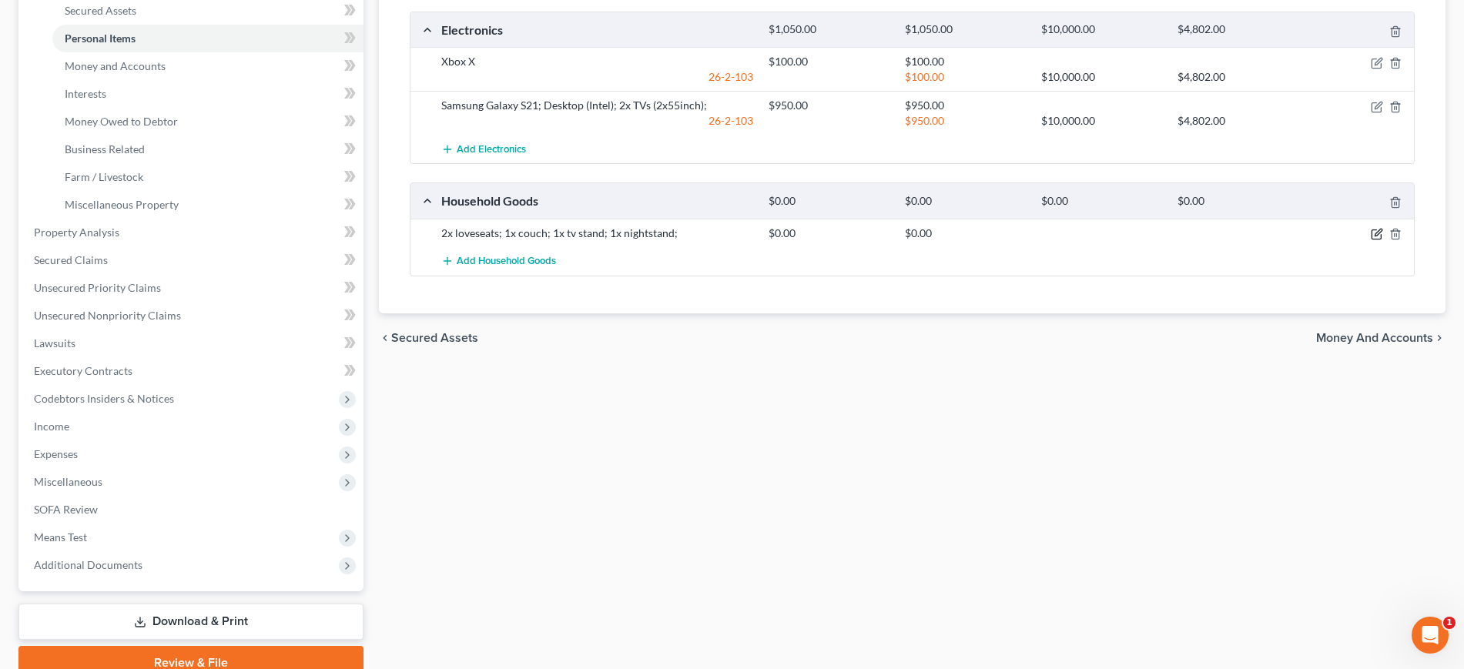
click at [1371, 240] on icon "button" at bounding box center [1377, 234] width 12 height 12
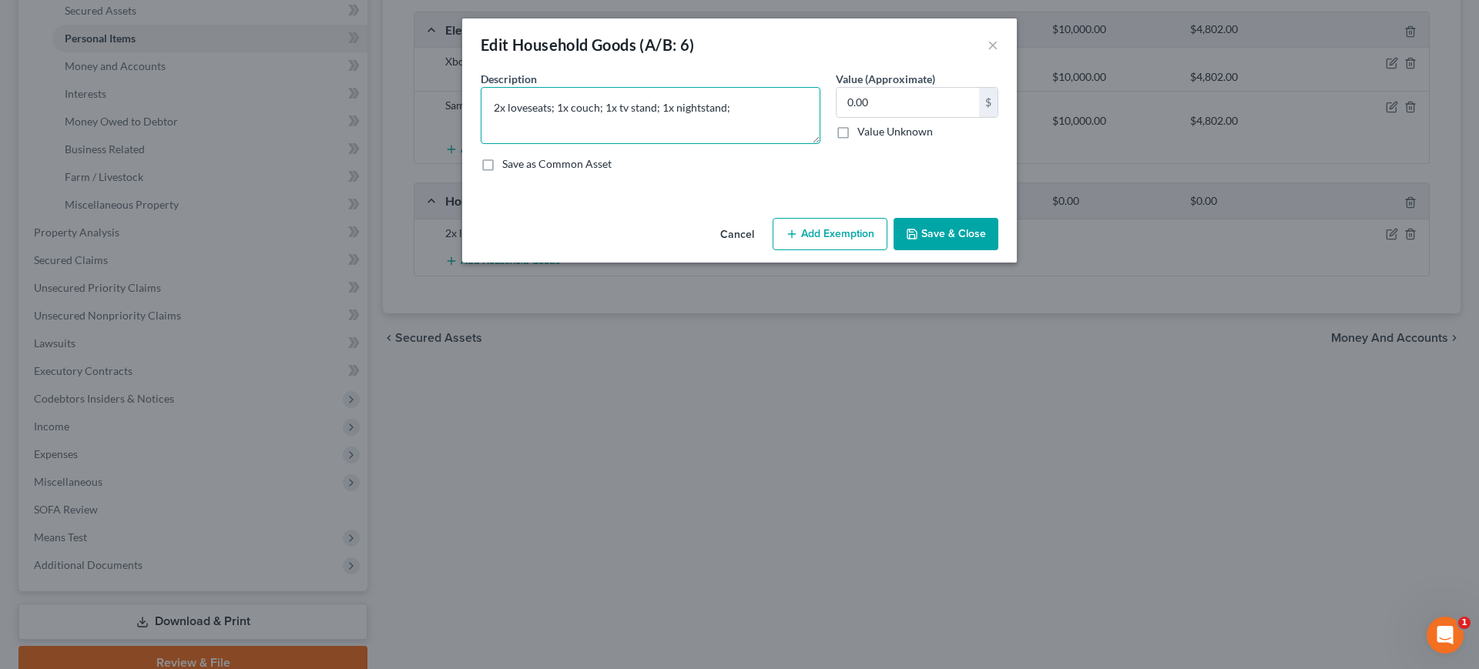
click at [764, 116] on textarea "2x loveseats; 1x couch; 1x tv stand; 1x nightstand;" at bounding box center [651, 115] width 340 height 57
click at [649, 131] on textarea "2x loveseats; 1x couch; 1x tv stand; 1x nightstand; Quen sized and frame;" at bounding box center [651, 115] width 340 height 57
click at [607, 144] on textarea "2x loveseats; 1x couch; 1x tv stand; 1x nightstand; Quen sized and frame;" at bounding box center [651, 115] width 340 height 57
drag, startPoint x: 527, startPoint y: 153, endPoint x: 474, endPoint y: 153, distance: 52.4
click at [481, 144] on textarea "2x loveseats; 1x couch; 1x tv stand; 1x nightstand; Quen sized and frame; stand…" at bounding box center [651, 115] width 340 height 57
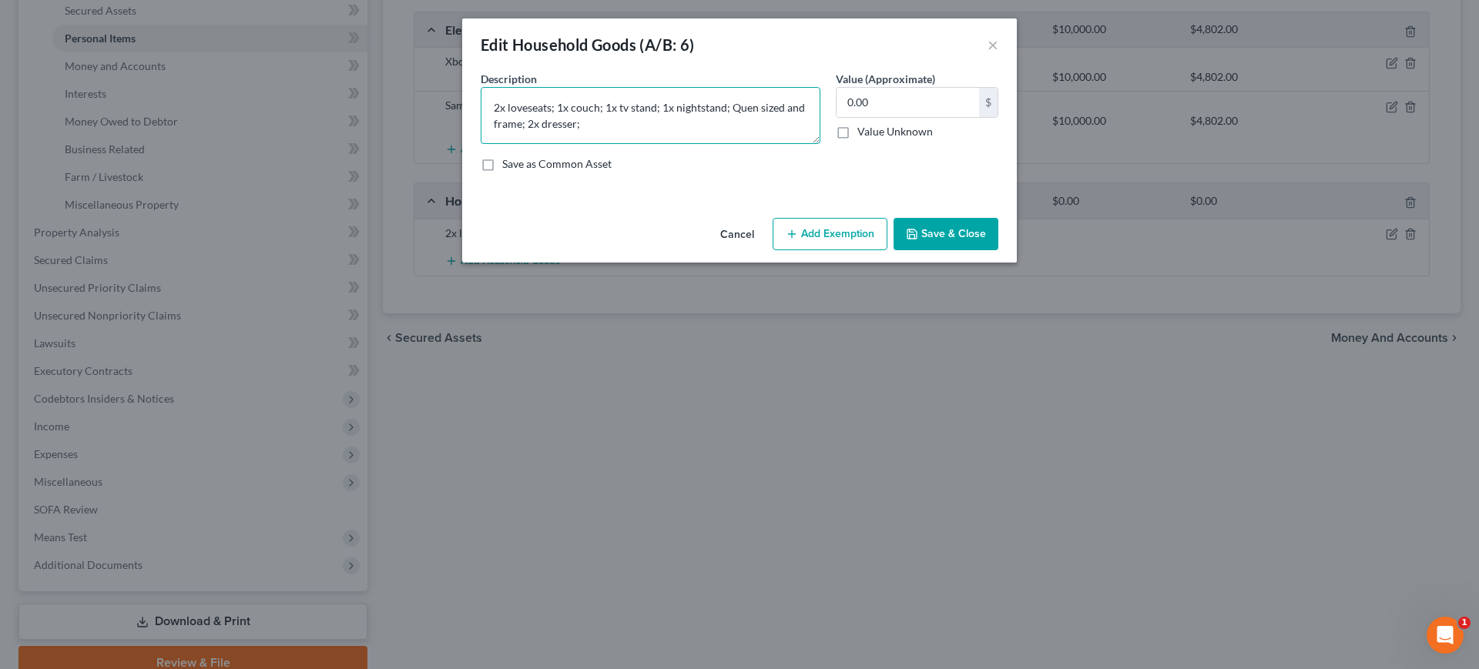
click at [647, 132] on textarea "2x loveseats; 1x couch; 1x tv stand; 1x nightstand; Quen sized and frame; 2x dr…" at bounding box center [651, 115] width 340 height 57
click at [598, 144] on textarea "2x loveseats; 1x couch; 1x tv stand; 2x nightstand; Quen sized and frame; 2x dr…" at bounding box center [651, 115] width 340 height 57
click at [754, 128] on textarea "2x loveseats; 1x couch; 1x tv stand; 2x nightstand; Quen sized and frame; 2x dr…" at bounding box center [651, 115] width 340 height 57
drag, startPoint x: 559, startPoint y: 153, endPoint x: 657, endPoint y: 244, distance: 133.5
click at [560, 144] on textarea "2x loveseats; 1x couch; 1x tv stand; 2x nightstand; Queen sized and frame; 2x d…" at bounding box center [651, 115] width 340 height 57
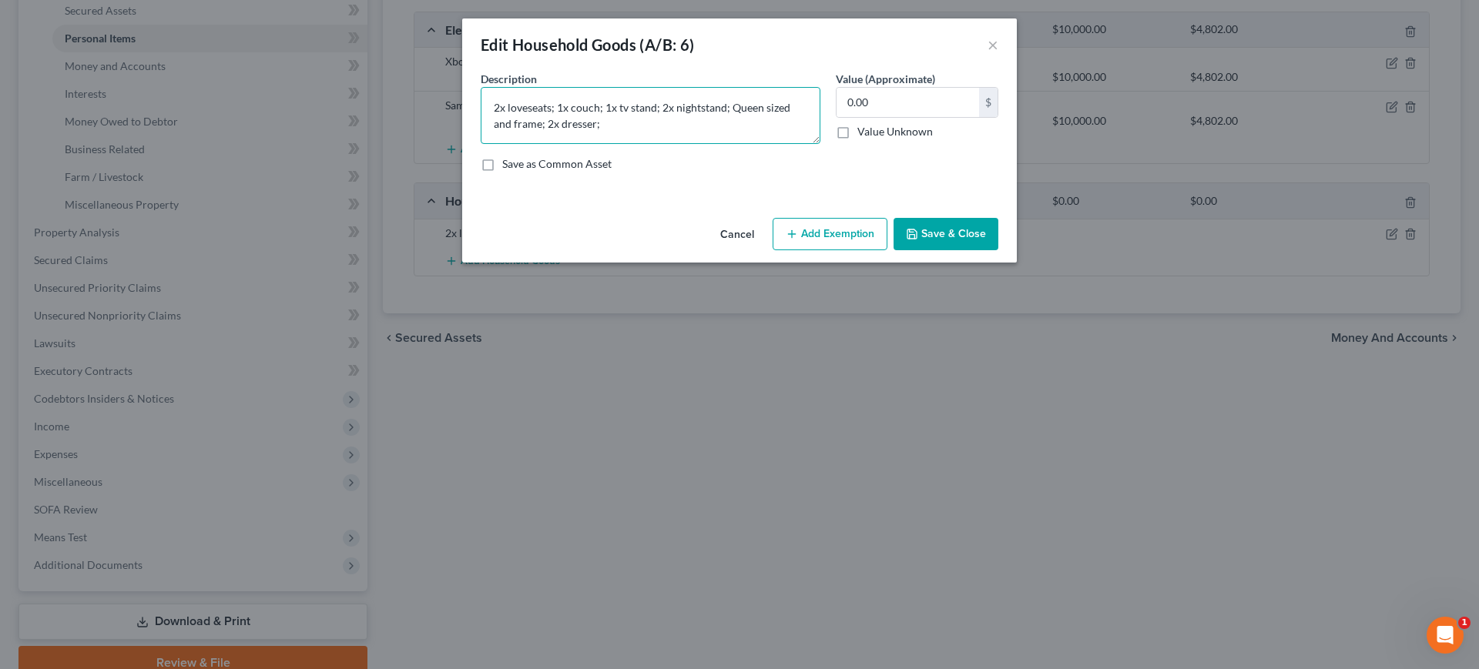
type textarea "2x loveseats; 1x couch; 1x tv stand; 2x nightstand; Queen sized and frame; 2x d…"
click at [853, 250] on button "Add Exemption" at bounding box center [829, 234] width 115 height 32
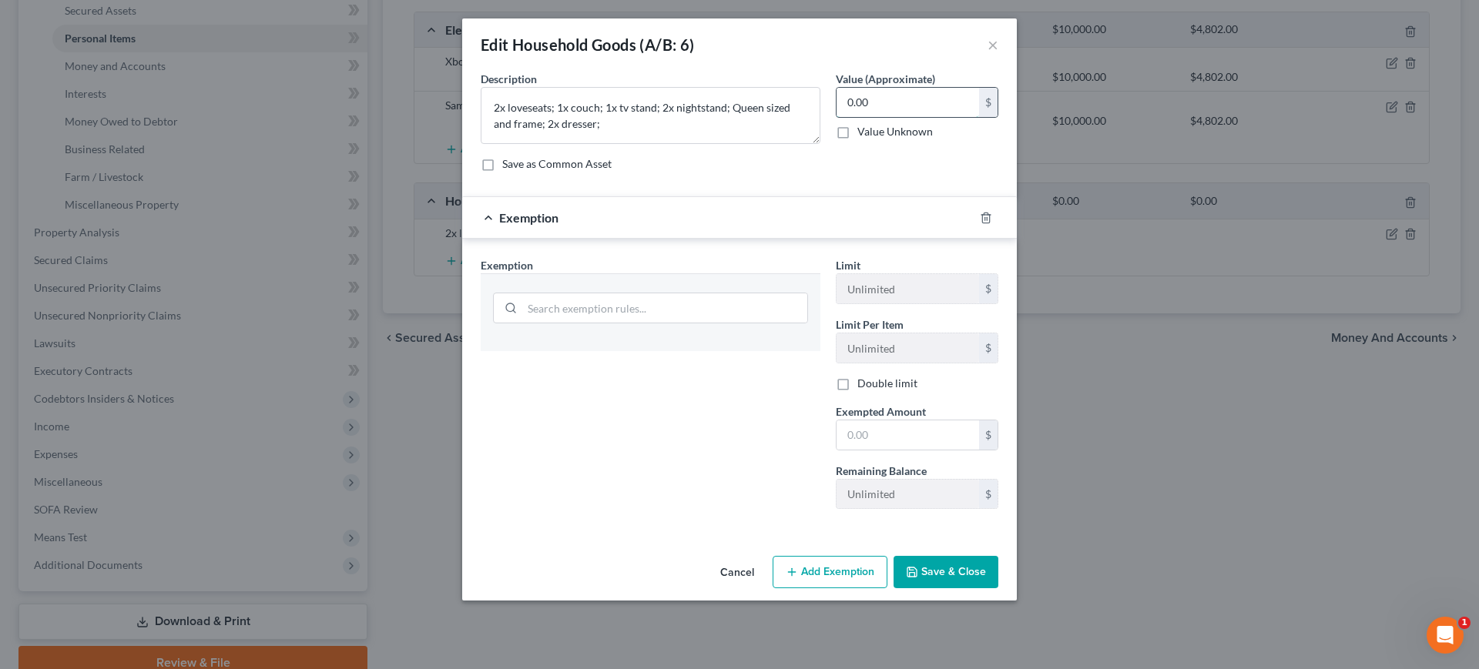
click at [922, 117] on input "0.00" at bounding box center [907, 102] width 142 height 29
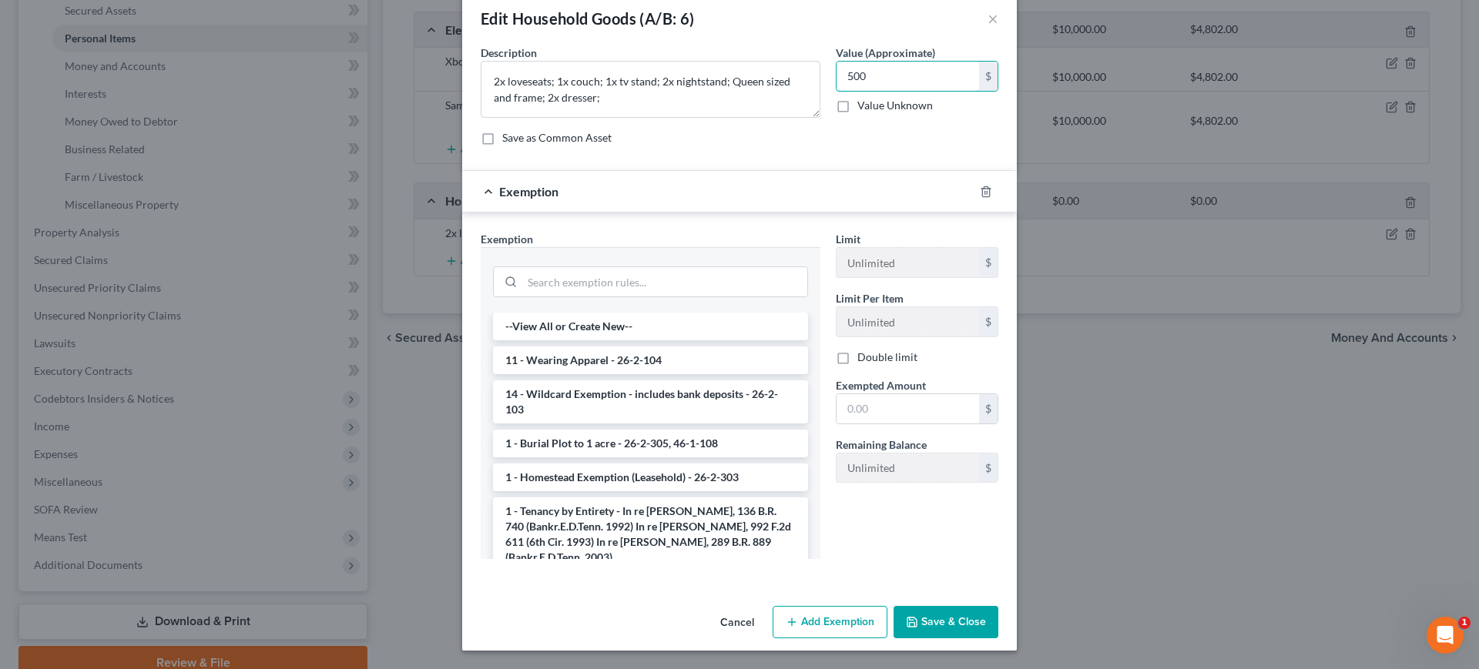
scroll to position [197, 0]
type input "500"
click at [971, 394] on input "text" at bounding box center [907, 408] width 142 height 29
type input "500"
click at [697, 267] on input "search" at bounding box center [664, 281] width 285 height 29
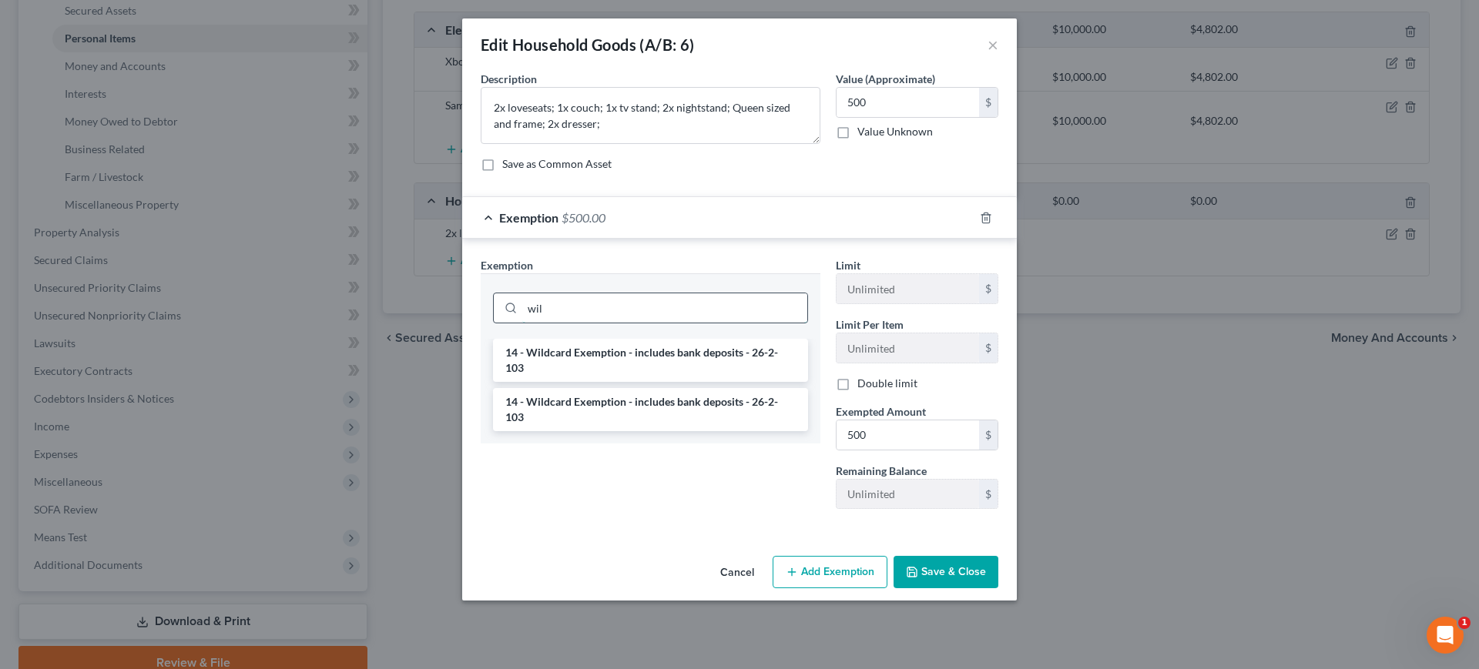
scroll to position [102, 0]
type input "wild"
click at [655, 349] on li "14 - Wildcard Exemption - includes bank deposits - 26-2-103" at bounding box center [650, 360] width 315 height 43
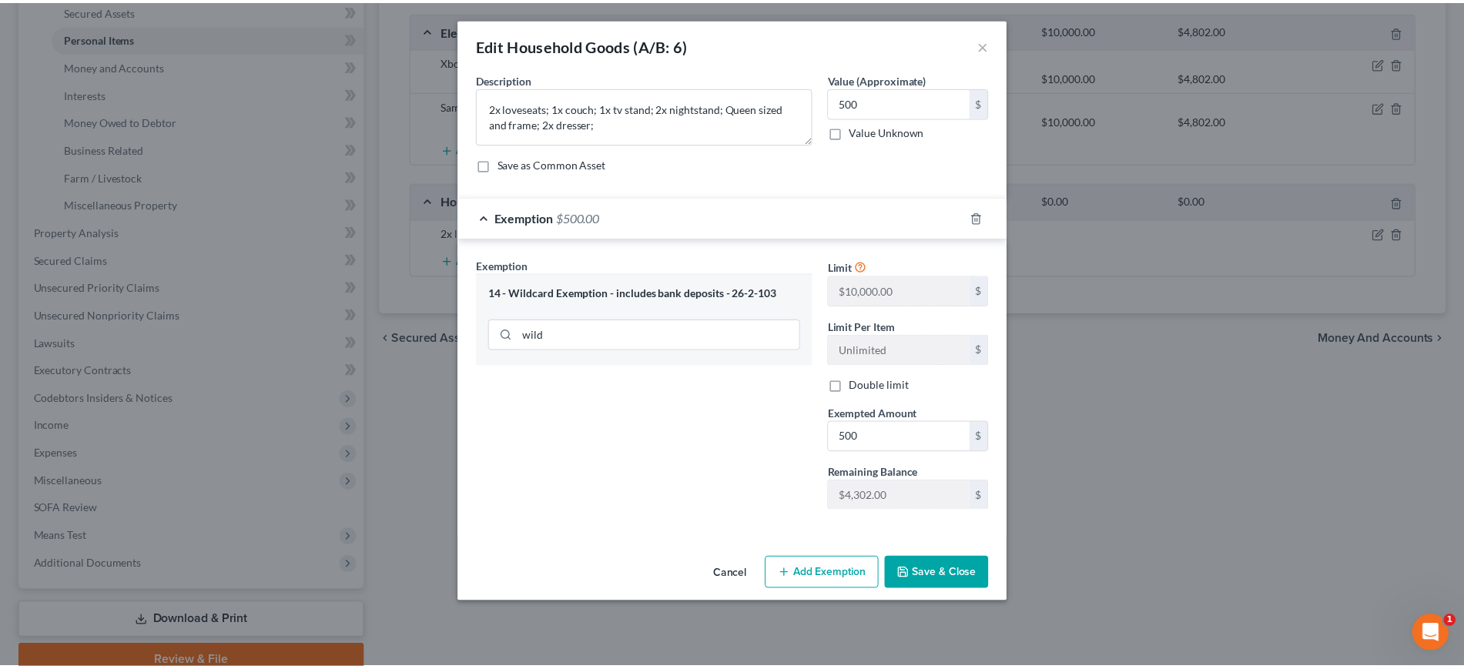
scroll to position [105, 0]
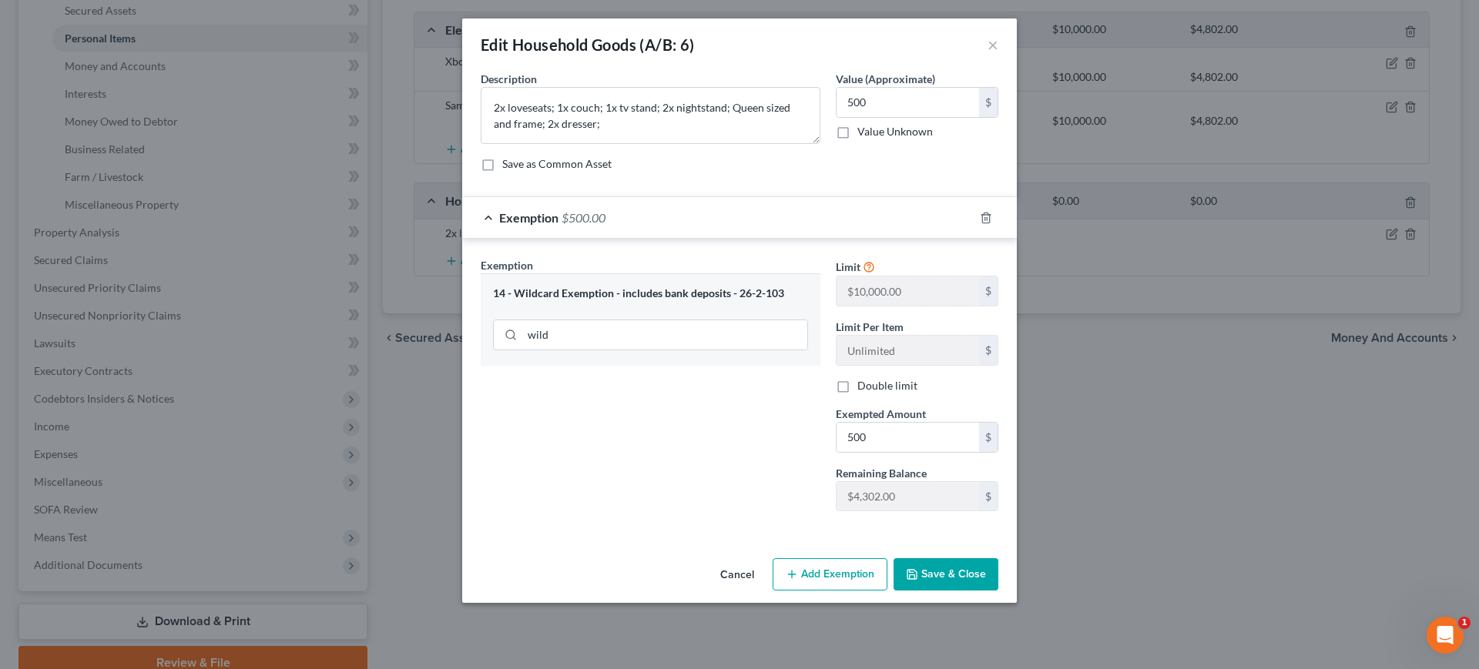
click at [953, 591] on button "Save & Close" at bounding box center [945, 574] width 105 height 32
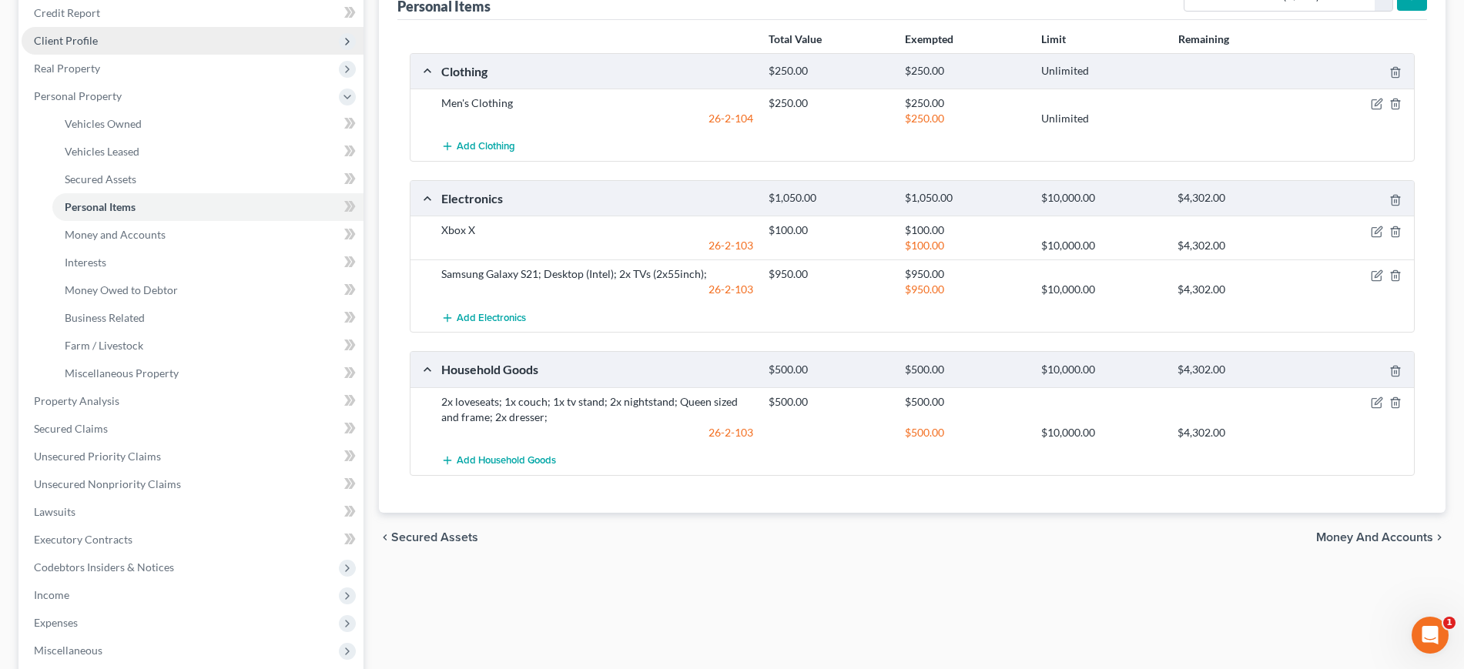
scroll to position [0, 0]
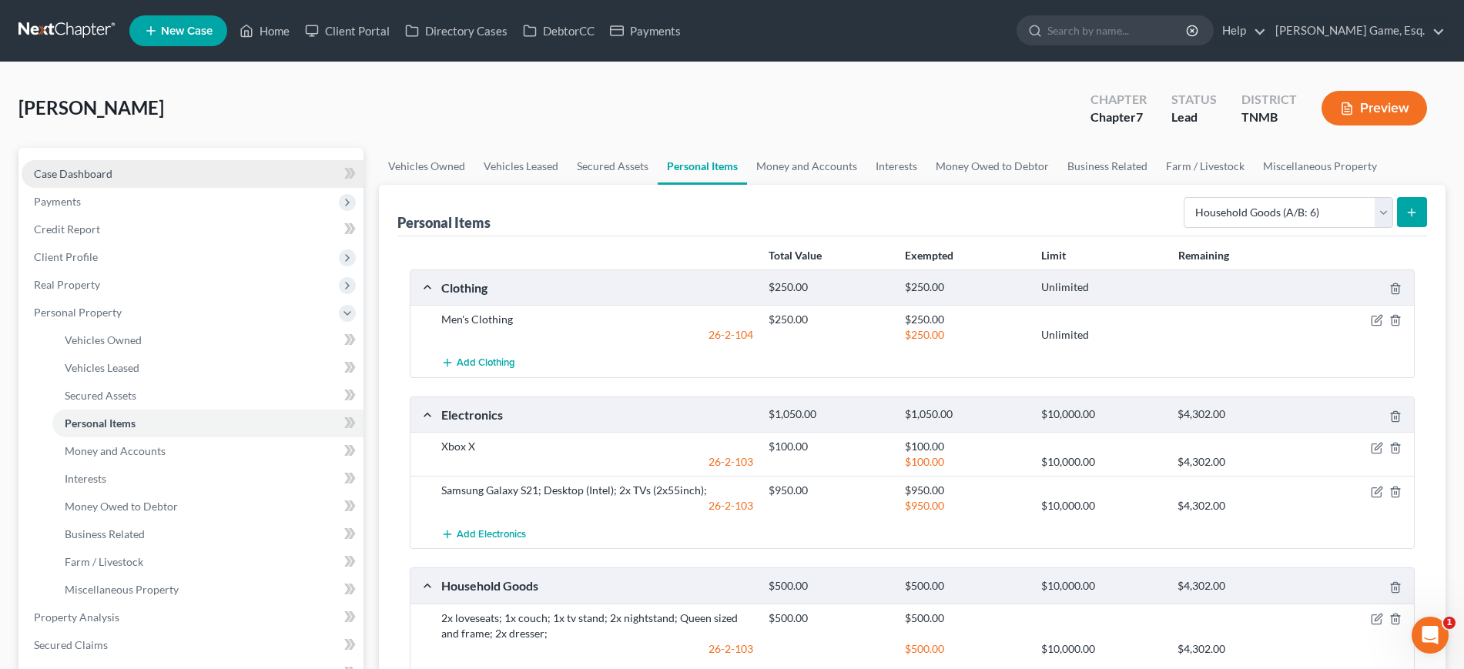
click at [149, 188] on link "Case Dashboard" at bounding box center [193, 174] width 342 height 28
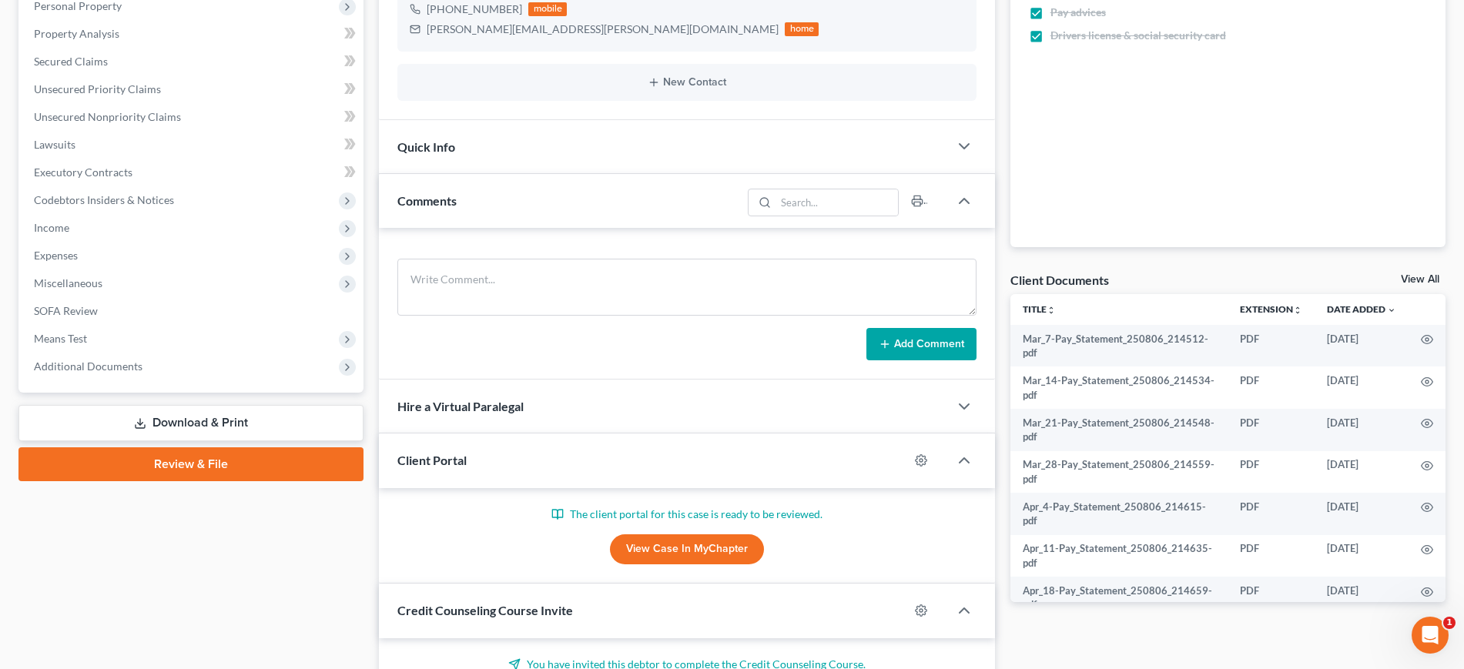
scroll to position [193, 0]
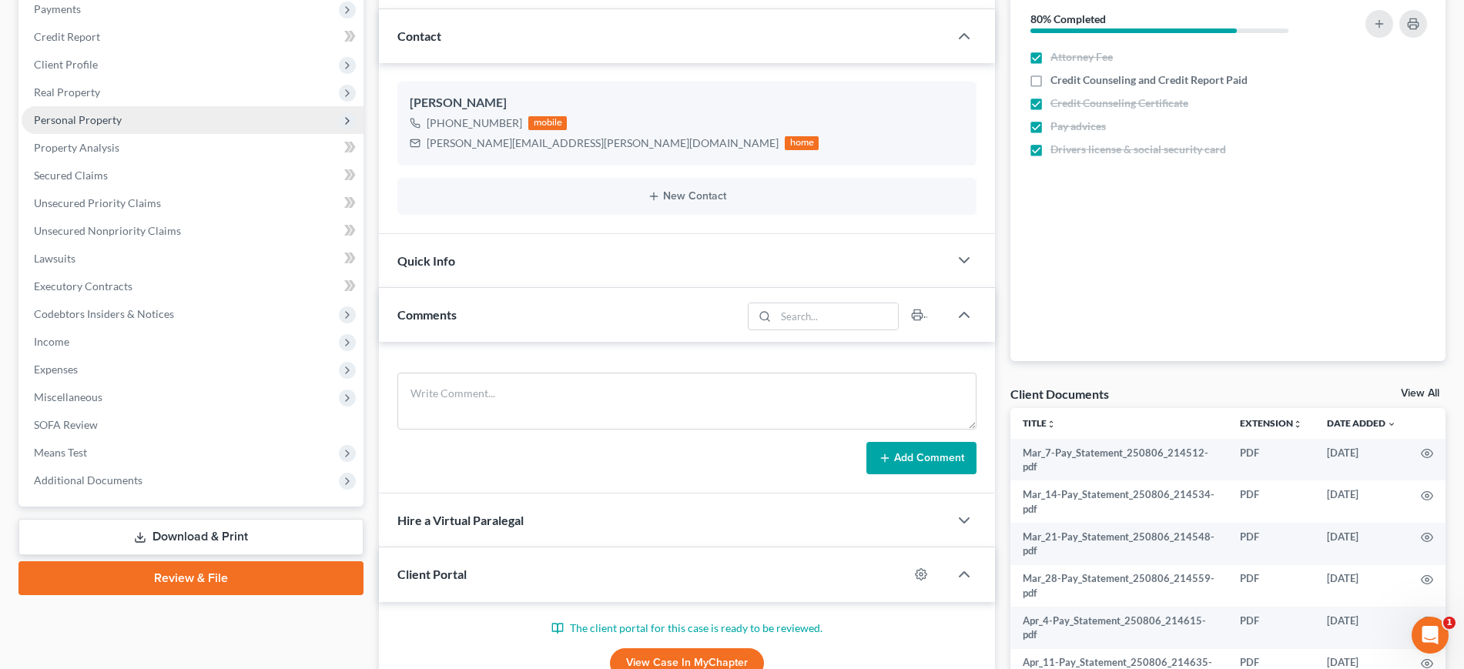
click at [122, 126] on span "Personal Property" at bounding box center [78, 119] width 88 height 13
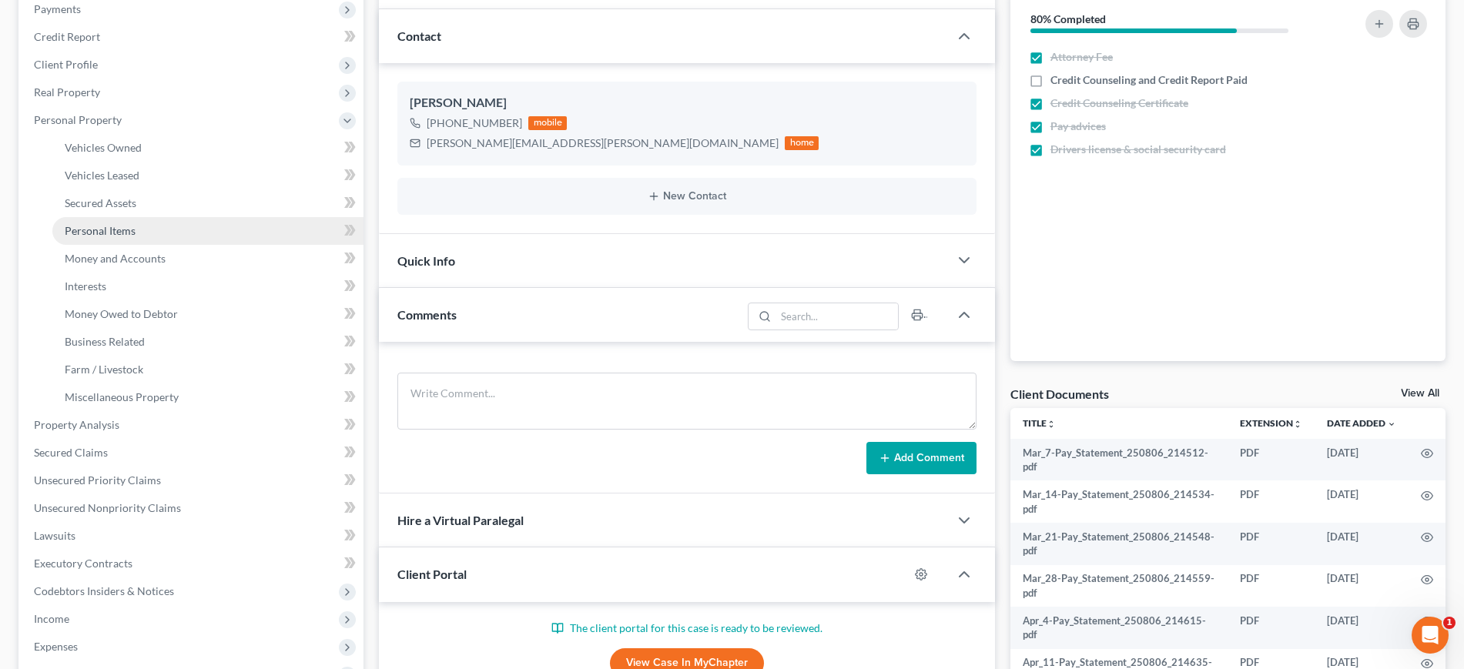
click at [165, 245] on link "Personal Items" at bounding box center [207, 231] width 311 height 28
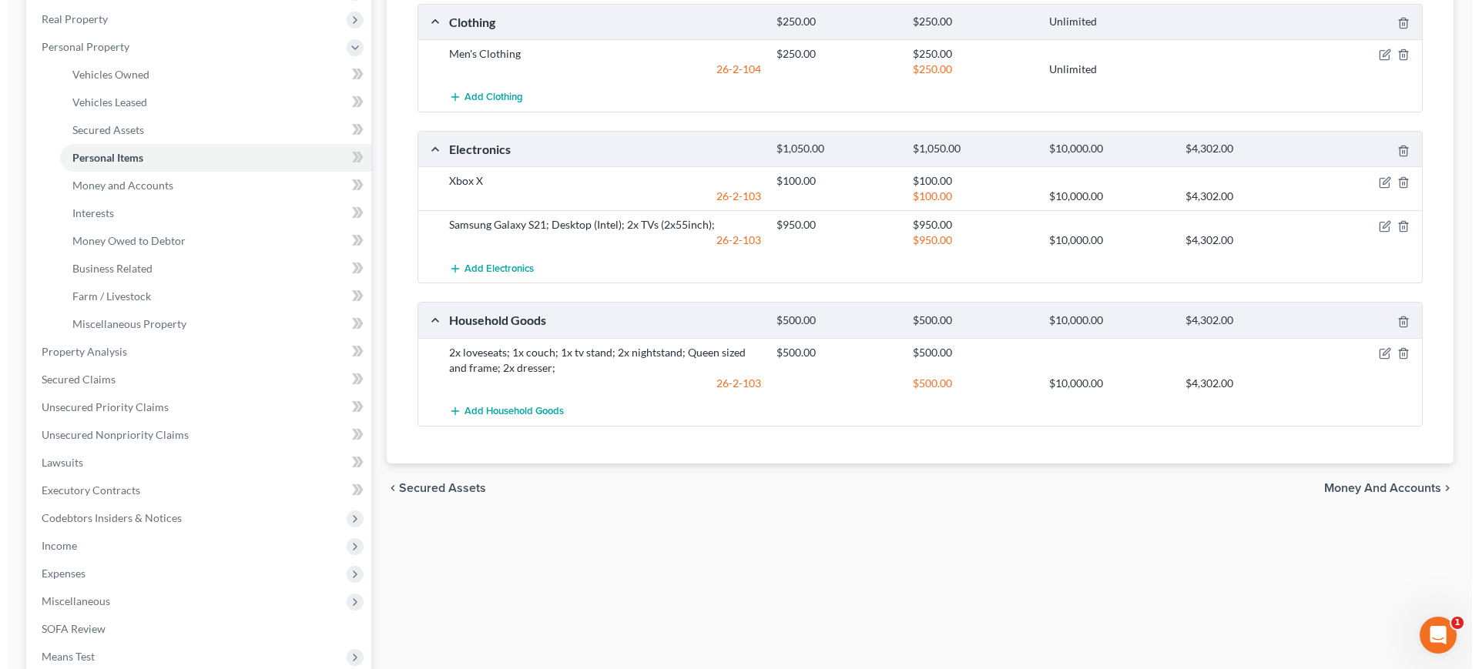
scroll to position [96, 0]
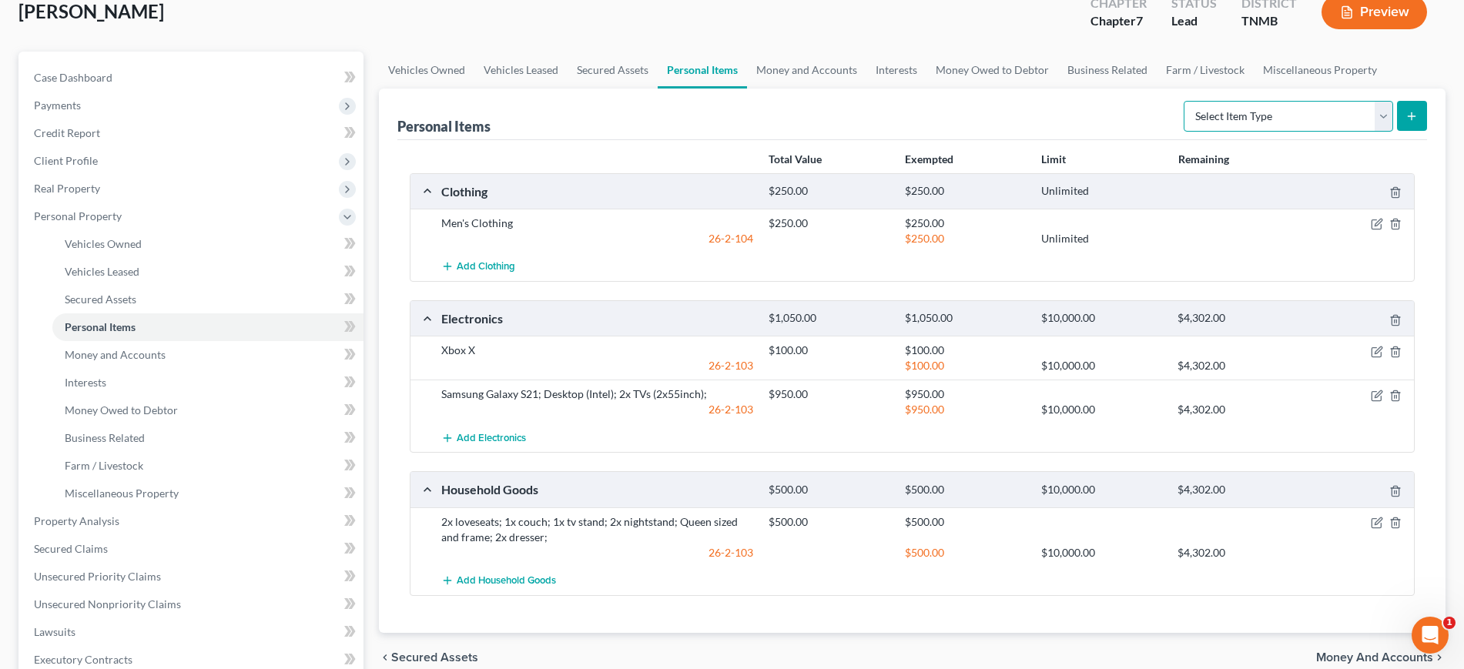
click at [1208, 132] on select "Select Item Type Clothing (A/B: 11) Collectibles Of Value (A/B: 8) Electronics …" at bounding box center [1288, 116] width 209 height 31
select select "jewelry"
click at [1184, 132] on select "Select Item Type Clothing (A/B: 11) Collectibles Of Value (A/B: 8) Electronics …" at bounding box center [1288, 116] width 209 height 31
click at [1379, 132] on form "Select Item Type Clothing (A/B: 11) Collectibles Of Value (A/B: 8) Electronics …" at bounding box center [1305, 117] width 243 height 32
click at [1405, 122] on icon "submit" at bounding box center [1411, 116] width 12 height 12
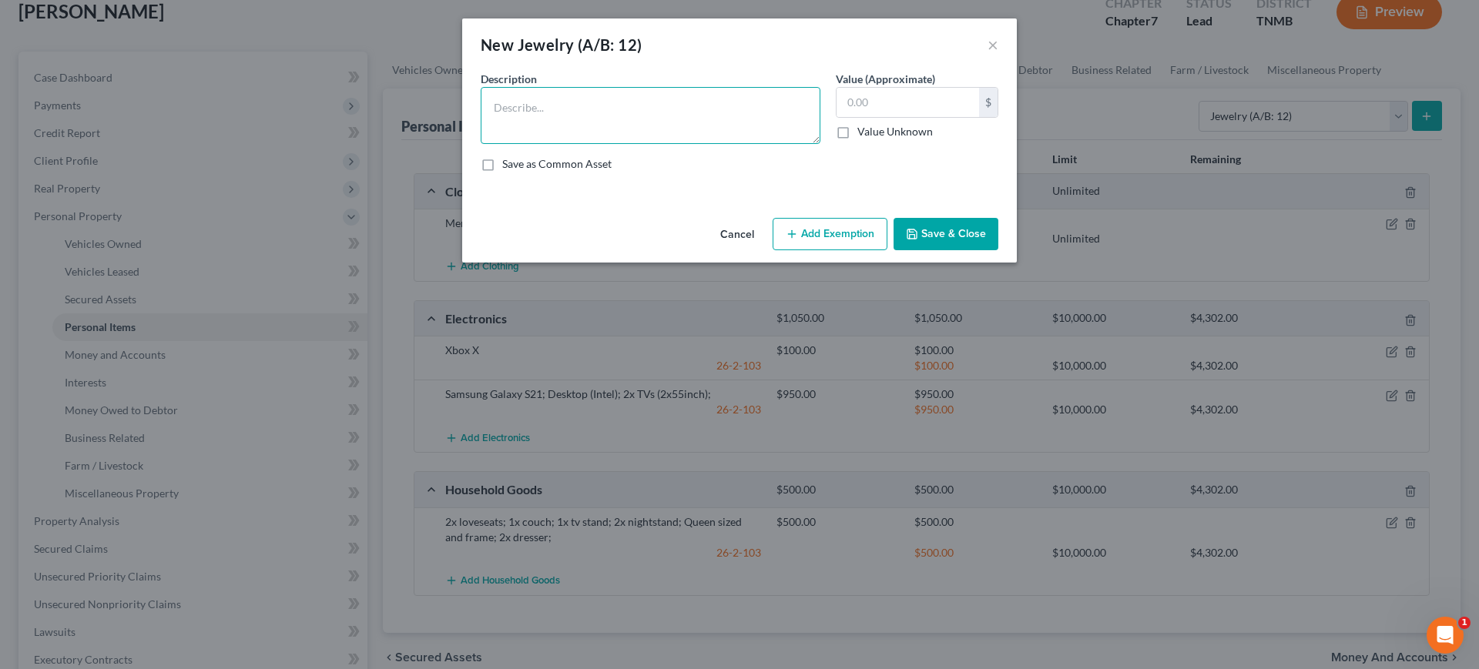
click at [634, 144] on textarea at bounding box center [651, 115] width 340 height 57
type textarea "Costume jewelry;"
click at [885, 117] on input "text" at bounding box center [907, 102] width 142 height 29
type input "20"
click at [860, 250] on button "Add Exemption" at bounding box center [829, 234] width 115 height 32
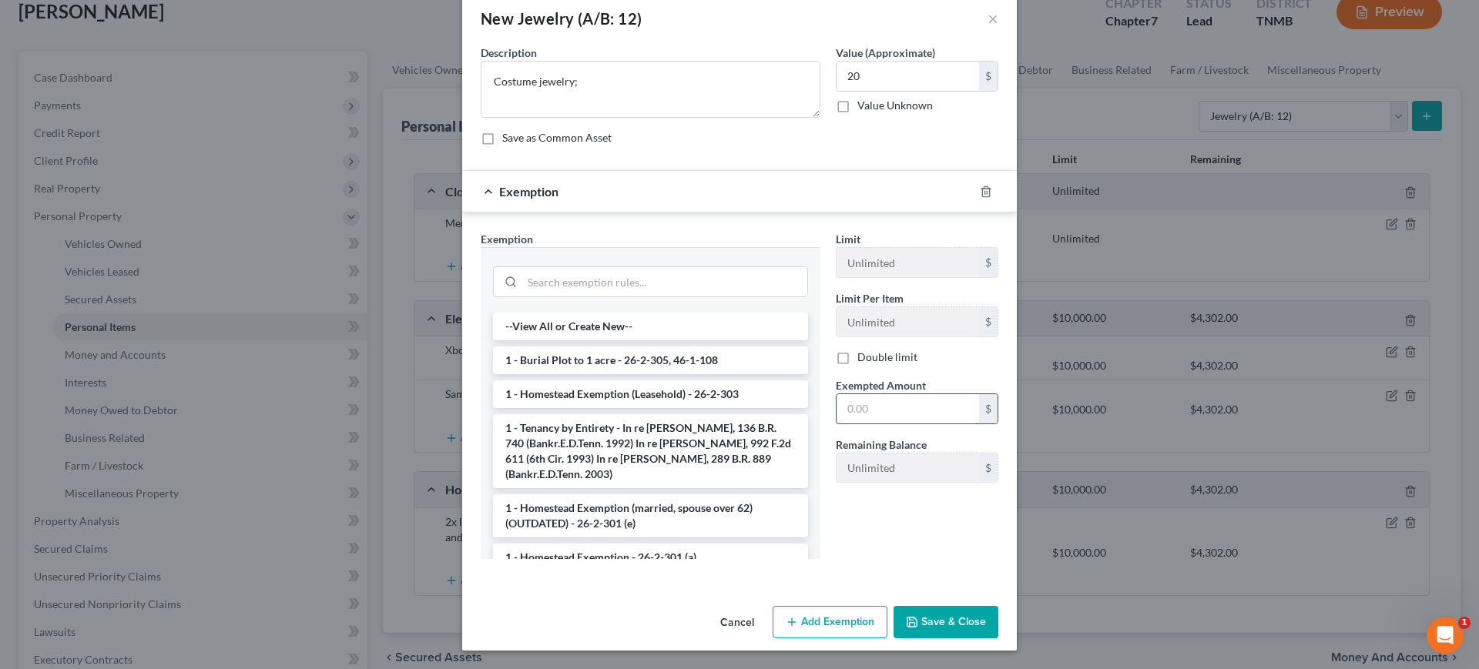
click at [933, 424] on input "text" at bounding box center [907, 408] width 142 height 29
type input "20"
click at [638, 297] on input "search" at bounding box center [664, 281] width 285 height 29
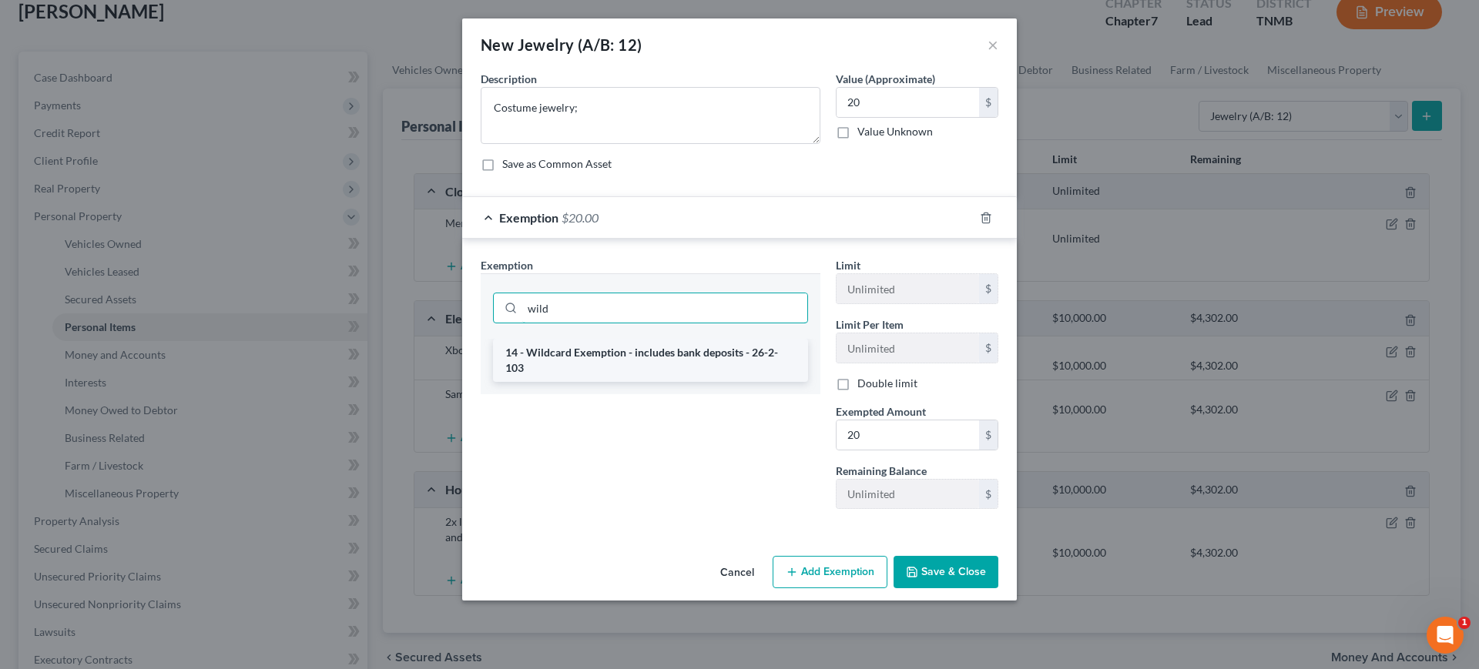
type input "wild"
click at [629, 341] on li "14 - Wildcard Exemption - includes bank deposits - 26-2-103" at bounding box center [650, 360] width 315 height 43
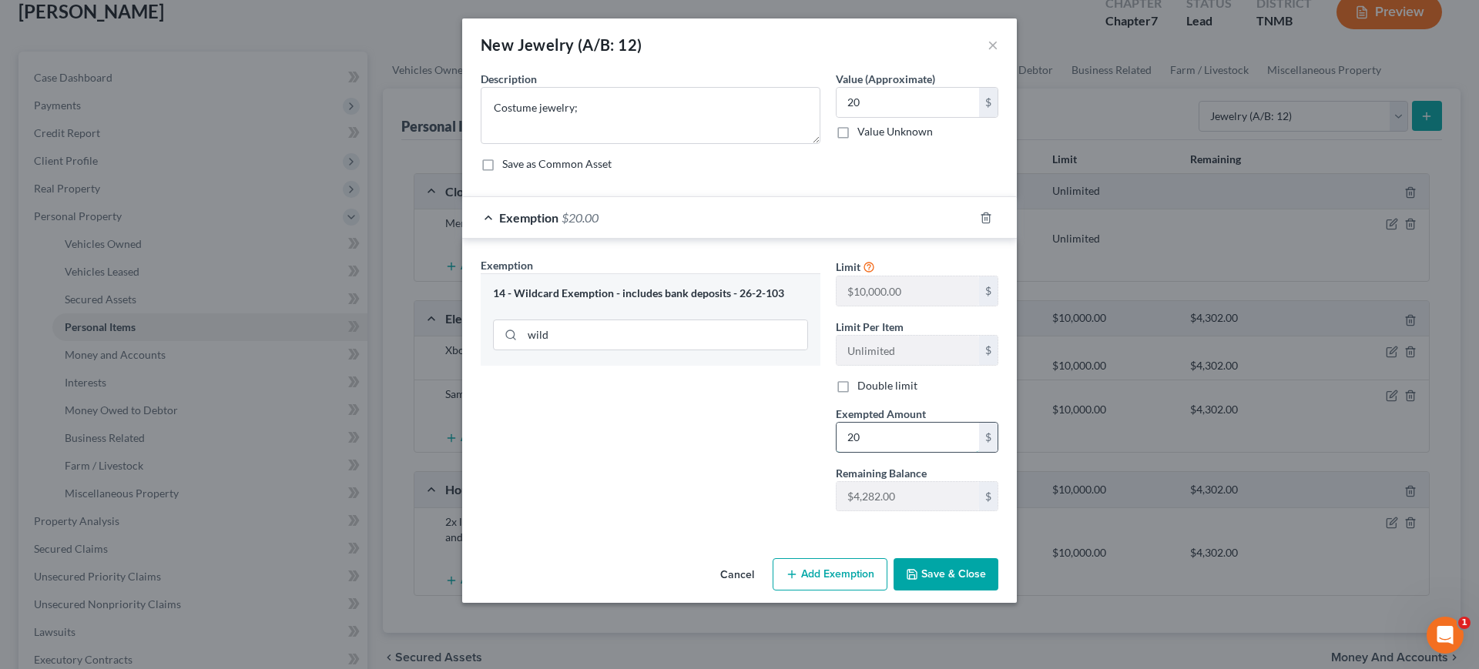
click at [890, 450] on input "20" at bounding box center [907, 437] width 142 height 29
click at [954, 172] on div "Save as Common Asset" at bounding box center [740, 163] width 518 height 15
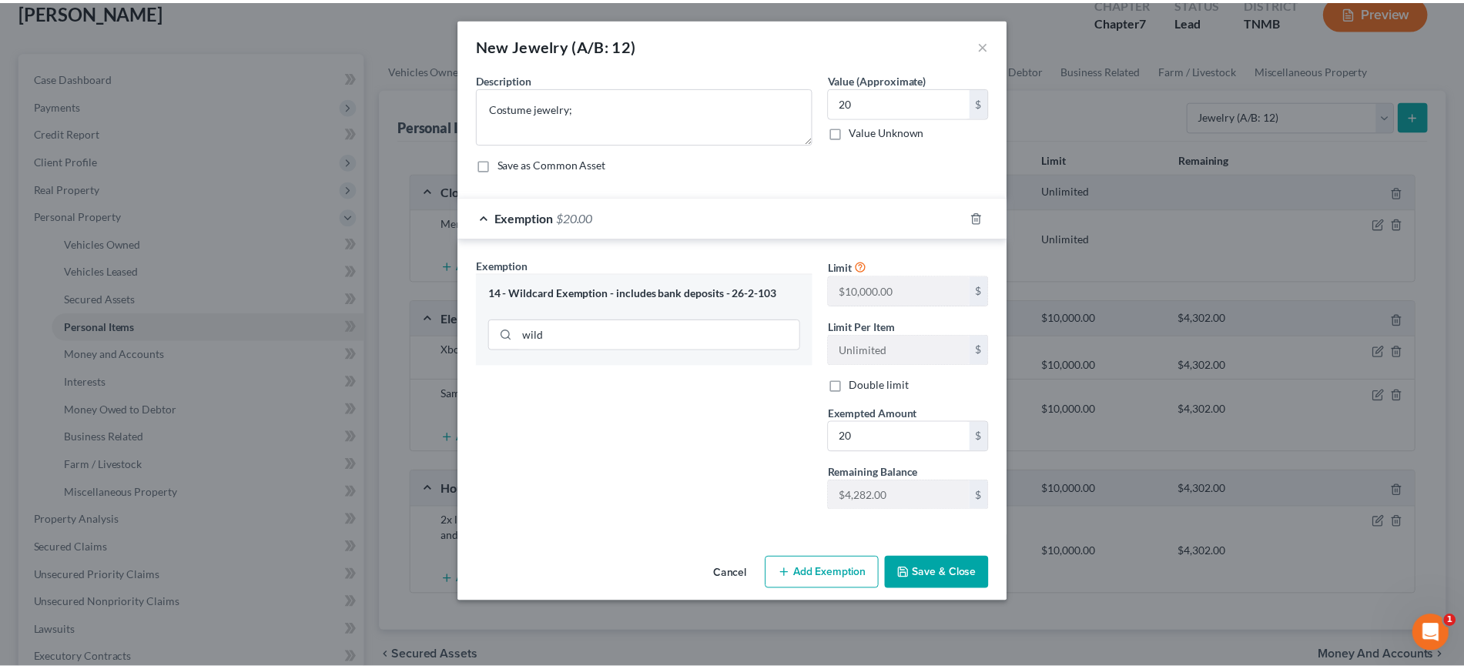
scroll to position [105, 0]
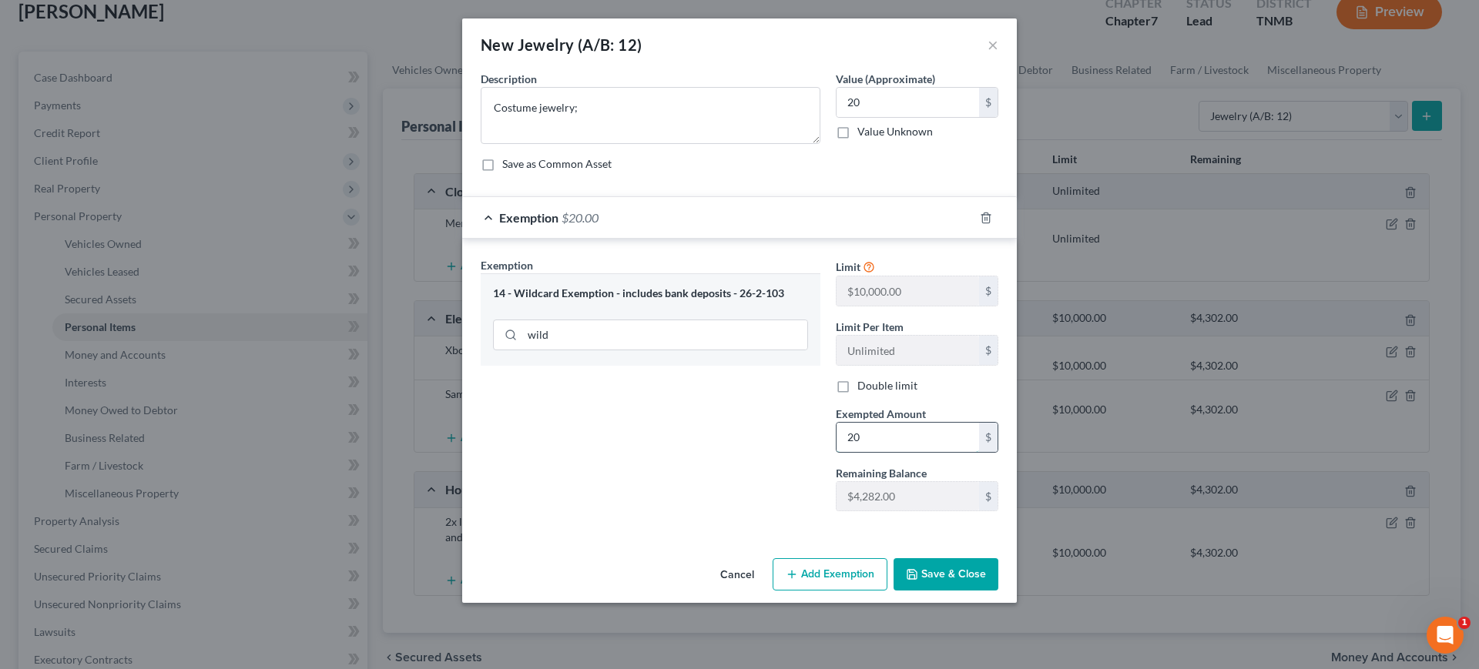
click at [903, 441] on input "20" at bounding box center [907, 437] width 142 height 29
type input "5"
type input "20"
click at [998, 591] on button "Save & Close" at bounding box center [945, 574] width 105 height 32
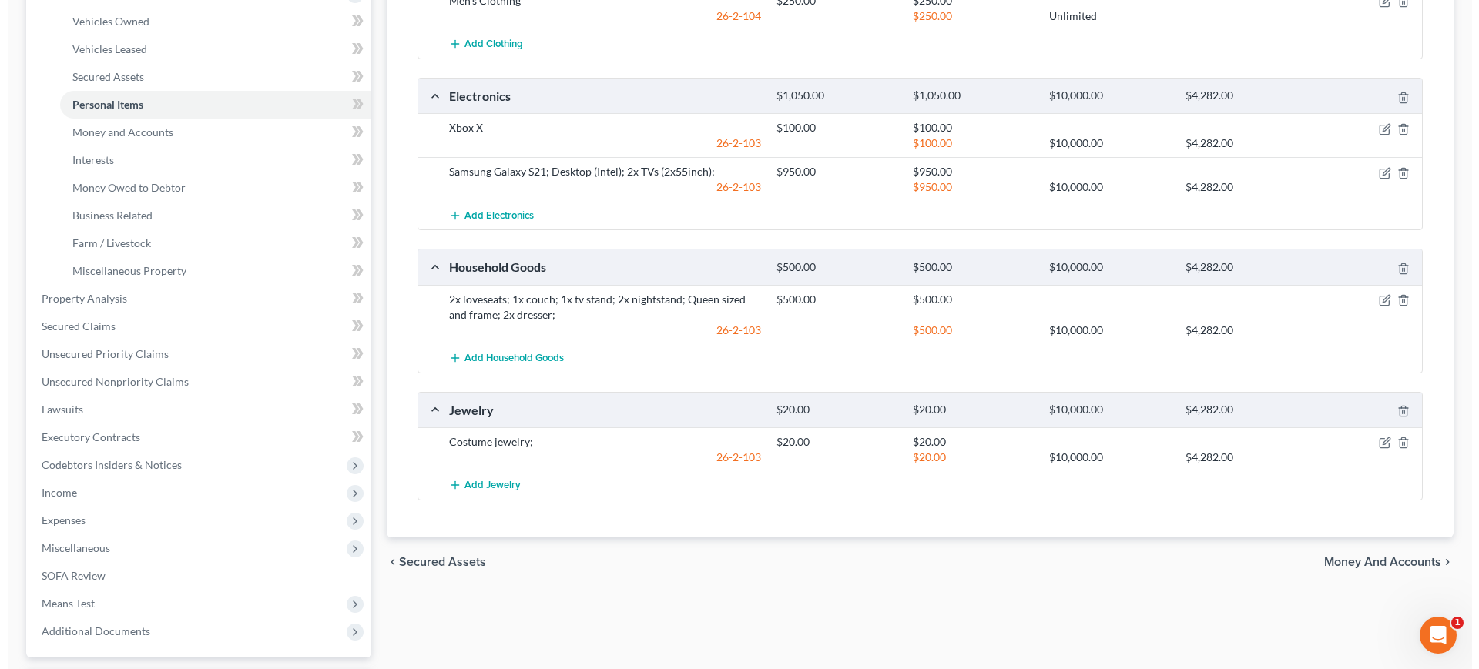
scroll to position [0, 0]
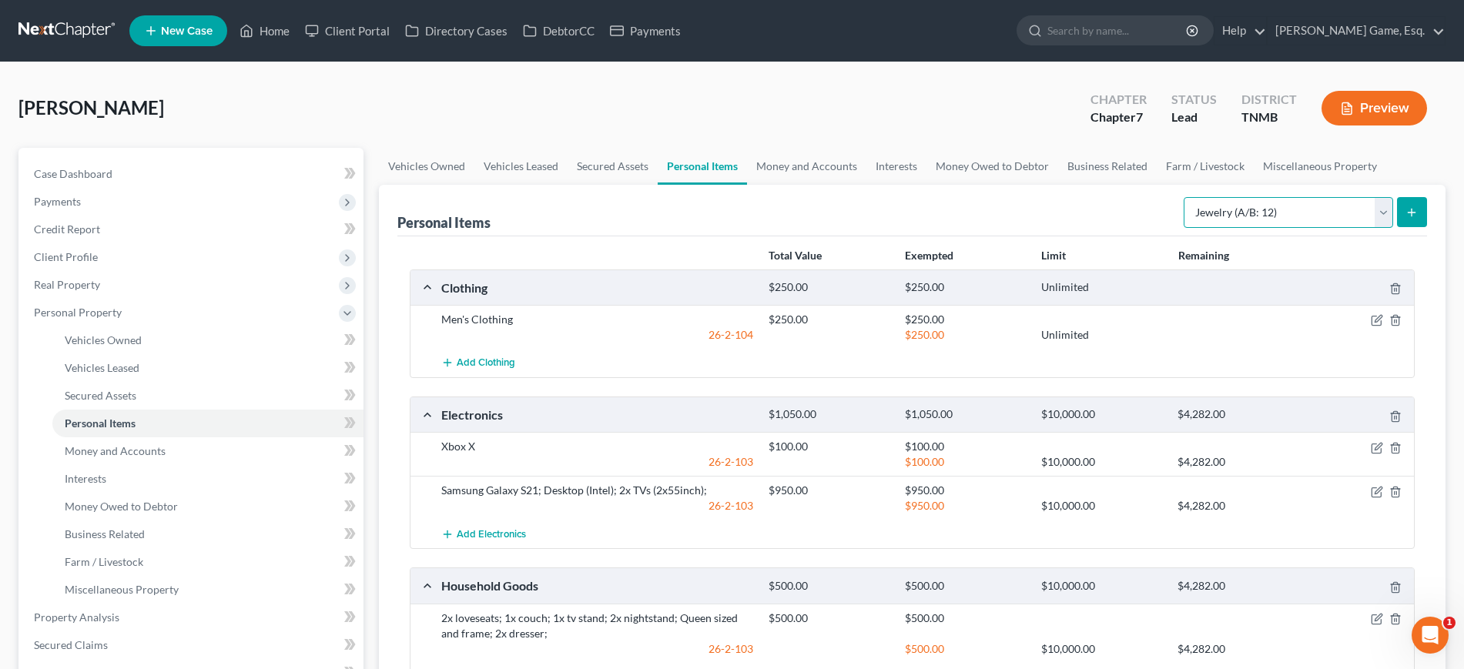
click at [1216, 228] on select "Select Item Type Clothing (A/B: 11) Collectibles Of Value (A/B: 8) Electronics …" at bounding box center [1288, 212] width 209 height 31
click at [1184, 228] on select "Select Item Type Clothing (A/B: 11) Collectibles Of Value (A/B: 8) Electronics …" at bounding box center [1288, 212] width 209 height 31
drag, startPoint x: 1278, startPoint y: 293, endPoint x: 1271, endPoint y: 320, distance: 27.8
click at [1280, 228] on select "Select Item Type Clothing (A/B: 11) Collectibles Of Value (A/B: 8) Electronics …" at bounding box center [1288, 212] width 209 height 31
select select "sports_and_hobby_equipment"
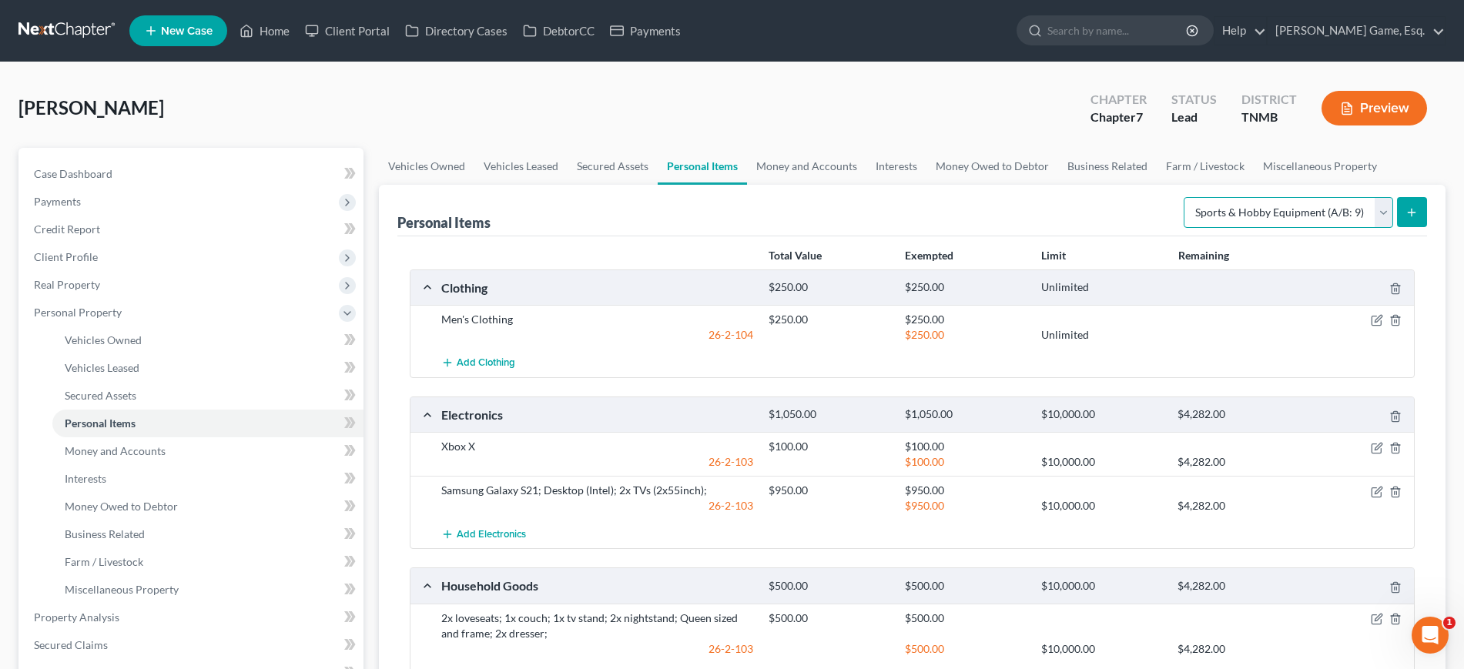
click at [1184, 228] on select "Select Item Type Clothing (A/B: 11) Collectibles Of Value (A/B: 8) Electronics …" at bounding box center [1288, 212] width 209 height 31
click at [1405, 219] on icon "submit" at bounding box center [1411, 212] width 12 height 12
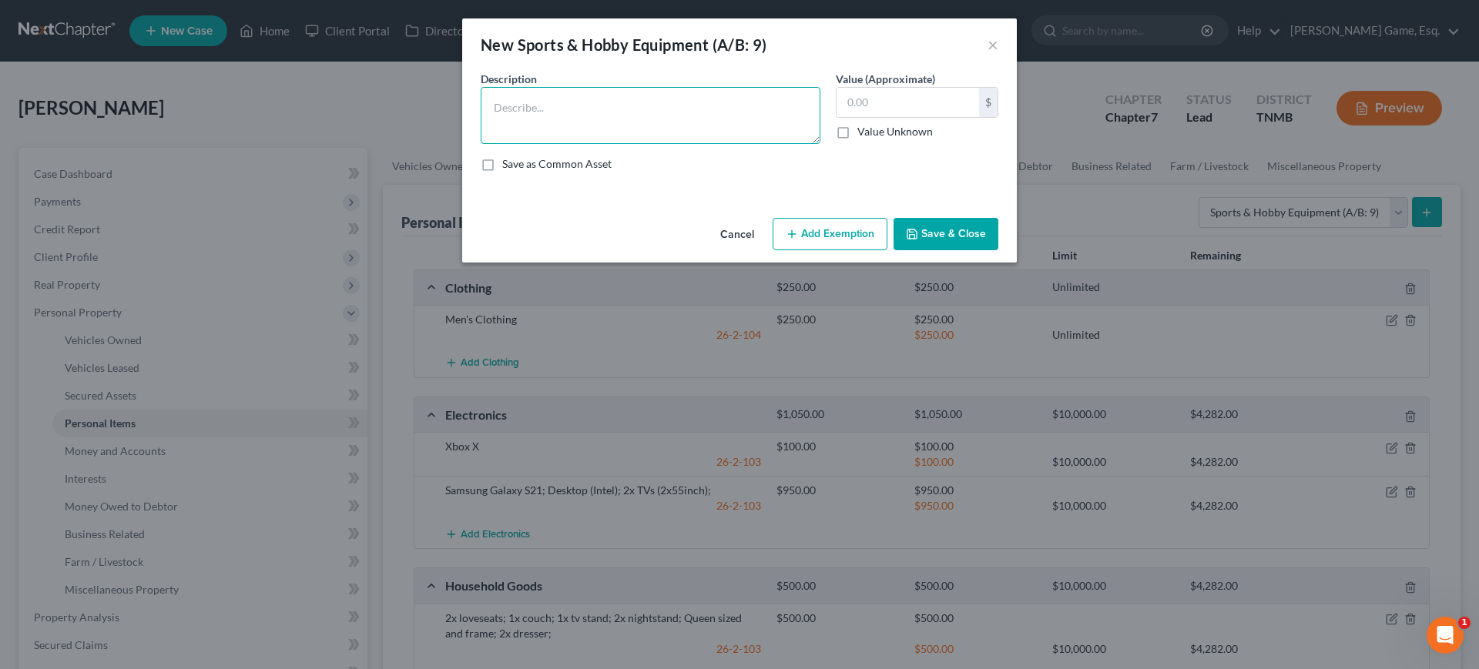
click at [591, 122] on textarea at bounding box center [651, 115] width 340 height 57
type textarea "Paintball gun and other assorted gear"
click at [959, 117] on input "text" at bounding box center [907, 102] width 142 height 29
type input "150"
click at [884, 250] on button "Add Exemption" at bounding box center [829, 234] width 115 height 32
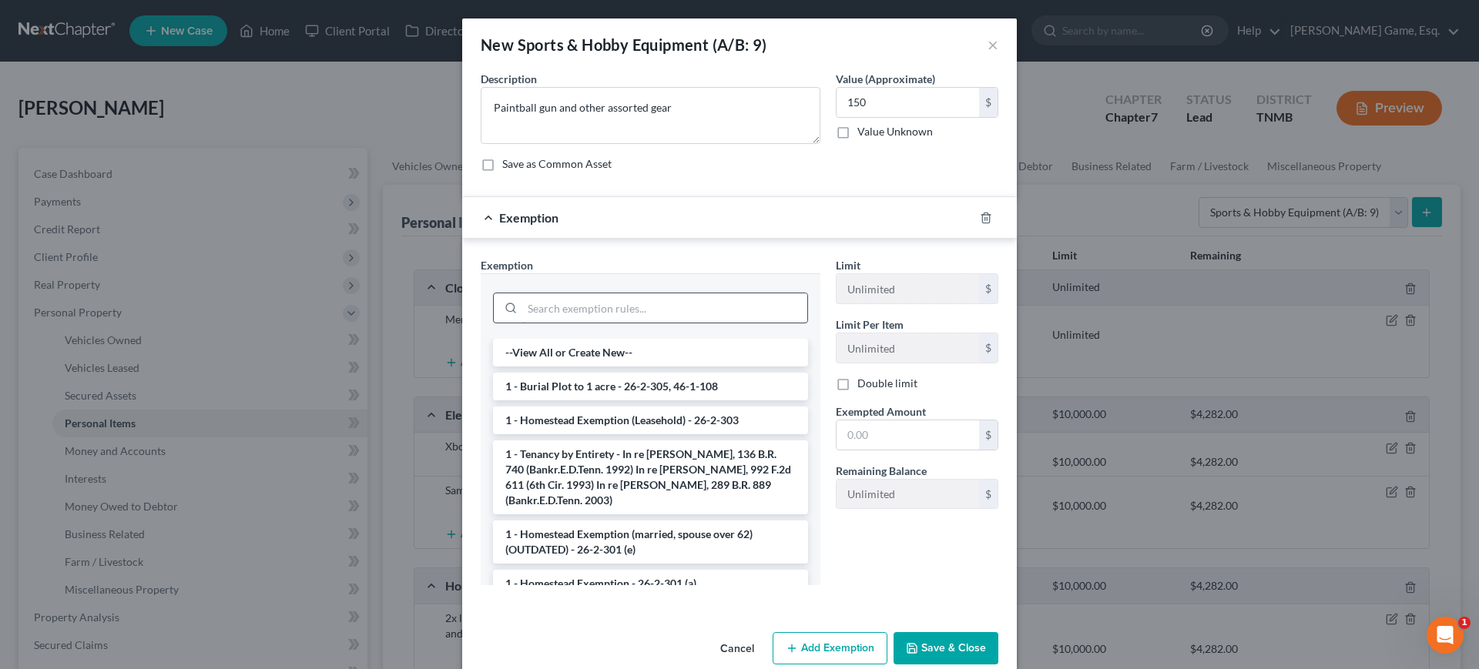
click at [667, 323] on input "search" at bounding box center [664, 307] width 285 height 29
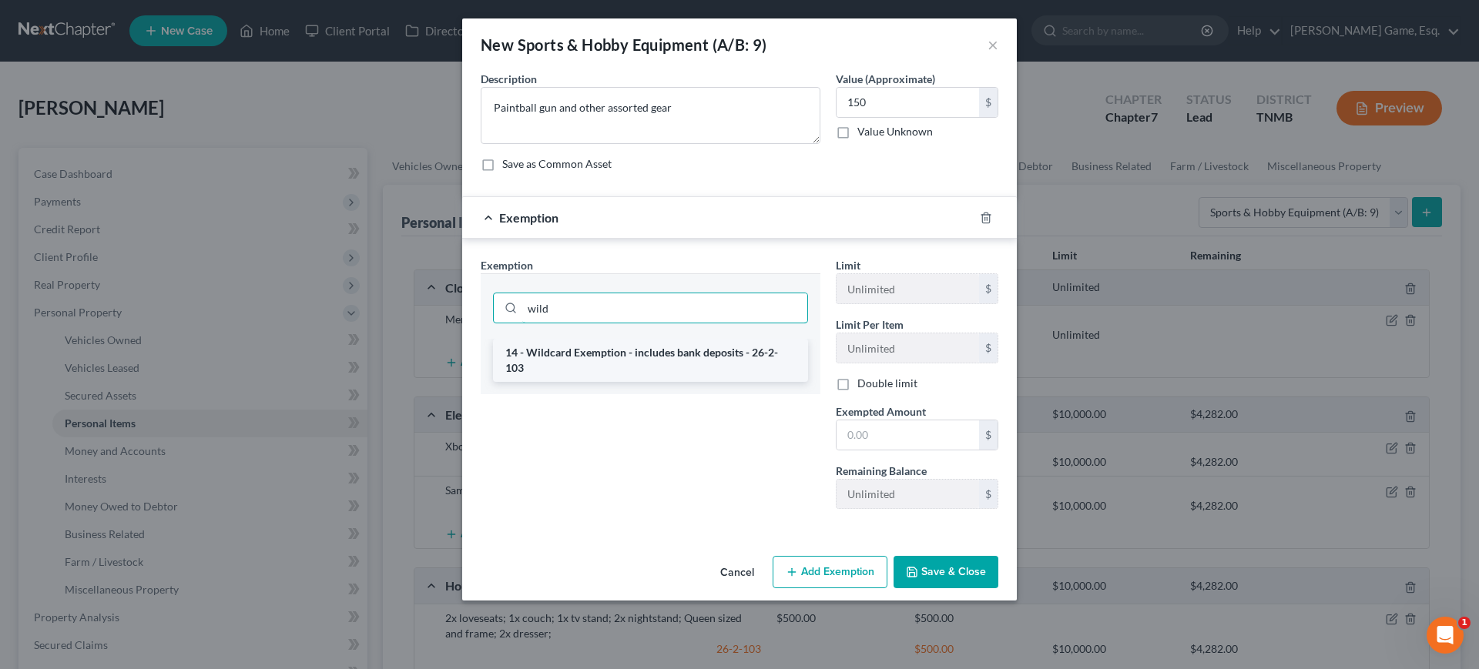
type input "wild"
click at [697, 382] on li "14 - Wildcard Exemption - includes bank deposits - 26-2-103" at bounding box center [650, 360] width 315 height 43
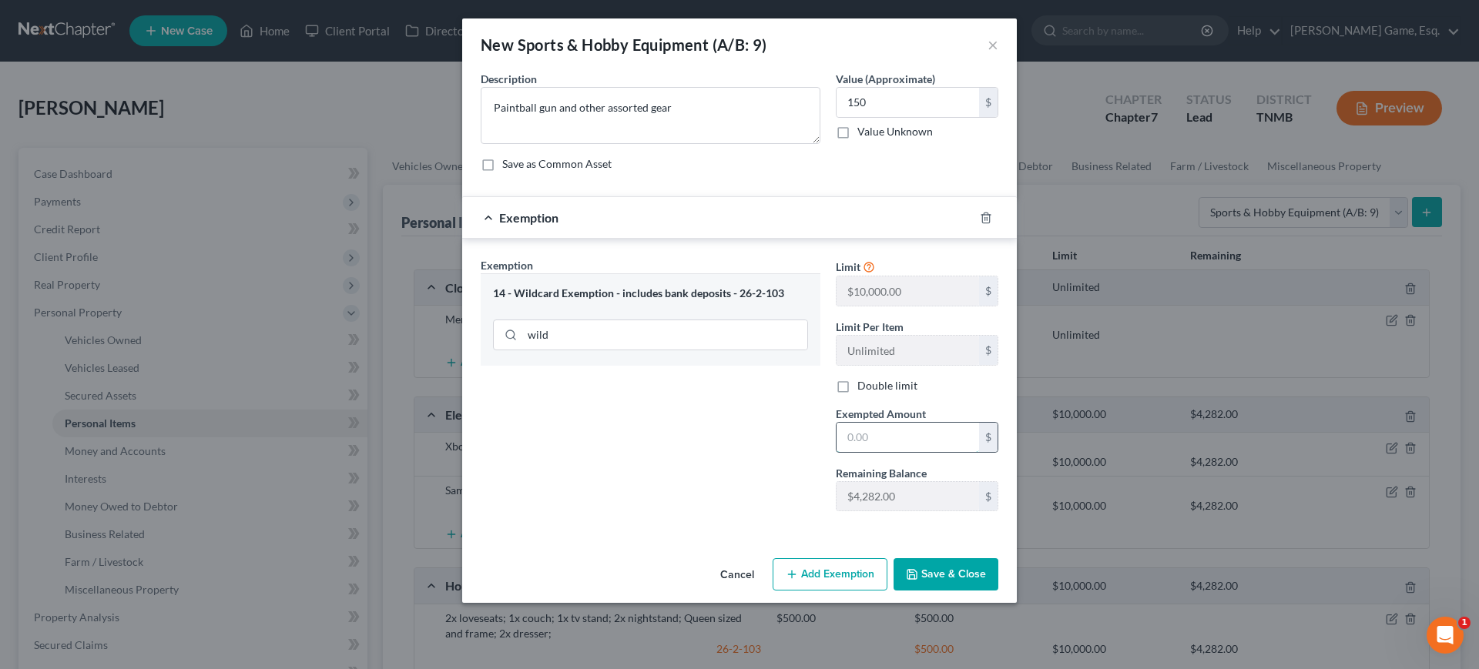
click at [905, 452] on input "text" at bounding box center [907, 437] width 142 height 29
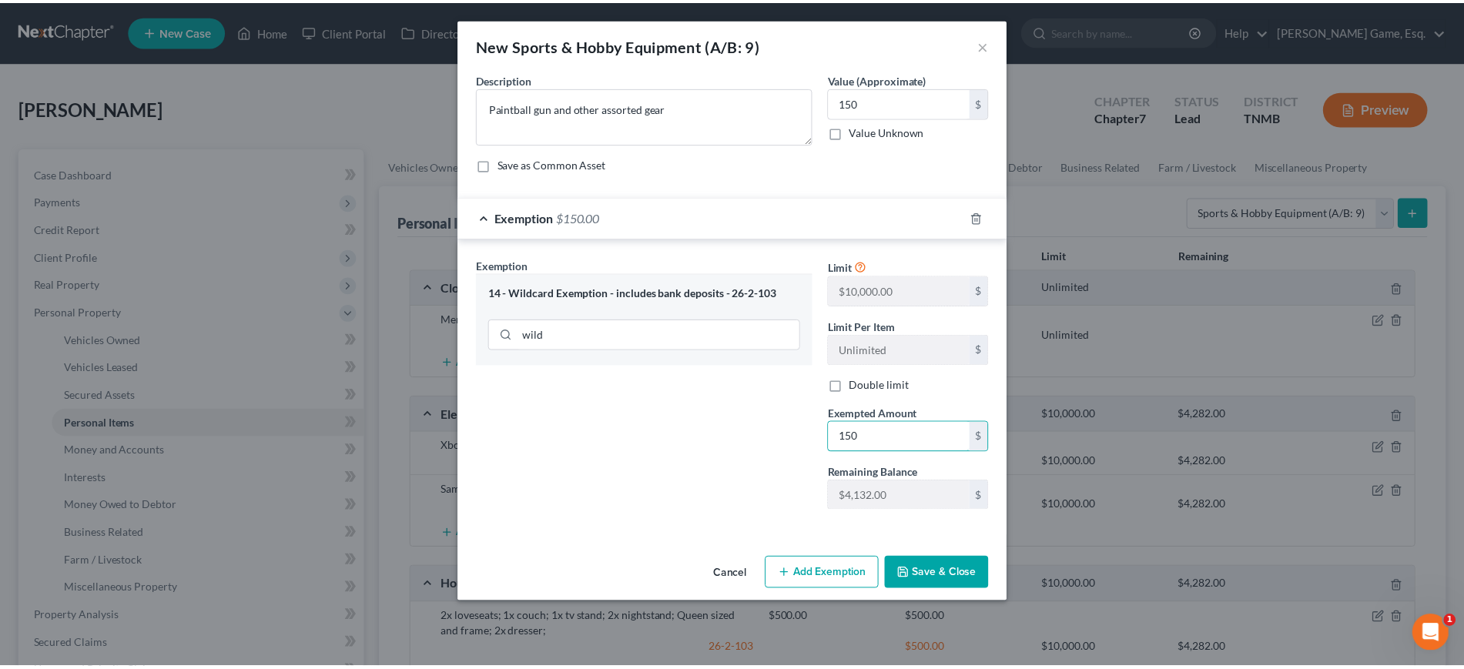
scroll to position [105, 0]
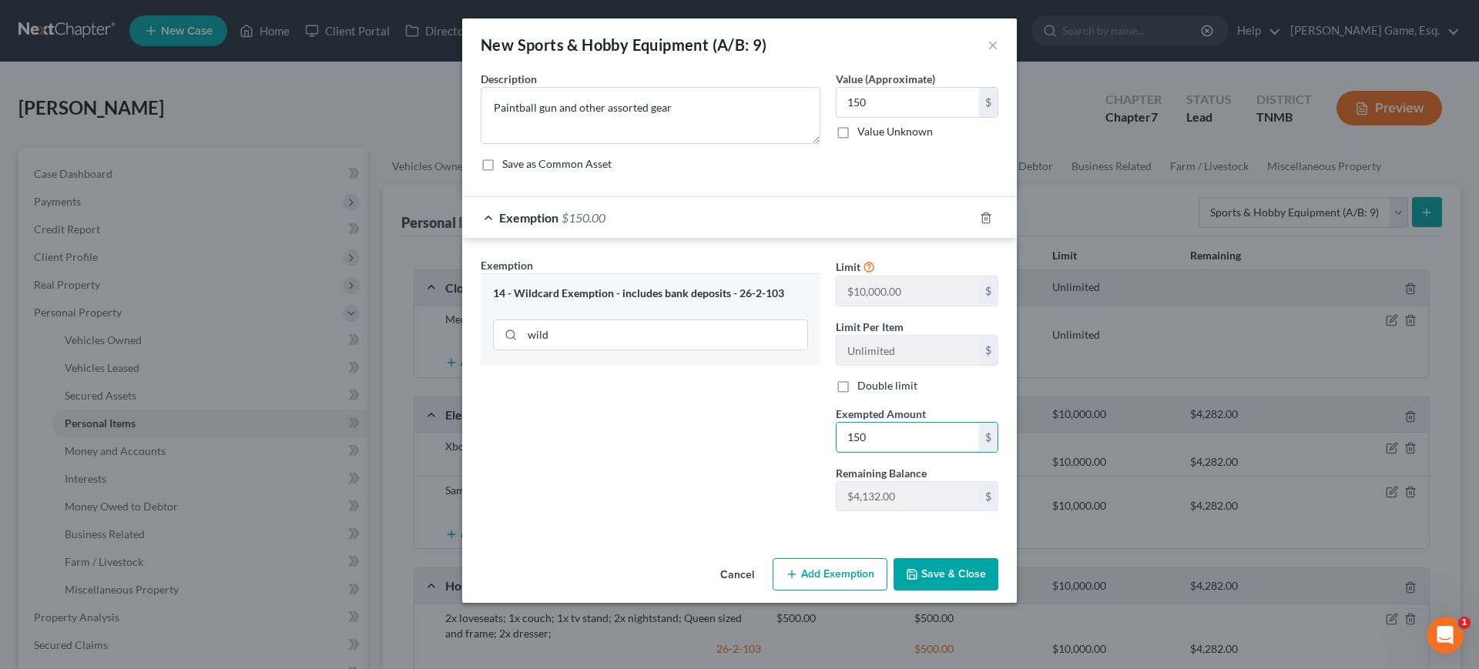
type input "150"
click at [998, 591] on button "Save & Close" at bounding box center [945, 574] width 105 height 32
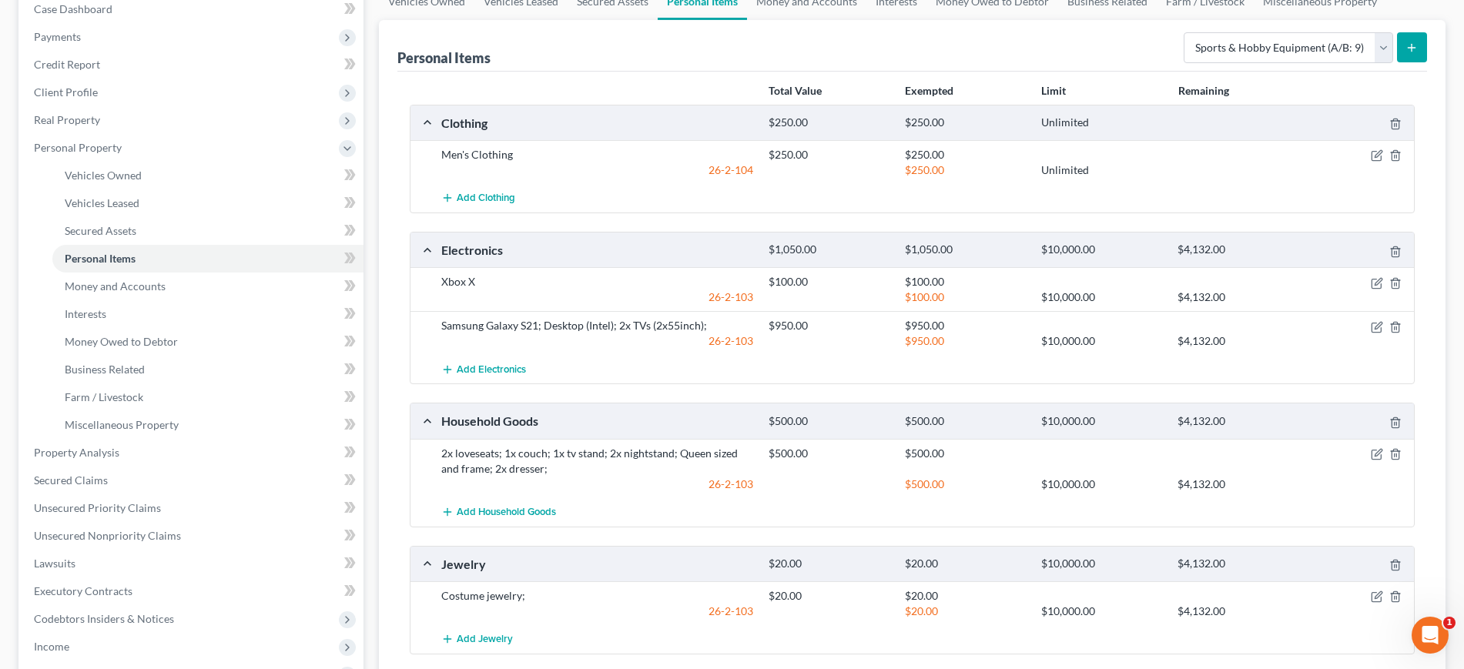
scroll to position [0, 0]
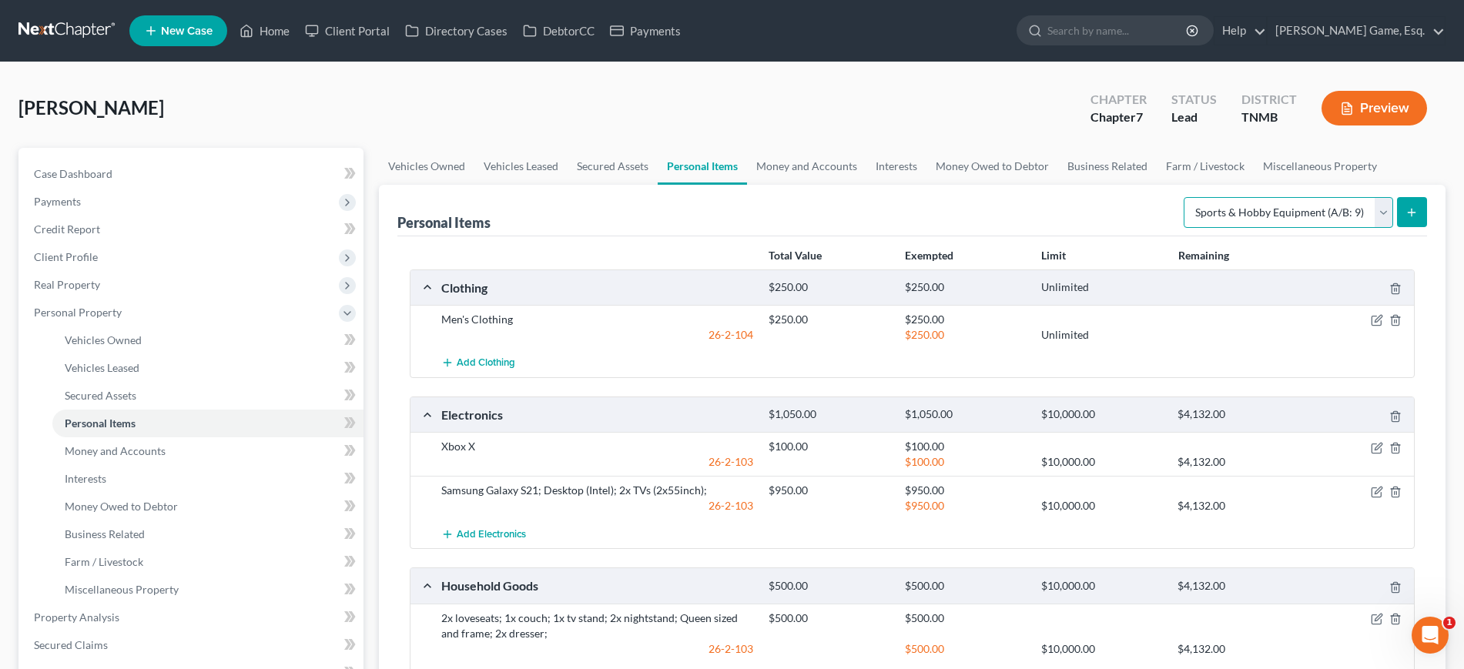
click at [1195, 228] on select "Select Item Type Clothing (A/B: 11) Collectibles Of Value (A/B: 8) Electronics …" at bounding box center [1288, 212] width 209 height 31
click at [1190, 228] on select "Select Item Type Clothing (A/B: 11) Collectibles Of Value (A/B: 8) Electronics …" at bounding box center [1288, 212] width 209 height 31
select select "pets"
click at [1184, 228] on select "Select Item Type Clothing (A/B: 11) Collectibles Of Value (A/B: 8) Electronics …" at bounding box center [1288, 212] width 209 height 31
click at [866, 185] on link "Money and Accounts" at bounding box center [806, 166] width 119 height 37
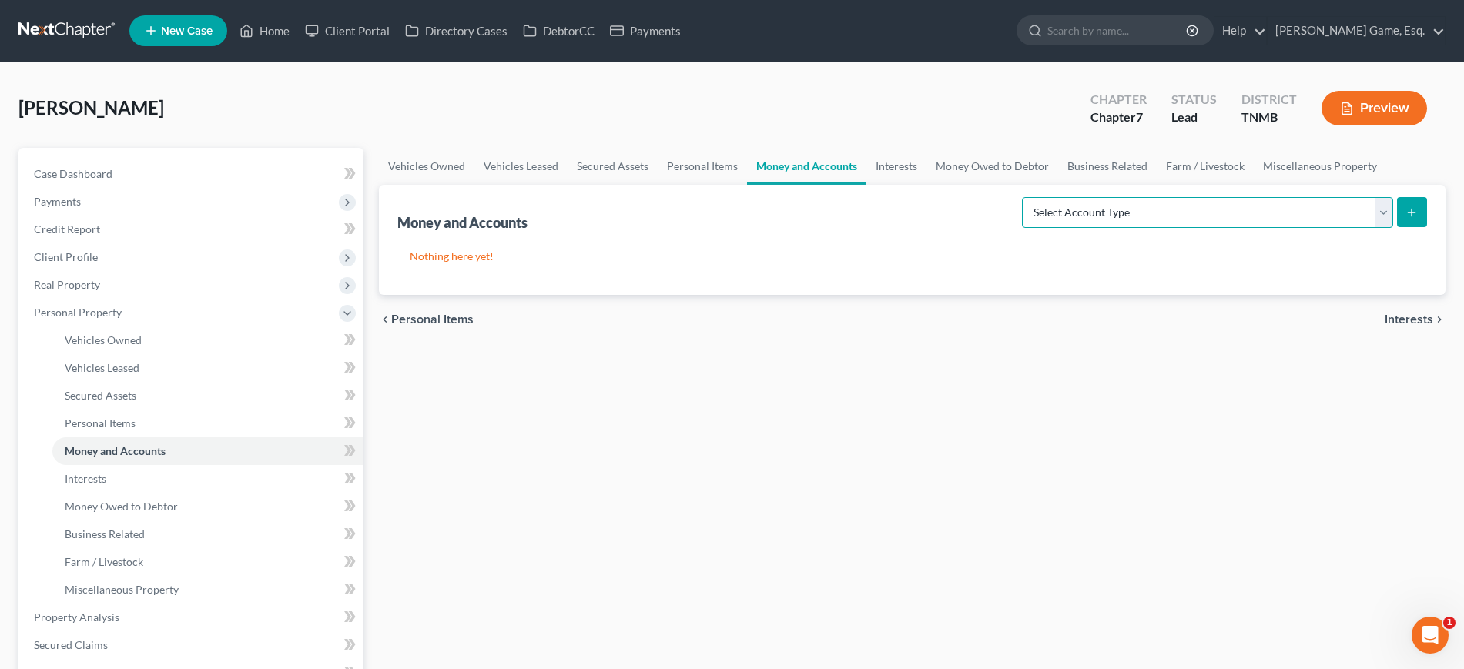
click at [1053, 228] on select "Select Account Type Brokerage (A/B: 18, SOFA: 20) Cash on Hand (A/B: 16) Certif…" at bounding box center [1207, 212] width 371 height 31
select select "checking"
click at [1022, 228] on select "Select Account Type Brokerage (A/B: 18, SOFA: 20) Cash on Hand (A/B: 16) Certif…" at bounding box center [1207, 212] width 371 height 31
click at [1406, 227] on button "submit" at bounding box center [1412, 212] width 30 height 30
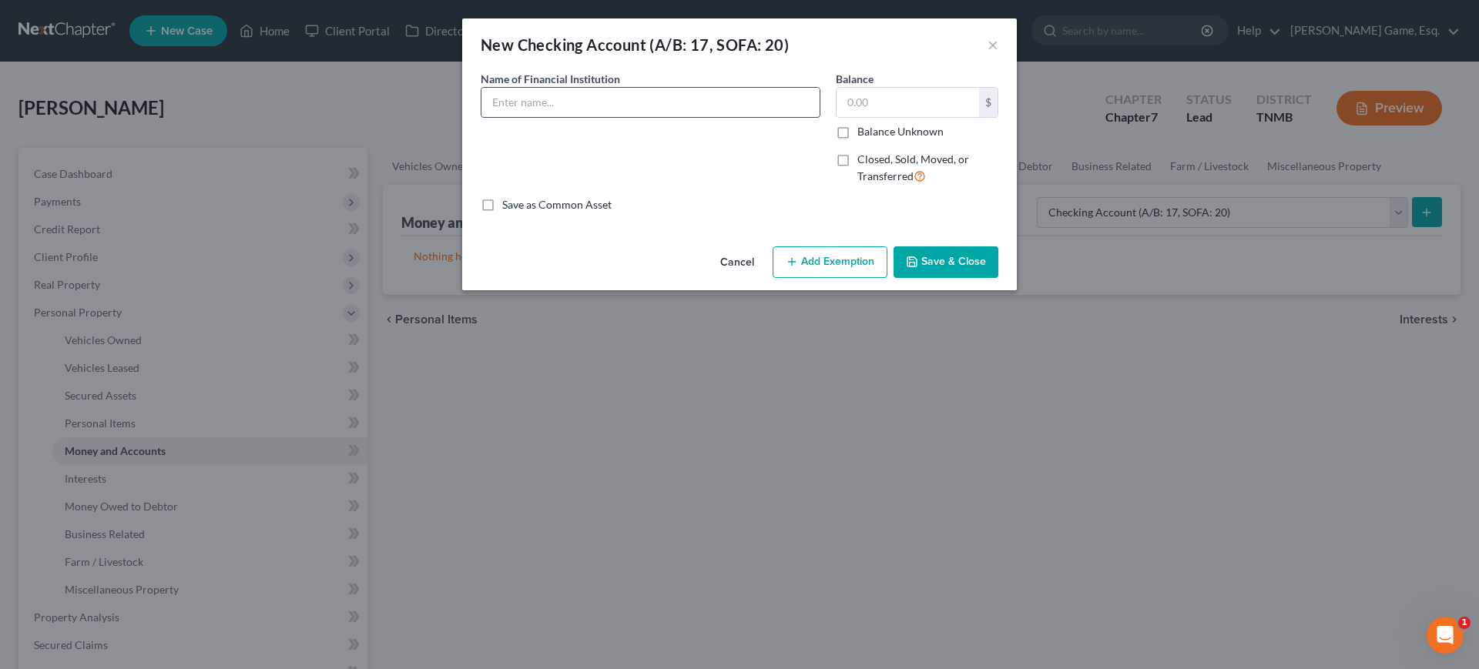
click at [513, 117] on input "text" at bounding box center [650, 102] width 338 height 29
type input "Navy Federal"
click at [920, 117] on input "text" at bounding box center [907, 102] width 142 height 29
type input "135.59"
click at [824, 279] on button "Add Exemption" at bounding box center [829, 262] width 115 height 32
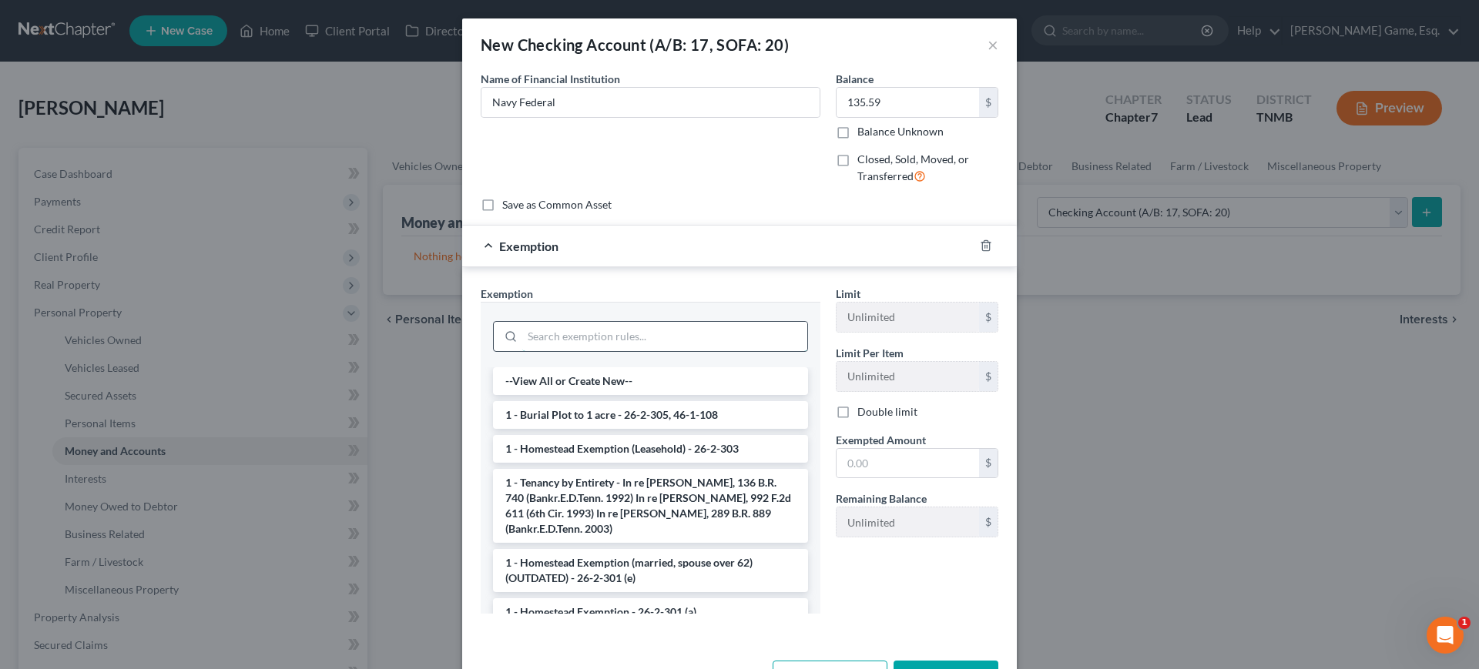
click at [571, 351] on input "search" at bounding box center [664, 336] width 285 height 29
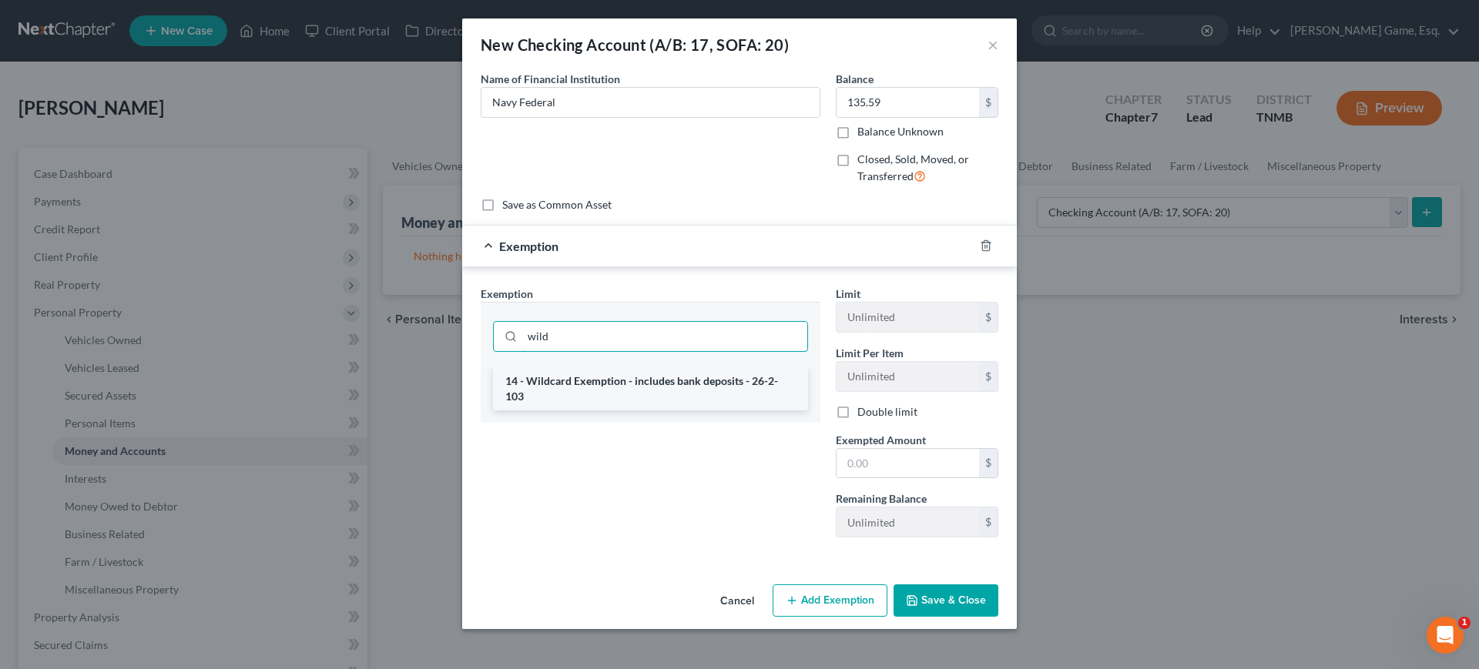
type input "wild"
drag, startPoint x: 713, startPoint y: 483, endPoint x: 802, endPoint y: 537, distance: 103.7
click at [713, 410] on li "14 - Wildcard Exemption - includes bank deposits - 26-2-103" at bounding box center [650, 388] width 315 height 43
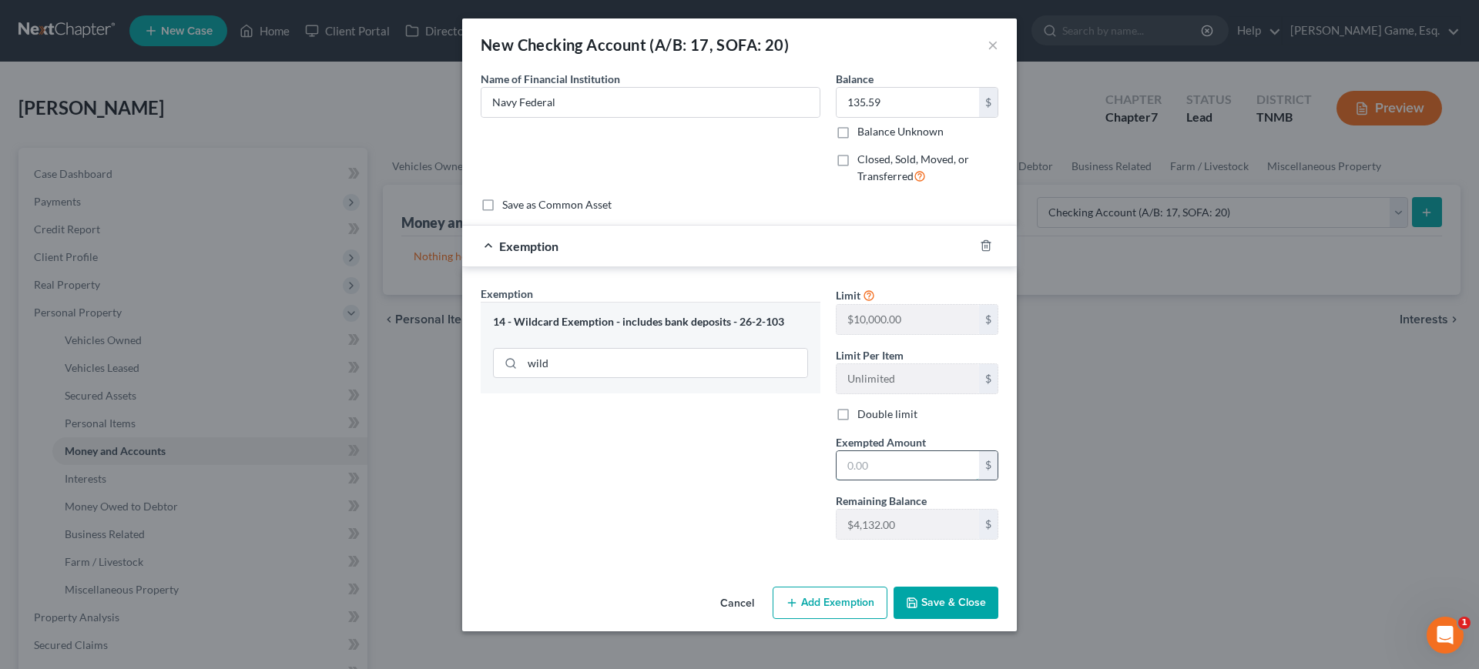
click at [886, 481] on input "text" at bounding box center [907, 465] width 142 height 29
type input "150"
click at [998, 615] on button "Save & Close" at bounding box center [945, 603] width 105 height 32
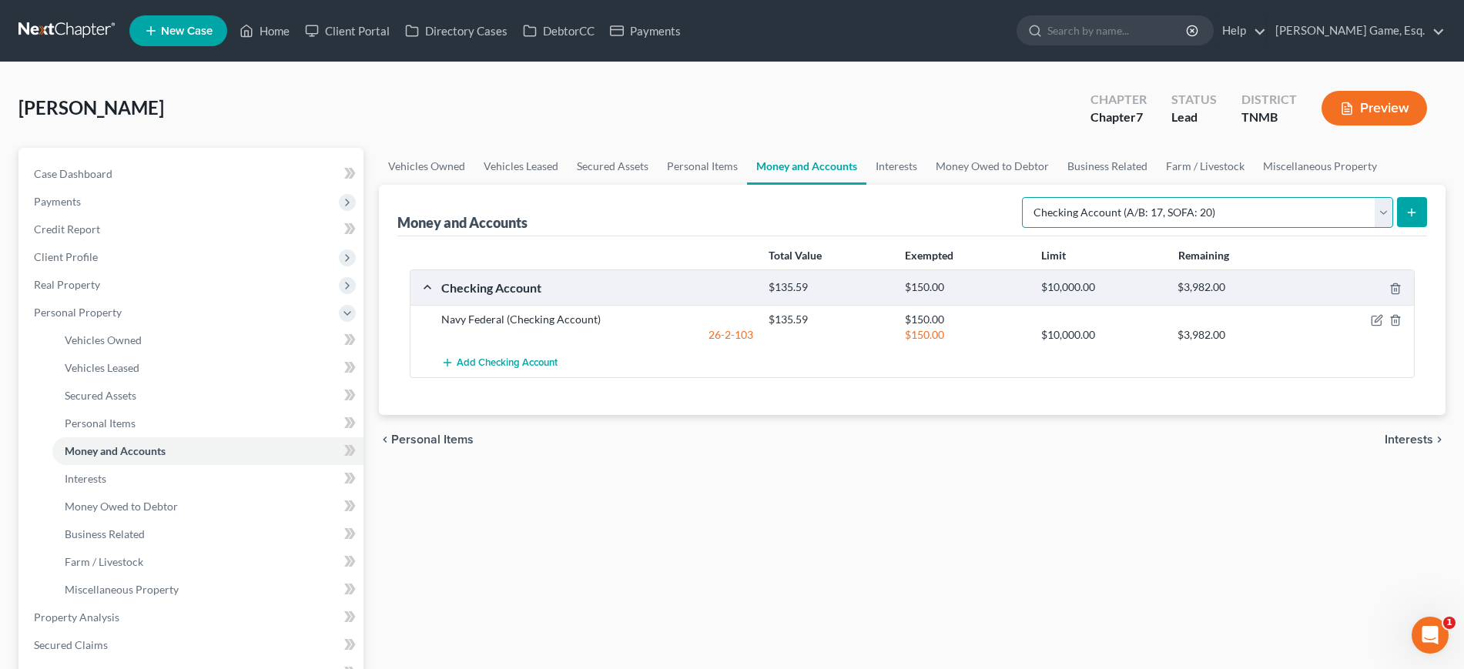
click at [1318, 228] on select "Select Account Type Brokerage (A/B: 18, SOFA: 20) Cash on Hand (A/B: 16) Certif…" at bounding box center [1207, 212] width 371 height 31
click at [1351, 228] on select "Select Account Type Brokerage (A/B: 18, SOFA: 20) Cash on Hand (A/B: 16) Certif…" at bounding box center [1207, 212] width 371 height 31
click at [1397, 227] on button "submit" at bounding box center [1412, 212] width 30 height 30
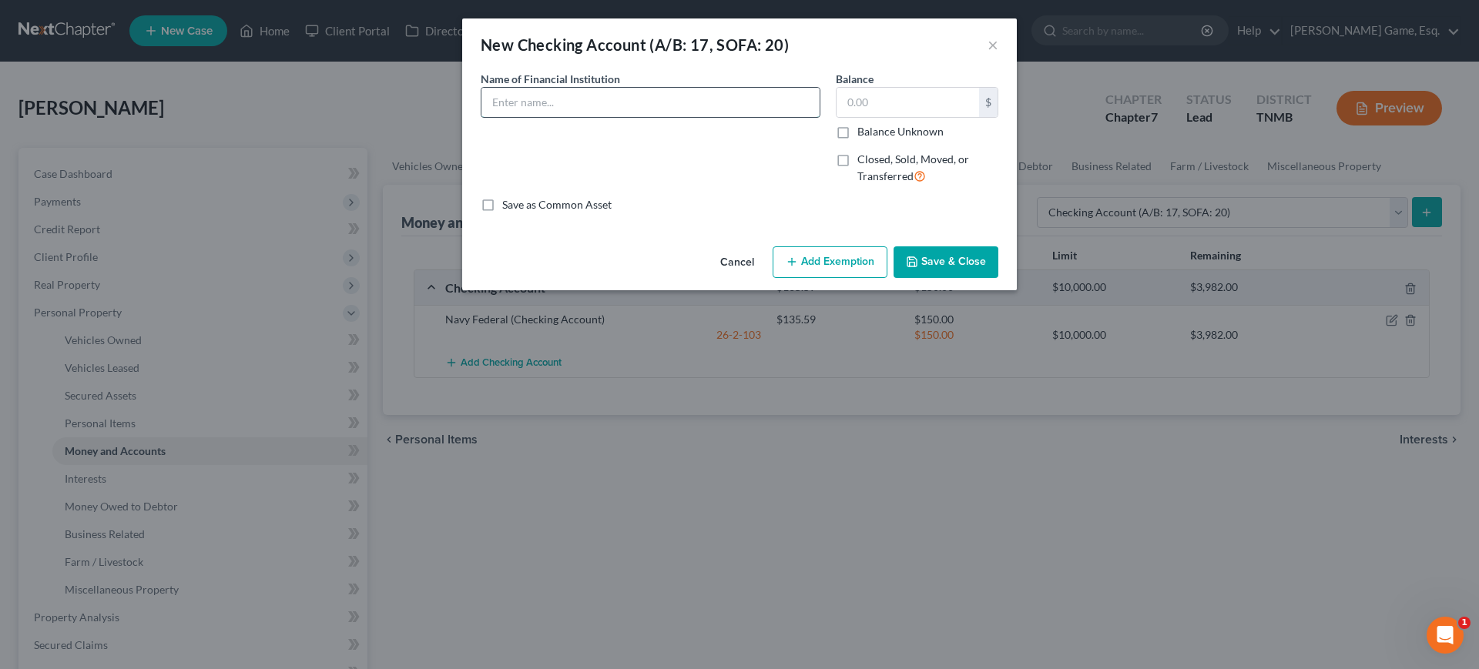
click at [650, 117] on input "text" at bounding box center [650, 102] width 338 height 29
type input "Planters Bank"
drag, startPoint x: 937, startPoint y: 153, endPoint x: 931, endPoint y: 135, distance: 19.5
click at [936, 139] on div "$ Balance Unknown" at bounding box center [917, 113] width 162 height 52
click at [929, 117] on input "text" at bounding box center [907, 102] width 142 height 29
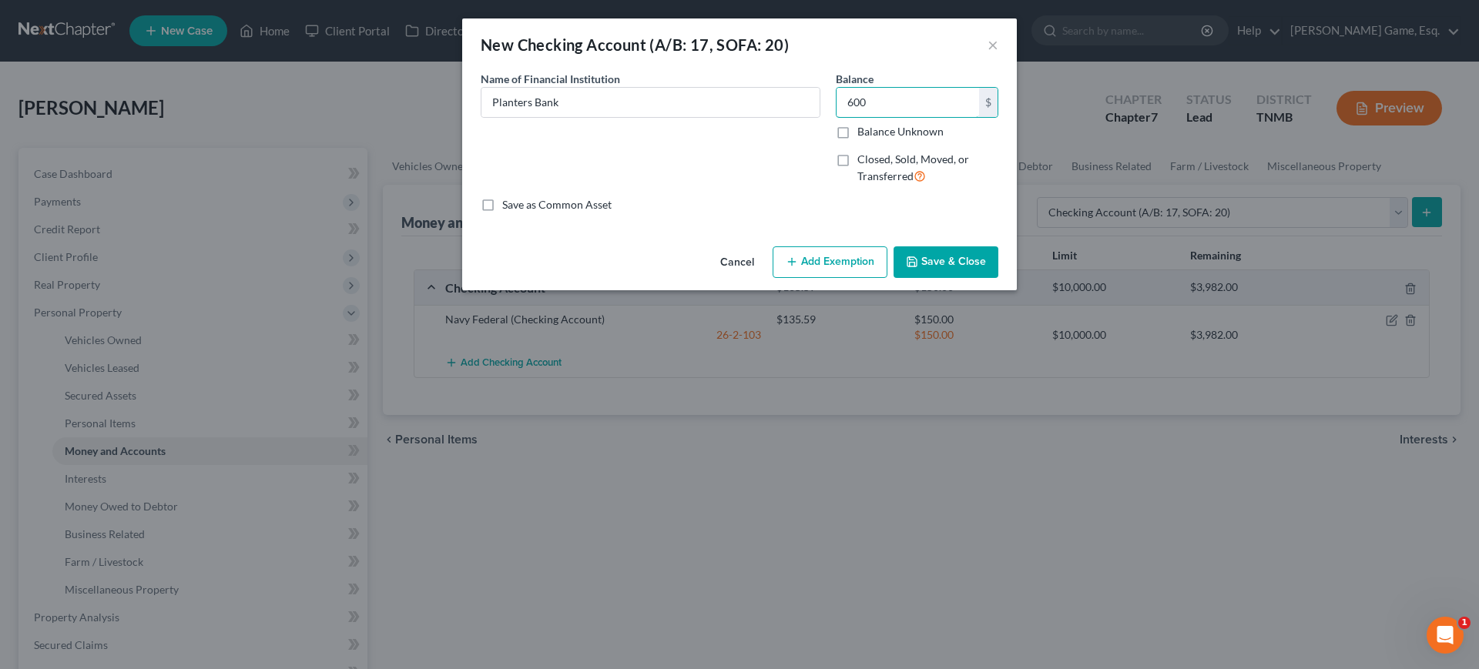
type input "600"
click at [846, 279] on button "Add Exemption" at bounding box center [829, 262] width 115 height 32
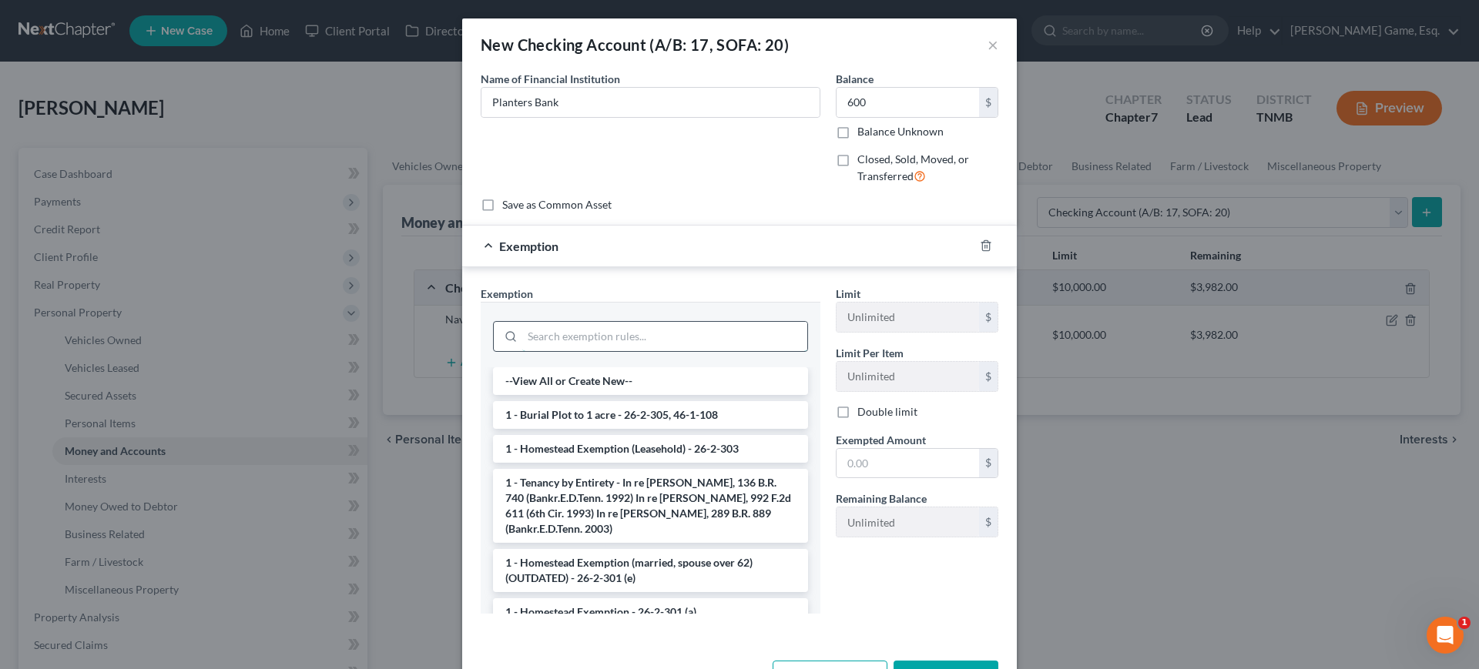
click at [635, 351] on input "search" at bounding box center [664, 336] width 285 height 29
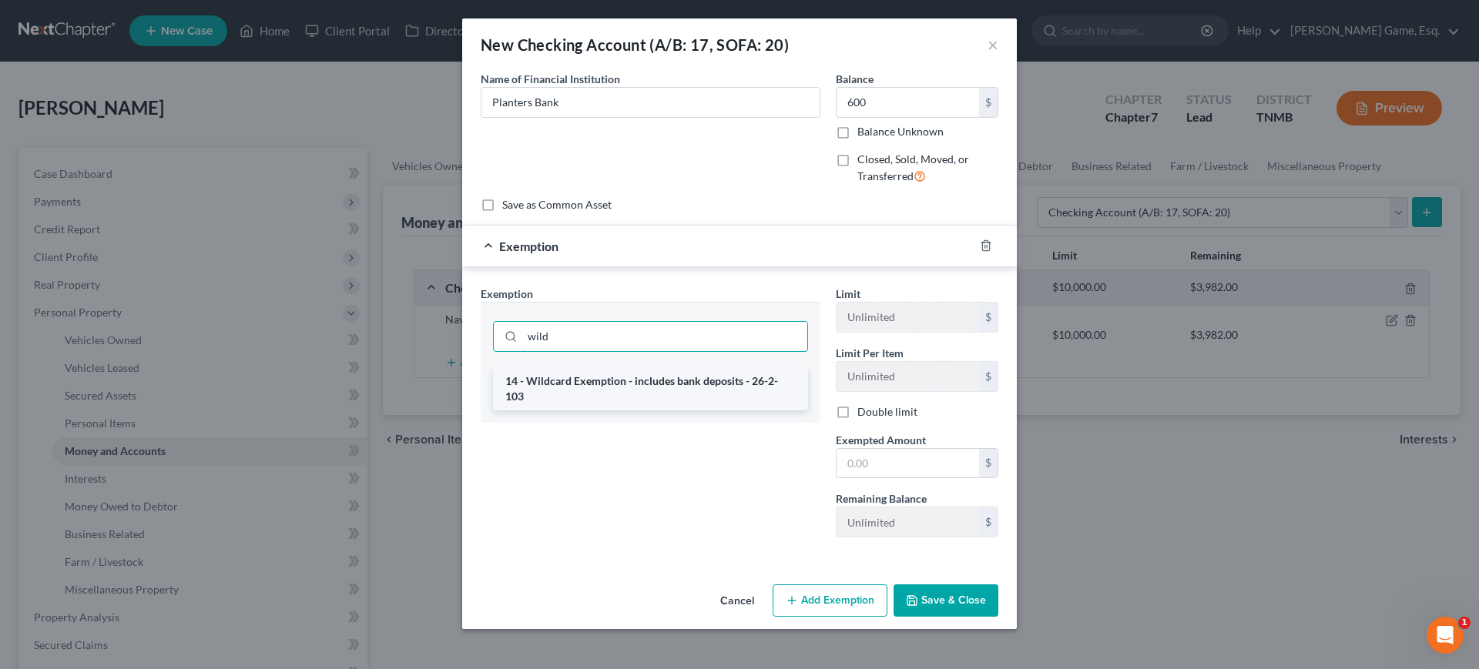
type input "wild"
click at [665, 410] on li "14 - Wildcard Exemption - includes bank deposits - 26-2-103" at bounding box center [650, 388] width 315 height 43
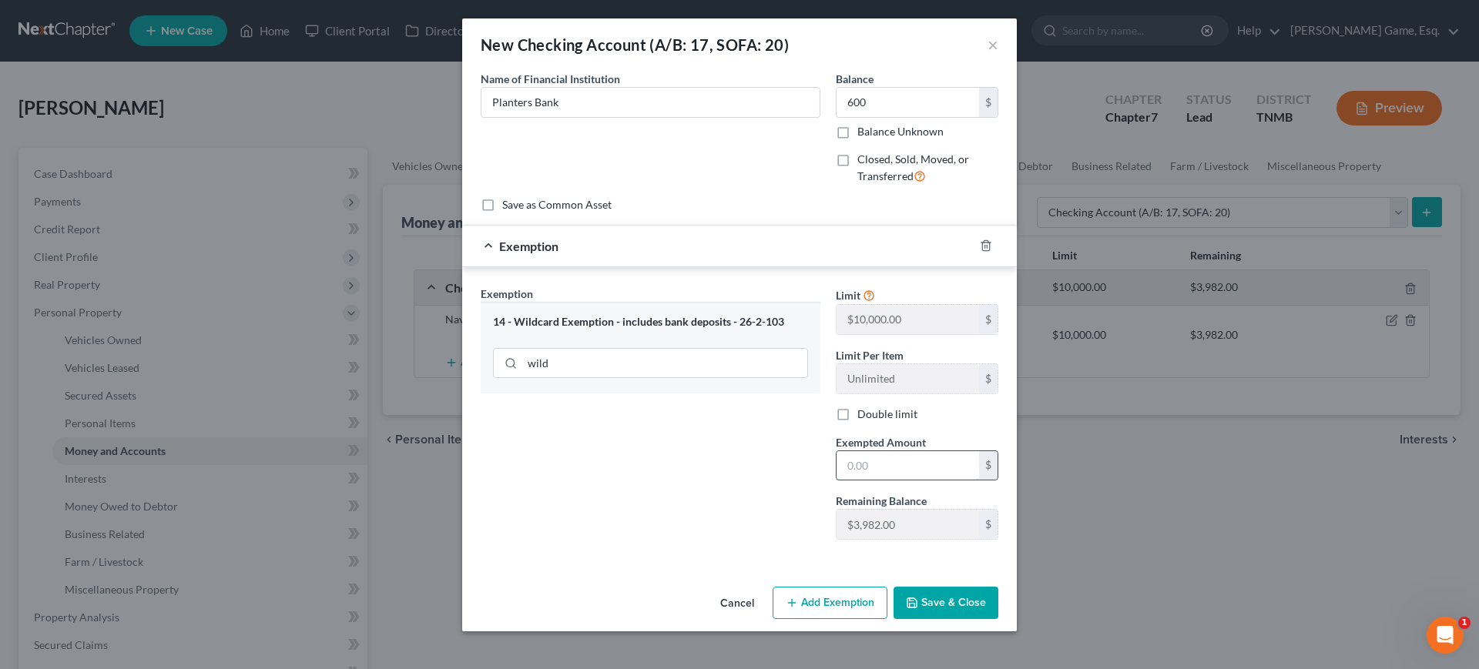
click at [912, 481] on input "text" at bounding box center [907, 465] width 142 height 29
type input "600"
click at [998, 616] on button "Save & Close" at bounding box center [945, 603] width 105 height 32
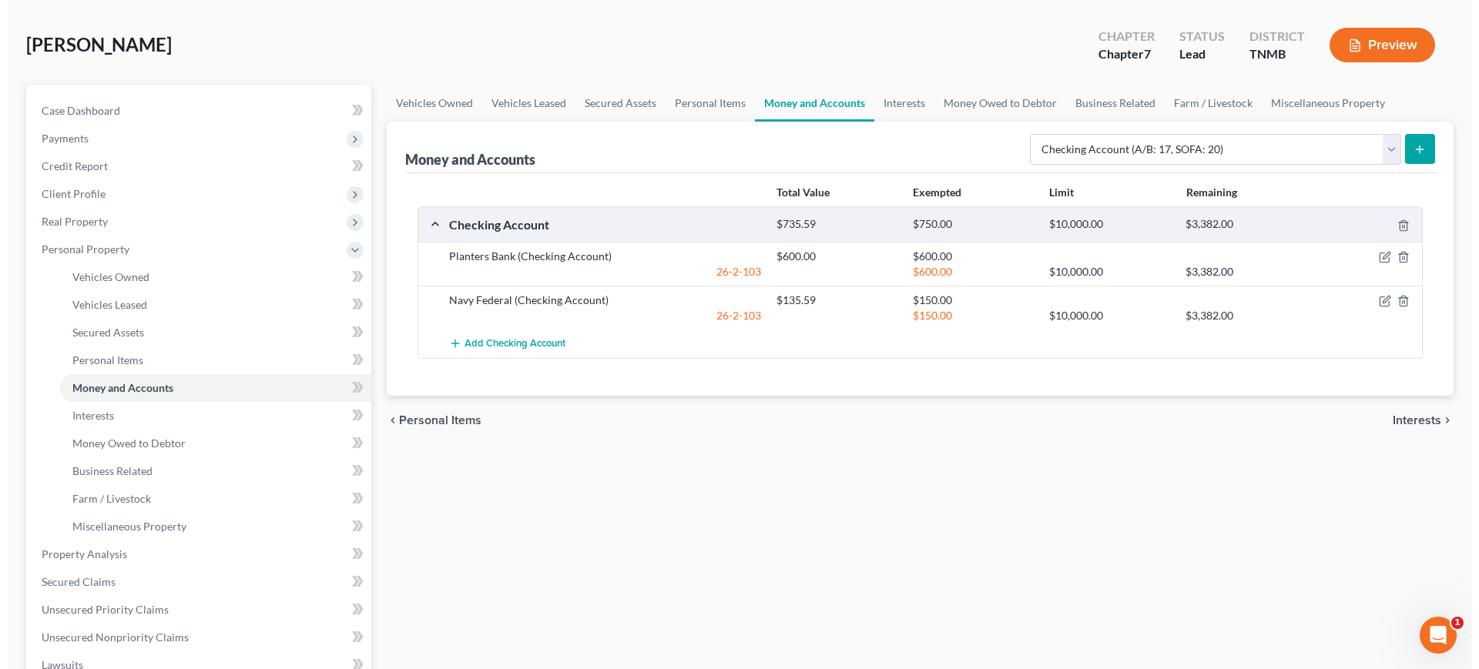
scroll to position [96, 0]
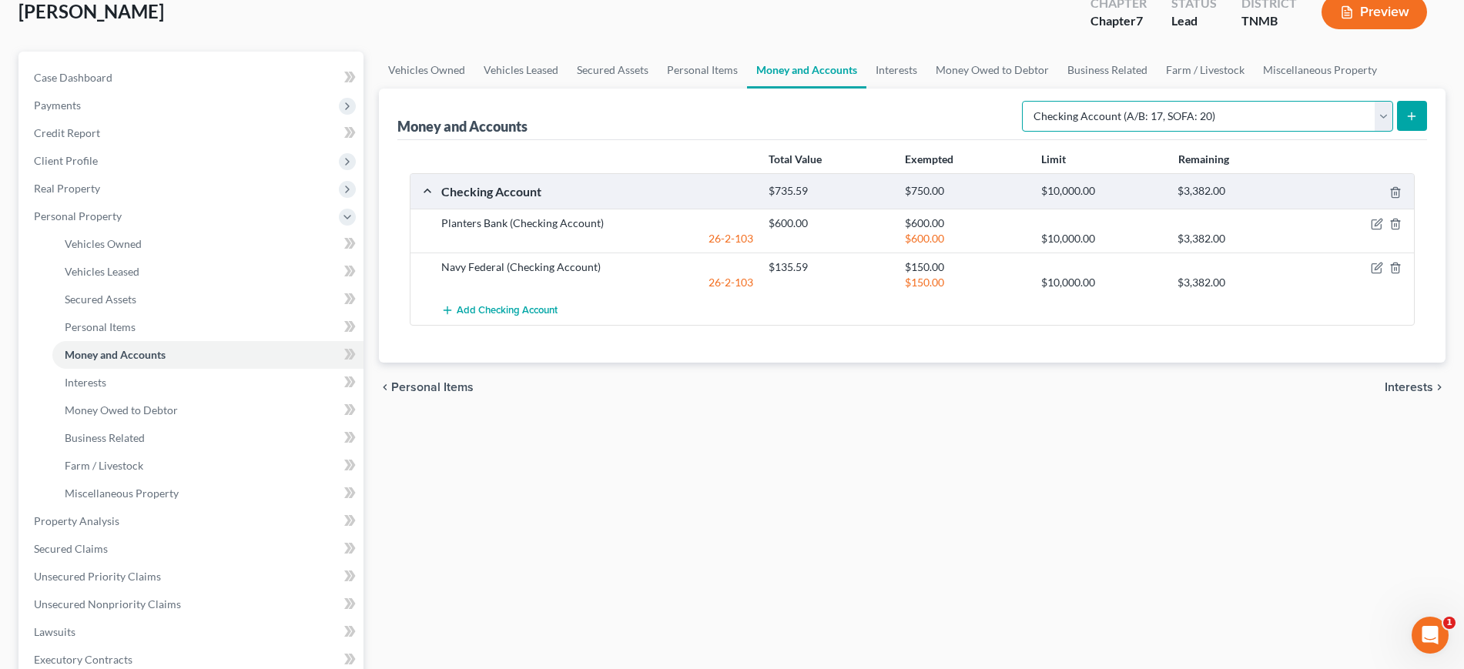
click at [1122, 132] on select "Select Account Type Brokerage (A/B: 18, SOFA: 20) Cash on Hand (A/B: 16) Certif…" at bounding box center [1207, 116] width 371 height 31
click at [1022, 132] on select "Select Account Type Brokerage (A/B: 18, SOFA: 20) Cash on Hand (A/B: 16) Certif…" at bounding box center [1207, 116] width 371 height 31
click at [1124, 132] on select "Select Account Type Brokerage (A/B: 18, SOFA: 20) Cash on Hand (A/B: 16) Certif…" at bounding box center [1207, 116] width 371 height 31
select select "savings"
click at [1022, 132] on select "Select Account Type Brokerage (A/B: 18, SOFA: 20) Cash on Hand (A/B: 16) Certif…" at bounding box center [1207, 116] width 371 height 31
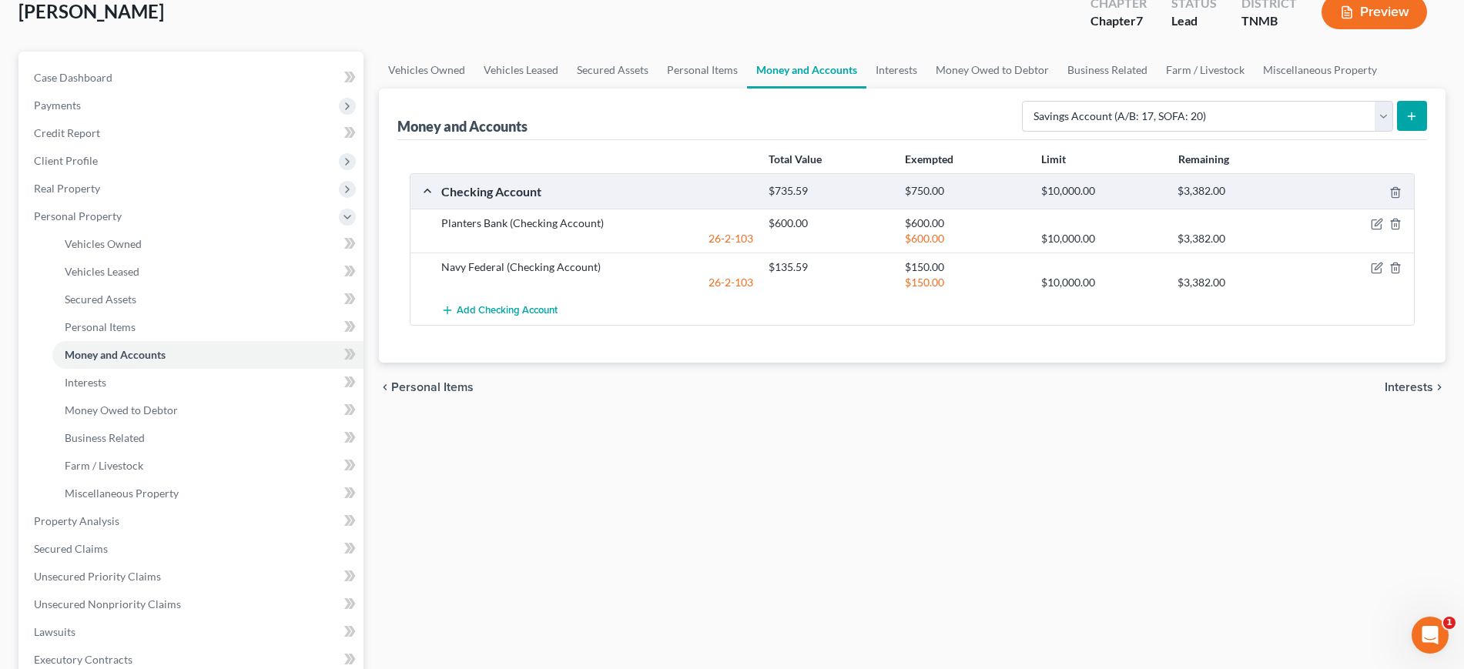
click at [1405, 122] on icon "submit" at bounding box center [1411, 116] width 12 height 12
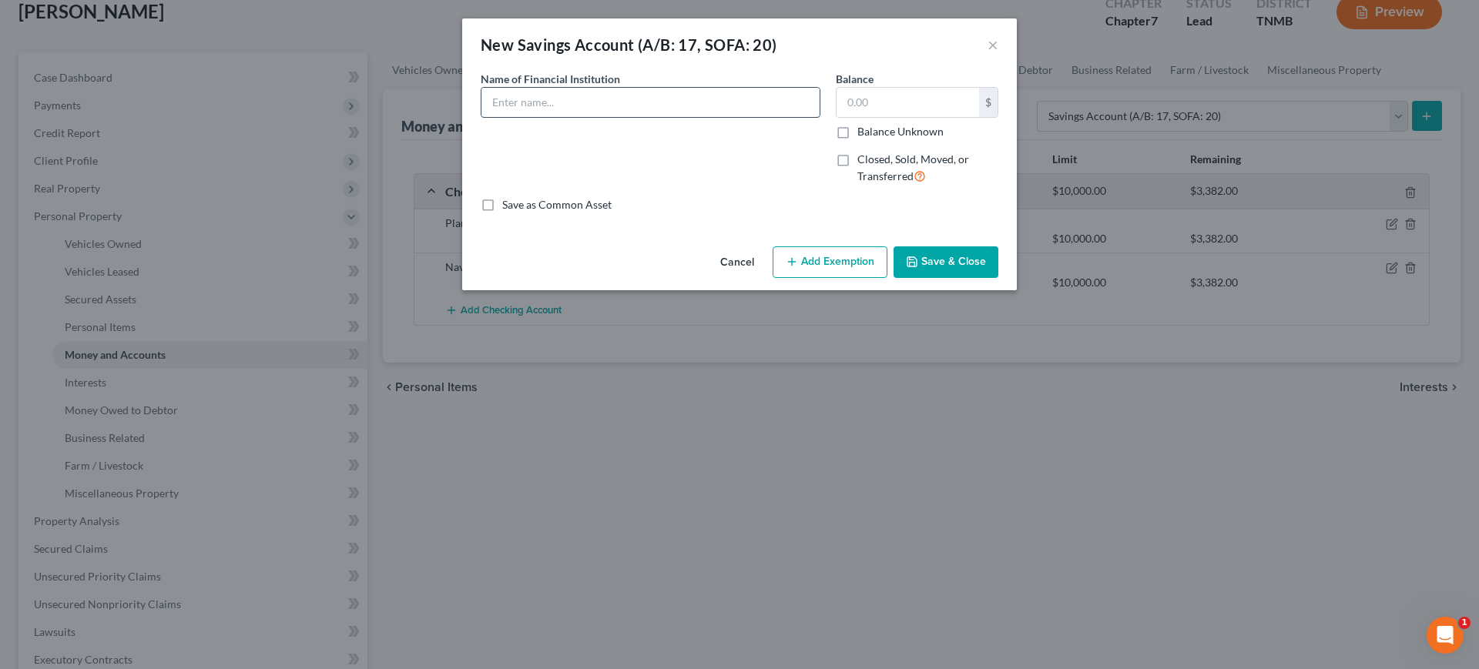
click at [619, 117] on input "text" at bounding box center [650, 102] width 338 height 29
type input "Planters Bank"
type input "50"
click at [879, 279] on button "Add Exemption" at bounding box center [829, 262] width 115 height 32
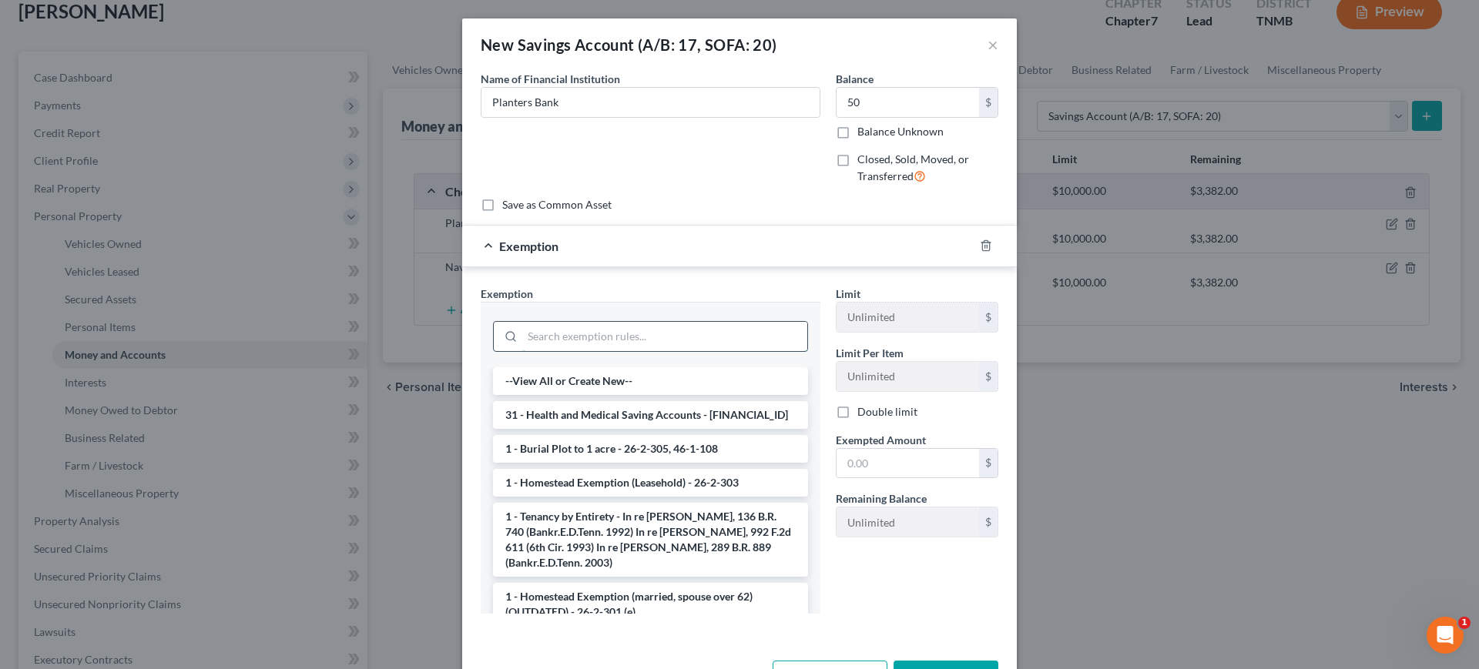
click at [609, 351] on input "search" at bounding box center [664, 336] width 285 height 29
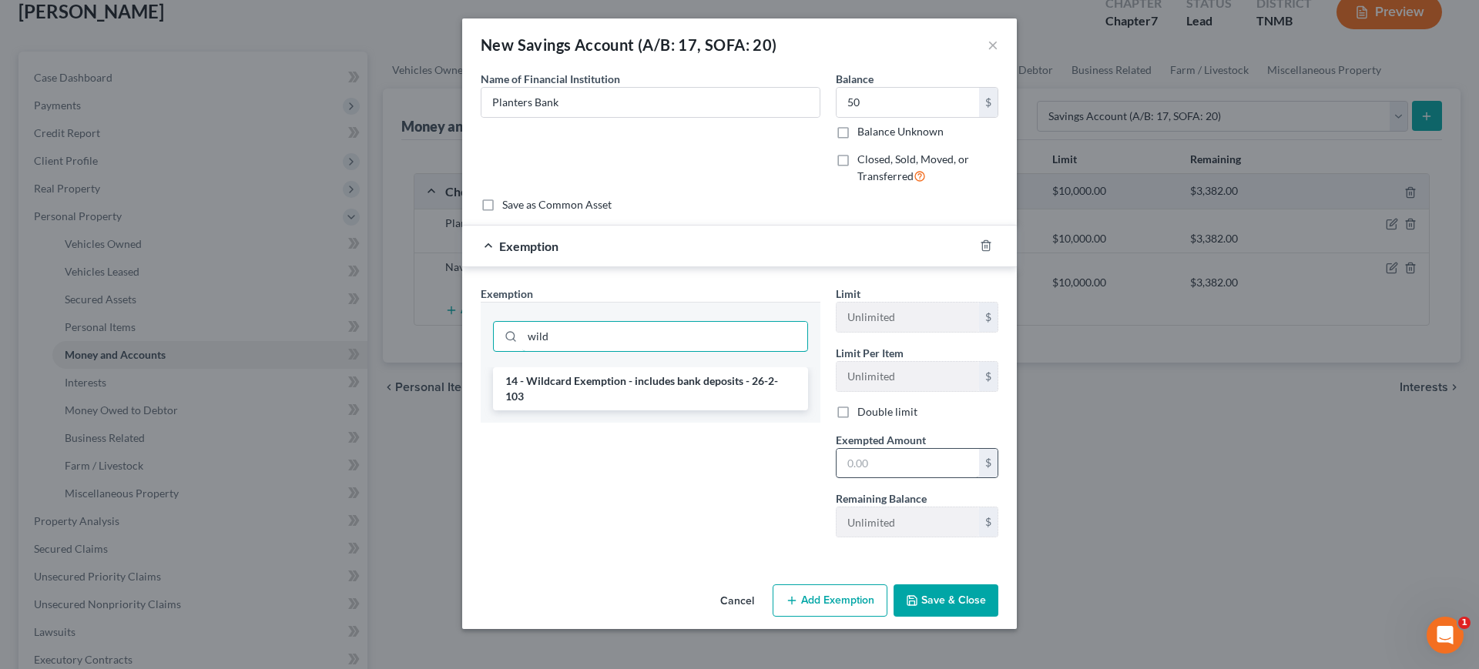
type input "wild"
click at [893, 478] on input "text" at bounding box center [907, 463] width 142 height 29
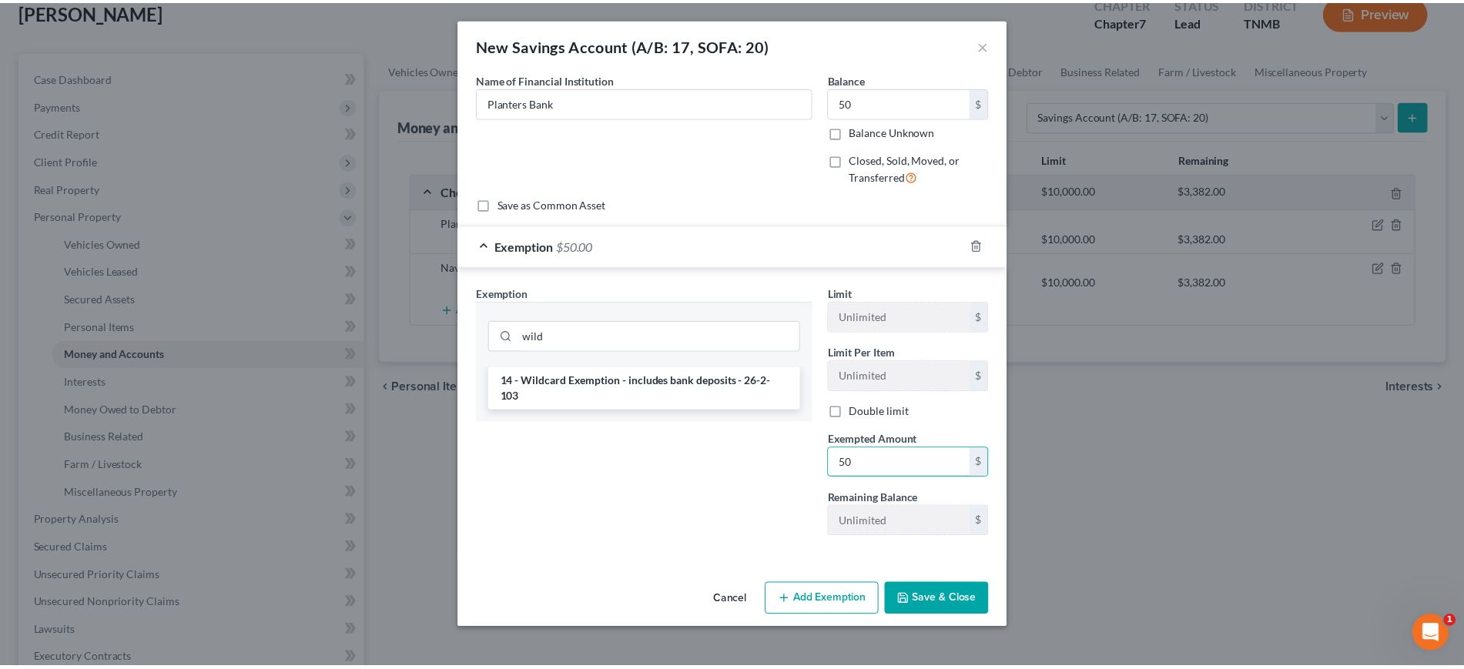
scroll to position [136, 0]
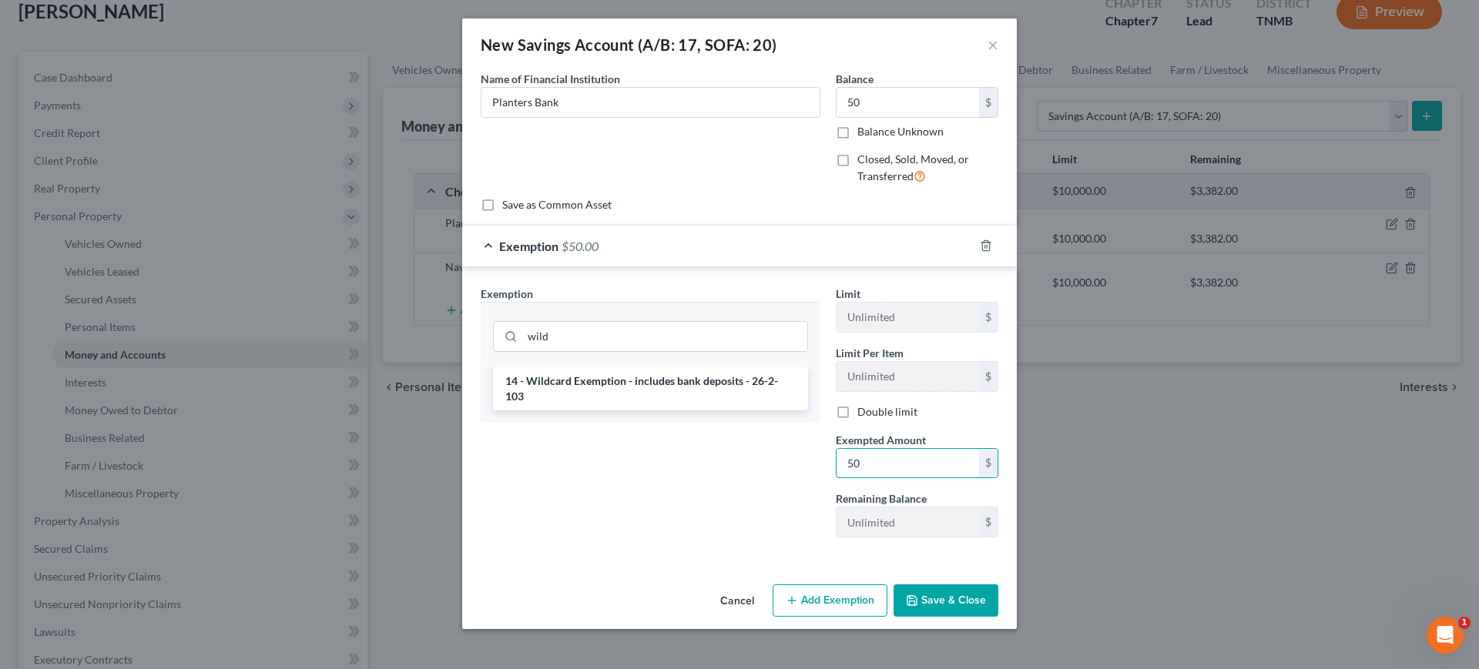
type input "50"
click at [998, 604] on button "Save & Close" at bounding box center [945, 601] width 105 height 32
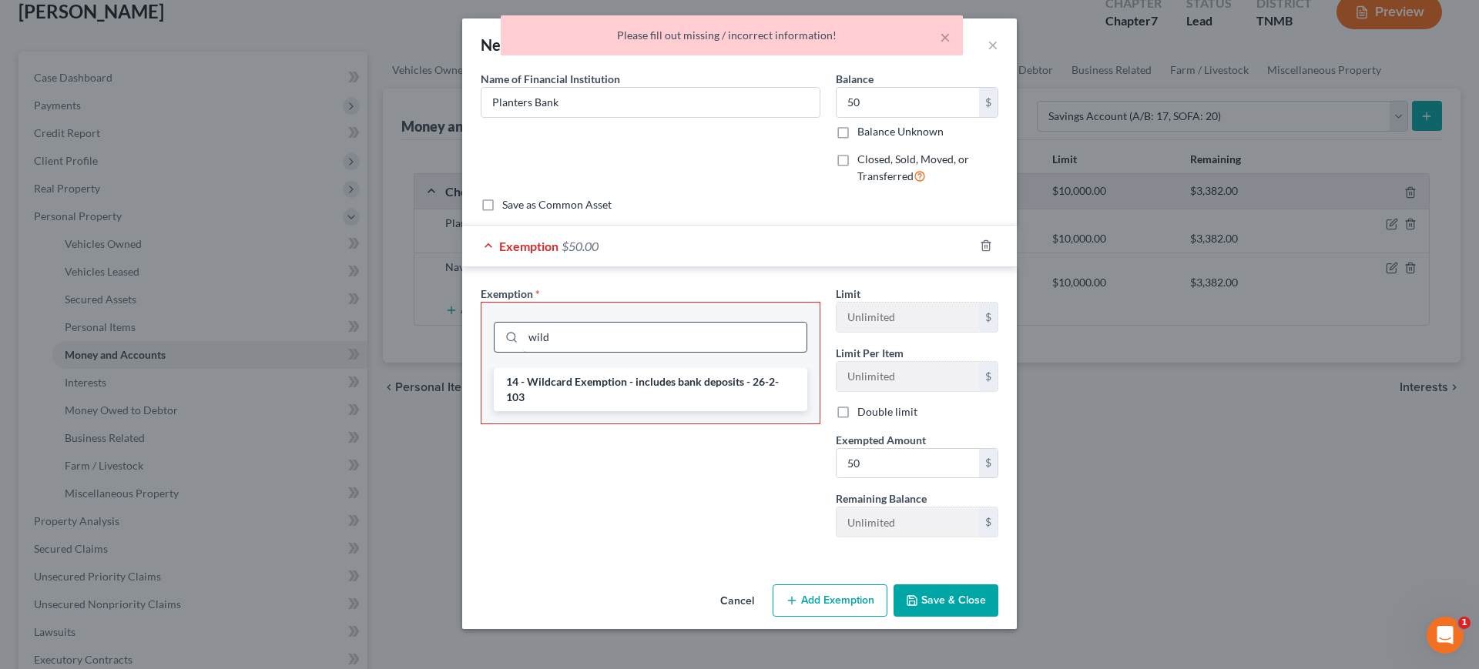
click at [618, 323] on input "wild" at bounding box center [664, 337] width 283 height 29
click at [627, 368] on li "14 - Wildcard Exemption - includes bank deposits - 26-2-103" at bounding box center [650, 389] width 313 height 43
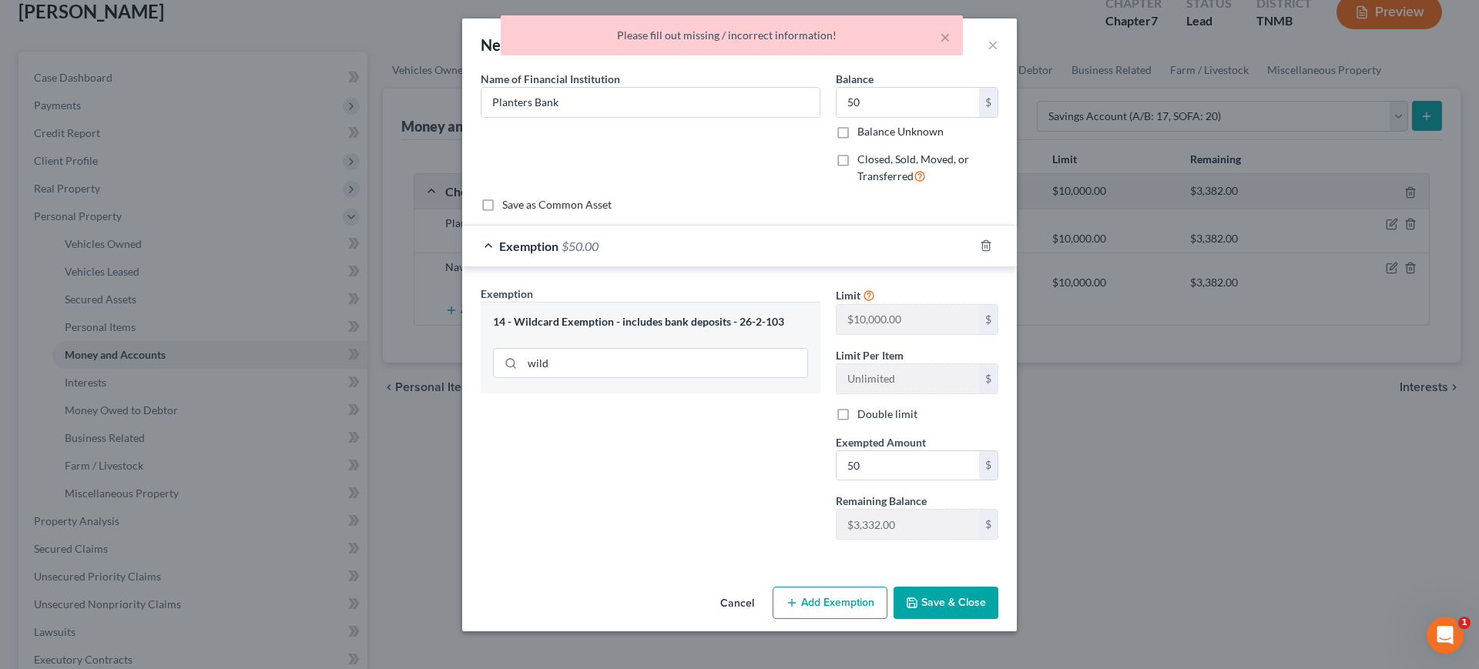
click at [984, 597] on button "Save & Close" at bounding box center [945, 603] width 105 height 32
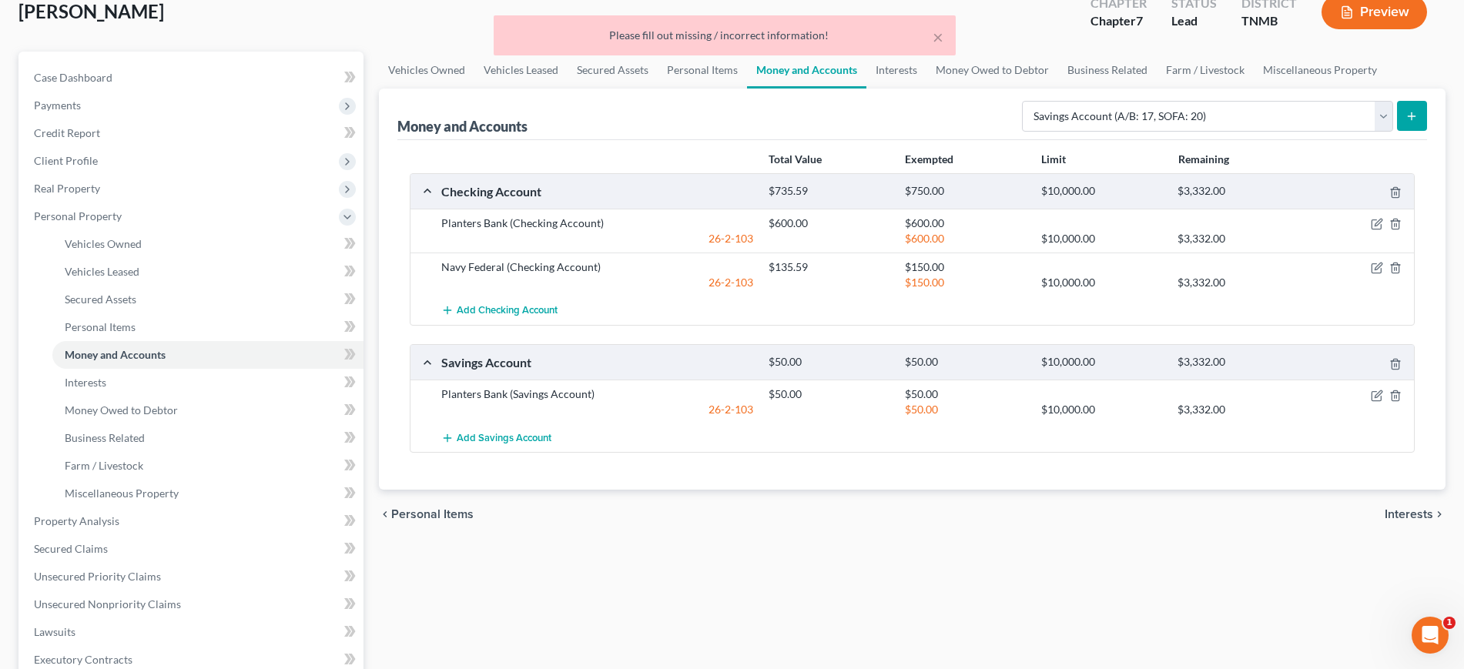
scroll to position [193, 0]
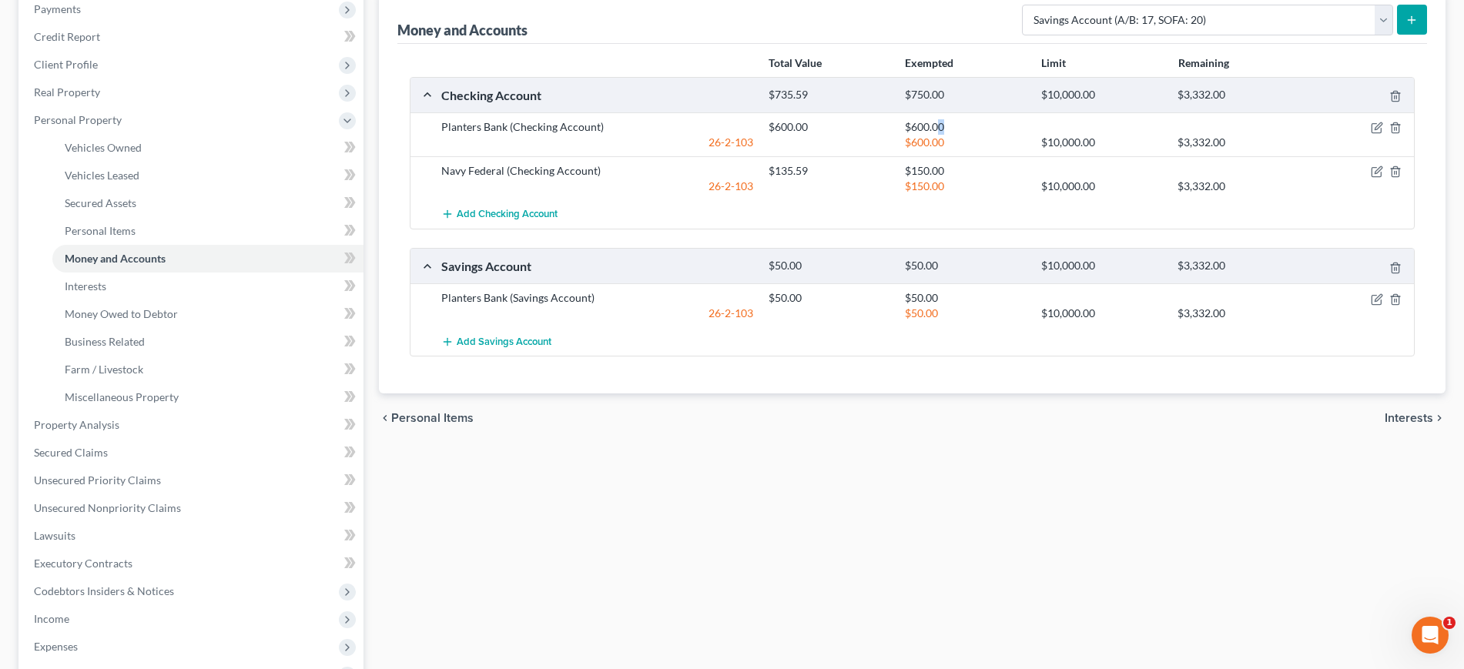
drag, startPoint x: 958, startPoint y: 247, endPoint x: 970, endPoint y: 247, distance: 12.3
drag, startPoint x: 970, startPoint y: 247, endPoint x: 968, endPoint y: 230, distance: 17.1
click at [968, 156] on div "Planters Bank (Checking Account) $600.00 $600.[FINANCIAL_ID] $600.00 $10,000.00…" at bounding box center [911, 134] width 1003 height 44
click at [1371, 306] on icon "button" at bounding box center [1377, 299] width 12 height 12
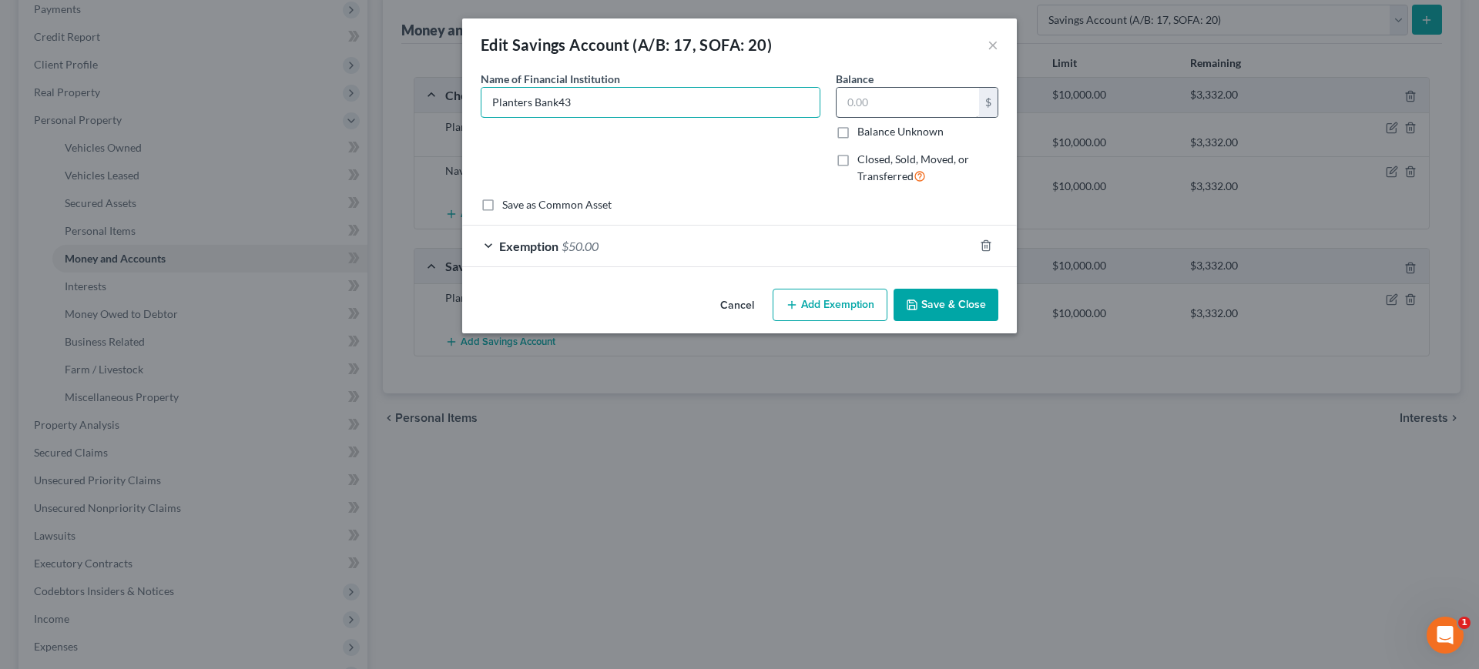
type input "Planters Bank43"
click at [979, 117] on input "text" at bounding box center [907, 102] width 142 height 29
type input "43"
click at [998, 321] on button "Save & Close" at bounding box center [945, 305] width 105 height 32
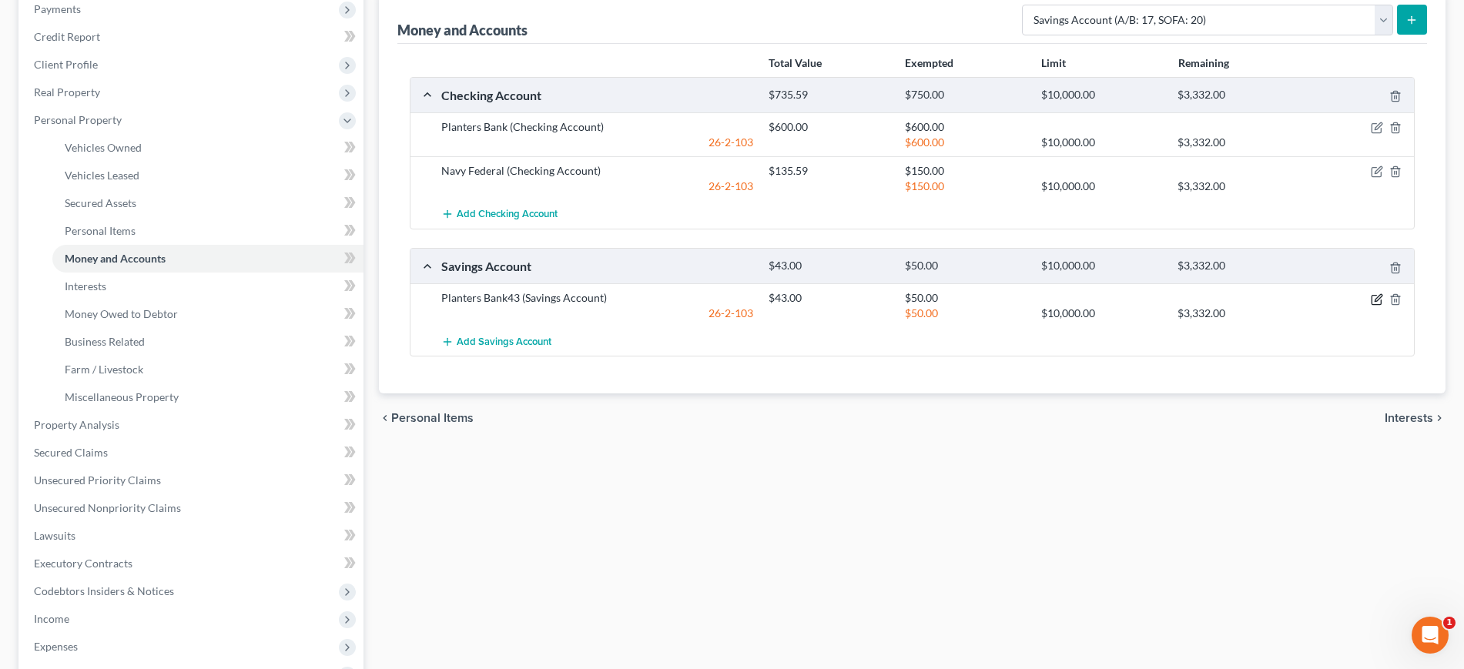
click at [1371, 306] on icon "button" at bounding box center [1377, 299] width 12 height 12
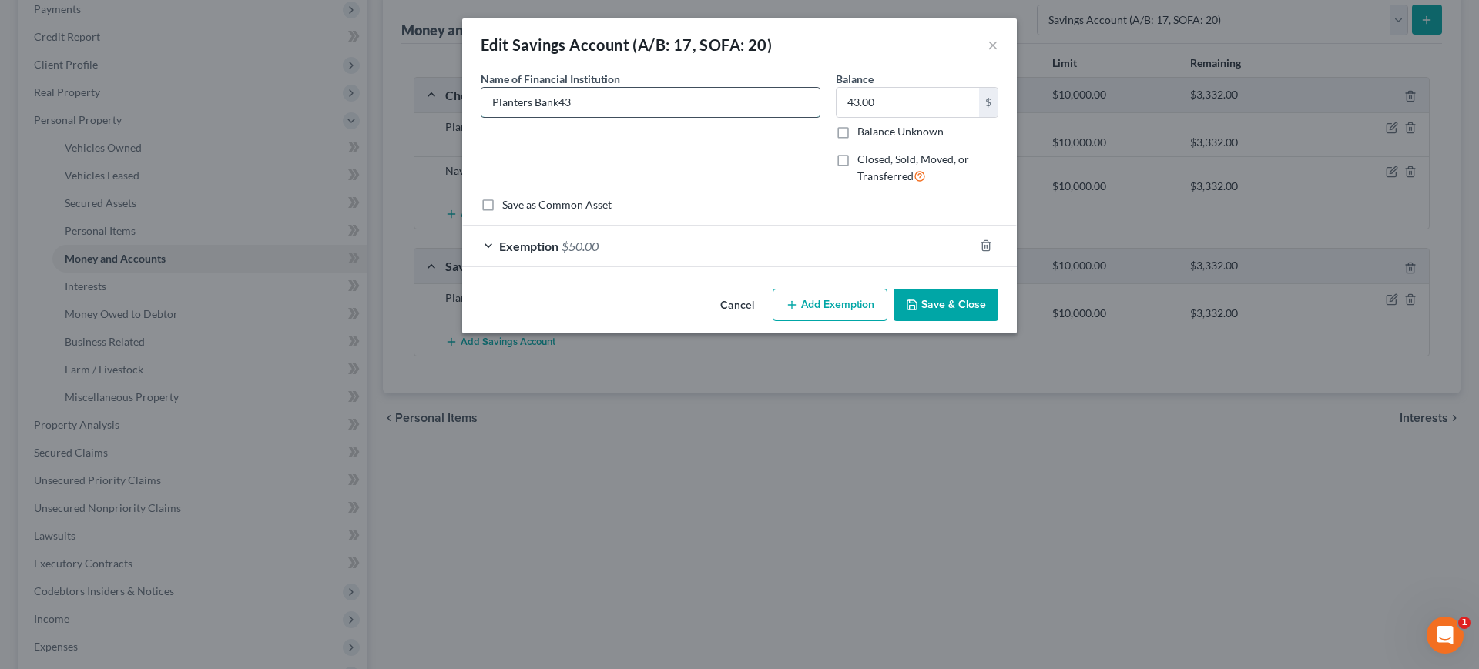
click at [557, 117] on input "Planters Bank43" at bounding box center [650, 102] width 338 height 29
type input "Planters Bank"
click at [998, 321] on button "Save & Close" at bounding box center [945, 305] width 105 height 32
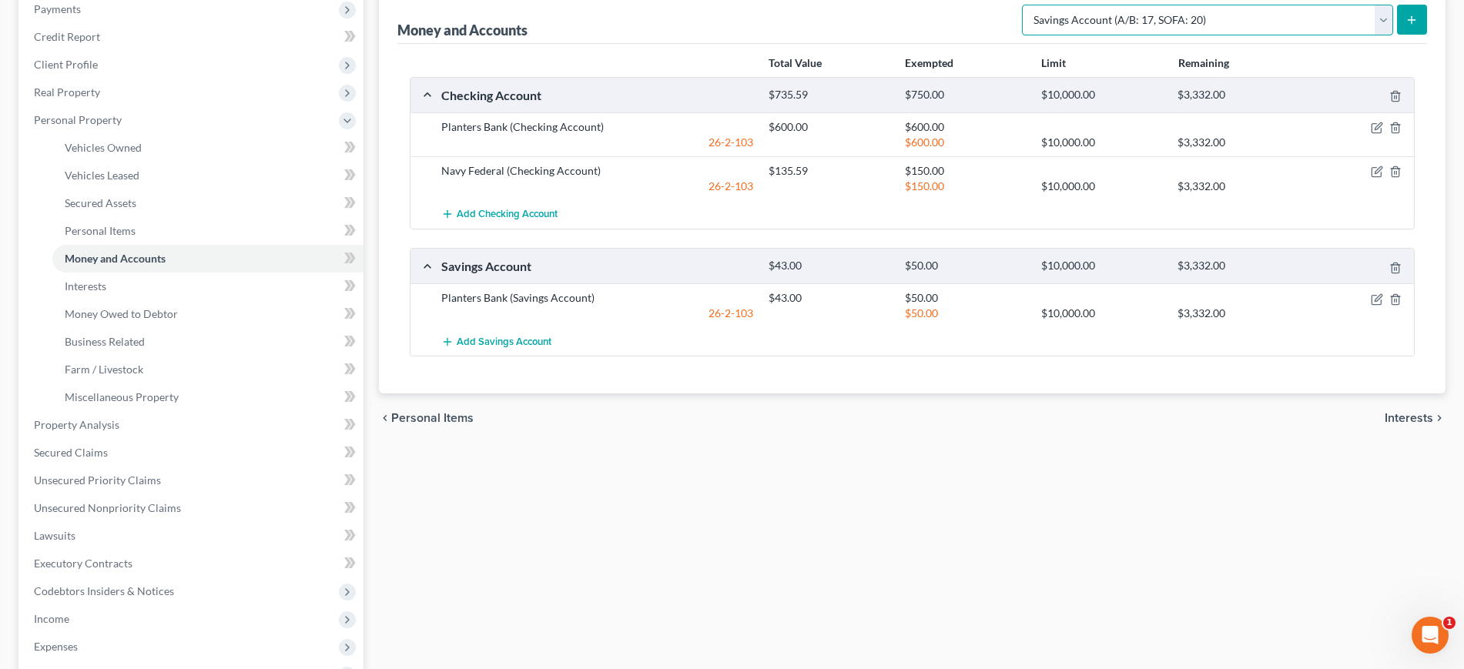
click at [1280, 35] on select "Select Account Type Brokerage (A/B: 18, SOFA: 20) Cash on Hand (A/B: 16) Certif…" at bounding box center [1207, 20] width 371 height 31
drag, startPoint x: 1280, startPoint y: 100, endPoint x: 1304, endPoint y: 92, distance: 25.3
click at [1299, 35] on select "Select Account Type Brokerage (A/B: 18, SOFA: 20) Cash on Hand (A/B: 16) Certif…" at bounding box center [1207, 20] width 371 height 31
click at [1204, 35] on select "Select Account Type Brokerage (A/B: 18, SOFA: 20) Cash on Hand (A/B: 16) Certif…" at bounding box center [1207, 20] width 371 height 31
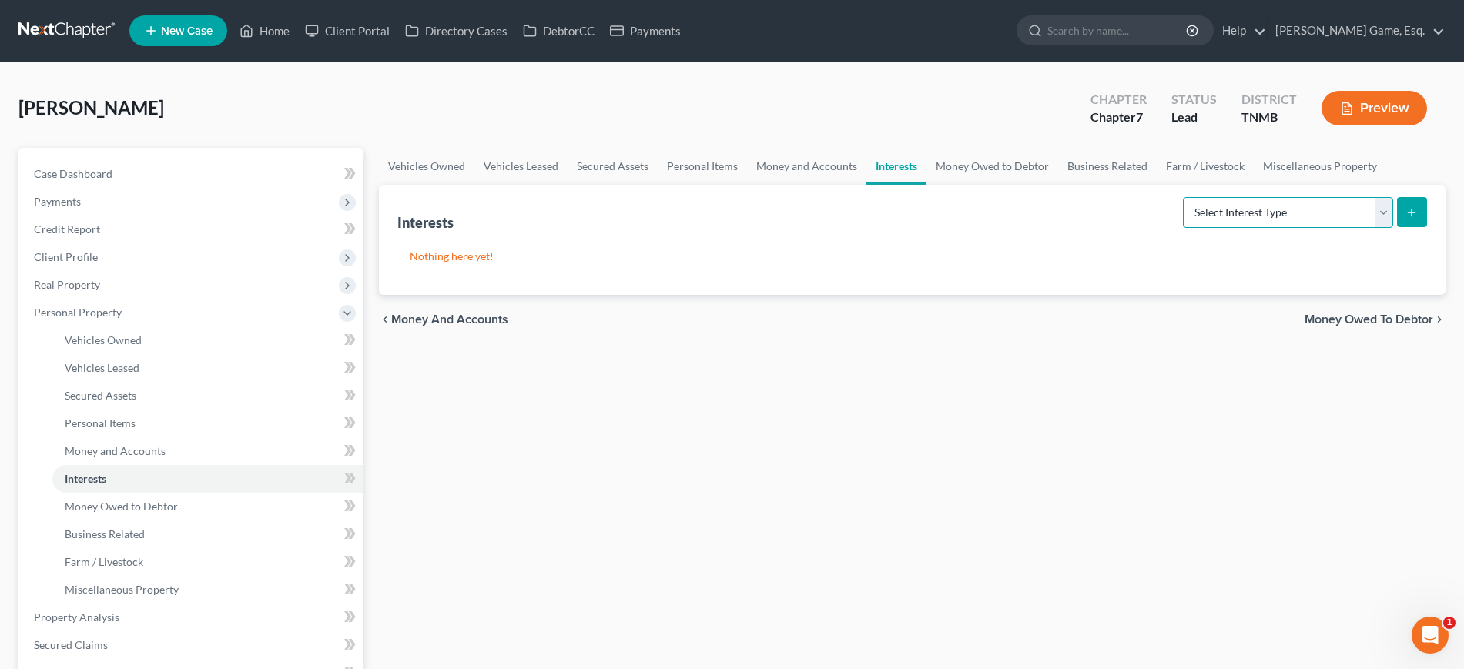
click at [1183, 228] on select "Select Interest Type 401K (A/B: 21) Annuity (A/B: 23) Bond (A/B: 18) Education …" at bounding box center [1288, 212] width 210 height 31
drag, startPoint x: 162, startPoint y: 561, endPoint x: 170, endPoint y: 561, distance: 8.5
click at [162, 457] on span "Money and Accounts" at bounding box center [115, 450] width 101 height 13
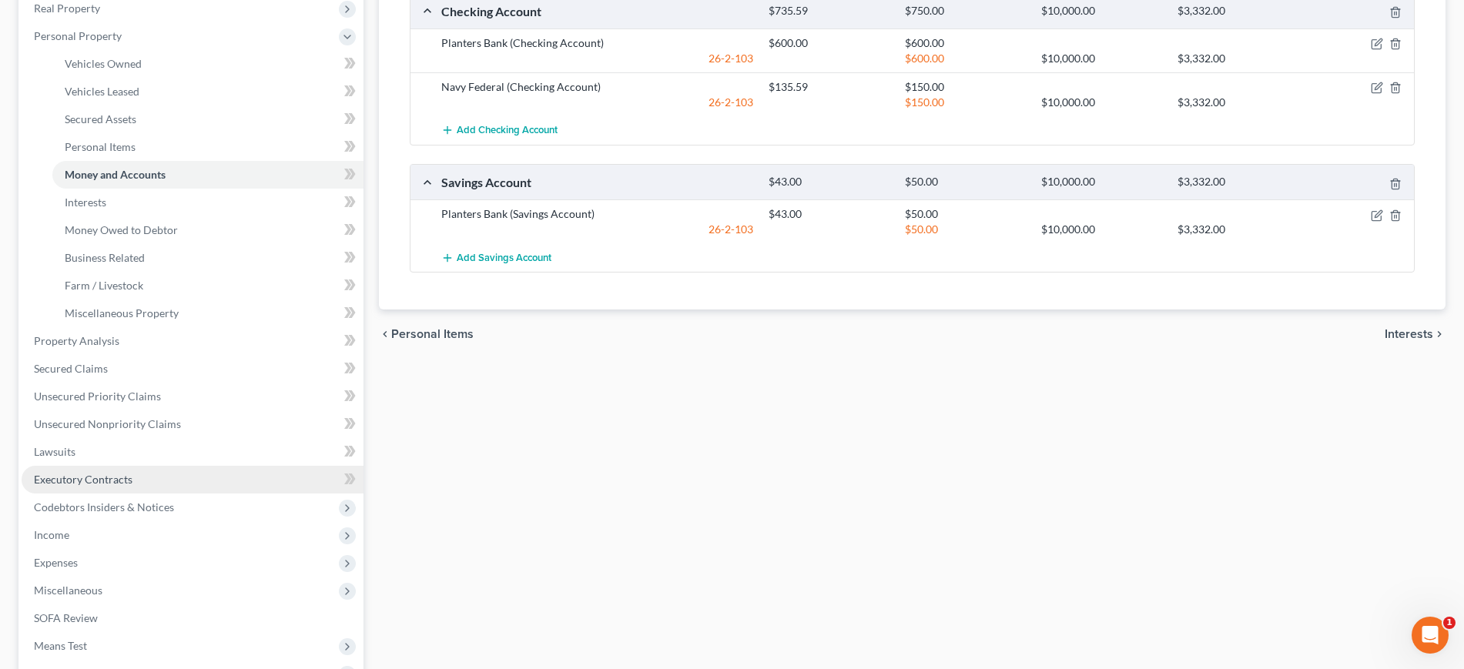
scroll to position [481, 0]
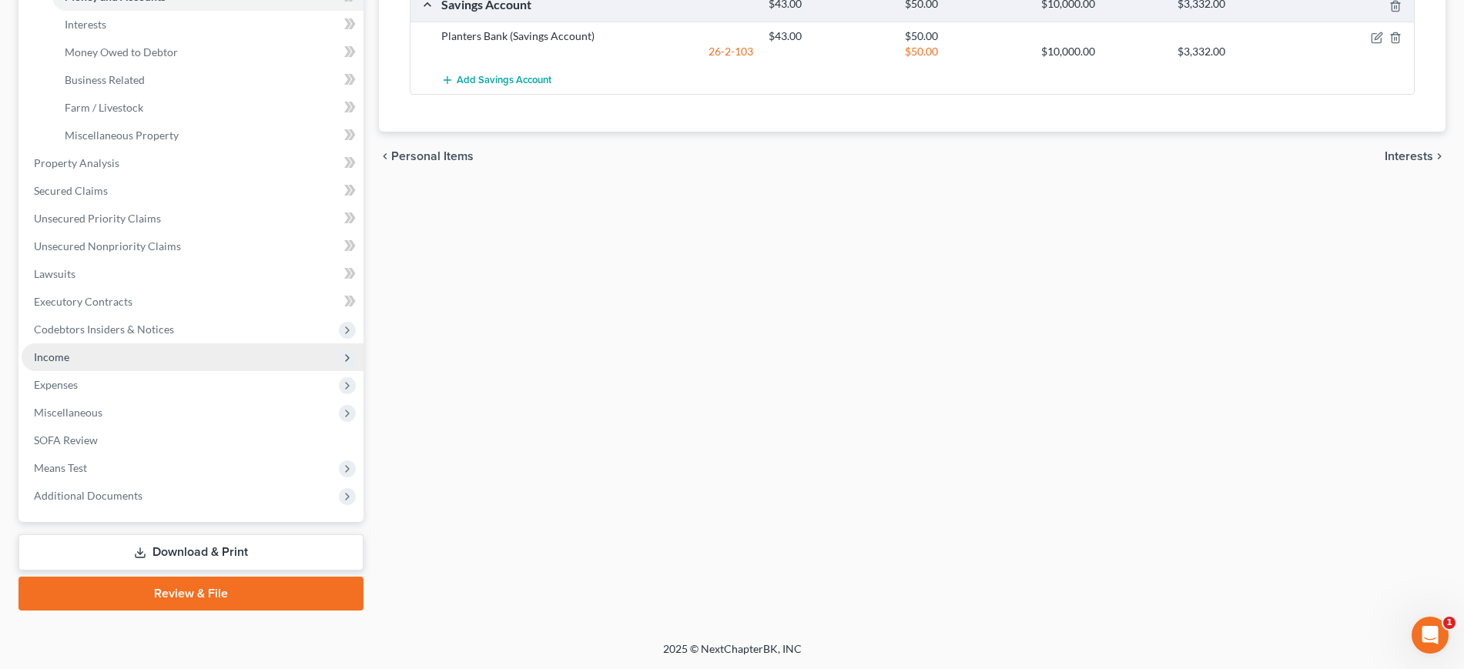
click at [112, 371] on span "Income" at bounding box center [193, 357] width 342 height 28
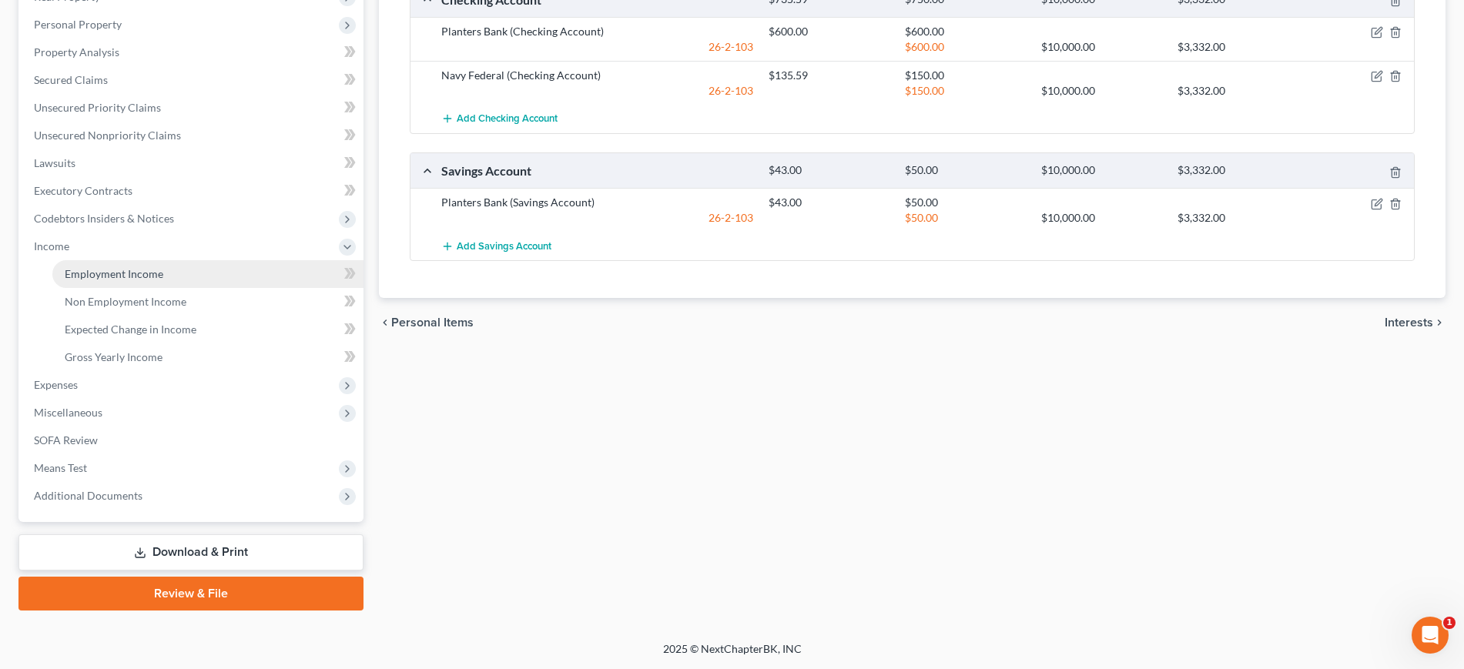
click at [163, 267] on span "Employment Income" at bounding box center [114, 273] width 99 height 13
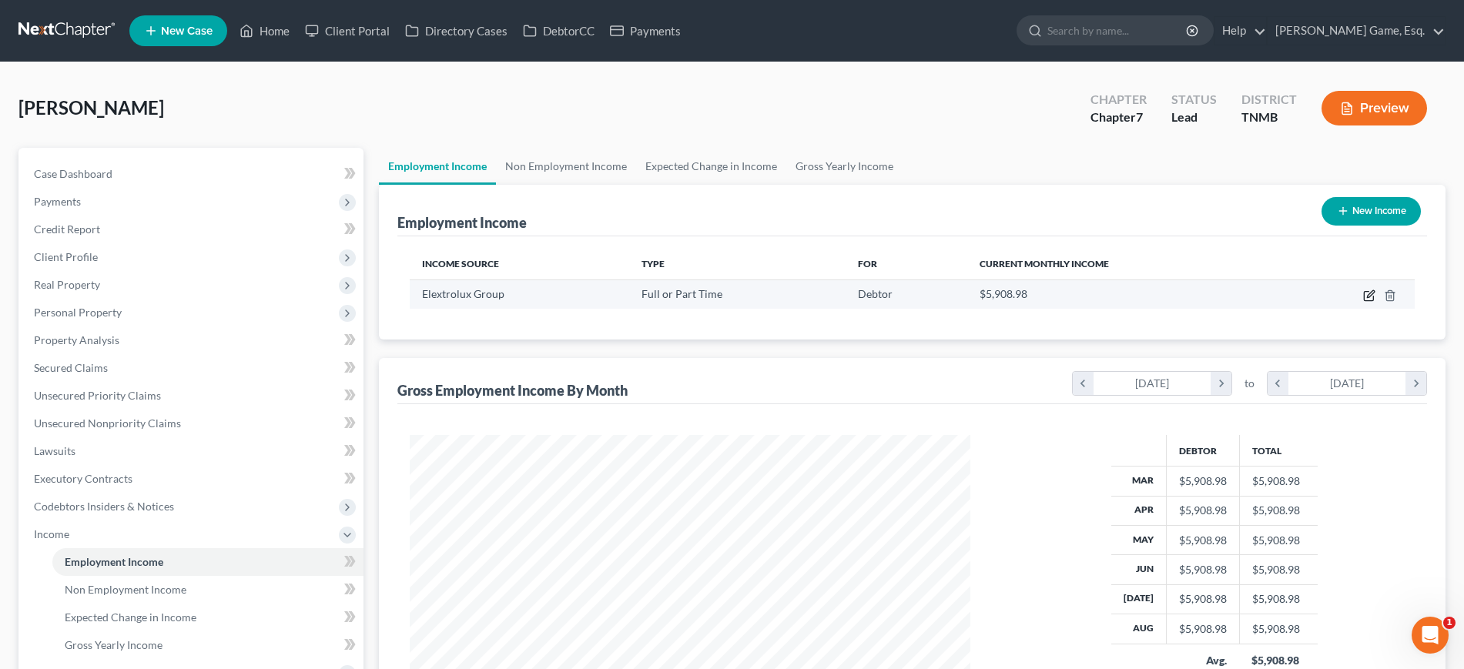
click at [1363, 302] on icon "button" at bounding box center [1369, 296] width 12 height 12
select select "0"
select select "28"
select select "3"
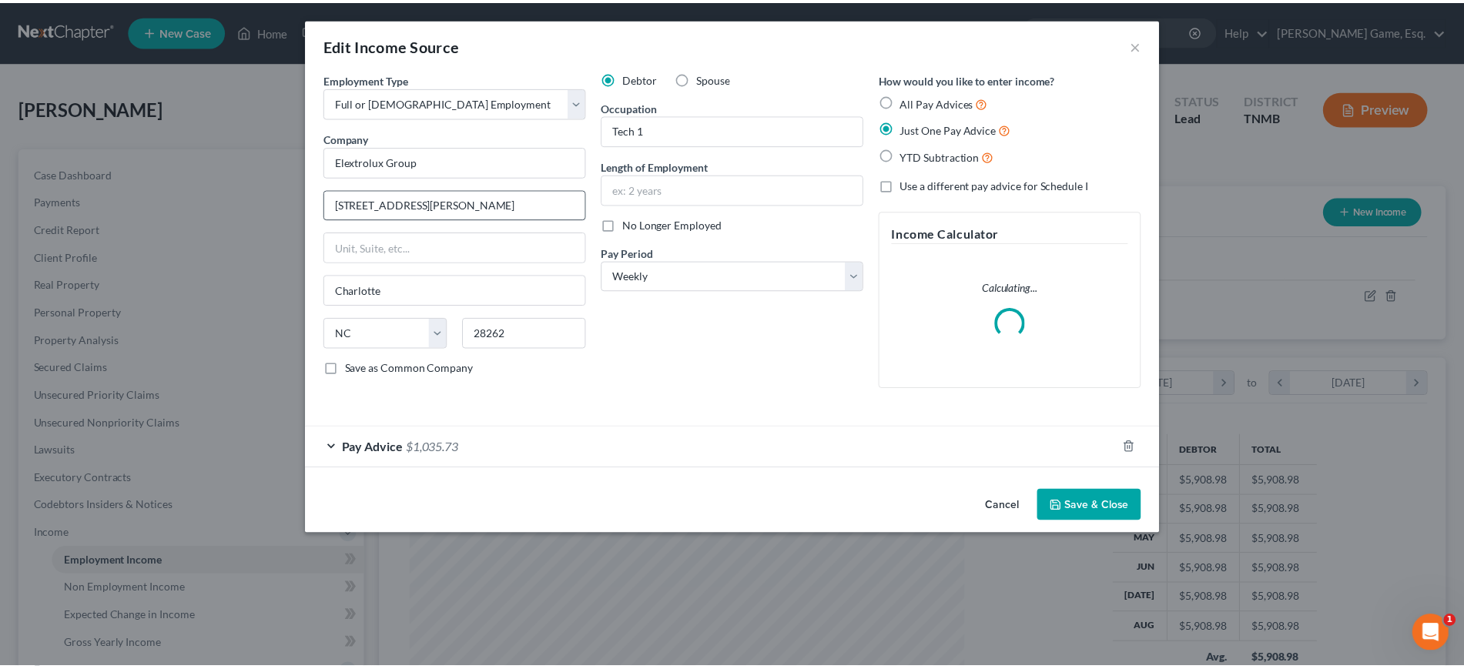
scroll to position [343, 598]
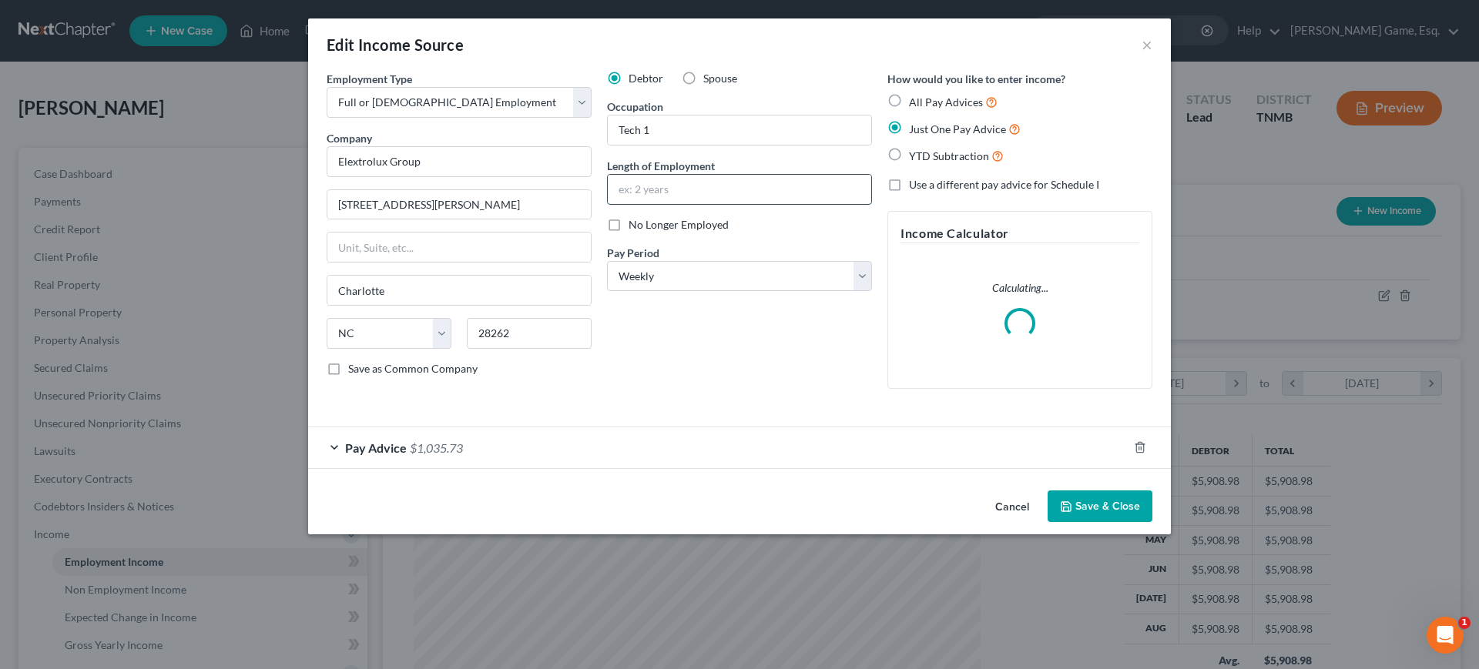
click at [682, 204] on input "text" at bounding box center [739, 189] width 263 height 29
type input "3 1/2"
click at [1152, 523] on button "Save & Close" at bounding box center [1099, 507] width 105 height 32
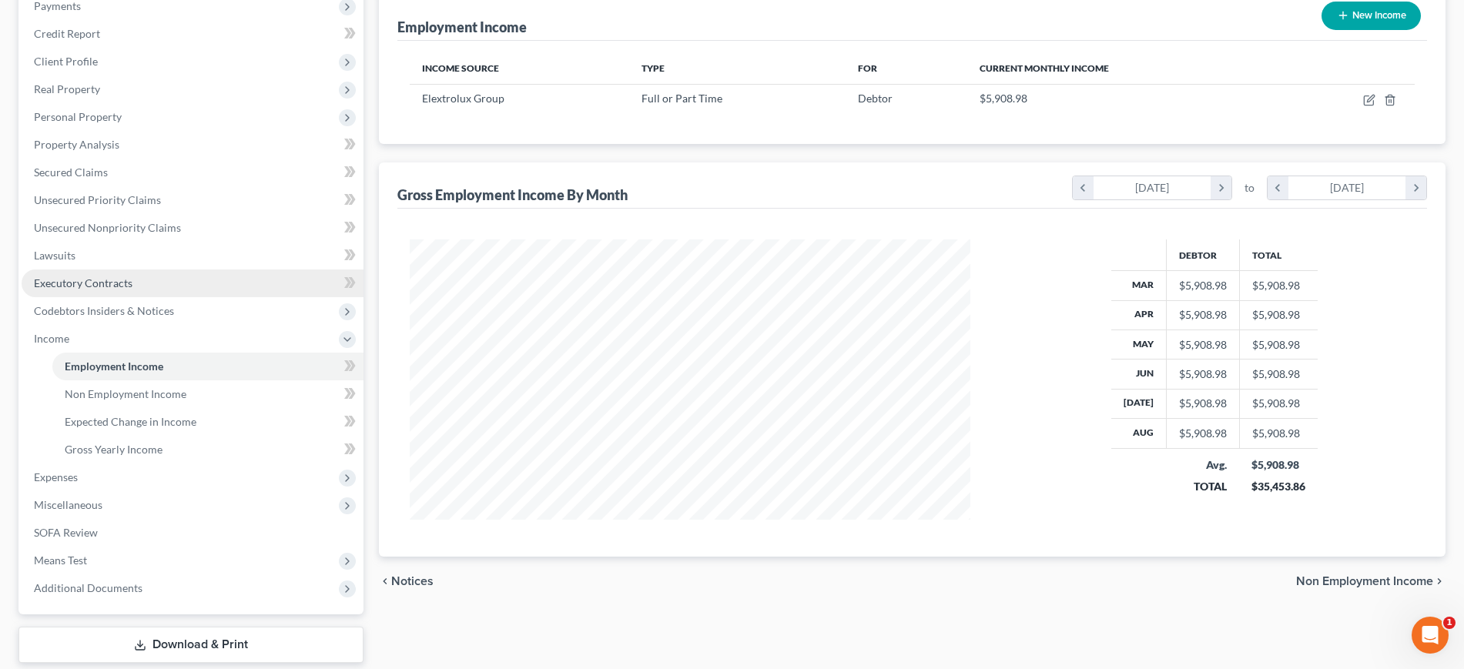
scroll to position [193, 0]
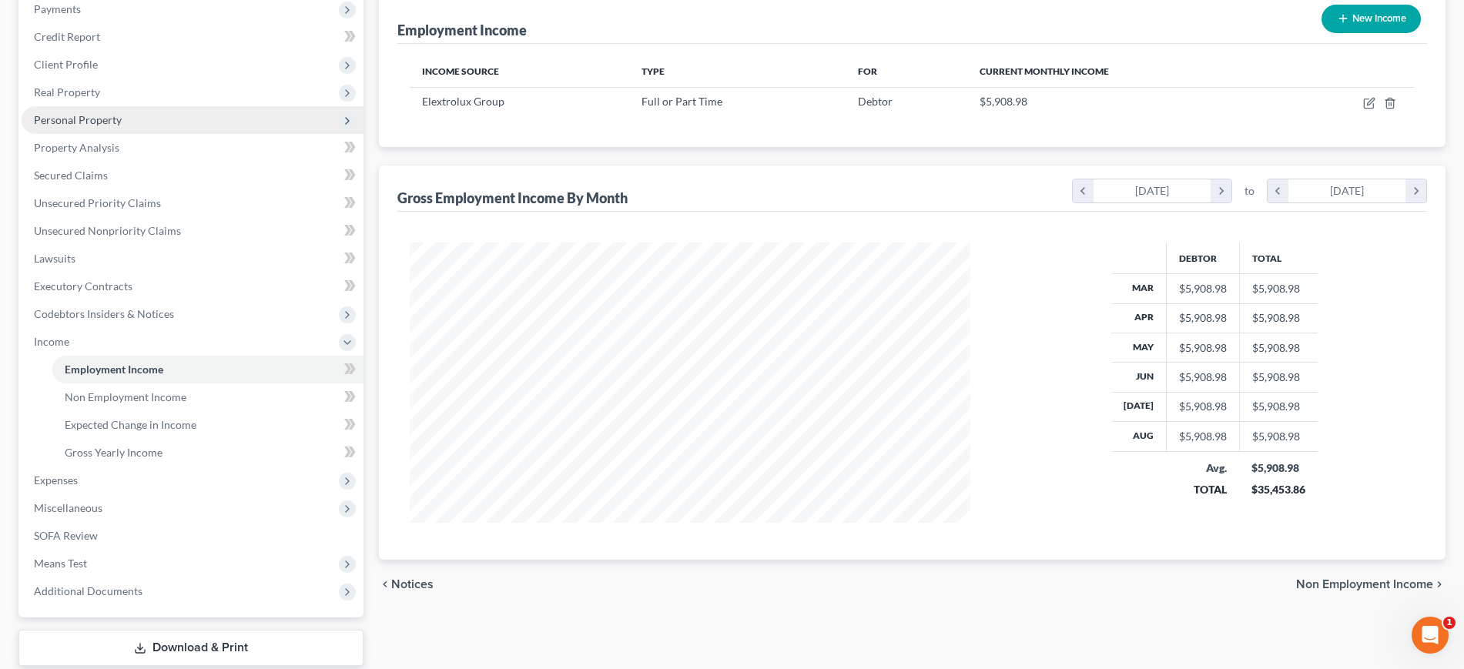
click at [122, 126] on span "Personal Property" at bounding box center [78, 119] width 88 height 13
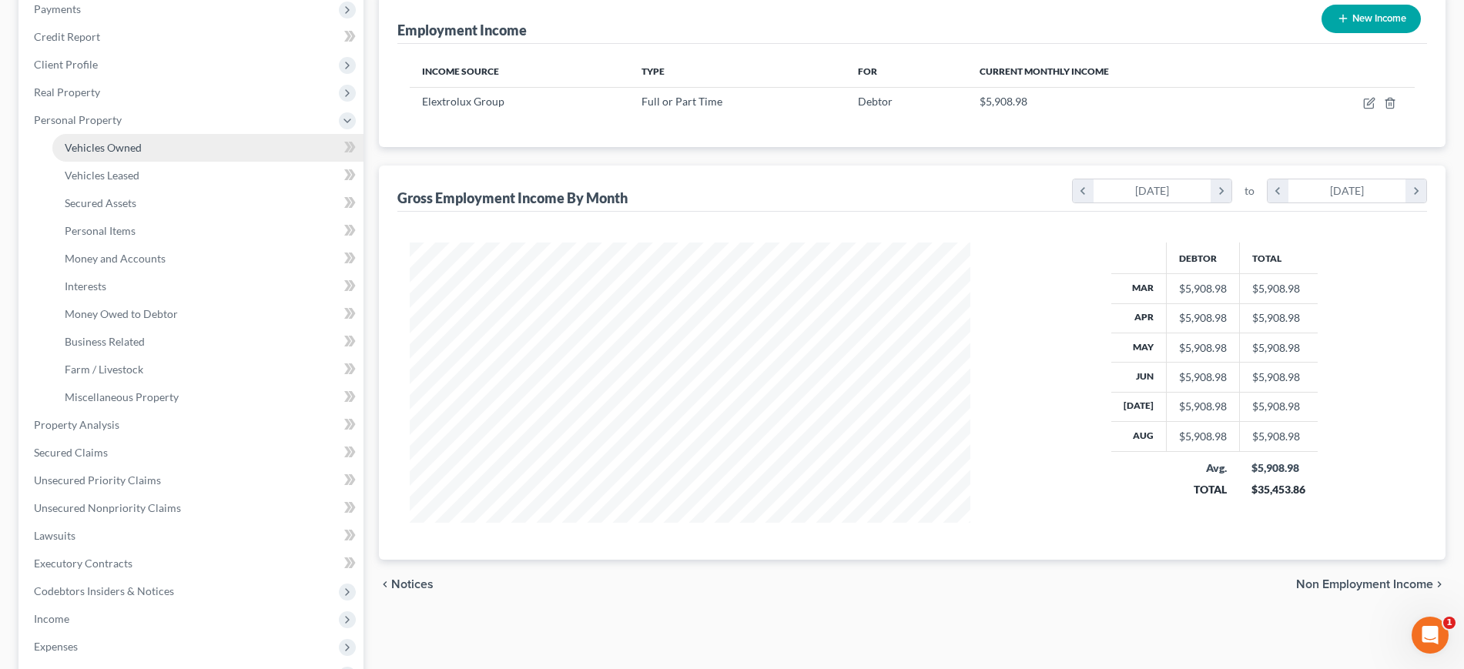
click at [185, 162] on link "Vehicles Owned" at bounding box center [207, 148] width 311 height 28
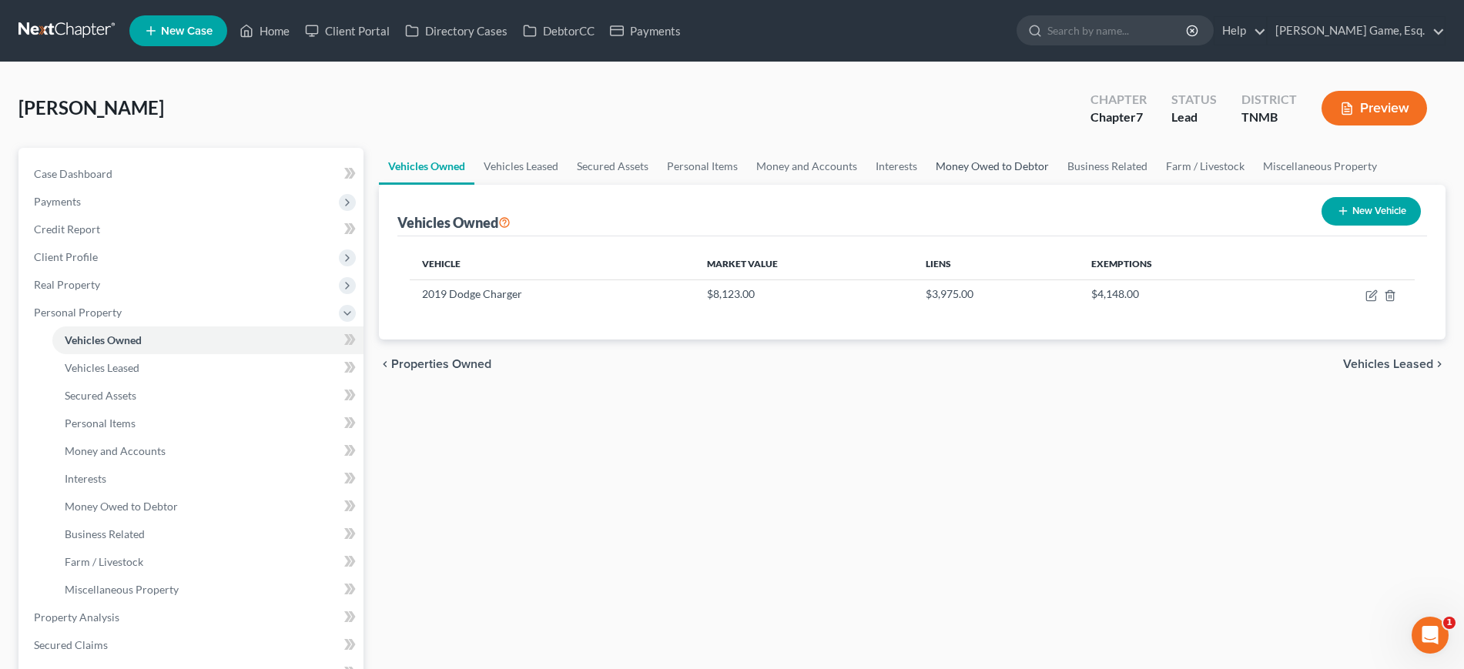
click at [1058, 185] on link "Money Owed to Debtor" at bounding box center [992, 166] width 132 height 37
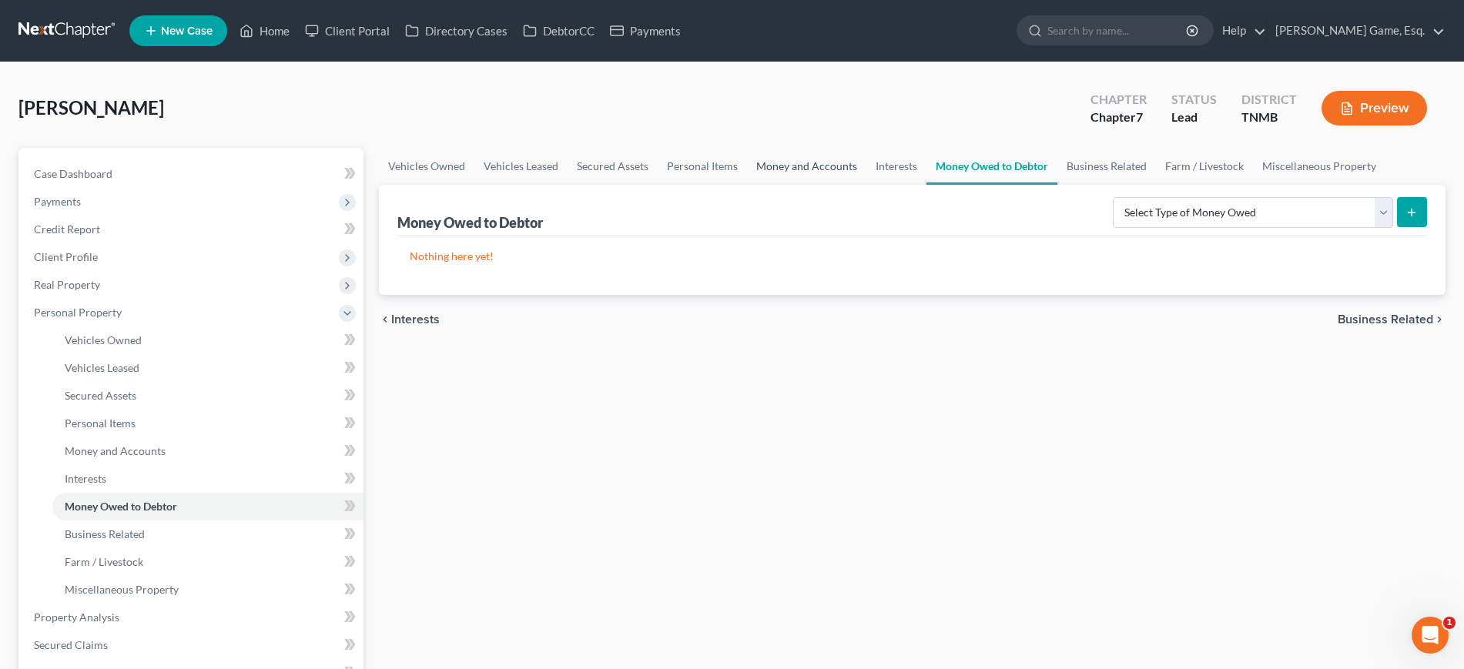
click at [866, 185] on link "Money and Accounts" at bounding box center [806, 166] width 119 height 37
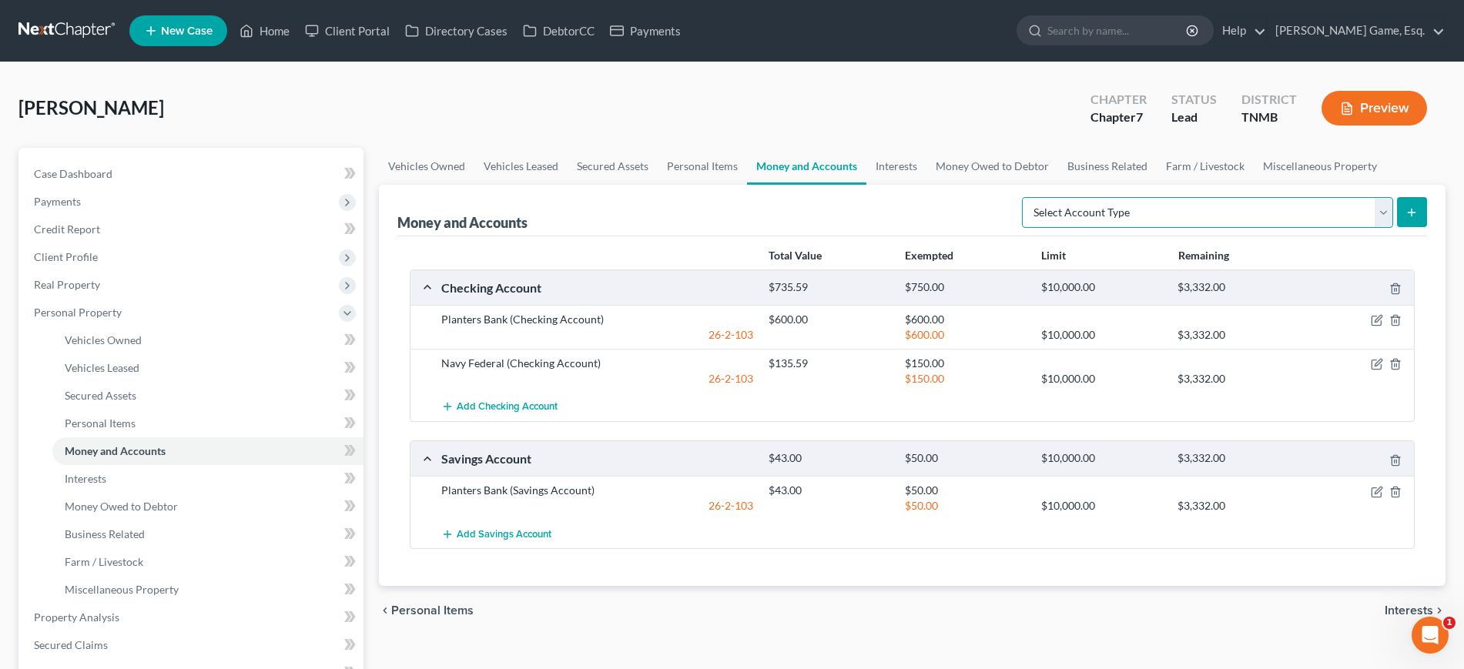
drag, startPoint x: 1110, startPoint y: 316, endPoint x: 1111, endPoint y: 324, distance: 8.5
click at [1110, 228] on select "Select Account Type Brokerage (A/B: 18, SOFA: 20) Cash on Hand (A/B: 16) Certif…" at bounding box center [1207, 212] width 371 height 31
click at [926, 185] on link "Interests" at bounding box center [896, 166] width 60 height 37
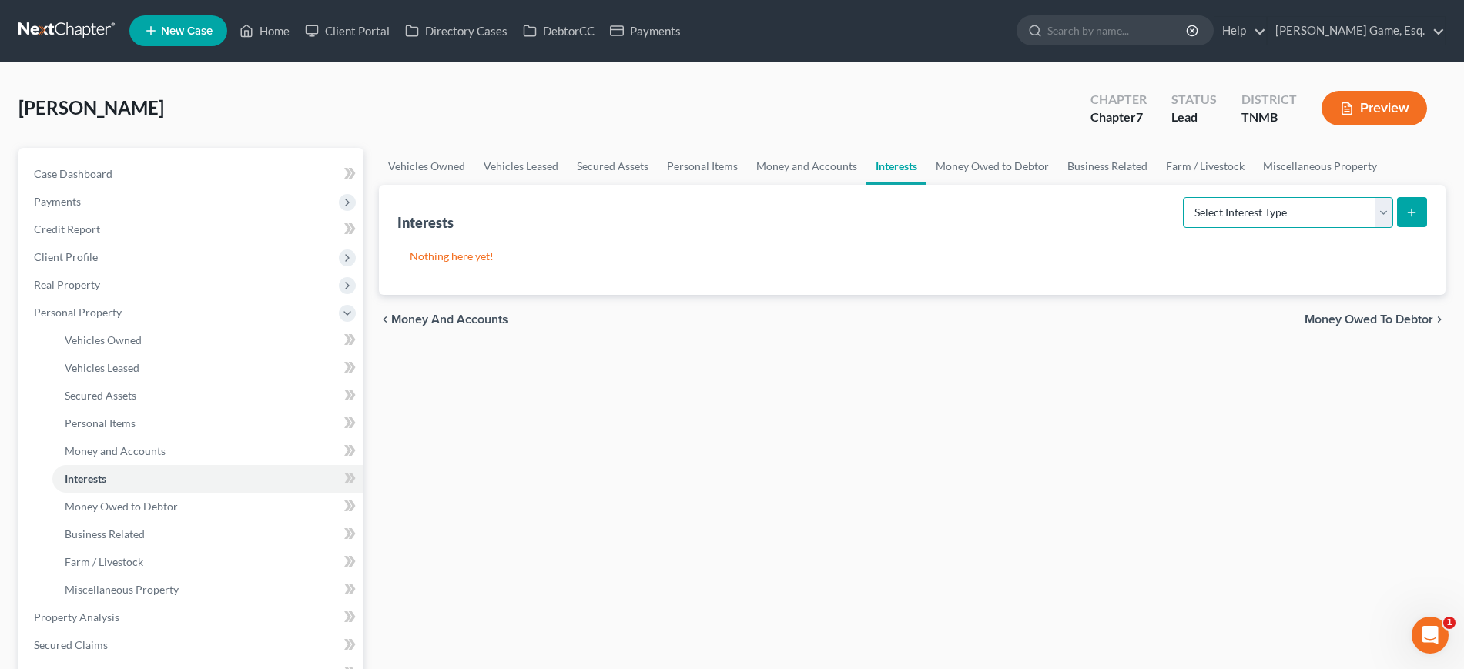
drag, startPoint x: 1274, startPoint y: 321, endPoint x: 1256, endPoint y: 297, distance: 29.7
click at [1274, 228] on select "Select Interest Type 401K (A/B: 21) Annuity (A/B: 23) Bond (A/B: 18) Education …" at bounding box center [1288, 212] width 210 height 31
select select "401k"
click at [1183, 228] on select "Select Interest Type 401K (A/B: 21) Annuity (A/B: 23) Bond (A/B: 18) Education …" at bounding box center [1288, 212] width 210 height 31
click at [1405, 219] on icon "submit" at bounding box center [1411, 212] width 12 height 12
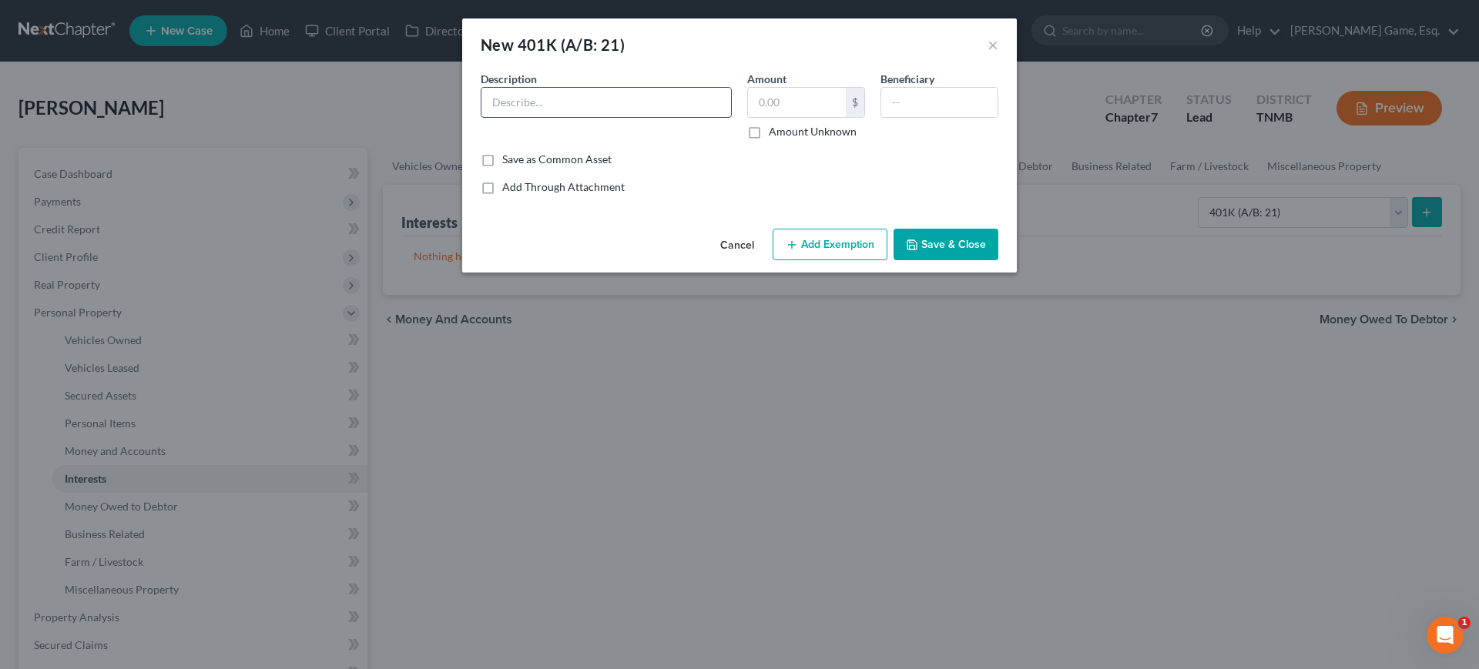
click at [592, 117] on input "text" at bounding box center [606, 102] width 250 height 29
type input "Thru Employer"
click at [947, 117] on input "text" at bounding box center [939, 102] width 116 height 29
click at [1017, 58] on div "New 401K (A/B: 21) ×" at bounding box center [739, 44] width 554 height 52
click at [998, 54] on button "×" at bounding box center [992, 44] width 11 height 18
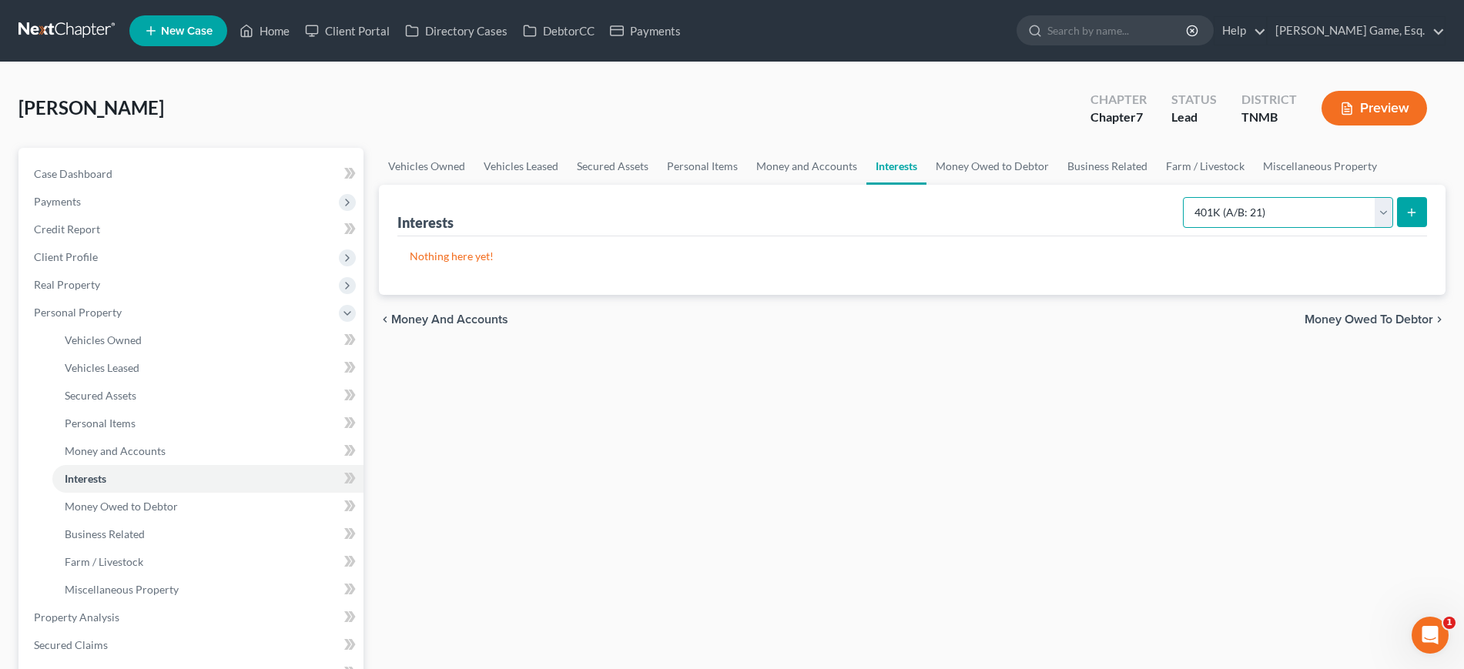
click at [1183, 228] on select "Select Interest Type 401K (A/B: 21) Annuity (A/B: 23) Bond (A/B: 18) Education …" at bounding box center [1288, 212] width 210 height 31
click at [1405, 219] on icon "submit" at bounding box center [1411, 212] width 12 height 12
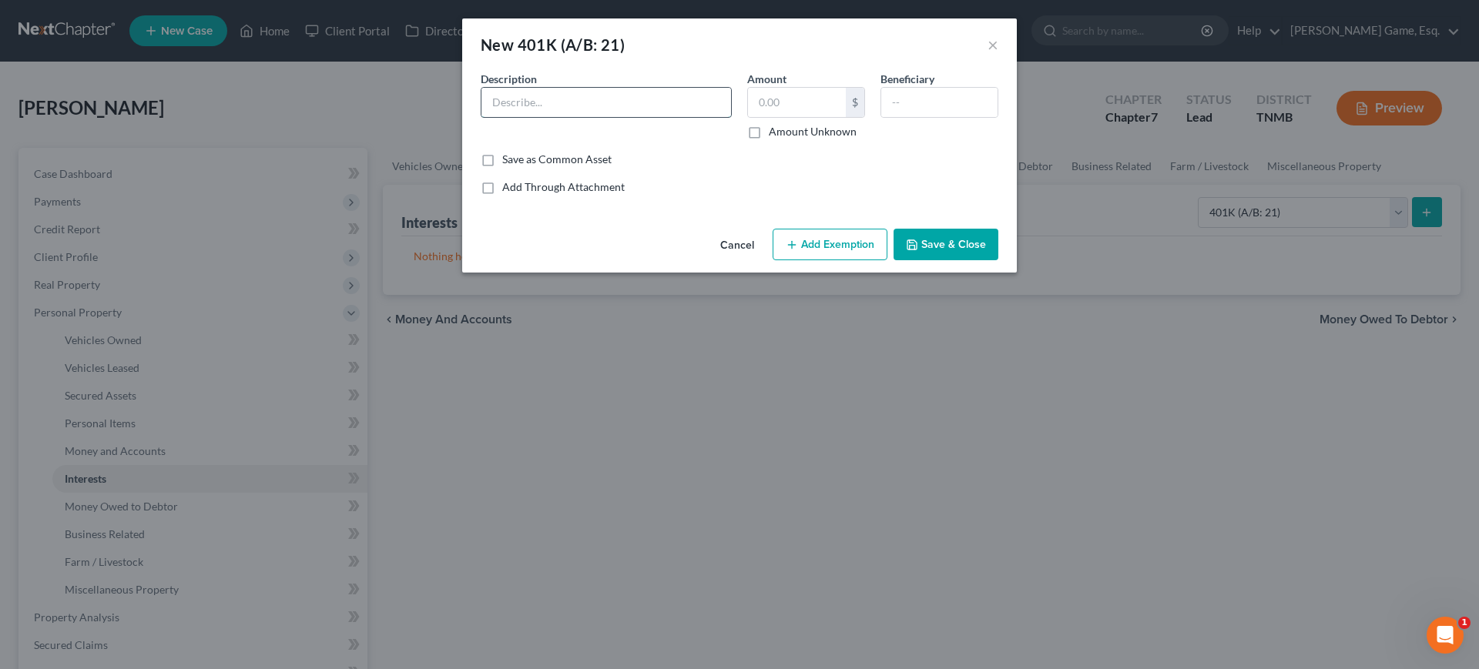
click at [605, 117] on input "text" at bounding box center [606, 102] width 250 height 29
type input "4"
type input "401k thru employer"
click at [817, 116] on input "text" at bounding box center [797, 102] width 98 height 29
type input "6,048"
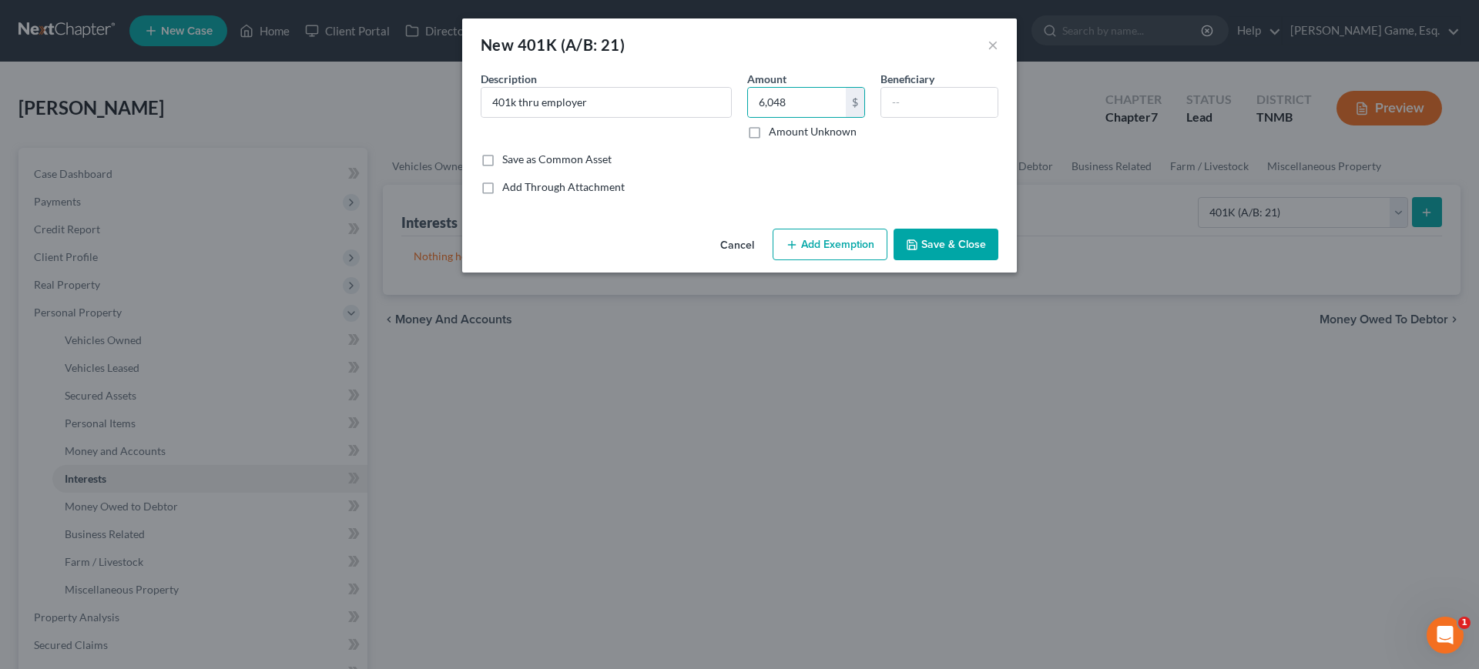
click at [840, 261] on button "Add Exemption" at bounding box center [829, 245] width 115 height 32
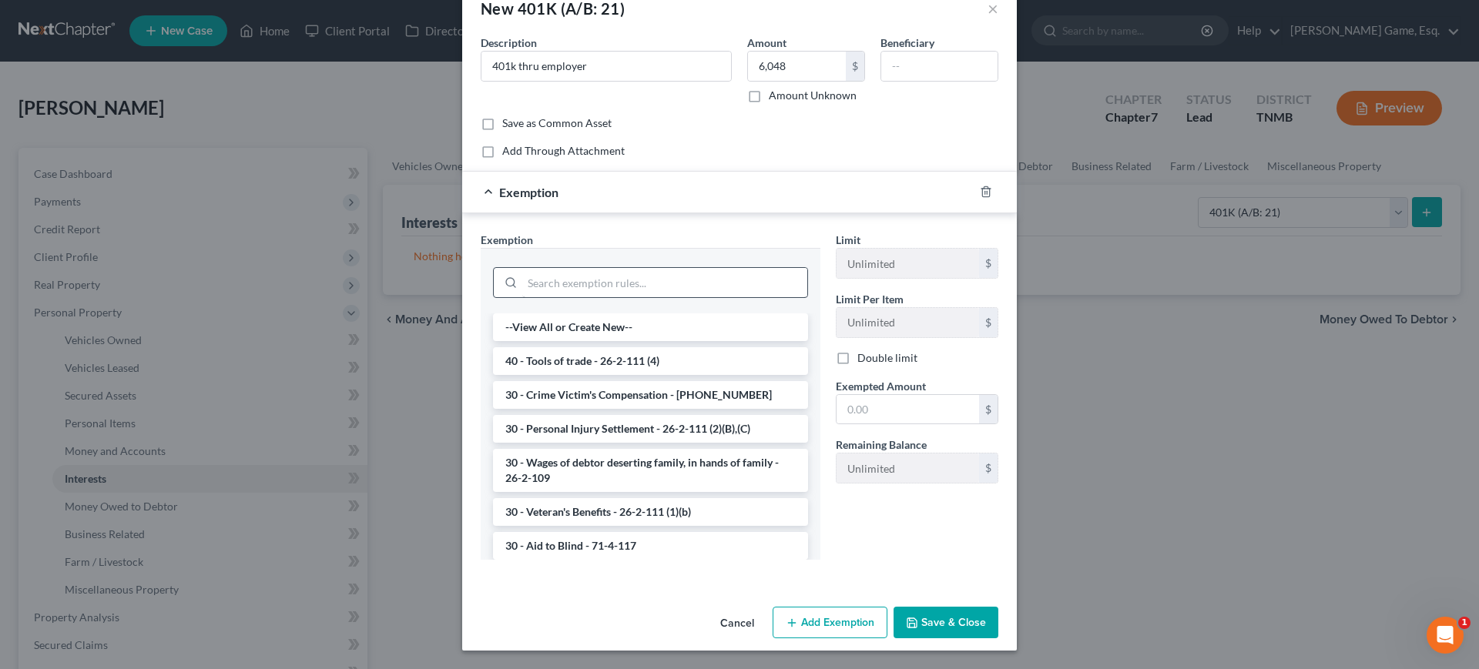
scroll to position [96, 0]
click at [955, 52] on input "text" at bounding box center [939, 66] width 116 height 29
click at [551, 268] on input "search" at bounding box center [664, 282] width 285 height 29
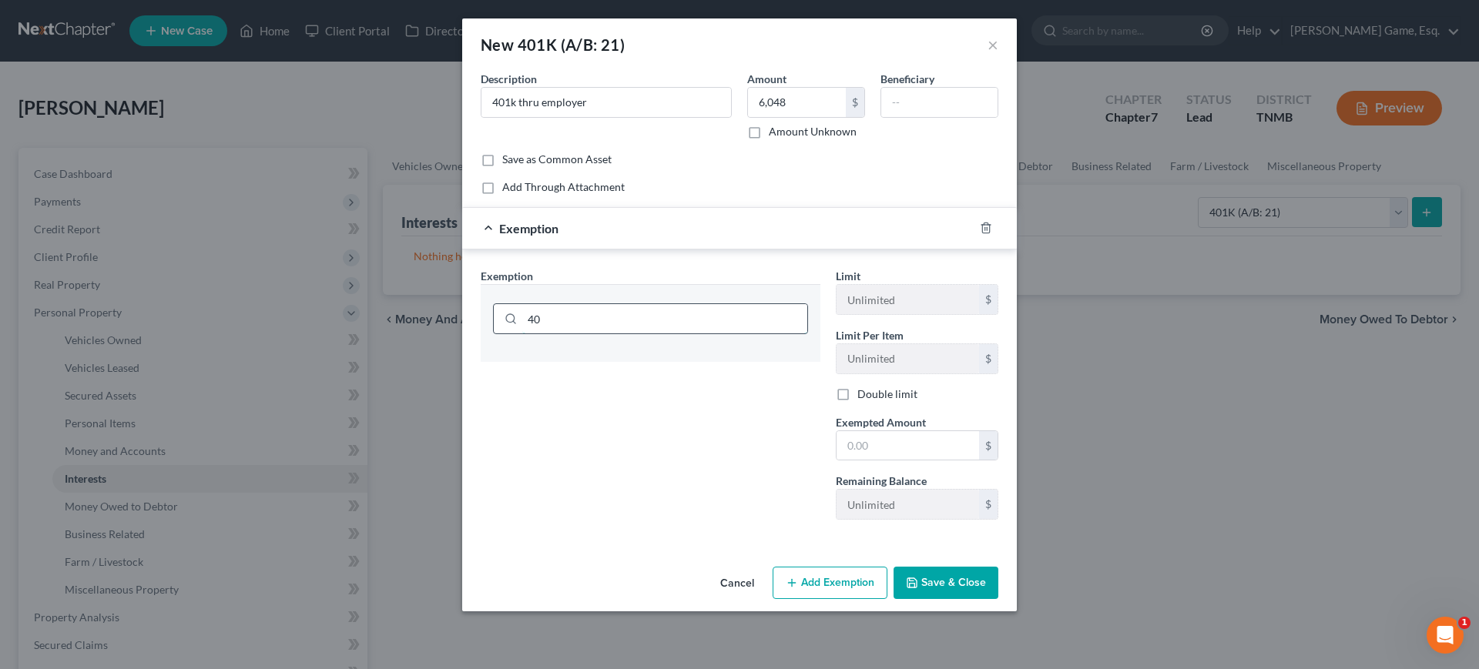
scroll to position [118, 0]
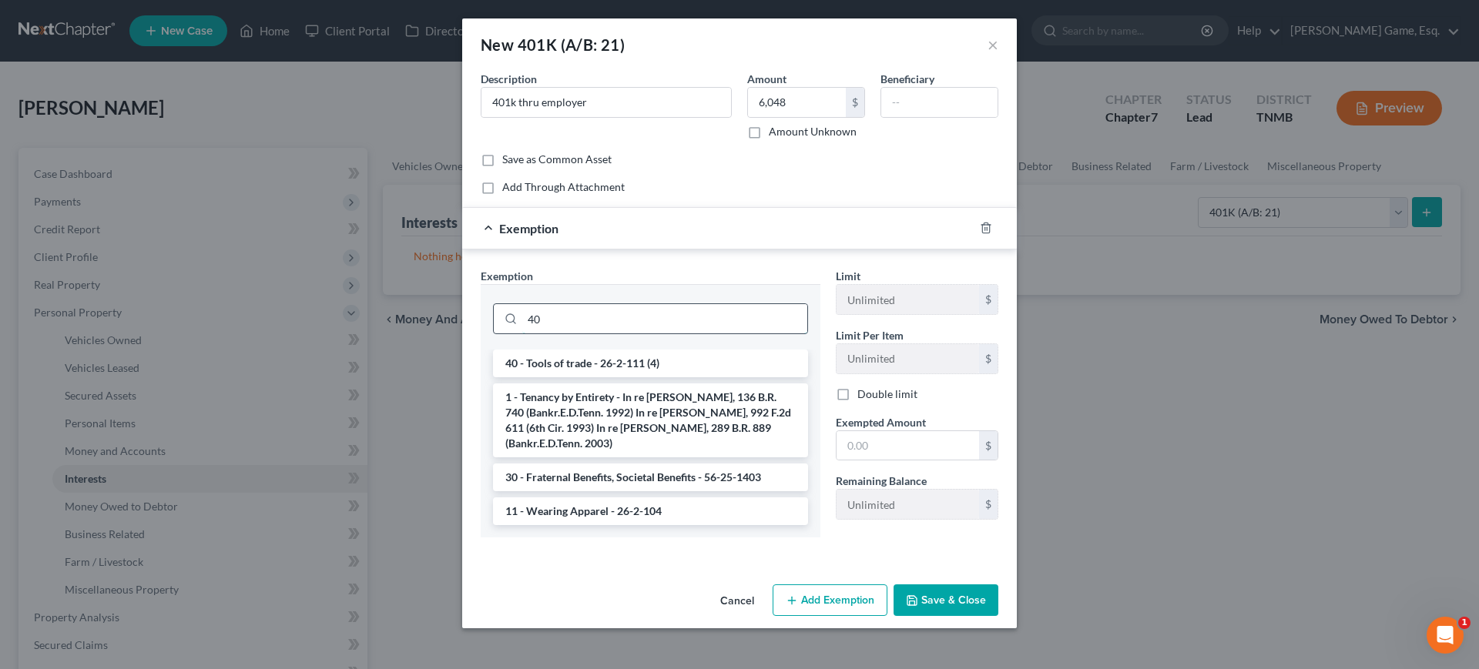
type input "4"
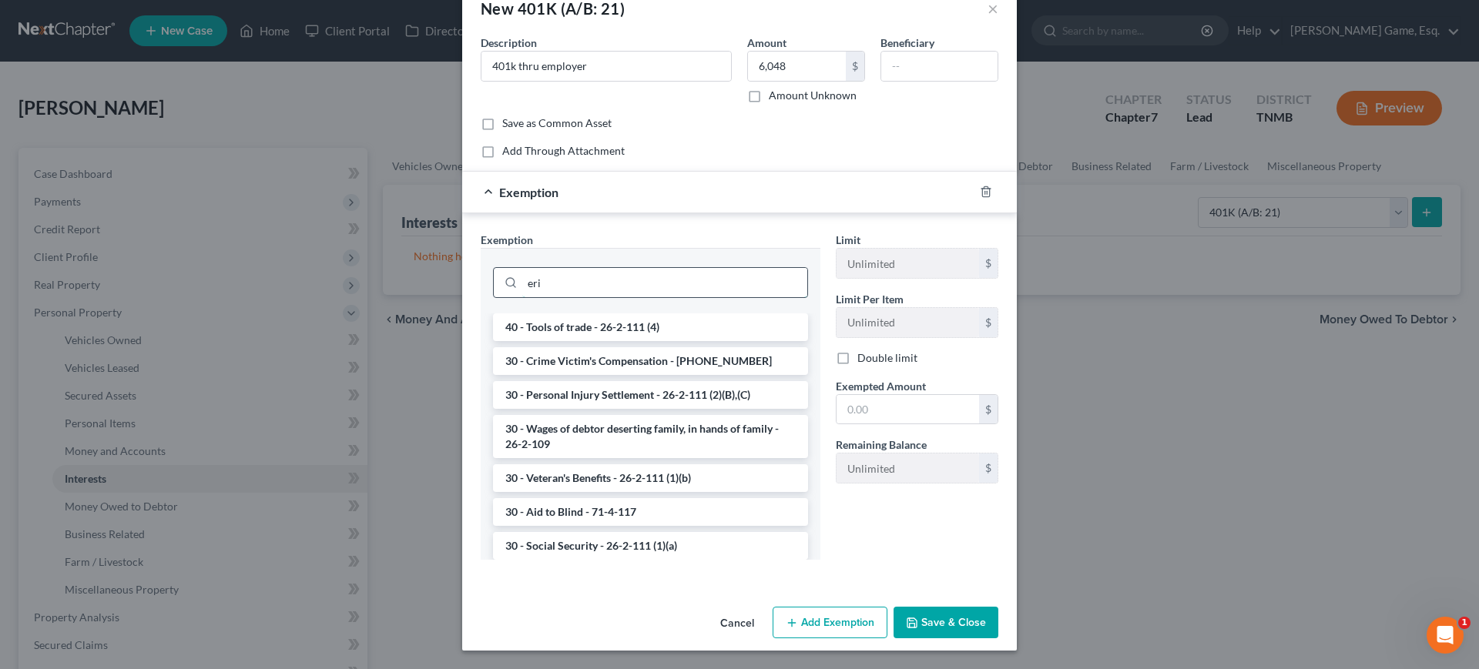
scroll to position [115, 0]
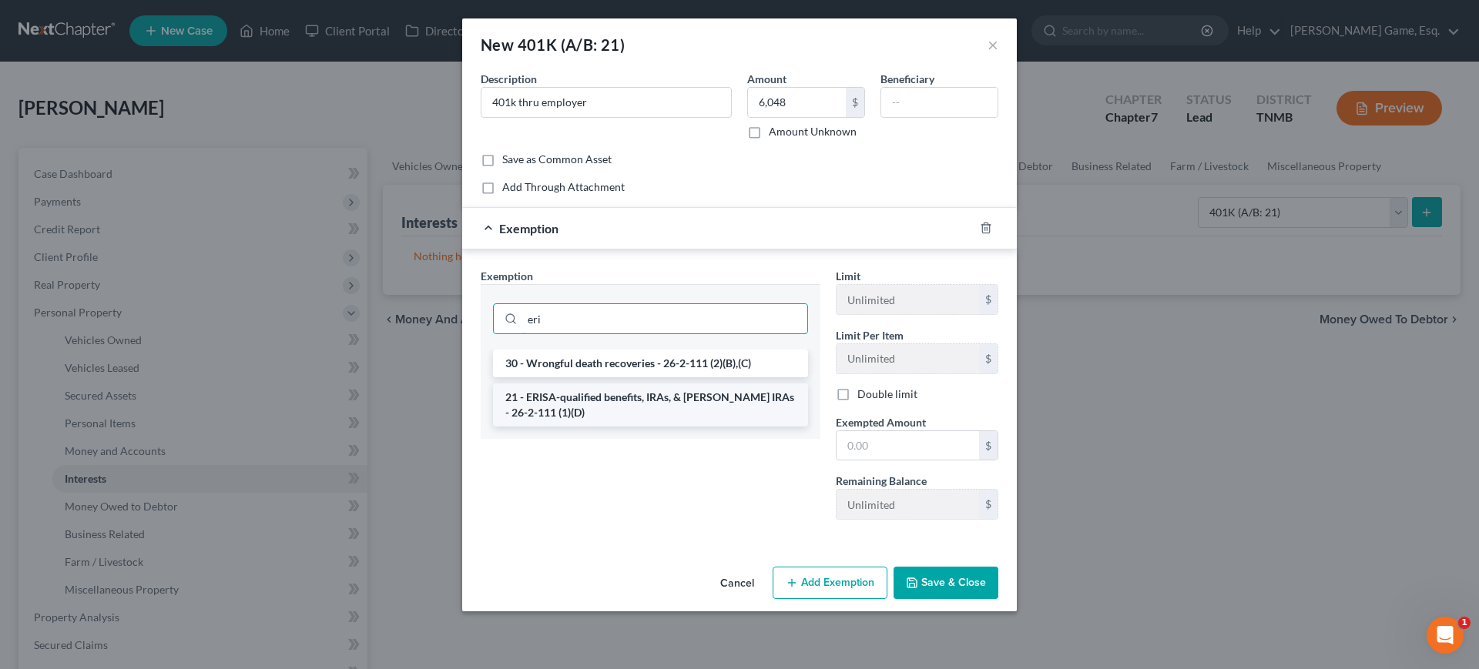
type input "eri"
click at [606, 384] on li "21 - ERISA-qualified benefits, IRAs, & [PERSON_NAME] IRAs - 26-2-111 (1)(D)" at bounding box center [650, 405] width 315 height 43
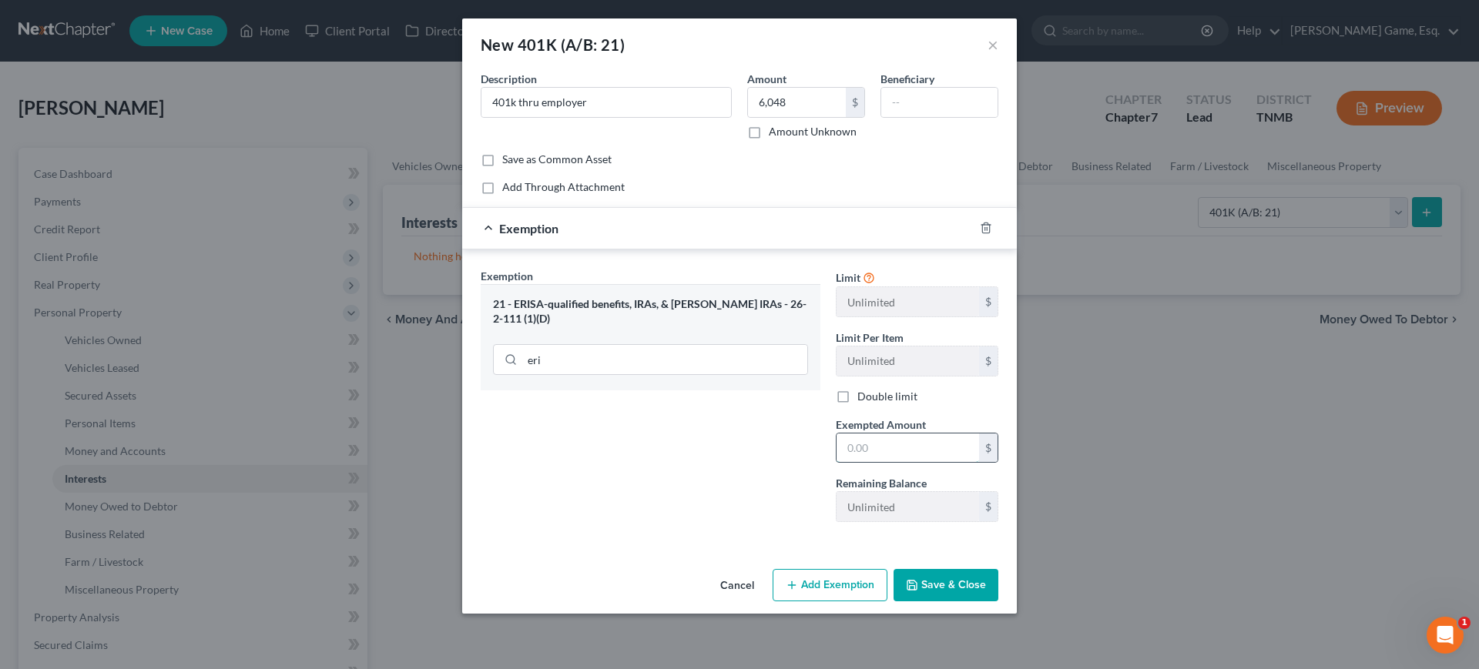
click at [932, 440] on input "text" at bounding box center [907, 448] width 142 height 29
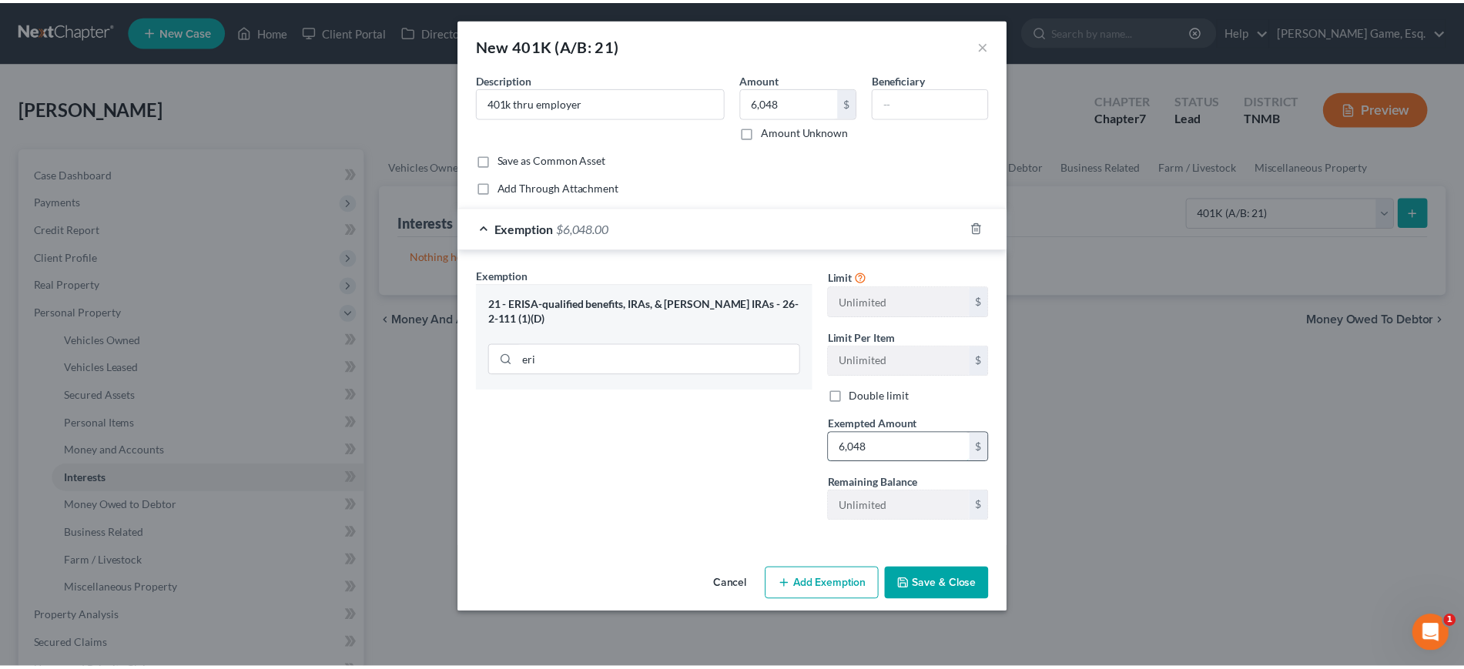
scroll to position [118, 0]
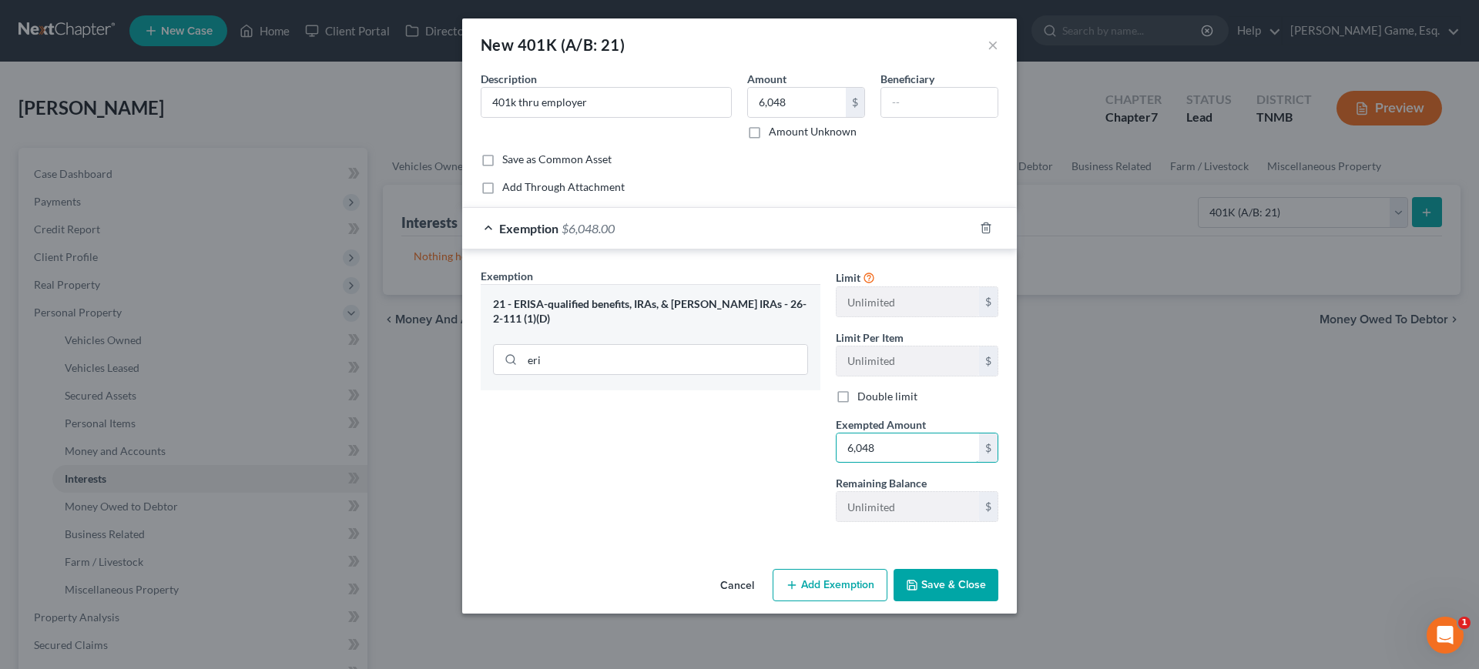
type input "6,048"
click at [998, 601] on button "Save & Close" at bounding box center [945, 585] width 105 height 32
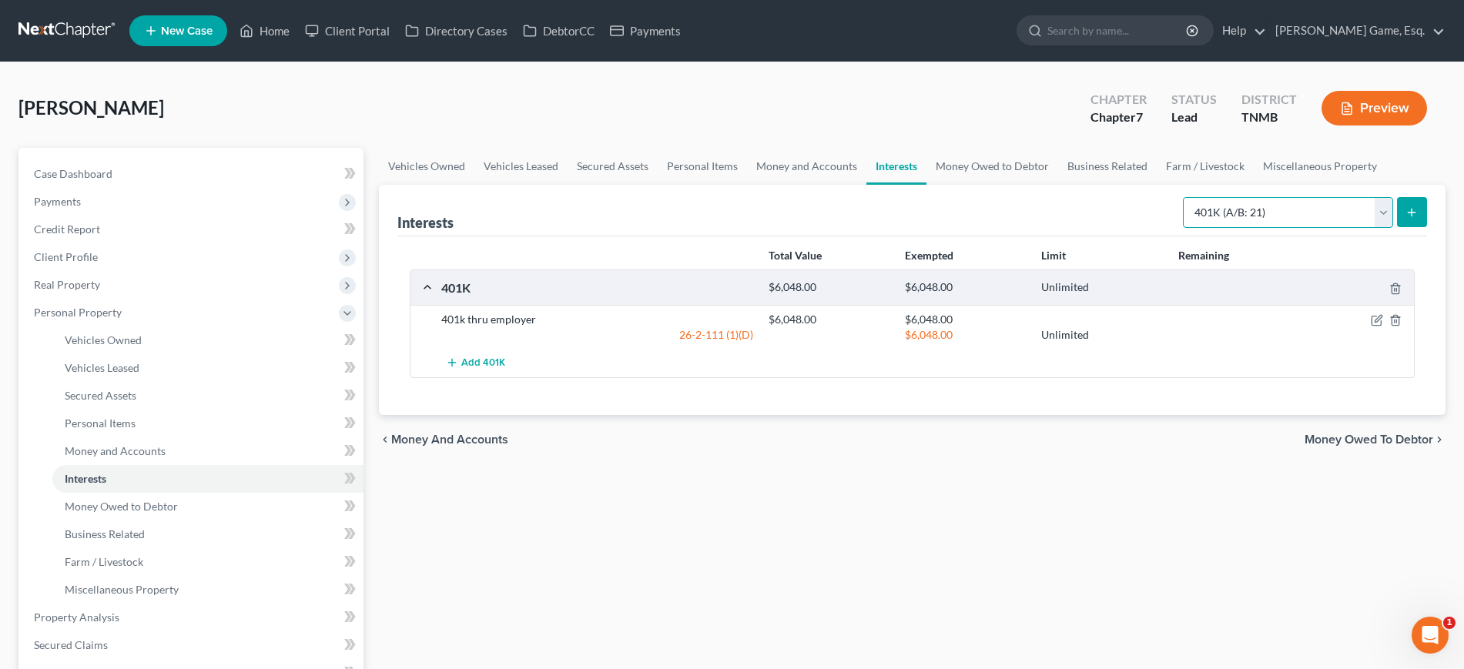
click at [1258, 228] on select "Select Interest Type 401K (A/B: 21) Annuity (A/B: 23) Bond (A/B: 18) Education …" at bounding box center [1288, 212] width 210 height 31
select select "term_life_insurance"
click at [1183, 228] on select "Select Interest Type 401K (A/B: 21) Annuity (A/B: 23) Bond (A/B: 18) Education …" at bounding box center [1288, 212] width 210 height 31
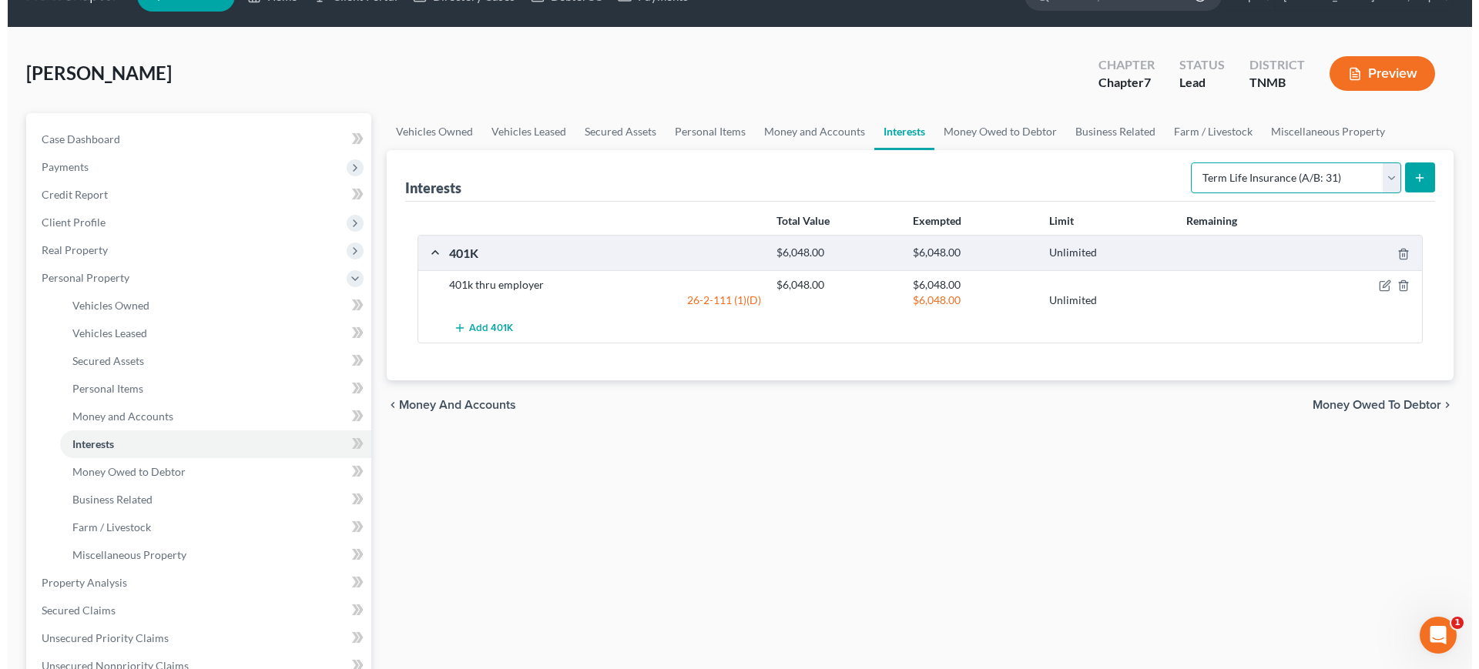
scroll to position [0, 0]
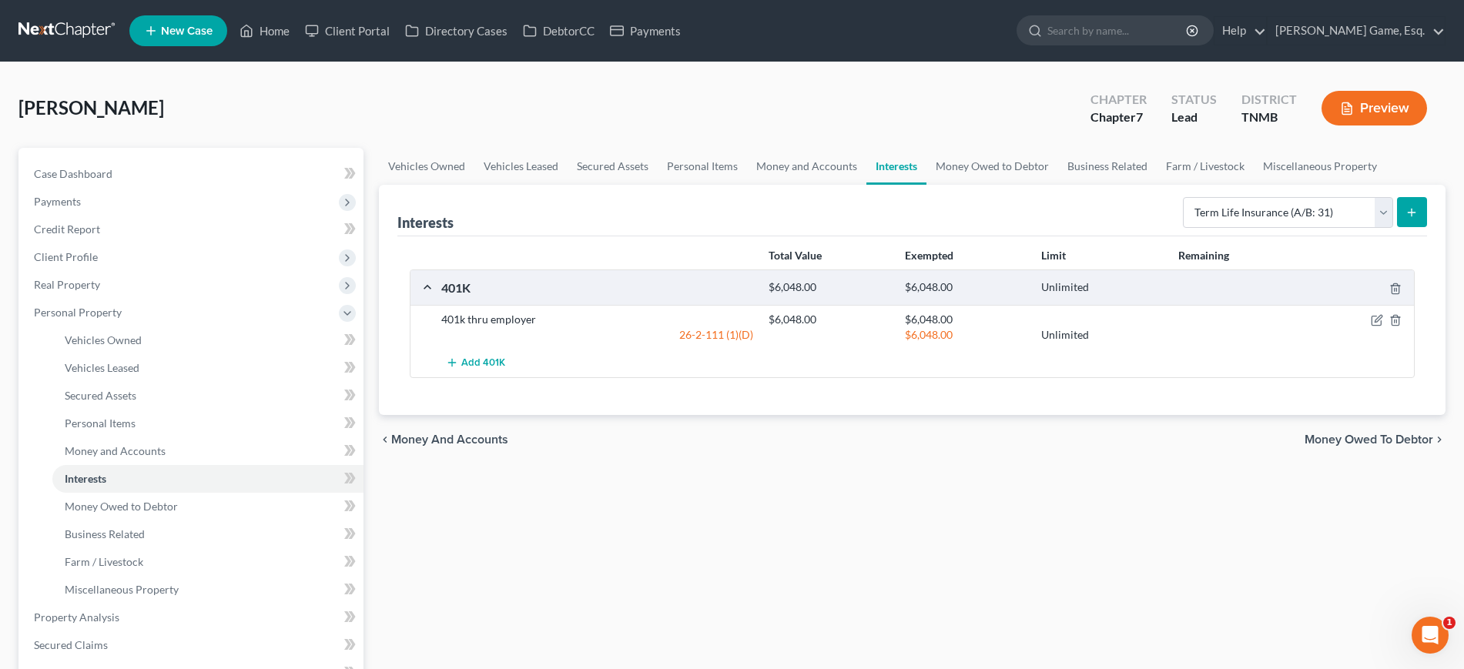
click at [1417, 227] on button "submit" at bounding box center [1412, 212] width 30 height 30
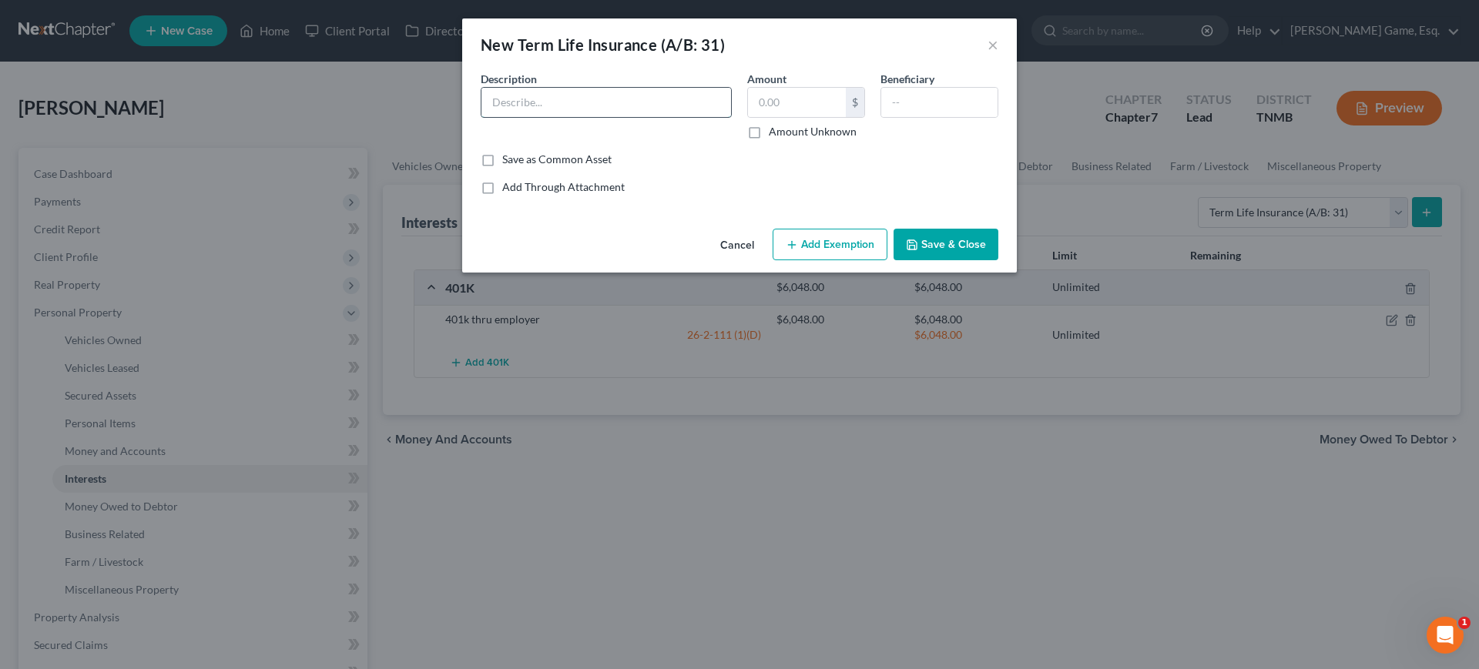
click at [575, 117] on input "text" at bounding box center [606, 102] width 250 height 29
type input "T"
type input "E"
type input "State Farm"
click at [762, 116] on input "text" at bounding box center [797, 102] width 98 height 29
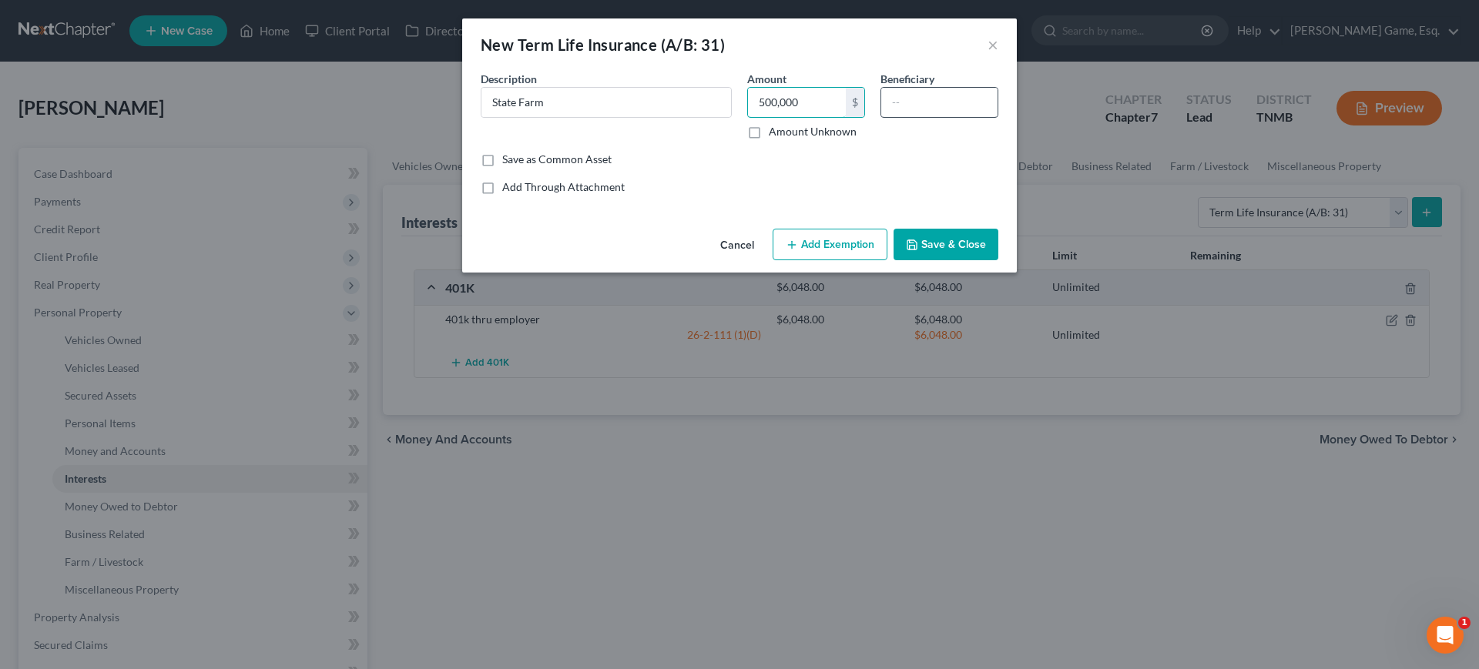
type input "500,000"
click at [923, 117] on input "text" at bounding box center [939, 102] width 116 height 29
type input "[PERSON_NAME]"
click at [884, 261] on button "Add Exemption" at bounding box center [829, 245] width 115 height 32
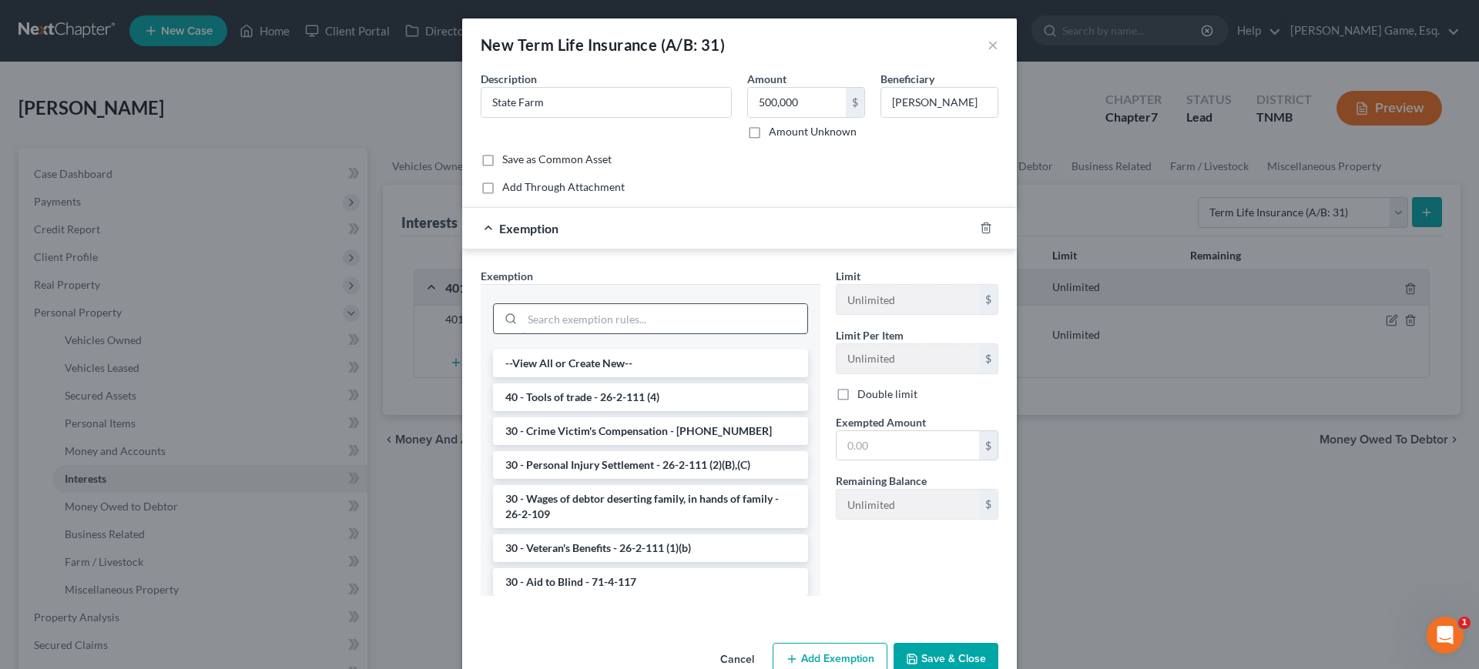
click at [647, 333] on input "search" at bounding box center [664, 318] width 285 height 29
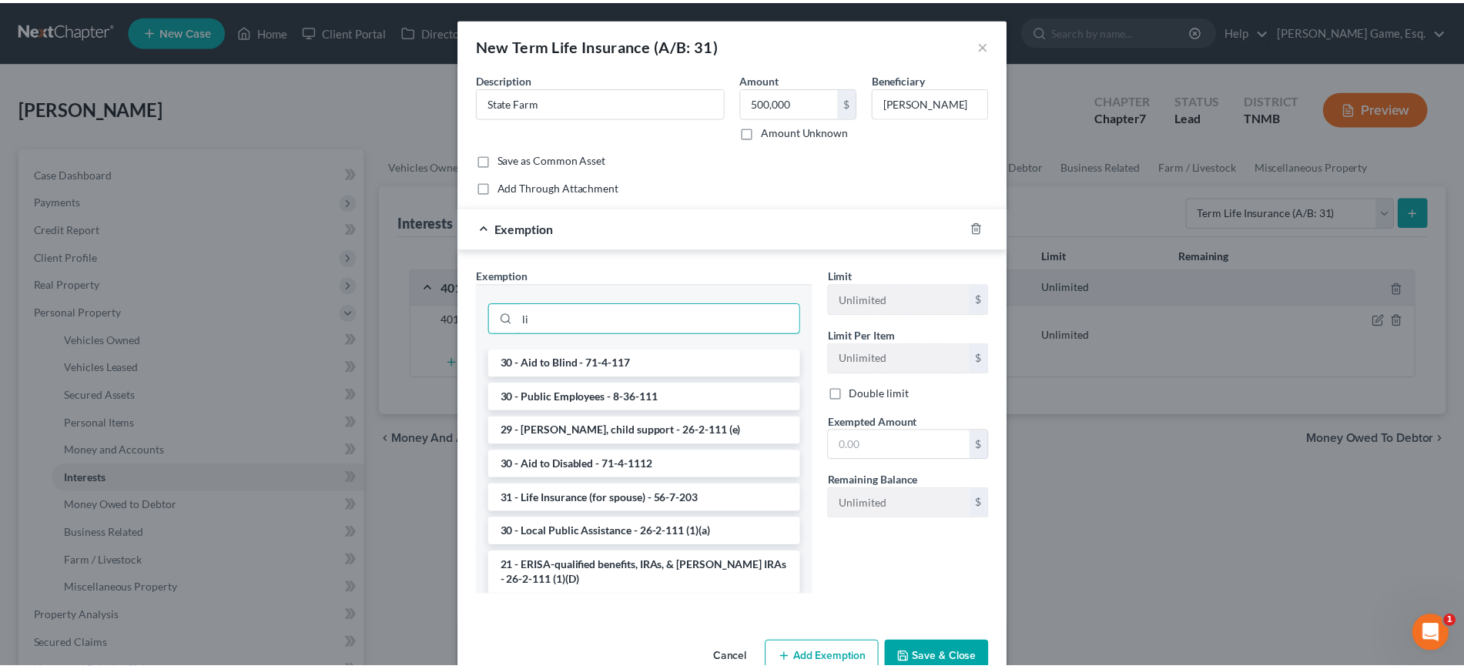
scroll to position [96, 0]
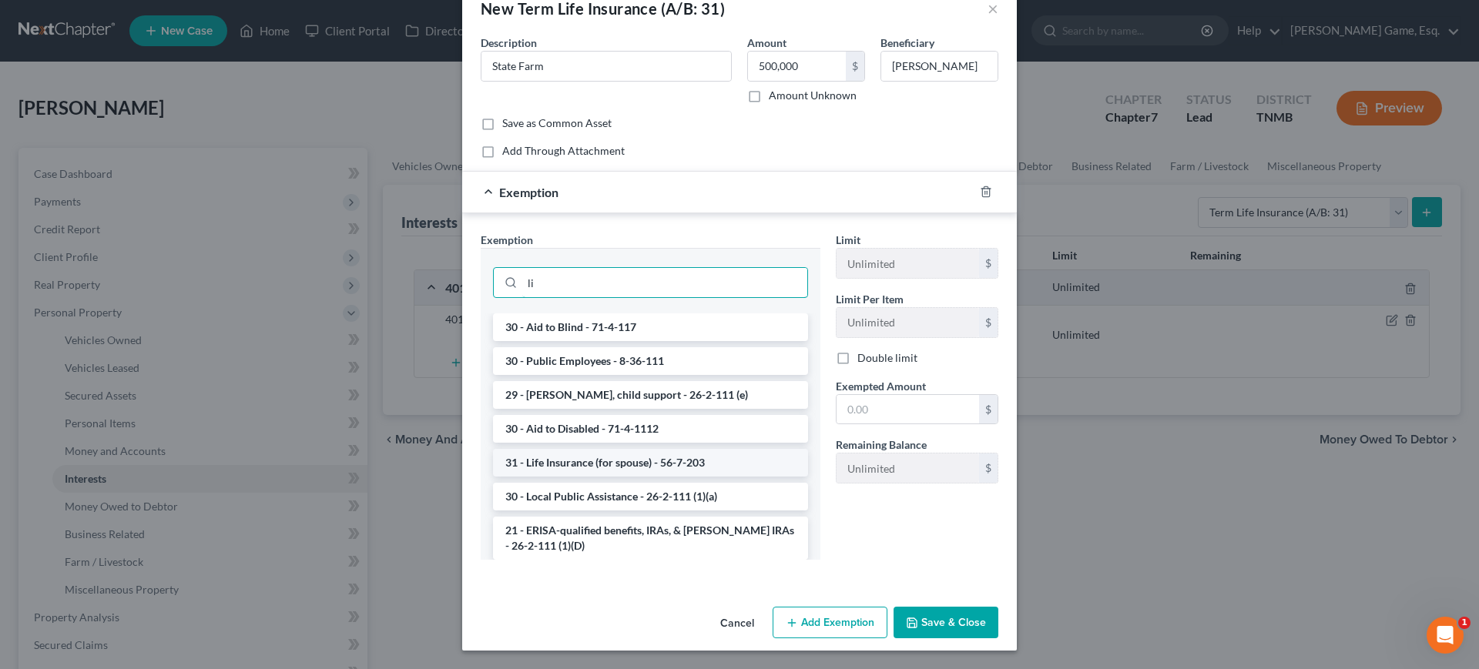
type input "li"
click at [675, 477] on li "31 - Life Insurance (for spouse) - 56-7-203" at bounding box center [650, 463] width 315 height 28
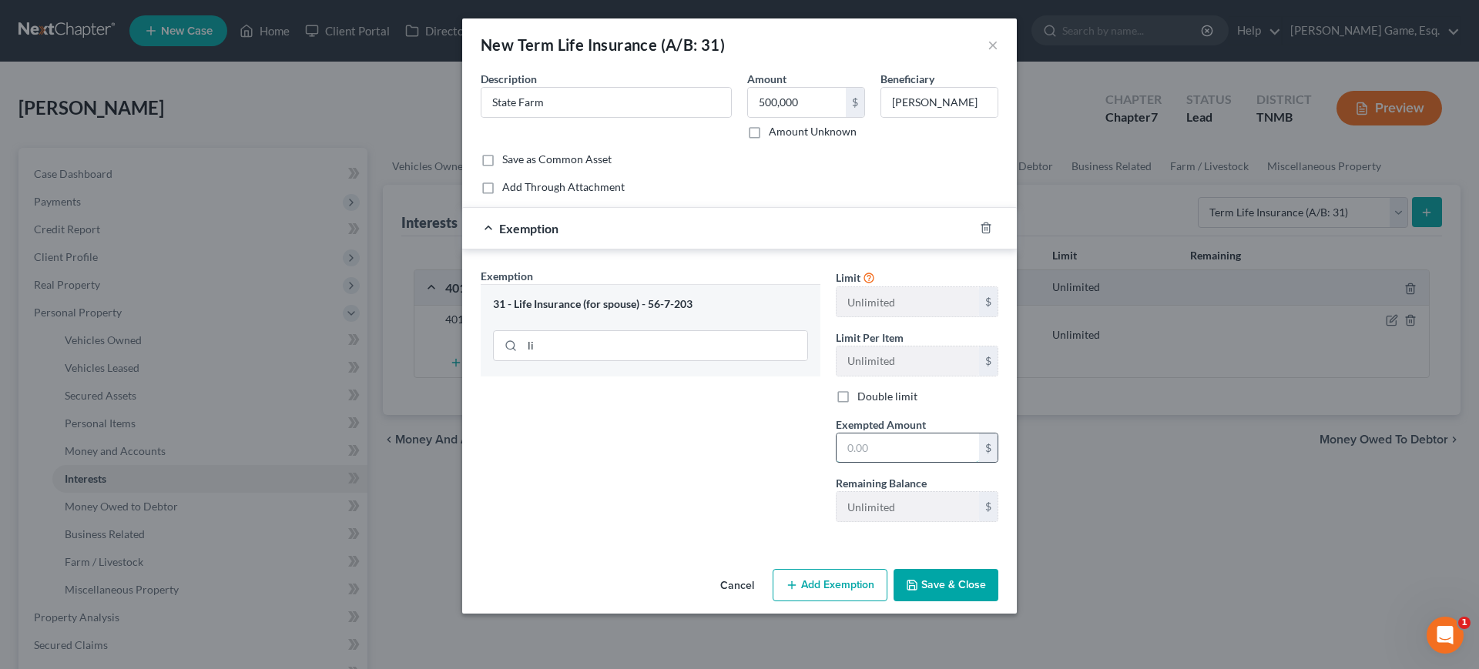
click at [944, 460] on input "text" at bounding box center [907, 448] width 142 height 29
type input "500,000"
click at [998, 601] on button "Save & Close" at bounding box center [945, 585] width 105 height 32
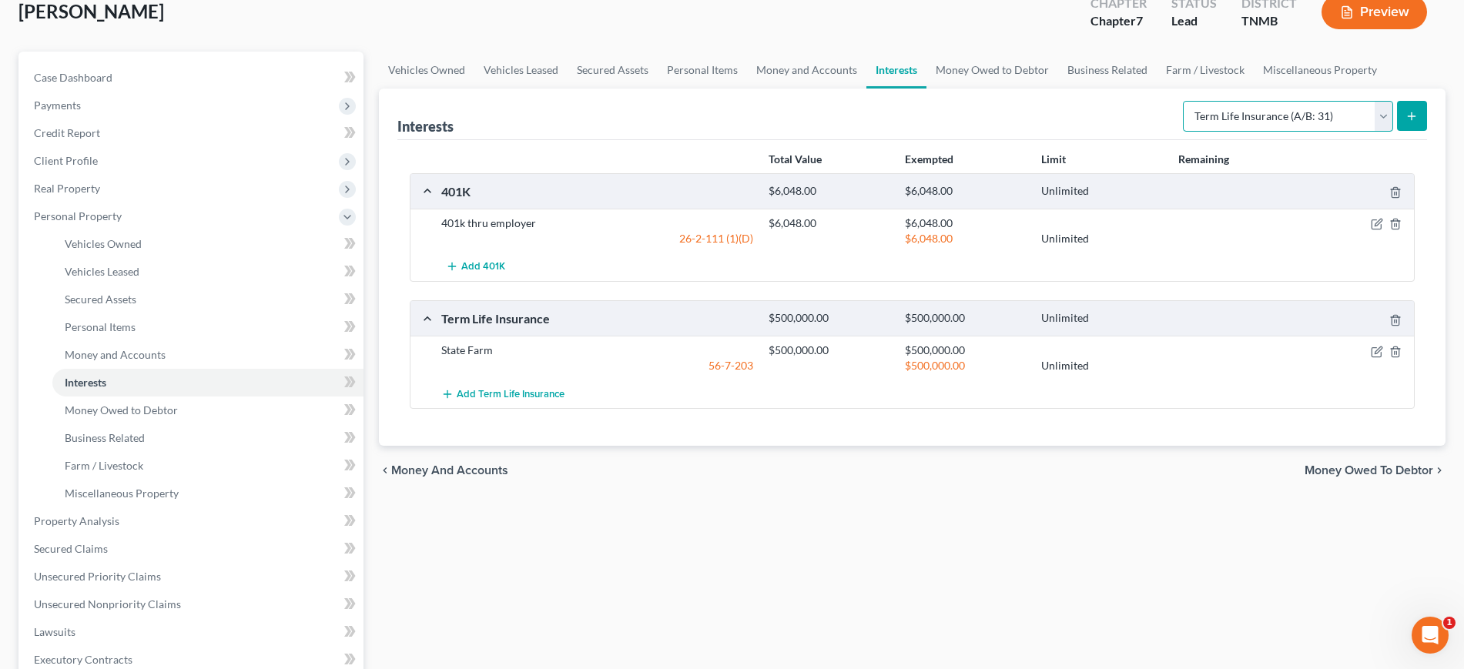
click at [1248, 132] on select "Select Interest Type 401K (A/B: 21) Annuity (A/B: 23) Bond (A/B: 18) Education …" at bounding box center [1288, 116] width 210 height 31
click at [1011, 447] on div "Total Value Exempted Limit Remaining 401K $6,048.00 $6,048.00 Unlimited 401k th…" at bounding box center [912, 293] width 1030 height 307
click at [1058, 89] on link "Money Owed to Debtor" at bounding box center [992, 70] width 132 height 37
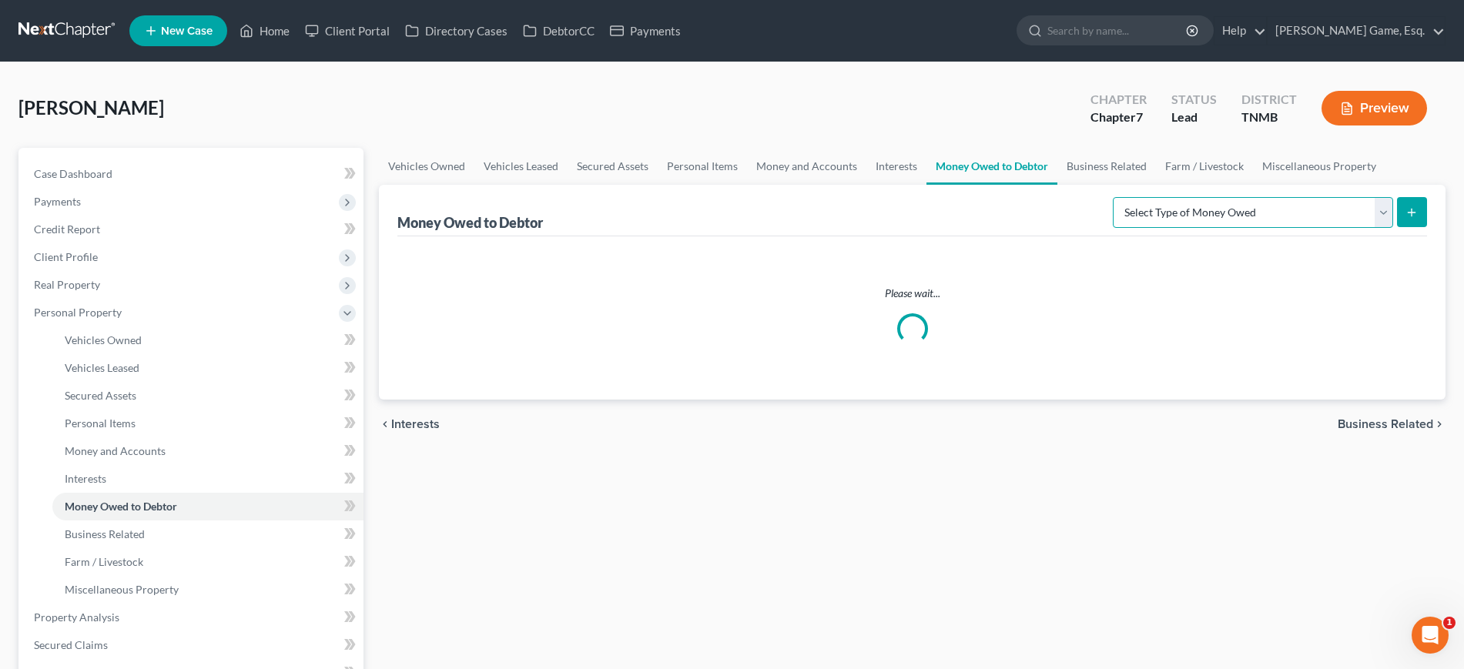
click at [1218, 228] on select "Select Type of Money Owed Accounts Receivable (A/B: 38) Alimony (A/B: 29) Child…" at bounding box center [1253, 212] width 280 height 31
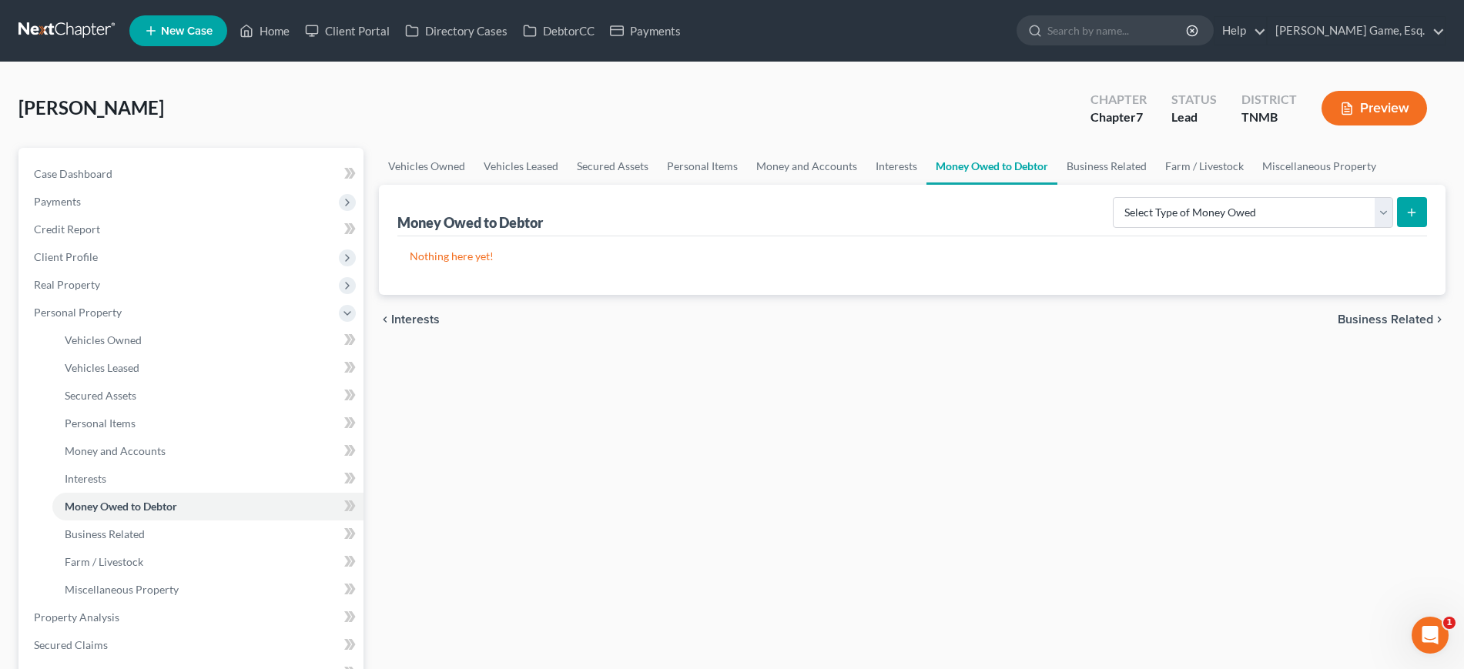
click at [1204, 264] on p "Nothing here yet!" at bounding box center [912, 256] width 1005 height 15
click at [1156, 185] on link "Business Related" at bounding box center [1106, 166] width 99 height 37
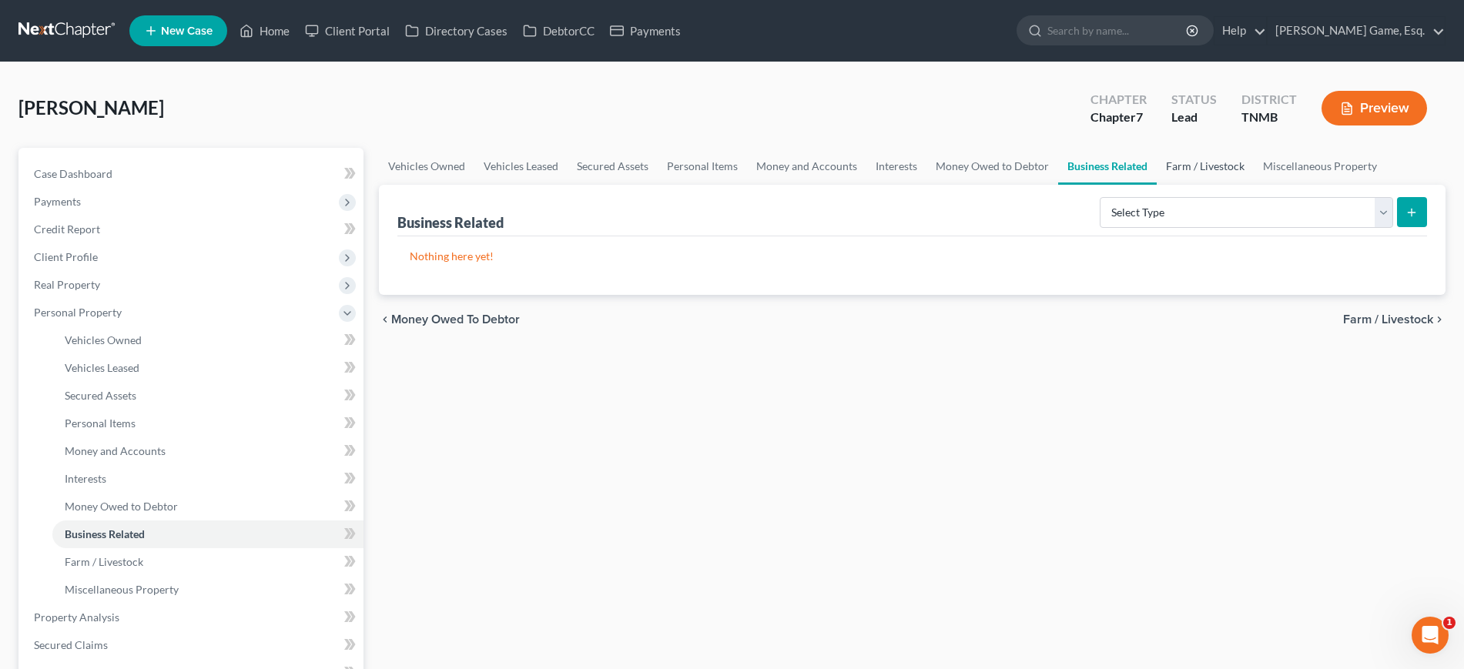
drag, startPoint x: 417, startPoint y: 243, endPoint x: 426, endPoint y: 245, distance: 8.8
click at [1157, 185] on link "Farm / Livestock" at bounding box center [1205, 166] width 97 height 37
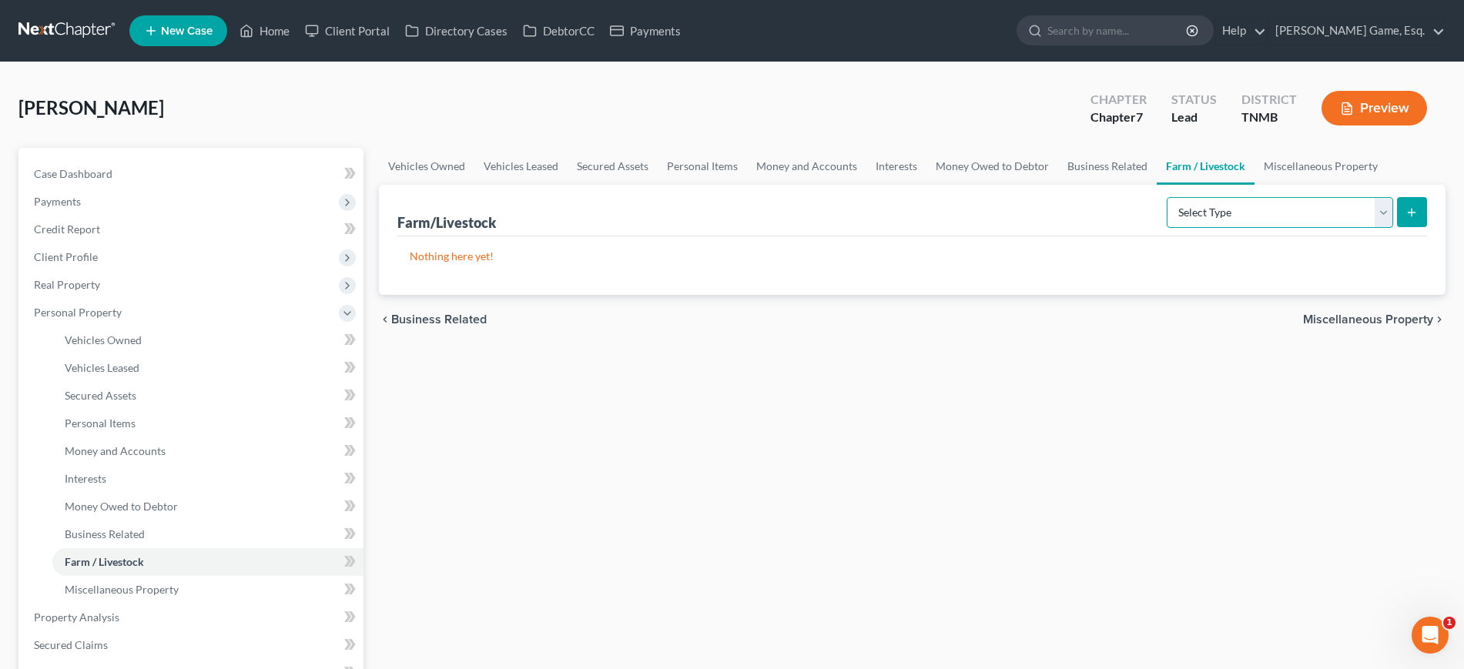
click at [1219, 228] on select "Select Type Animals & Livestock (A/B: 47) Crops: Growing or Harvested (A/B: 48)…" at bounding box center [1280, 212] width 226 height 31
drag, startPoint x: 1044, startPoint y: 295, endPoint x: 874, endPoint y: 286, distance: 170.5
click at [1034, 236] on div "Farm/Livestock Select Type Animals & Livestock (A/B: 47) Crops: Growing or Harv…" at bounding box center [912, 211] width 1030 height 52
click at [1255, 185] on link "Miscellaneous Property" at bounding box center [1321, 166] width 132 height 37
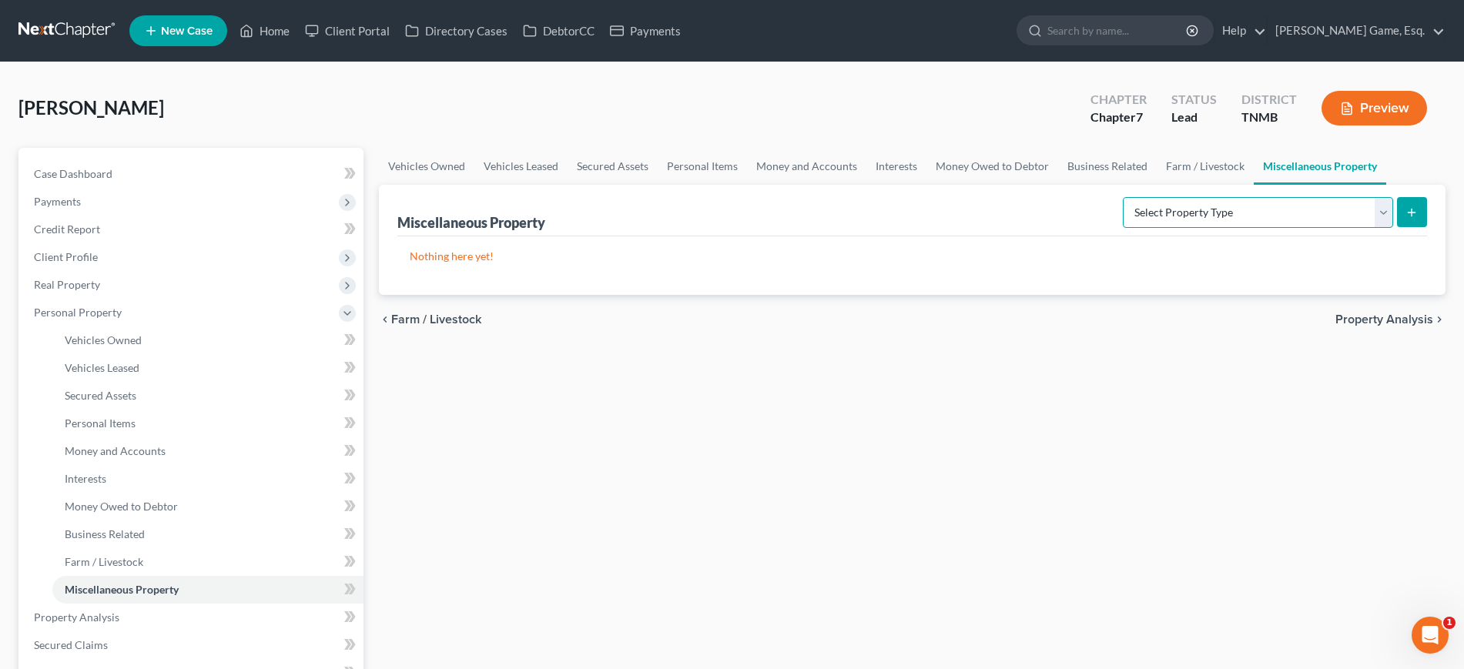
click at [1214, 228] on select "Select Property Type Assigned for Creditor Benefit [DATE] (SOFA: 12) Holding fo…" at bounding box center [1258, 212] width 270 height 31
select select "transferred"
click at [1123, 228] on select "Select Property Type Assigned for Creditor Benefit [DATE] (SOFA: 12) Holding fo…" at bounding box center [1258, 212] width 270 height 31
click at [1405, 219] on icon "submit" at bounding box center [1411, 212] width 12 height 12
select select "Ordinary ([DATE])"
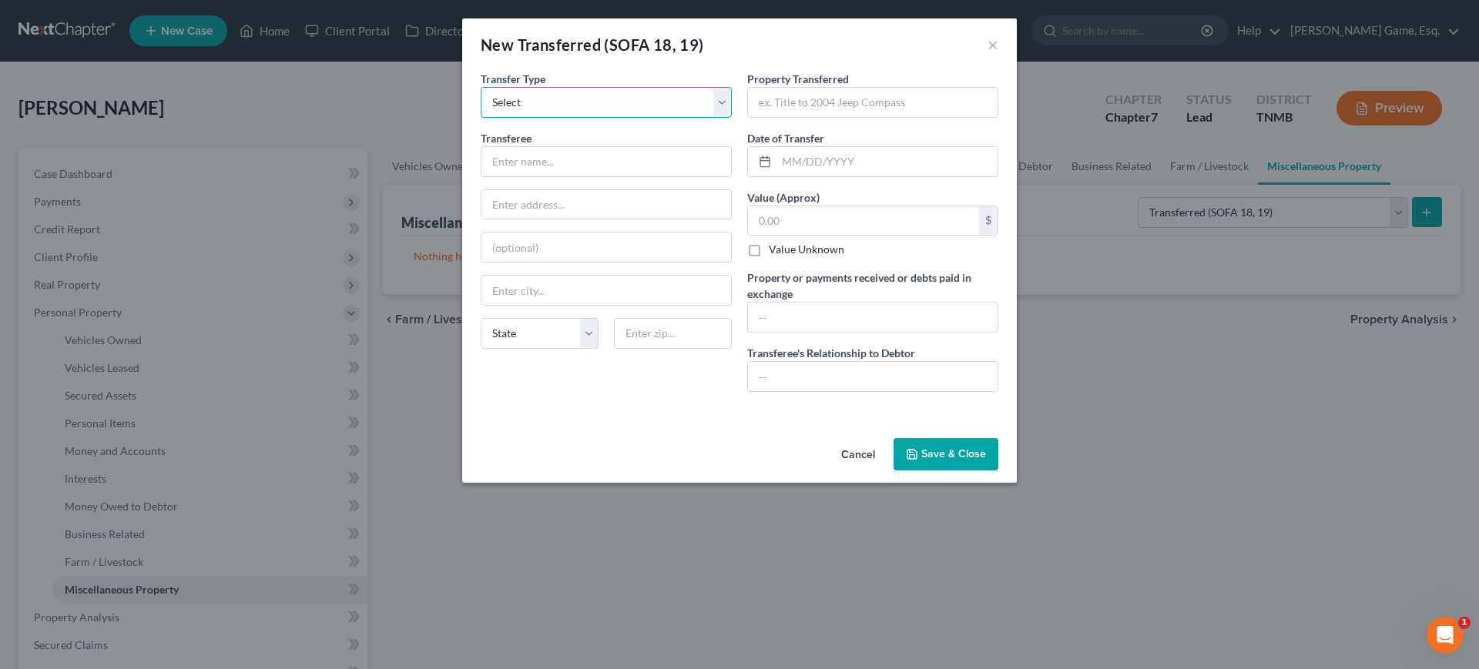
click at [611, 118] on select "Select Ordinary ([DATE]) [DATE]" at bounding box center [606, 102] width 251 height 31
drag, startPoint x: 605, startPoint y: 122, endPoint x: 591, endPoint y: 152, distance: 32.4
click at [605, 118] on select "Select Ordinary ([DATE]) [DATE]" at bounding box center [606, 102] width 251 height 31
click at [549, 176] on input "text" at bounding box center [606, 161] width 250 height 29
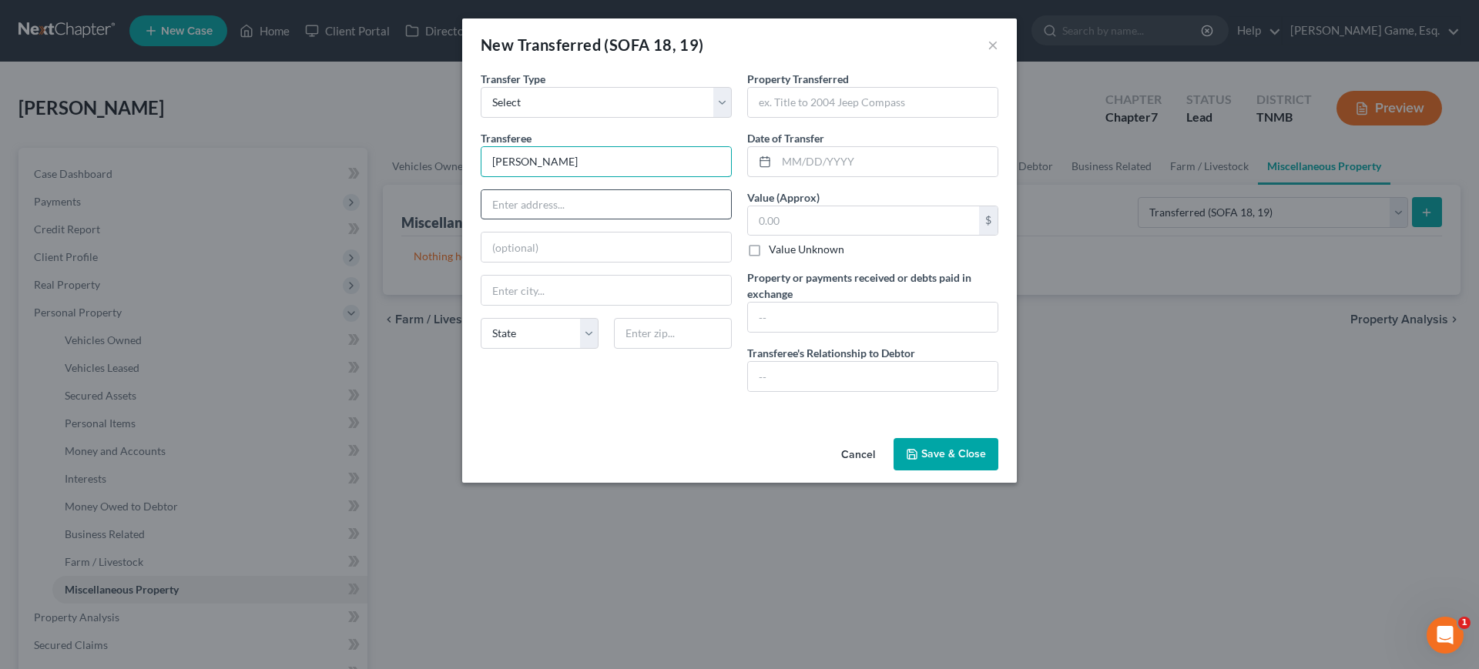
type input "[PERSON_NAME]"
click at [536, 219] on input "text" at bounding box center [606, 204] width 250 height 29
type input "[STREET_ADDRESS]"
click at [601, 305] on input "text" at bounding box center [606, 290] width 250 height 29
click at [538, 305] on input "Clarksivlle" at bounding box center [606, 290] width 250 height 29
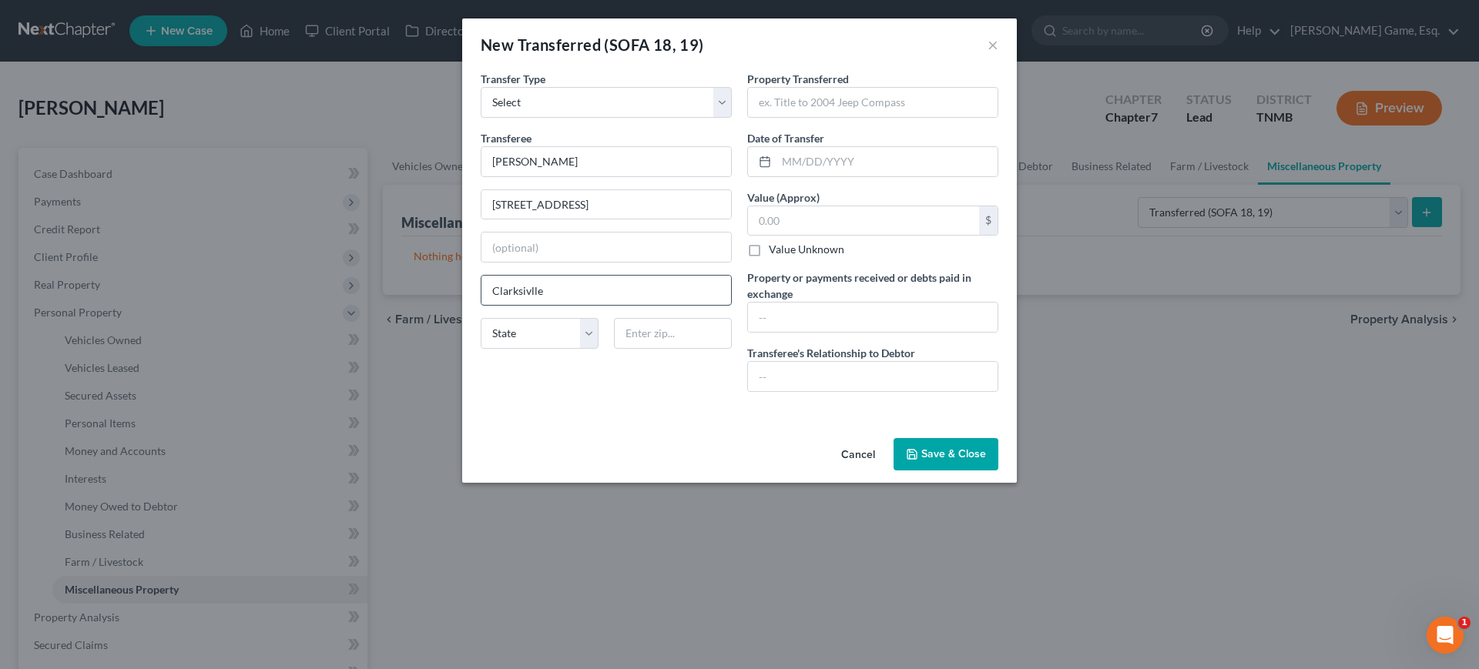
click at [481, 305] on input "Clarksivlle" at bounding box center [606, 290] width 250 height 29
type input "[GEOGRAPHIC_DATA]"
click at [511, 349] on select "State [US_STATE] AK AR AZ CA CO CT DE DC [GEOGRAPHIC_DATA] [GEOGRAPHIC_DATA] GU…" at bounding box center [540, 333] width 118 height 31
select select "44"
click at [481, 349] on select "State [US_STATE] AK AR AZ CA CO CT DE DC [GEOGRAPHIC_DATA] [GEOGRAPHIC_DATA] GU…" at bounding box center [540, 333] width 118 height 31
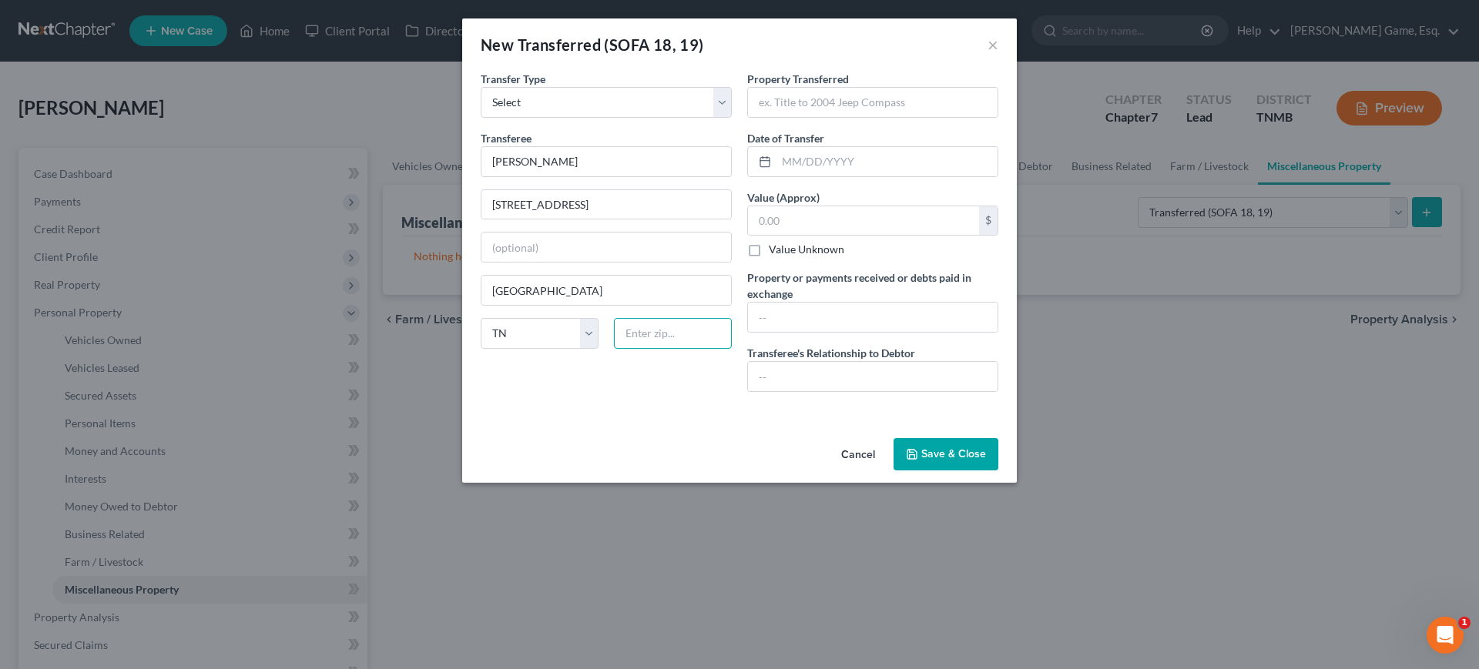
click at [670, 349] on input "text" at bounding box center [673, 333] width 118 height 31
type input "37040"
click at [953, 117] on input "text" at bounding box center [873, 102] width 250 height 29
drag, startPoint x: 919, startPoint y: 130, endPoint x: 709, endPoint y: 142, distance: 210.6
click at [709, 142] on div "Transfer Type * Select Ordinary ([DATE]) [DATE] Transferee * [PERSON_NAME] [STR…" at bounding box center [739, 237] width 533 height 333
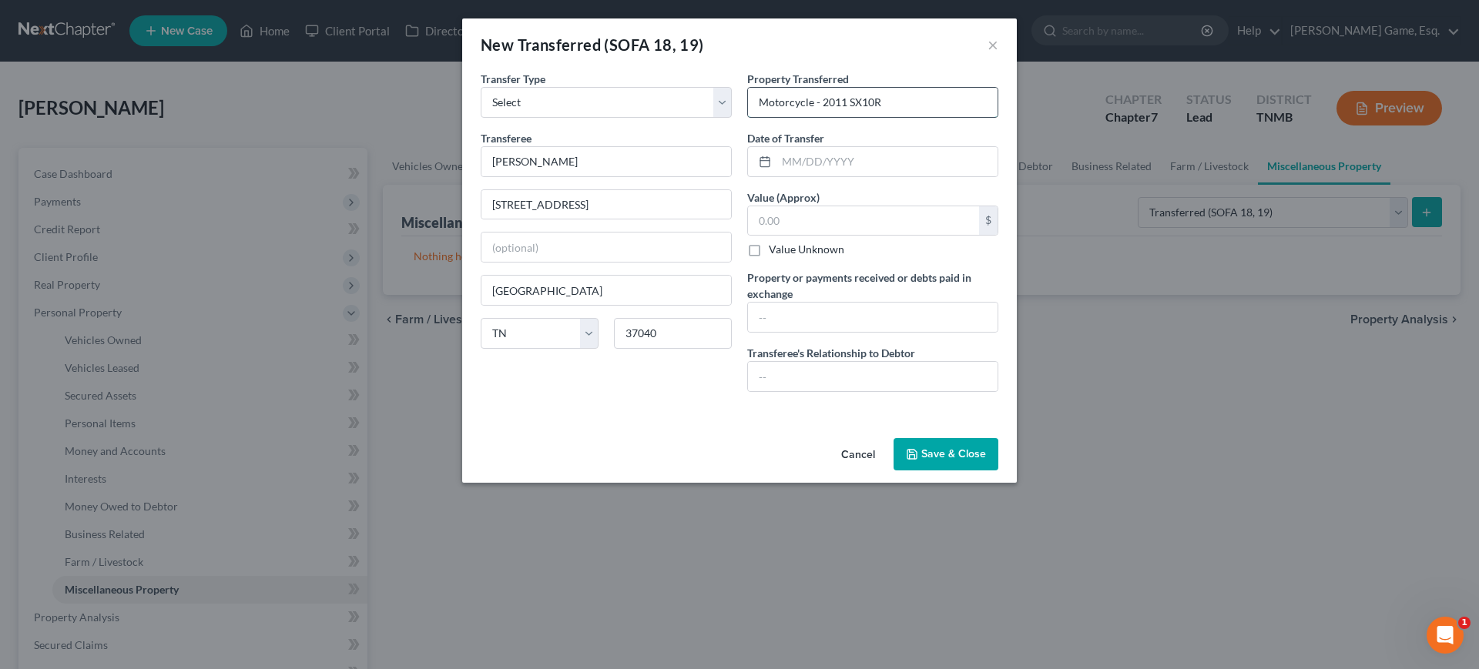
click at [882, 117] on input "Motorcycle - 2011 SX10R" at bounding box center [873, 102] width 250 height 29
click at [967, 117] on input "Motorcycle - 2011 ZX10R" at bounding box center [873, 102] width 250 height 29
click at [992, 117] on input "Motorcycle - 2011 ZX10R - Mileage: 34k" at bounding box center [873, 102] width 250 height 29
click at [997, 117] on input "Motorcycle - 2011 ZX10R - Mileage: 34k" at bounding box center [873, 102] width 250 height 29
click at [991, 117] on input "Motorcycle - 2011 ZX10R - Mileage: 34k" at bounding box center [873, 102] width 250 height 29
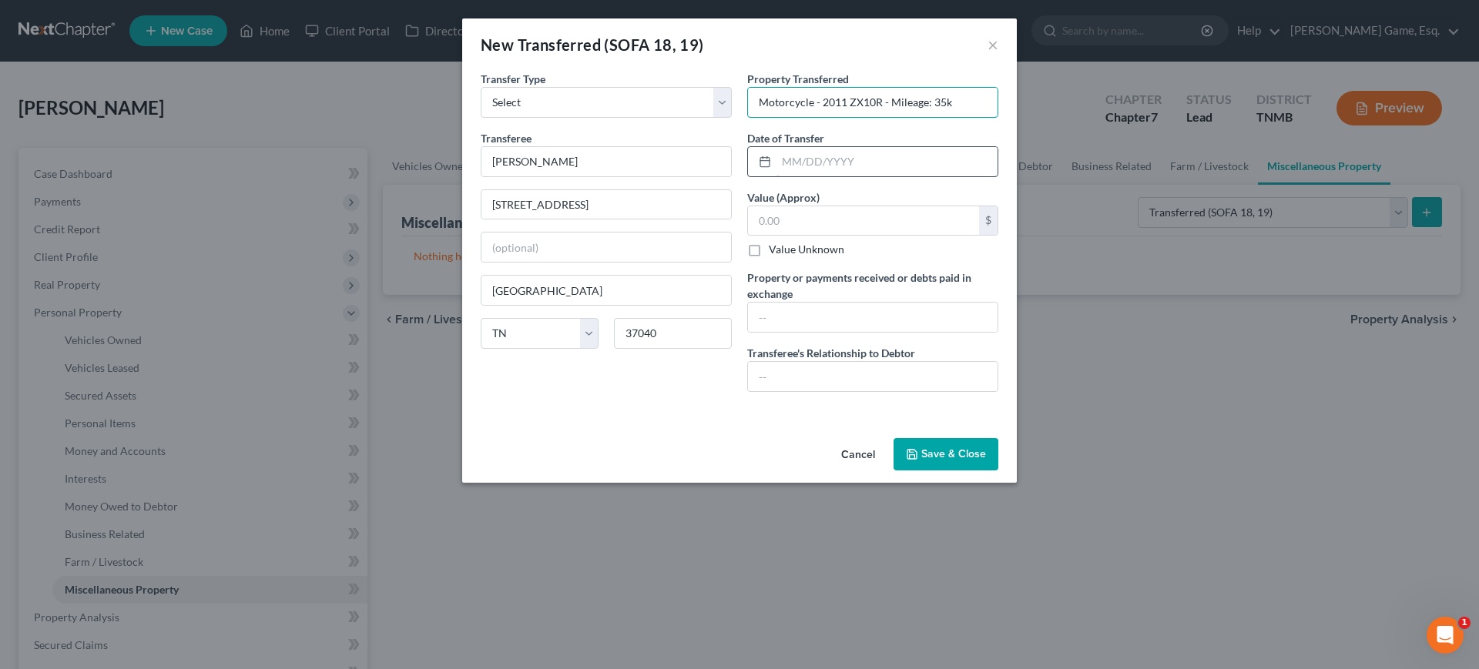
type input "Motorcycle - 2011 ZX10R - Mileage: 35k"
click at [855, 176] on input "text" at bounding box center [886, 161] width 221 height 29
click at [829, 176] on input "text" at bounding box center [886, 161] width 221 height 29
type input "[DATE]"
click at [899, 236] on input "text" at bounding box center [863, 220] width 231 height 29
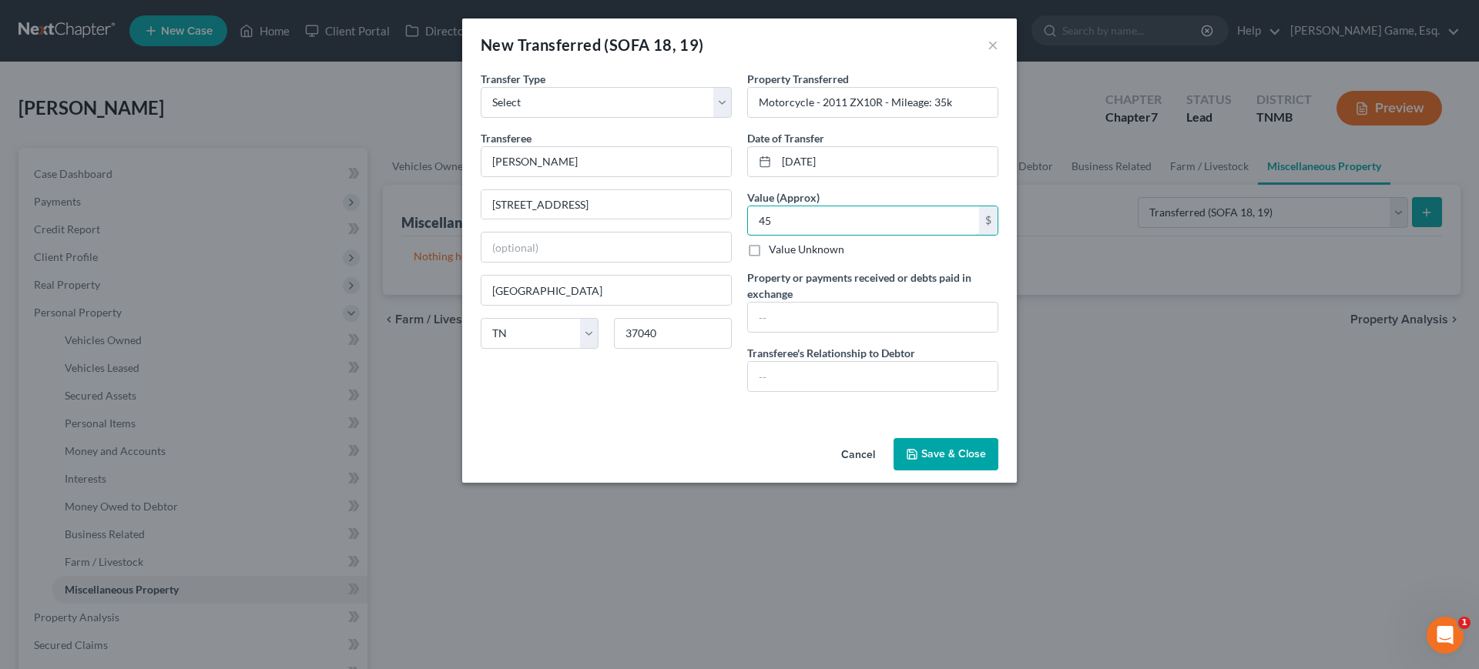
type input "4"
type input "3,900"
drag, startPoint x: 796, startPoint y: 199, endPoint x: 842, endPoint y: 256, distance: 74.0
drag, startPoint x: 842, startPoint y: 256, endPoint x: 760, endPoint y: 385, distance: 152.3
click at [760, 332] on input "text" at bounding box center [873, 317] width 250 height 29
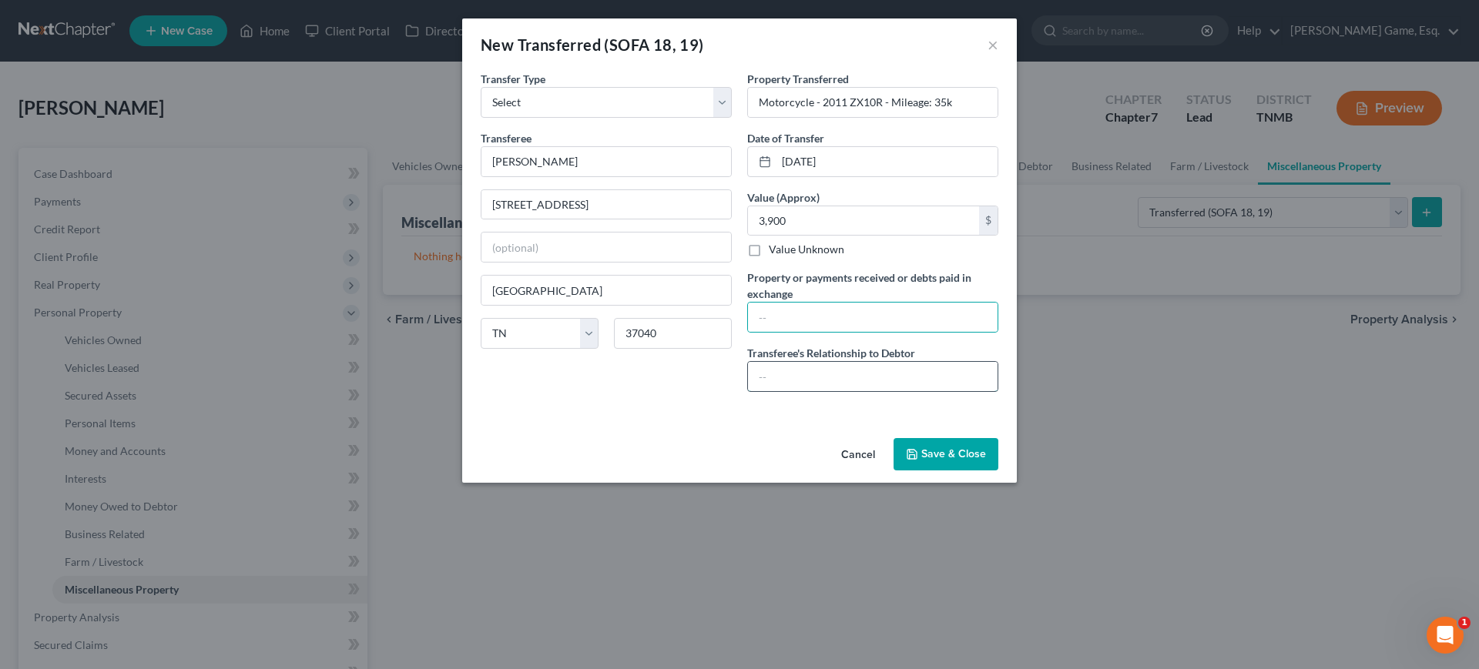
click at [843, 391] on input "text" at bounding box center [873, 376] width 250 height 29
drag, startPoint x: 804, startPoint y: 465, endPoint x: 884, endPoint y: 477, distance: 81.0
click at [806, 391] on input "Ex-Roomate" at bounding box center [873, 376] width 250 height 29
click at [855, 236] on input "3,900" at bounding box center [863, 220] width 231 height 29
click at [849, 236] on input "3,900" at bounding box center [863, 220] width 231 height 29
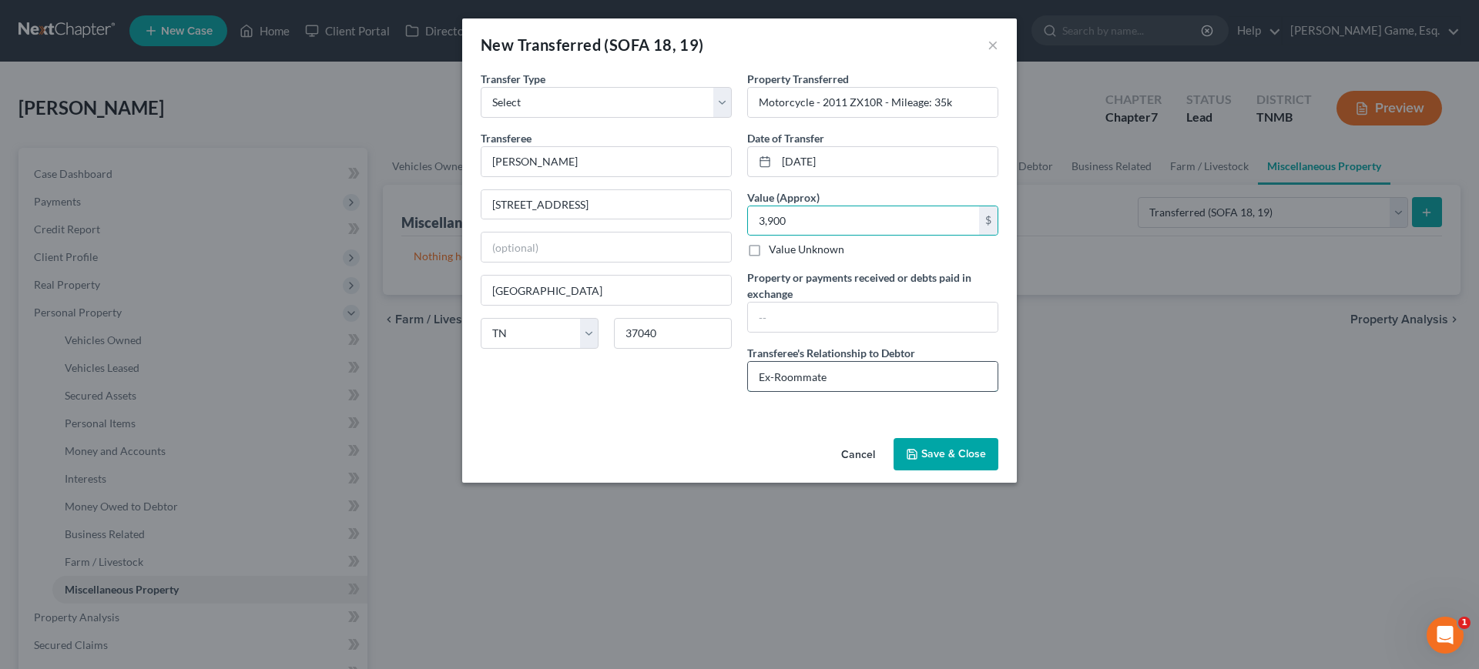
click at [813, 391] on input "Ex-Roommate" at bounding box center [873, 376] width 250 height 29
click at [901, 257] on div "Value Unknown" at bounding box center [872, 249] width 251 height 15
click at [813, 391] on input "Ex-Roommate" at bounding box center [873, 376] width 250 height 29
type input "Ex-Roommate"
click at [848, 236] on div "3,900 $" at bounding box center [872, 221] width 251 height 31
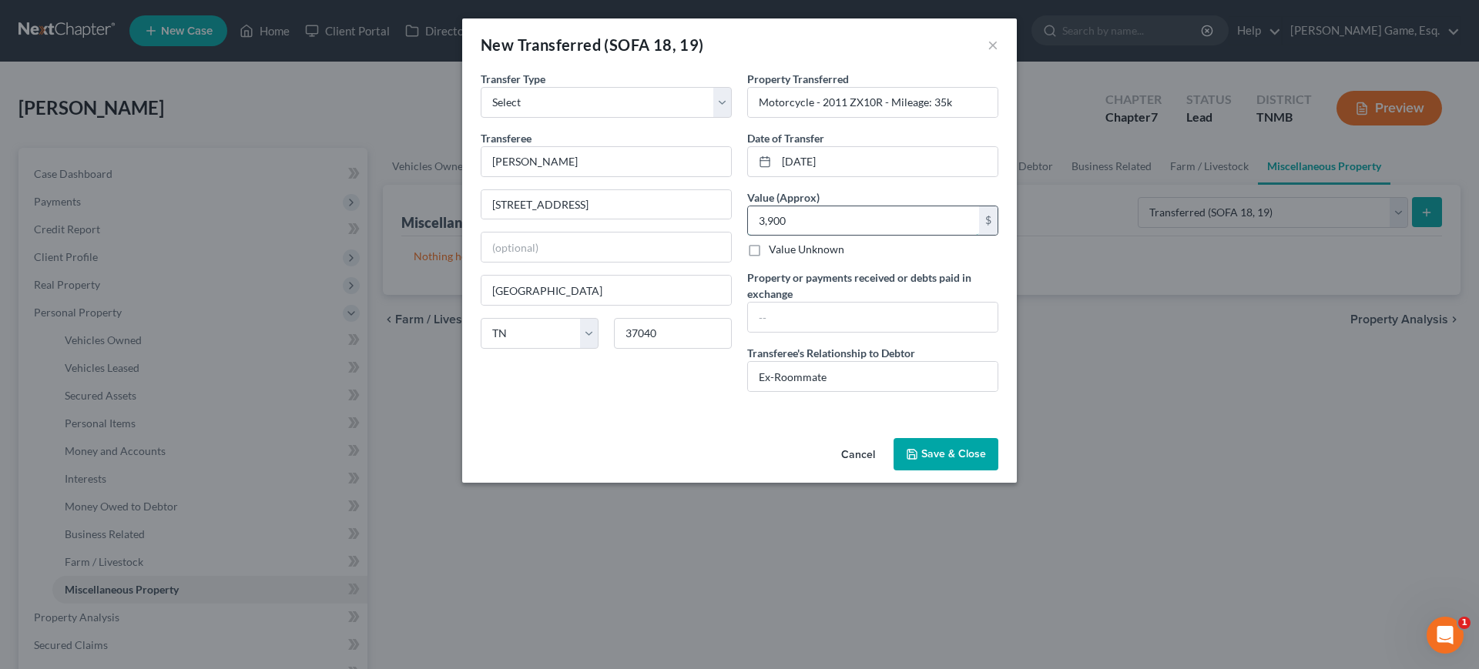
click at [846, 236] on input "3,900" at bounding box center [863, 220] width 231 height 29
drag, startPoint x: 843, startPoint y: 267, endPoint x: 763, endPoint y: 263, distance: 80.2
click at [763, 236] on input "3,900" at bounding box center [863, 220] width 231 height 29
type input "4,500"
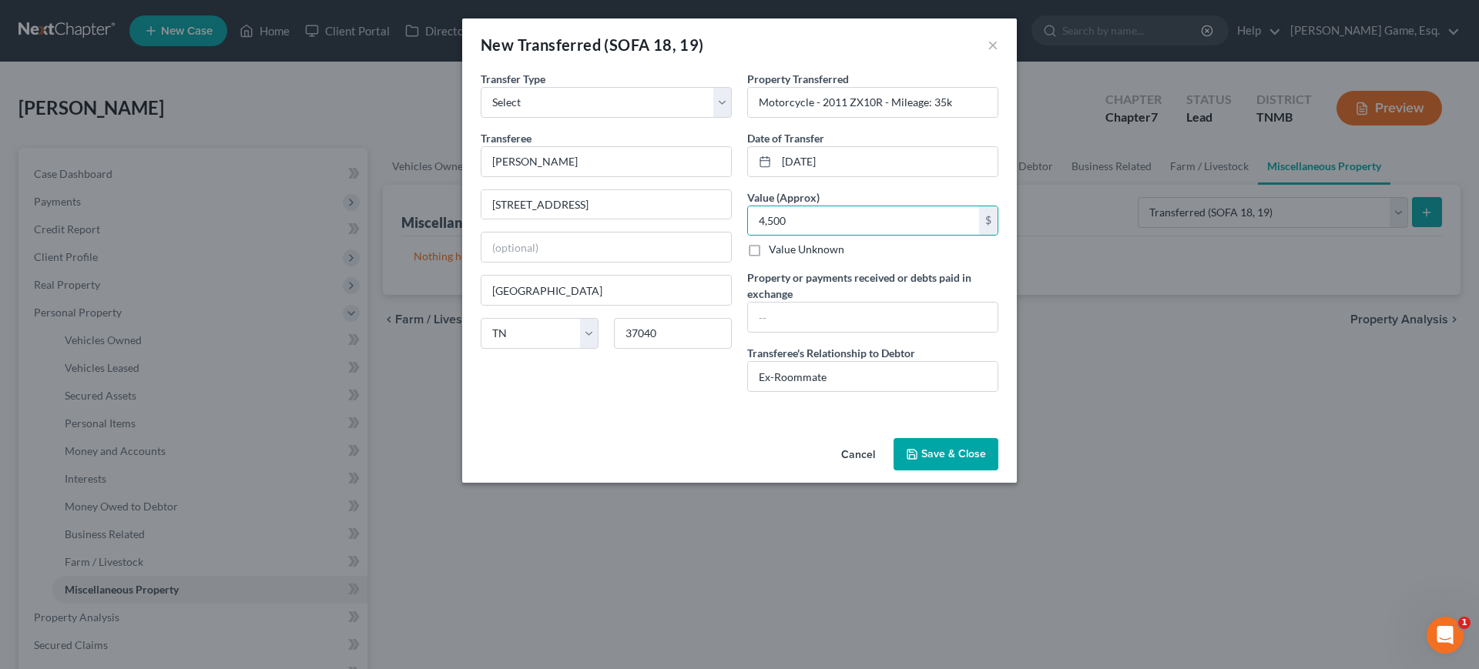
click at [946, 233] on div "Property Transferred * Motorcycle - 2011 ZX10R - Mileage: 35k Date of Transfer …" at bounding box center [872, 237] width 266 height 333
click at [925, 230] on div "Property Transferred * Motorcycle - 2011 ZX10R - Mileage: 35k Date of Transfer …" at bounding box center [872, 237] width 266 height 333
click at [879, 236] on input "4,500" at bounding box center [863, 220] width 231 height 29
drag, startPoint x: 843, startPoint y: 242, endPoint x: 747, endPoint y: 240, distance: 95.5
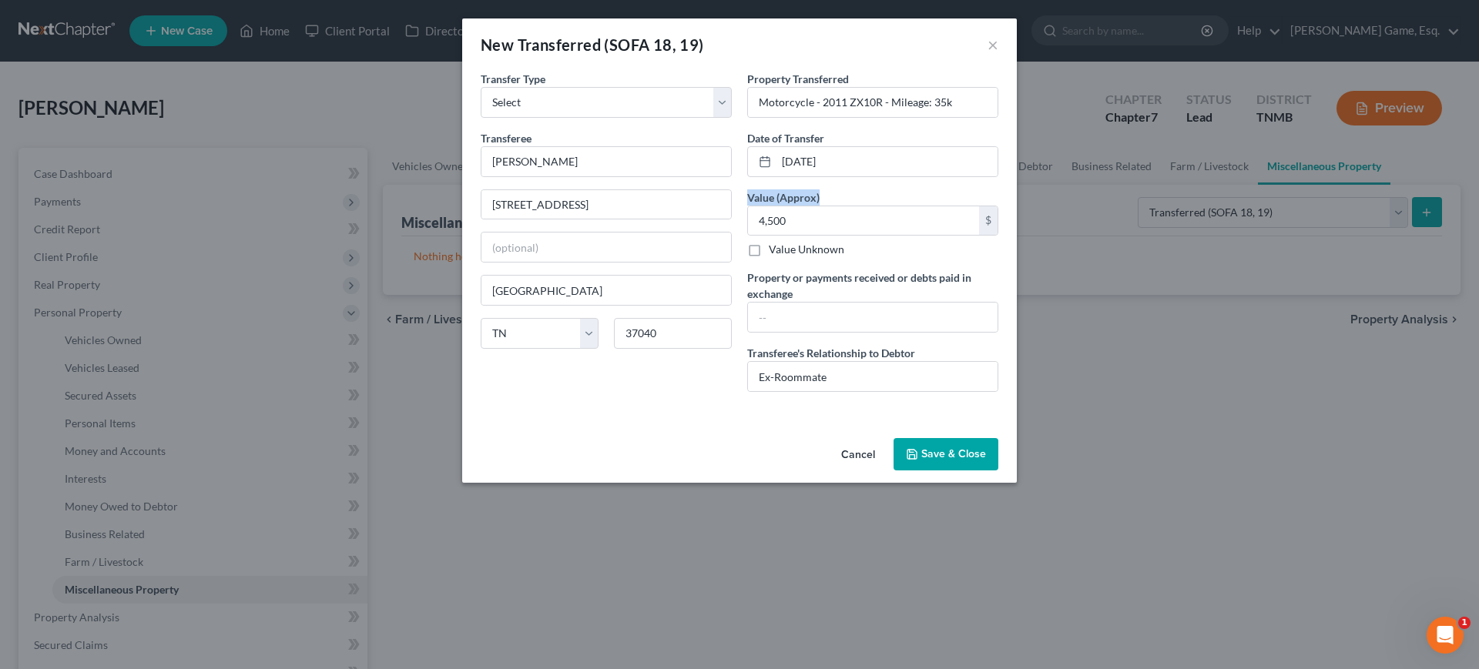
click at [747, 240] on div "Value (Approx) 4,500.00 $ Value Unknown Balance Undetermined 4,500 $ Value Unkn…" at bounding box center [872, 223] width 251 height 69
click at [752, 206] on label "Value (Approx)" at bounding box center [783, 197] width 72 height 16
click at [989, 471] on button "Save & Close" at bounding box center [945, 454] width 105 height 32
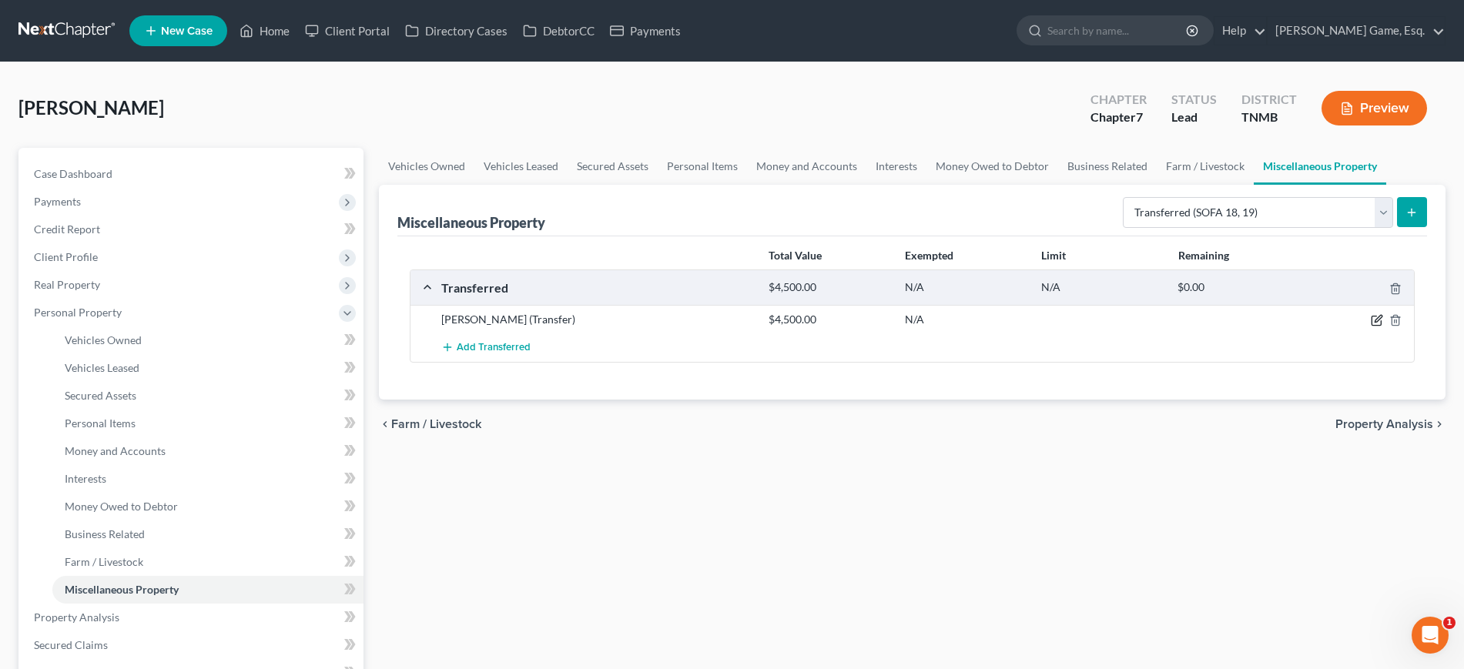
click at [1372, 326] on icon "button" at bounding box center [1376, 321] width 9 height 9
select select "Ordinary ([DATE])"
select select "44"
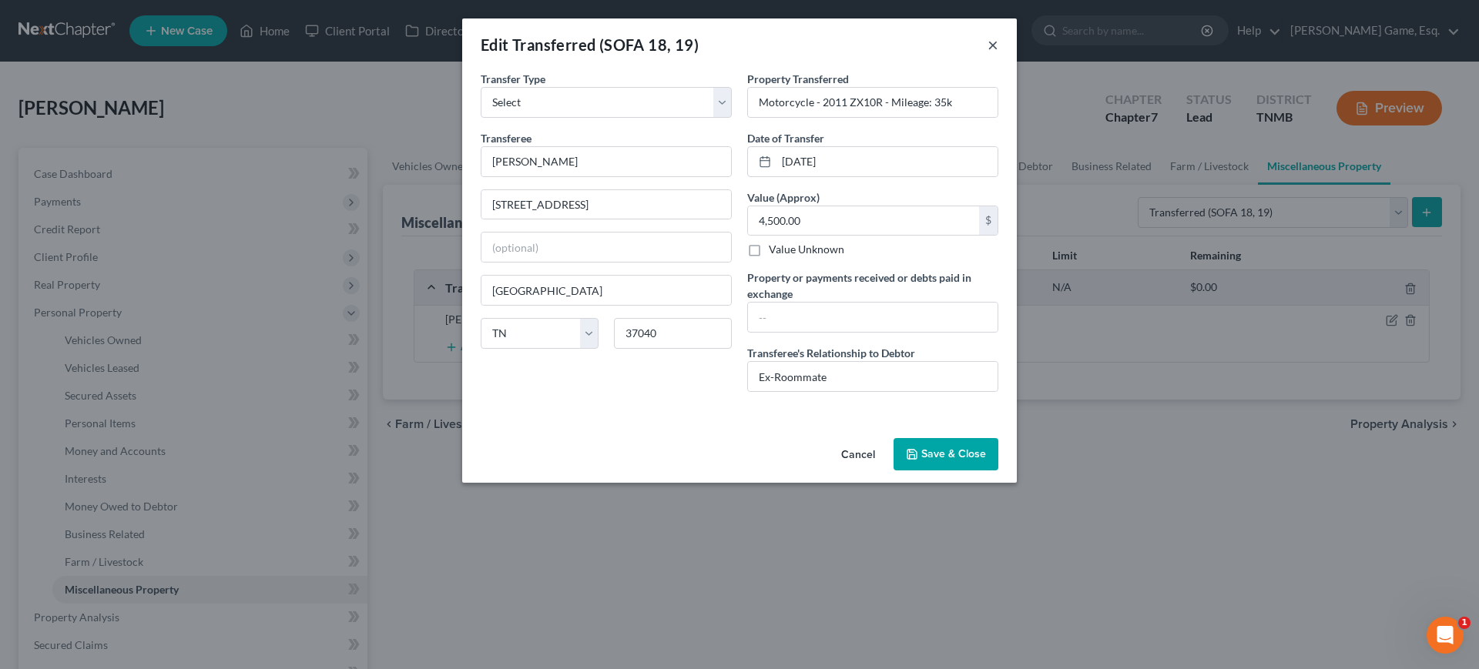
click at [998, 54] on button "×" at bounding box center [992, 44] width 11 height 18
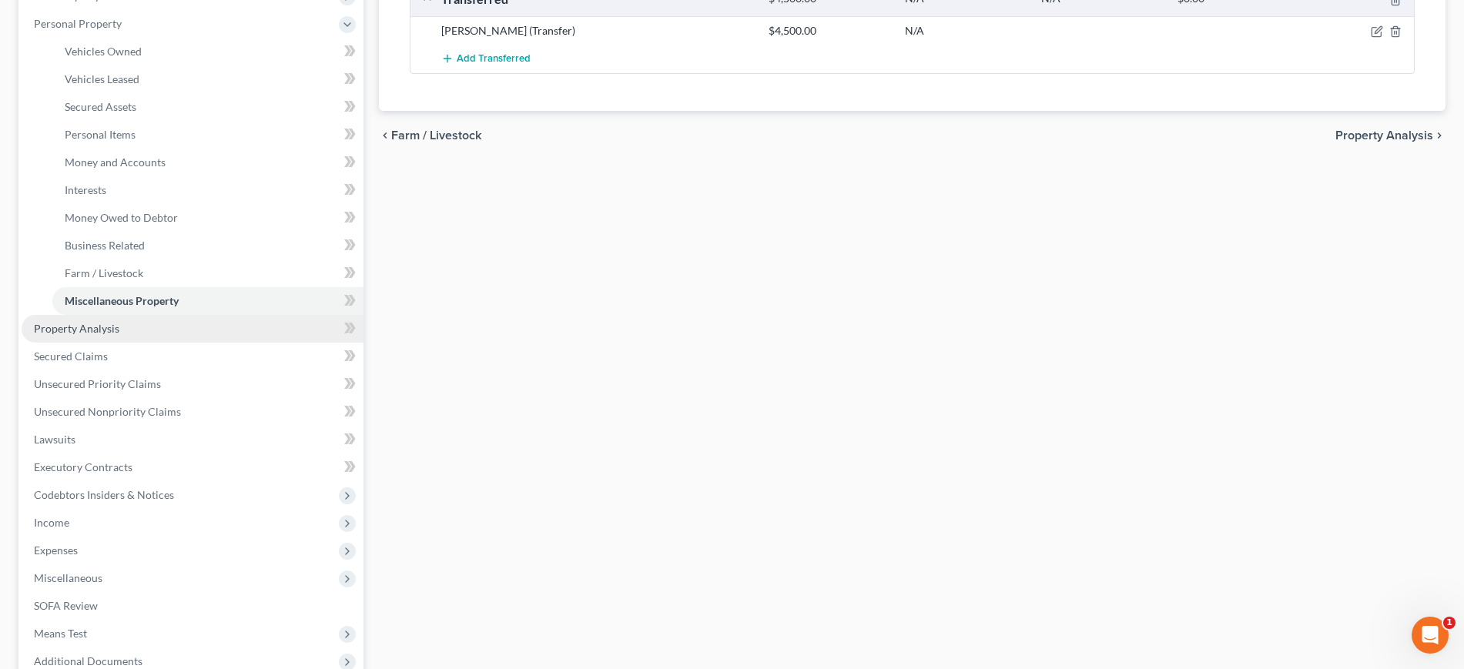
click at [164, 343] on link "Property Analysis" at bounding box center [193, 329] width 342 height 28
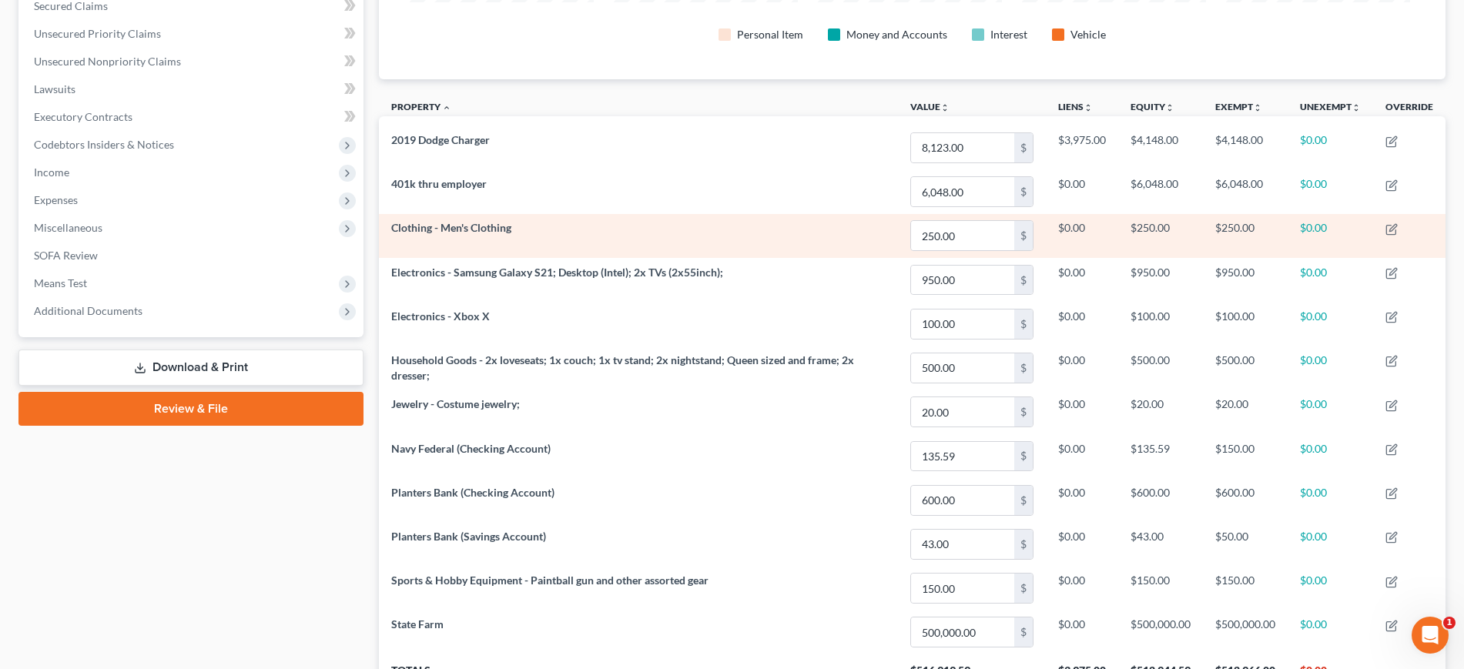
scroll to position [360, 0]
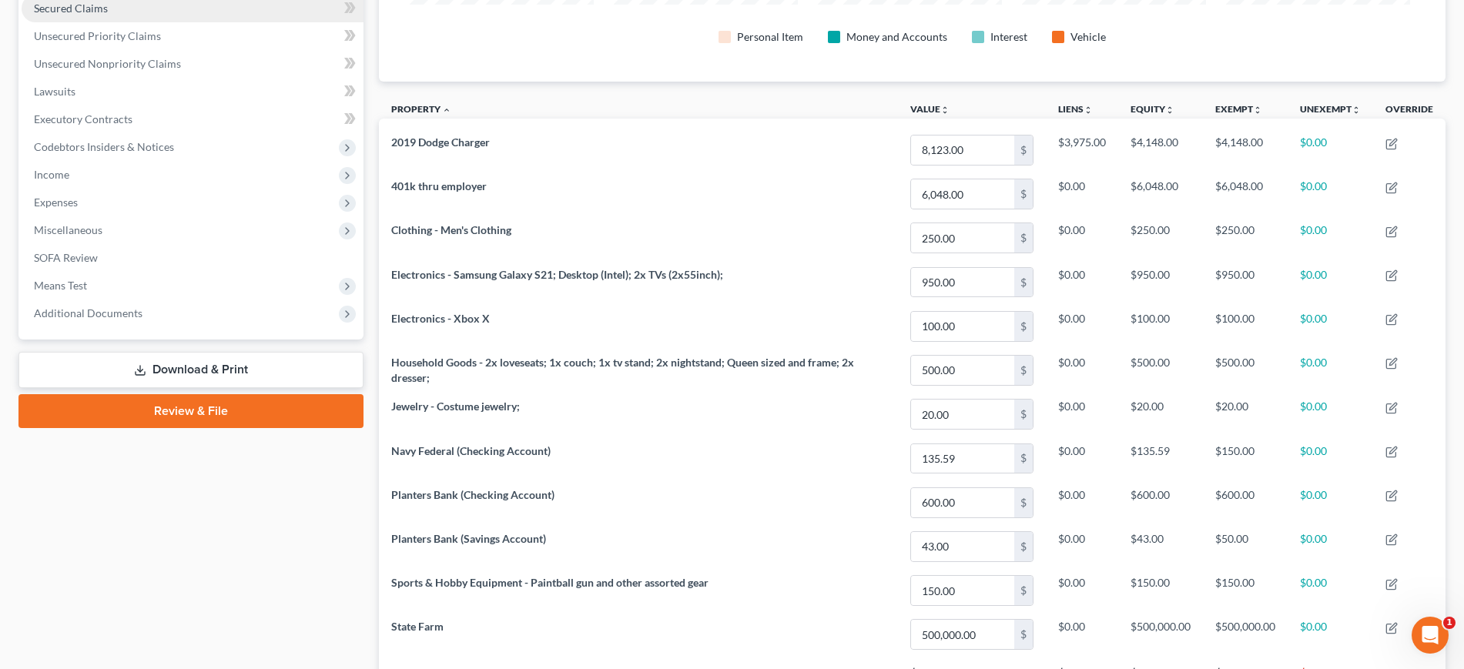
click at [178, 22] on link "Secured Claims" at bounding box center [193, 9] width 342 height 28
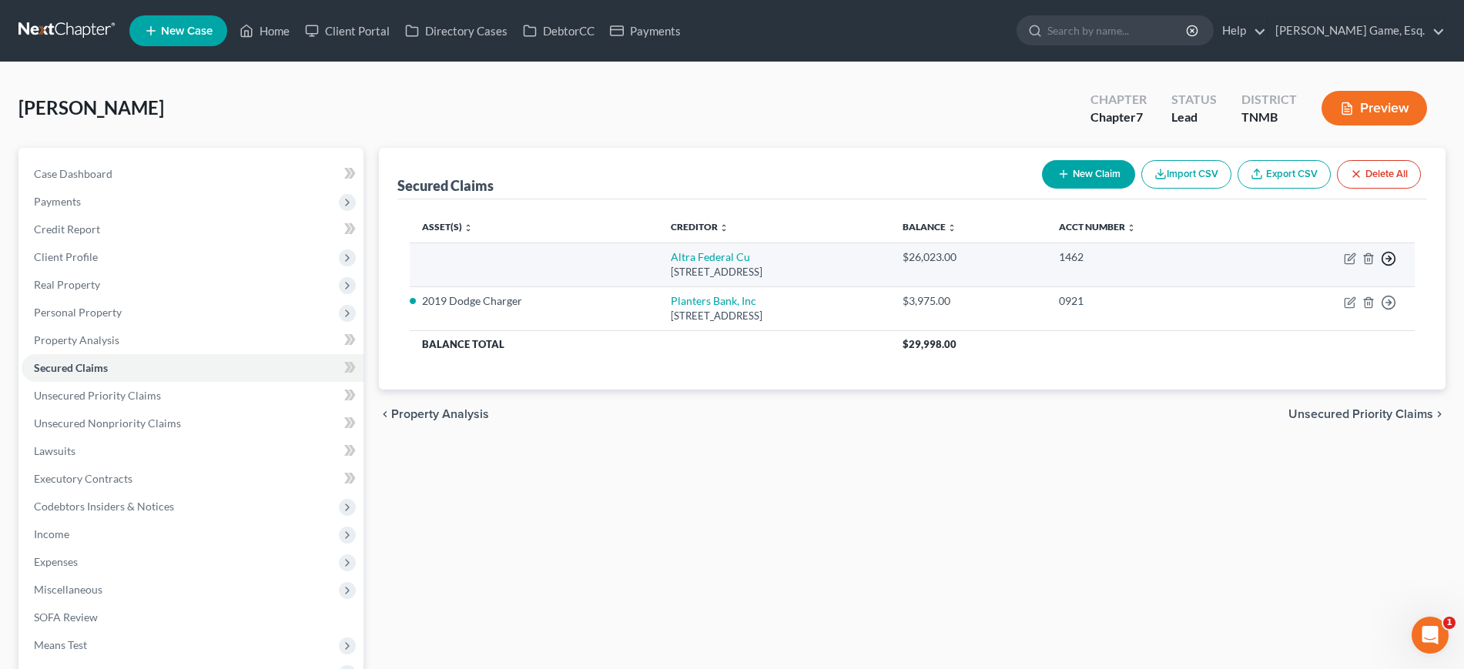
click at [1381, 266] on icon "button" at bounding box center [1388, 258] width 15 height 15
click at [1290, 312] on link "Move to F" at bounding box center [1286, 299] width 129 height 26
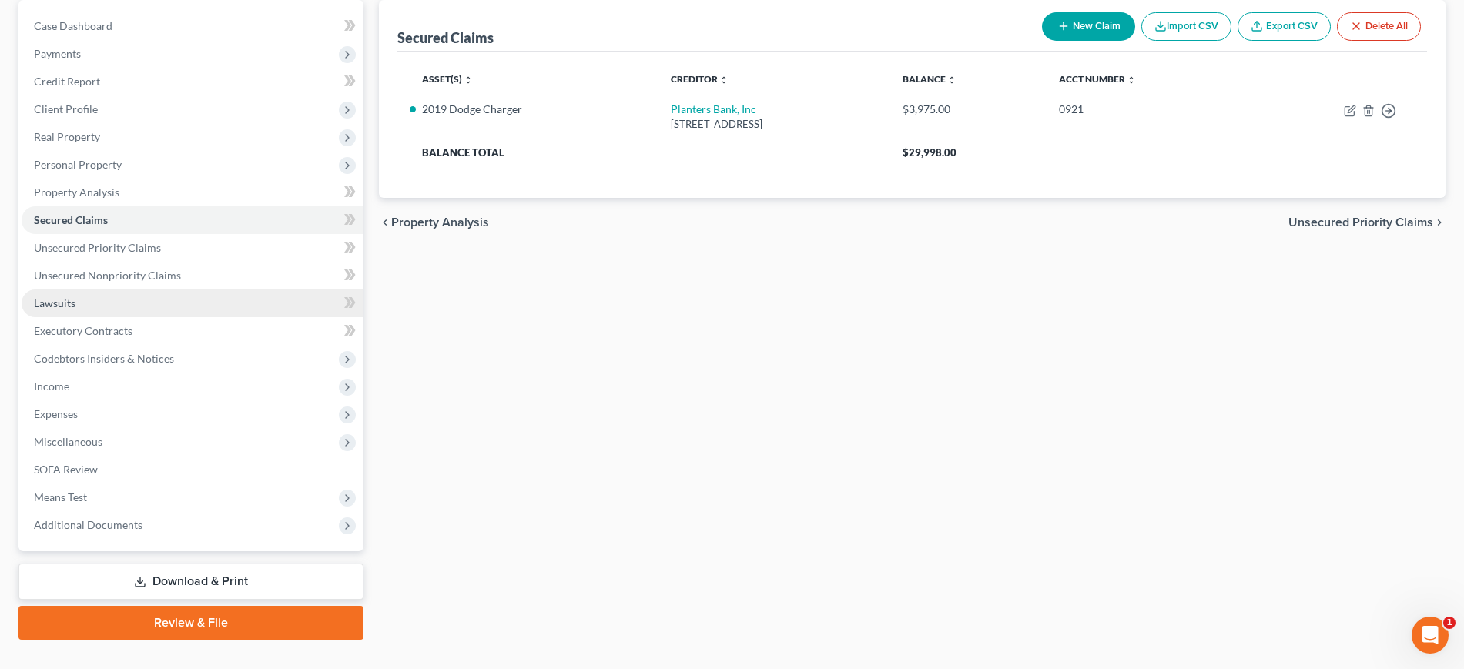
scroll to position [193, 0]
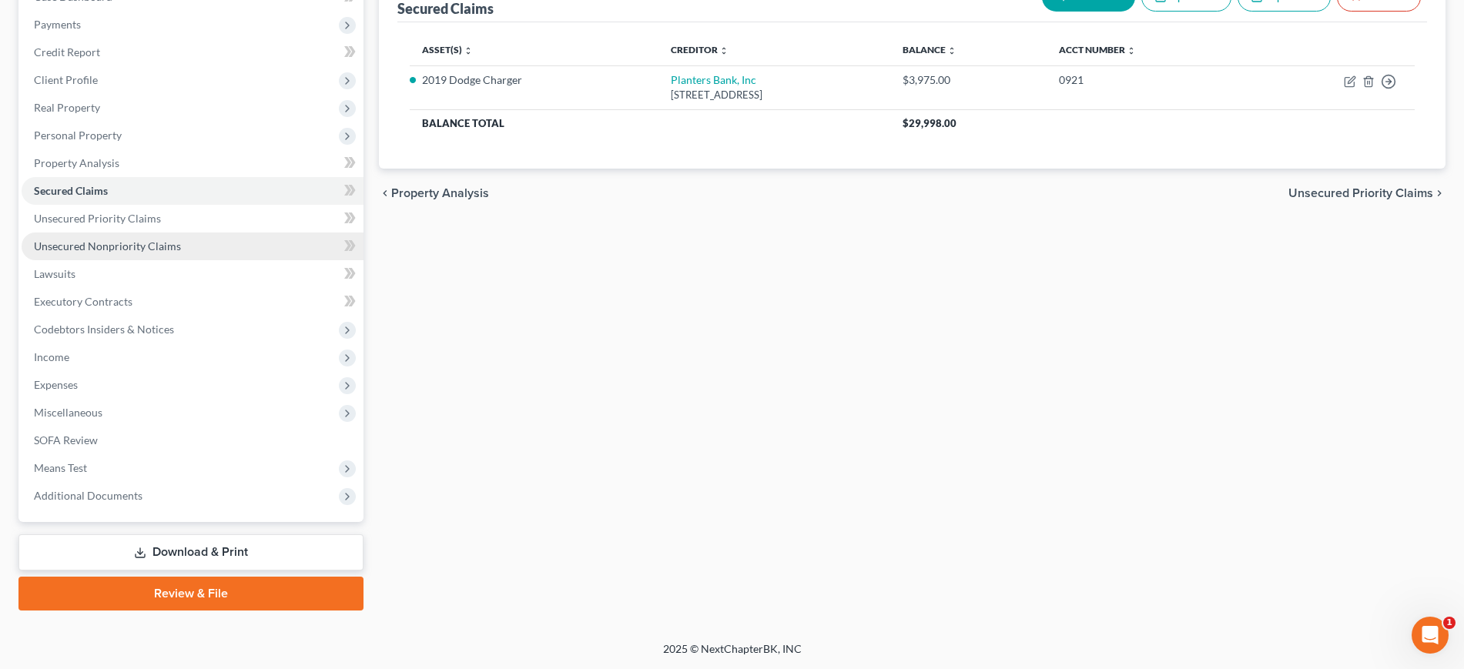
click at [146, 260] on link "Unsecured Nonpriority Claims" at bounding box center [193, 247] width 342 height 28
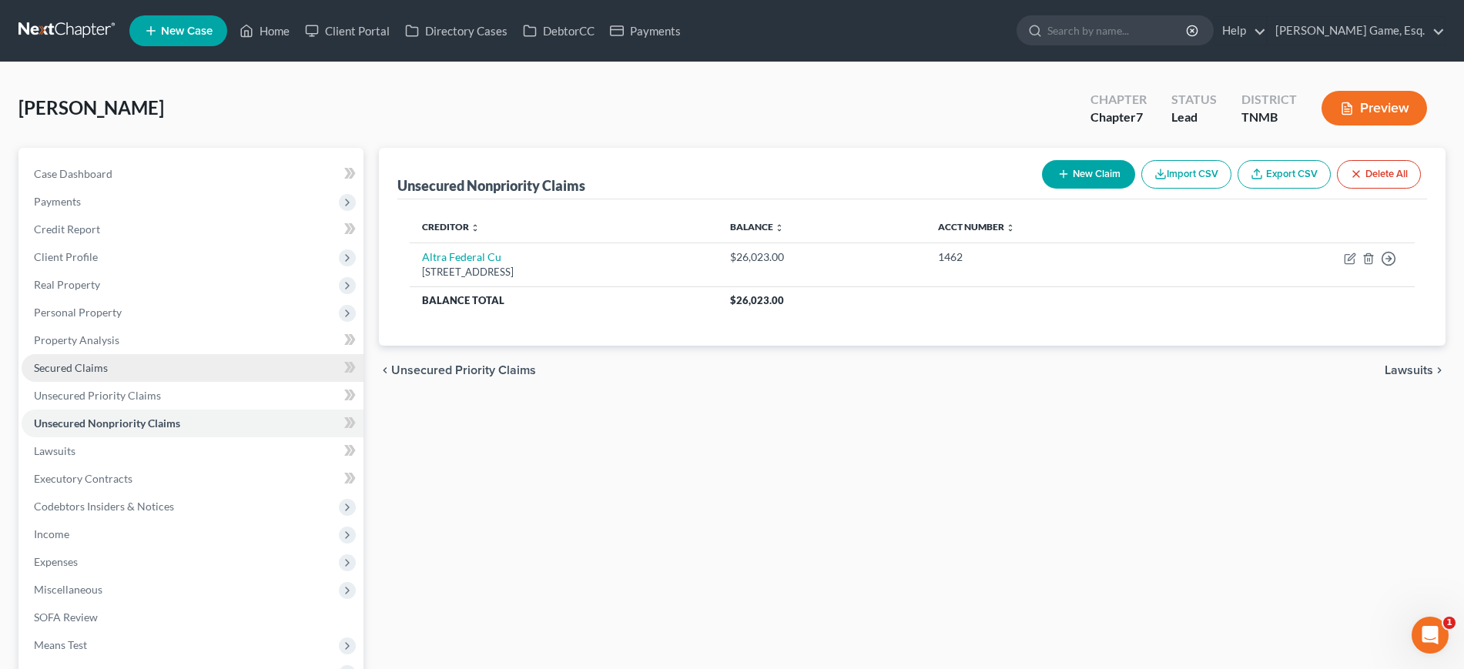
click at [104, 374] on span "Secured Claims" at bounding box center [71, 367] width 74 height 13
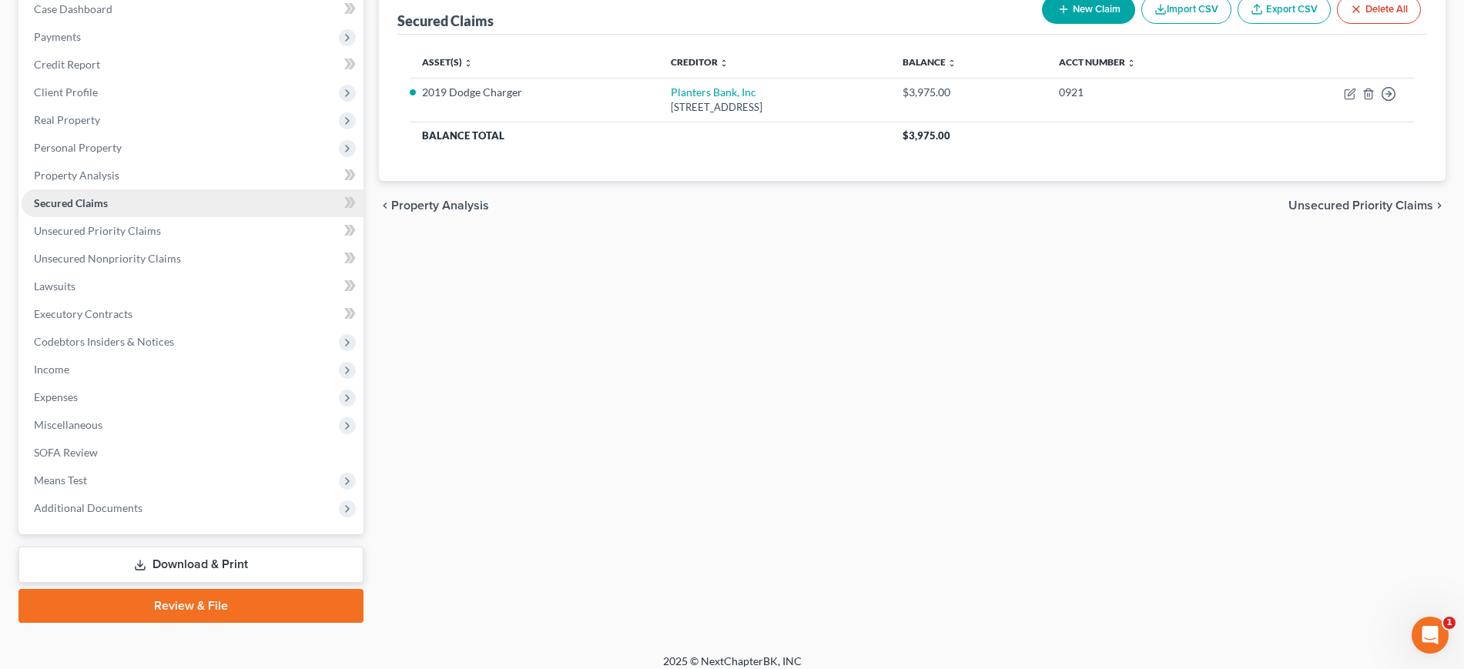
scroll to position [193, 0]
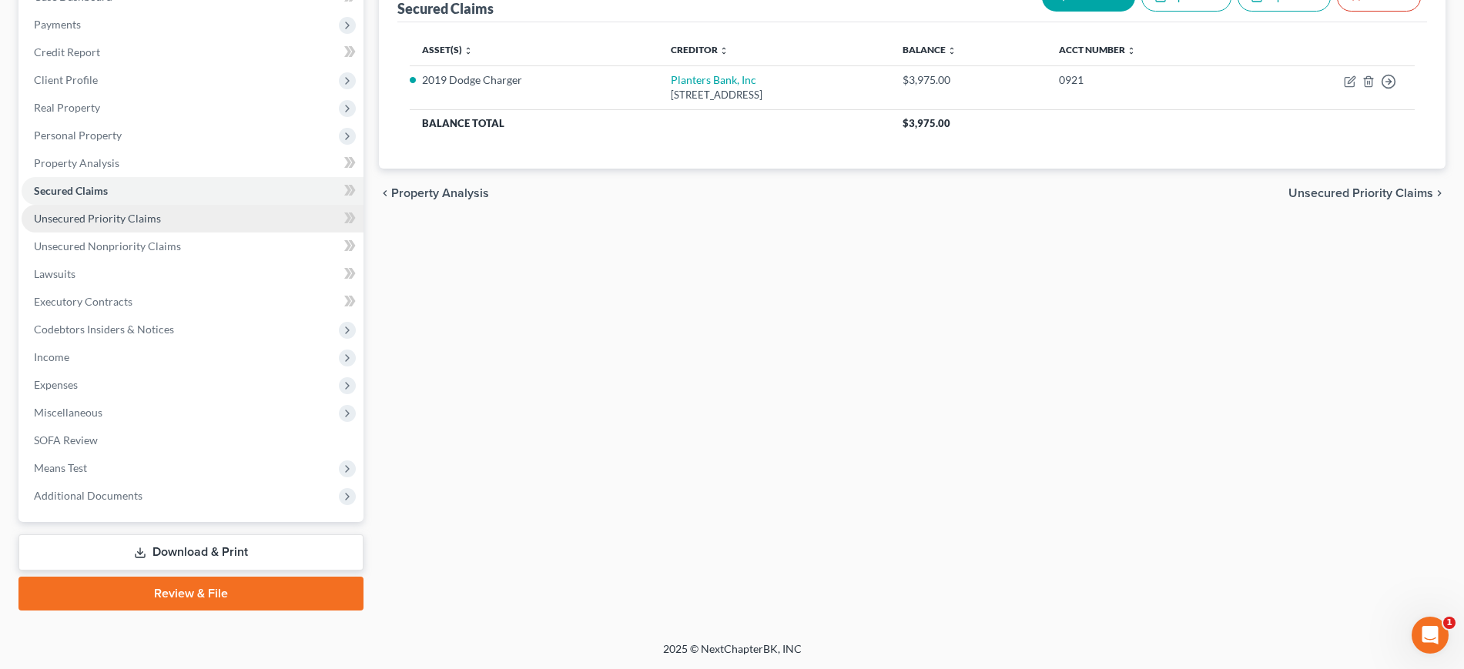
click at [161, 225] on span "Unsecured Priority Claims" at bounding box center [97, 218] width 127 height 13
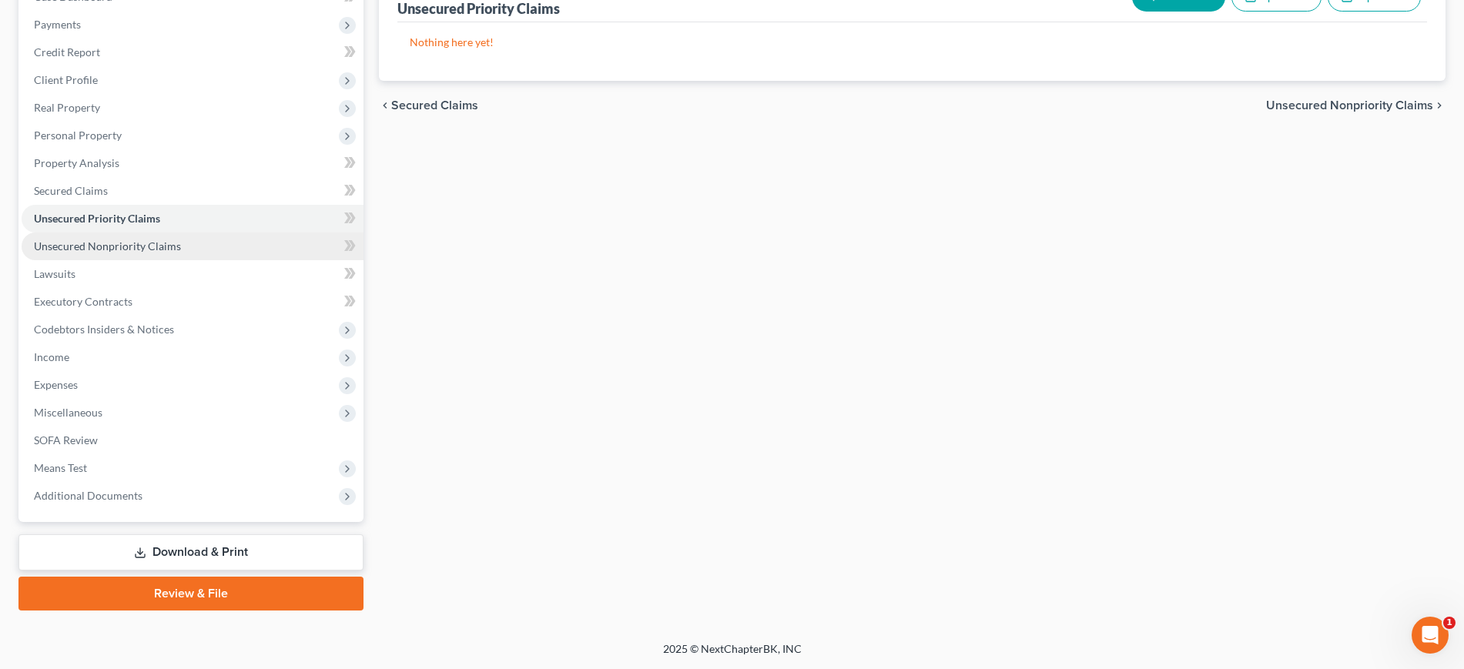
click at [174, 253] on span "Unsecured Nonpriority Claims" at bounding box center [107, 246] width 147 height 13
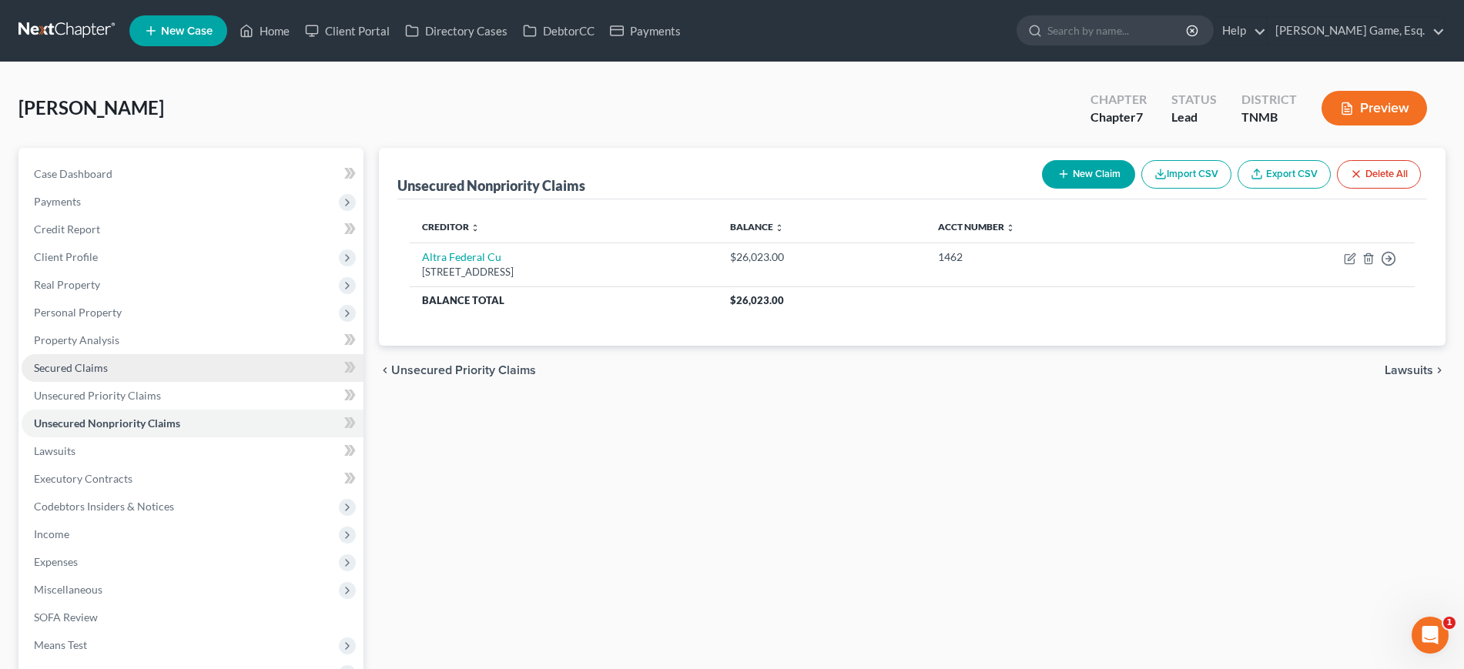
click at [233, 382] on link "Secured Claims" at bounding box center [193, 368] width 342 height 28
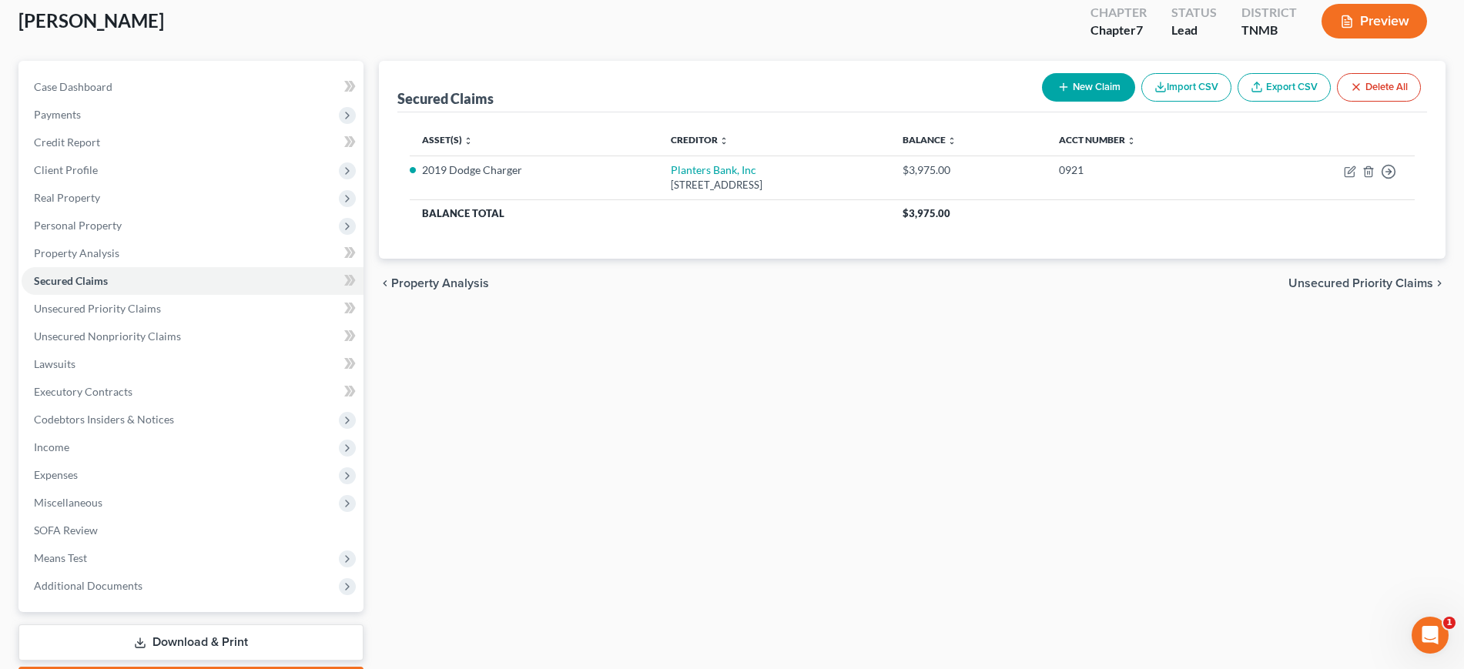
scroll to position [96, 0]
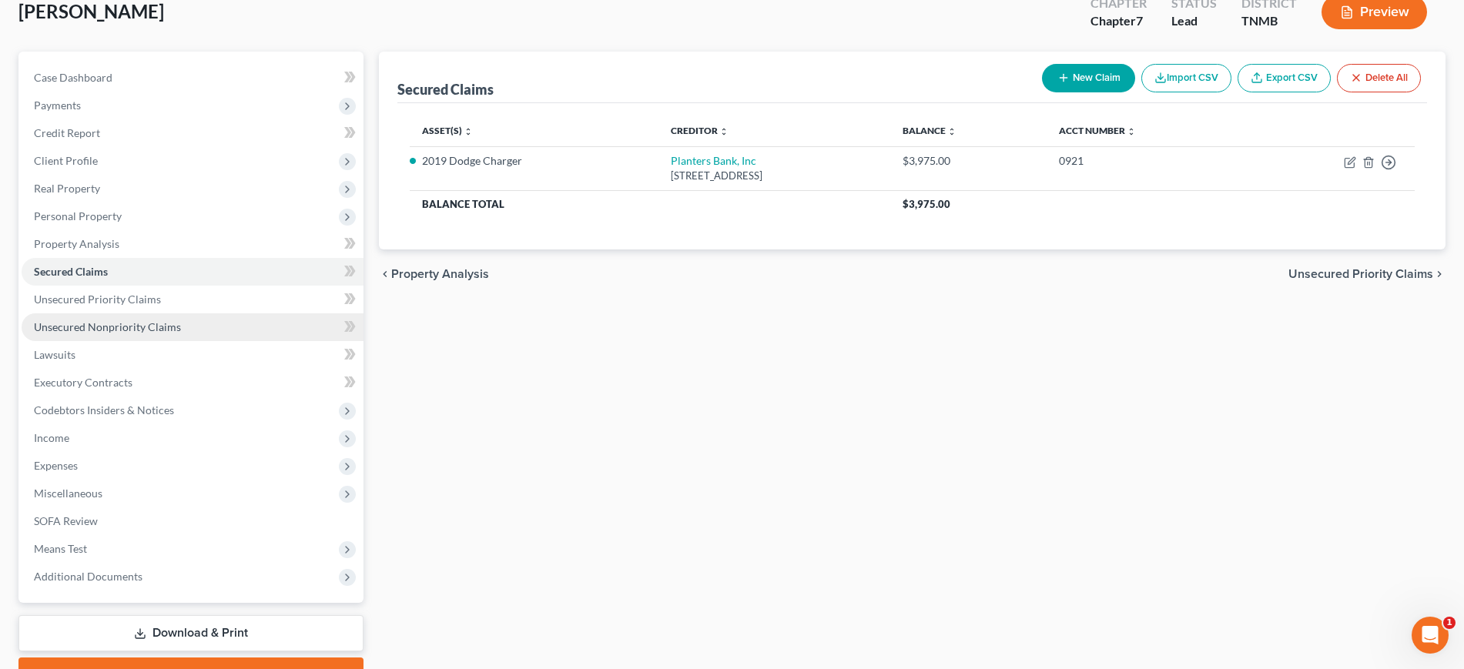
click at [270, 341] on link "Unsecured Nonpriority Claims" at bounding box center [193, 327] width 342 height 28
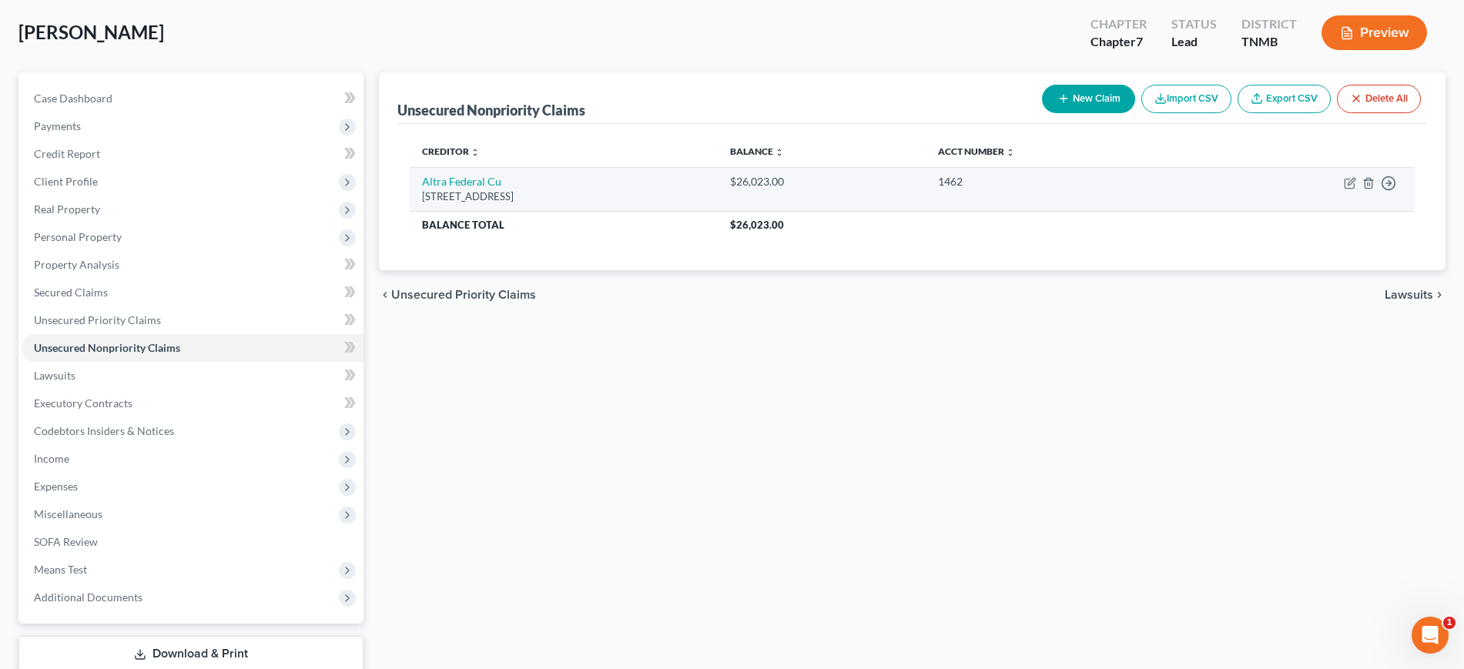
scroll to position [96, 0]
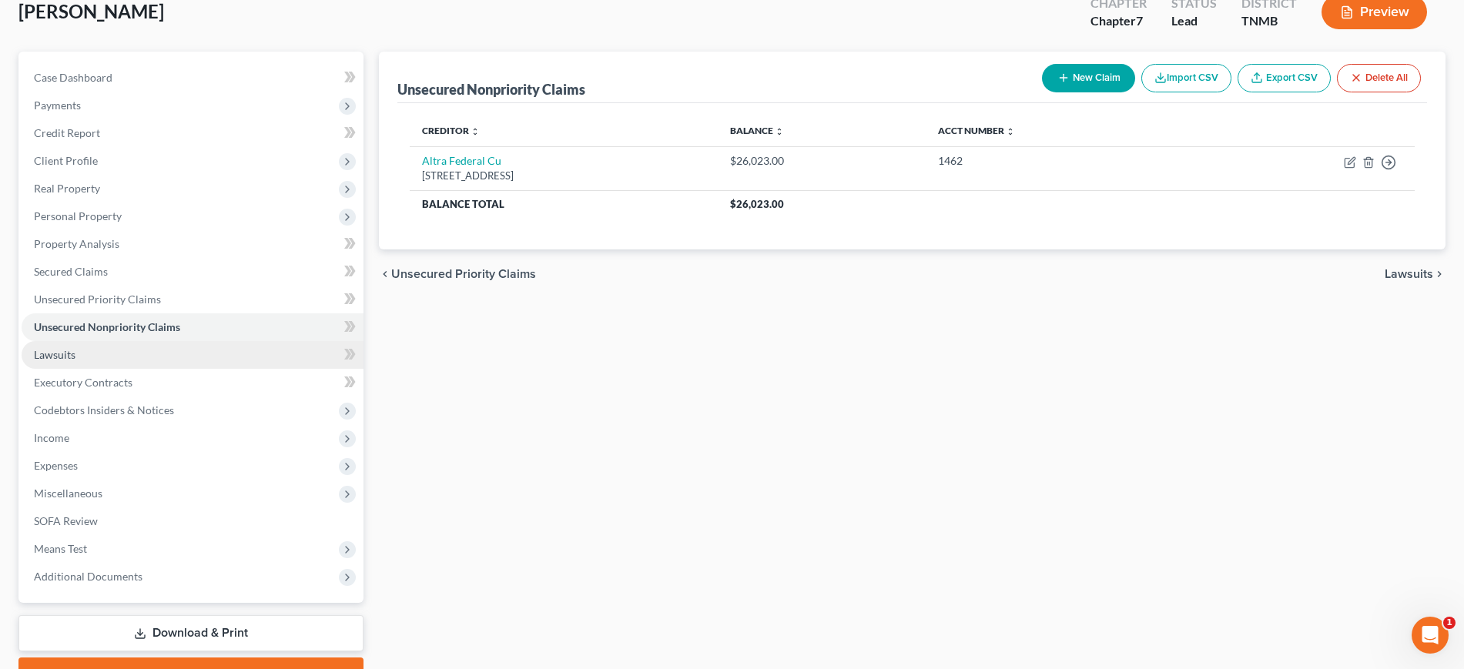
click at [201, 369] on link "Lawsuits" at bounding box center [193, 355] width 342 height 28
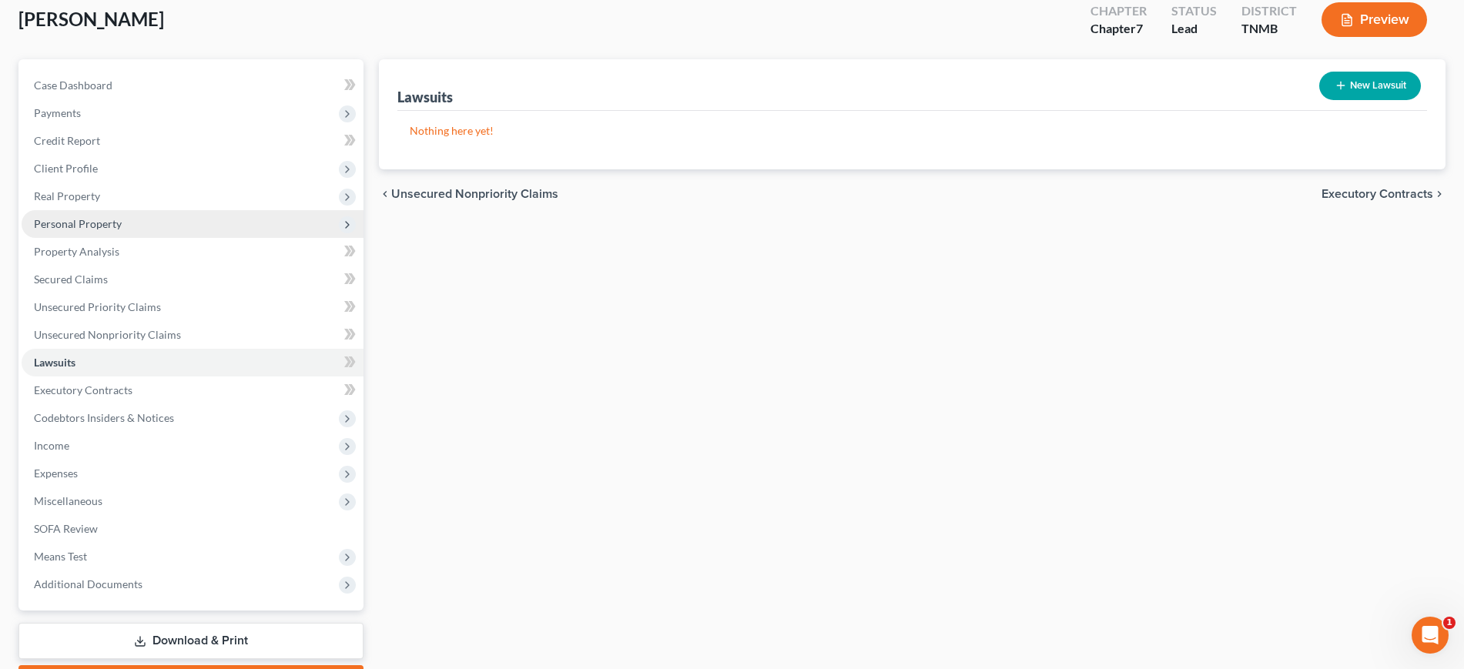
scroll to position [193, 0]
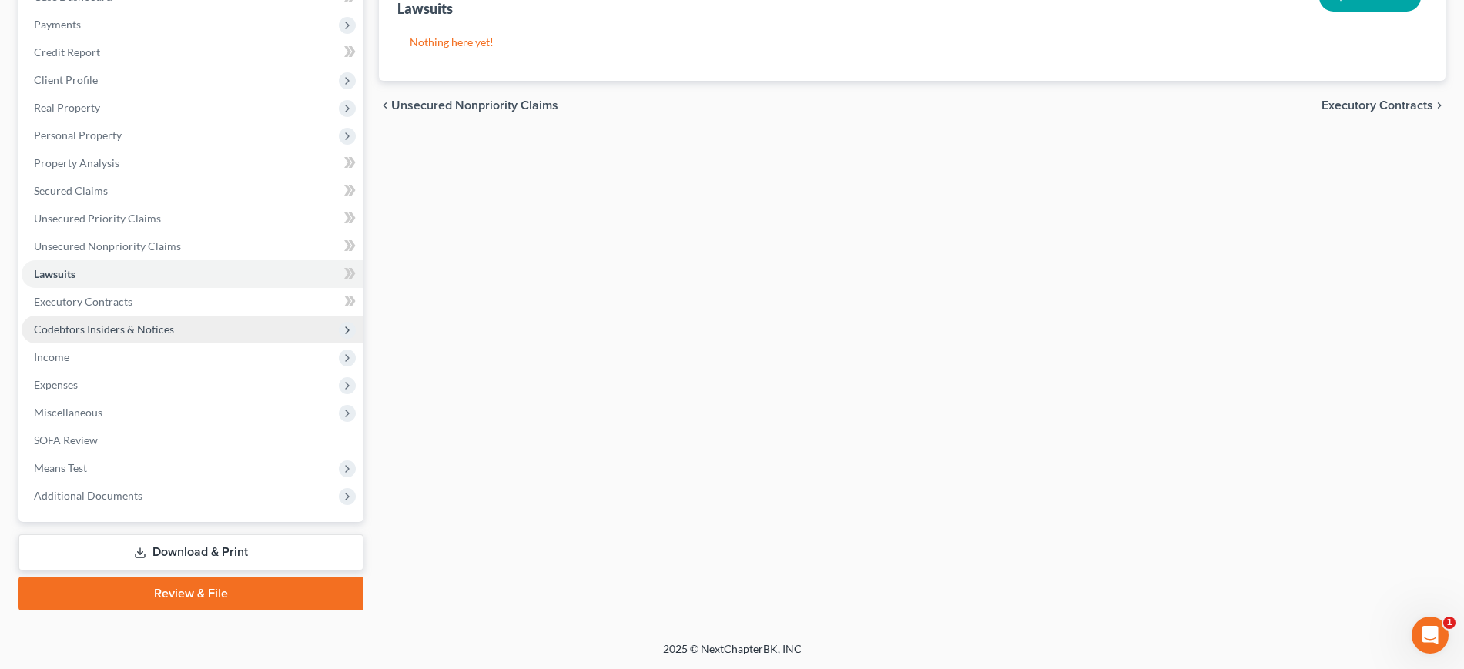
click at [225, 343] on span "Codebtors Insiders & Notices" at bounding box center [193, 330] width 342 height 28
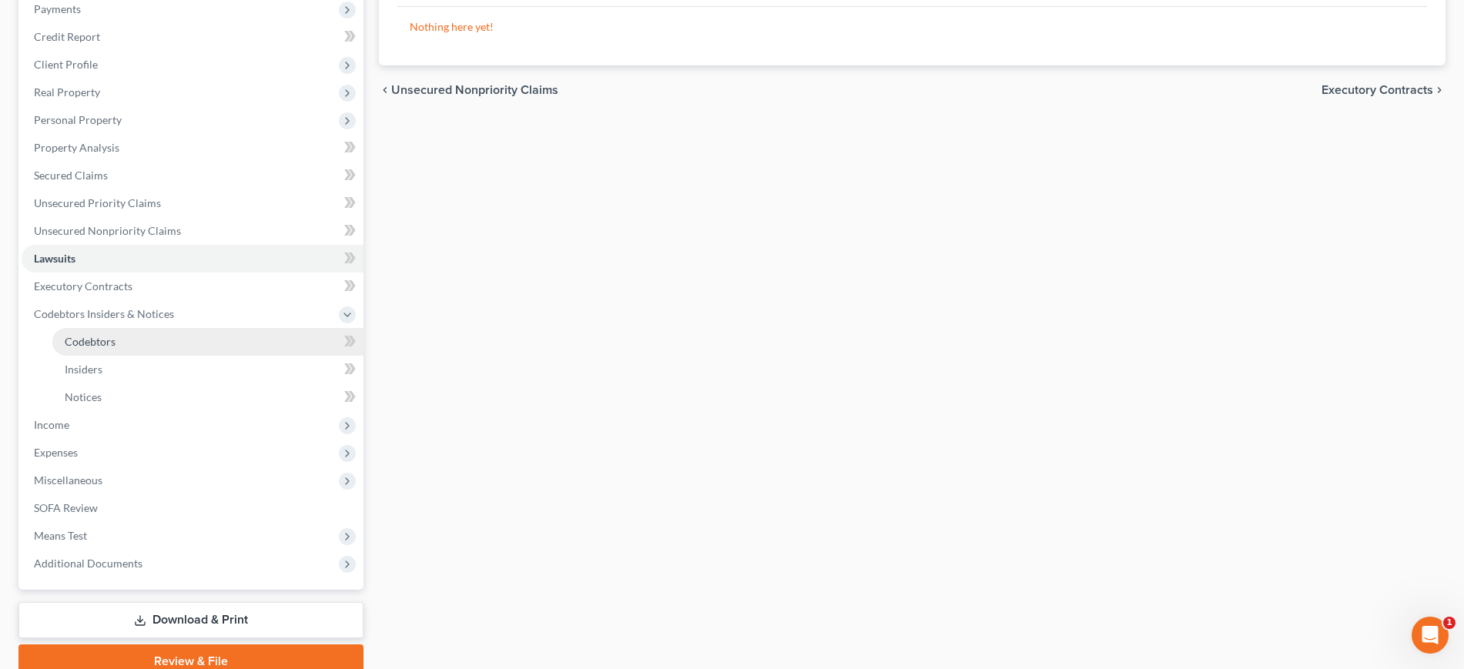
click at [116, 348] on span "Codebtors" at bounding box center [90, 341] width 51 height 13
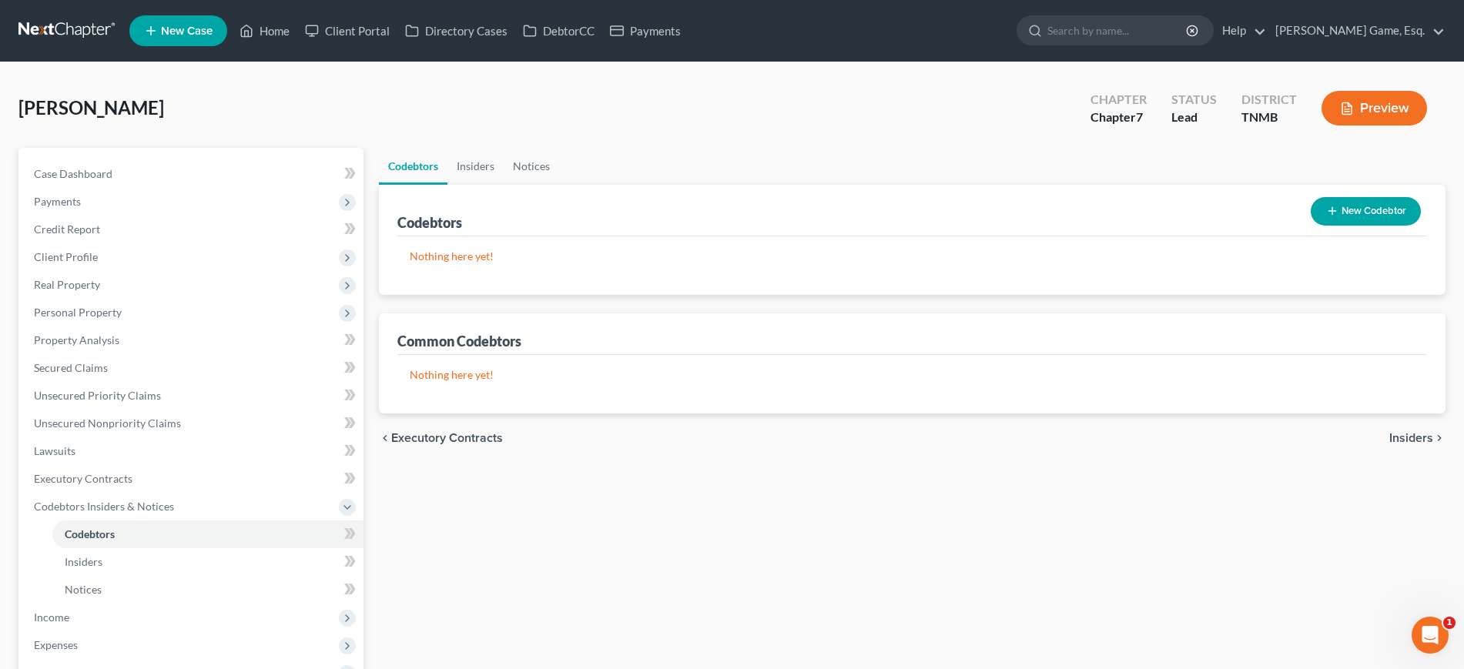
click at [1337, 226] on button "New Codebtor" at bounding box center [1366, 211] width 110 height 28
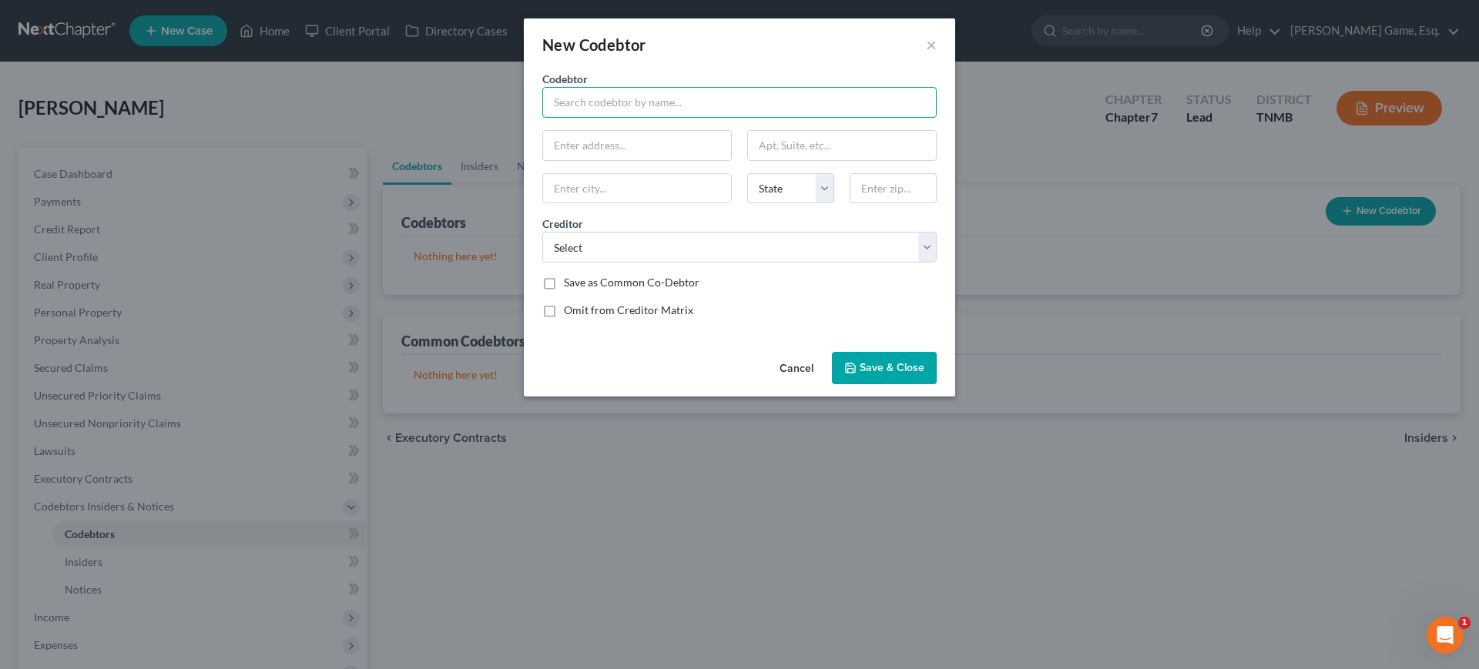
click at [583, 118] on input "text" at bounding box center [739, 102] width 394 height 31
type input "[PERSON_NAME]"
click at [598, 263] on select "Select Planters Bank, Inc Altra Federal Cu" at bounding box center [739, 247] width 394 height 31
select select "1"
click at [542, 263] on select "Select Planters Bank, Inc Altra Federal Cu" at bounding box center [739, 247] width 394 height 31
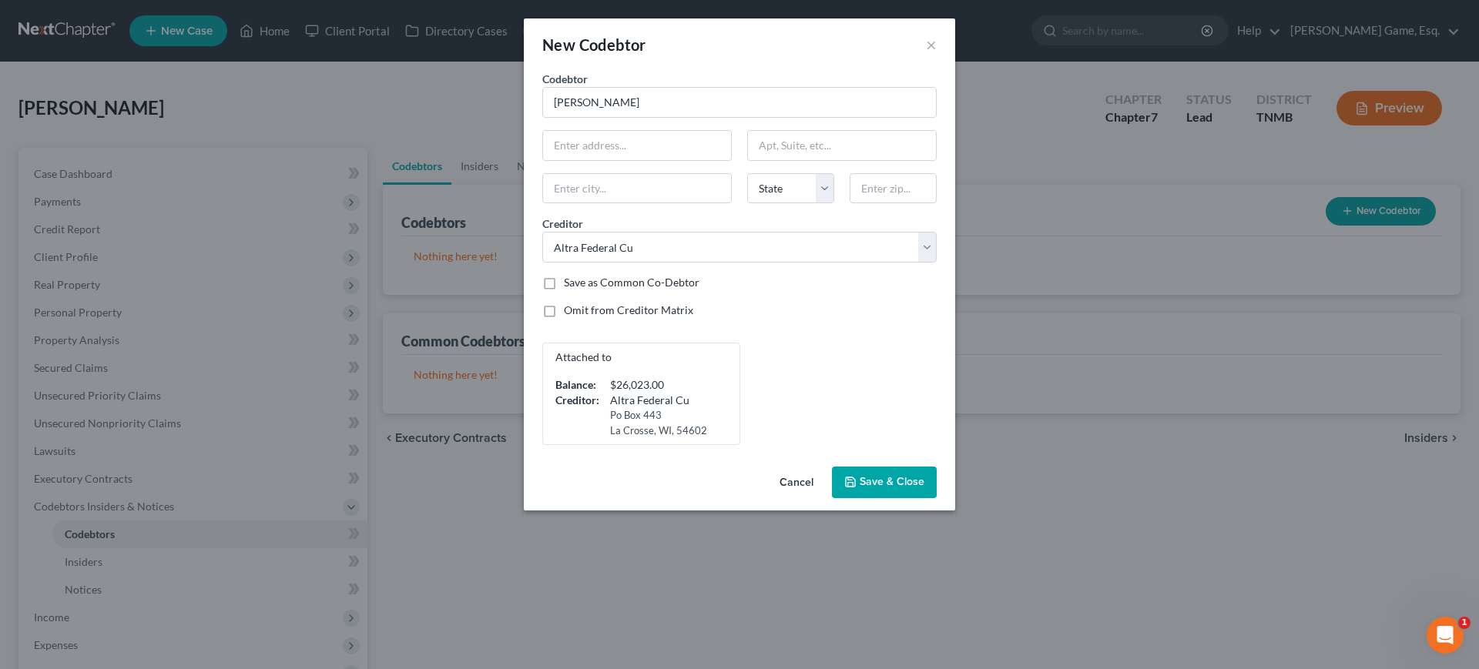
click at [921, 489] on span "Save & Close" at bounding box center [891, 482] width 65 height 13
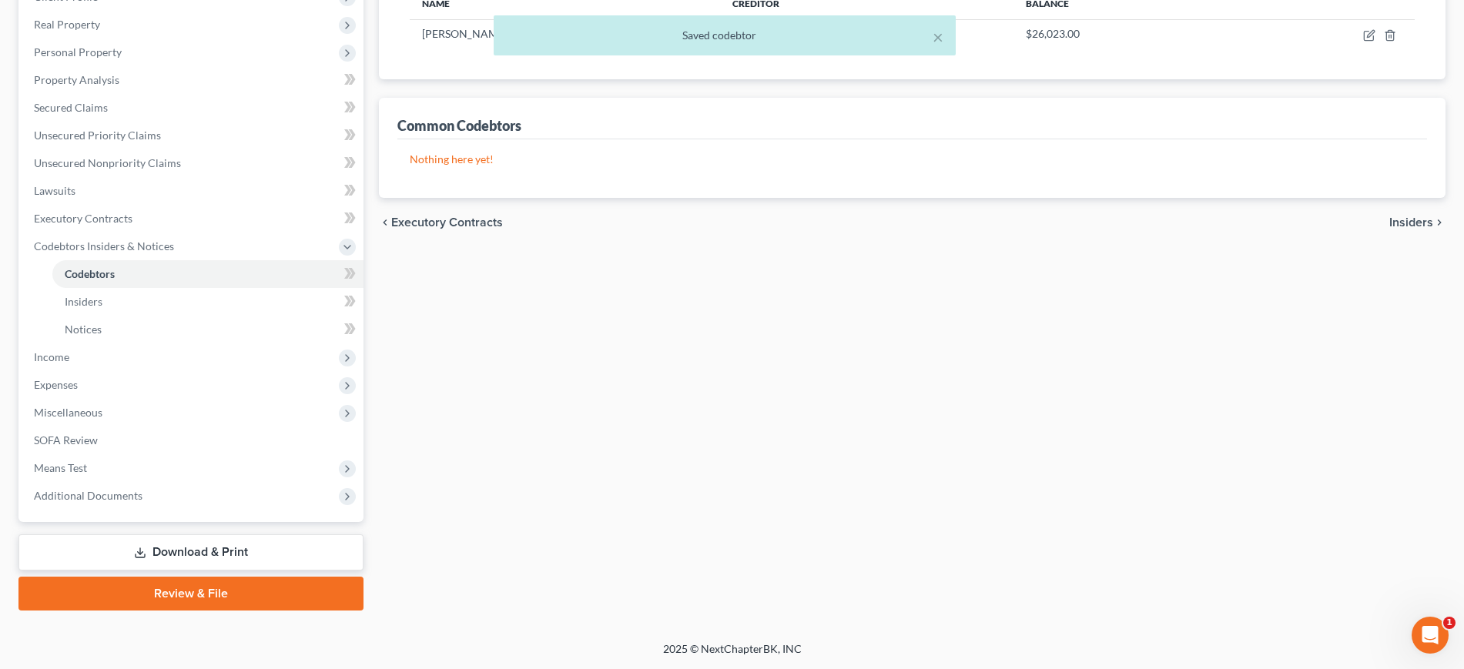
scroll to position [385, 0]
click at [99, 371] on span "Income" at bounding box center [193, 357] width 342 height 28
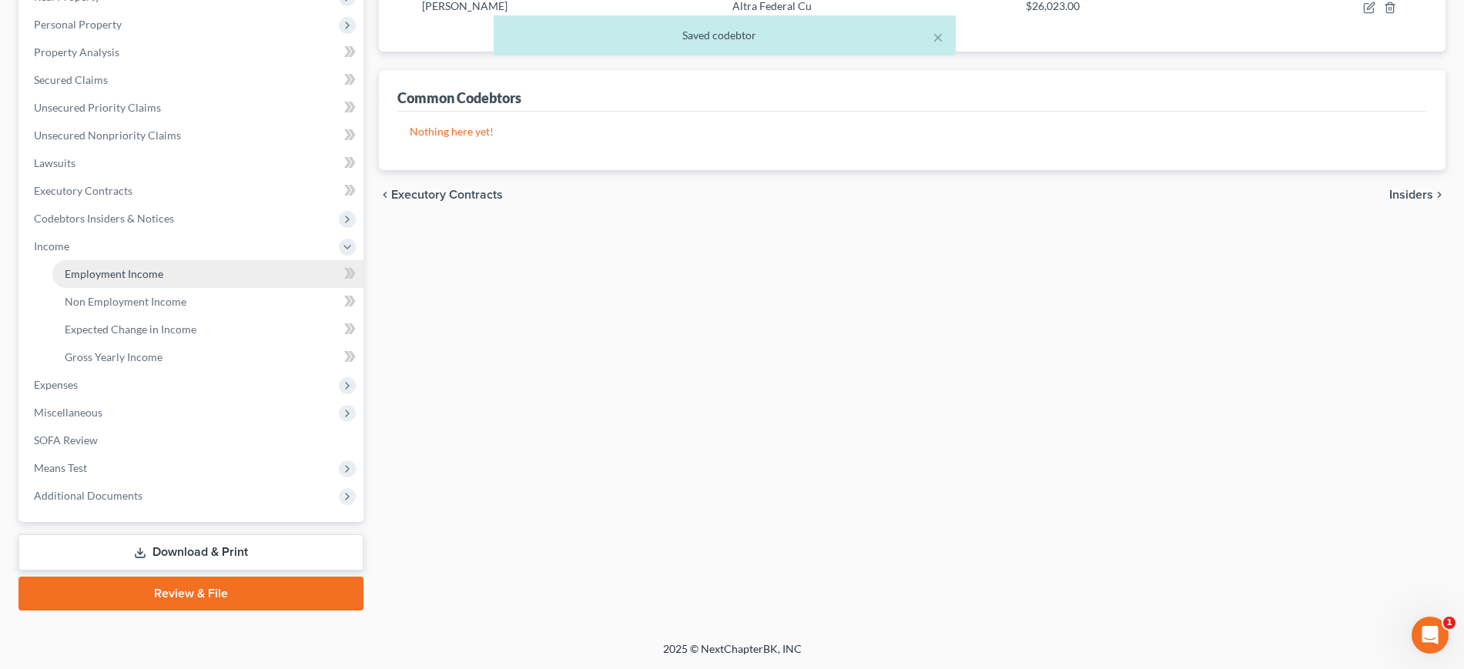
click at [122, 280] on span "Employment Income" at bounding box center [114, 273] width 99 height 13
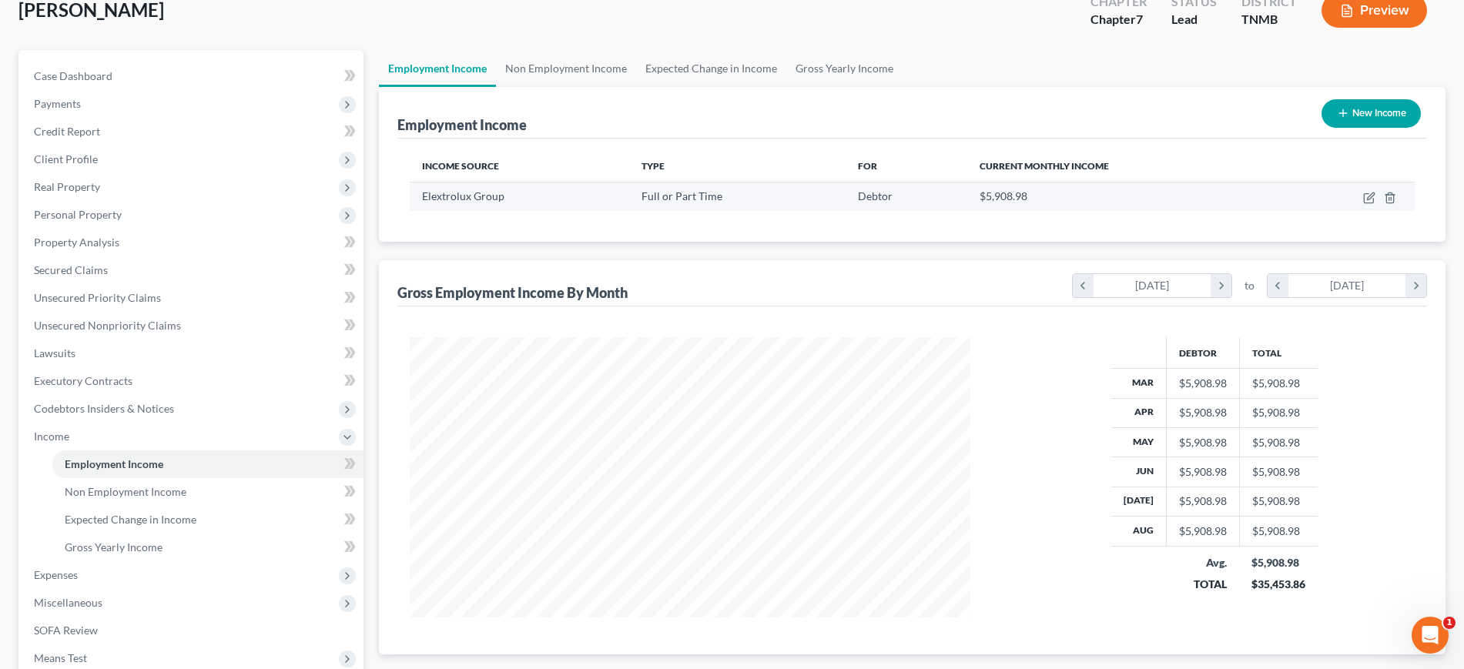
scroll to position [96, 0]
click at [631, 89] on link "Non Employment Income" at bounding box center [566, 70] width 140 height 37
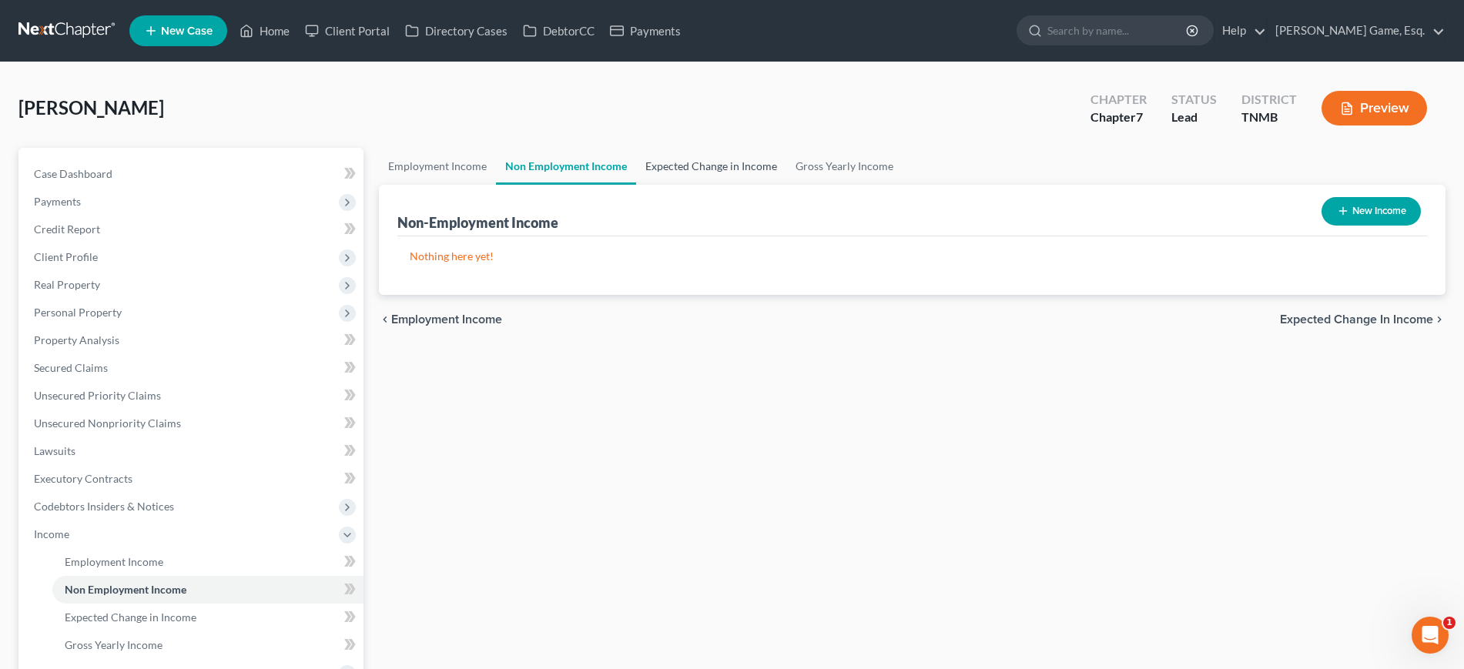
click at [766, 185] on link "Expected Change in Income" at bounding box center [711, 166] width 150 height 37
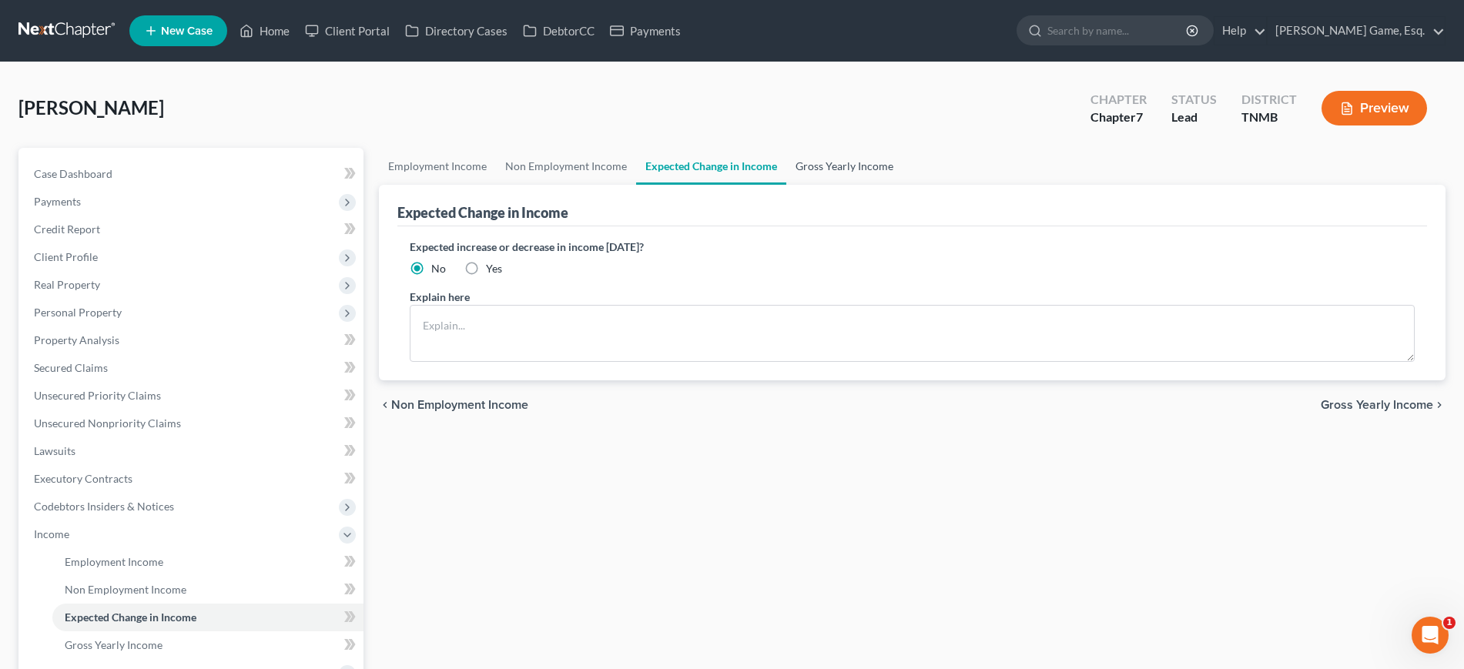
click at [903, 185] on link "Gross Yearly Income" at bounding box center [844, 166] width 116 height 37
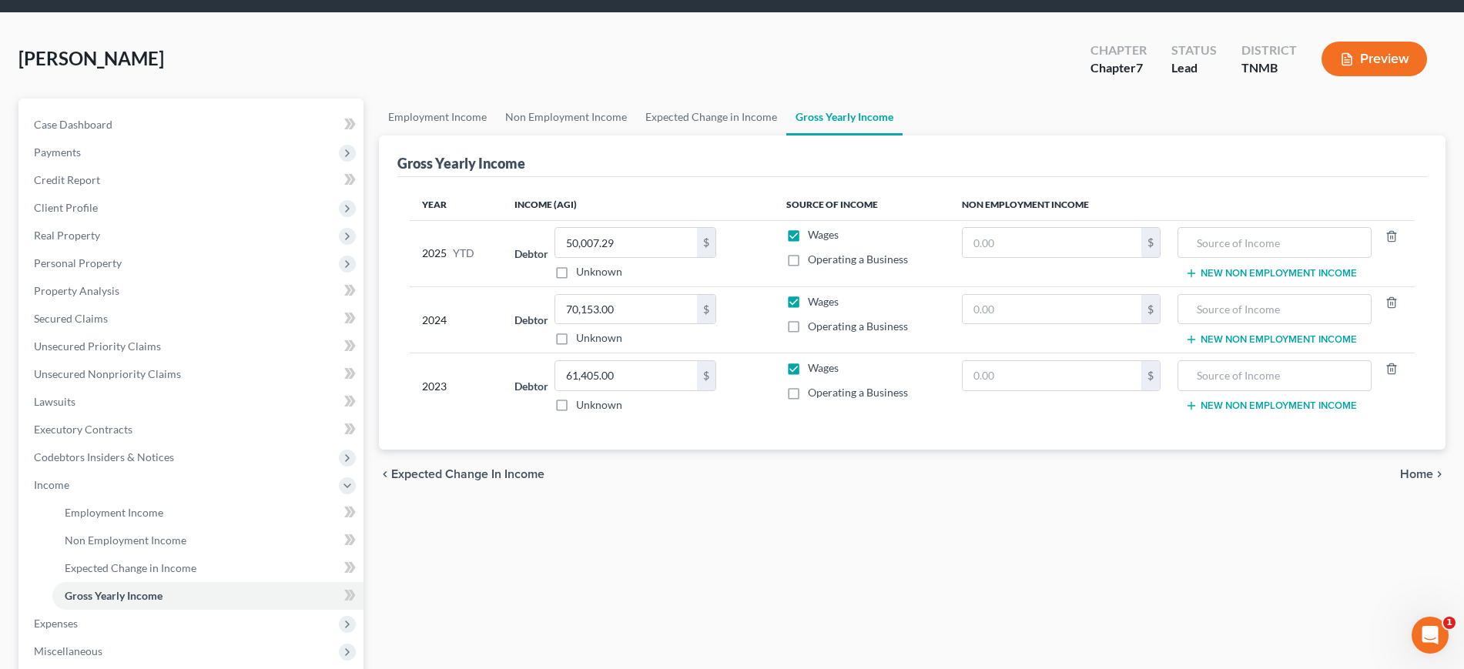
scroll to position [96, 0]
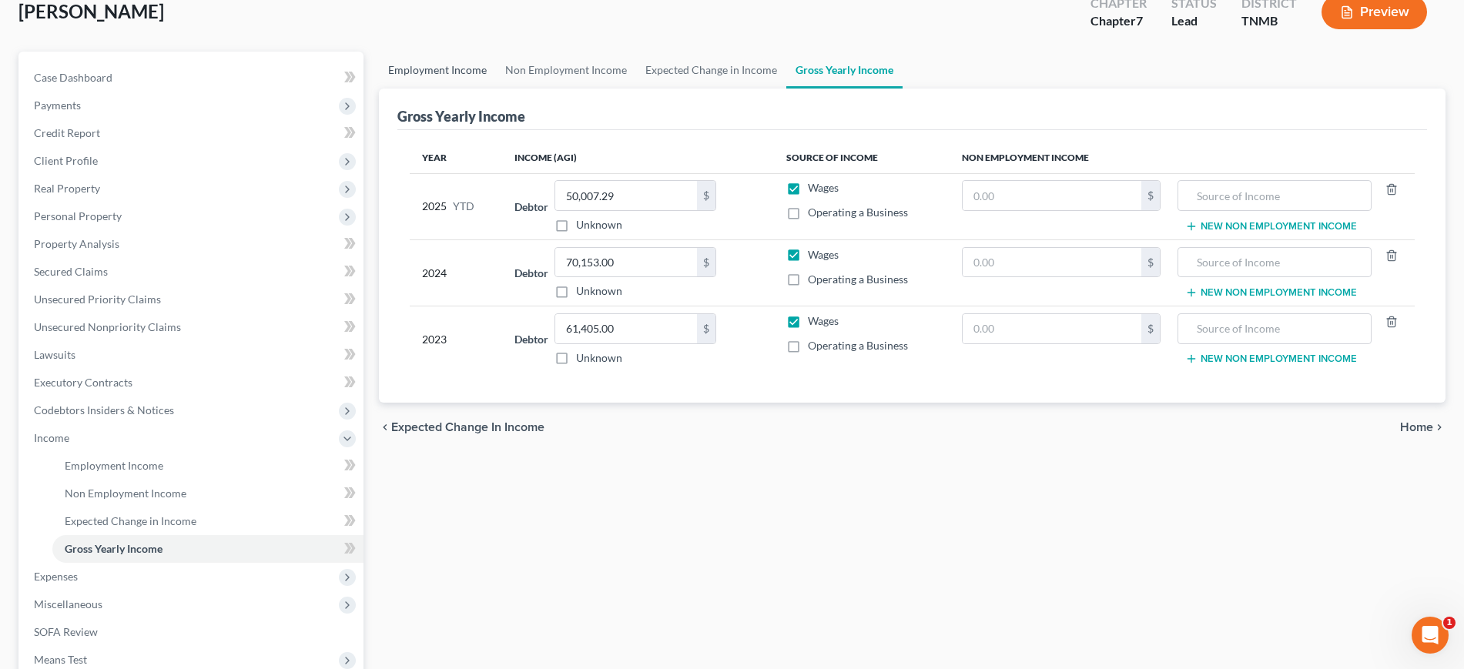
click at [463, 89] on link "Employment Income" at bounding box center [437, 70] width 117 height 37
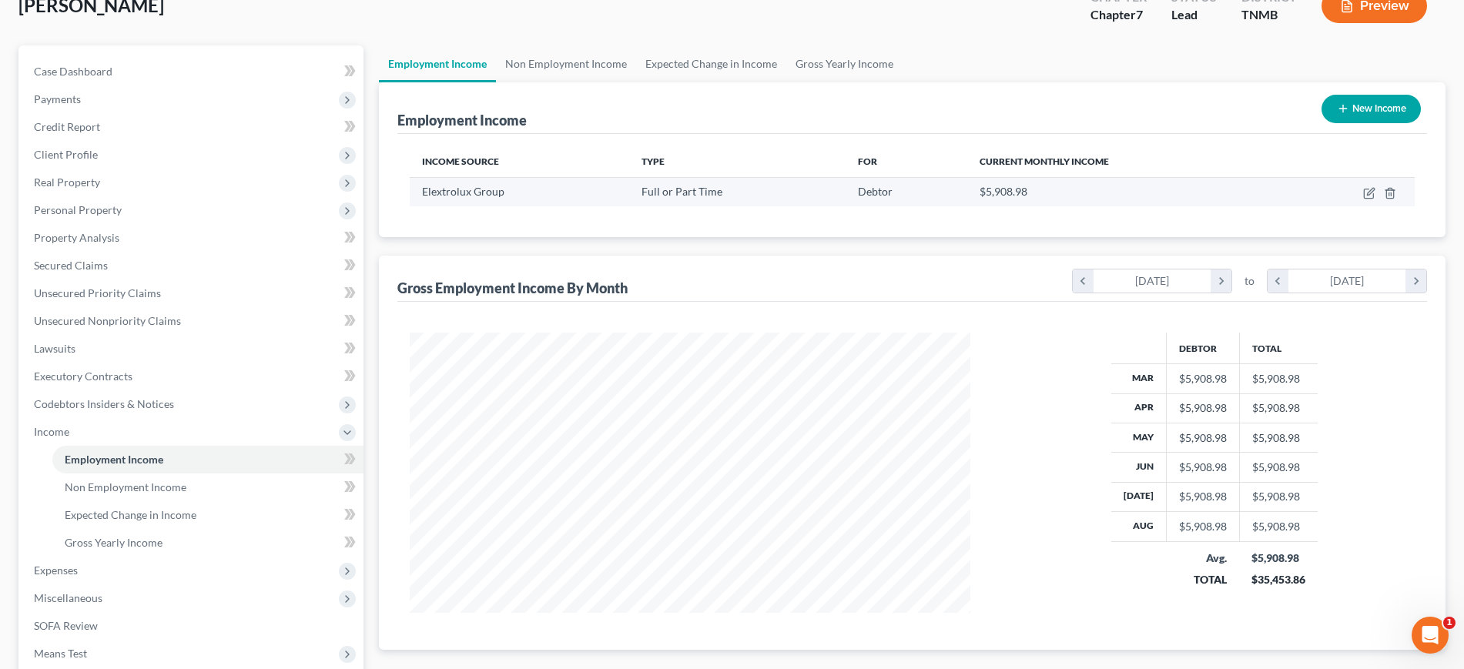
scroll to position [96, 0]
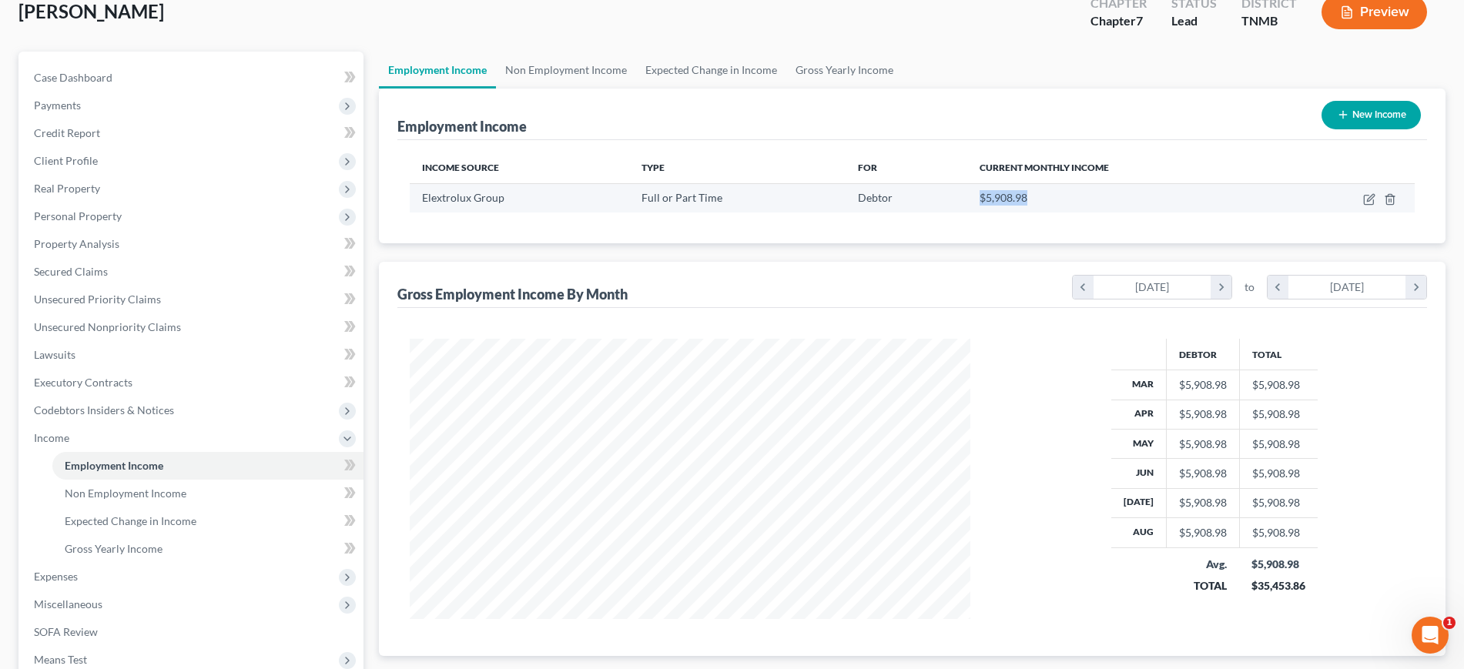
drag, startPoint x: 973, startPoint y: 264, endPoint x: 1094, endPoint y: 269, distance: 121.0
click at [1094, 213] on td "$5,908.98" at bounding box center [1125, 197] width 316 height 29
click at [1077, 206] on div "$5,908.98" at bounding box center [1125, 197] width 291 height 15
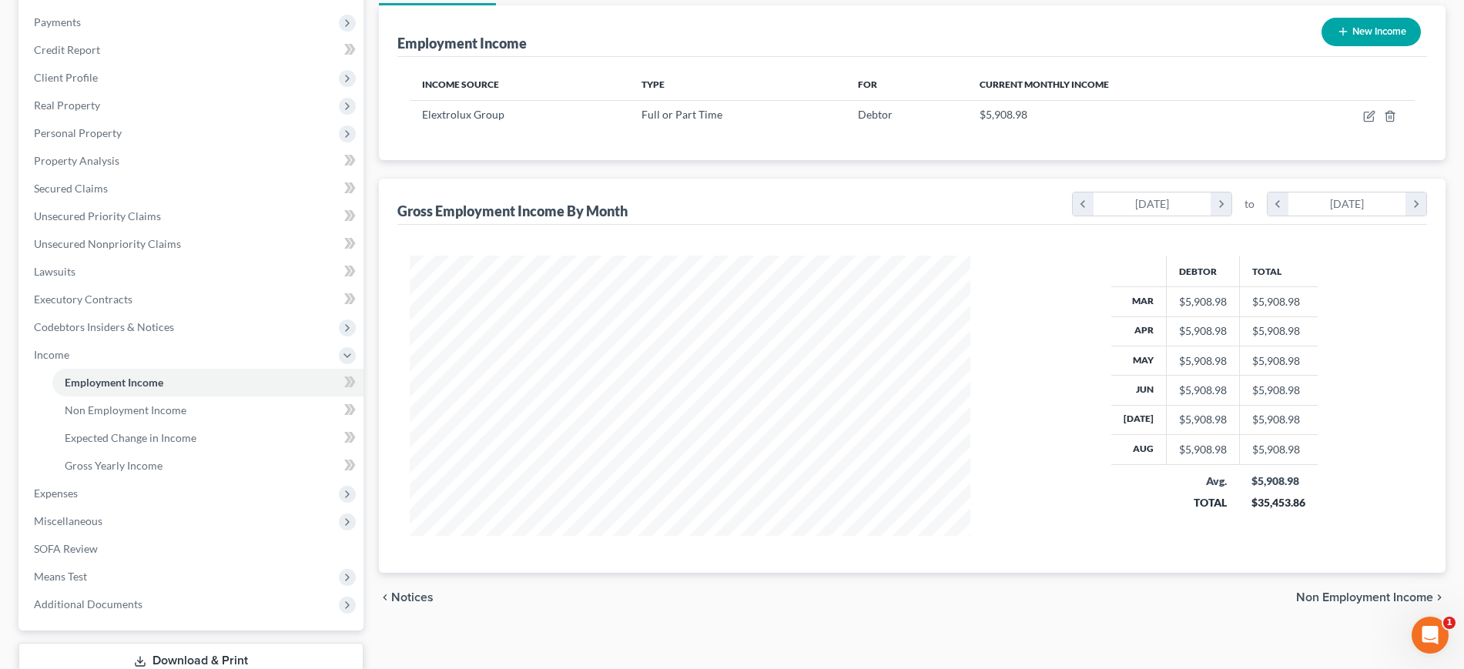
scroll to position [385, 0]
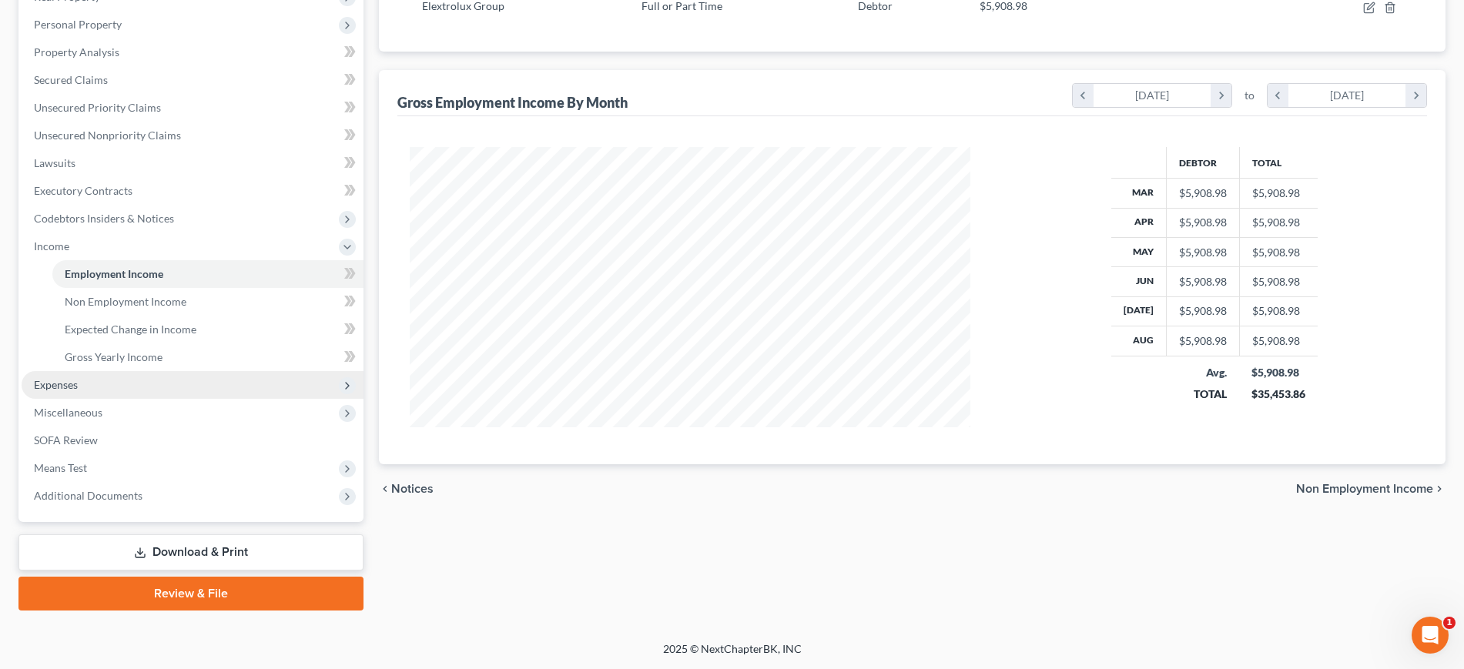
click at [146, 399] on span "Expenses" at bounding box center [193, 385] width 342 height 28
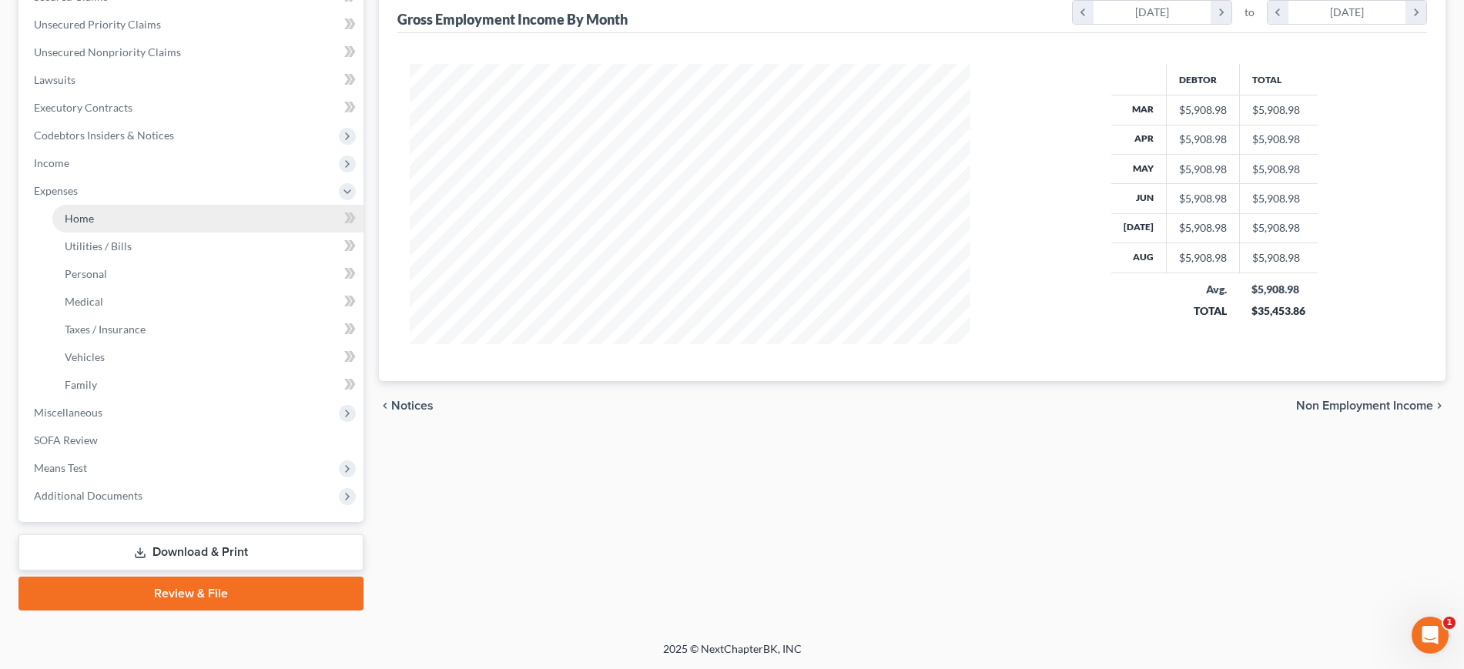
click at [194, 233] on link "Home" at bounding box center [207, 219] width 311 height 28
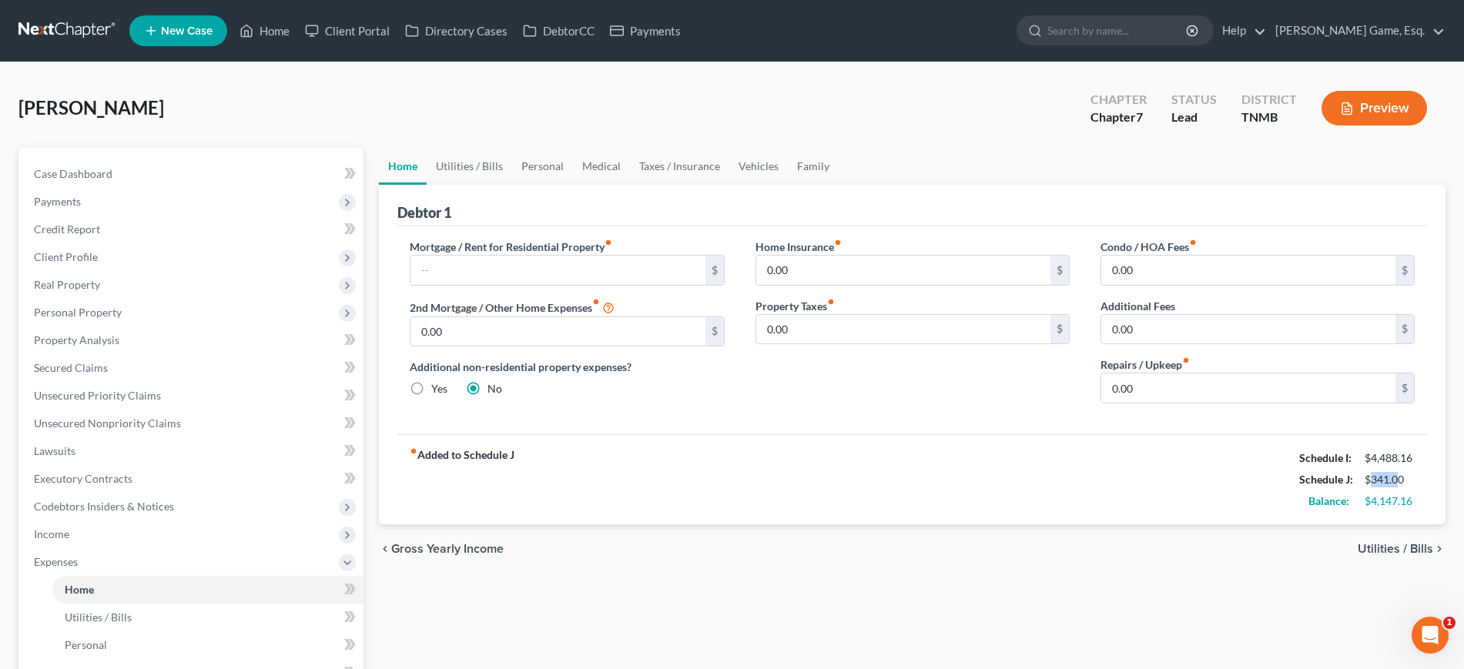
drag, startPoint x: 1350, startPoint y: 596, endPoint x: 1381, endPoint y: 597, distance: 30.8
click at [1381, 487] on div "$341.00" at bounding box center [1390, 479] width 50 height 15
click at [673, 285] on input "text" at bounding box center [557, 270] width 294 height 29
type input "1,310"
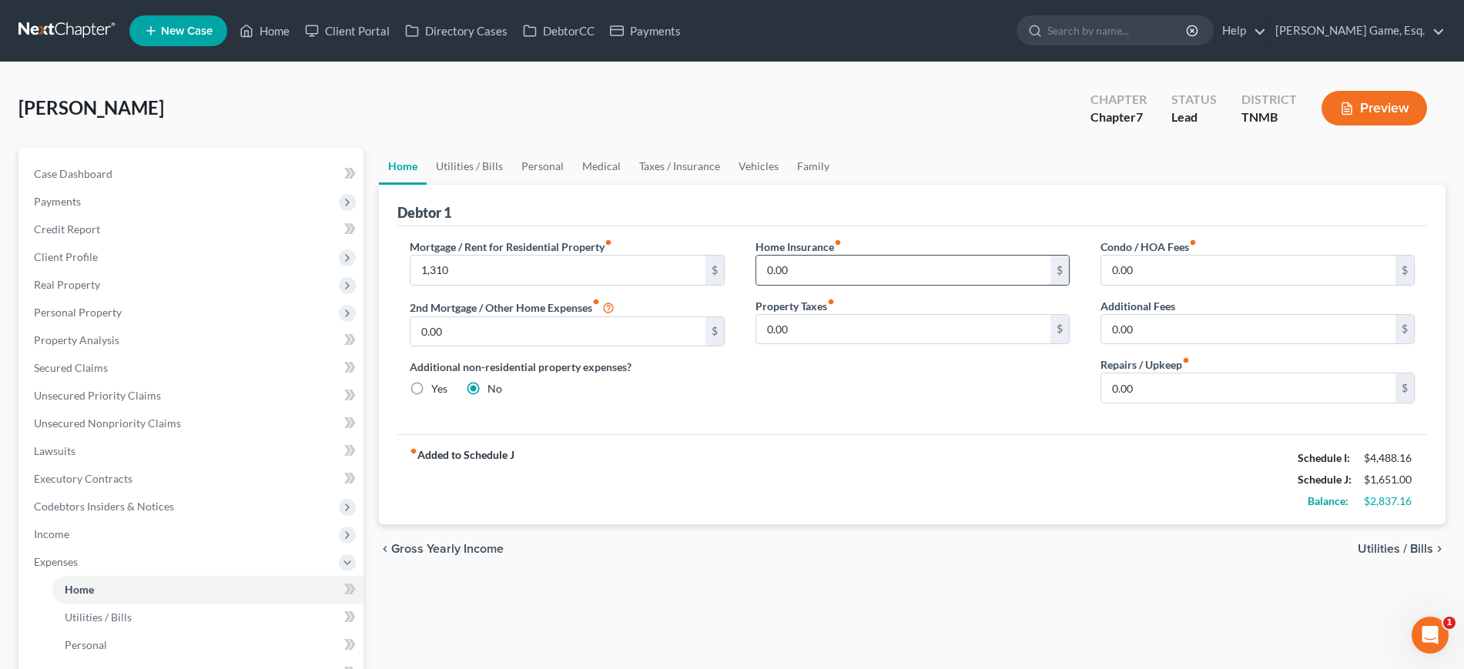
click at [893, 285] on input "0.00" at bounding box center [903, 270] width 294 height 29
click at [822, 226] on div "Debtor 1" at bounding box center [912, 206] width 1030 height 42
click at [823, 285] on input "0.00" at bounding box center [903, 270] width 294 height 29
drag, startPoint x: 762, startPoint y: 239, endPoint x: 729, endPoint y: 238, distance: 33.1
click at [729, 226] on div "Debtor 1" at bounding box center [912, 206] width 1030 height 42
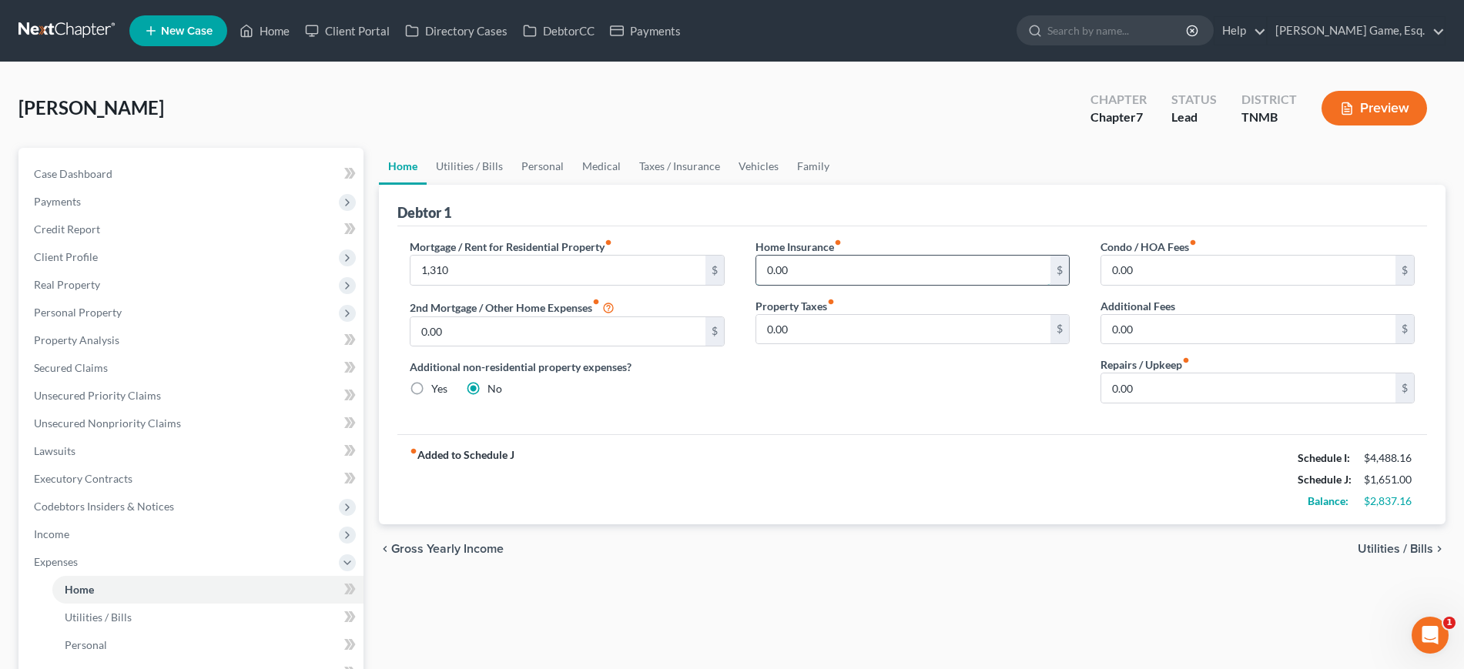
click at [829, 285] on input "0.00" at bounding box center [903, 270] width 294 height 29
type input "10.42"
click at [722, 226] on div "Debtor 1" at bounding box center [912, 206] width 1030 height 42
click at [476, 185] on link "Utilities / Bills" at bounding box center [469, 166] width 85 height 37
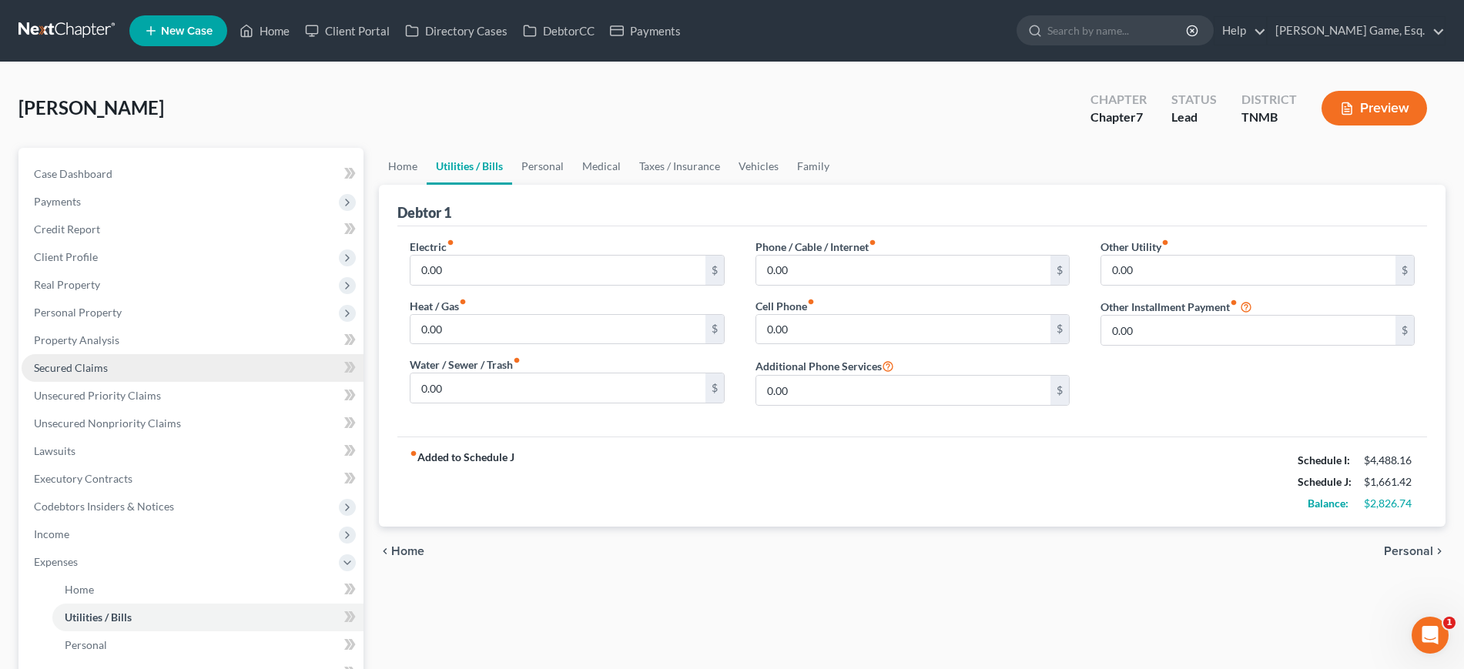
click at [154, 382] on link "Secured Claims" at bounding box center [193, 368] width 342 height 28
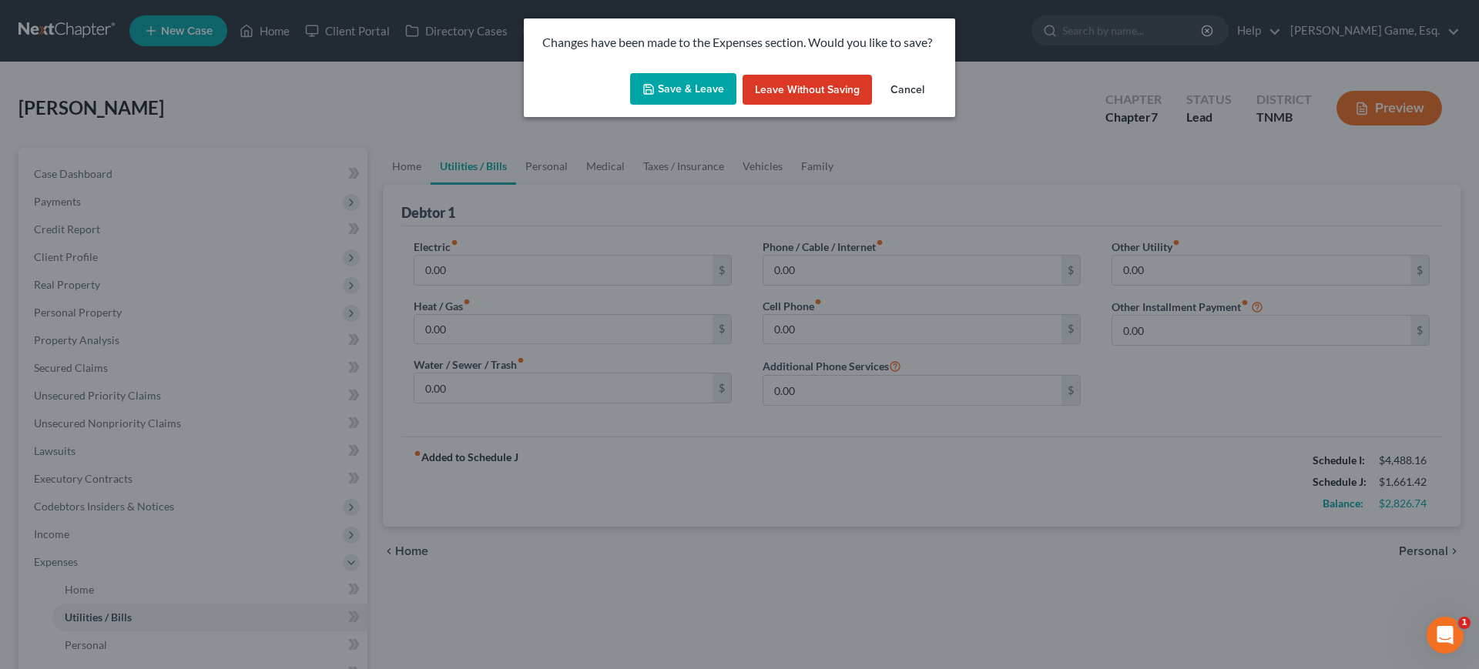
click at [679, 99] on button "Save & Leave" at bounding box center [683, 89] width 106 height 32
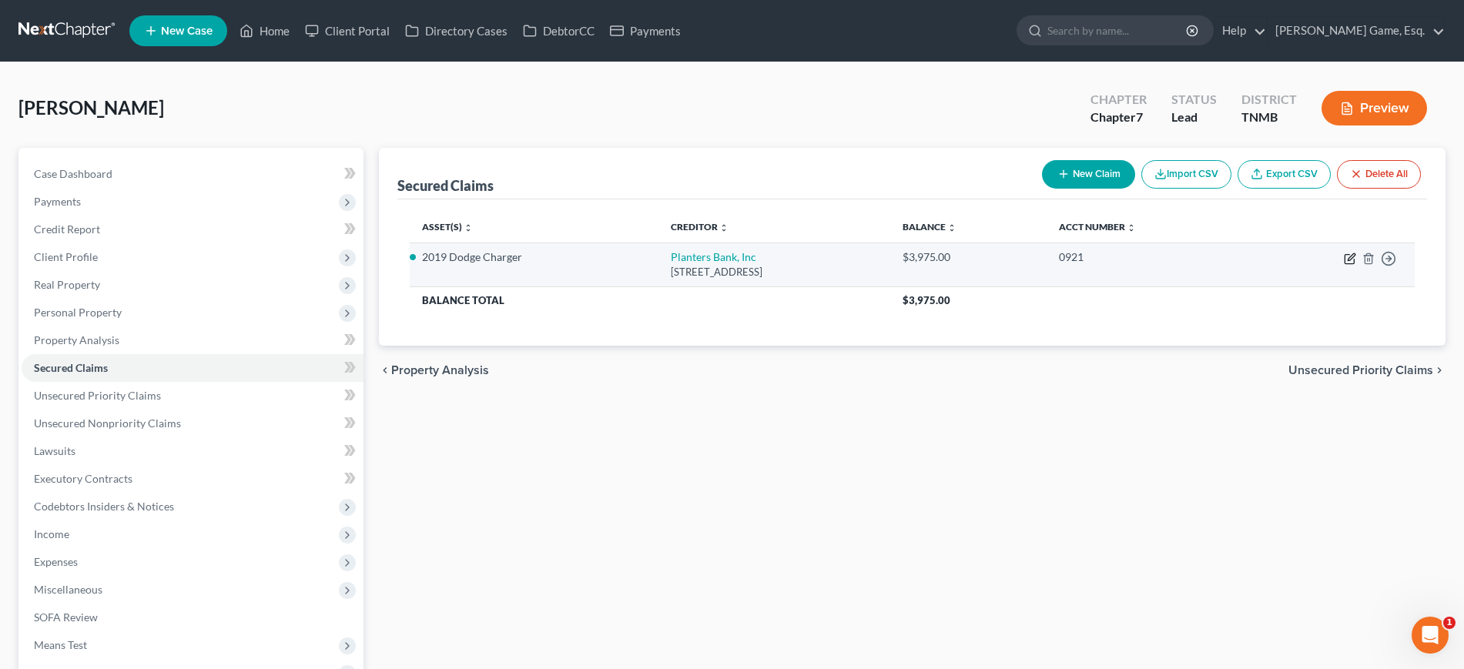
click at [1345, 264] on icon "button" at bounding box center [1349, 259] width 9 height 9
select select "18"
select select "5"
select select "2"
select select "0"
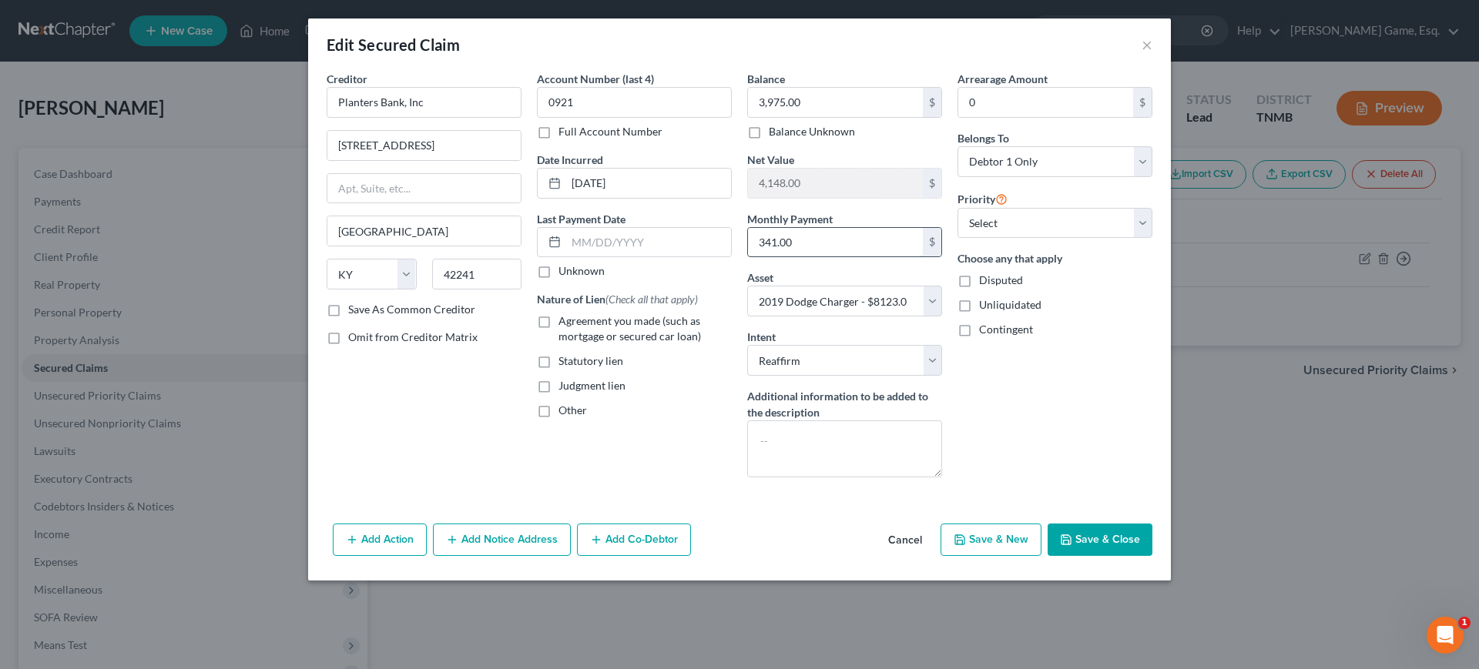
click at [807, 257] on input "341.00" at bounding box center [835, 242] width 175 height 29
click at [832, 257] on input "341.00" at bounding box center [835, 242] width 175 height 29
type input "341."
click at [558, 322] on label "Agreement you made (such as mortgage or secured car loan)" at bounding box center [644, 328] width 173 height 31
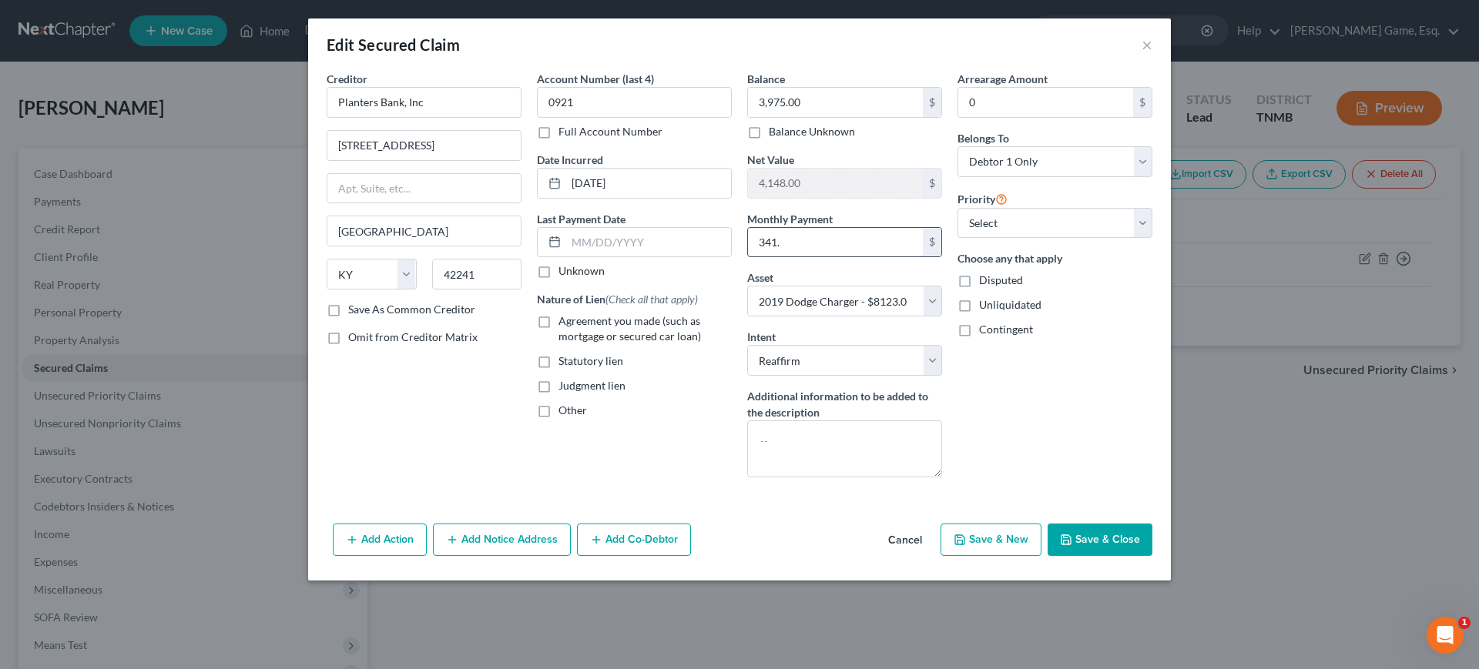
click at [565, 322] on input "Agreement you made (such as mortgage or secured car loan)" at bounding box center [570, 318] width 10 height 10
checkbox input "true"
click at [822, 228] on input "341." at bounding box center [835, 242] width 175 height 29
click at [784, 228] on input "341." at bounding box center [835, 242] width 175 height 29
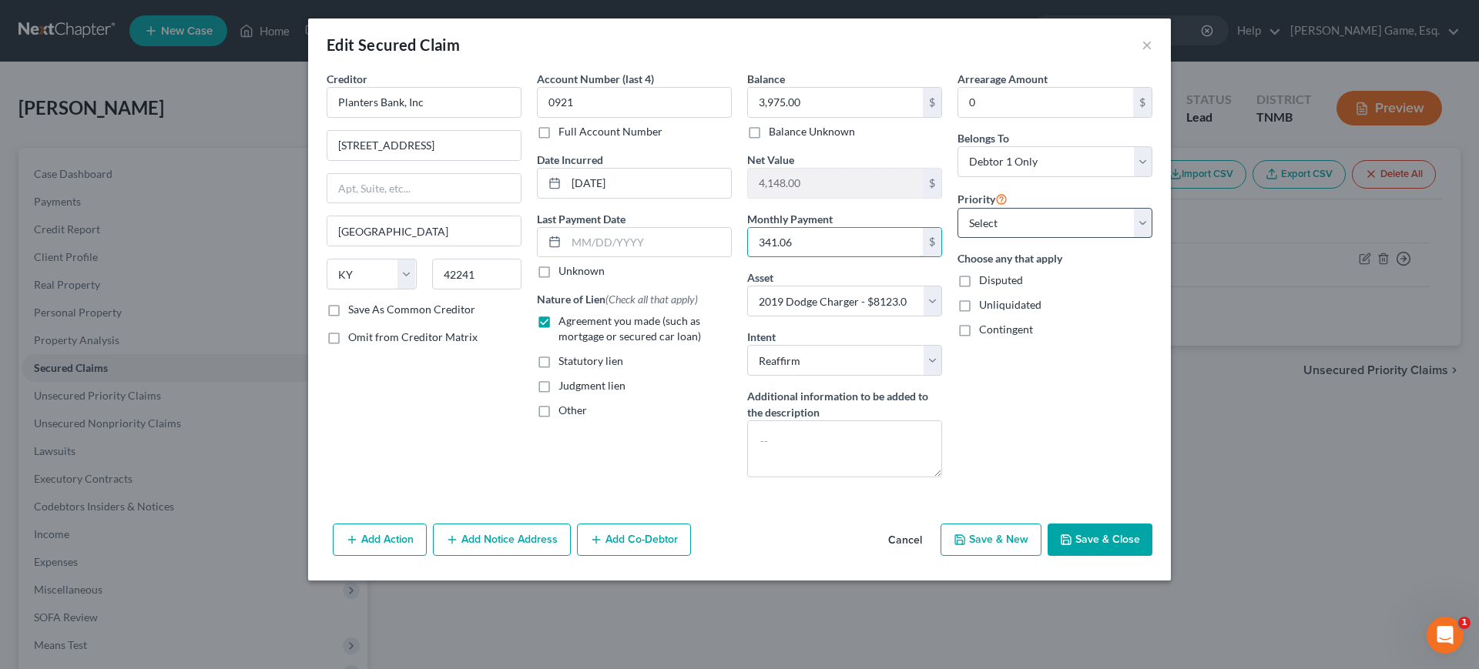
type input "341.06"
click at [1054, 208] on select "Select 1st 2nd 3rd 4th 5th 6th 7th 8th 9th 10th 11th 12th 13th 14th 15th 16th 1…" at bounding box center [1054, 223] width 195 height 31
drag, startPoint x: 1054, startPoint y: 198, endPoint x: 1044, endPoint y: 198, distance: 9.2
click at [1054, 208] on select "Select 1st 2nd 3rd 4th 5th 6th 7th 8th 9th 10th 11th 12th 13th 14th 15th 16th 1…" at bounding box center [1054, 223] width 195 height 31
click at [1152, 556] on button "Save & Close" at bounding box center [1099, 540] width 105 height 32
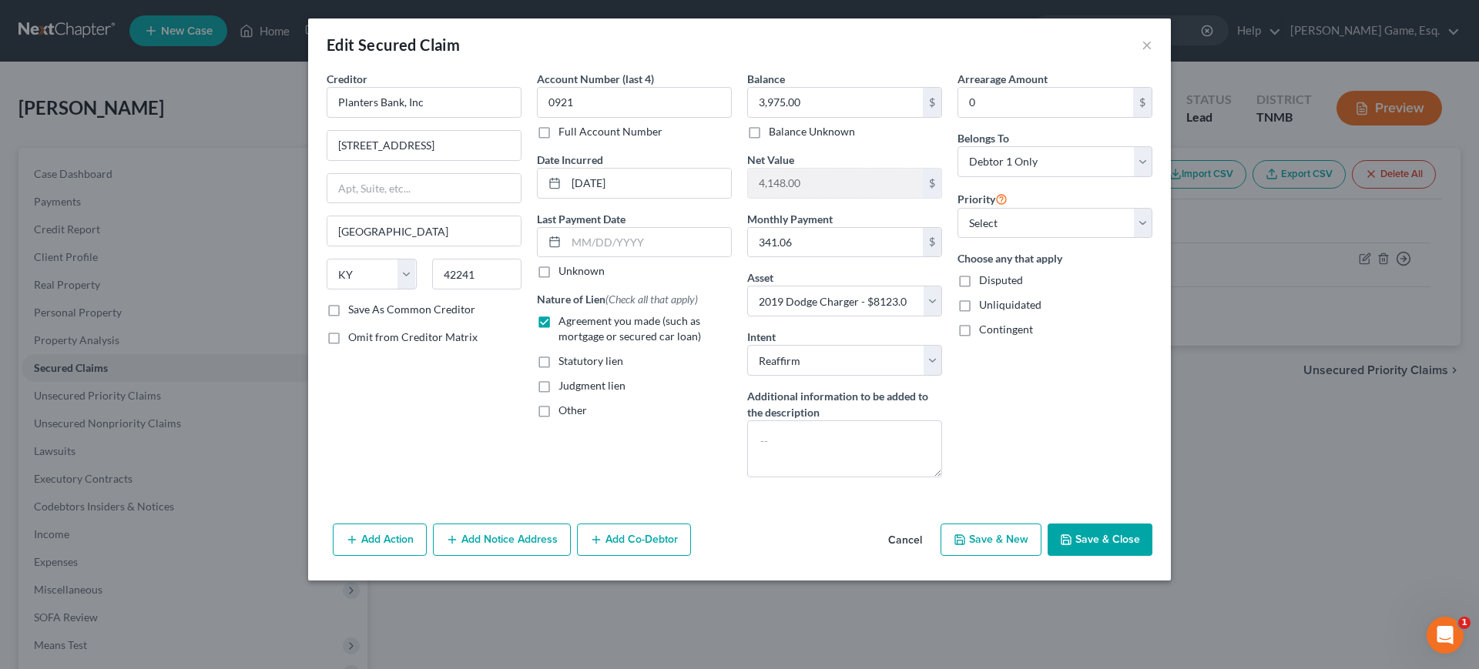
select select
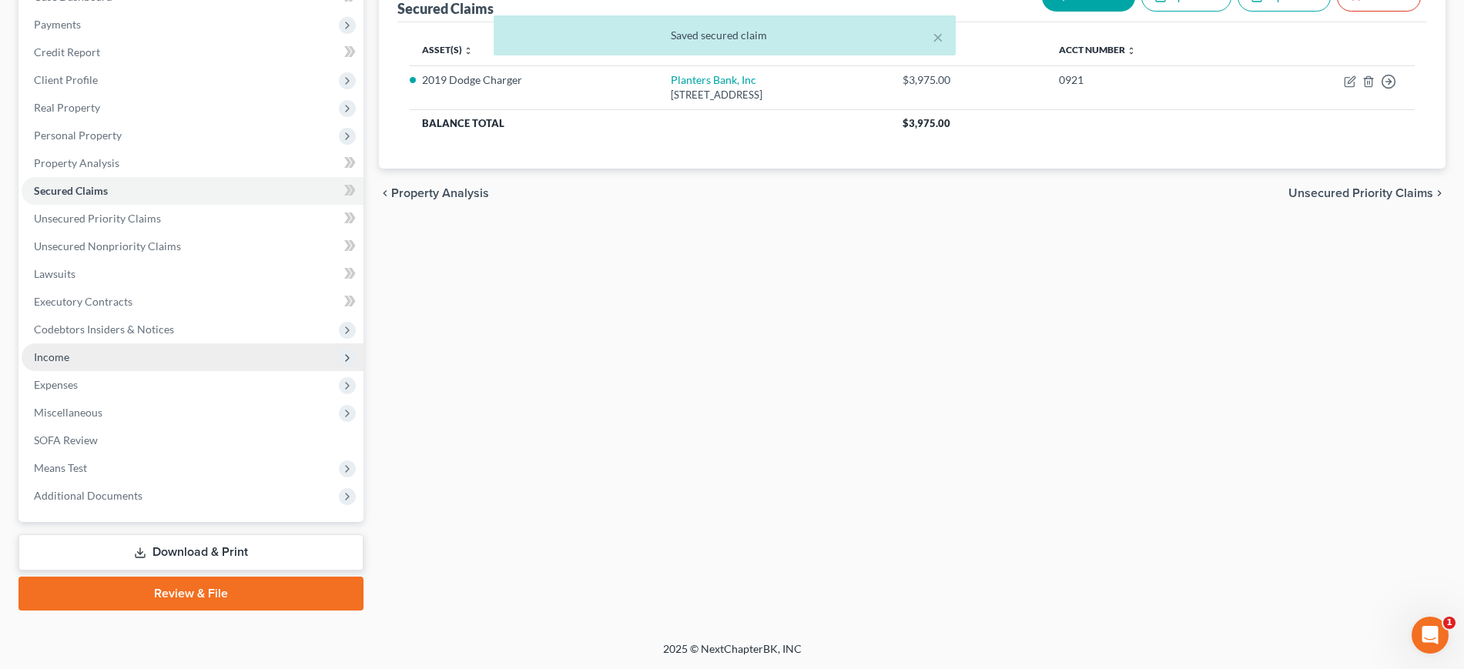
scroll to position [385, 0]
click at [136, 371] on span "Expenses" at bounding box center [193, 385] width 342 height 28
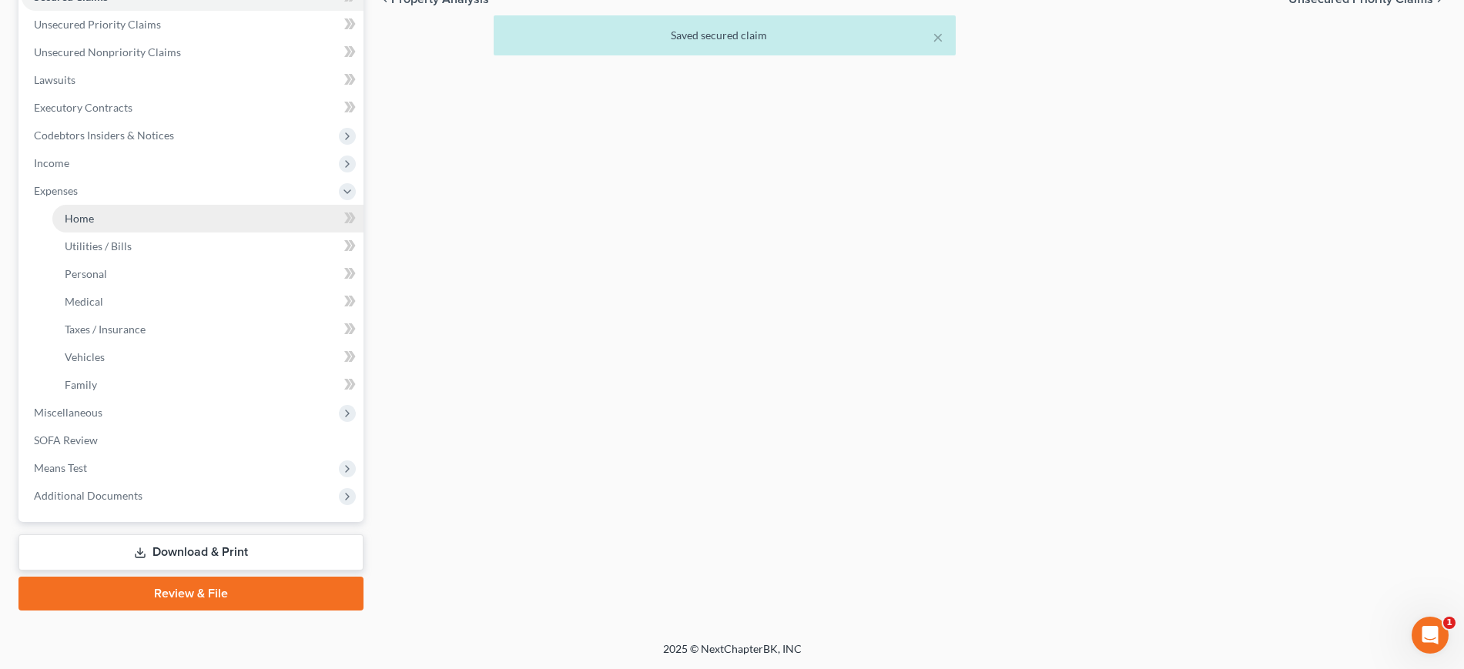
click at [144, 233] on link "Home" at bounding box center [207, 219] width 311 height 28
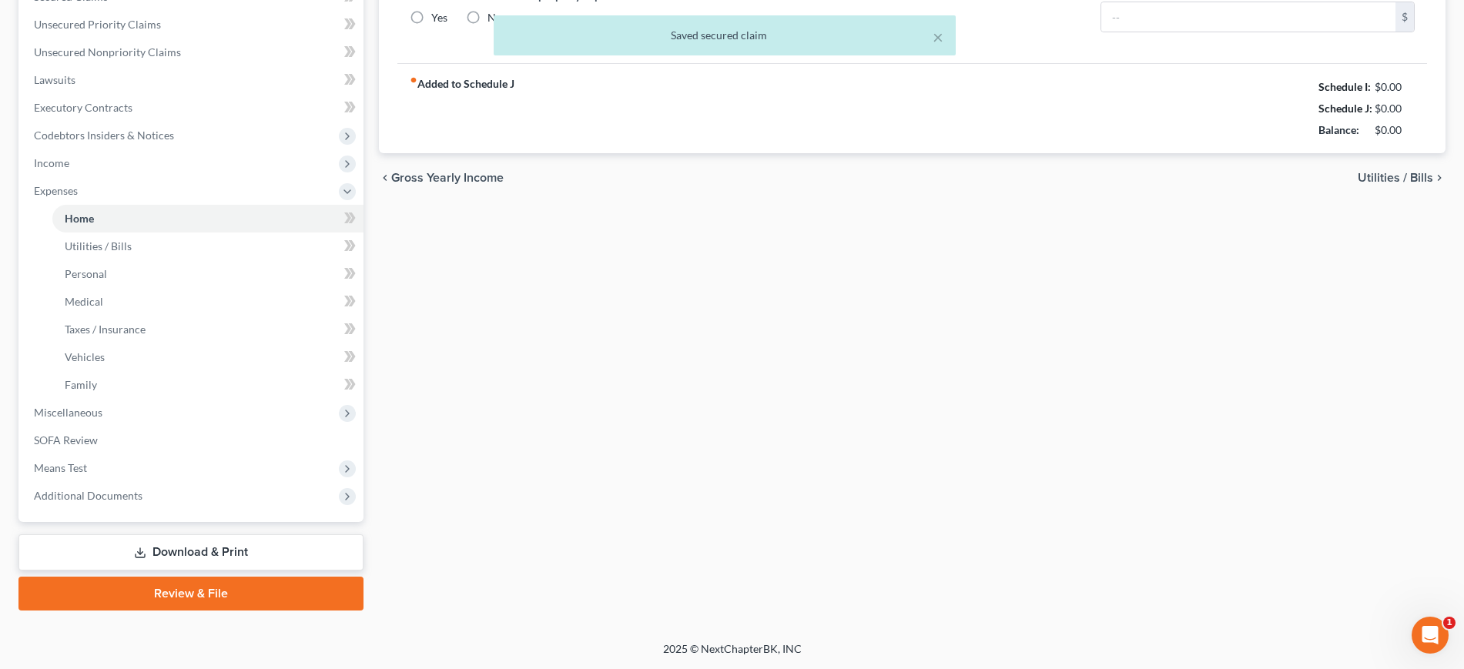
type input "1,310.00"
type input "0.00"
radio input "true"
type input "10.42"
type input "0.00"
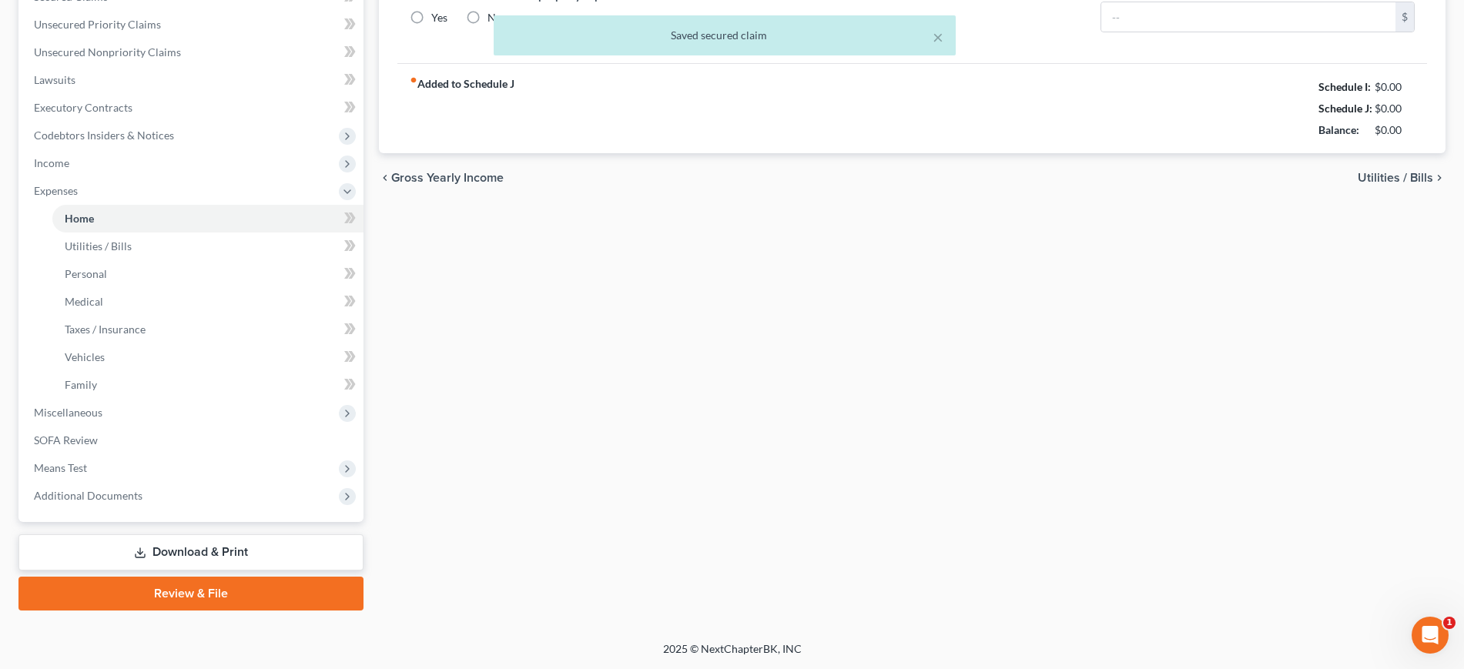
type input "0.00"
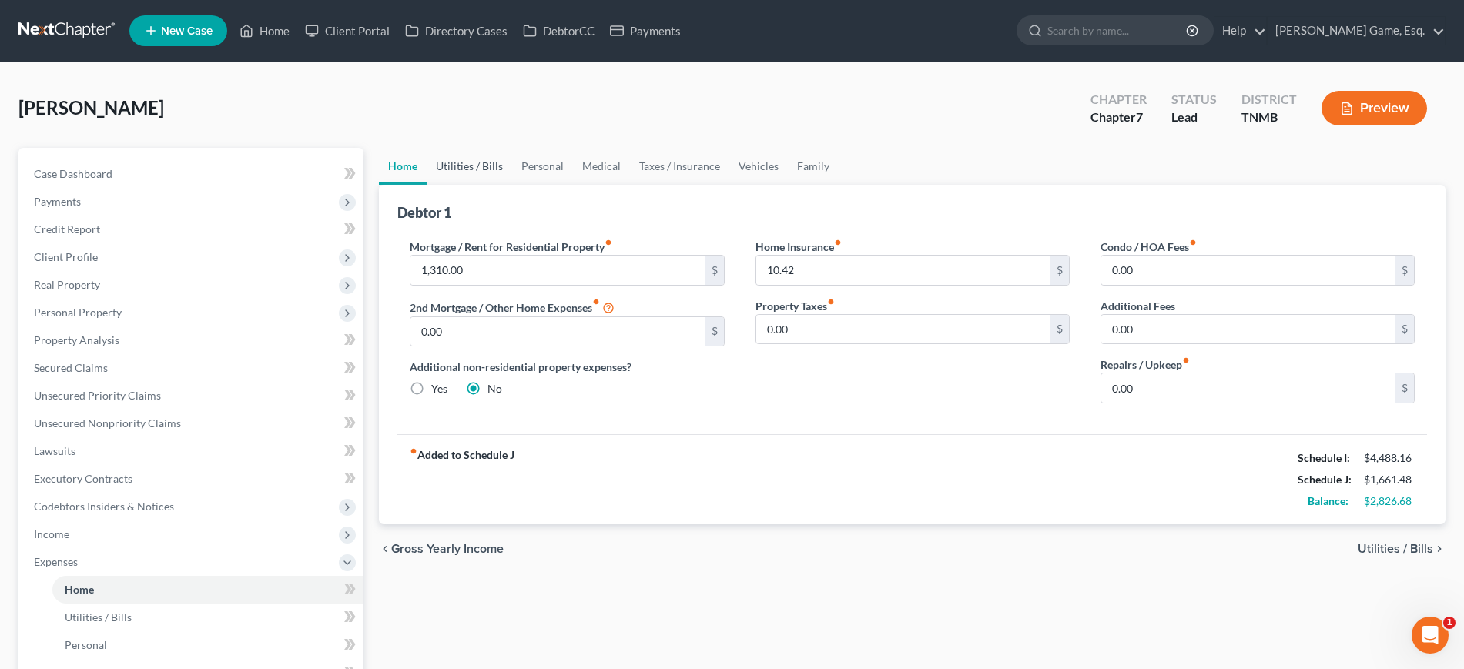
click at [487, 185] on link "Utilities / Bills" at bounding box center [469, 166] width 85 height 37
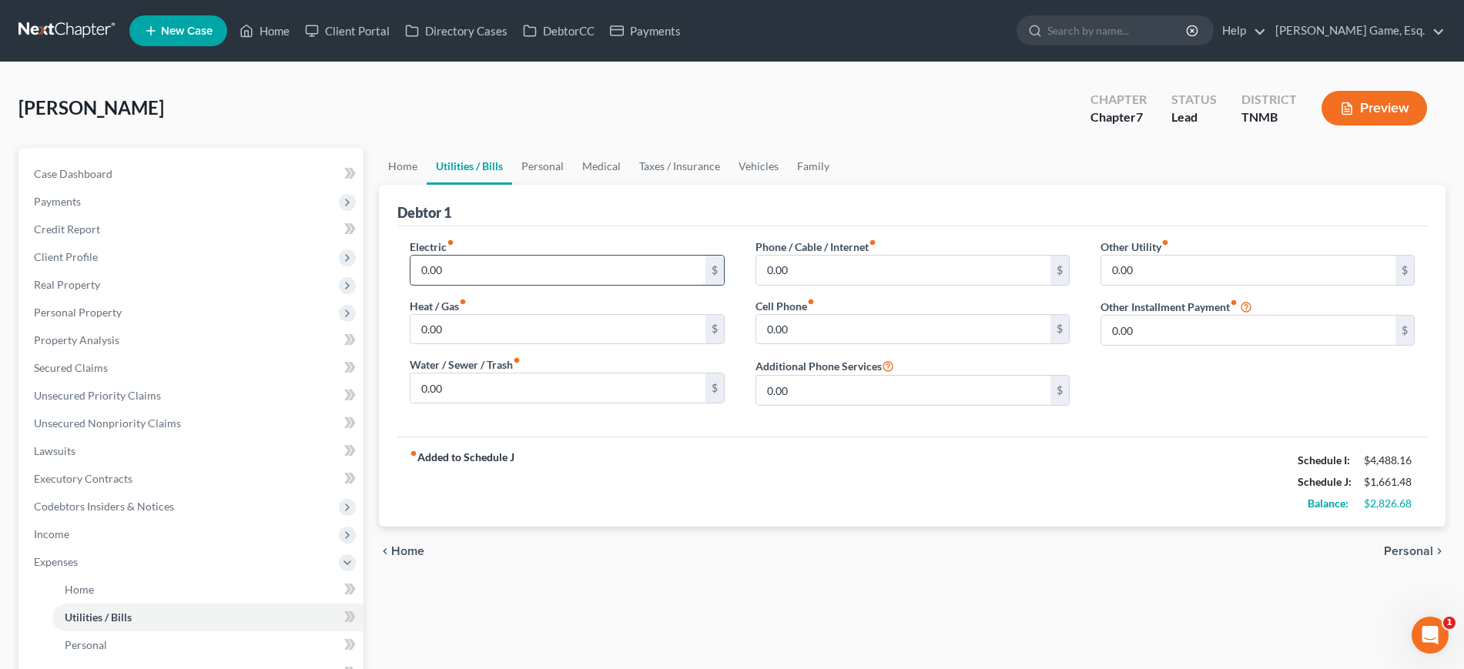
click at [522, 285] on input "0.00" at bounding box center [557, 270] width 294 height 29
click at [913, 285] on input "0.00" at bounding box center [903, 270] width 294 height 29
type input "100"
click at [560, 286] on div "Electric fiber_manual_record 0.00 $" at bounding box center [567, 262] width 314 height 47
click at [561, 285] on input "0.00" at bounding box center [557, 270] width 294 height 29
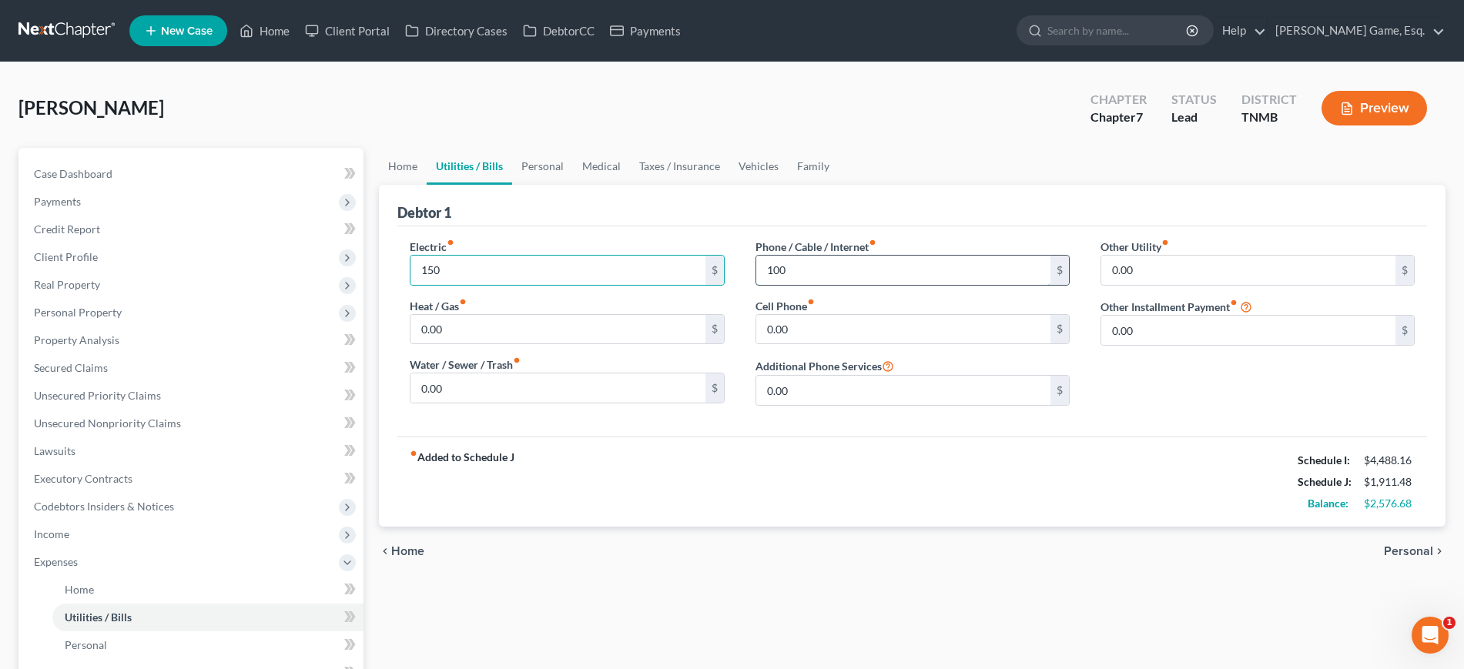
click at [833, 285] on input "100" at bounding box center [903, 270] width 294 height 29
click at [521, 285] on input "150" at bounding box center [557, 270] width 294 height 29
type input "175"
click at [809, 285] on input "100" at bounding box center [903, 270] width 294 height 29
click at [550, 285] on input "175" at bounding box center [557, 270] width 294 height 29
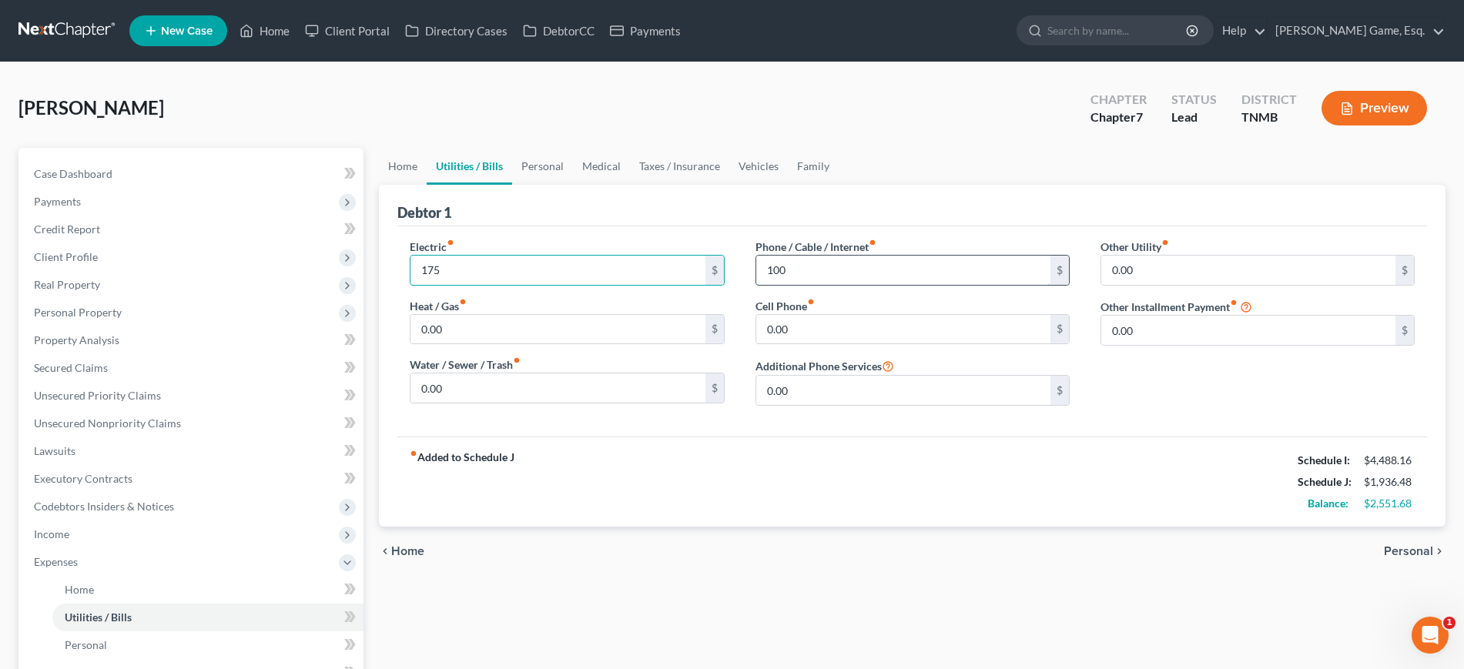
click at [876, 285] on input "100" at bounding box center [903, 270] width 294 height 29
click at [805, 285] on input "100" at bounding box center [903, 270] width 294 height 29
type input "155"
click at [494, 344] on input "0.00" at bounding box center [557, 329] width 294 height 29
click at [568, 418] on div "Electric fiber_manual_record 175 $ Heat / Gas fiber_manual_record 0.00 $ Water …" at bounding box center [566, 328] width 345 height 179
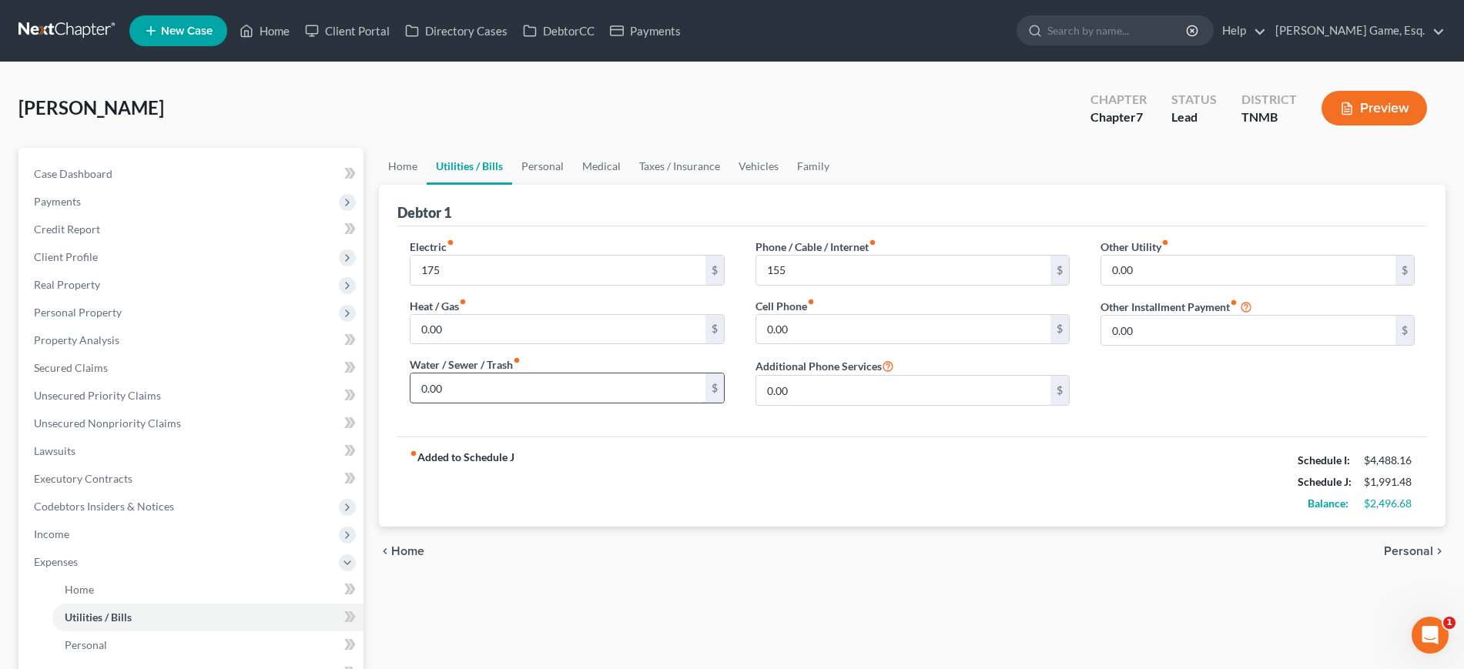
click at [541, 403] on input "0.00" at bounding box center [557, 388] width 294 height 29
drag, startPoint x: 544, startPoint y: 447, endPoint x: 452, endPoint y: 460, distance: 93.2
click at [515, 373] on label "Water / Sewer / Trash fiber_manual_record" at bounding box center [465, 365] width 111 height 16
drag, startPoint x: 424, startPoint y: 448, endPoint x: 453, endPoint y: 445, distance: 29.4
click at [453, 373] on label "Water / Sewer / Trash fiber_manual_record" at bounding box center [465, 365] width 111 height 16
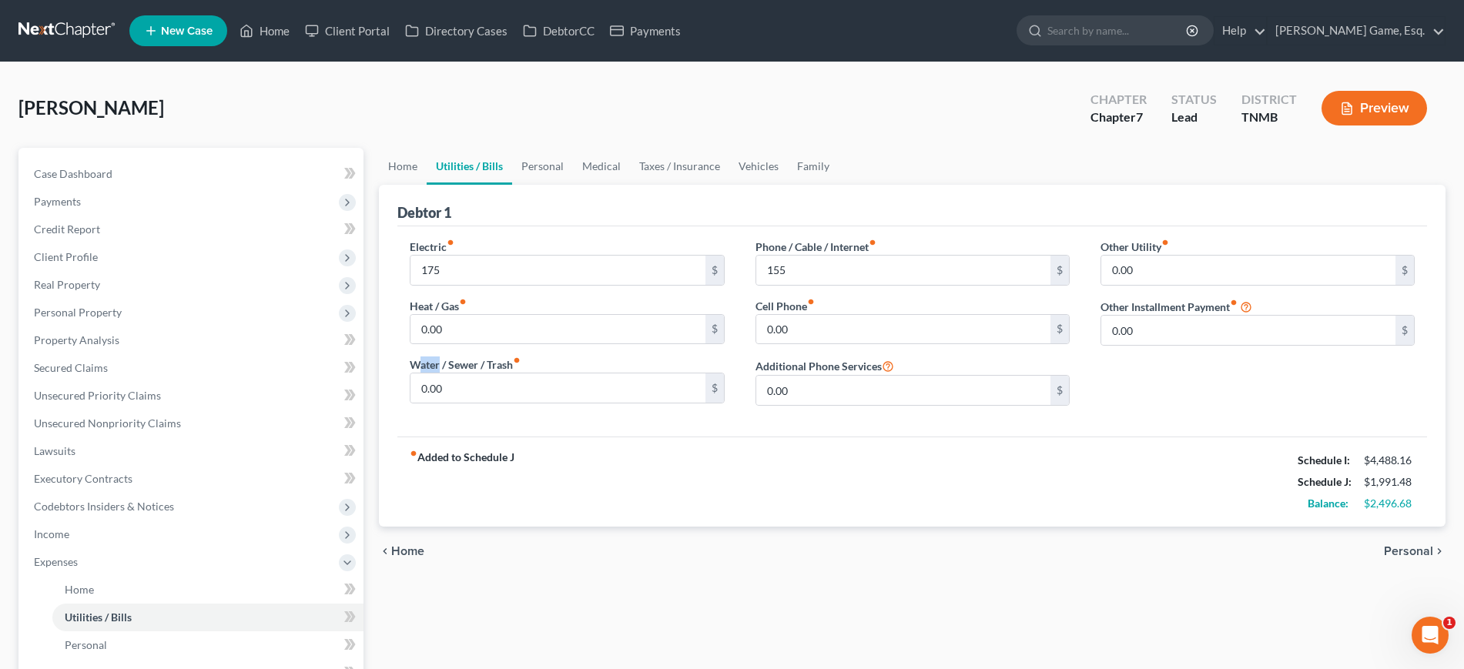
drag, startPoint x: 547, startPoint y: 451, endPoint x: 525, endPoint y: 453, distance: 21.6
click at [521, 373] on label "Water / Sewer / Trash fiber_manual_record" at bounding box center [465, 365] width 111 height 16
drag, startPoint x: 424, startPoint y: 451, endPoint x: 488, endPoint y: 485, distance: 72.7
click at [461, 373] on label "Water / Sewer / Trash fiber_manual_record" at bounding box center [465, 365] width 111 height 16
click at [504, 403] on input "0.00" at bounding box center [557, 388] width 294 height 29
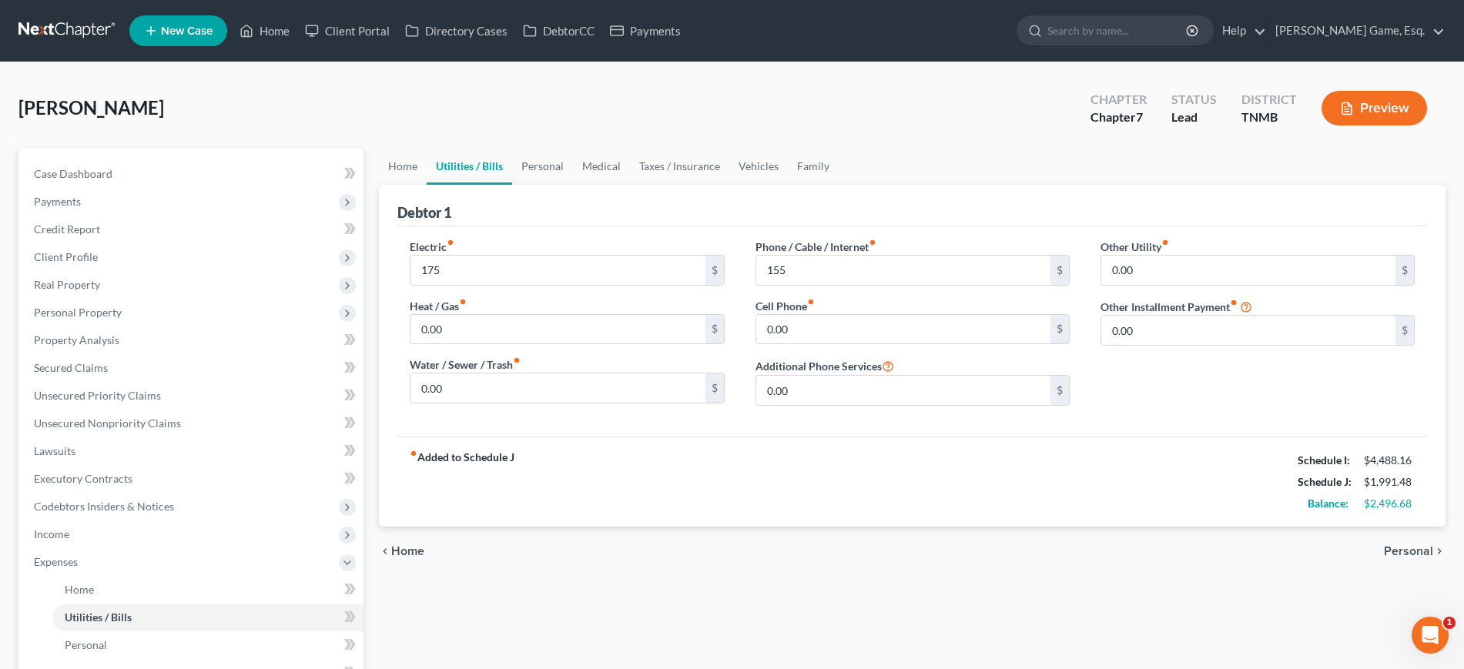
click at [565, 404] on div "Water / Sewer / Trash fiber_manual_record 0.00 $" at bounding box center [567, 380] width 314 height 47
click at [498, 403] on input "0.00" at bounding box center [557, 388] width 294 height 29
type input "15"
click at [573, 185] on link "Personal" at bounding box center [542, 166] width 61 height 37
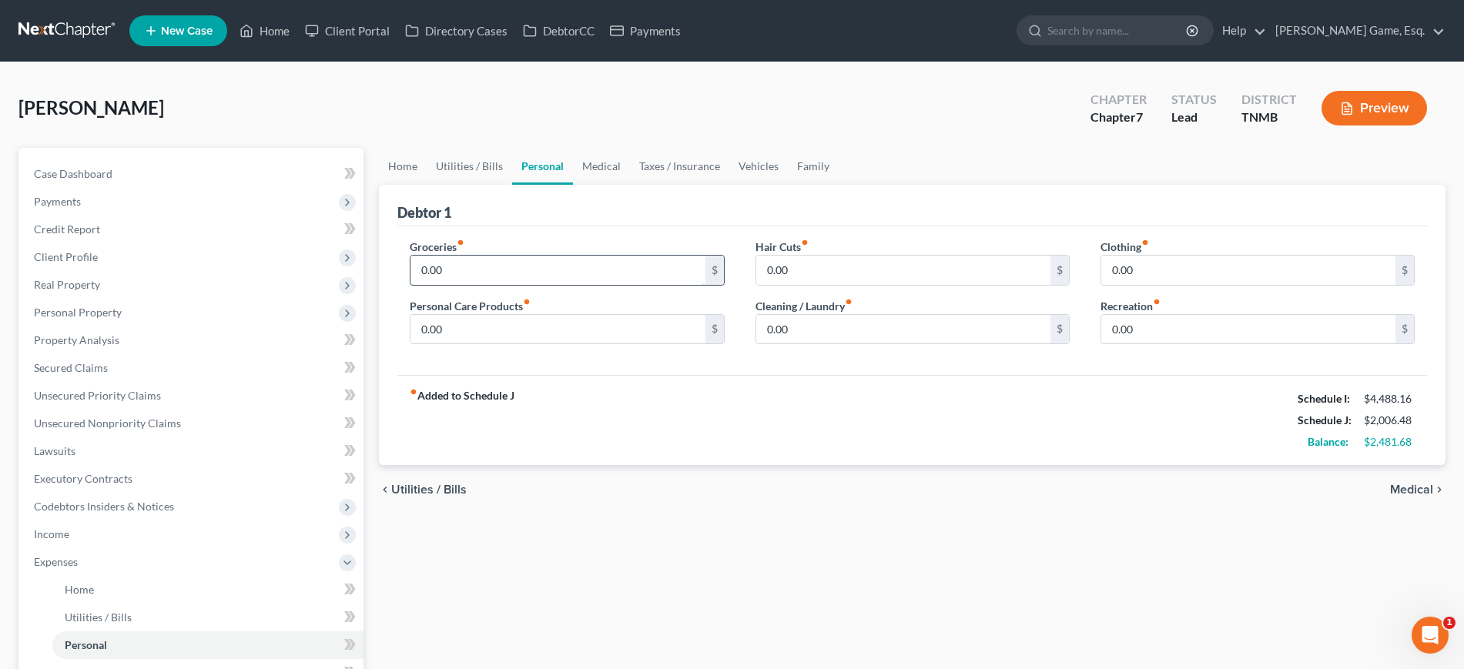
click at [518, 285] on input "0.00" at bounding box center [557, 270] width 294 height 29
type input "750"
click at [526, 344] on input "0.00" at bounding box center [557, 329] width 294 height 29
click at [504, 285] on input "750" at bounding box center [557, 270] width 294 height 29
click at [524, 288] on div "Groceries fiber_manual_record 750 $ Personal Care Products fiber_manual_record …" at bounding box center [912, 300] width 1030 height 149
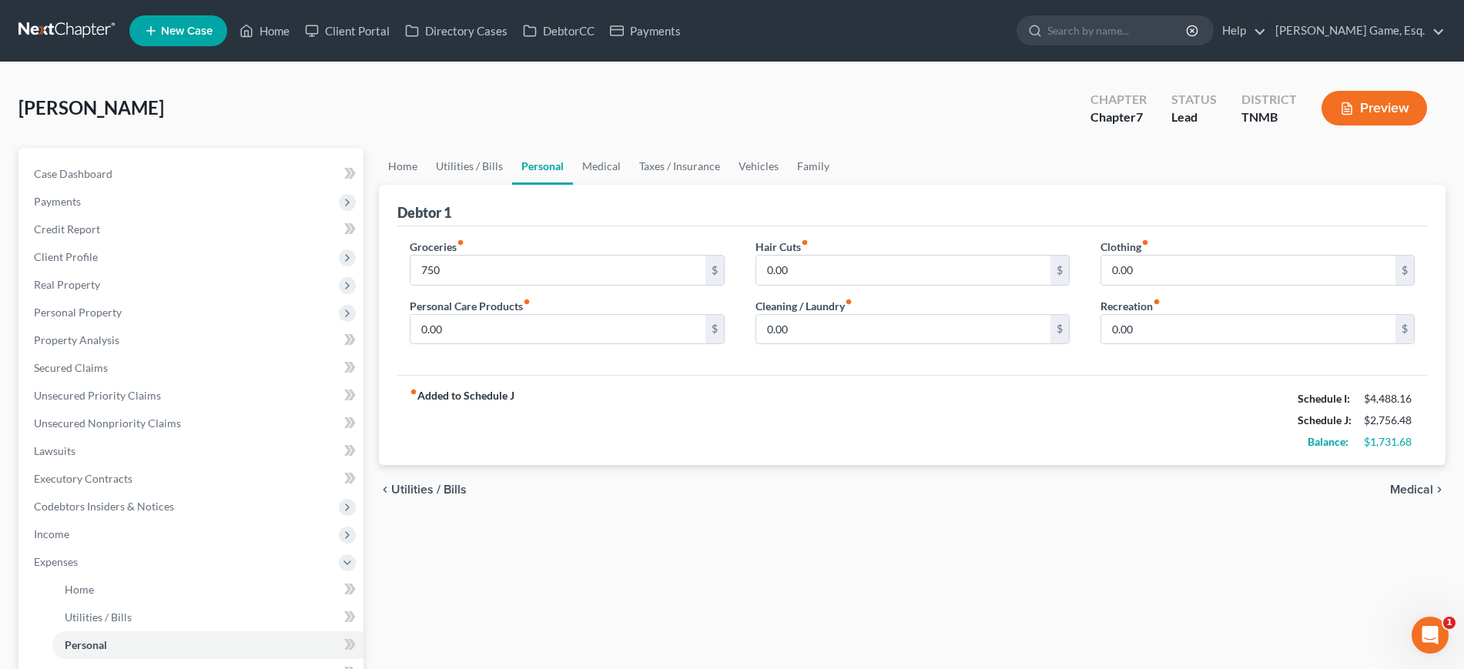
click at [663, 226] on div "Debtor 1" at bounding box center [912, 206] width 1030 height 42
click at [565, 344] on input "0.00" at bounding box center [557, 329] width 294 height 29
click at [838, 344] on input "0.00" at bounding box center [903, 329] width 294 height 29
click at [619, 344] on input "0.00" at bounding box center [557, 329] width 294 height 29
click at [783, 376] on div "Groceries fiber_manual_record 750 $ Personal Care Products fiber_manual_record …" at bounding box center [912, 300] width 1030 height 149
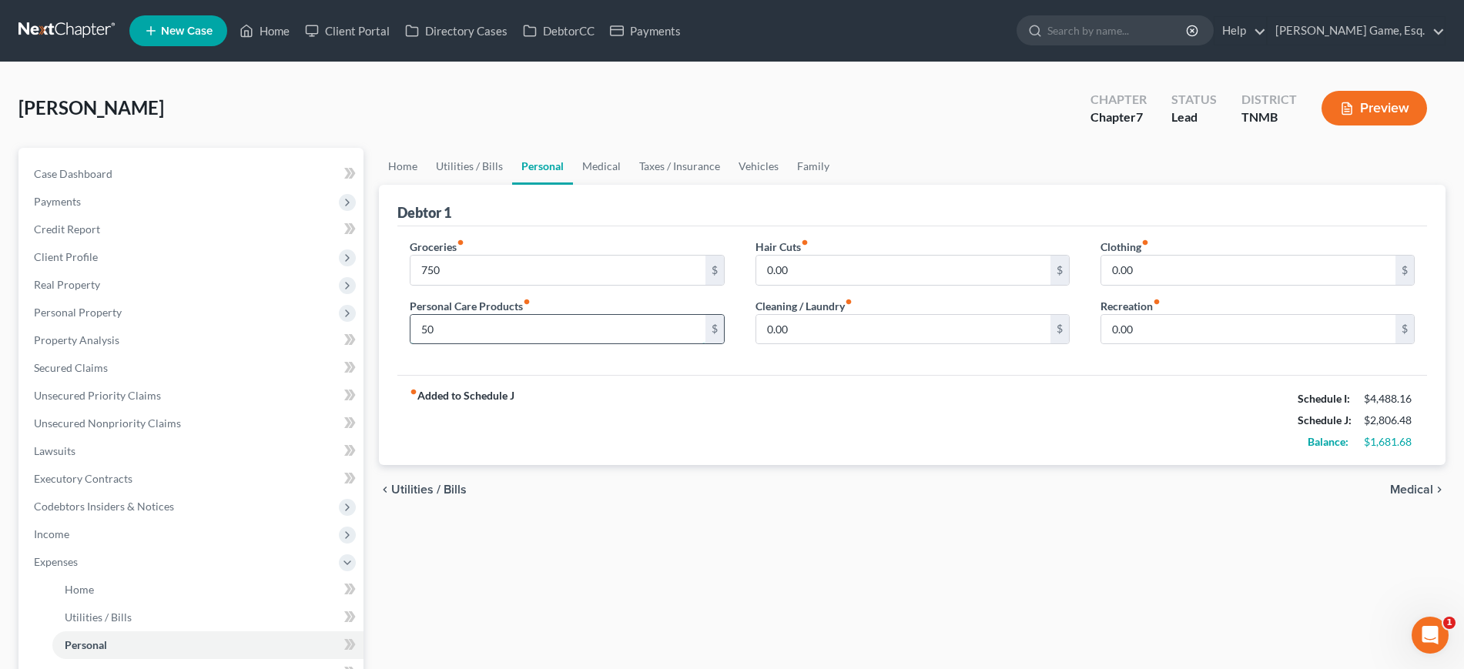
click at [480, 344] on input "50" at bounding box center [557, 329] width 294 height 29
click at [618, 344] on input "50" at bounding box center [557, 329] width 294 height 29
type input "5"
type input "80"
click at [833, 285] on input "0.00" at bounding box center [903, 270] width 294 height 29
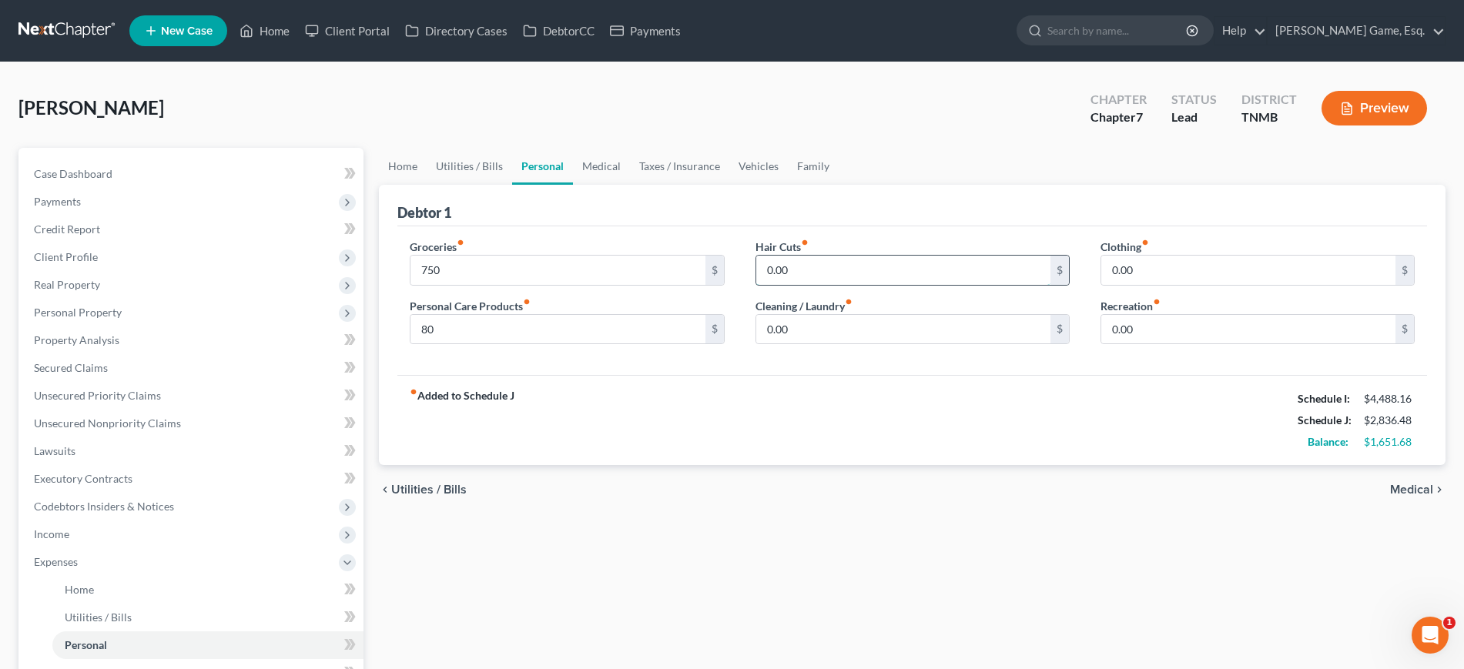
click at [833, 285] on input "0.00" at bounding box center [903, 270] width 294 height 29
drag, startPoint x: 832, startPoint y: 334, endPoint x: 703, endPoint y: 310, distance: 130.8
click at [704, 310] on div "Groceries fiber_manual_record 750 $ Personal Care Products fiber_manual_record …" at bounding box center [912, 298] width 1036 height 119
click at [910, 226] on div "Debtor 1" at bounding box center [912, 206] width 1030 height 42
click at [1206, 285] on input "0.00" at bounding box center [1248, 270] width 294 height 29
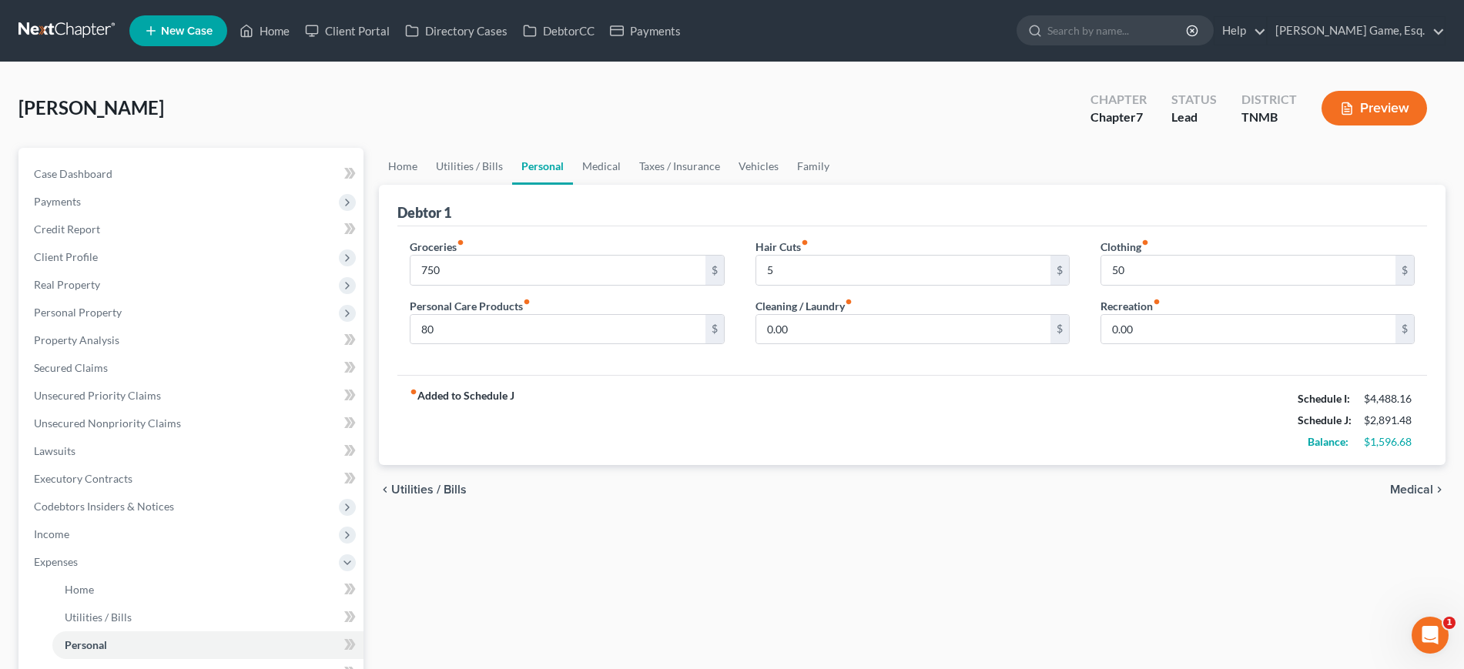
click at [1085, 226] on div "Debtor 1" at bounding box center [912, 206] width 1030 height 42
click at [846, 344] on input "0.00" at bounding box center [903, 329] width 294 height 29
click at [1137, 344] on input "0.00" at bounding box center [1248, 329] width 294 height 29
click at [808, 344] on input "100" at bounding box center [903, 329] width 294 height 29
click at [1268, 344] on input "0.00" at bounding box center [1248, 329] width 294 height 29
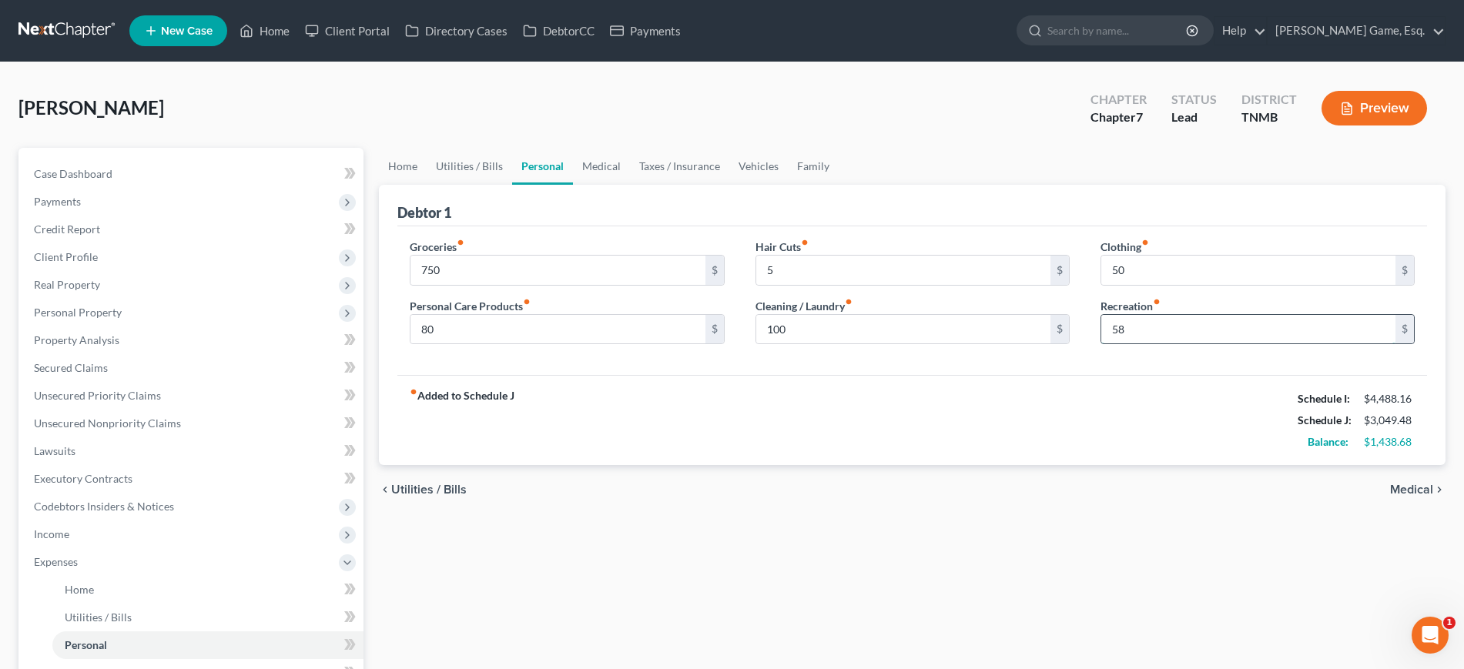
drag, startPoint x: 1174, startPoint y: 406, endPoint x: 1128, endPoint y: 424, distance: 49.5
click at [1110, 344] on input "58" at bounding box center [1248, 329] width 294 height 29
drag, startPoint x: 1190, startPoint y: 528, endPoint x: 1101, endPoint y: 500, distance: 93.8
click at [1185, 465] on div "fiber_manual_record Added to Schedule J Schedule I: $4,488.16 Schedule J: $3,06…" at bounding box center [912, 420] width 1030 height 90
click at [630, 185] on link "Medical" at bounding box center [601, 166] width 57 height 37
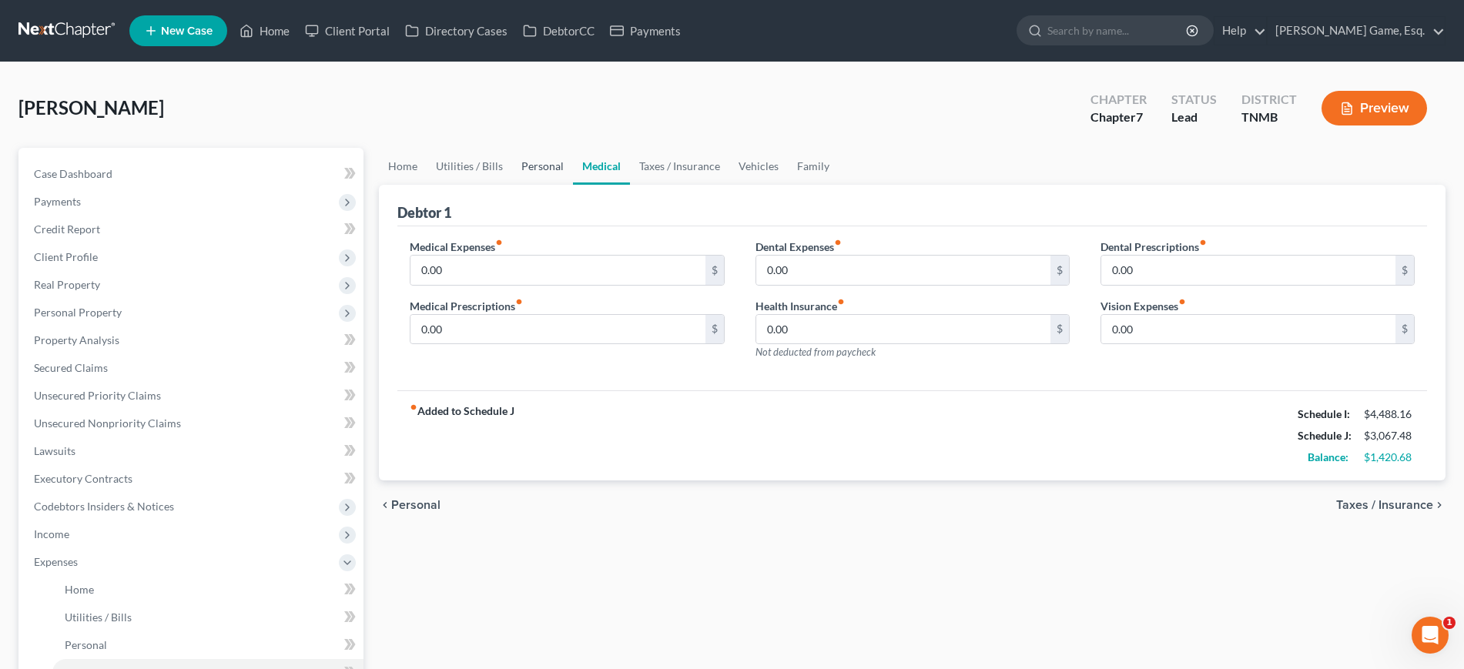
click at [573, 185] on link "Personal" at bounding box center [542, 166] width 61 height 37
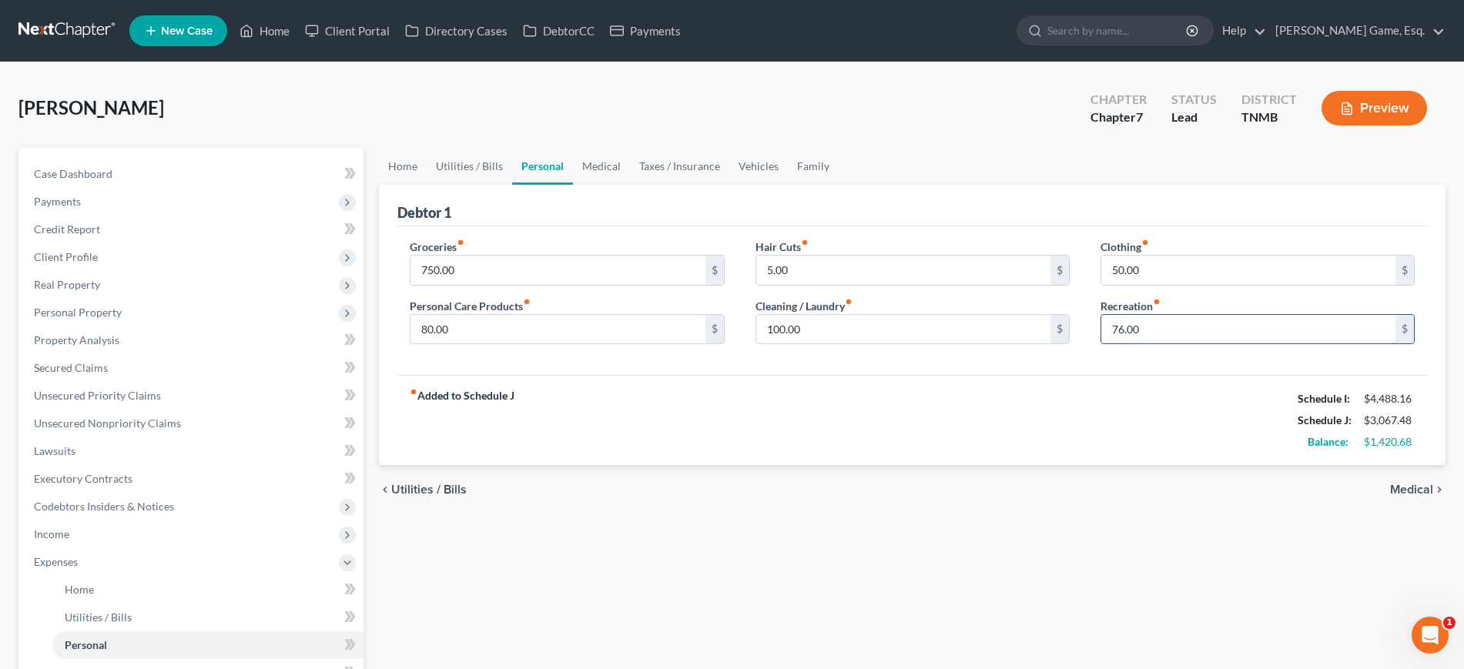
click at [1224, 344] on input "76.00" at bounding box center [1248, 329] width 294 height 29
click at [1126, 376] on div "Groceries fiber_manual_record 750.00 $ Personal Care Products fiber_manual_reco…" at bounding box center [912, 300] width 1030 height 149
click at [630, 185] on link "Medical" at bounding box center [601, 166] width 57 height 37
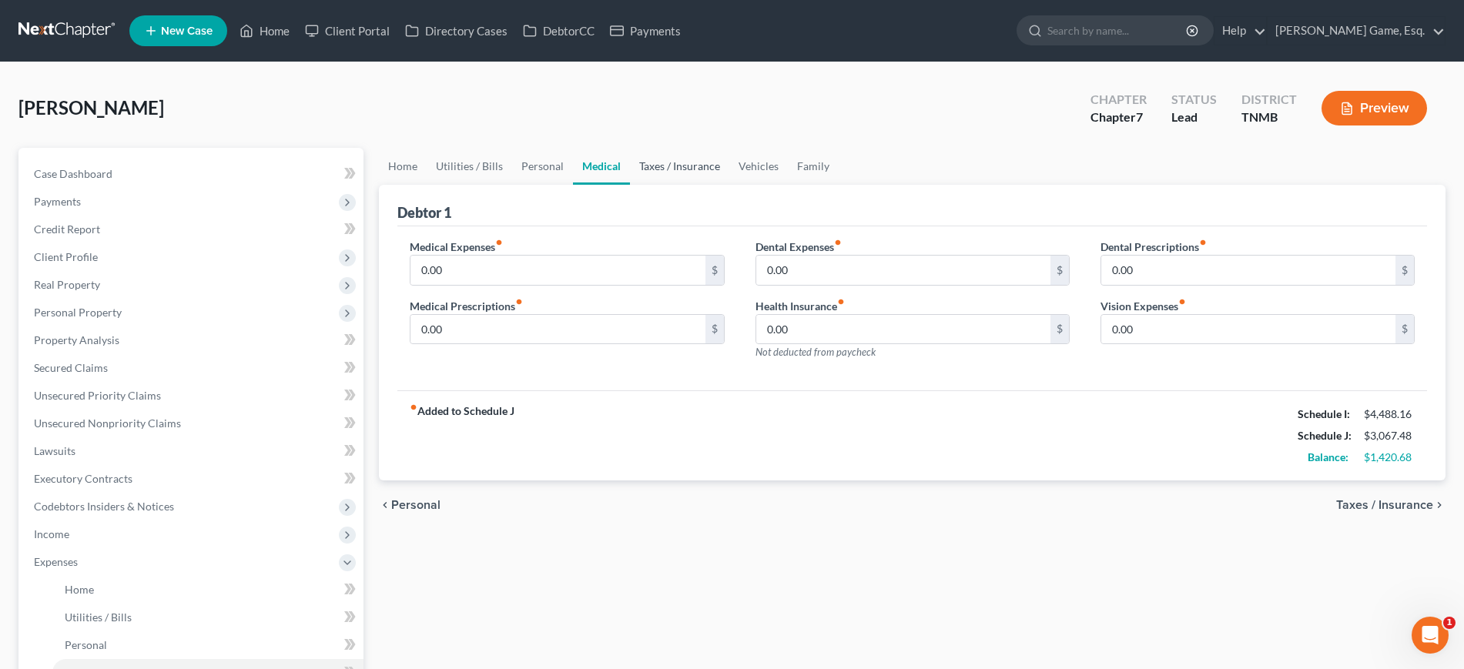
click at [729, 185] on link "Taxes / Insurance" at bounding box center [679, 166] width 99 height 37
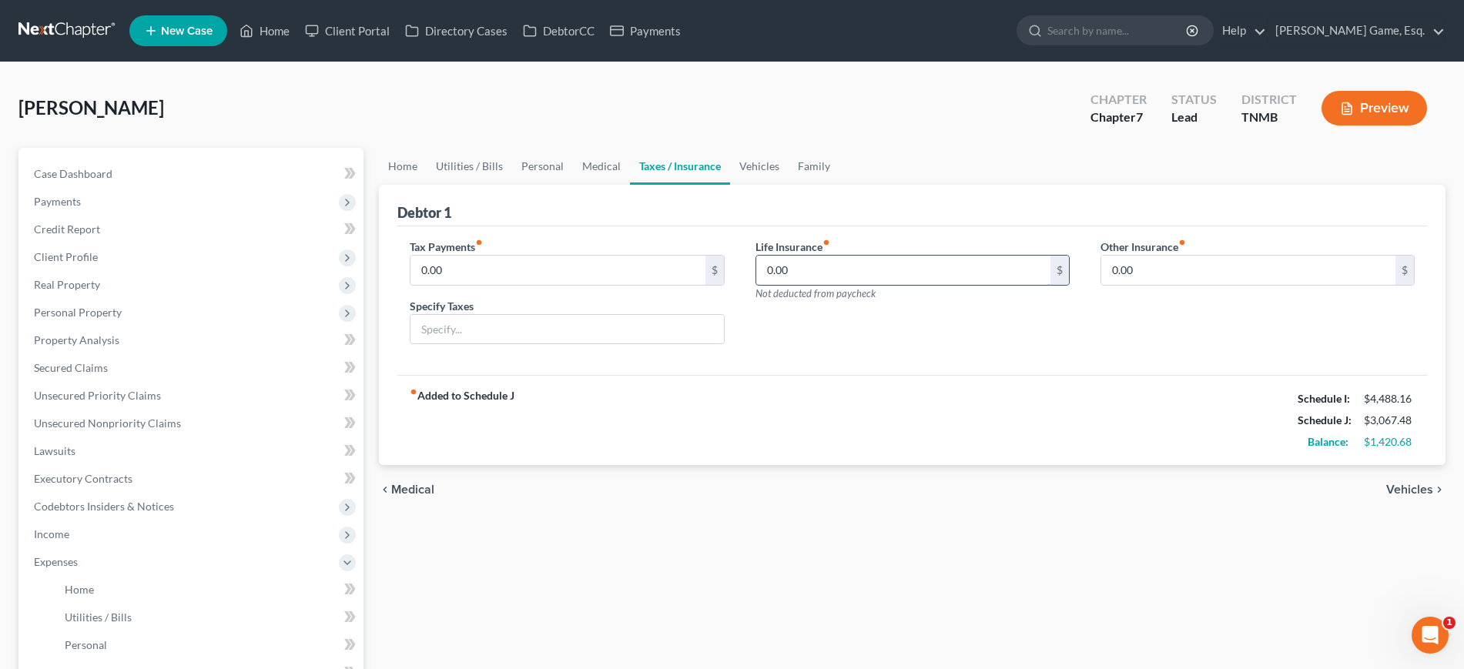
click at [839, 285] on input "0.00" at bounding box center [903, 270] width 294 height 29
click at [819, 285] on input "0.00" at bounding box center [903, 270] width 294 height 29
drag, startPoint x: 819, startPoint y: 332, endPoint x: 818, endPoint y: 350, distance: 17.7
click at [779, 285] on input "0.00" at bounding box center [903, 270] width 294 height 29
click at [827, 285] on input "0.00" at bounding box center [903, 270] width 294 height 29
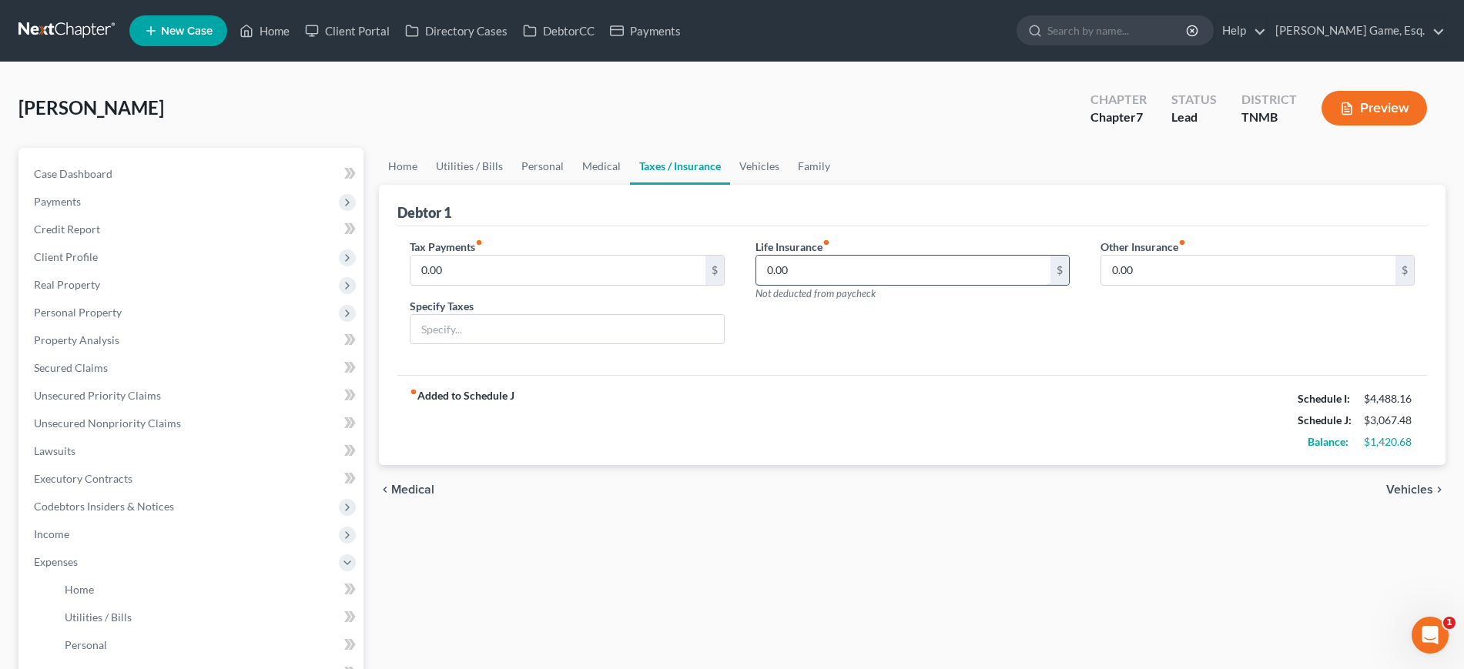
drag, startPoint x: 789, startPoint y: 337, endPoint x: 767, endPoint y: 337, distance: 22.3
click at [785, 285] on input "0.00" at bounding box center [903, 270] width 294 height 29
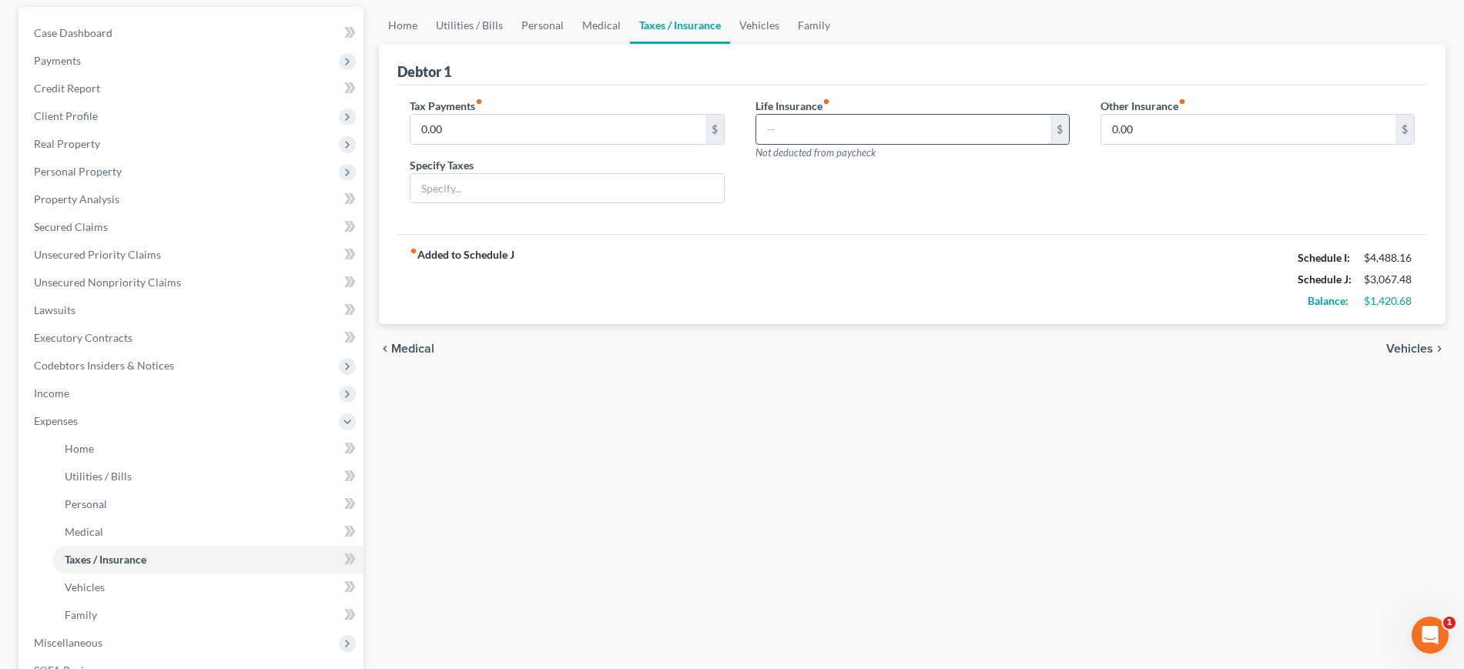
scroll to position [96, 0]
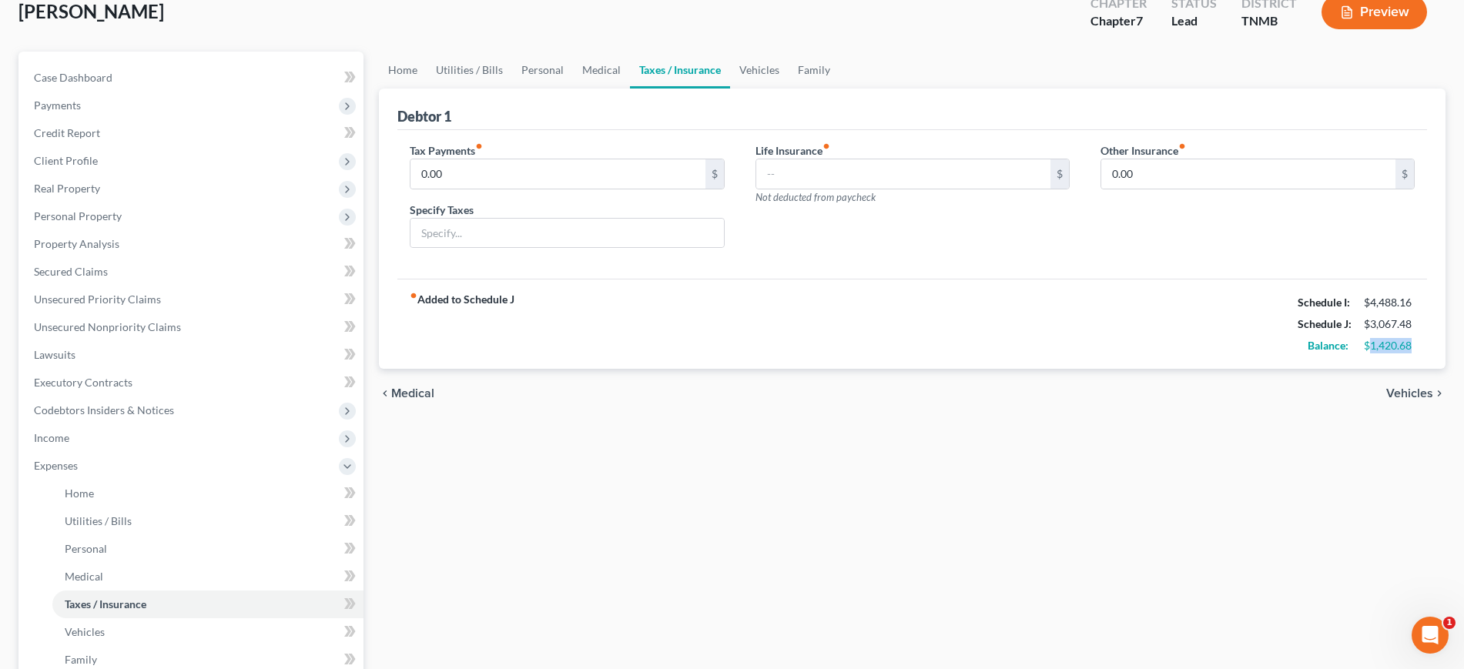
drag, startPoint x: 1349, startPoint y: 451, endPoint x: 1412, endPoint y: 454, distance: 63.2
click at [1412, 369] on div "fiber_manual_record Added to Schedule J Schedule I: $4,488.16 Schedule J: $3,06…" at bounding box center [912, 324] width 1030 height 90
click at [789, 89] on link "Vehicles" at bounding box center [759, 70] width 59 height 37
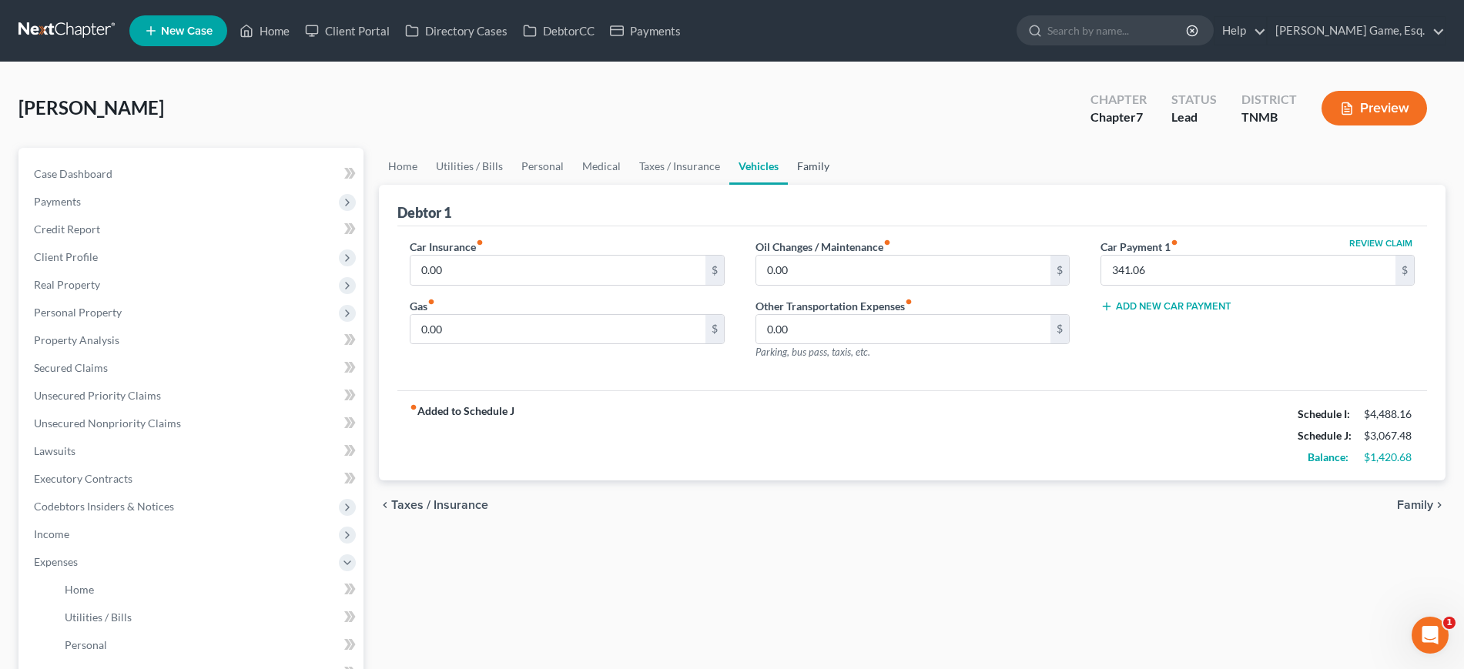
click at [839, 185] on link "Family" at bounding box center [813, 166] width 51 height 37
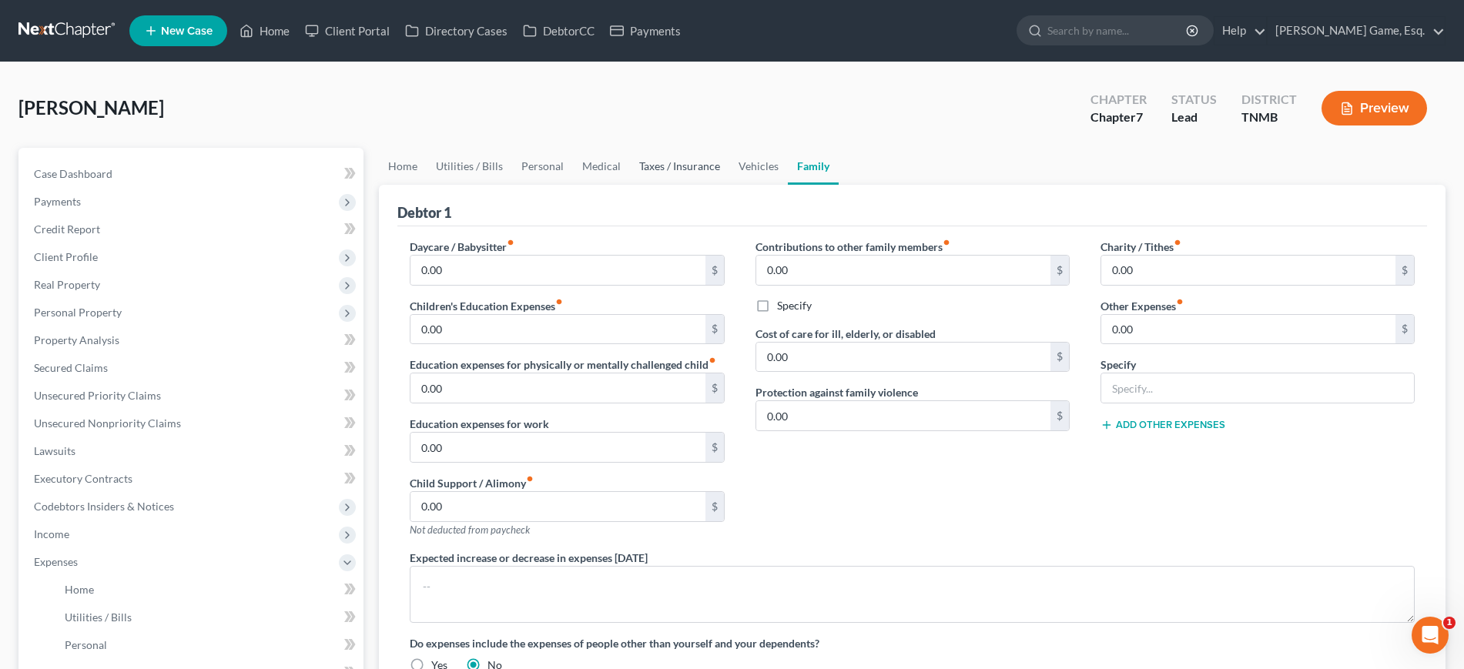
click at [729, 185] on link "Taxes / Insurance" at bounding box center [679, 166] width 99 height 37
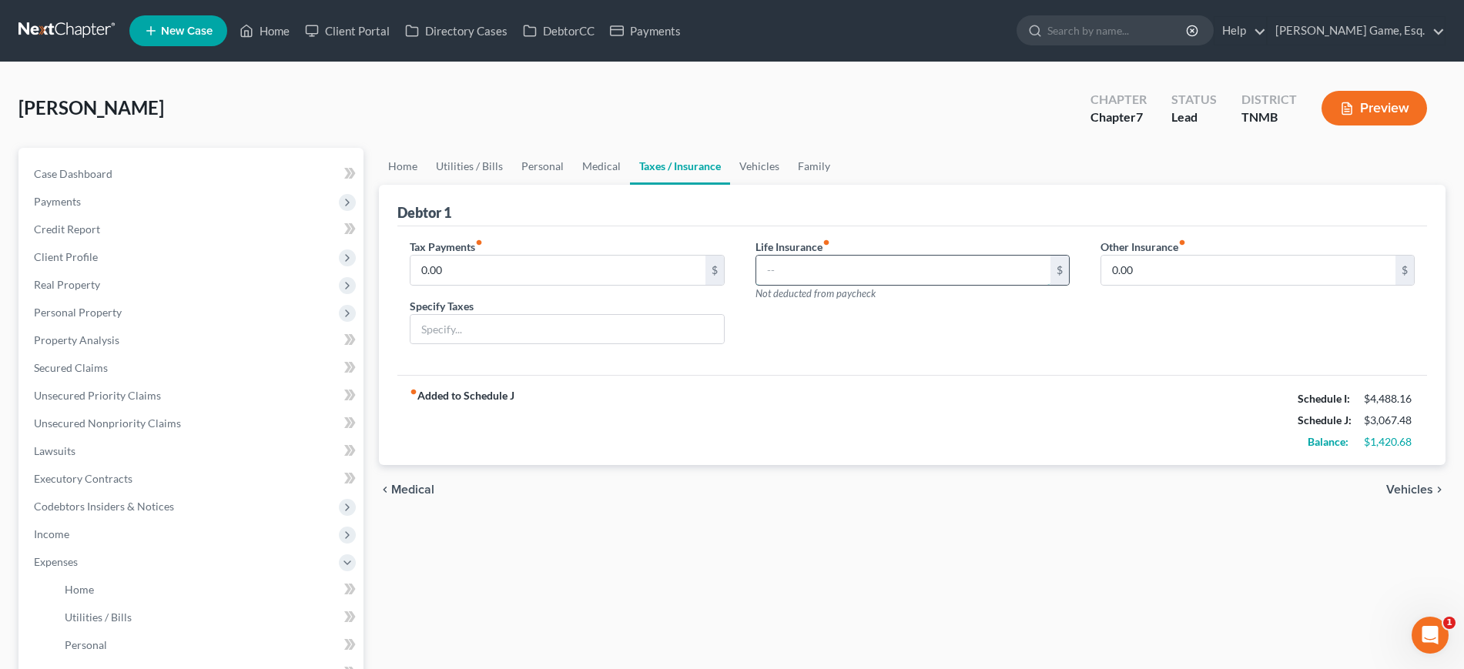
click at [859, 285] on input "text" at bounding box center [903, 270] width 294 height 29
click at [907, 376] on div "Tax Payments fiber_manual_record 0.00 $ Specify Taxes Life Insurance fiber_manu…" at bounding box center [912, 300] width 1030 height 149
click at [789, 185] on link "Vehicles" at bounding box center [759, 166] width 59 height 37
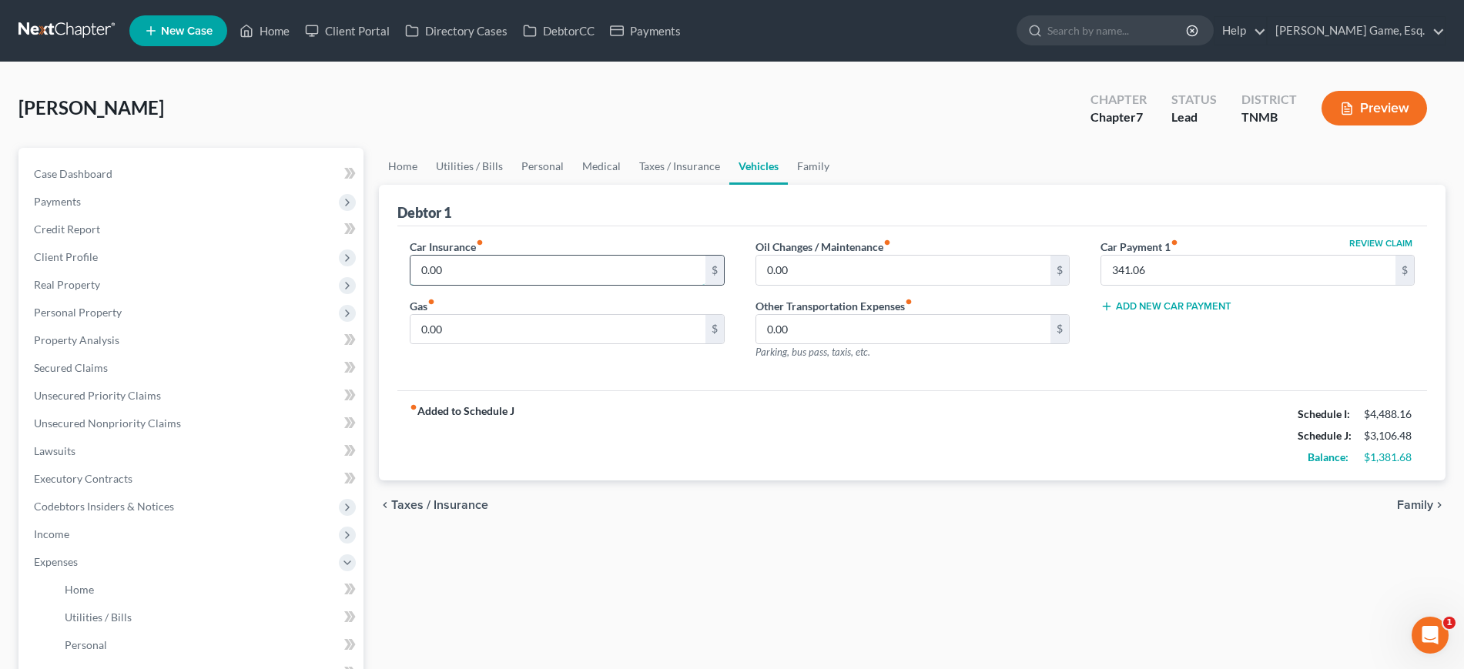
click at [522, 285] on input "0.00" at bounding box center [557, 270] width 294 height 29
click at [343, 328] on div "Petition Navigation Case Dashboard Payments Invoices Payments Payments Credit R…" at bounding box center [732, 565] width 1442 height 834
click at [565, 226] on div "Debtor 1" at bounding box center [912, 206] width 1030 height 42
click at [508, 285] on input "190" at bounding box center [557, 270] width 294 height 29
click at [564, 283] on div "Car Insurance fiber_manual_record 190 $ Gas fiber_manual_record 0.00 $ Oil Chan…" at bounding box center [912, 308] width 1030 height 165
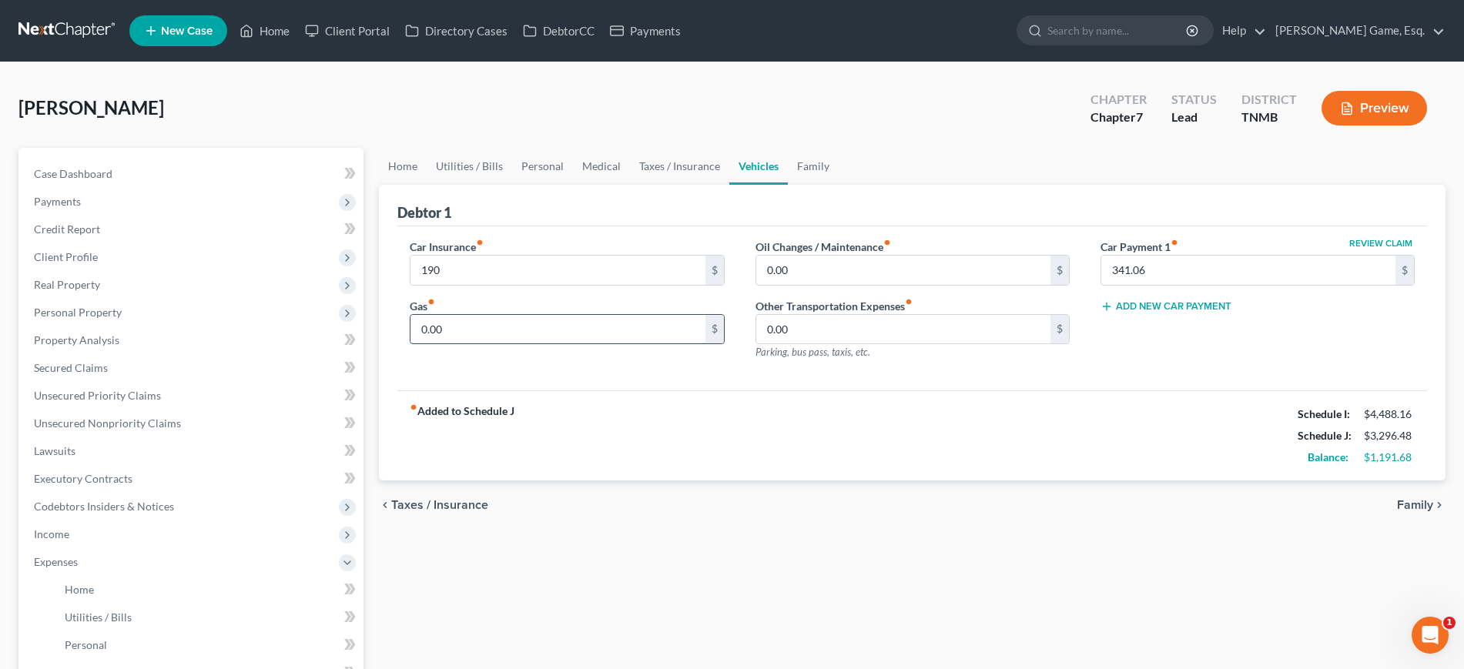
click at [534, 344] on input "0.00" at bounding box center [557, 329] width 294 height 29
click at [588, 226] on div "Debtor 1" at bounding box center [912, 206] width 1030 height 42
click at [815, 285] on input "0.00" at bounding box center [903, 270] width 294 height 29
click at [857, 285] on input "0.00" at bounding box center [903, 270] width 294 height 29
click at [863, 226] on div "Debtor 1" at bounding box center [912, 206] width 1030 height 42
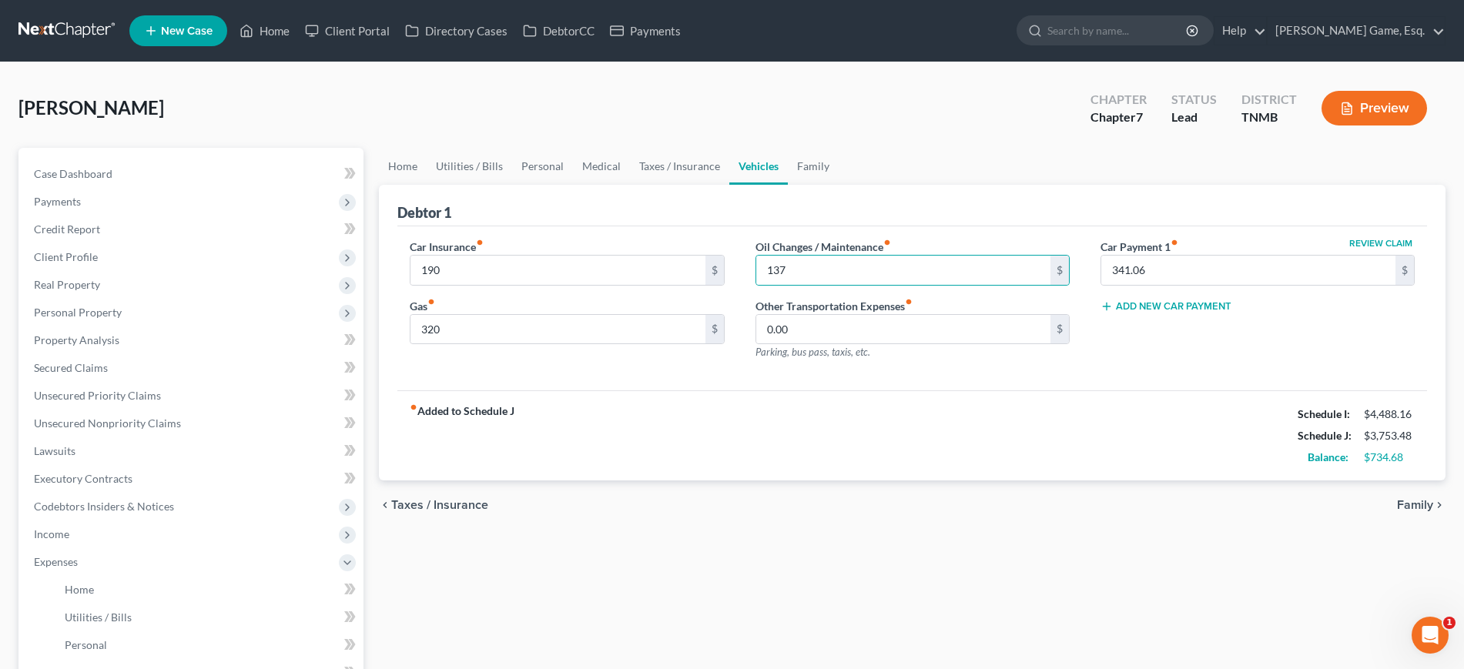
click at [951, 481] on div "fiber_manual_record Added to Schedule J Schedule I: $4,488.16 Schedule J: $3,75…" at bounding box center [912, 435] width 1030 height 90
click at [729, 185] on link "Taxes / Insurance" at bounding box center [679, 166] width 99 height 37
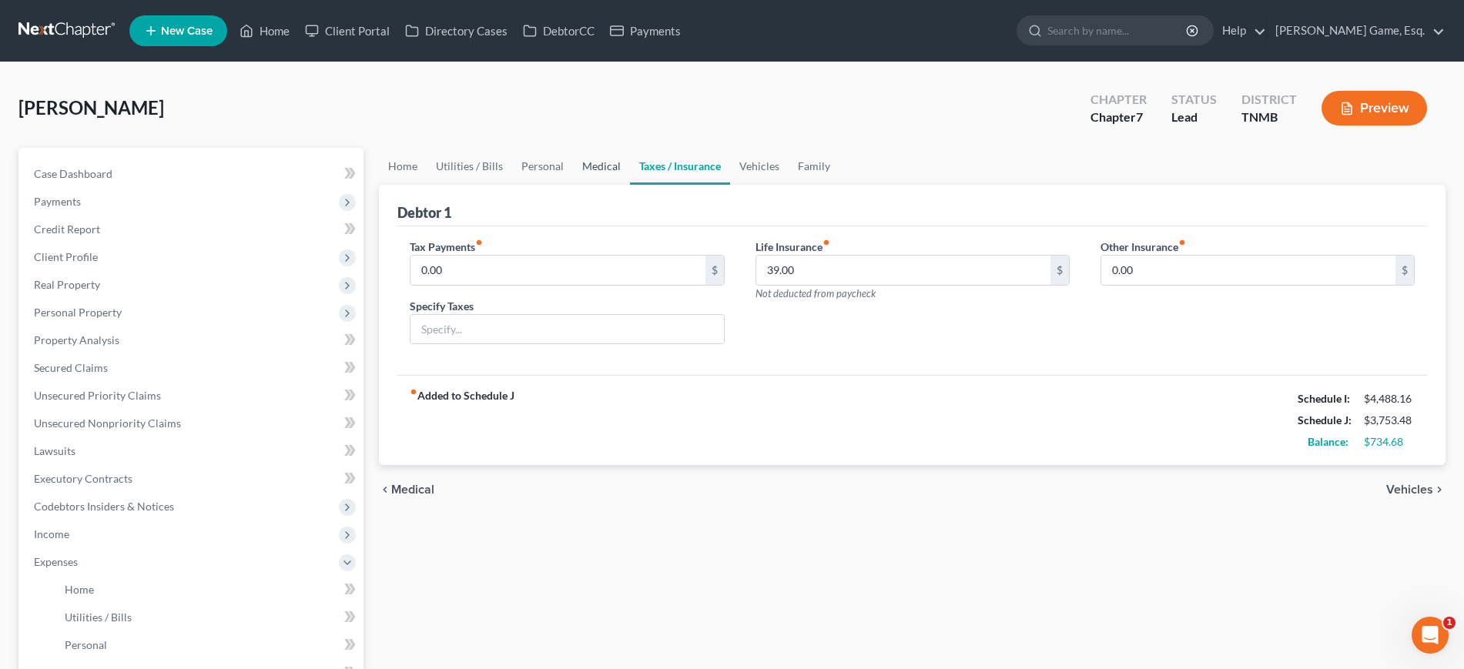
click at [630, 185] on link "Medical" at bounding box center [601, 166] width 57 height 37
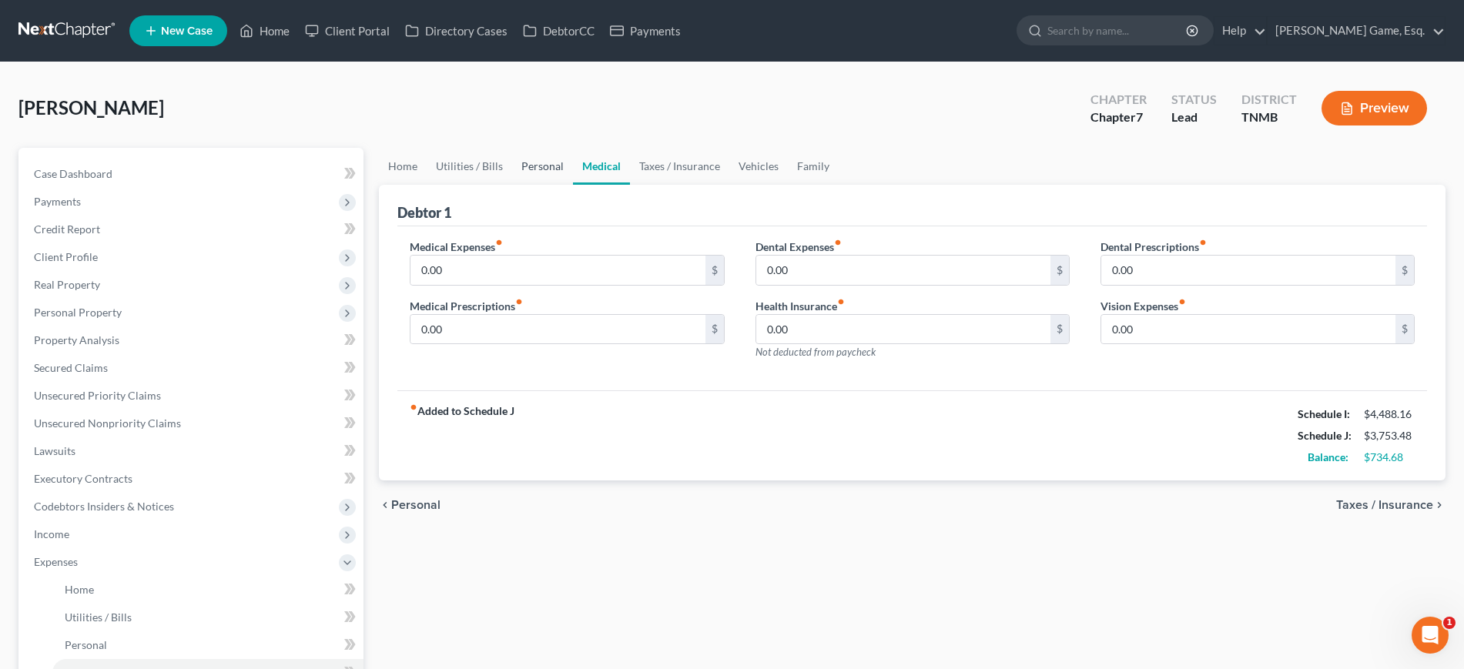
click at [573, 185] on link "Personal" at bounding box center [542, 166] width 61 height 37
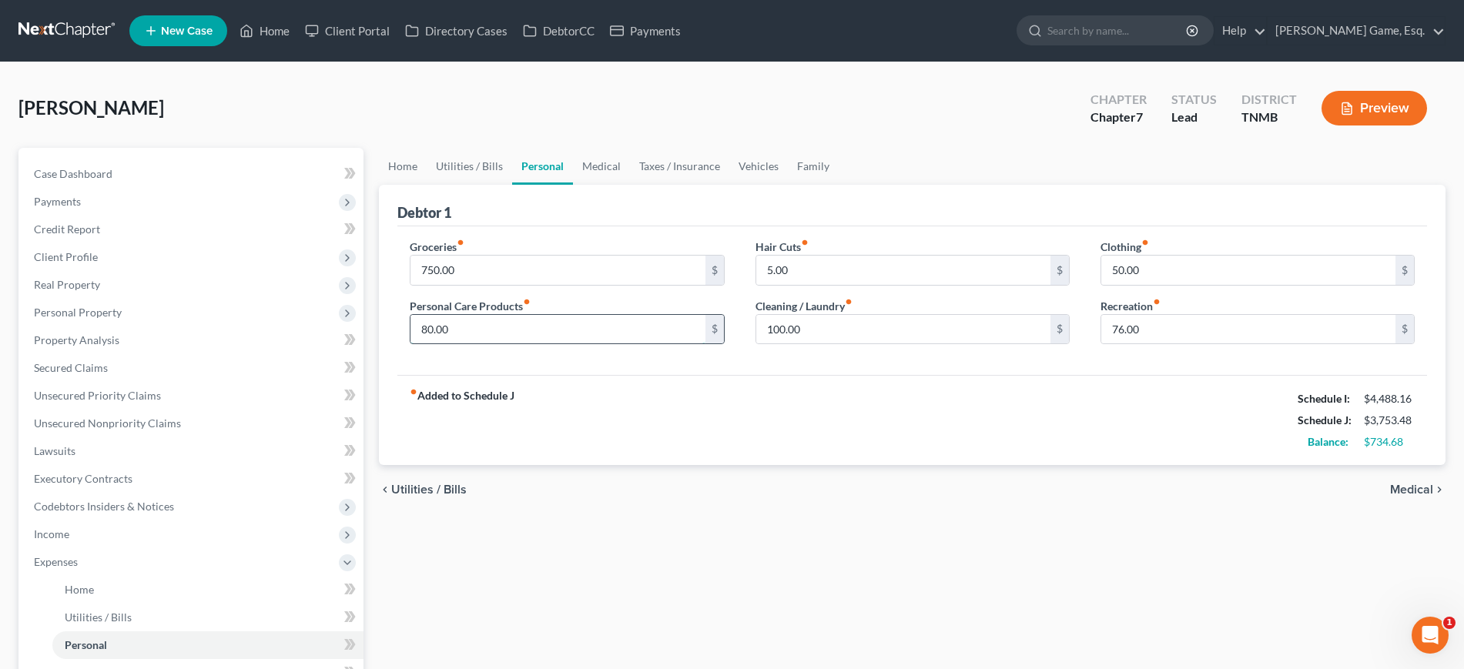
click at [487, 344] on input "80.00" at bounding box center [557, 329] width 294 height 29
click at [536, 344] on input "80.00" at bounding box center [557, 329] width 294 height 29
drag, startPoint x: 439, startPoint y: 405, endPoint x: 492, endPoint y: 407, distance: 53.2
click at [492, 344] on input "80.00" at bounding box center [557, 329] width 294 height 29
click at [459, 344] on input "80.00" at bounding box center [557, 329] width 294 height 29
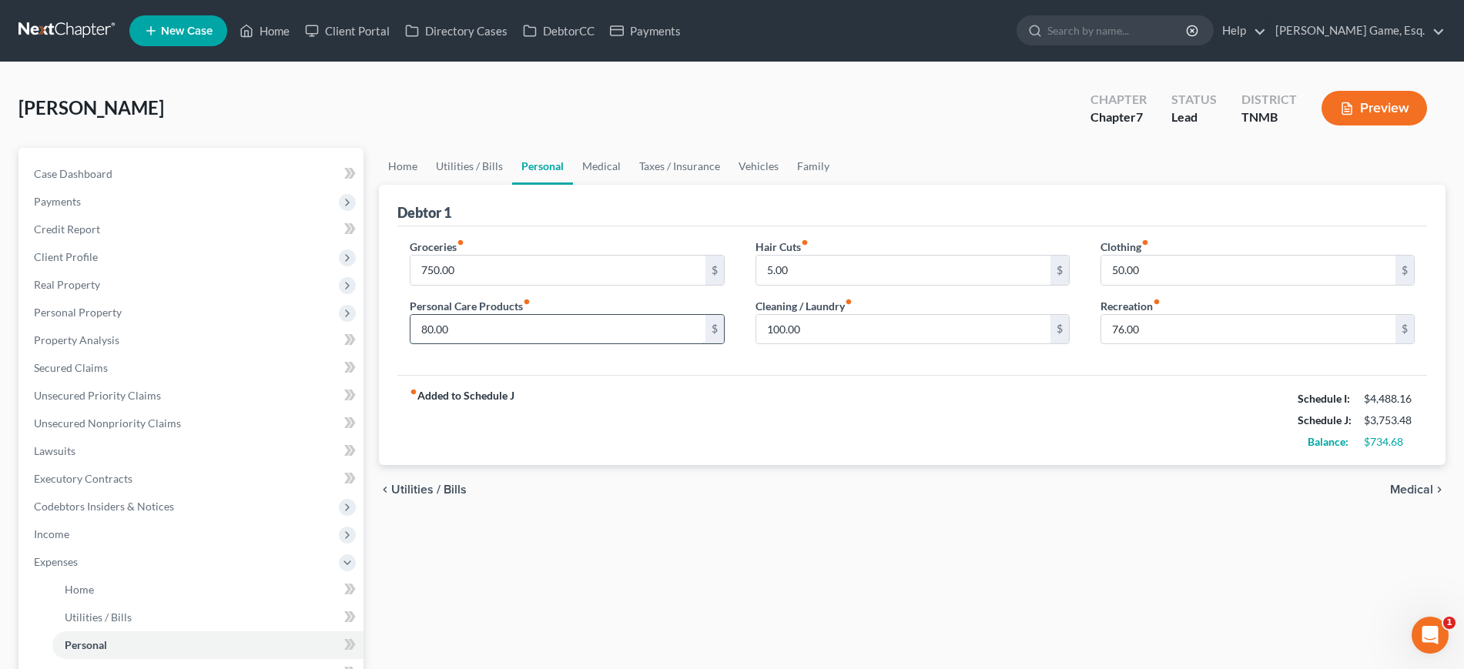
click at [431, 344] on input "80.00" at bounding box center [557, 329] width 294 height 29
drag, startPoint x: 430, startPoint y: 406, endPoint x: 491, endPoint y: 408, distance: 60.9
click at [491, 344] on input "80.00" at bounding box center [557, 329] width 294 height 29
click at [1209, 285] on input "50.00" at bounding box center [1248, 270] width 294 height 29
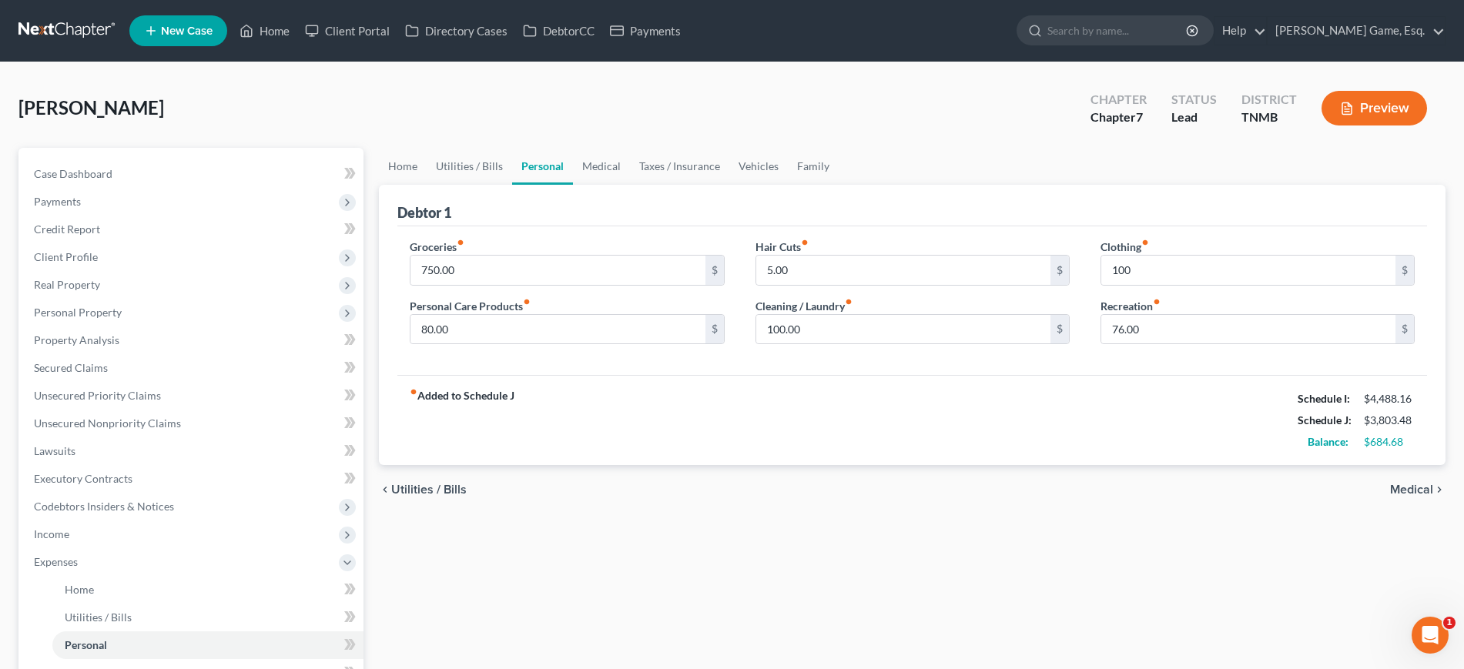
click at [1139, 226] on div "Debtor 1" at bounding box center [912, 206] width 1030 height 42
drag, startPoint x: 662, startPoint y: 203, endPoint x: 741, endPoint y: 210, distance: 79.6
click at [630, 185] on link "Medical" at bounding box center [601, 166] width 57 height 37
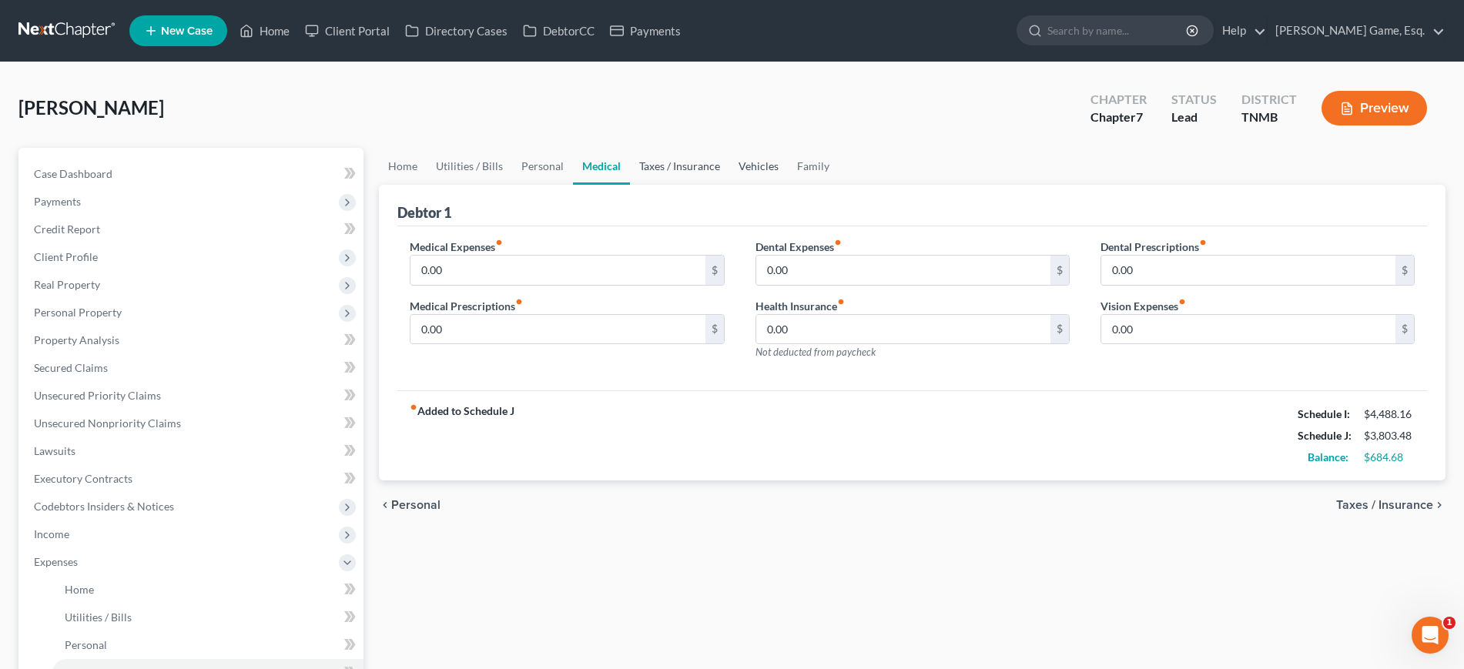
click at [729, 185] on link "Taxes / Insurance" at bounding box center [679, 166] width 99 height 37
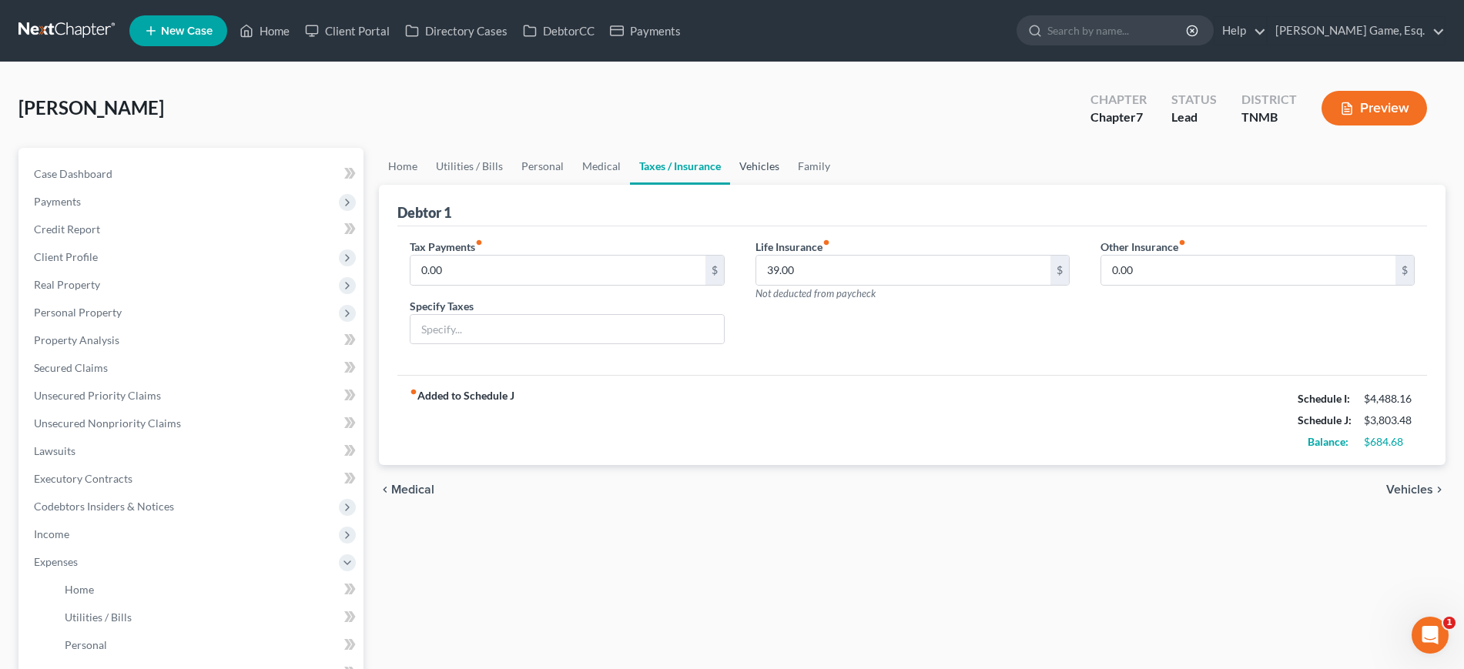
click at [789, 185] on link "Vehicles" at bounding box center [759, 166] width 59 height 37
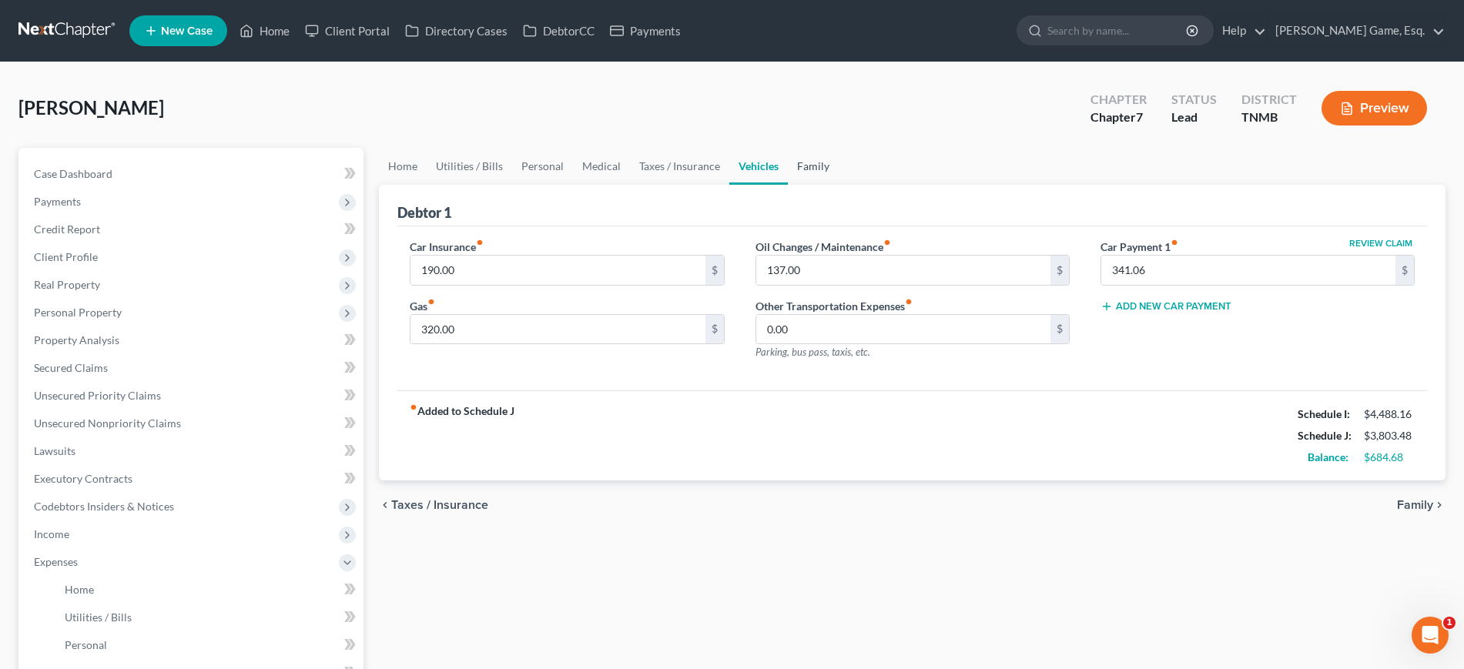
click at [839, 185] on link "Family" at bounding box center [813, 166] width 51 height 37
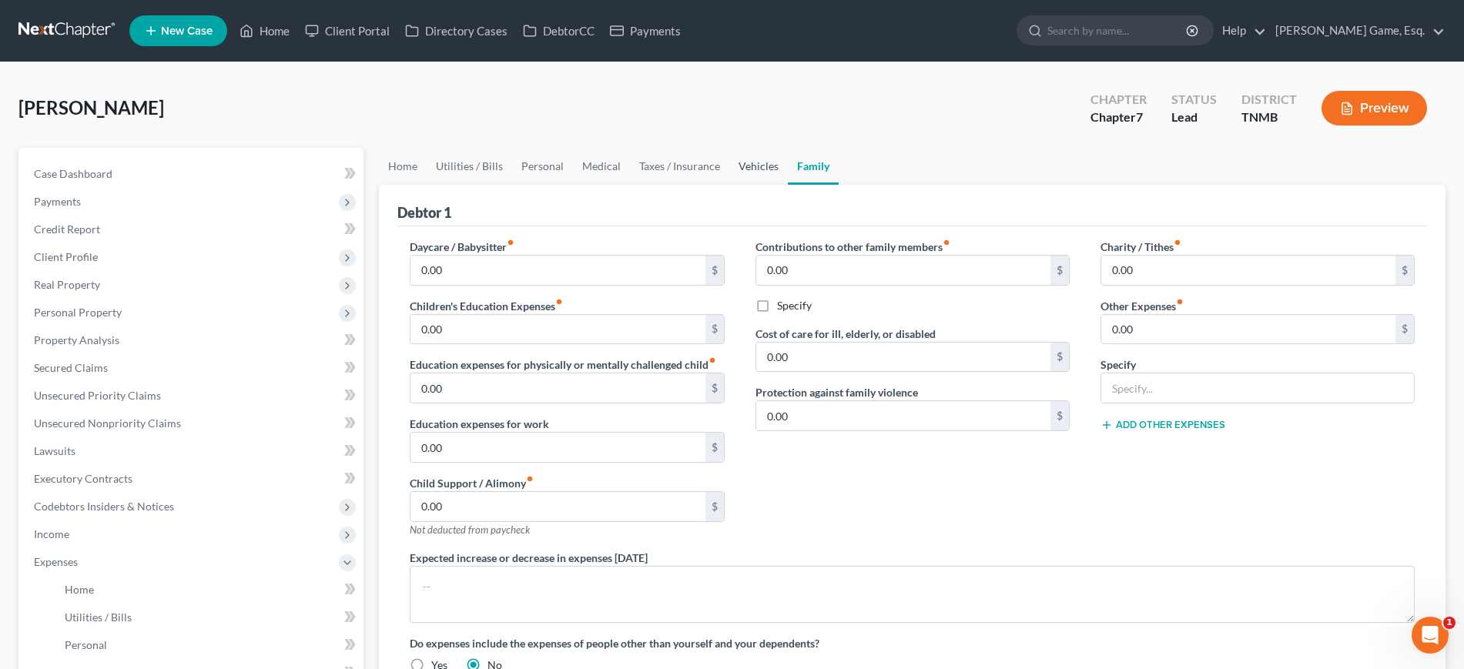
click at [788, 185] on link "Vehicles" at bounding box center [758, 166] width 59 height 37
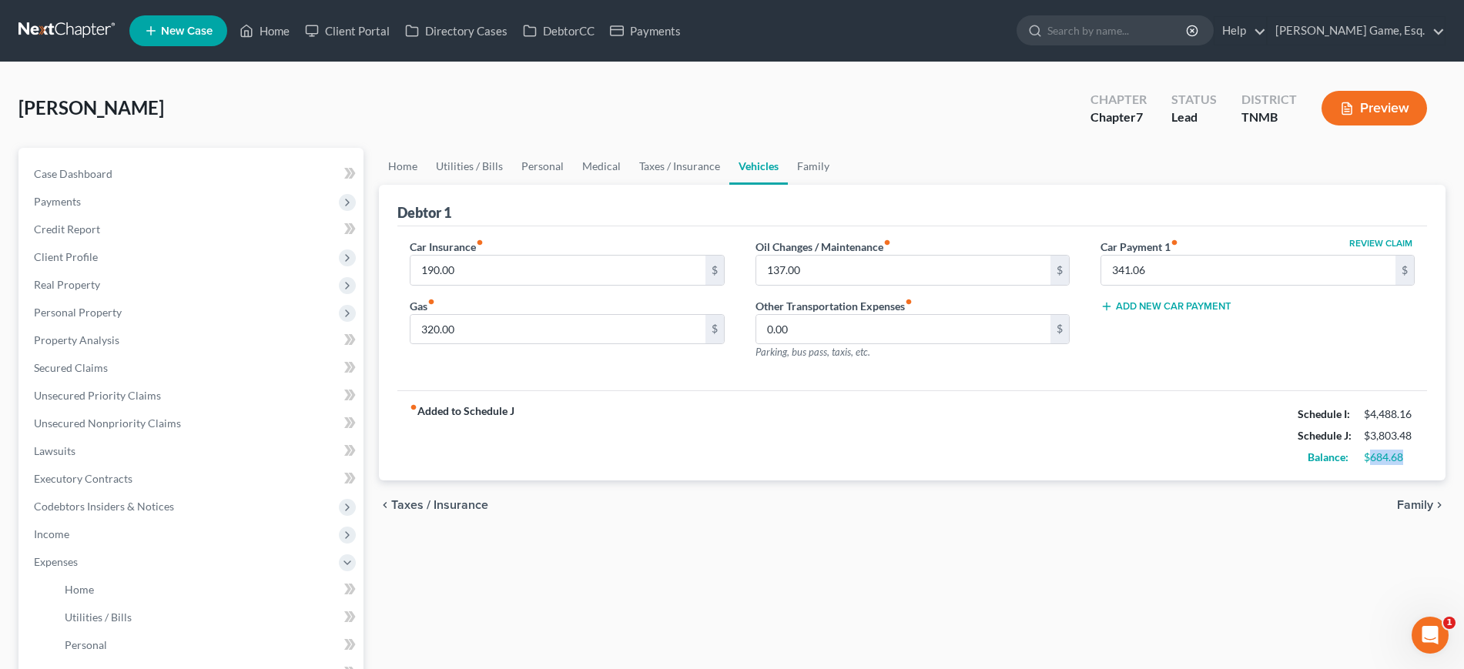
drag, startPoint x: 1346, startPoint y: 569, endPoint x: 1394, endPoint y: 564, distance: 48.1
click at [1394, 465] on div "$684.68" at bounding box center [1389, 457] width 51 height 15
click at [1397, 465] on div "$684.68" at bounding box center [1389, 457] width 51 height 15
drag, startPoint x: 768, startPoint y: 211, endPoint x: 680, endPoint y: 213, distance: 87.8
click at [729, 185] on link "Taxes / Insurance" at bounding box center [679, 166] width 99 height 37
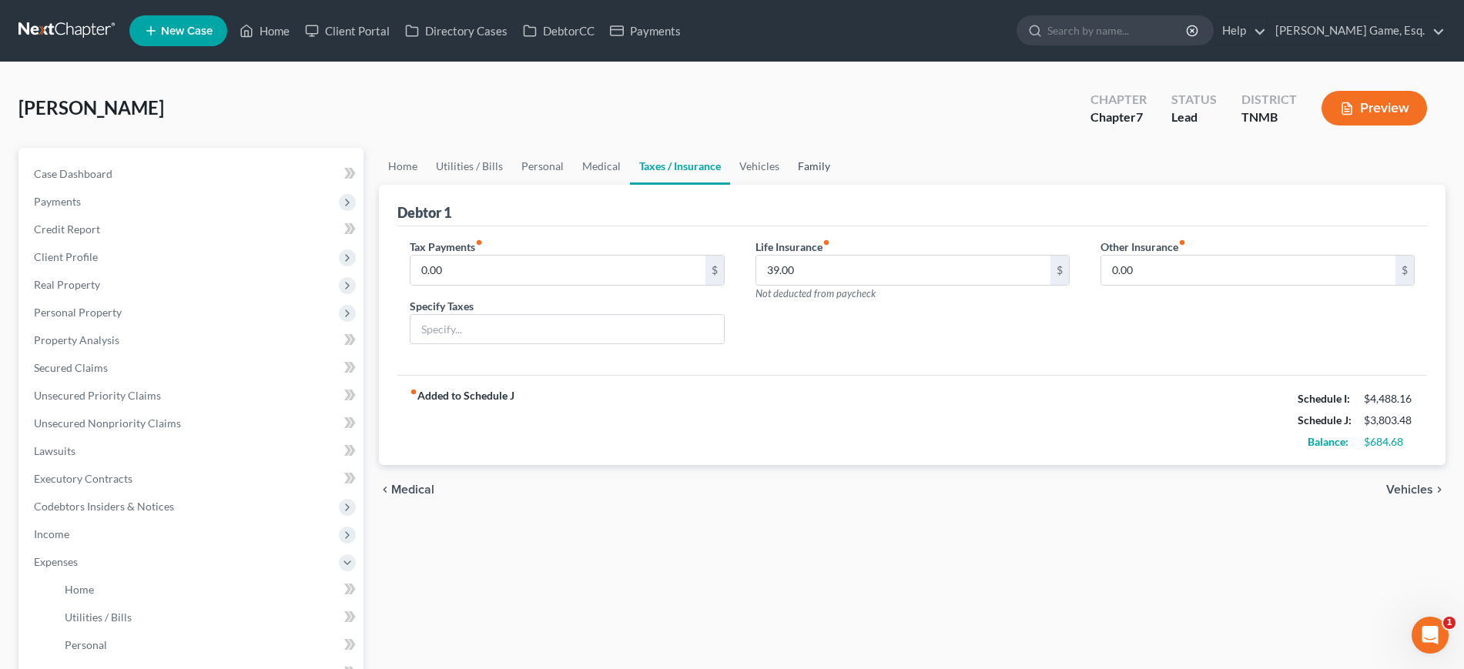
click at [839, 185] on link "Family" at bounding box center [814, 166] width 51 height 37
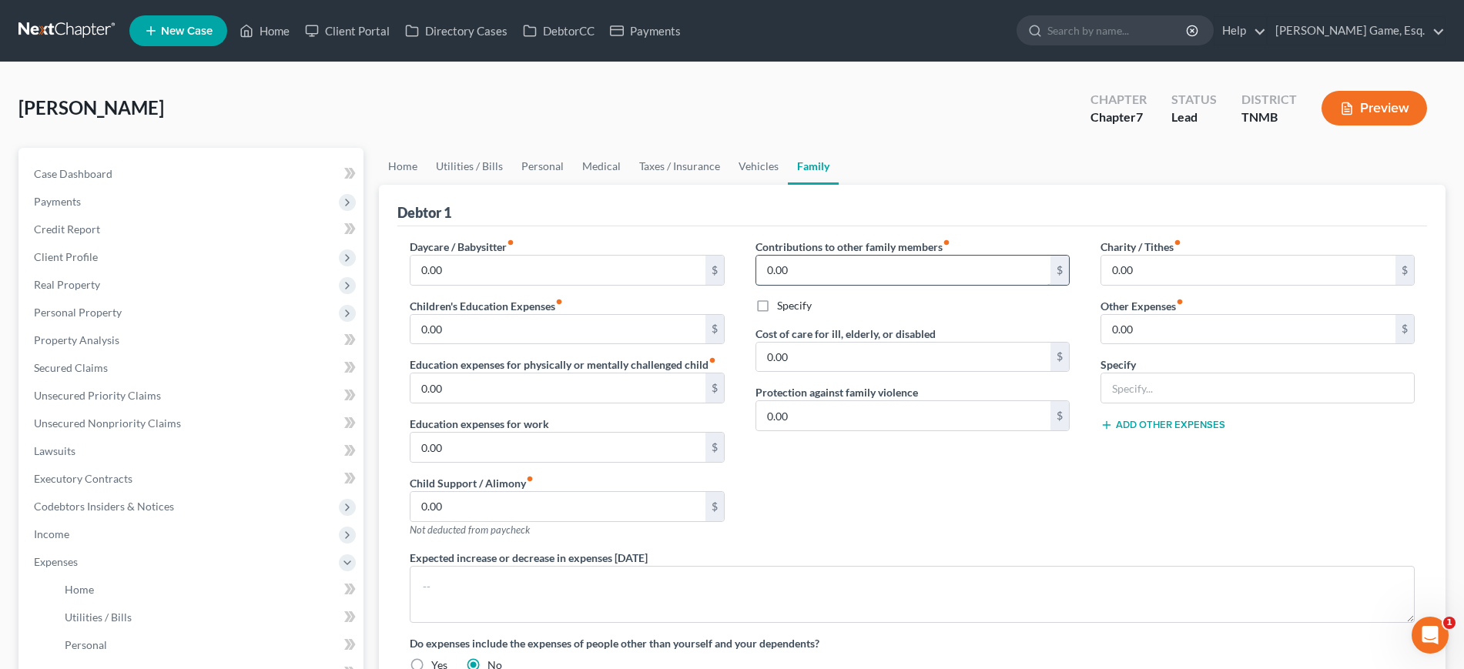
click at [827, 285] on input "0.00" at bounding box center [903, 270] width 294 height 29
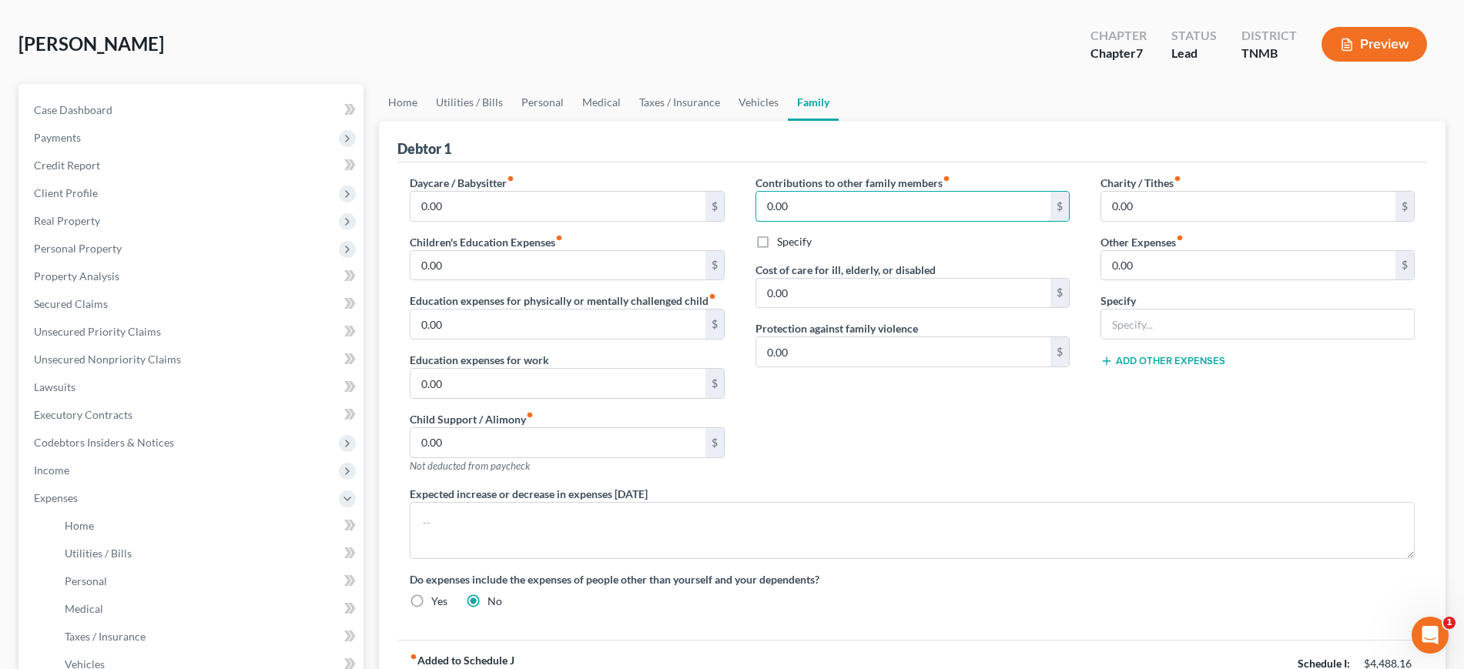
scroll to position [96, 0]
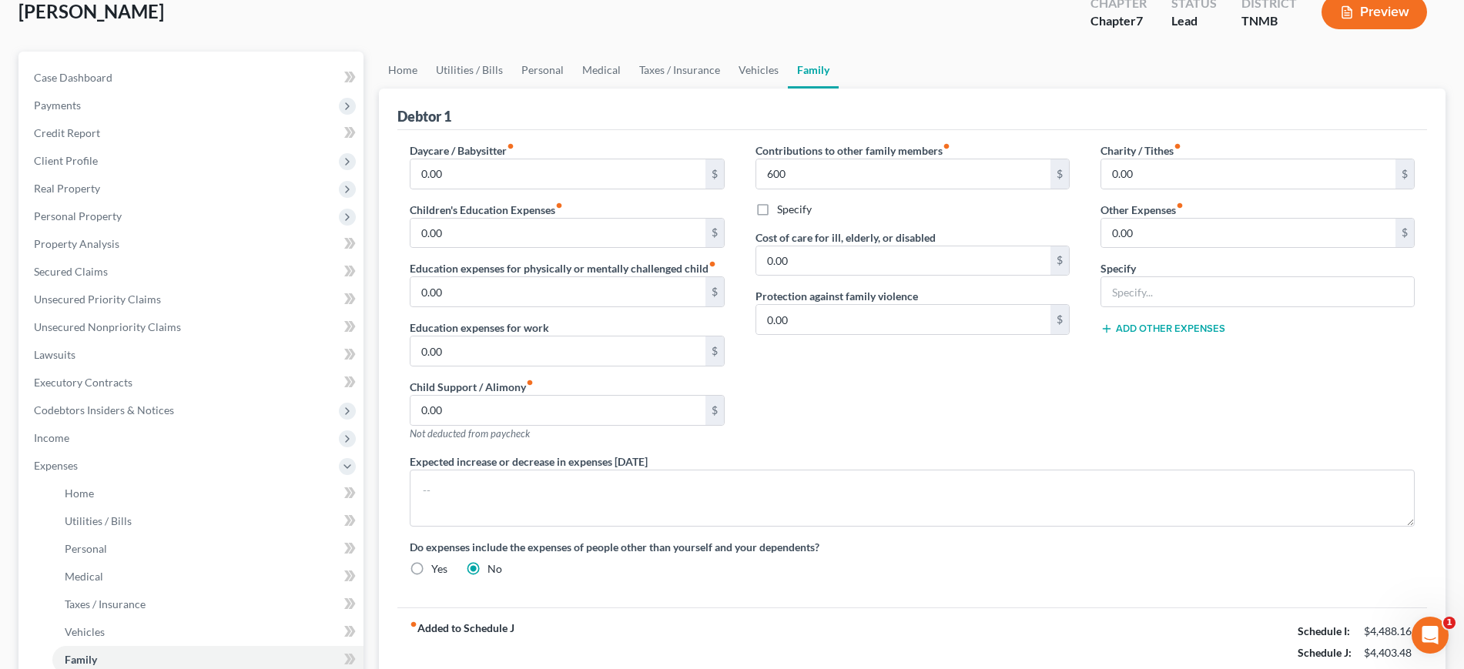
click at [921, 130] on div "Debtor 1" at bounding box center [912, 110] width 1030 height 42
click at [777, 217] on label "Specify" at bounding box center [794, 209] width 35 height 15
click at [783, 212] on input "Specify" at bounding box center [788, 207] width 10 height 10
click at [816, 260] on input "text" at bounding box center [912, 244] width 313 height 29
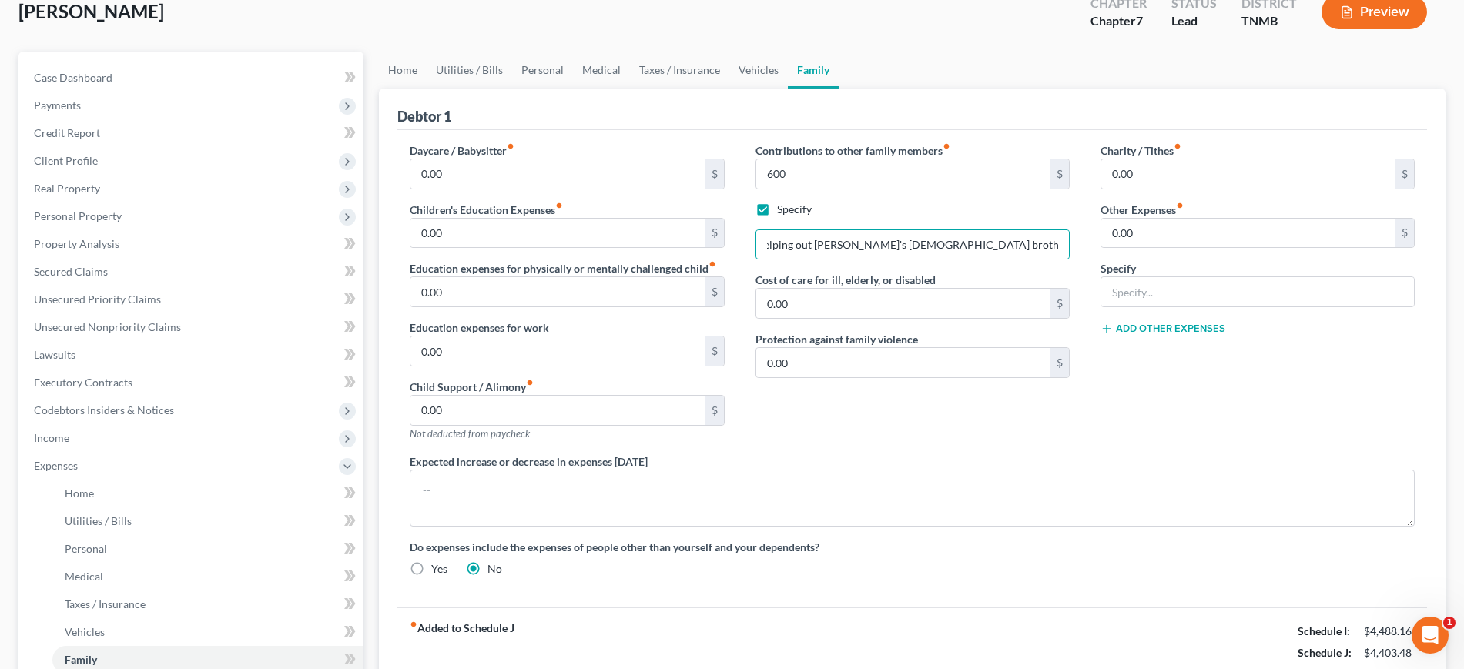
scroll to position [0, 0]
click at [1190, 454] on div "Charity / Tithes fiber_manual_record 0.00 $ Other Expenses fiber_manual_record …" at bounding box center [1257, 297] width 345 height 311
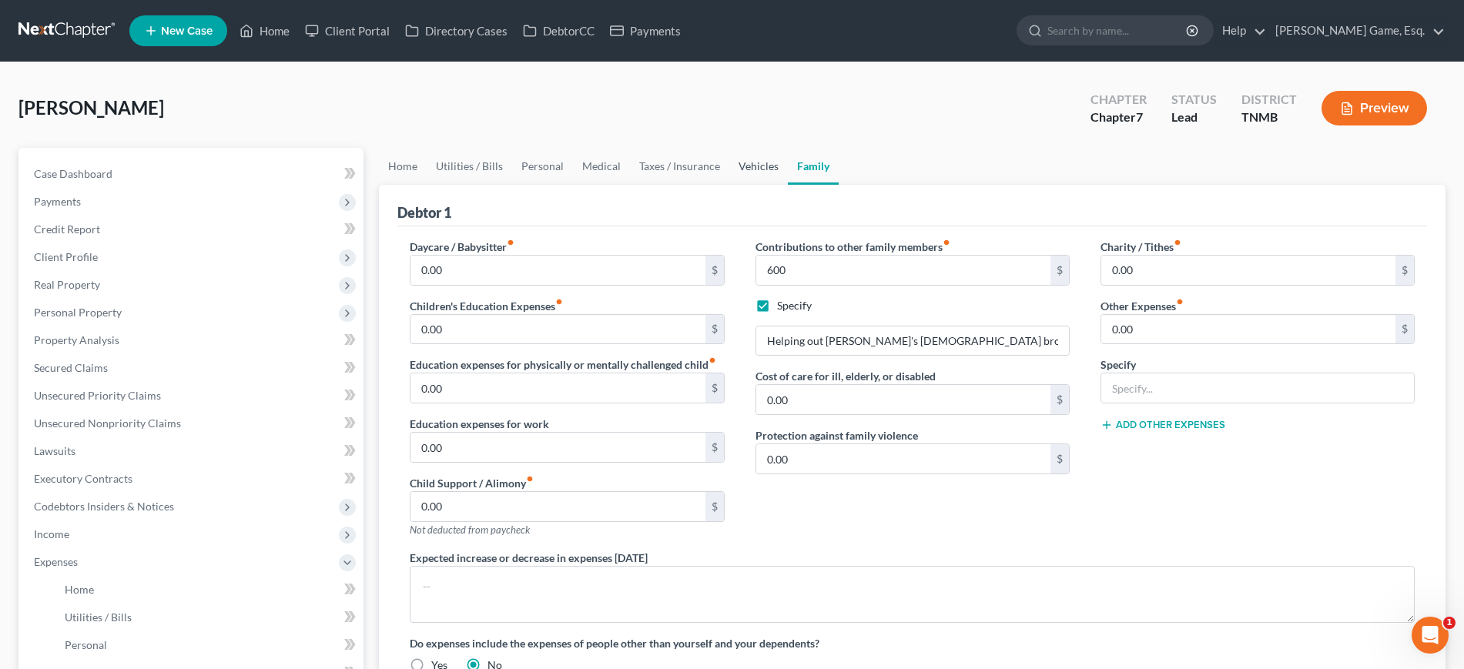
click at [788, 185] on link "Vehicles" at bounding box center [758, 166] width 59 height 37
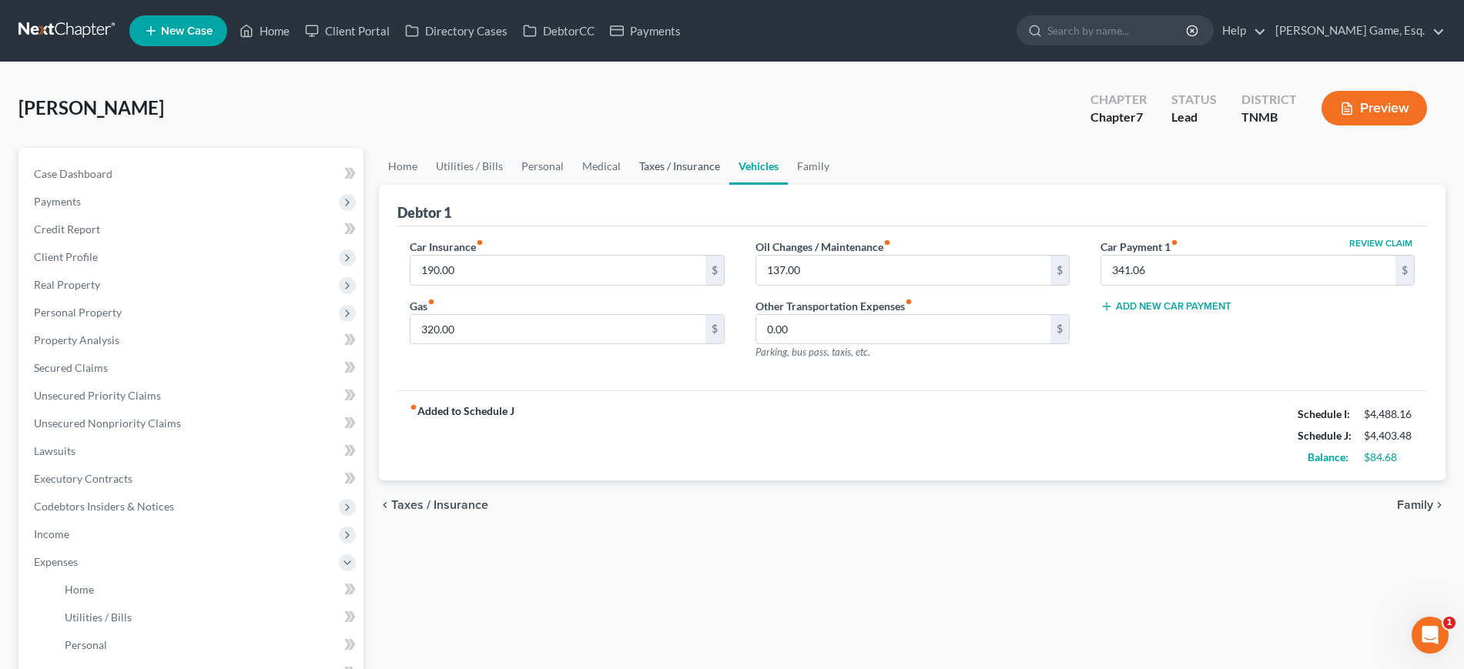
click at [729, 185] on link "Taxes / Insurance" at bounding box center [679, 166] width 99 height 37
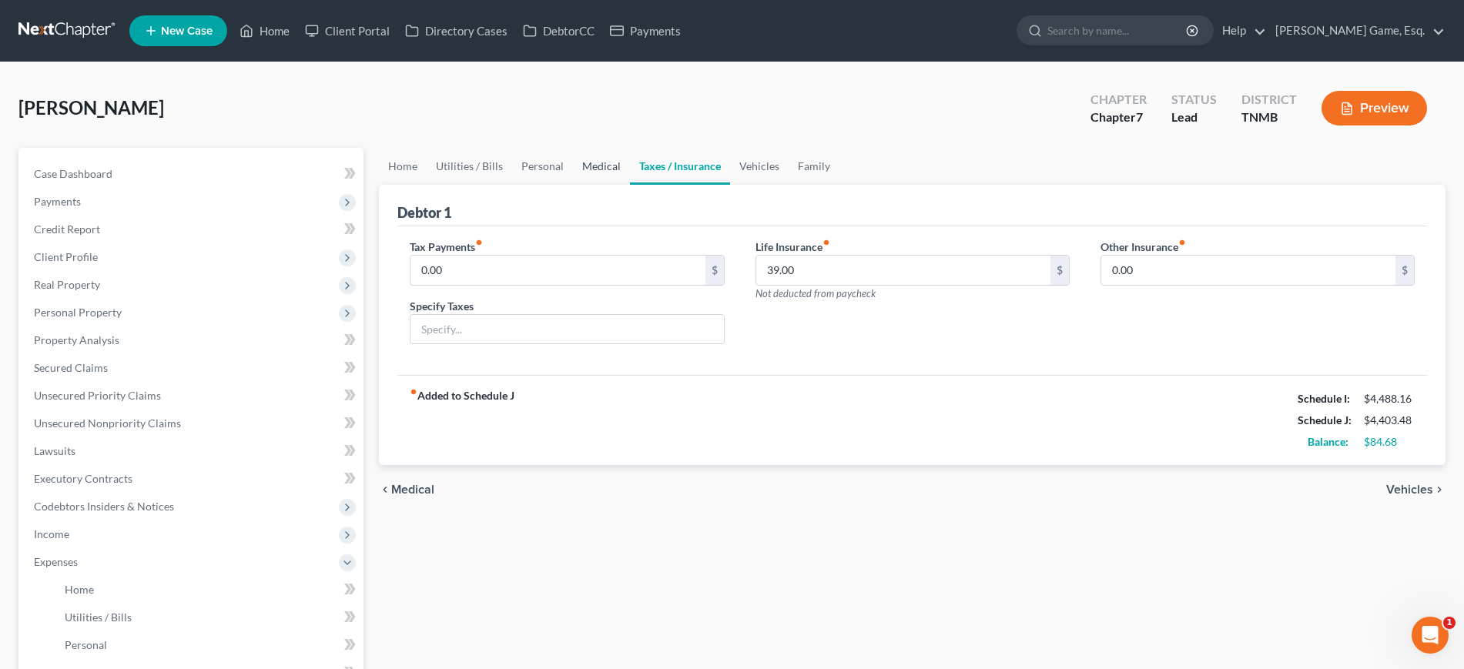
click at [630, 185] on link "Medical" at bounding box center [601, 166] width 57 height 37
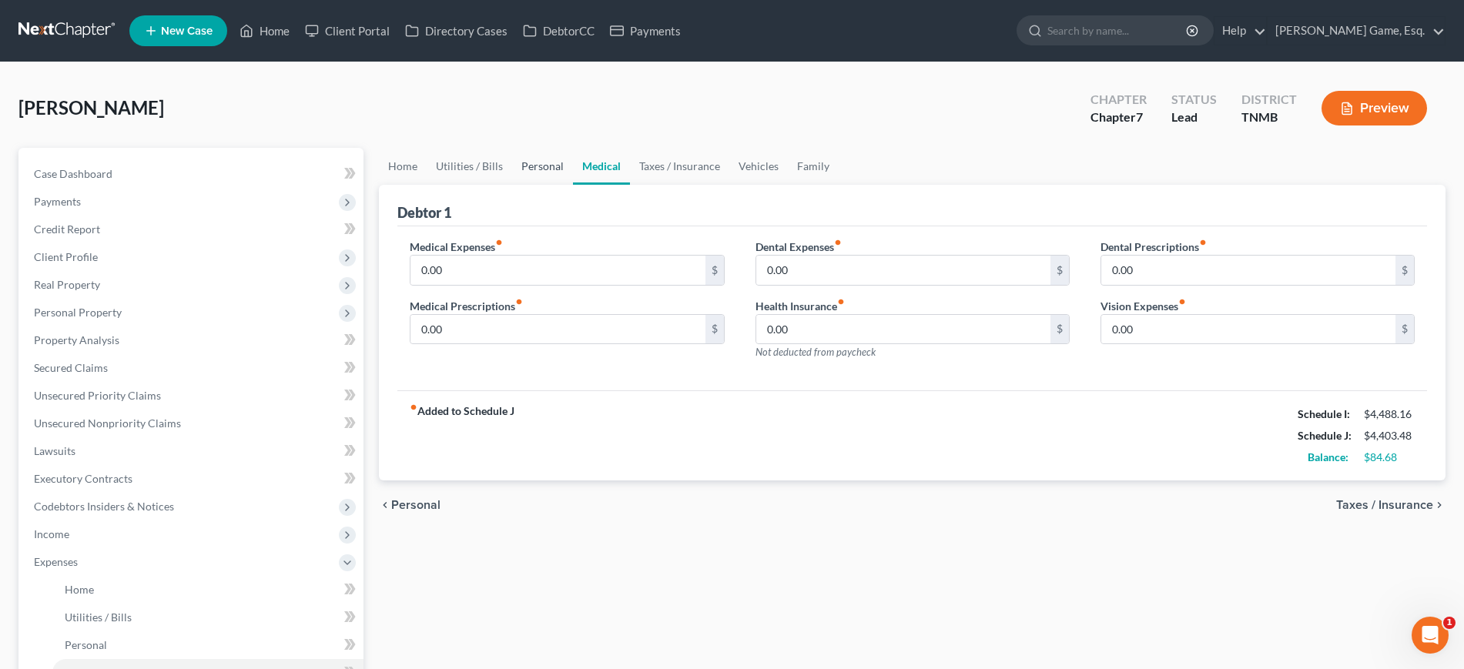
click at [573, 185] on link "Personal" at bounding box center [542, 166] width 61 height 37
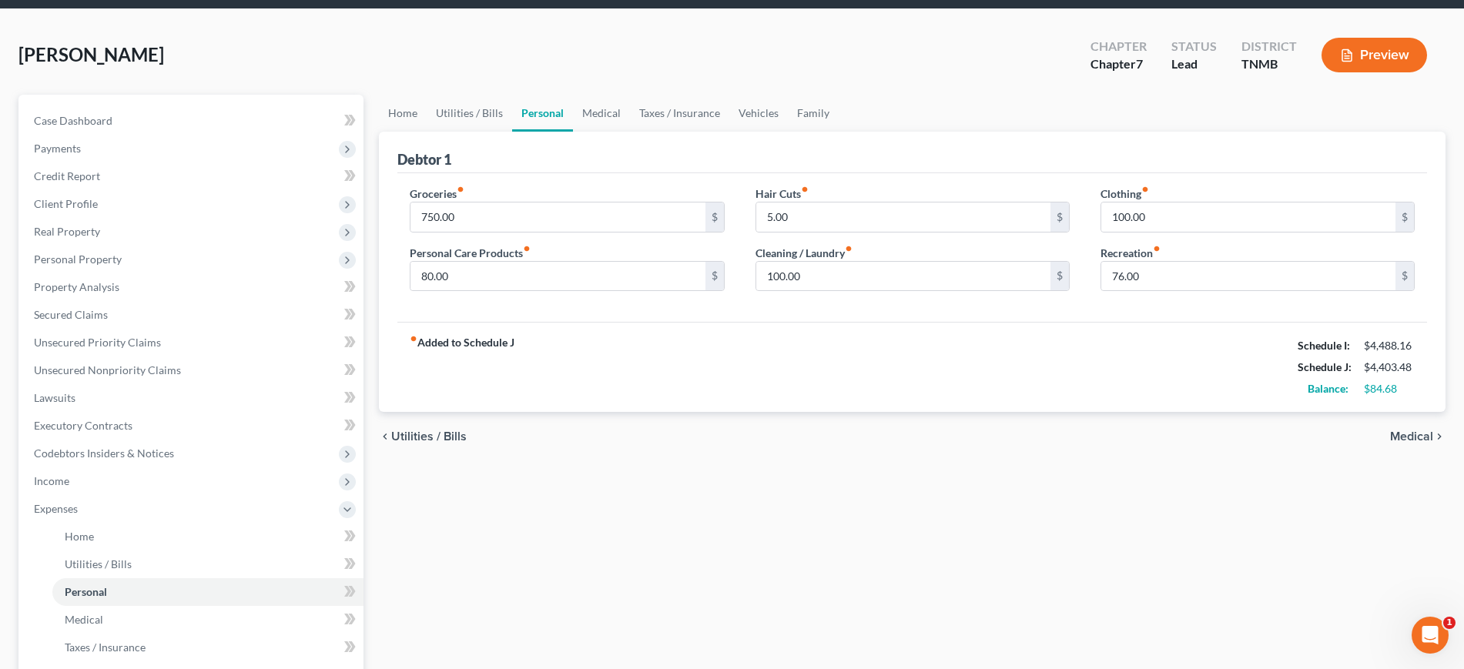
scroll to position [96, 0]
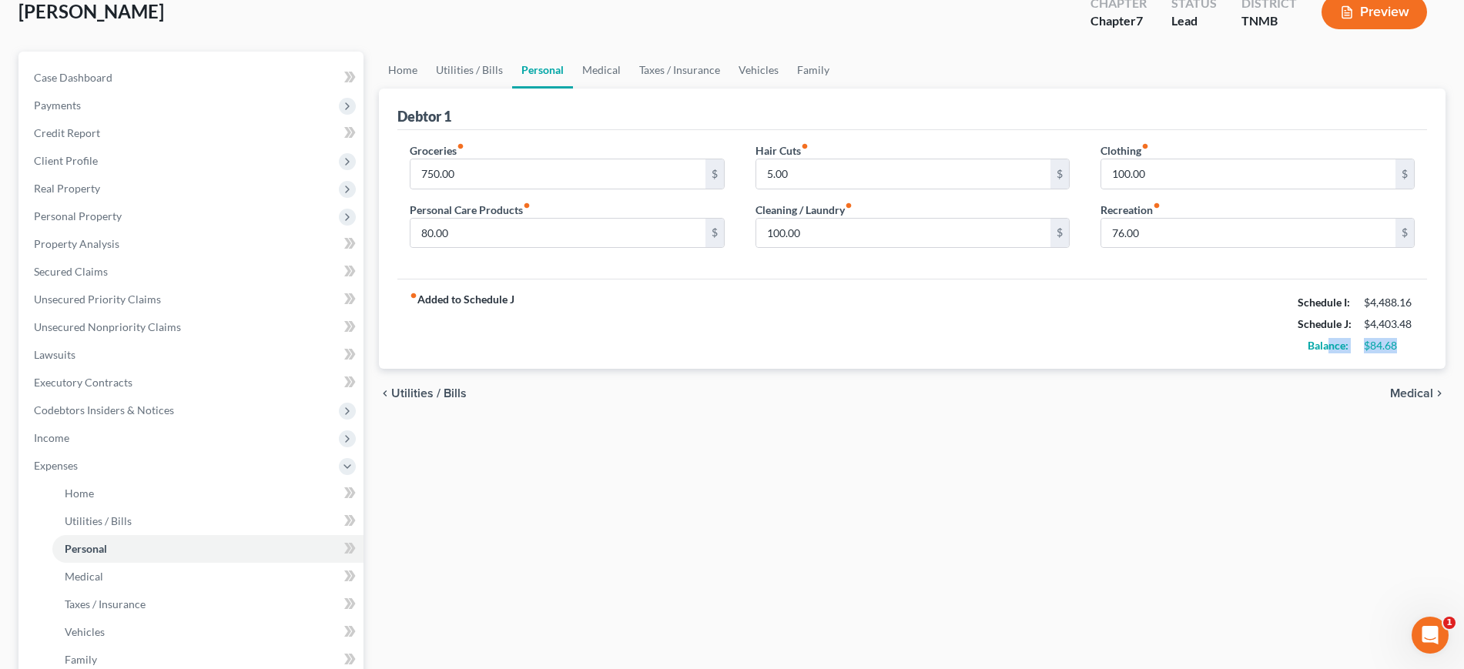
drag, startPoint x: 1393, startPoint y: 454, endPoint x: 1302, endPoint y: 454, distance: 91.6
click at [1302, 357] on div "Balance: $84.68" at bounding box center [1356, 346] width 132 height 22
click at [1359, 369] on div "fiber_manual_record Added to Schedule J Schedule I: $4,488.16 Schedule J: $4,40…" at bounding box center [912, 324] width 1030 height 90
click at [493, 89] on link "Utilities / Bills" at bounding box center [469, 70] width 85 height 37
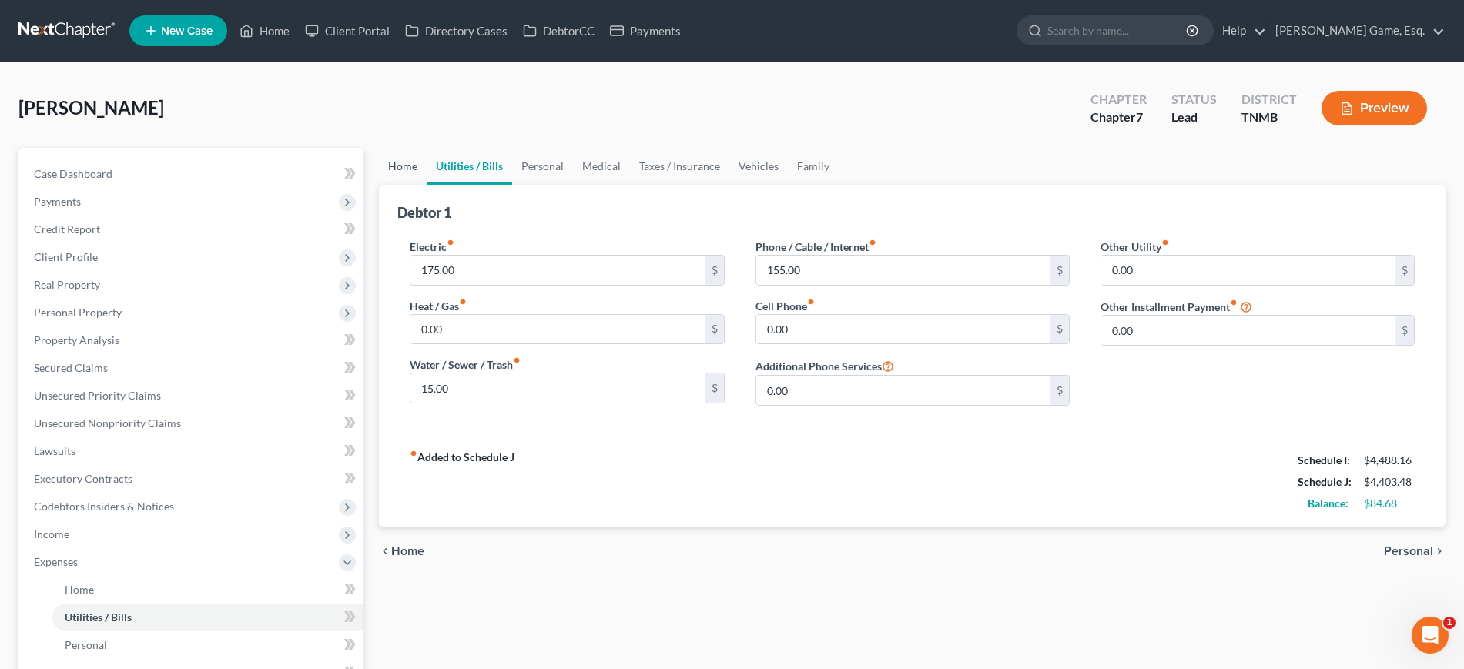
click at [424, 185] on link "Home" at bounding box center [403, 166] width 48 height 37
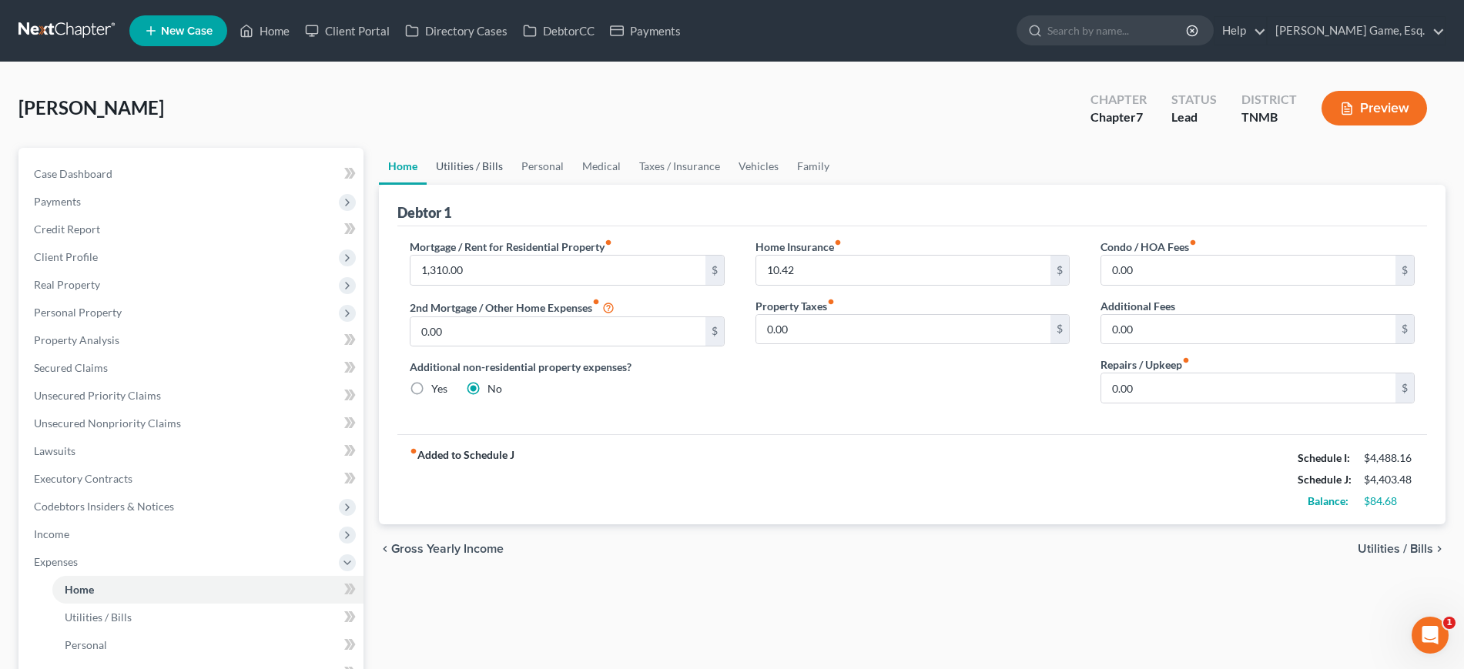
click at [487, 185] on link "Utilities / Bills" at bounding box center [469, 166] width 85 height 37
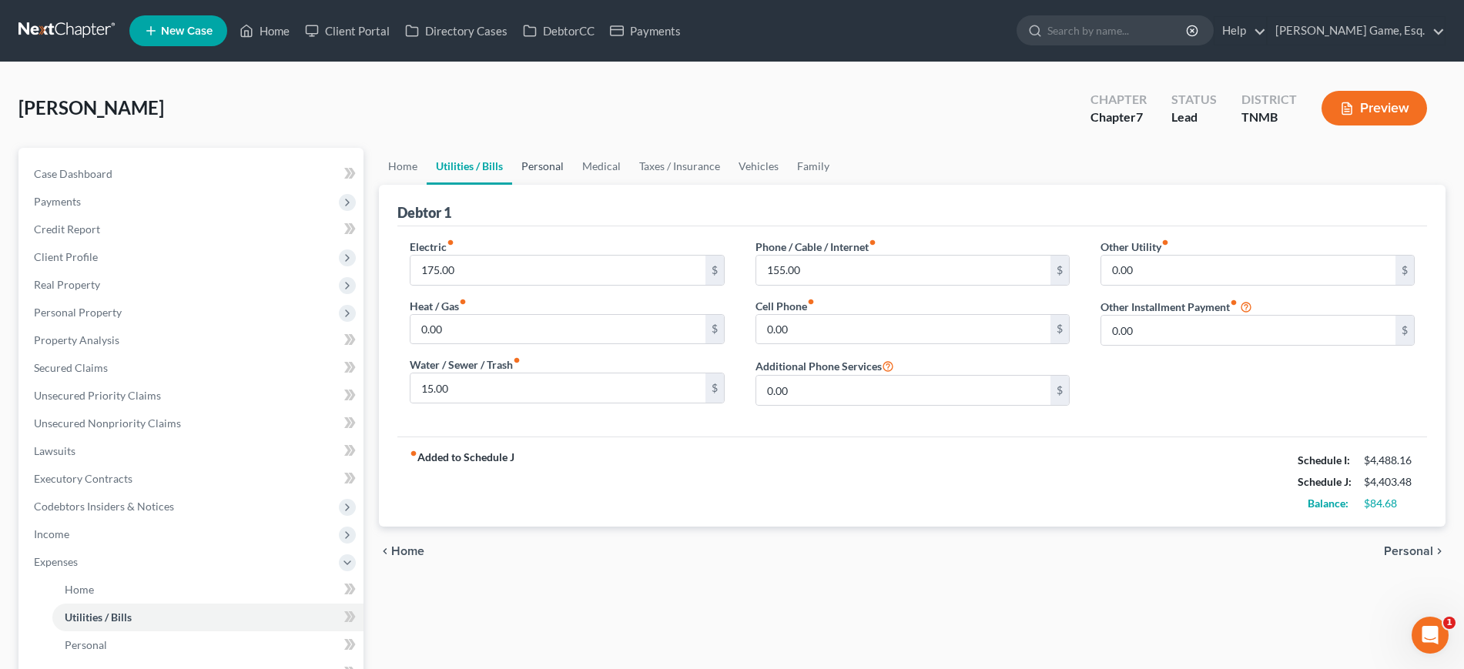
click at [573, 185] on link "Personal" at bounding box center [542, 166] width 61 height 37
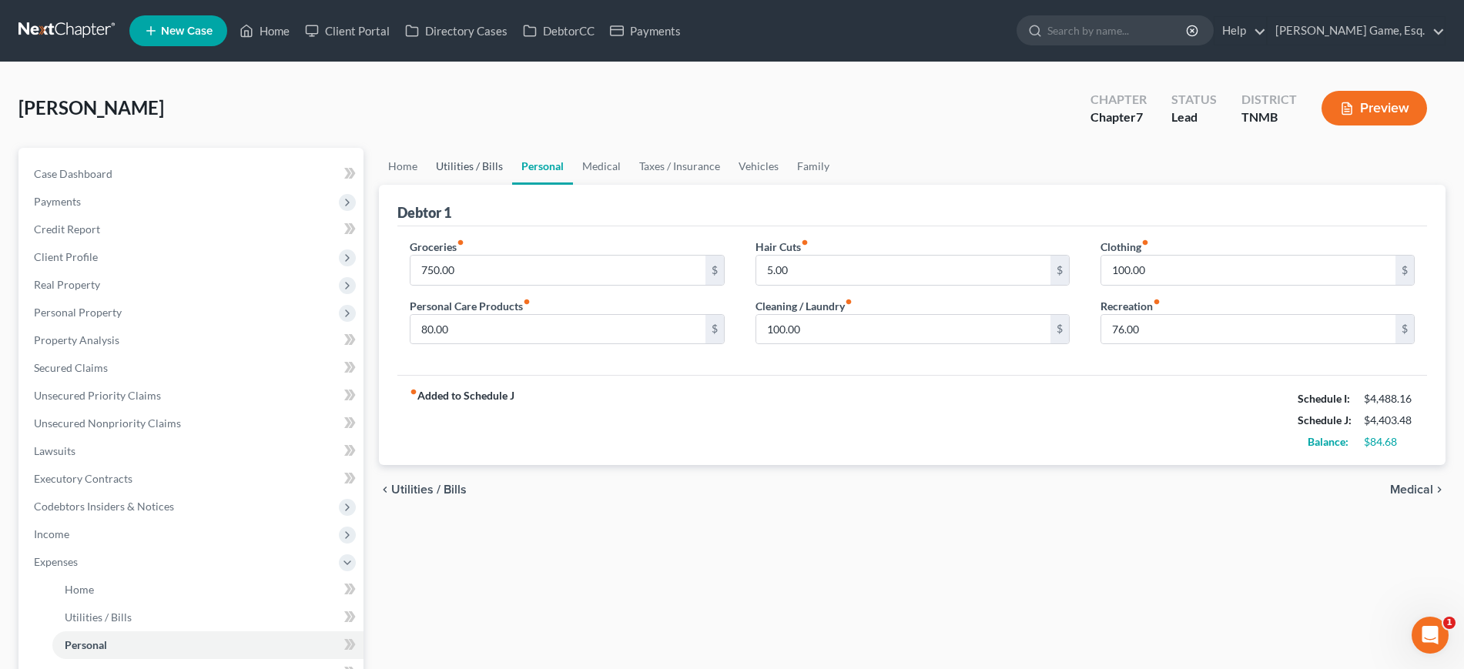
click at [485, 185] on link "Utilities / Bills" at bounding box center [469, 166] width 85 height 37
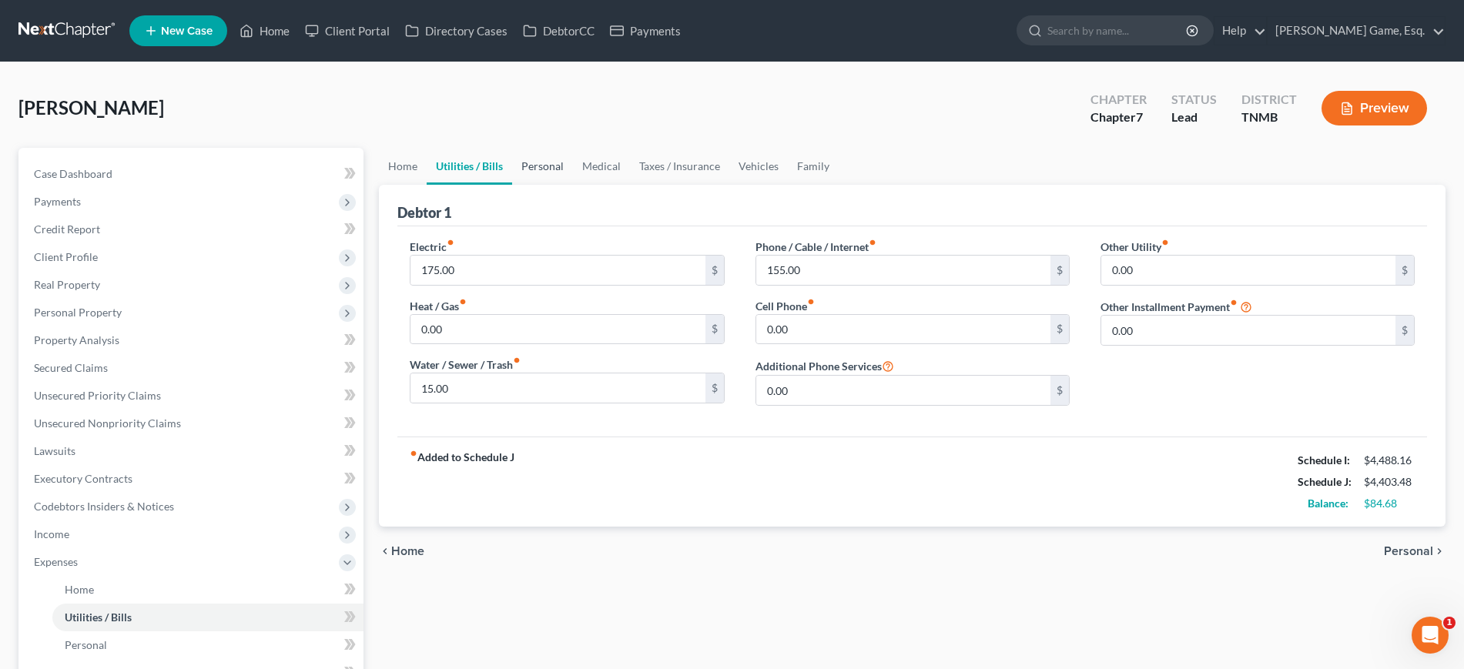
click at [573, 185] on link "Personal" at bounding box center [542, 166] width 61 height 37
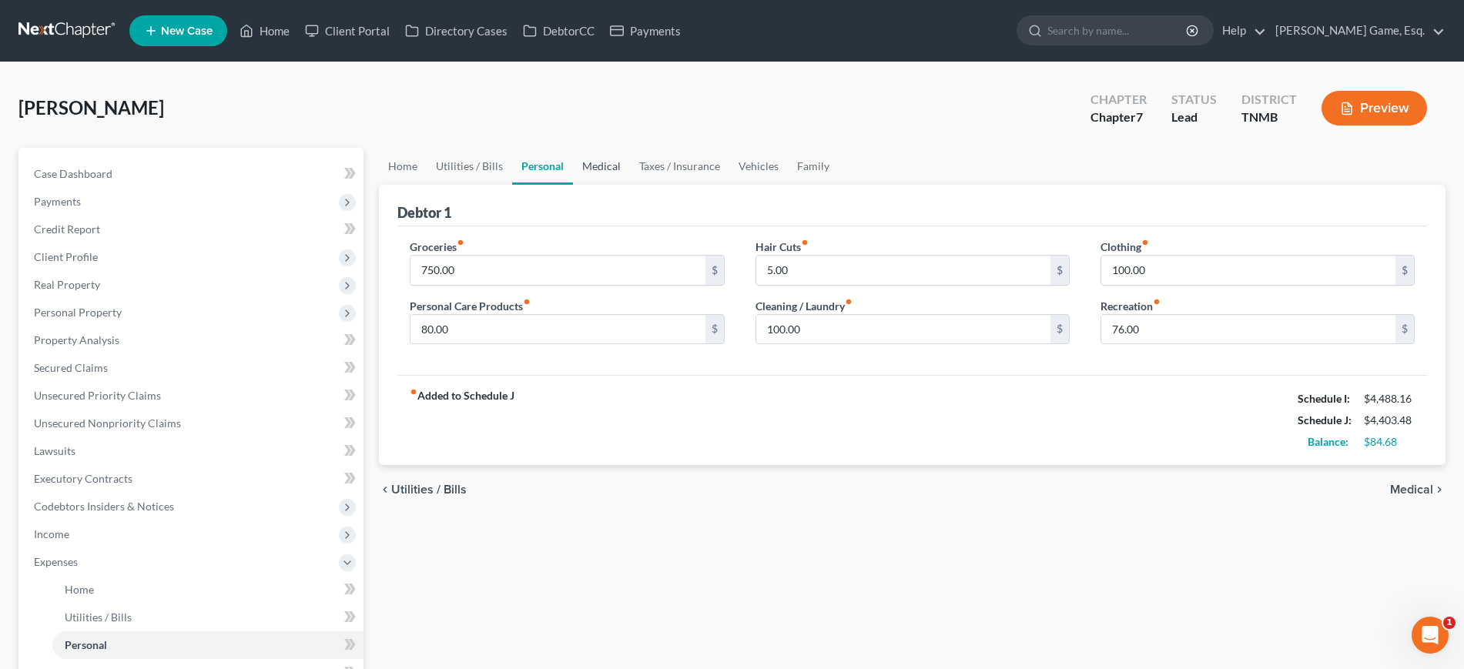
click at [630, 185] on link "Medical" at bounding box center [601, 166] width 57 height 37
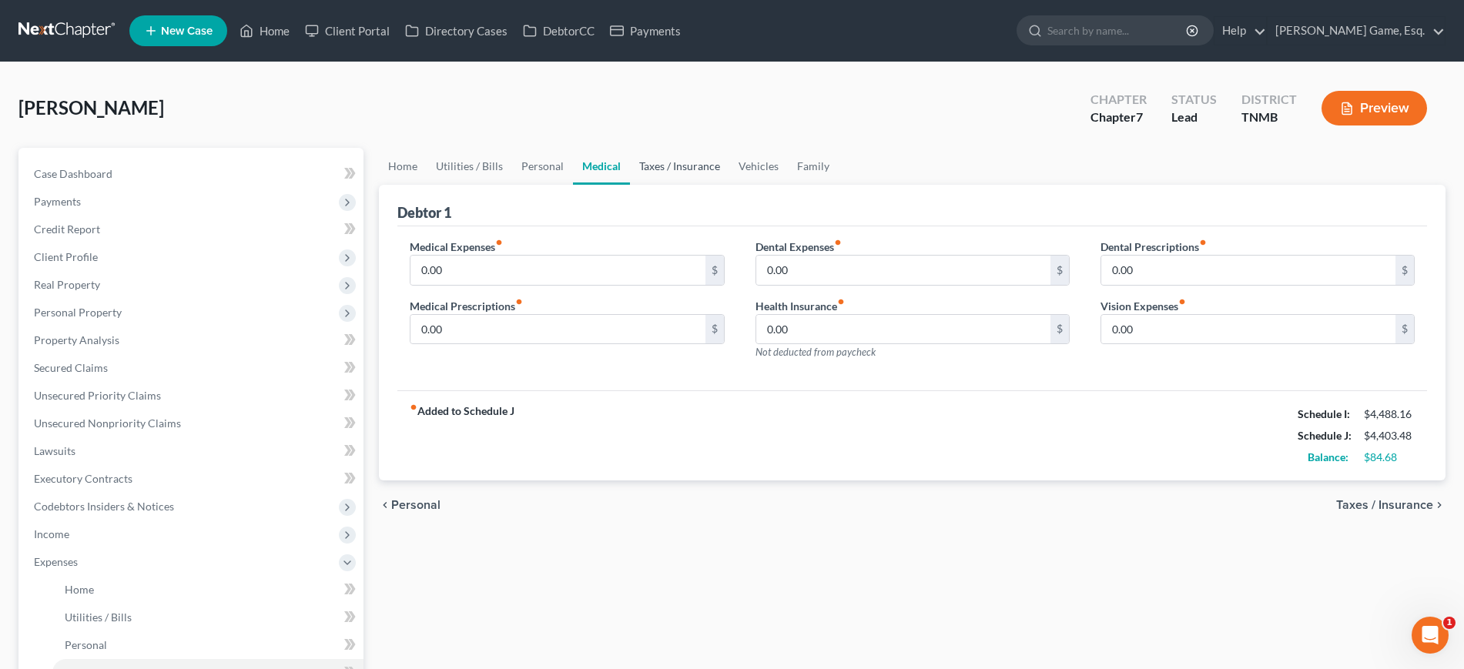
click at [729, 185] on link "Taxes / Insurance" at bounding box center [679, 166] width 99 height 37
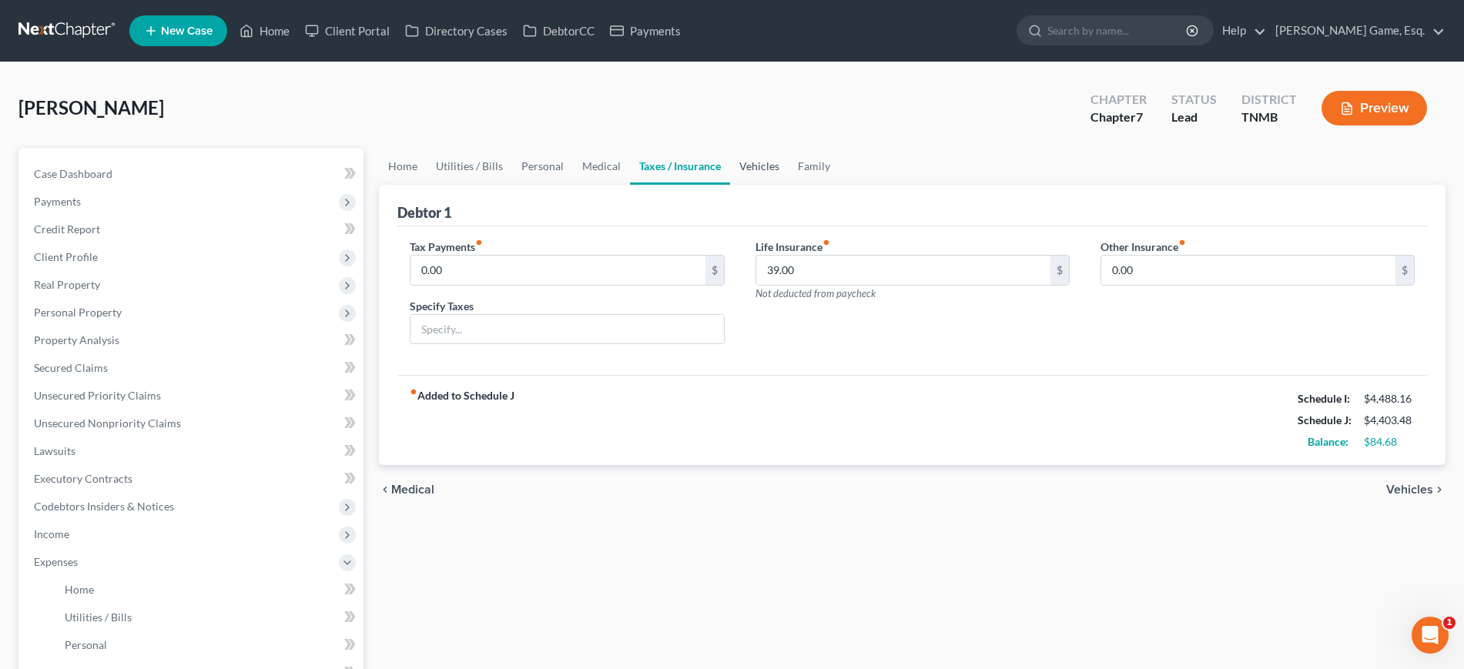
click at [789, 185] on link "Vehicles" at bounding box center [759, 166] width 59 height 37
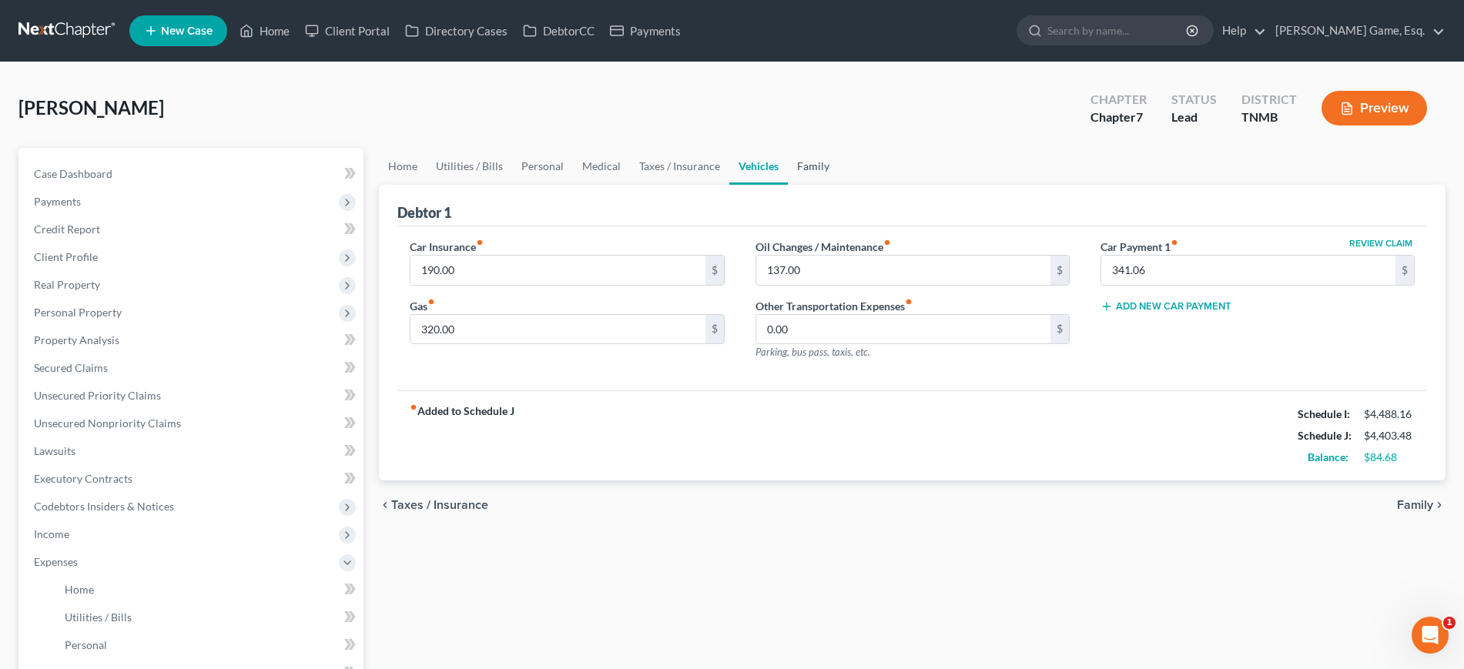
click at [839, 185] on link "Family" at bounding box center [813, 166] width 51 height 37
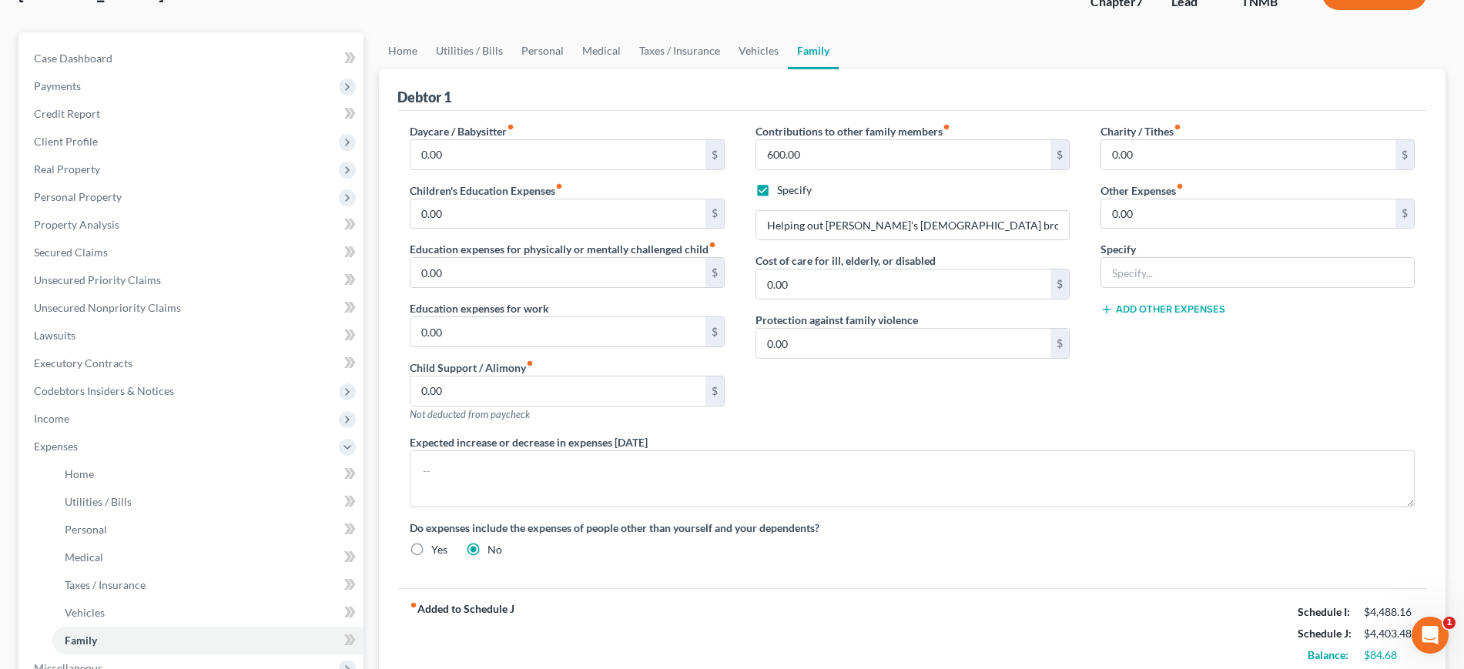
scroll to position [96, 0]
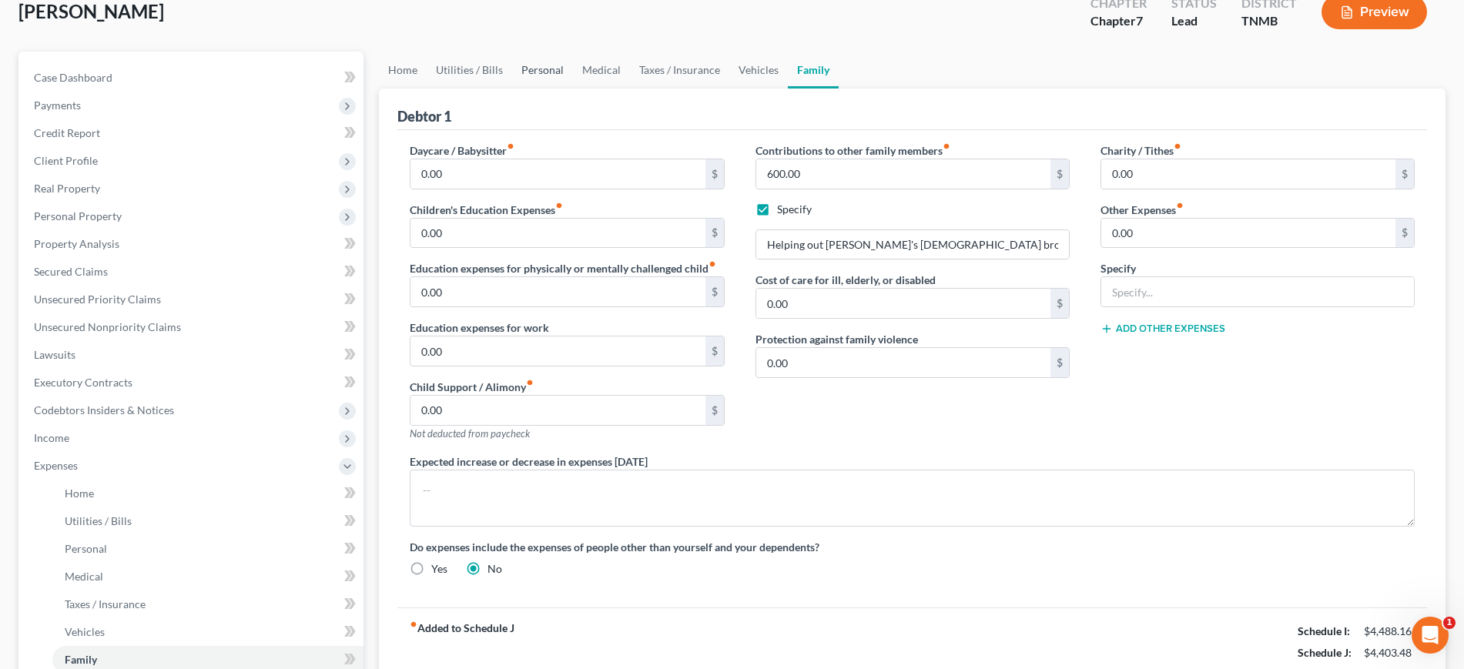
click at [568, 89] on link "Personal" at bounding box center [542, 70] width 61 height 37
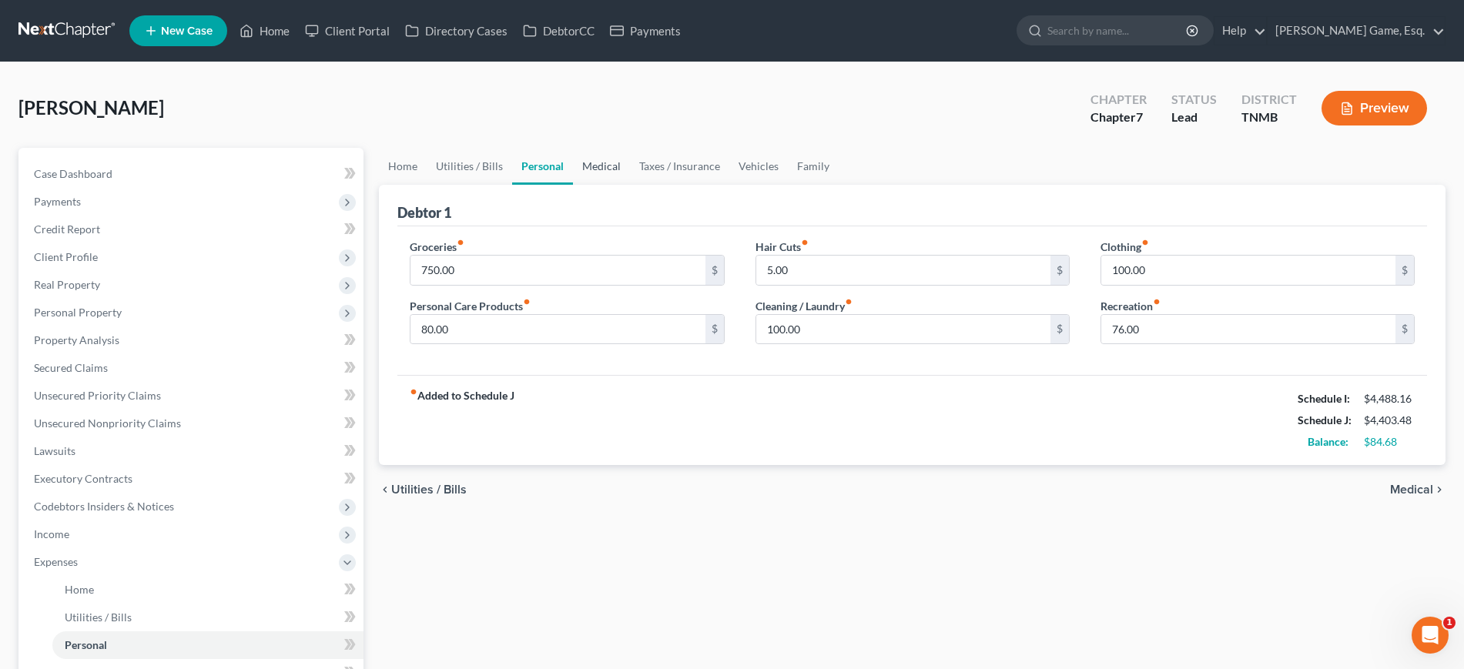
click at [630, 185] on link "Medical" at bounding box center [601, 166] width 57 height 37
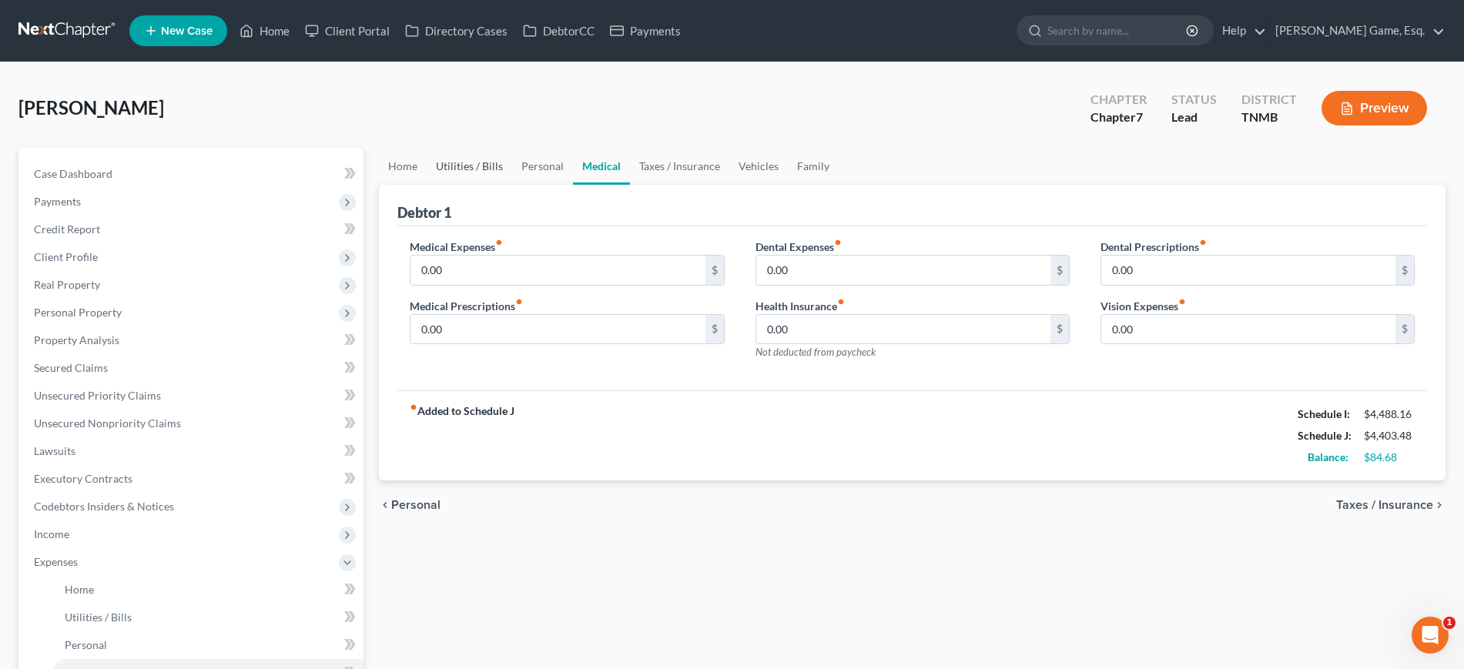
click at [471, 185] on link "Utilities / Bills" at bounding box center [469, 166] width 85 height 37
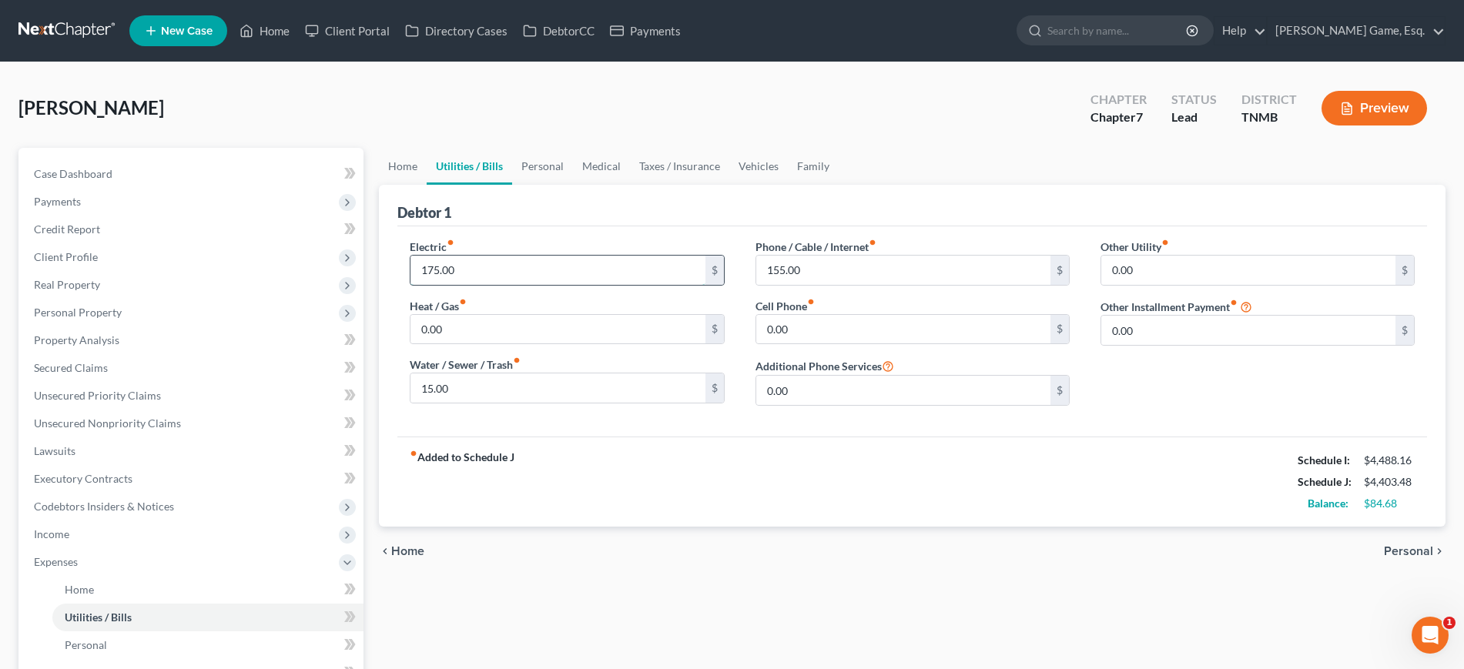
click at [501, 285] on input "175.00" at bounding box center [557, 270] width 294 height 29
click at [689, 226] on div "Debtor 1" at bounding box center [912, 206] width 1030 height 42
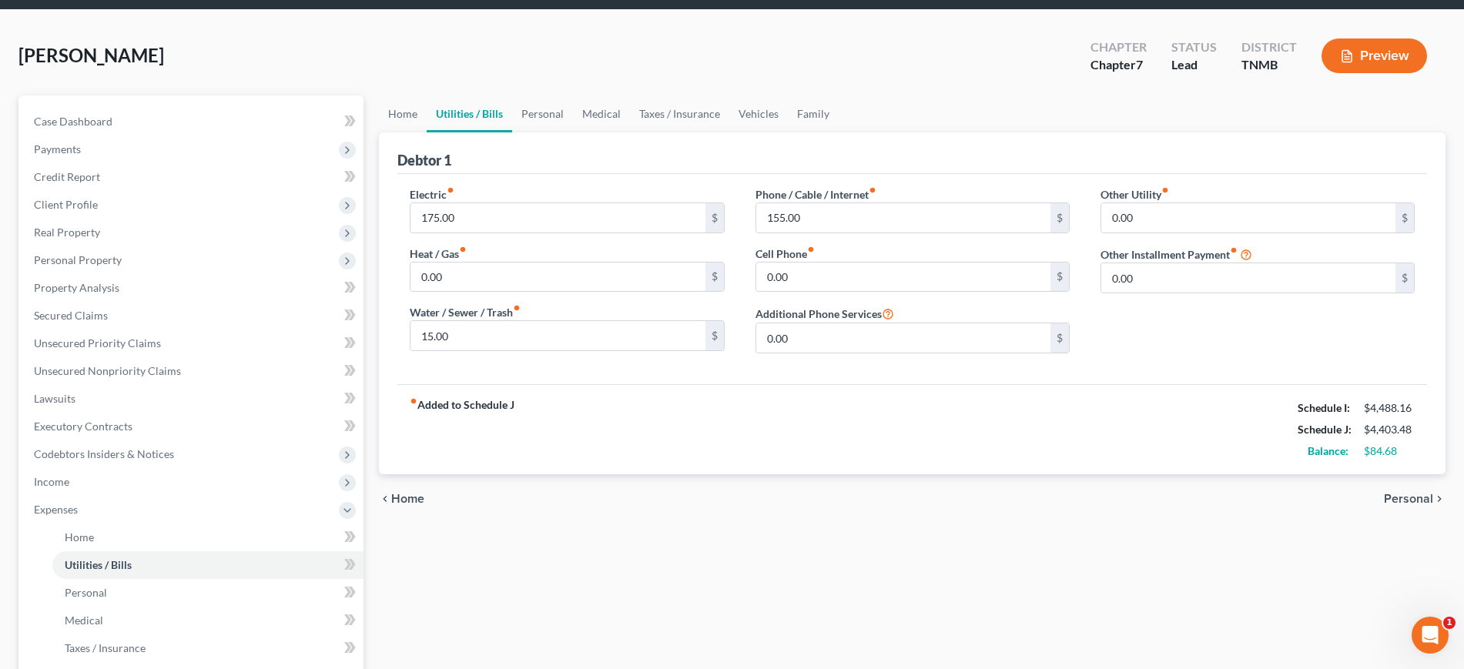
scroll to position [96, 0]
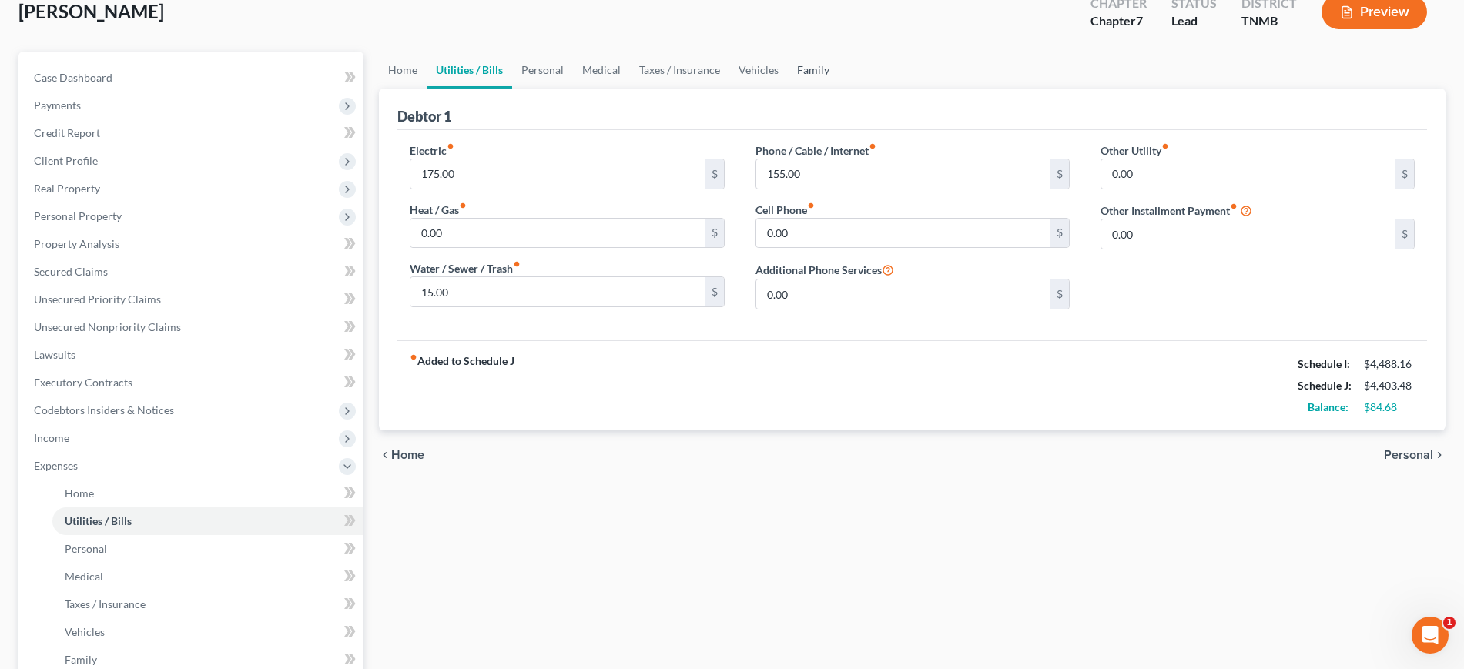
click at [839, 89] on link "Family" at bounding box center [813, 70] width 51 height 37
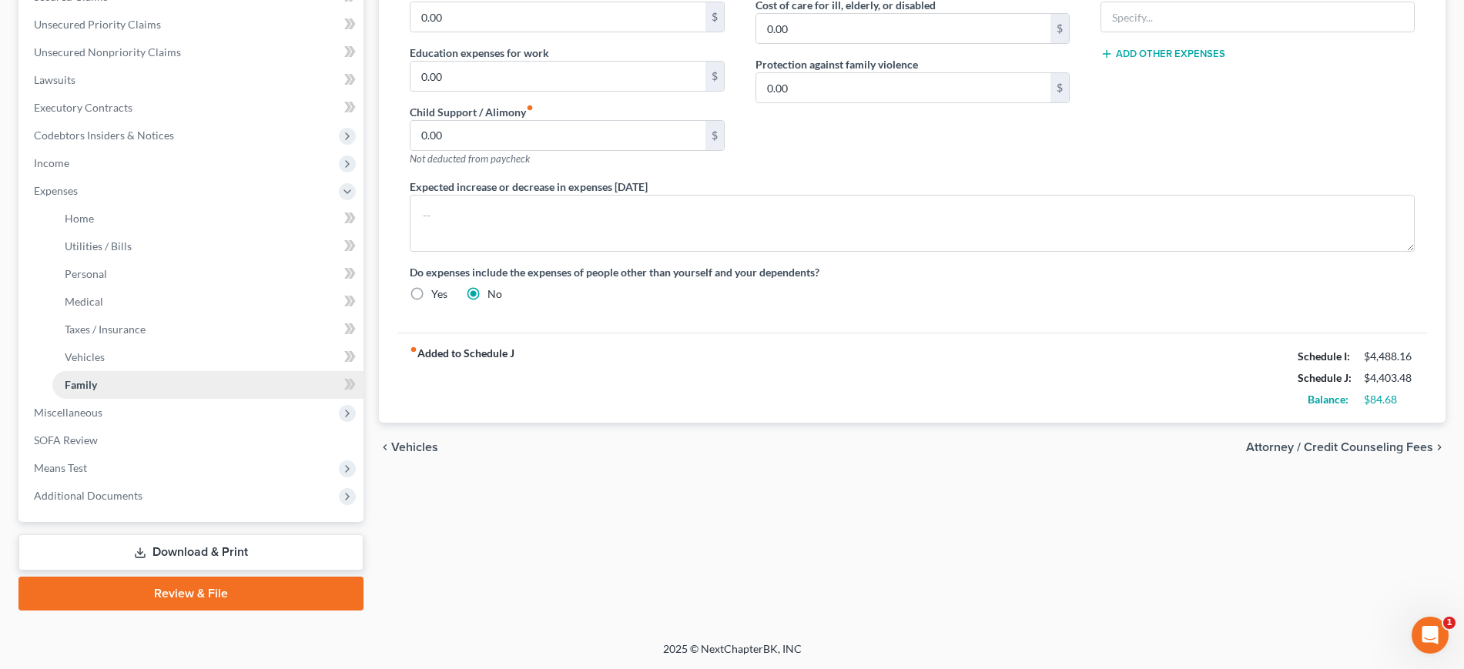
scroll to position [628, 0]
click at [191, 399] on span "Miscellaneous" at bounding box center [193, 413] width 342 height 28
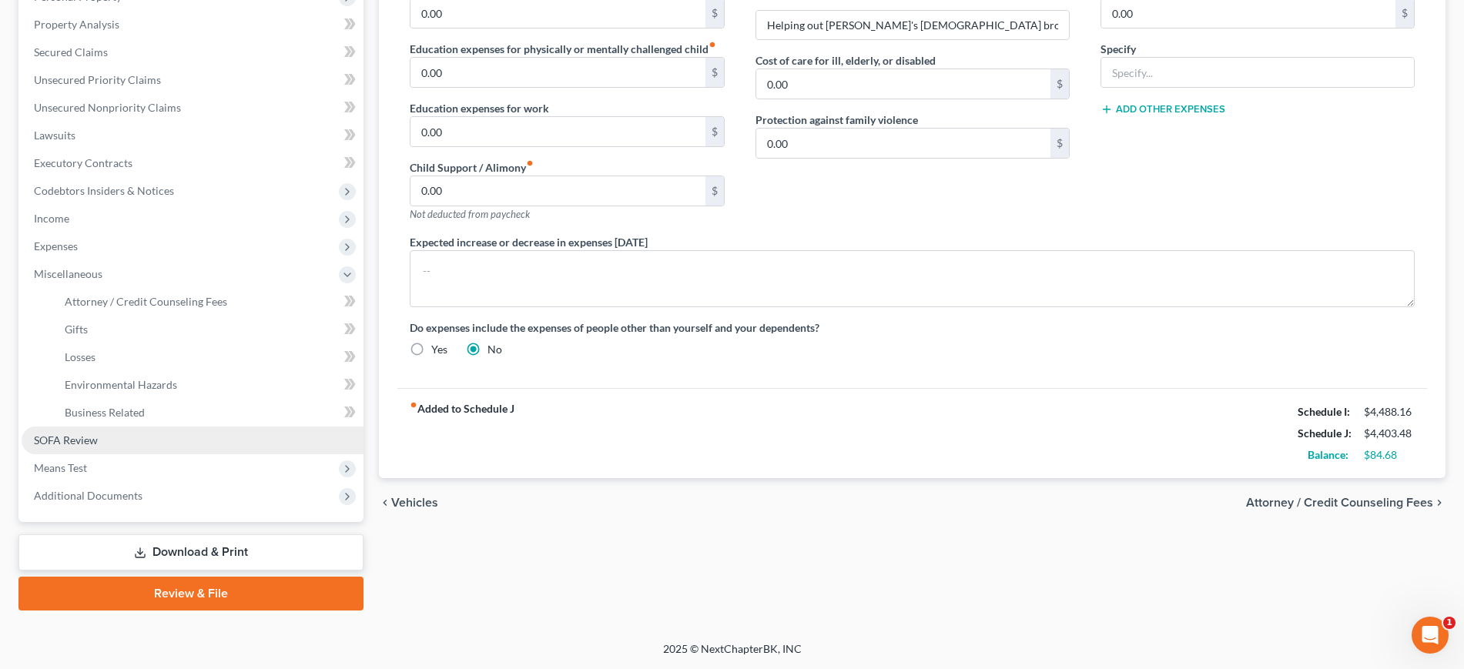
scroll to position [558, 0]
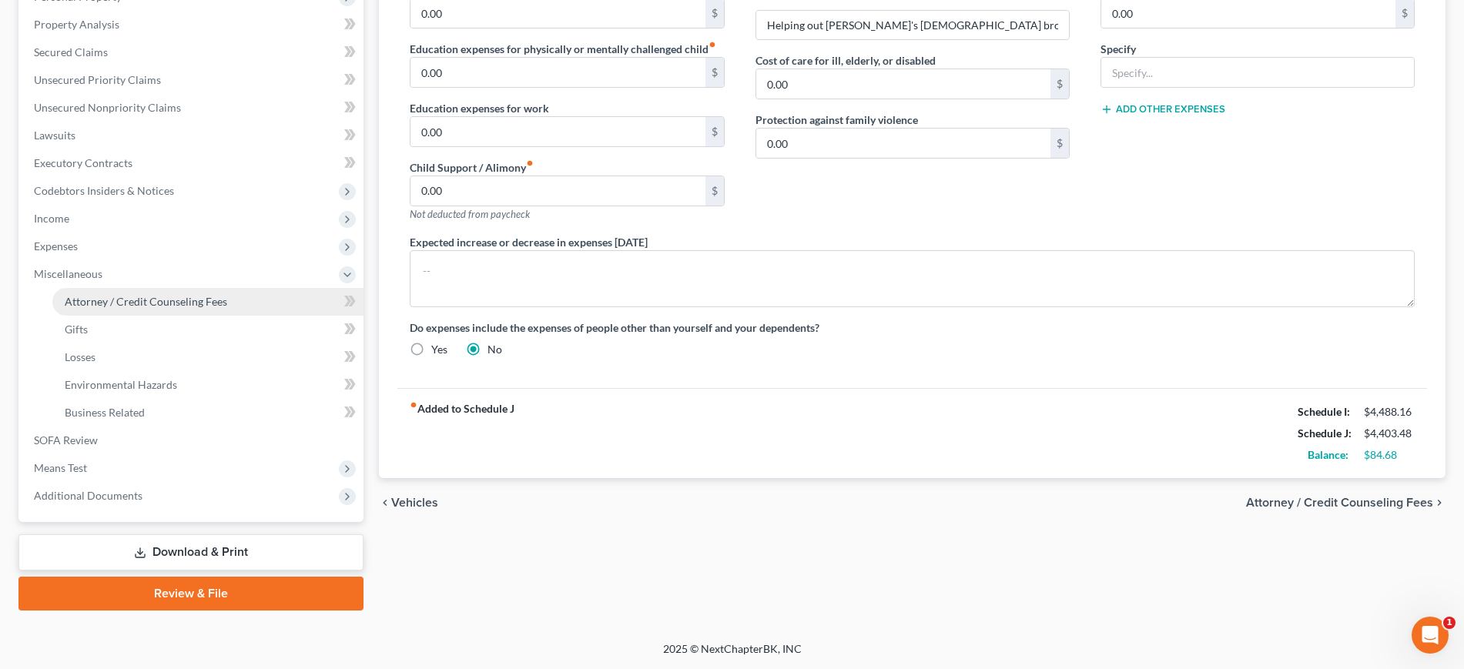
click at [208, 295] on span "Attorney / Credit Counseling Fees" at bounding box center [146, 301] width 162 height 13
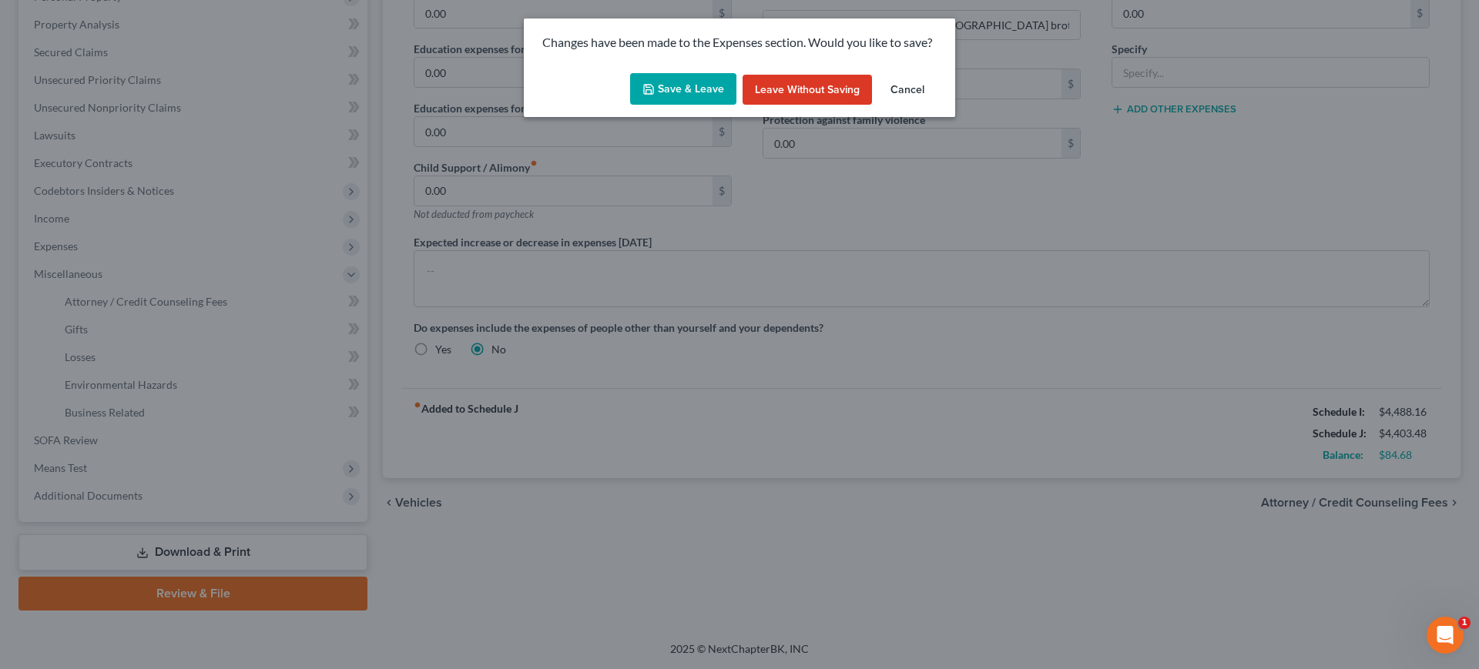
click at [675, 106] on button "Save & Leave" at bounding box center [683, 89] width 106 height 32
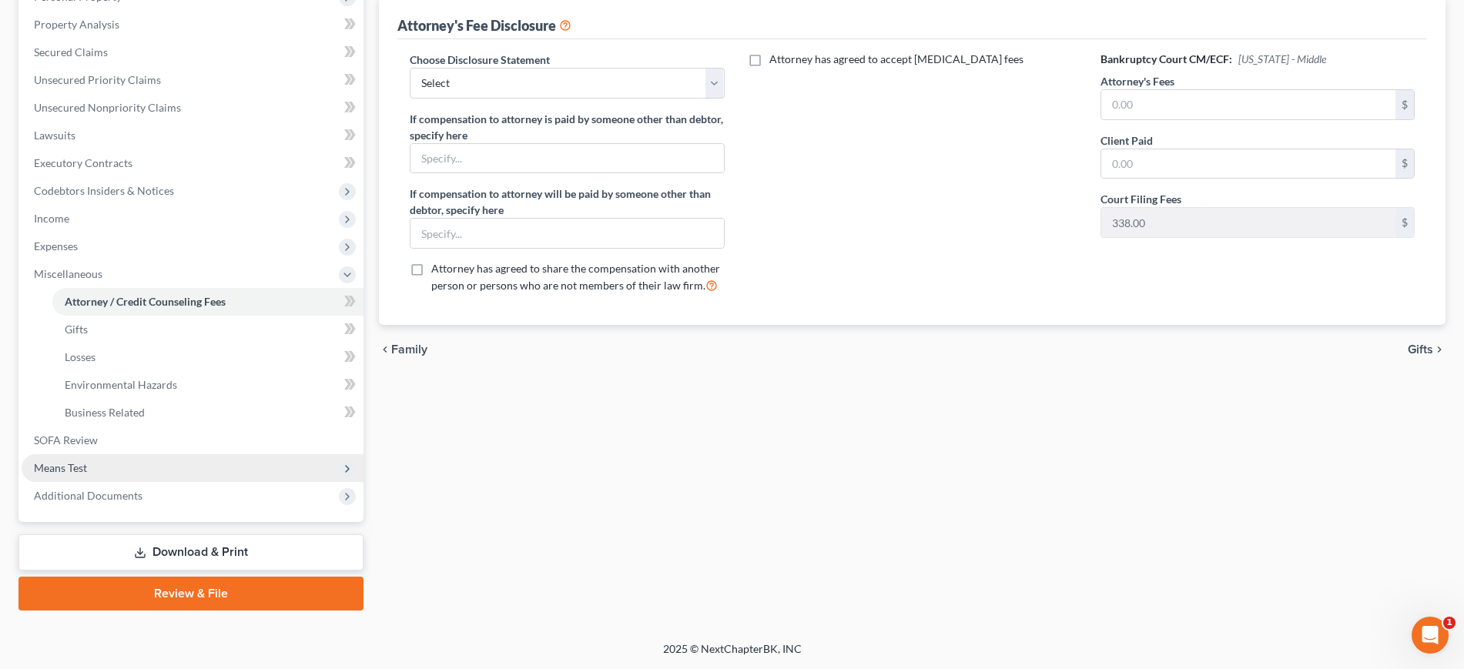
scroll to position [558, 0]
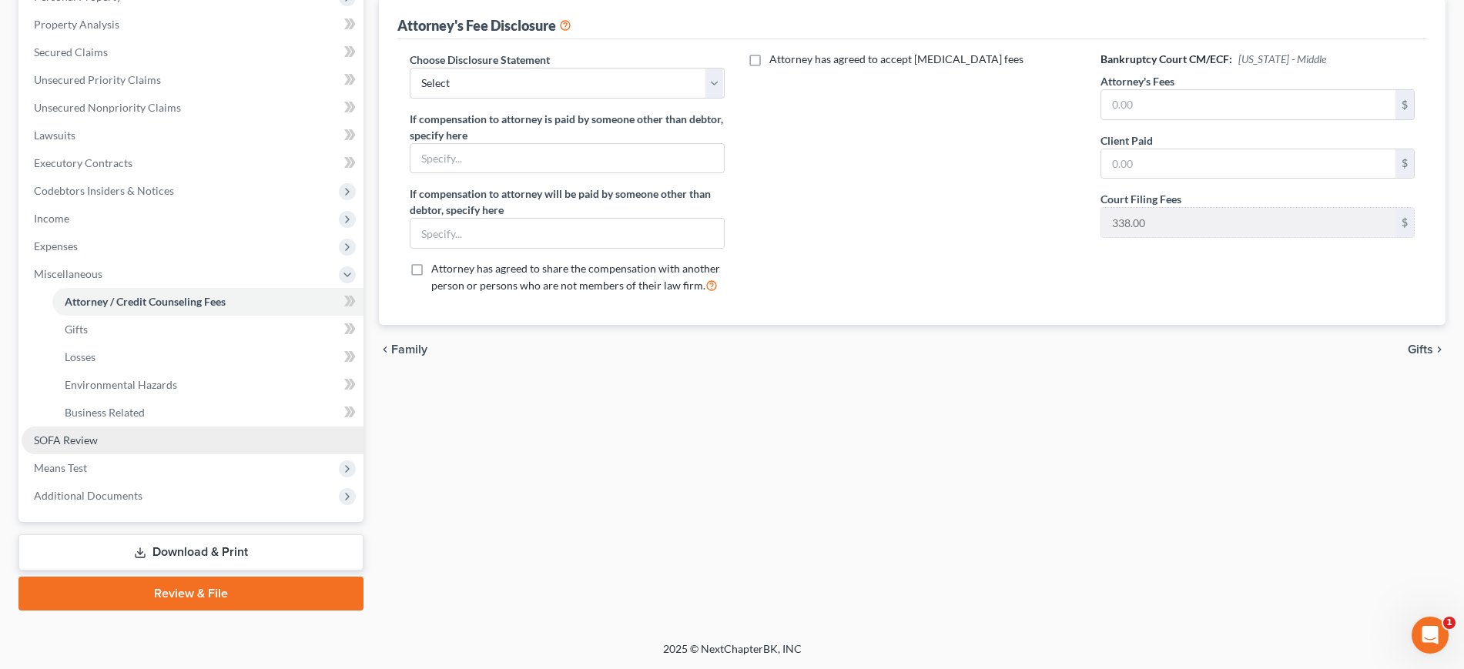
click at [87, 434] on span "SOFA Review" at bounding box center [66, 440] width 64 height 13
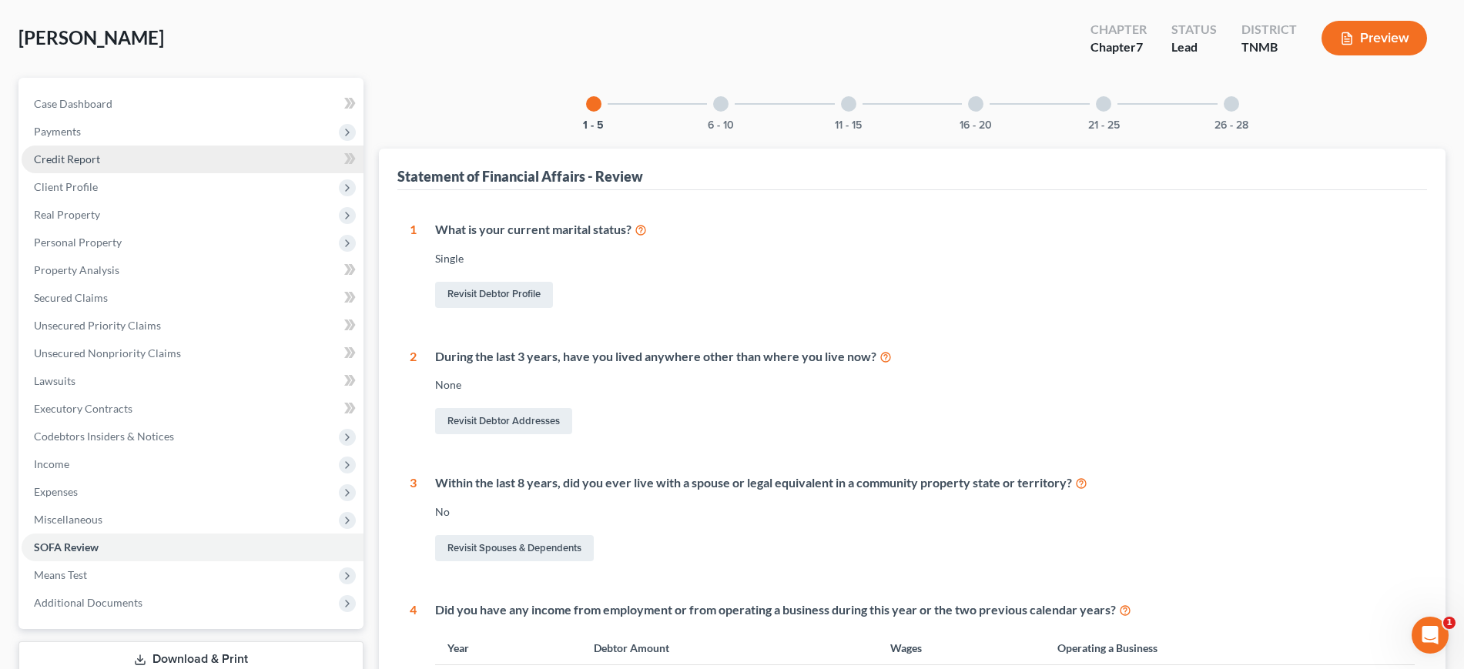
scroll to position [385, 0]
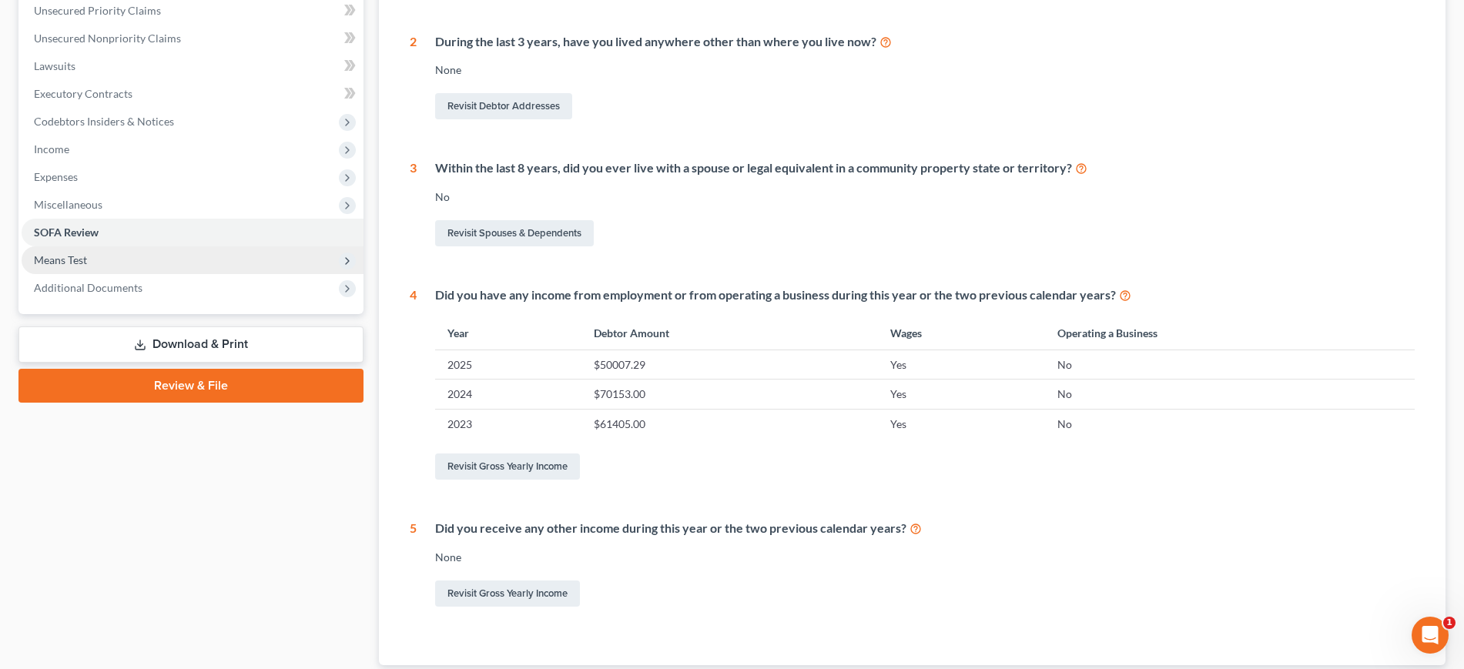
click at [142, 274] on span "Means Test" at bounding box center [193, 260] width 342 height 28
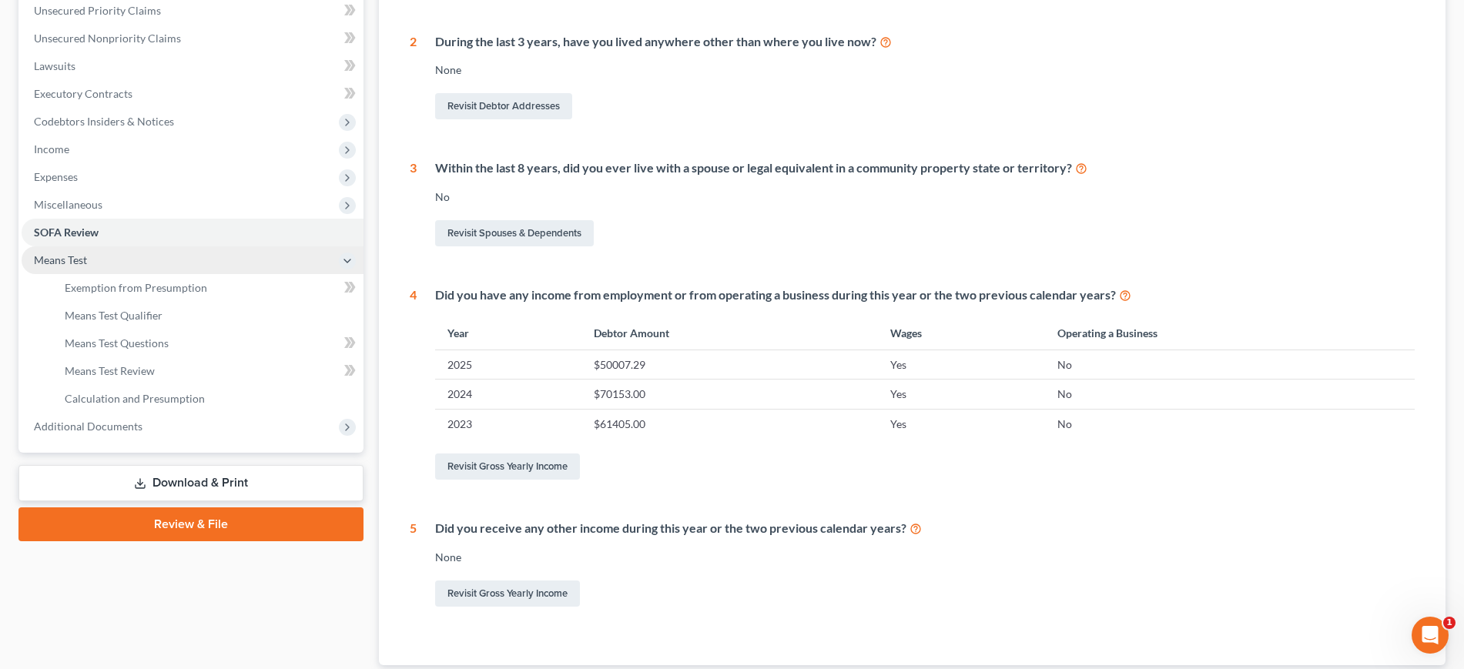
scroll to position [481, 0]
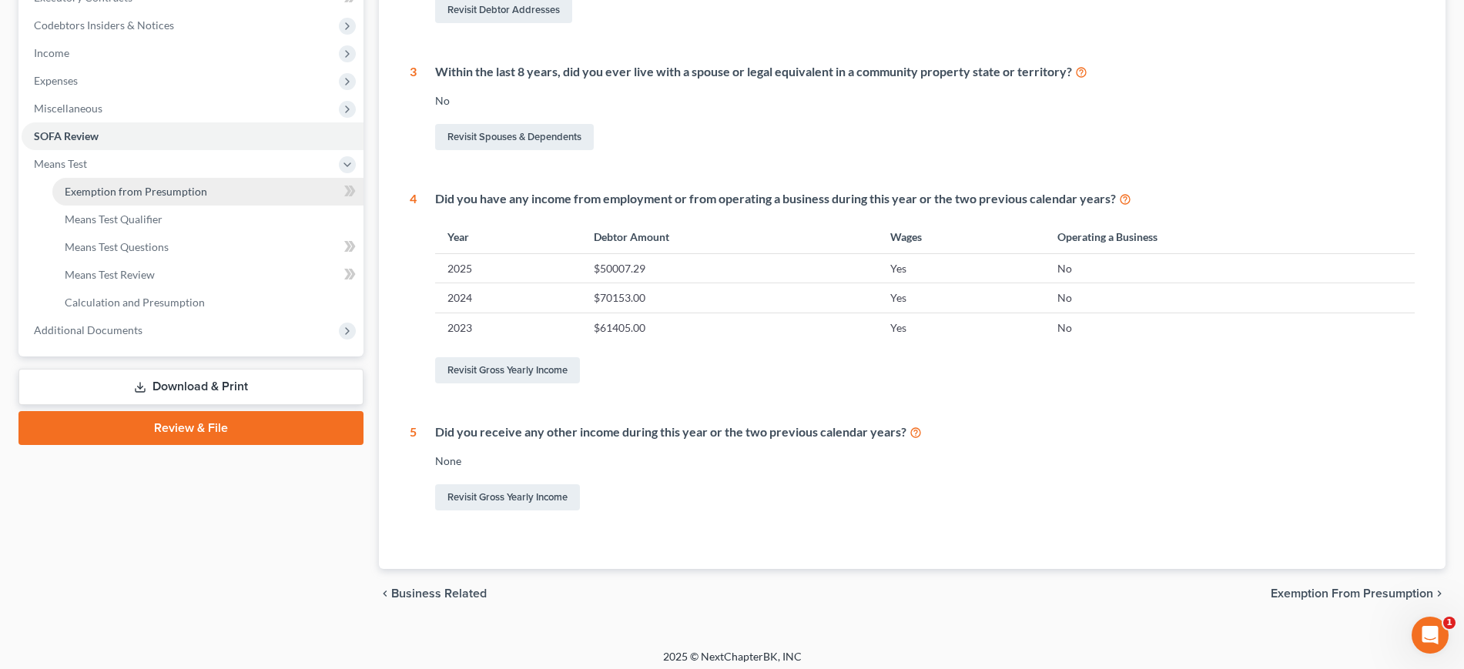
click at [193, 198] on span "Exemption from Presumption" at bounding box center [136, 191] width 142 height 13
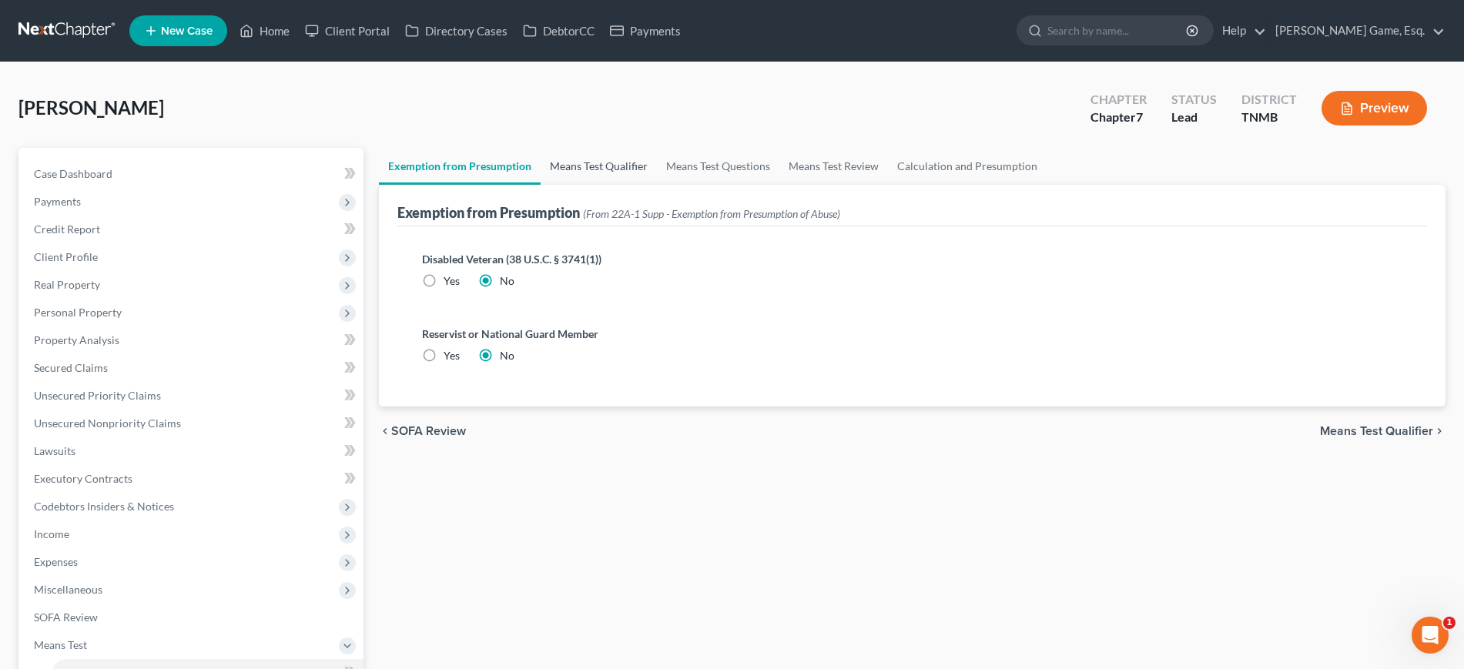
click at [657, 185] on link "Means Test Qualifier" at bounding box center [599, 166] width 116 height 37
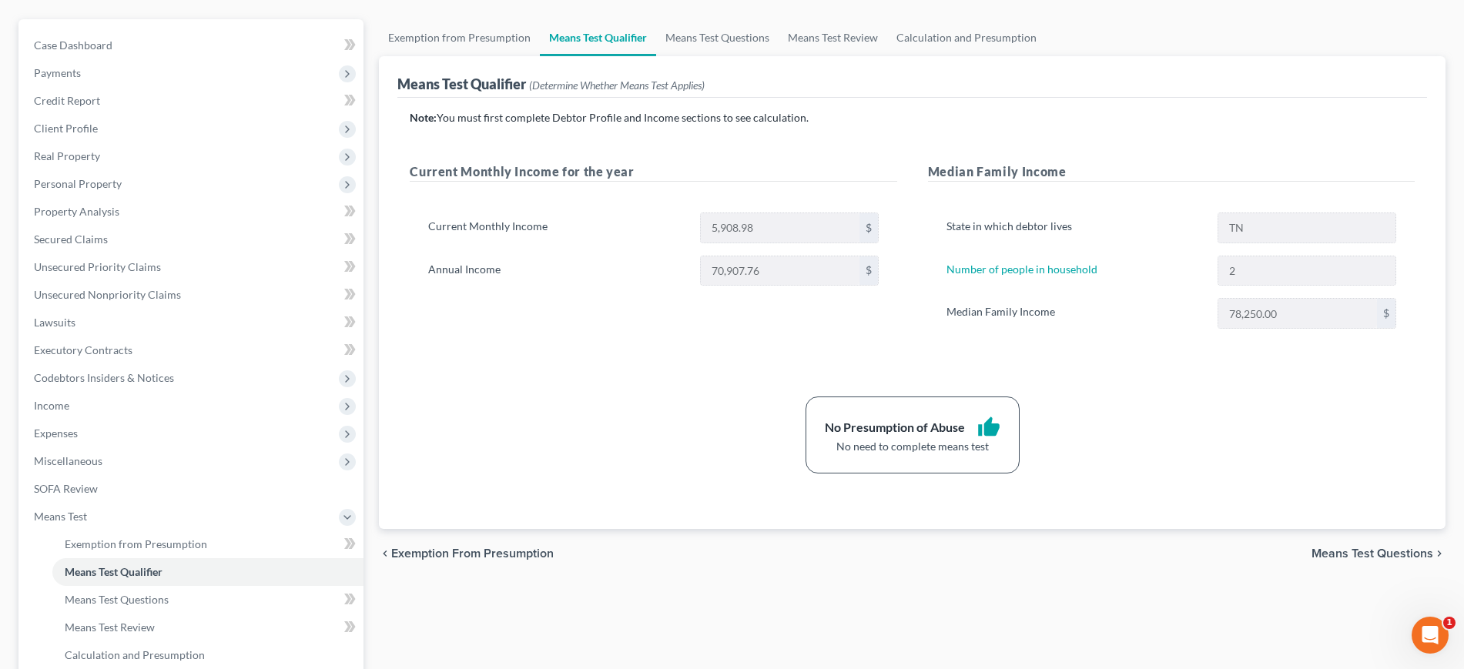
scroll to position [96, 0]
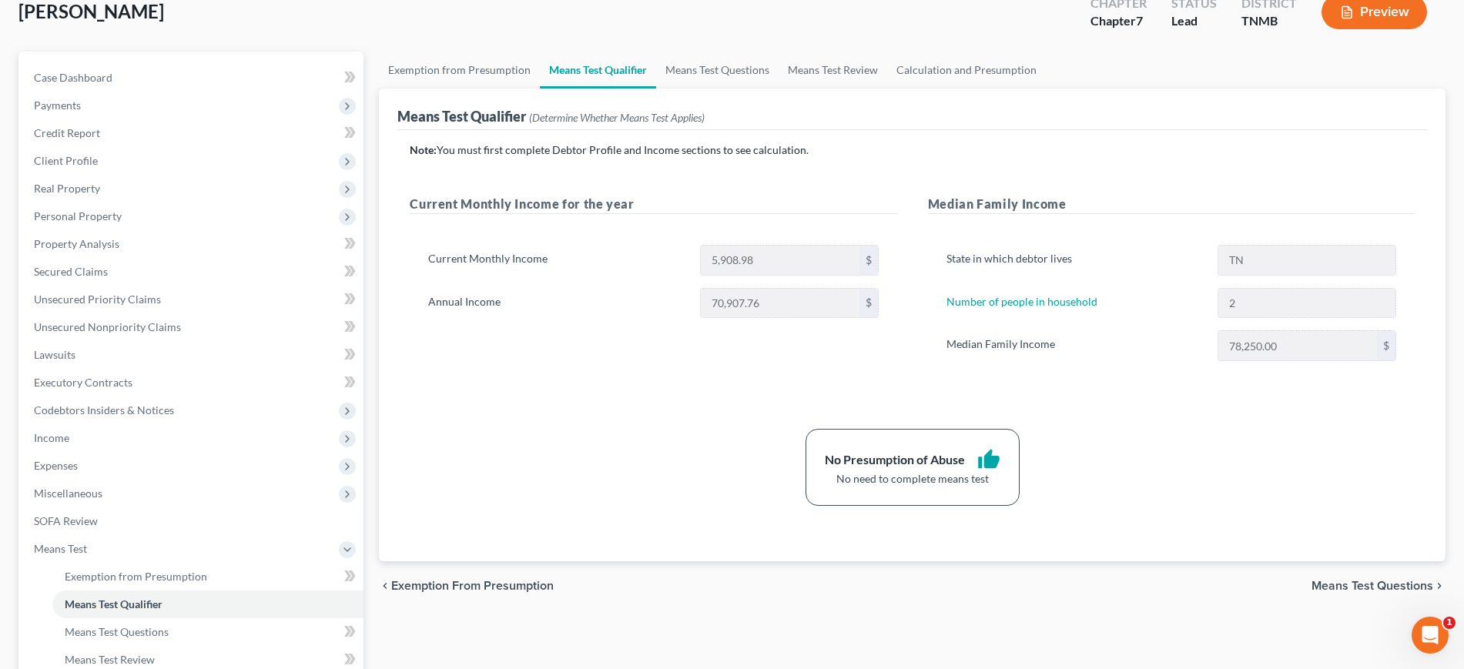
click at [823, 392] on div "Current Monthly Income for the year Current Monthly Income 5,908.98 $ Annual In…" at bounding box center [653, 293] width 518 height 197
drag, startPoint x: 1057, startPoint y: 109, endPoint x: 872, endPoint y: 171, distance: 195.1
click at [1046, 89] on link "Calculation and Presumption" at bounding box center [966, 70] width 159 height 37
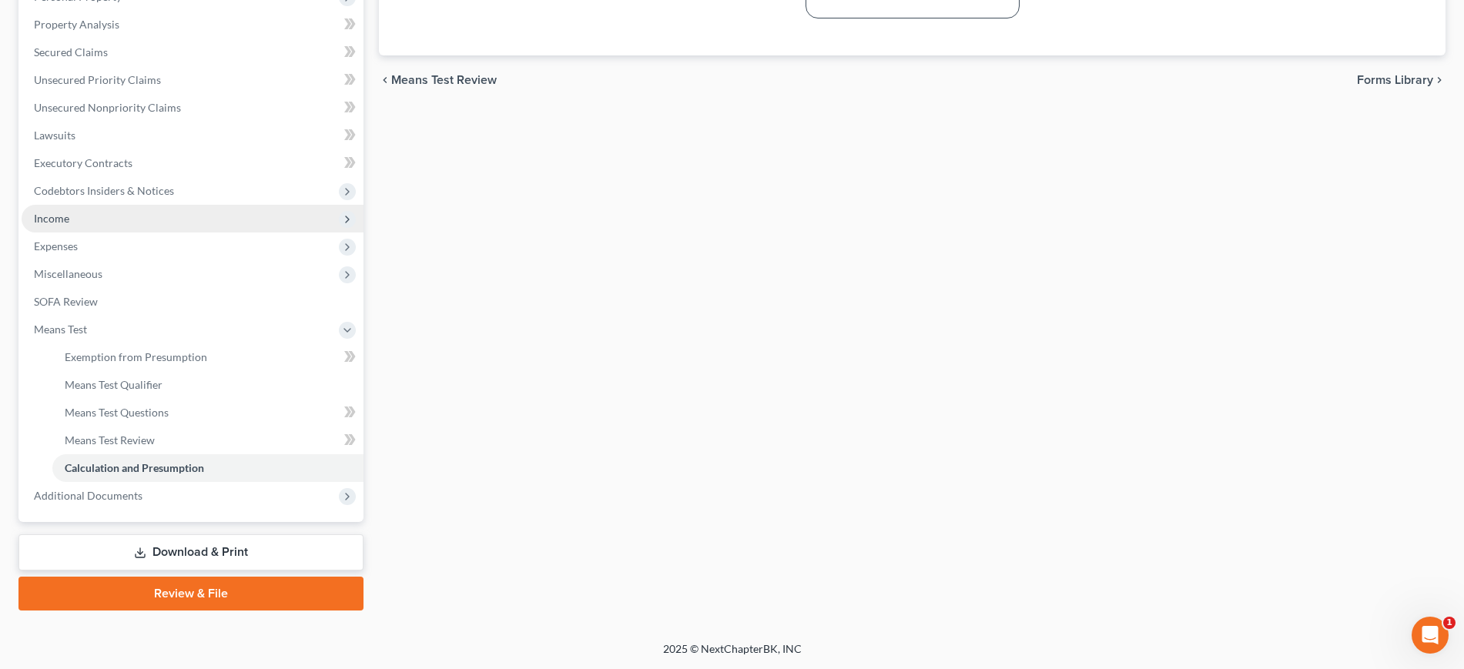
scroll to position [481, 0]
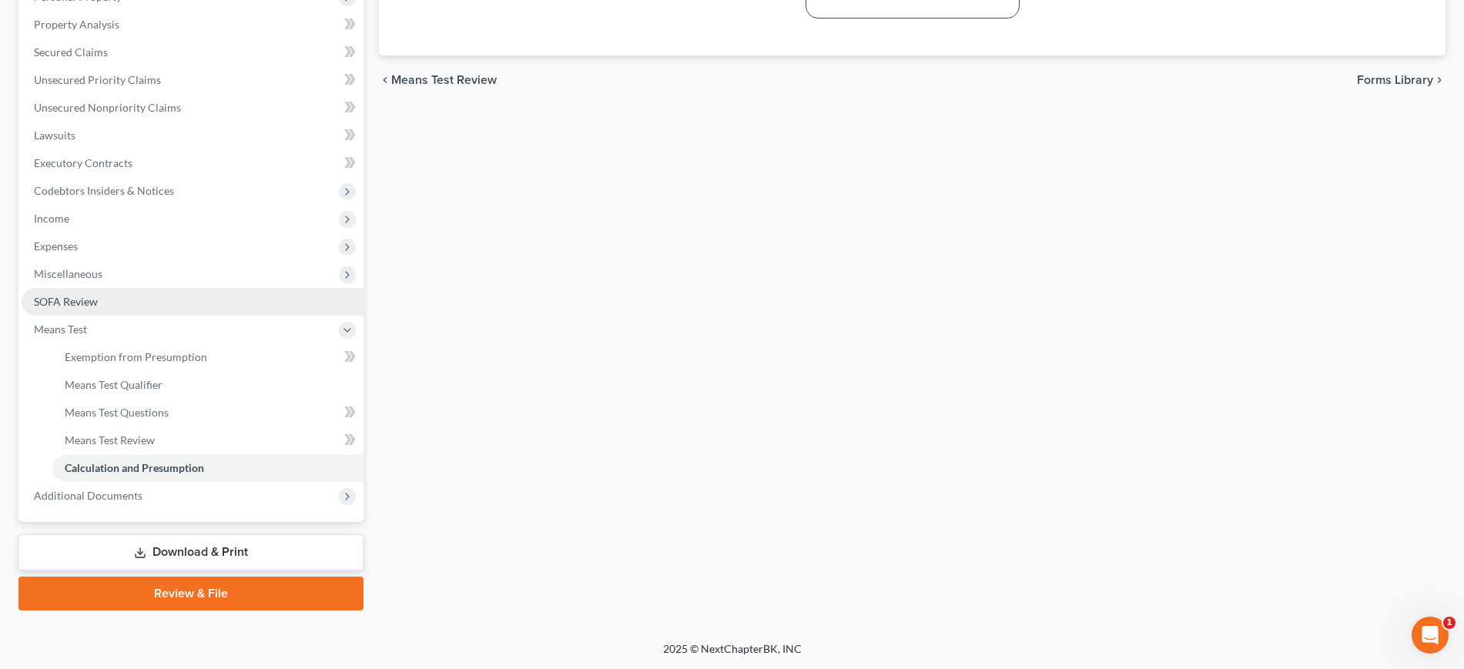
click at [190, 288] on link "SOFA Review" at bounding box center [193, 302] width 342 height 28
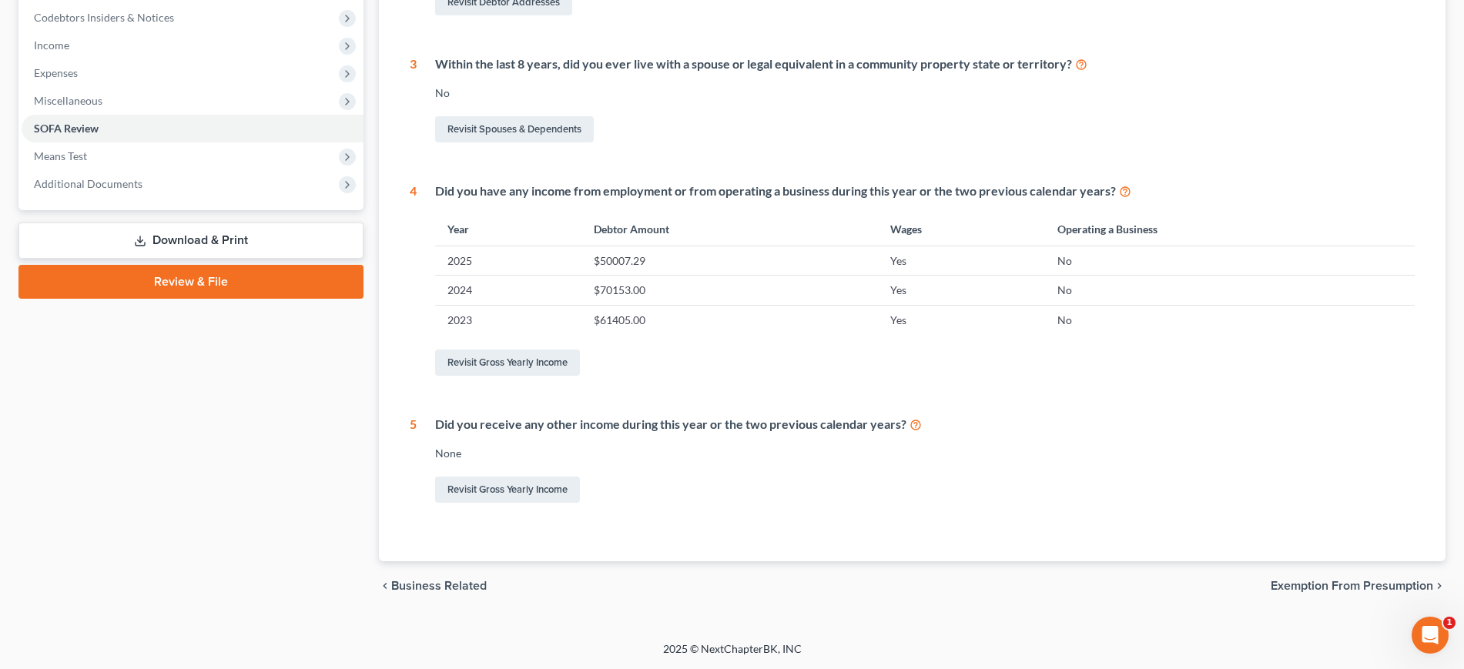
scroll to position [96, 0]
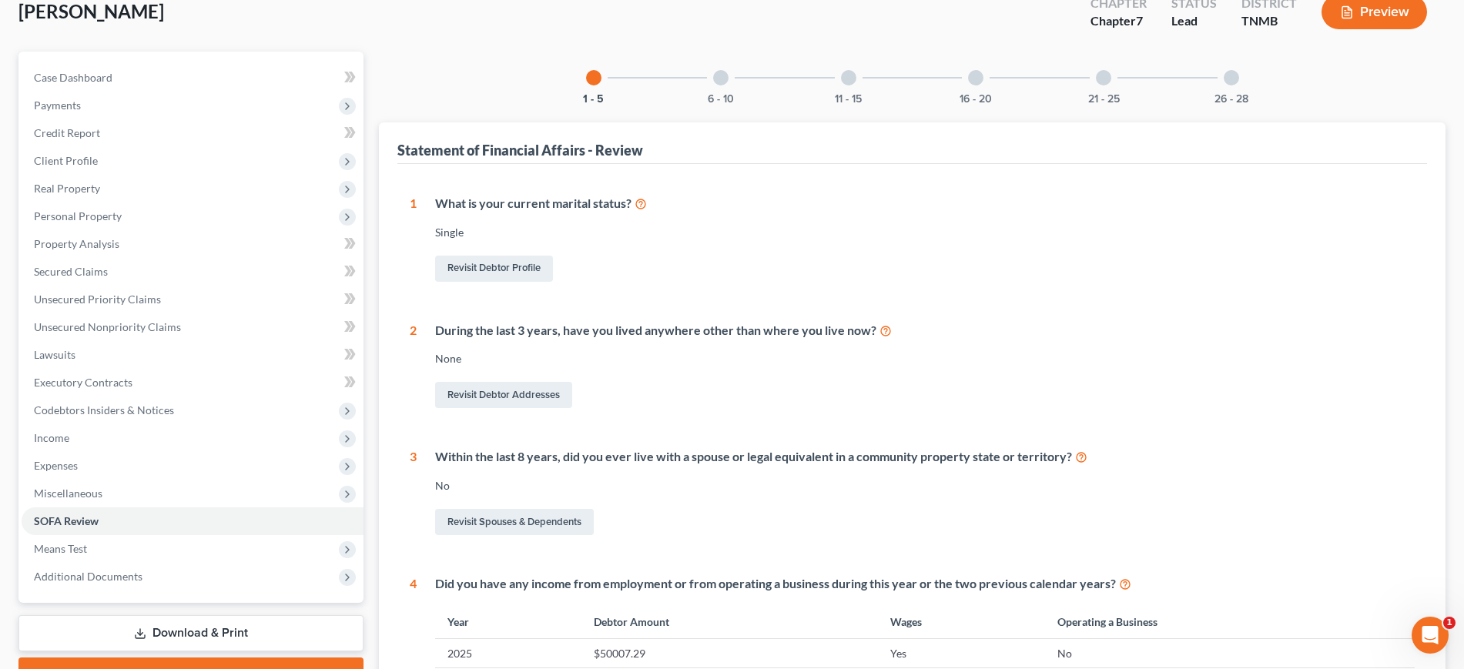
click at [695, 104] on div "6 - 10" at bounding box center [721, 78] width 52 height 52
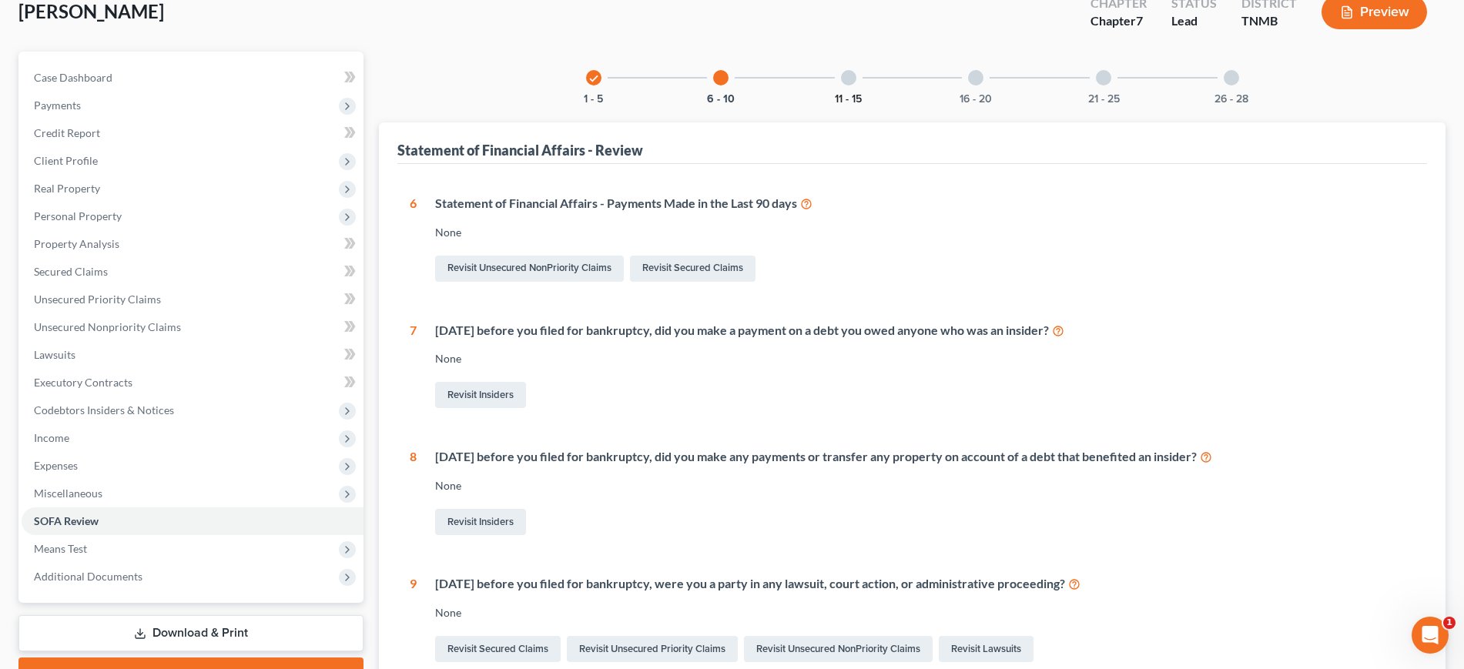
click at [835, 105] on button "11 - 15" at bounding box center [848, 99] width 27 height 11
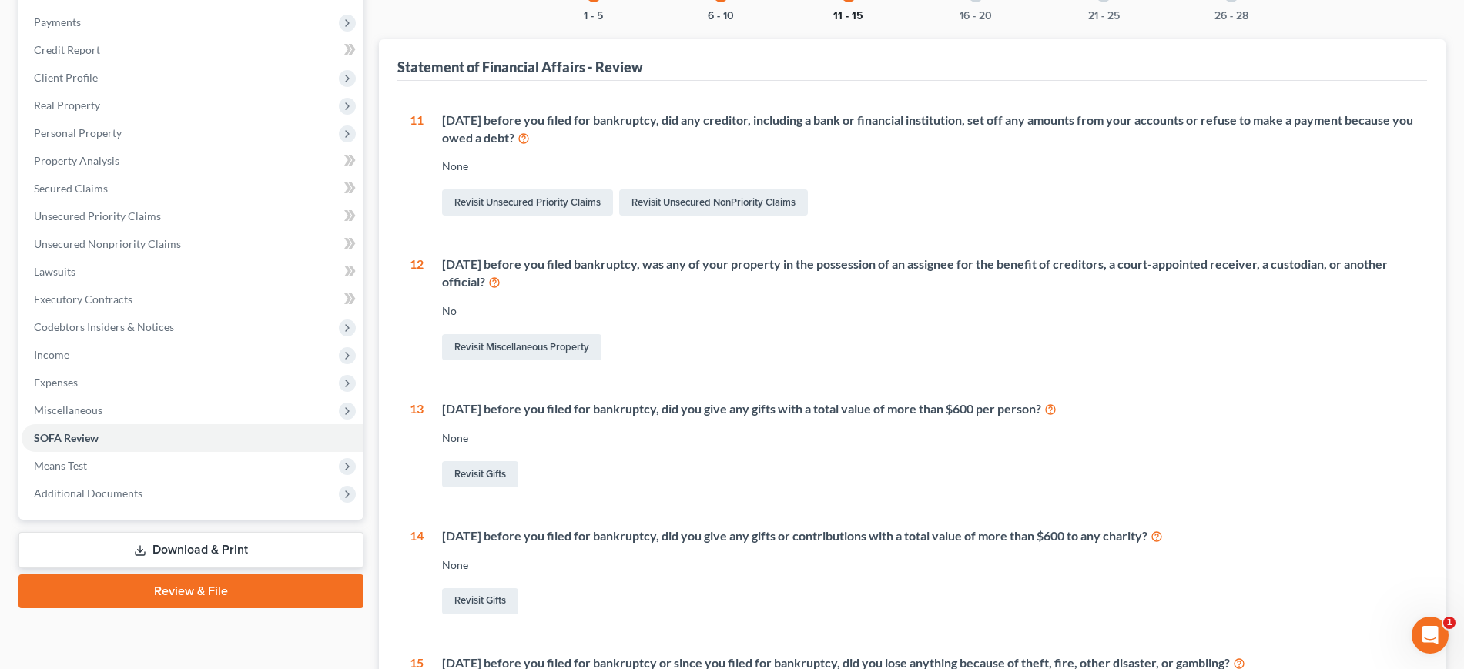
scroll to position [289, 0]
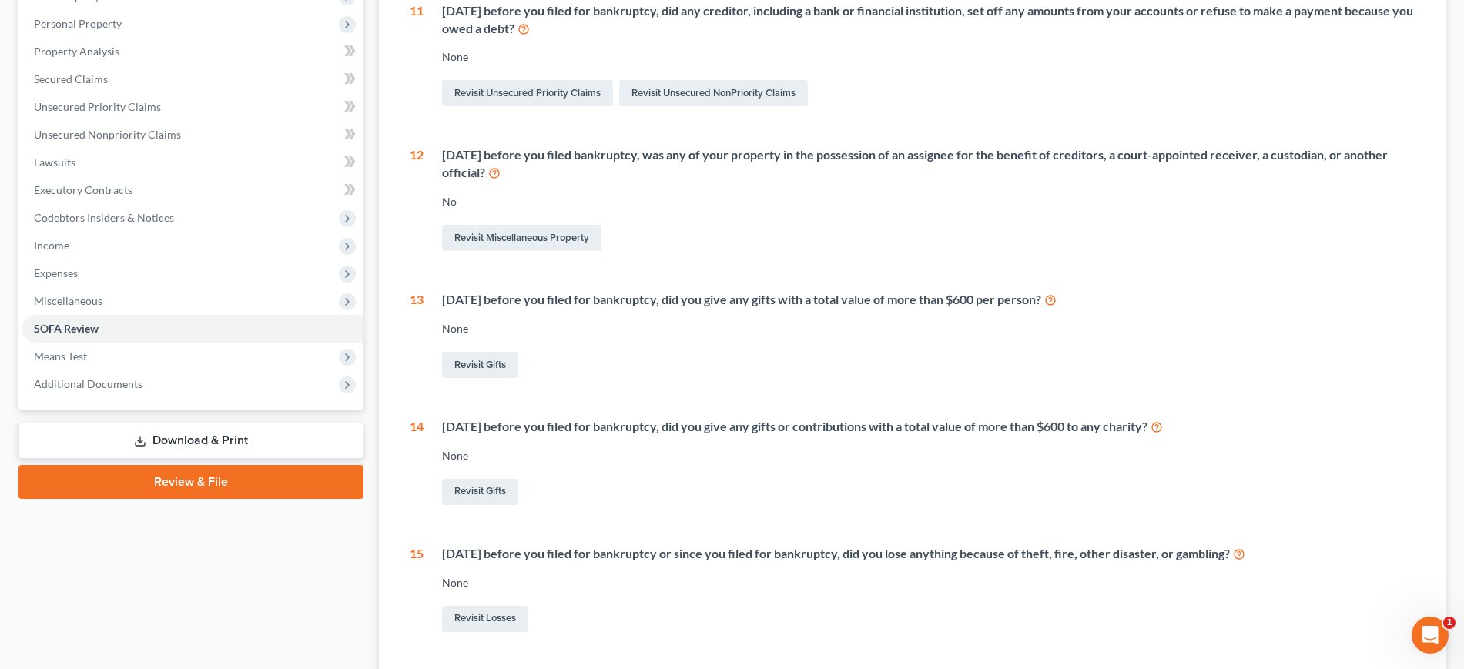
drag, startPoint x: 1030, startPoint y: 434, endPoint x: 1215, endPoint y: 434, distance: 184.8
click at [1215, 309] on div "[DATE] before you filed for bankruptcy, did you give any gifts with a total val…" at bounding box center [928, 300] width 973 height 18
click at [1171, 381] on div "[DATE] before you filed for bankruptcy, did you give any gifts with a total val…" at bounding box center [919, 336] width 991 height 90
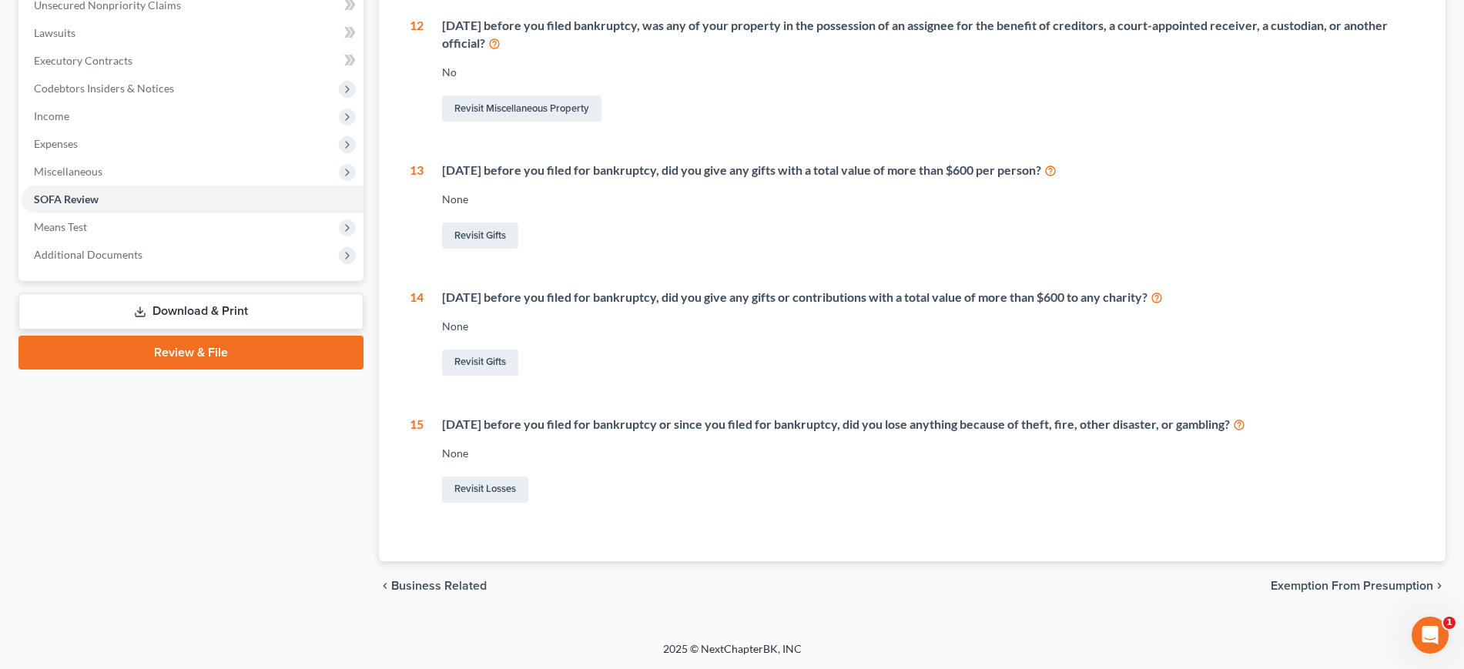
scroll to position [481, 0]
drag, startPoint x: 1083, startPoint y: 405, endPoint x: 1429, endPoint y: 411, distance: 346.6
click at [1429, 411] on div "Statement of Financial Affairs - Review 1 What is your current marital status? …" at bounding box center [912, 181] width 1067 height 761
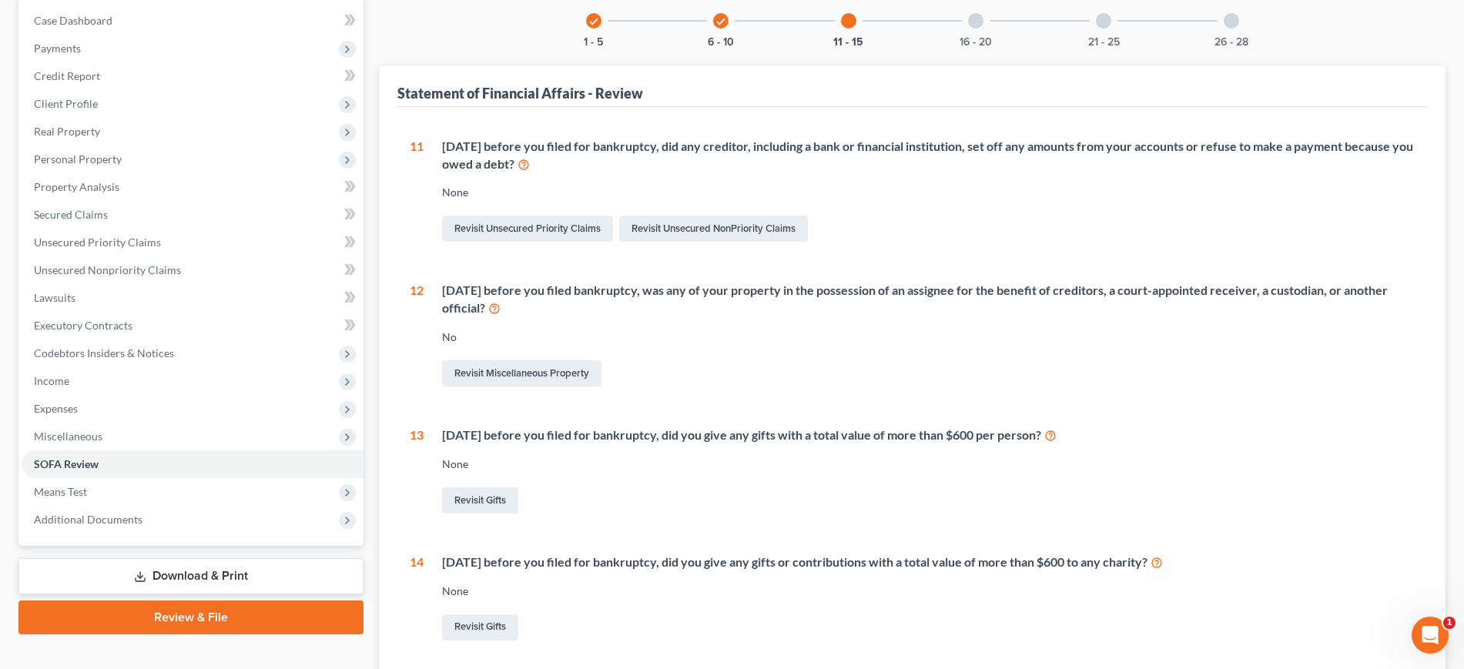
scroll to position [149, 0]
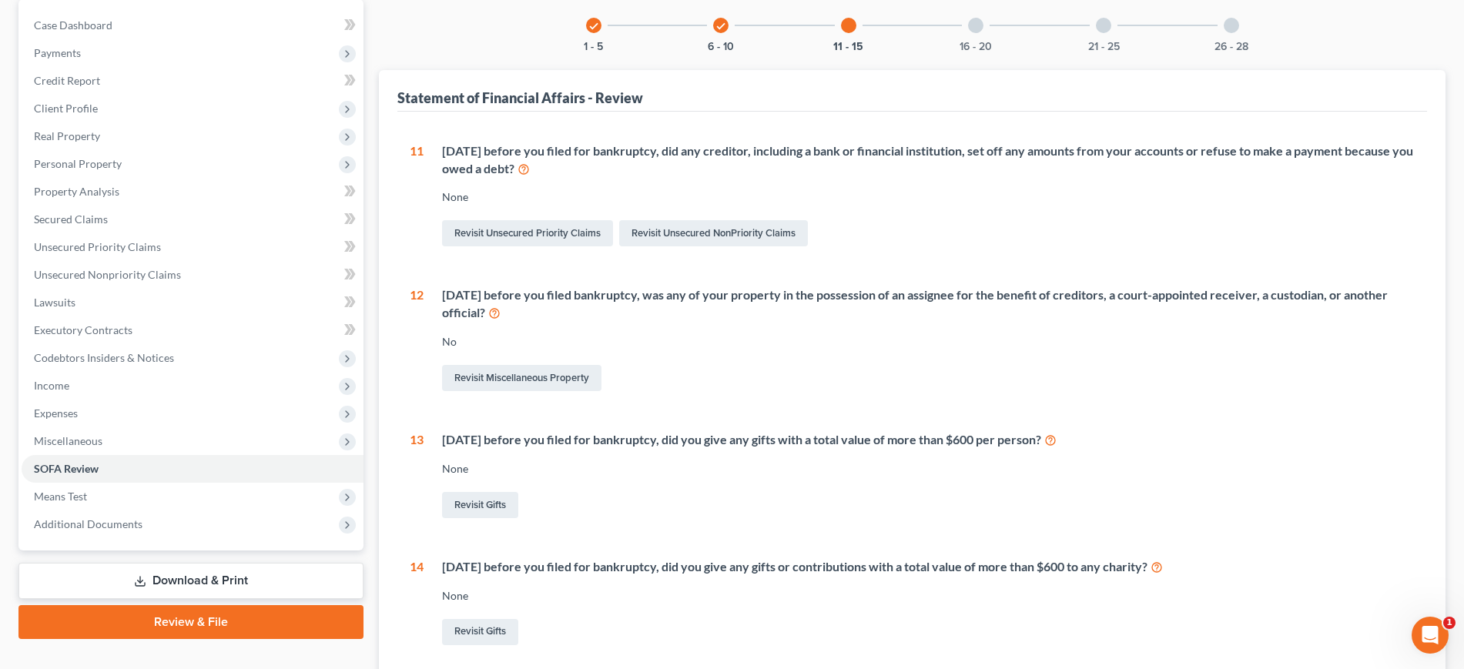
click at [983, 33] on div at bounding box center [975, 25] width 15 height 15
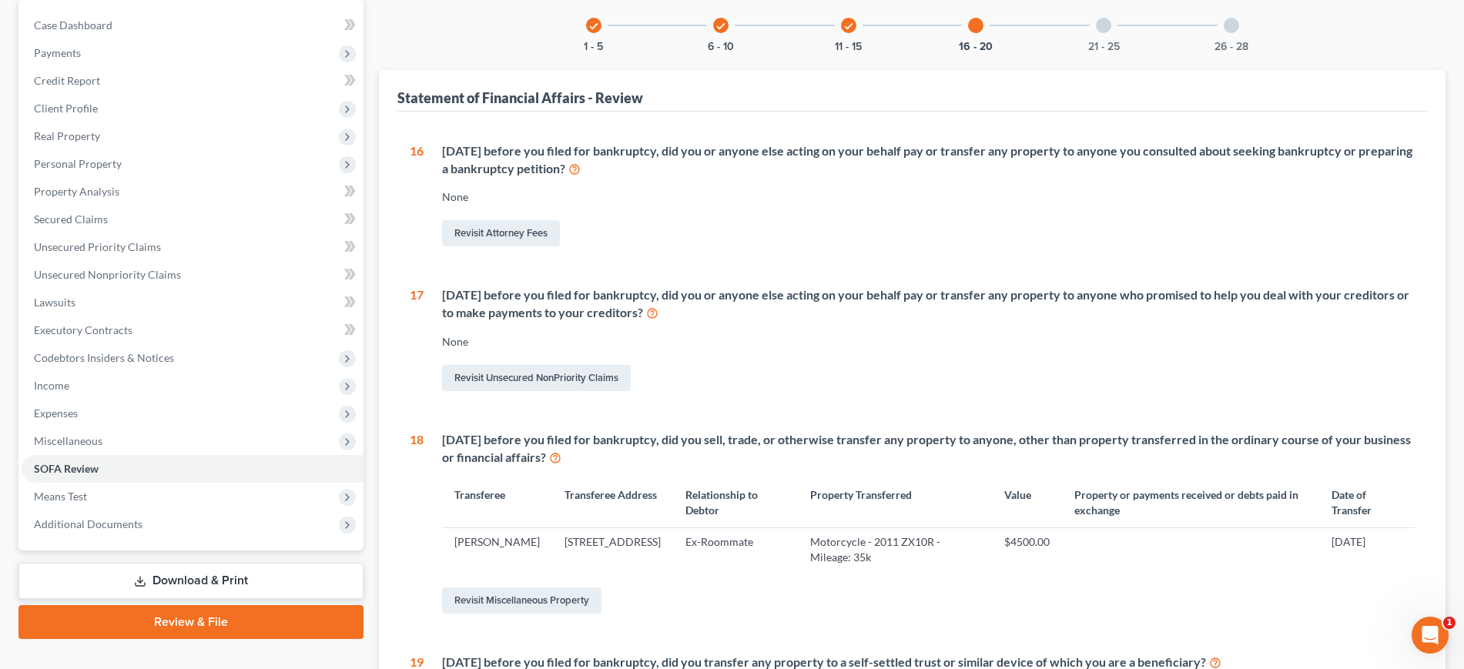
drag, startPoint x: 1145, startPoint y: 70, endPoint x: 1102, endPoint y: 176, distance: 114.7
click at [1130, 52] on div "21 - 25" at bounding box center [1103, 25] width 52 height 52
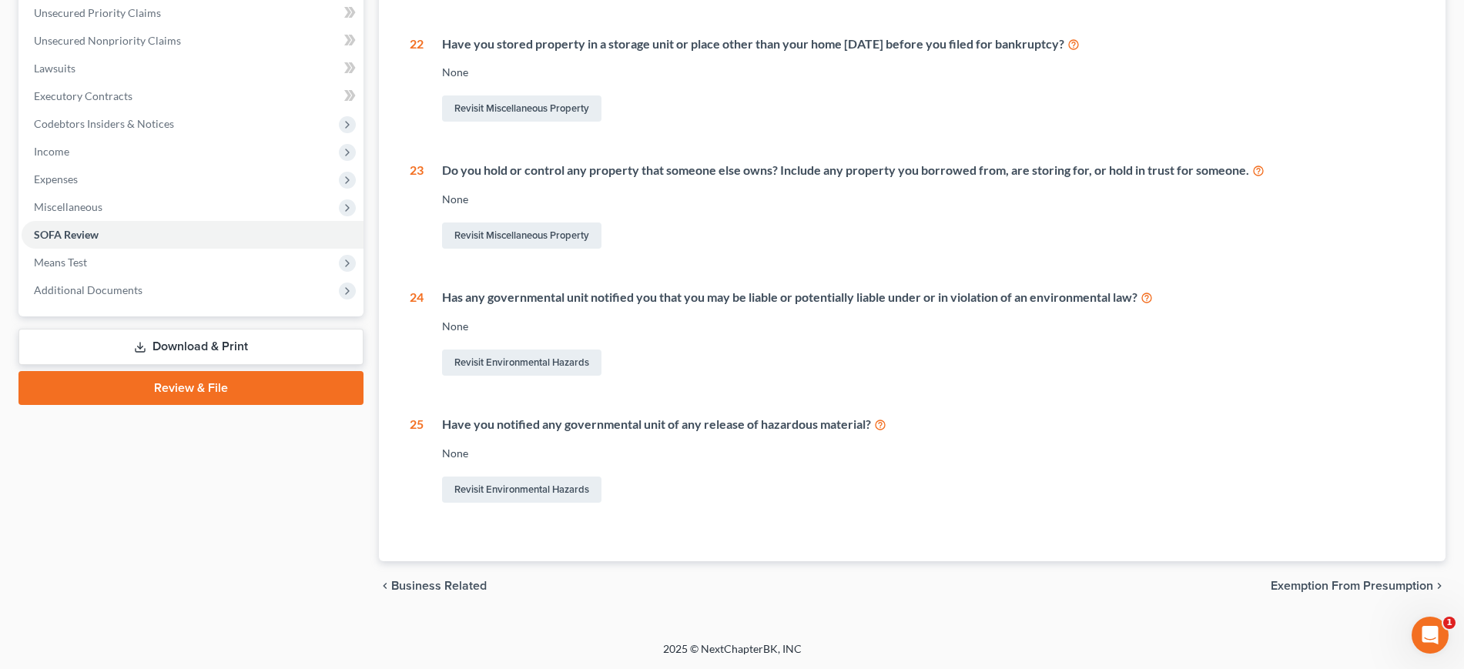
scroll to position [0, 0]
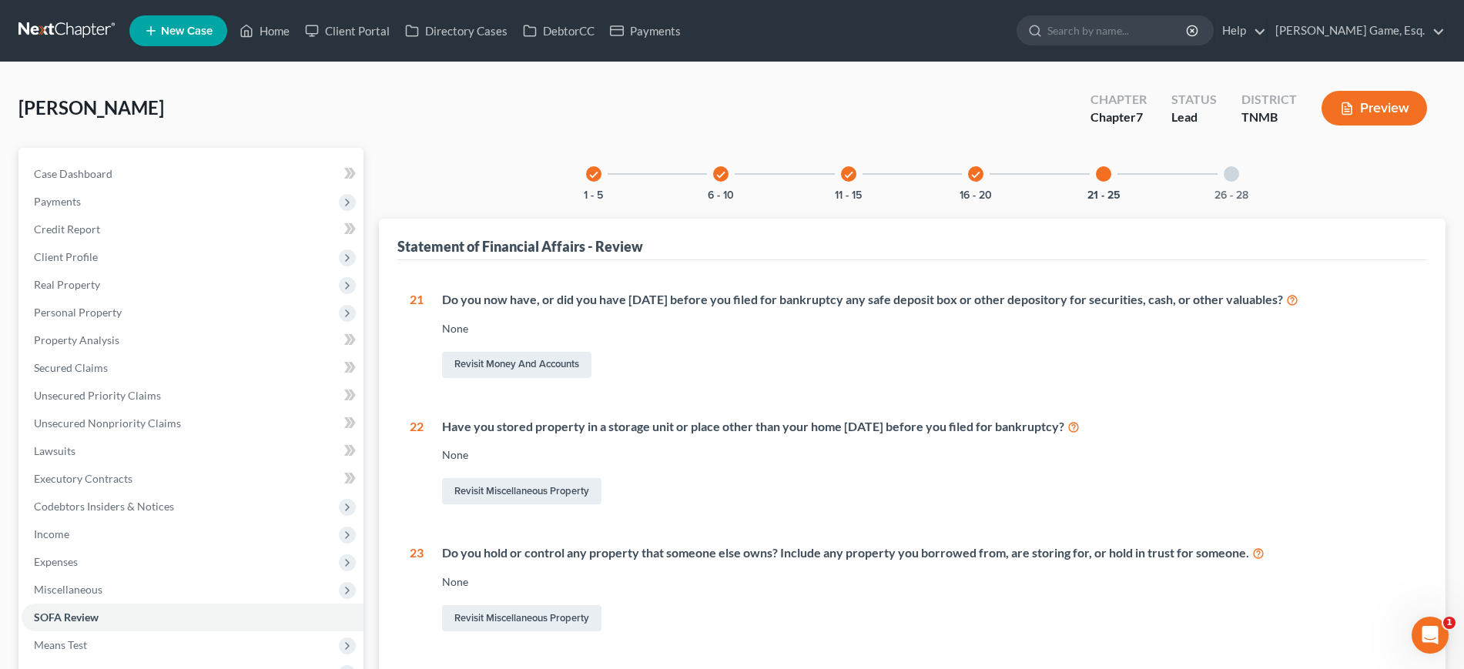
click at [1258, 200] on div "26 - 28" at bounding box center [1231, 174] width 52 height 52
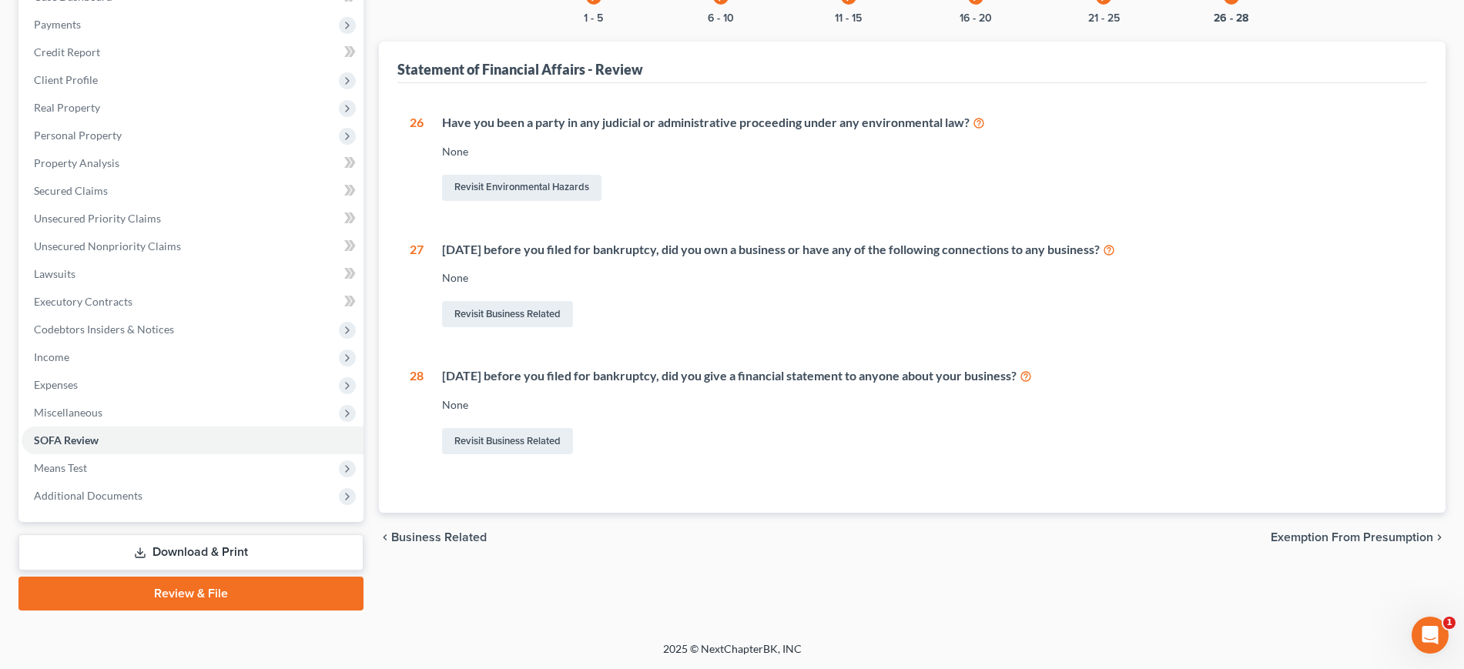
scroll to position [289, 0]
click at [288, 482] on span "Means Test" at bounding box center [193, 468] width 342 height 28
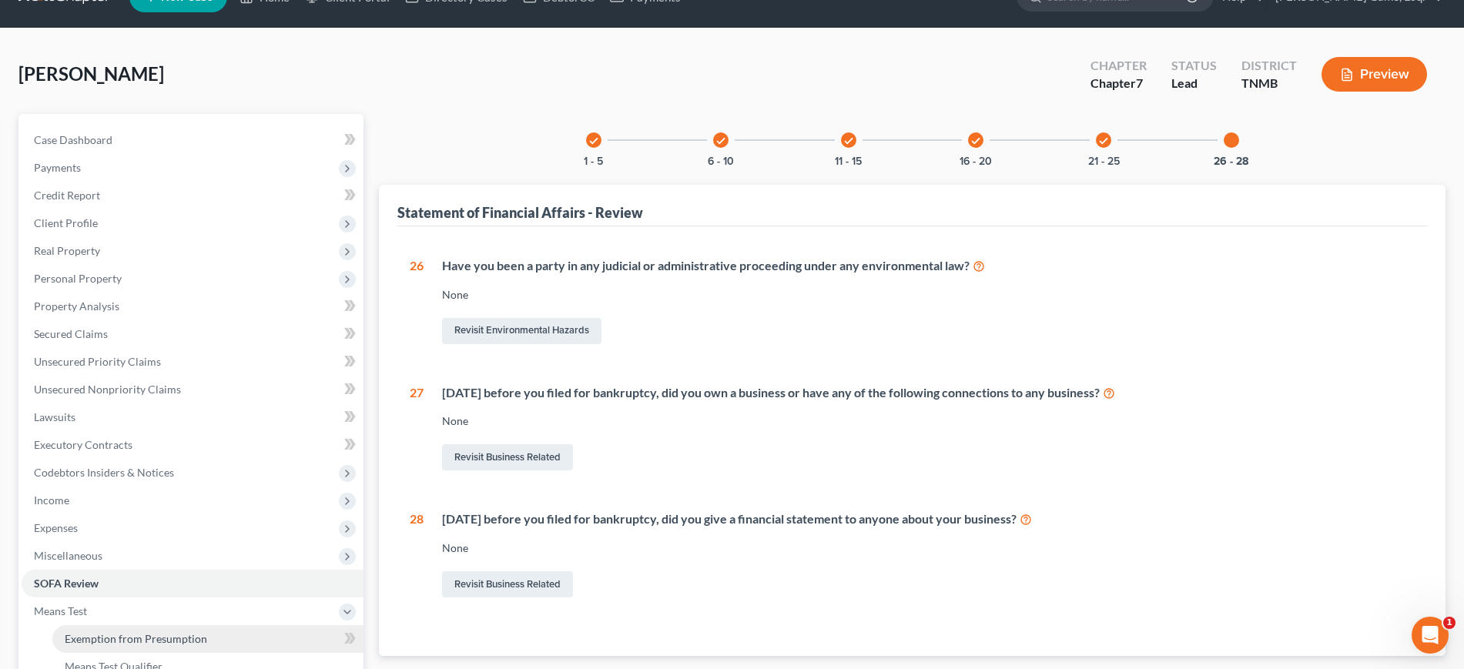
scroll to position [0, 0]
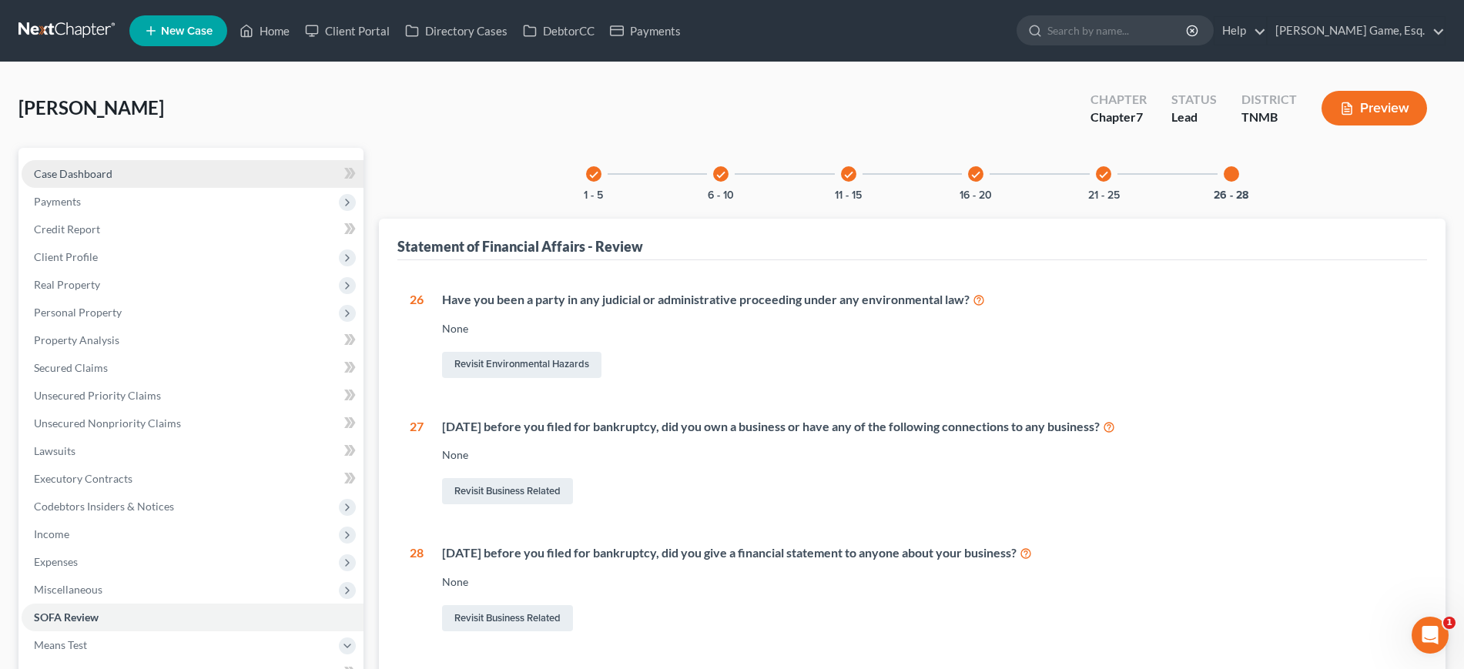
click at [145, 188] on link "Case Dashboard" at bounding box center [193, 174] width 342 height 28
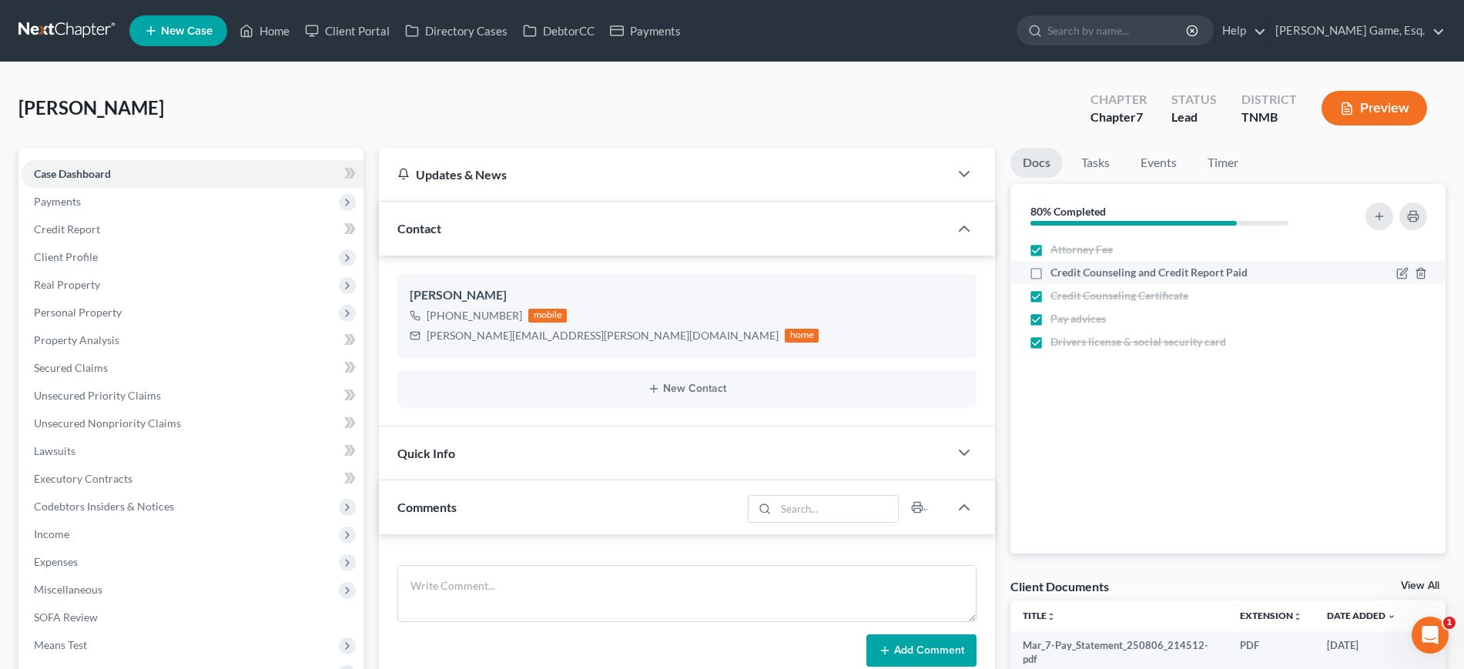
click at [1050, 280] on label "Credit Counseling and Credit Report Paid" at bounding box center [1148, 272] width 197 height 15
click at [1057, 275] on input "Credit Counseling and Credit Report Paid" at bounding box center [1062, 270] width 10 height 10
